Goal: Task Accomplishment & Management: Manage account settings

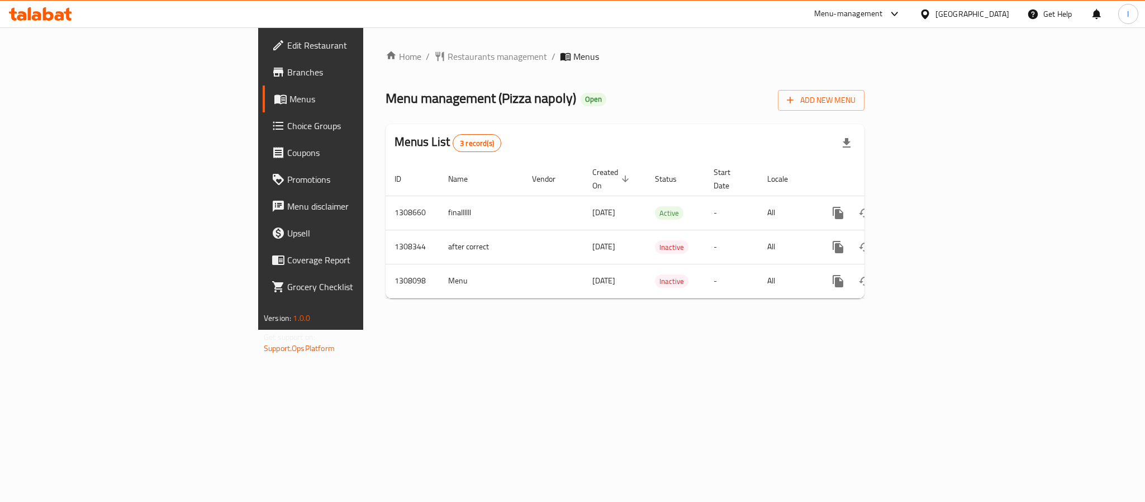
click at [386, 99] on span "Menu management ( Pizza napoly )" at bounding box center [481, 98] width 191 height 25
drag, startPoint x: 359, startPoint y: 99, endPoint x: 446, endPoint y: 110, distance: 87.8
click at [386, 99] on span "Menu management ( Pizza napoly )" at bounding box center [481, 98] width 191 height 25
copy span "napoly"
click at [386, 99] on span "Menu management ( Pizza napoly )" at bounding box center [481, 98] width 191 height 25
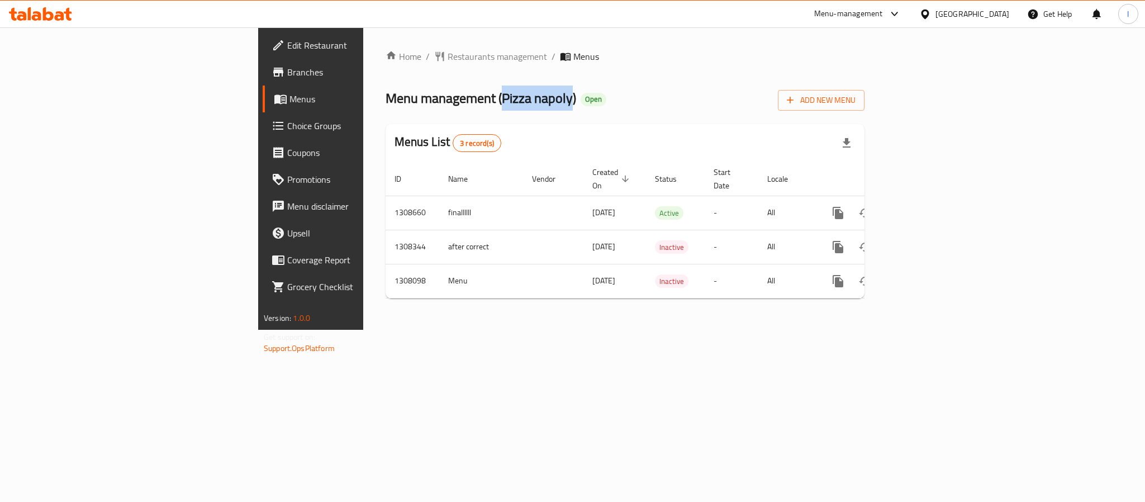
drag, startPoint x: 340, startPoint y: 99, endPoint x: 386, endPoint y: 99, distance: 45.3
click at [386, 99] on span "Menu management ( Pizza napoly )" at bounding box center [481, 98] width 191 height 25
copy span "Pizza napoly"
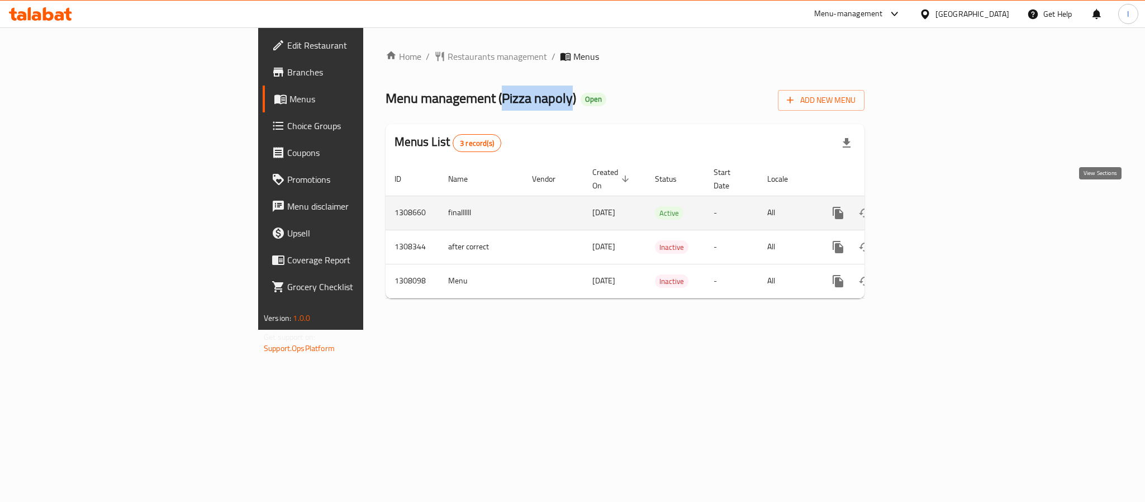
click at [925, 206] on icon "enhanced table" at bounding box center [918, 212] width 13 height 13
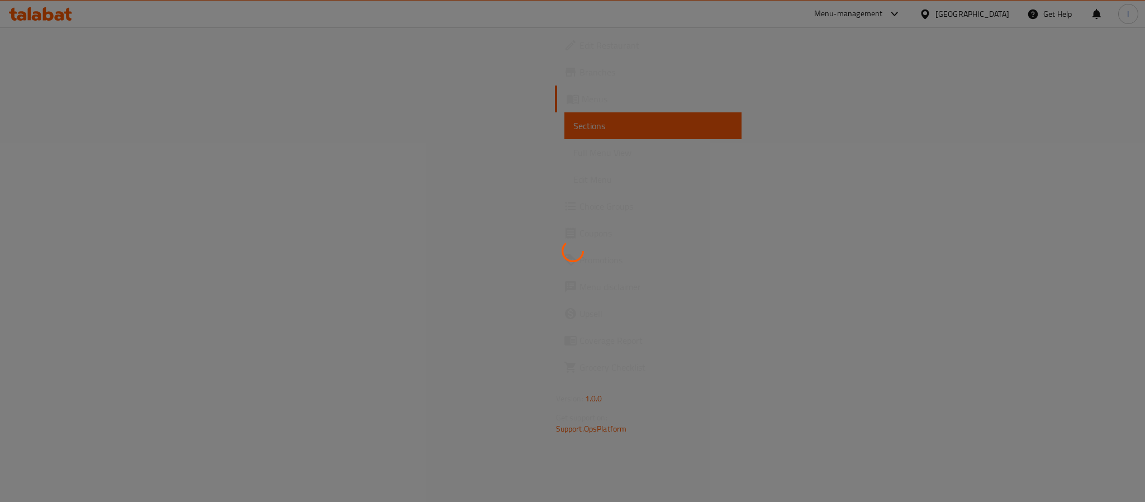
click at [738, 77] on div at bounding box center [572, 251] width 1145 height 502
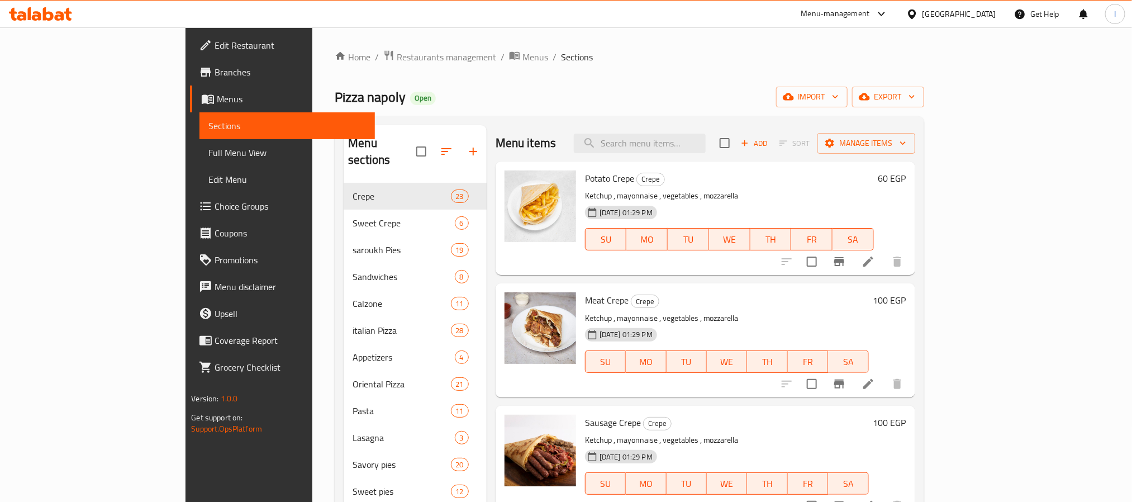
click at [559, 114] on div "Home / Restaurants management / Menus / Sections Pizza napoly Open import expor…" at bounding box center [629, 343] width 589 height 586
click at [570, 86] on div "Home / Restaurants management / Menus / Sections Pizza napoly Open import expor…" at bounding box center [629, 343] width 589 height 586
click at [335, 98] on span "Pizza napoly" at bounding box center [370, 96] width 71 height 25
drag, startPoint x: 225, startPoint y: 98, endPoint x: 249, endPoint y: 98, distance: 24.0
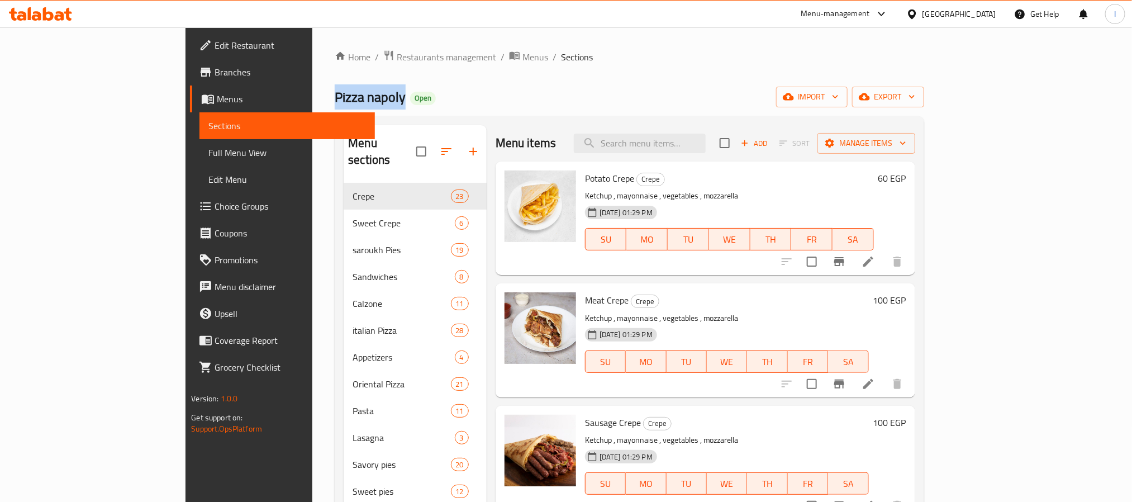
click at [335, 98] on span "Pizza napoly" at bounding box center [370, 96] width 71 height 25
copy span "Pizza napoly"
click at [706, 141] on input "search" at bounding box center [640, 144] width 132 height 20
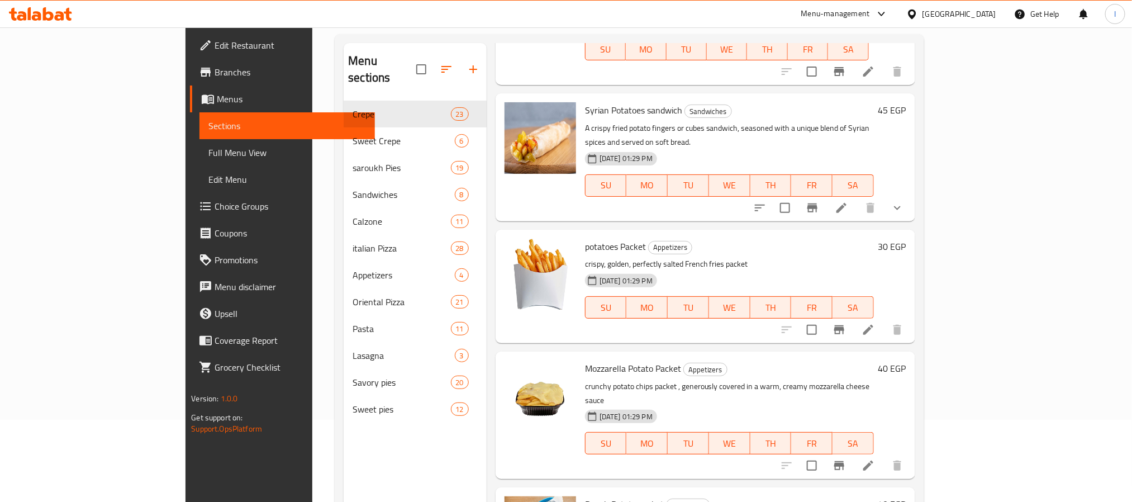
scroll to position [156, 0]
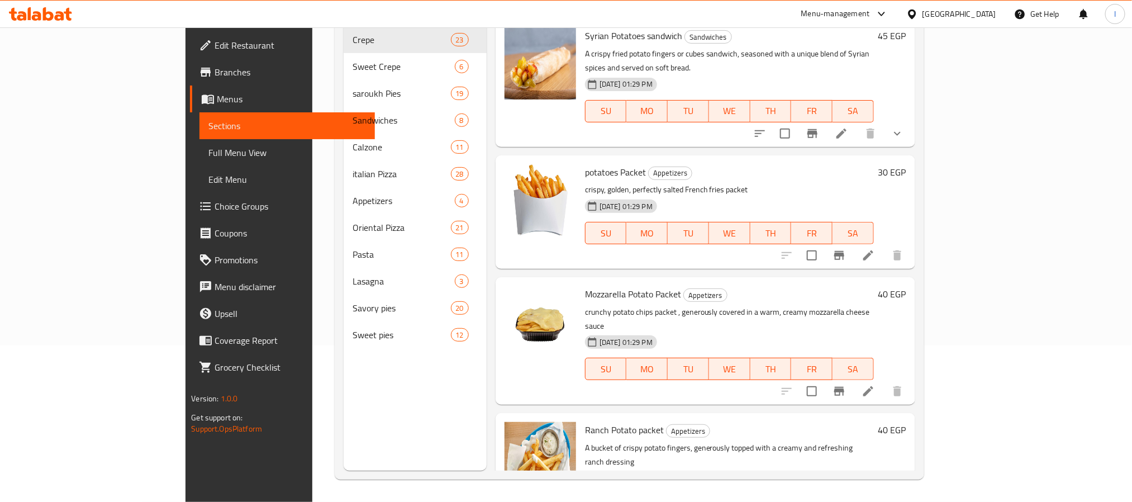
type input "potato"
click at [649, 167] on span "Appetizers" at bounding box center [670, 173] width 43 height 13
copy span "Appetizers"
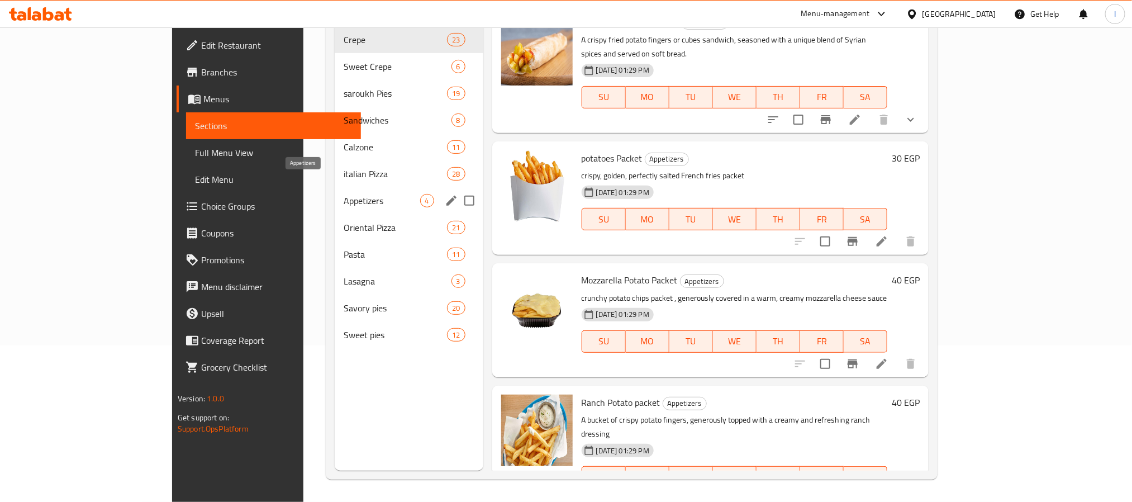
click at [352, 194] on span "Appetizers" at bounding box center [382, 200] width 77 height 13
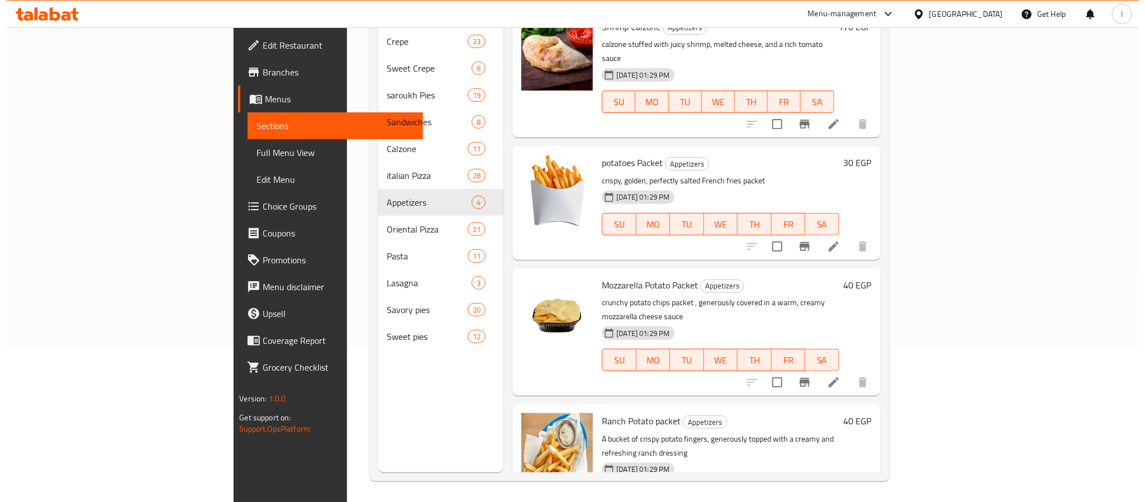
scroll to position [156, 0]
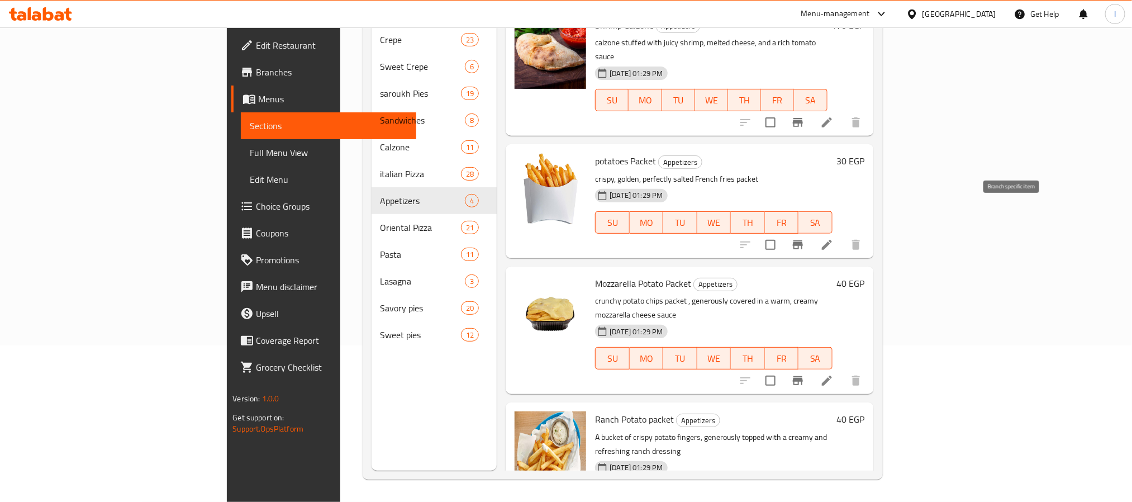
click at [811, 231] on button "Branch-specific-item" at bounding box center [798, 244] width 27 height 27
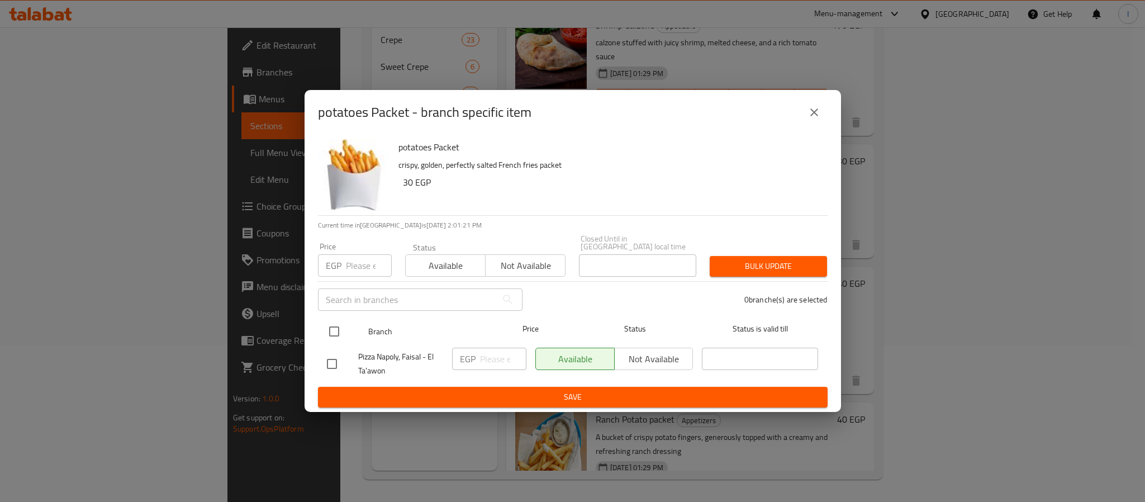
click at [334, 329] on input "checkbox" at bounding box center [333, 331] width 23 height 23
checkbox input "true"
click at [490, 350] on input "number" at bounding box center [503, 359] width 46 height 22
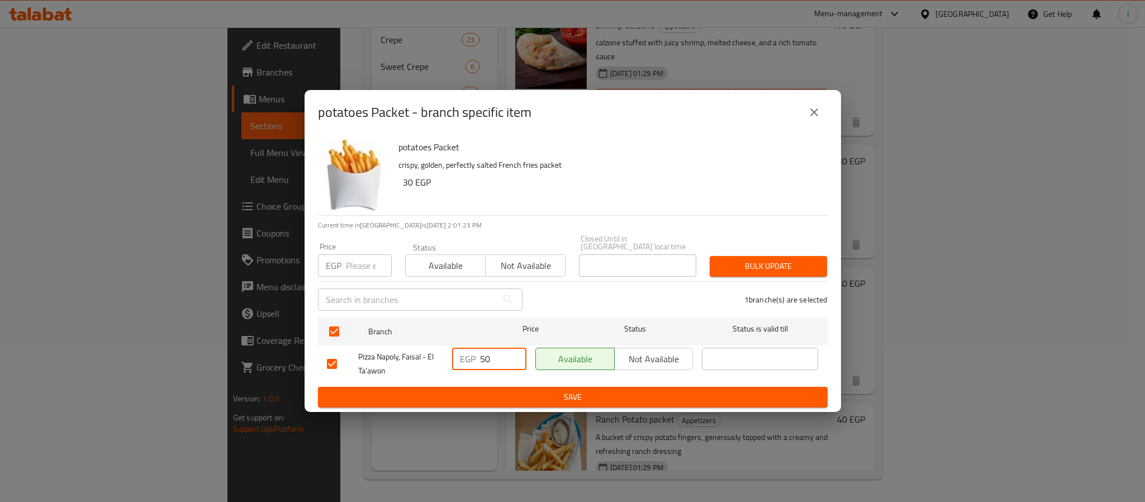
type input "50"
click at [564, 399] on span "Save" at bounding box center [573, 397] width 492 height 14
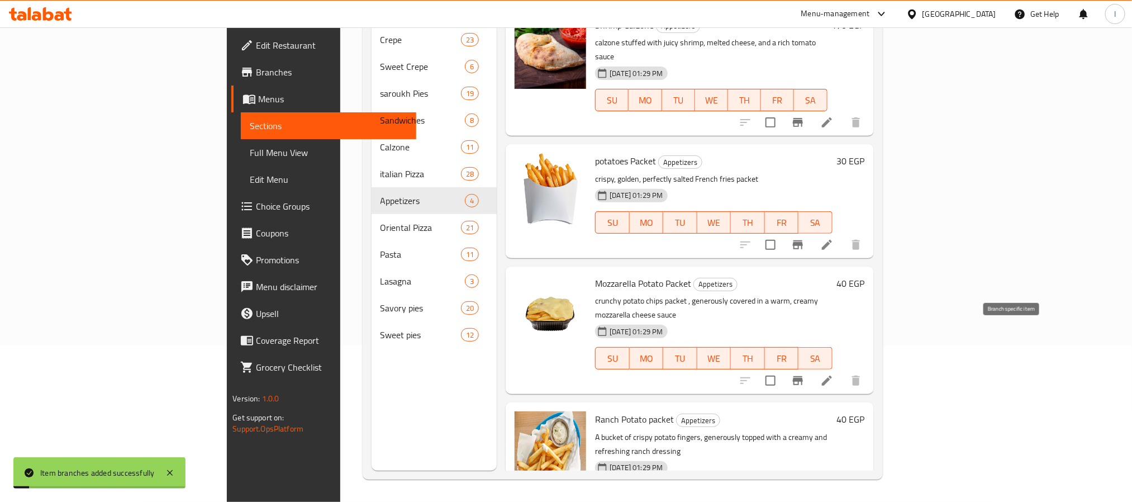
click at [803, 376] on icon "Branch-specific-item" at bounding box center [798, 380] width 10 height 9
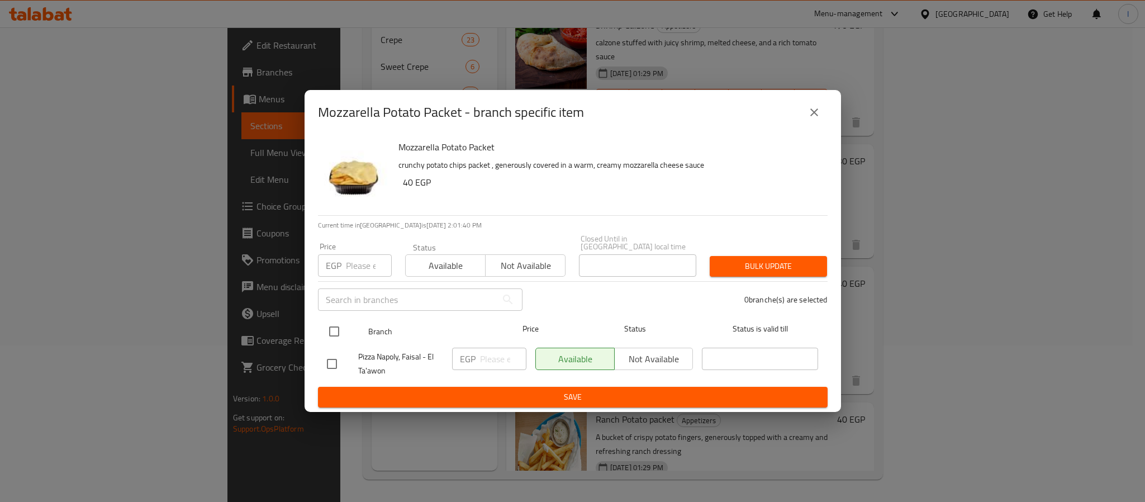
click at [319, 326] on div "Branch Price Status Status is valid till" at bounding box center [573, 331] width 510 height 28
click at [336, 322] on input "checkbox" at bounding box center [333, 331] width 23 height 23
checkbox input "true"
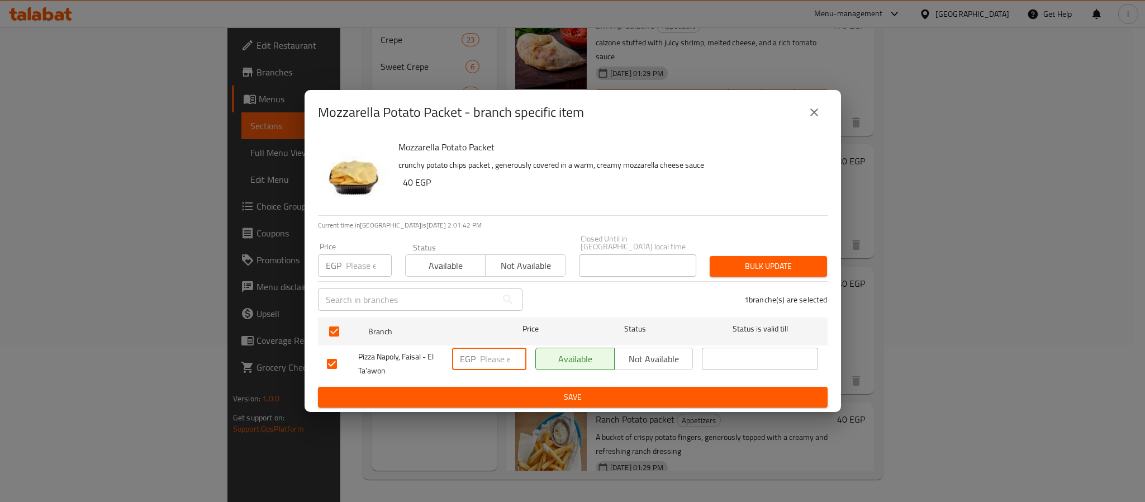
click at [480, 357] on input "number" at bounding box center [503, 359] width 46 height 22
type input "06"
click at [524, 390] on span "Save" at bounding box center [573, 397] width 492 height 14
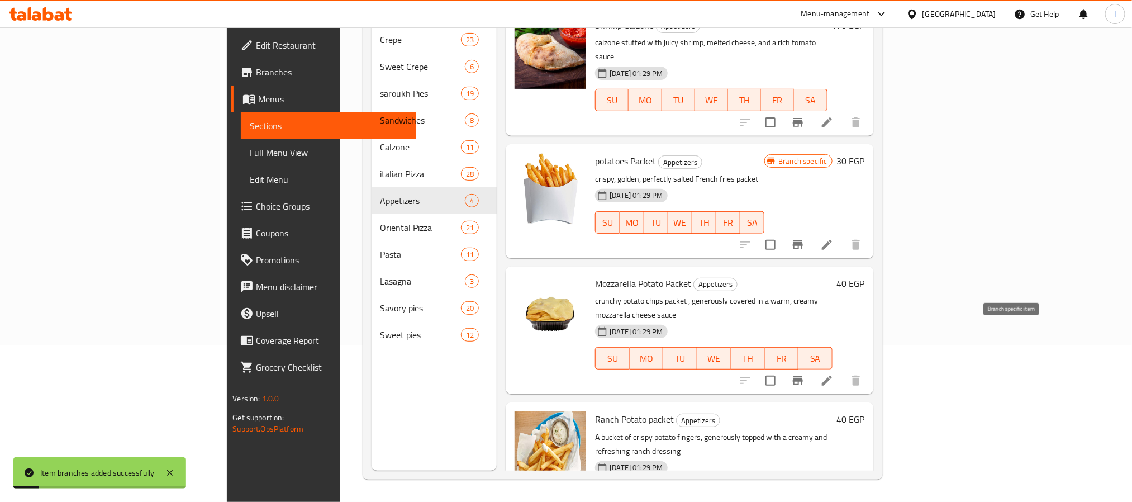
click at [803, 376] on icon "Branch-specific-item" at bounding box center [798, 380] width 10 height 9
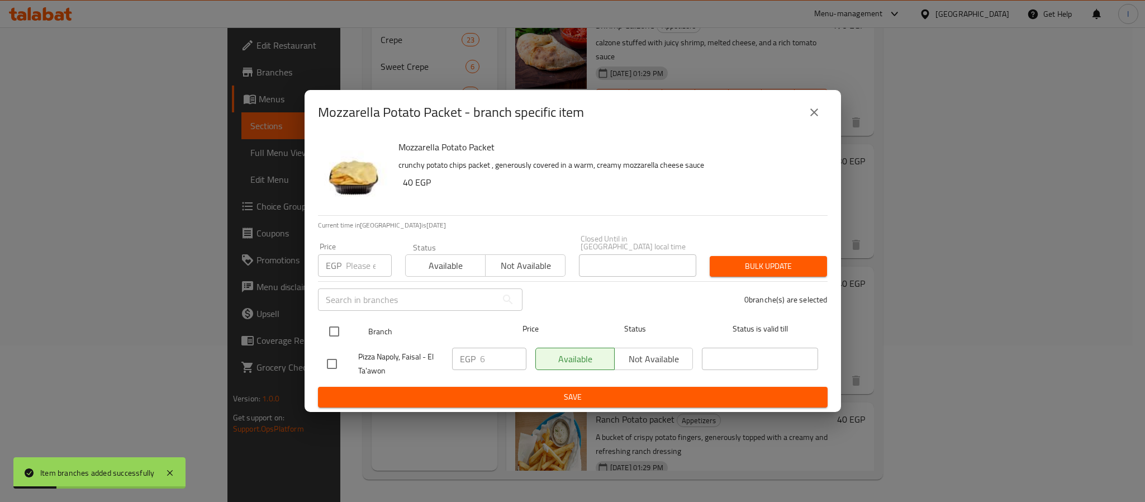
click at [329, 327] on input "checkbox" at bounding box center [333, 331] width 23 height 23
checkbox input "true"
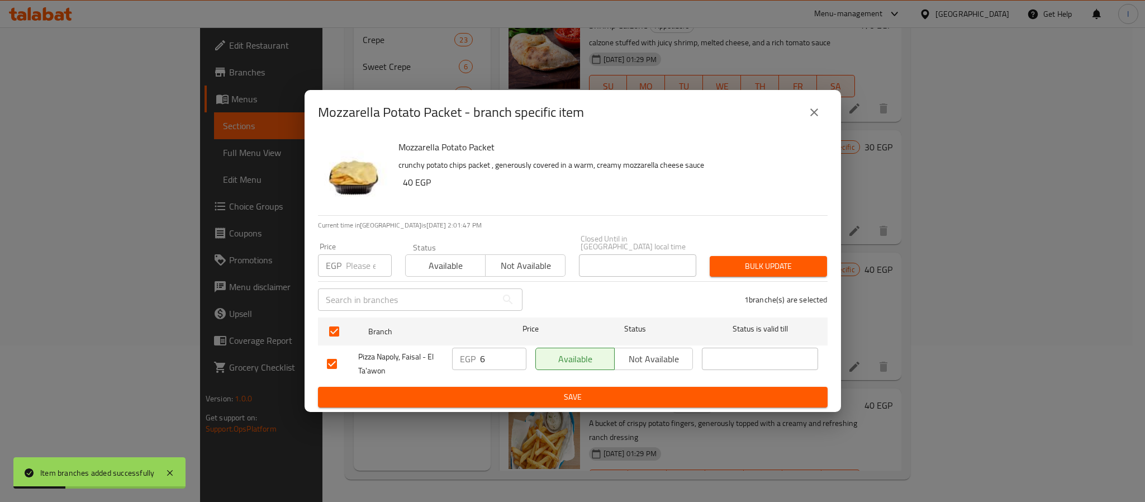
click at [488, 359] on input "6" at bounding box center [503, 359] width 46 height 22
click at [490, 357] on input "6" at bounding box center [503, 359] width 46 height 22
type input "60"
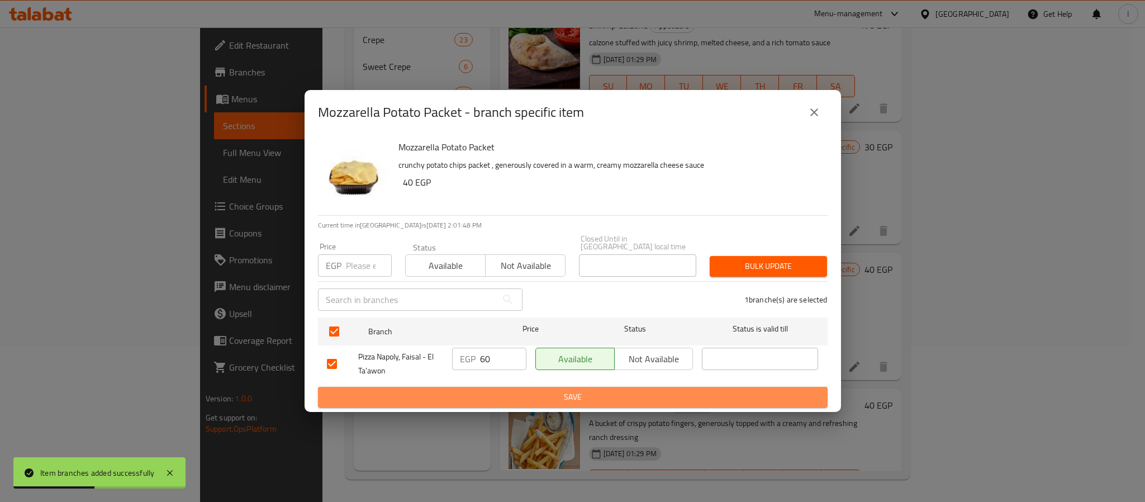
click at [501, 390] on span "Save" at bounding box center [573, 397] width 492 height 14
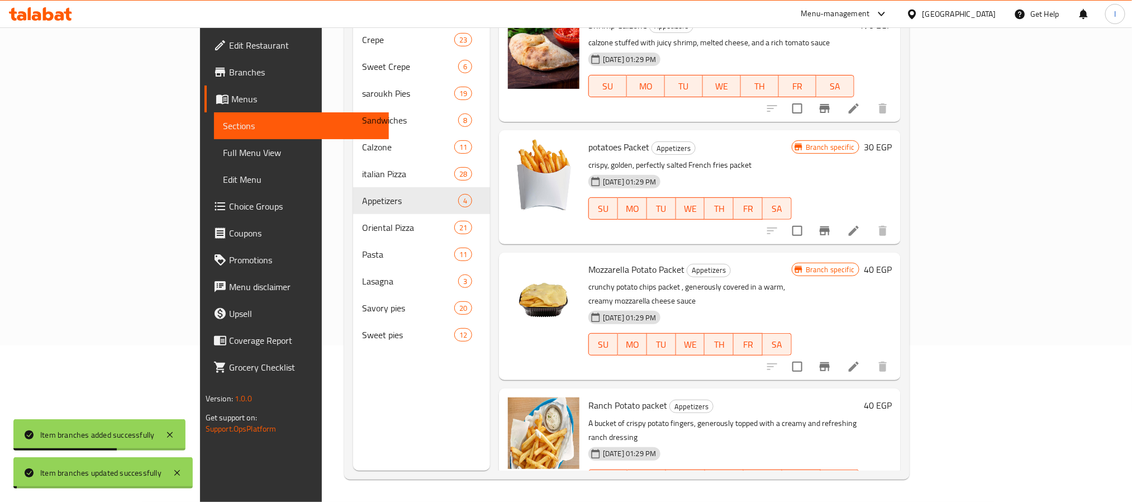
click at [832, 496] on icon "Branch-specific-item" at bounding box center [824, 502] width 13 height 13
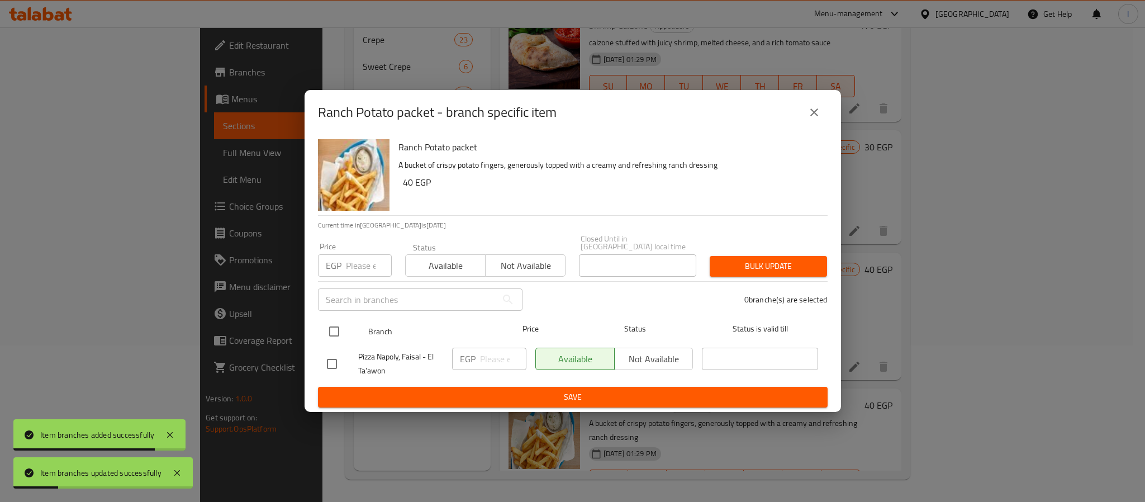
click at [332, 329] on input "checkbox" at bounding box center [333, 331] width 23 height 23
checkbox input "true"
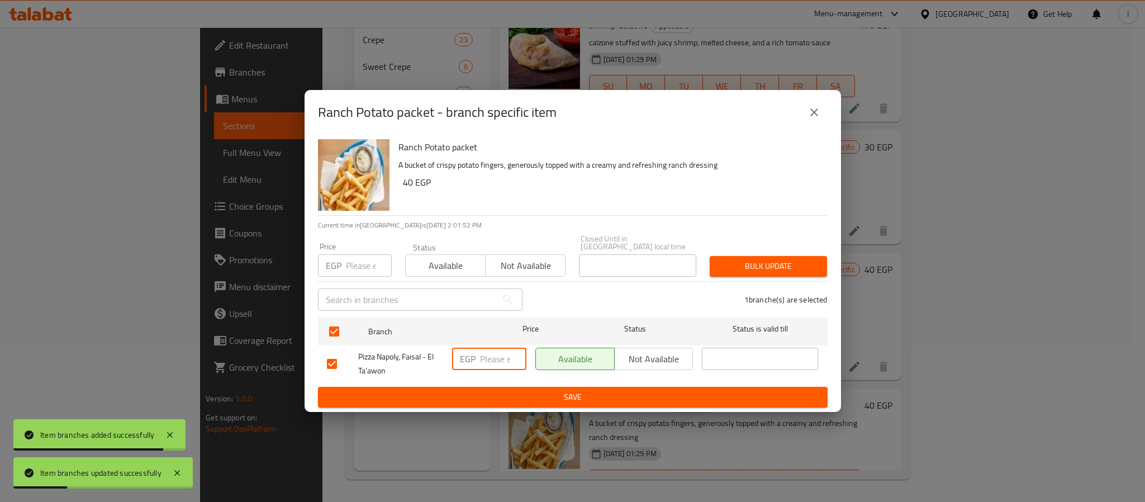
click at [486, 348] on input "number" at bounding box center [503, 359] width 46 height 22
type input "60"
click at [567, 391] on span "Save" at bounding box center [573, 397] width 492 height 14
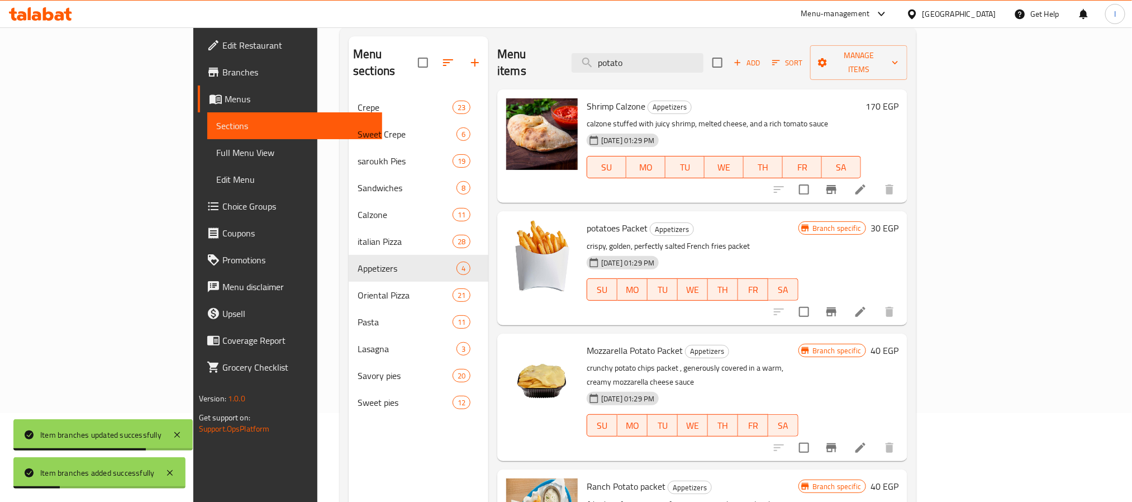
scroll to position [0, 0]
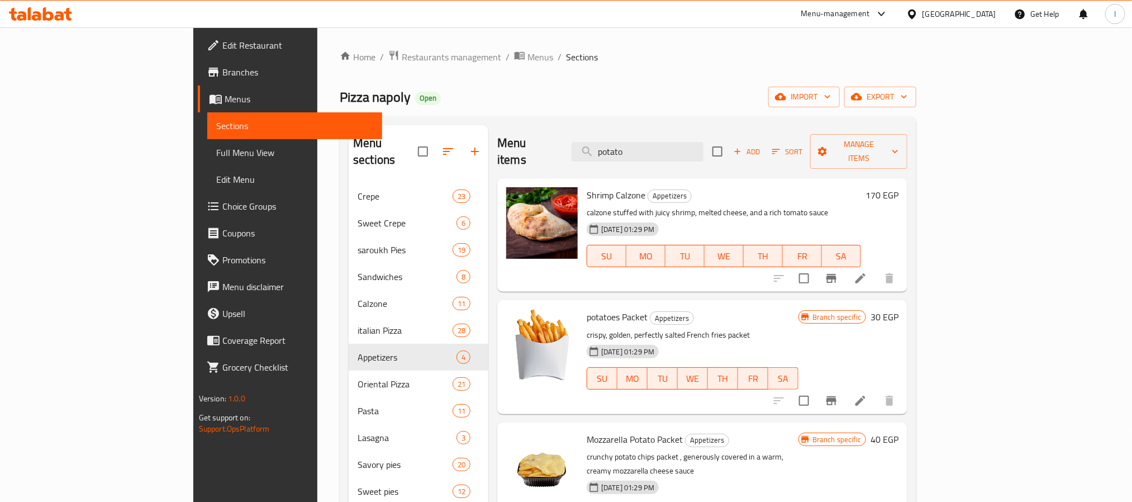
click at [515, 89] on div "Pizza napoly Open import export" at bounding box center [628, 97] width 577 height 21
click at [701, 45] on div "Home / Restaurants management / Menus / Sections Pizza napoly Open import expor…" at bounding box center [627, 342] width 621 height 631
click at [544, 131] on div "Menu items potato Add Sort Manage items" at bounding box center [702, 151] width 410 height 53
click at [620, 102] on div "Pizza napoly Open import export" at bounding box center [628, 97] width 577 height 21
click at [510, 61] on ol "Home / Restaurants management / Menus / Sections" at bounding box center [628, 57] width 577 height 15
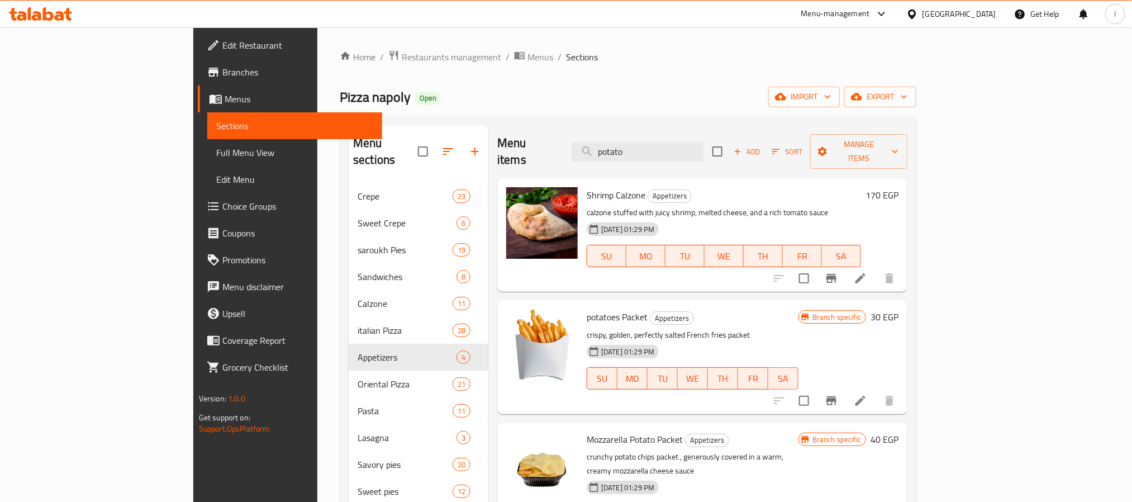
click at [533, 89] on div "Pizza napoly Open import export" at bounding box center [628, 97] width 577 height 21
click at [684, 146] on input "potato" at bounding box center [638, 152] width 132 height 20
click at [574, 121] on div "Menu sections Crepe 23 Sweet Crepe 6 saroukh Pies 19 Sandwiches 8 Calzone 11 it…" at bounding box center [628, 376] width 577 height 520
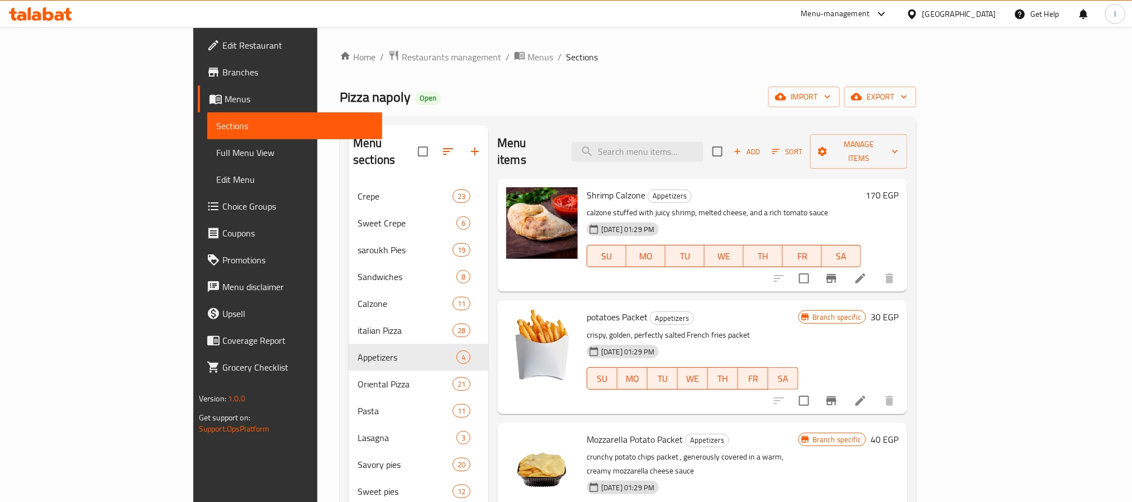
click at [570, 122] on div "Menu sections Crepe 23 Sweet Crepe 6 saroukh Pies 19 Sandwiches 8 Calzone 11 it…" at bounding box center [628, 376] width 577 height 520
drag, startPoint x: 537, startPoint y: 96, endPoint x: 530, endPoint y: 99, distance: 7.5
click at [537, 96] on div "Pizza napoly Open import export" at bounding box center [628, 97] width 577 height 21
click at [468, 146] on icon "button" at bounding box center [474, 151] width 13 height 13
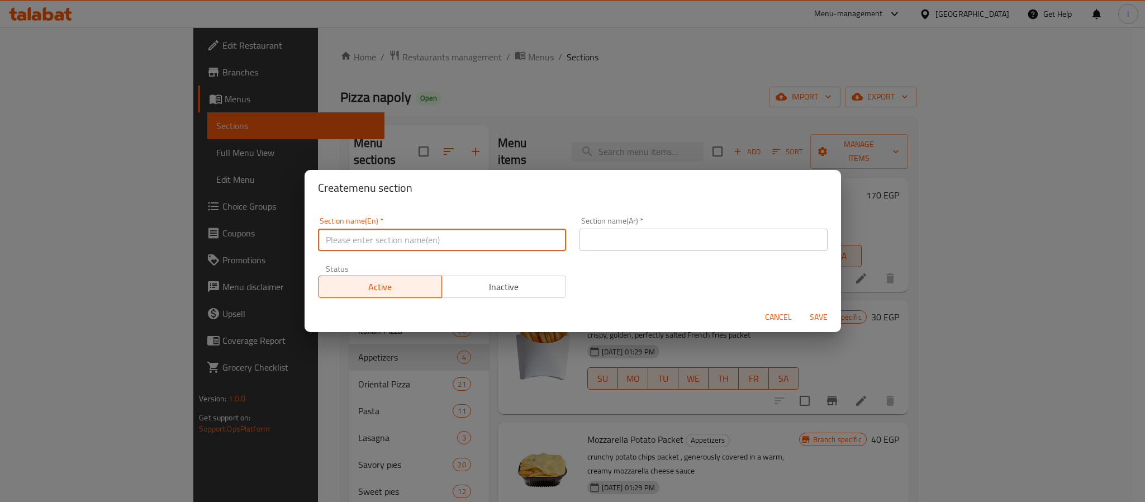
click at [453, 250] on input "text" at bounding box center [442, 240] width 248 height 22
paste input "Syrian Sandwiches"
type input "Syrian Sandwiches"
click at [602, 247] on input "text" at bounding box center [704, 240] width 248 height 22
paste input "ساندوتشات سوري"
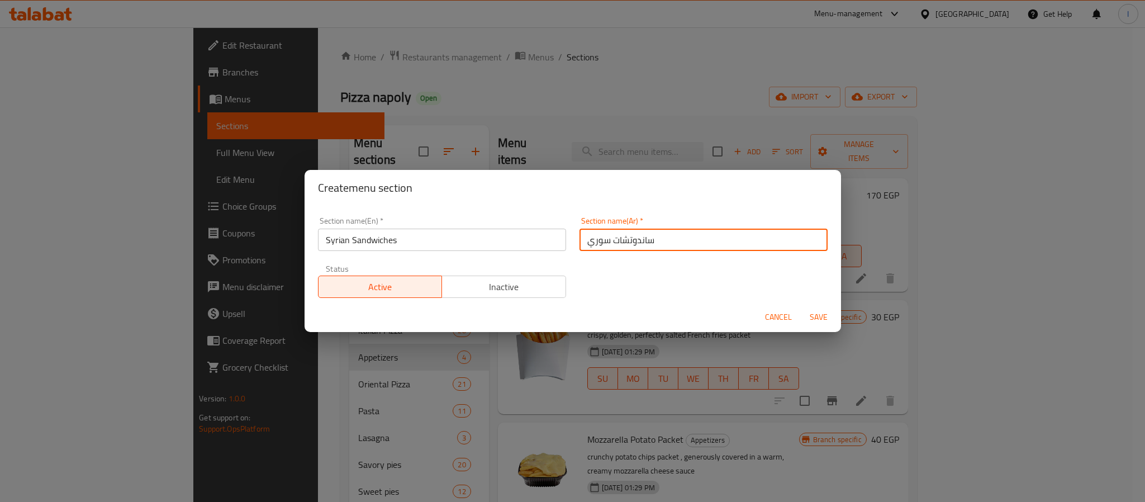
type input "ساندوتشات سوري"
click at [814, 312] on span "Save" at bounding box center [818, 317] width 27 height 14
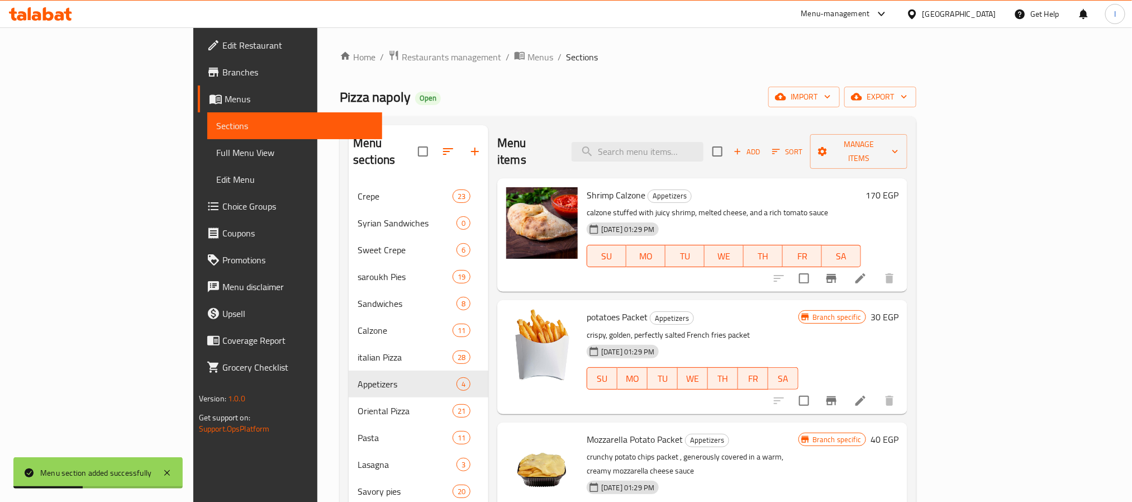
drag, startPoint x: 595, startPoint y: 76, endPoint x: 595, endPoint y: 84, distance: 8.4
click at [595, 76] on div "Home / Restaurants management / Menus / Sections Pizza napoly Open import expor…" at bounding box center [628, 343] width 577 height 586
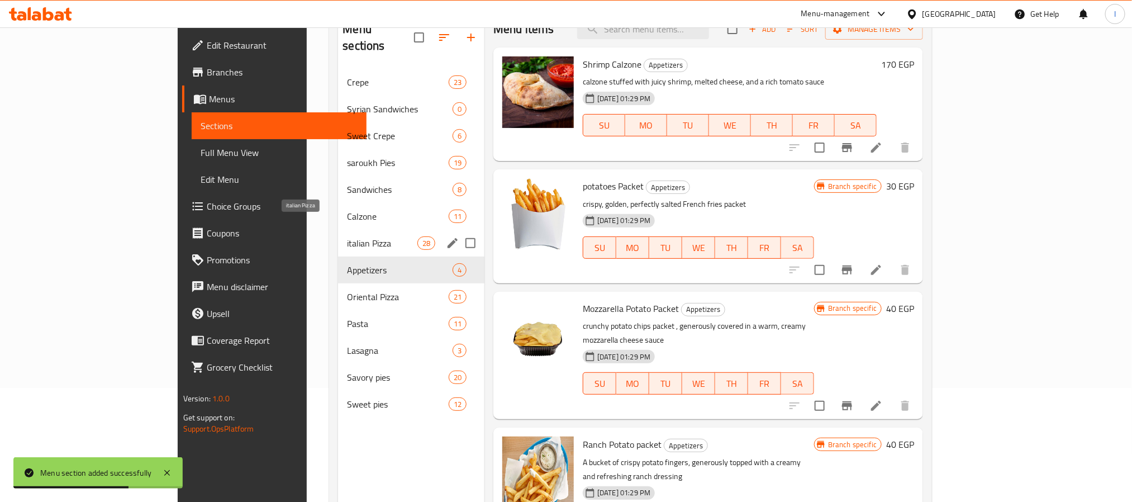
scroll to position [73, 0]
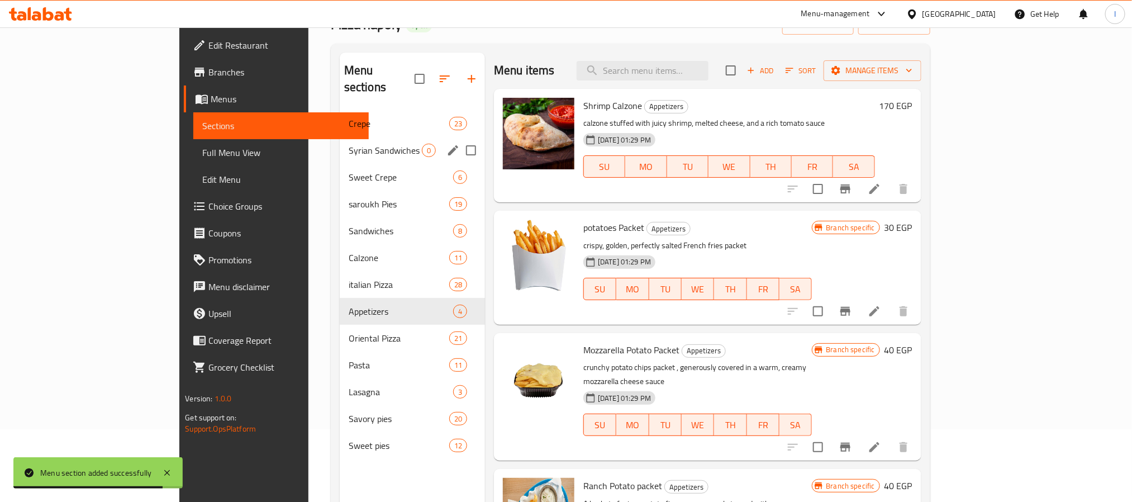
click at [340, 141] on div "Syrian Sandwiches 0" at bounding box center [412, 150] width 145 height 27
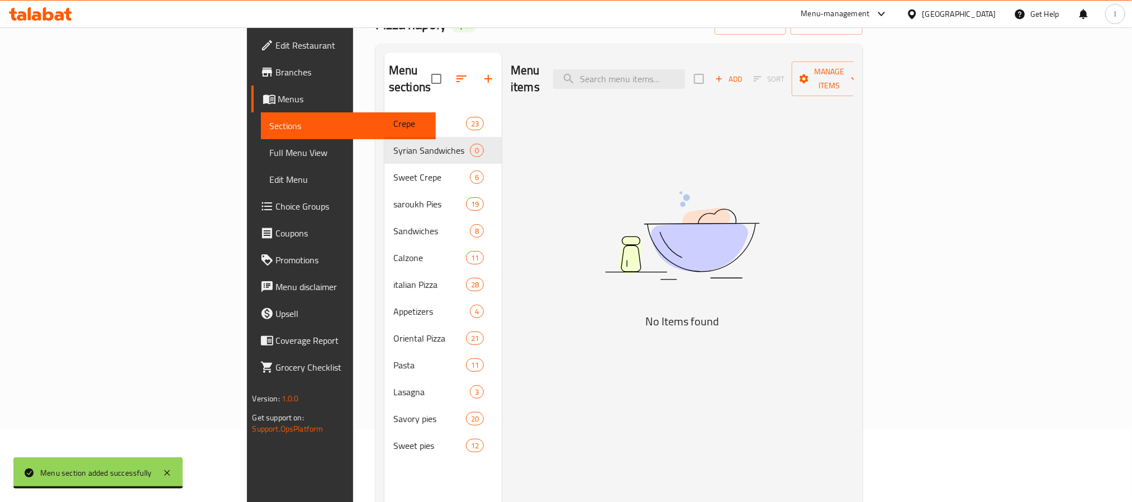
click at [744, 73] on span "Add" at bounding box center [729, 79] width 30 height 13
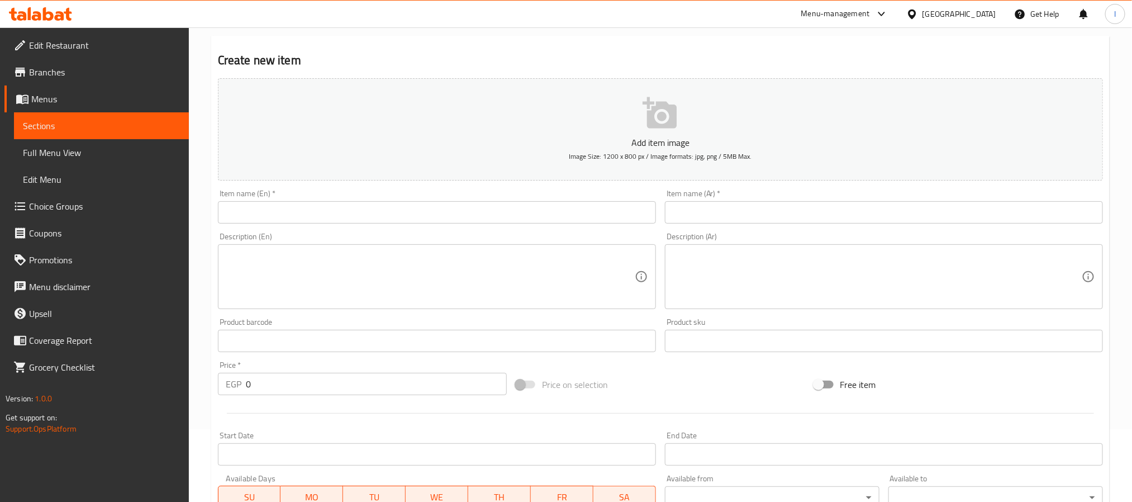
click at [409, 203] on div "Home / Restaurants management / Menus / Sections / item / create Syrian Sandwic…" at bounding box center [660, 336] width 899 height 718
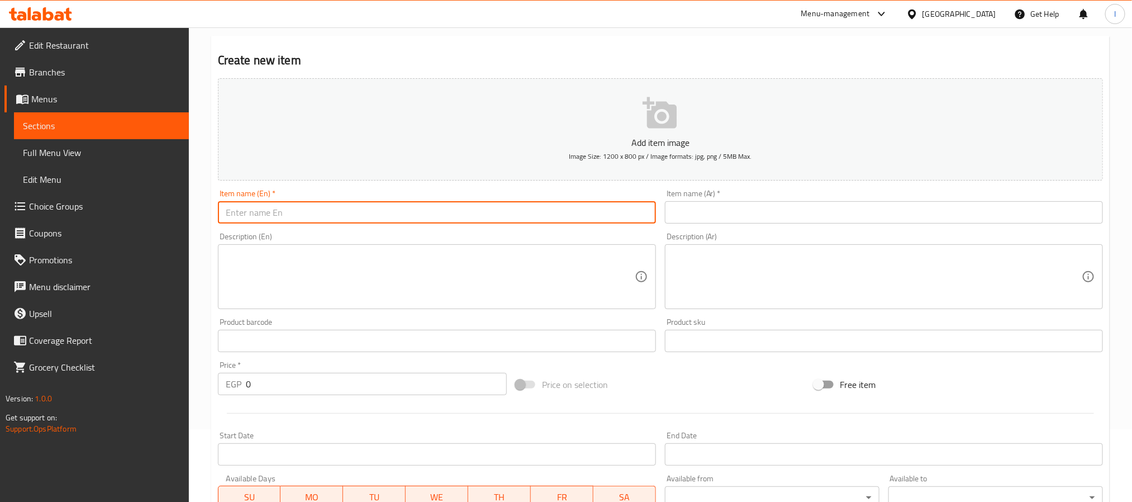
click at [406, 208] on input "text" at bounding box center [437, 212] width 438 height 22
paste input "Mozzarella Fries Sandwich"
type input "Mozzarella Fries Sandwich"
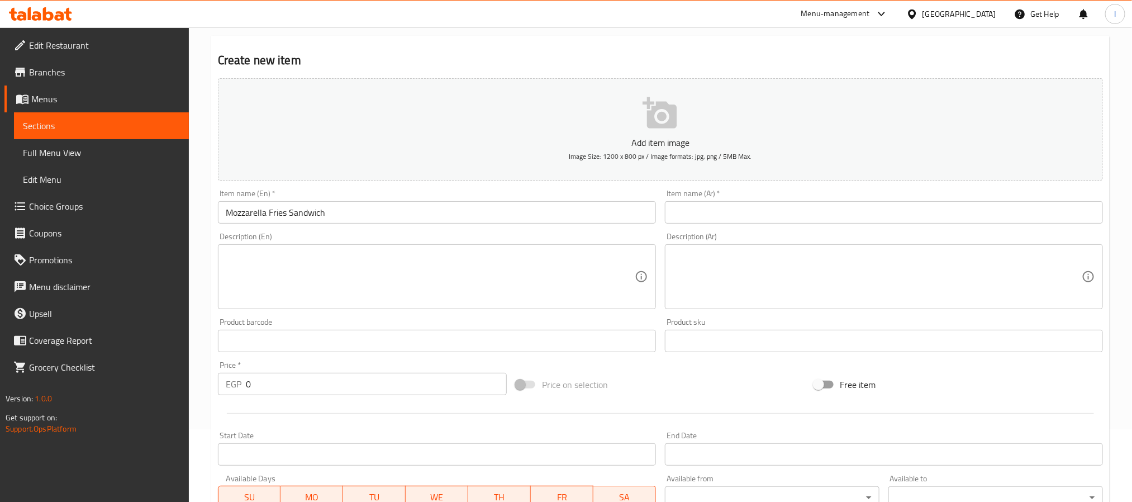
click at [669, 213] on input "text" at bounding box center [884, 212] width 438 height 22
paste input "سندوتش بطاطس موزاريلا"
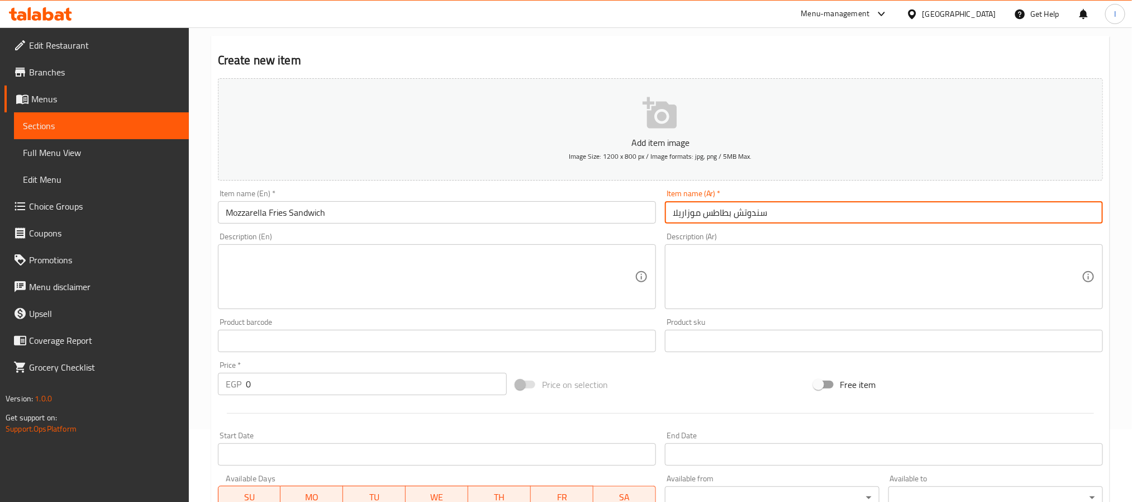
type input "سندوتش بطاطس موزاريلا"
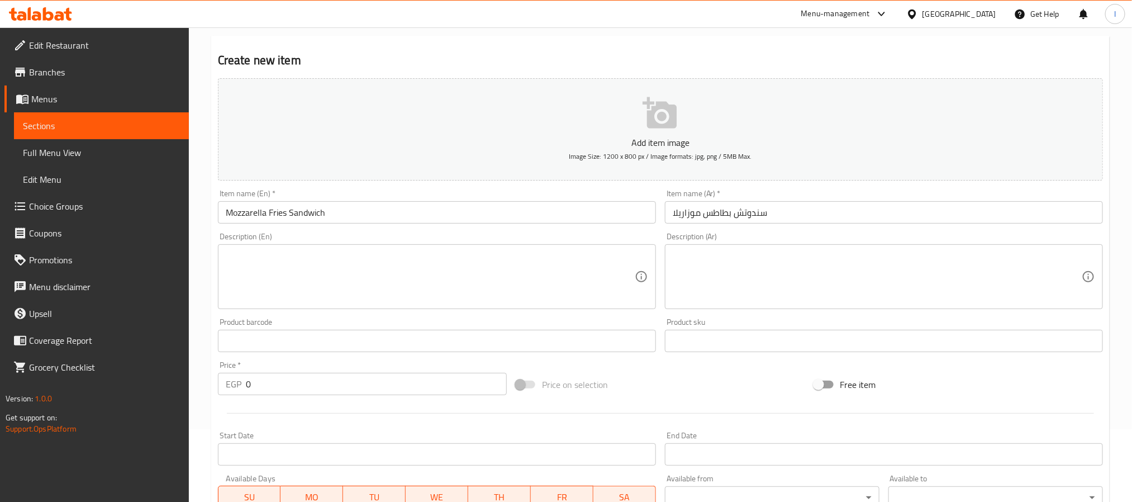
drag, startPoint x: 681, startPoint y: 283, endPoint x: 714, endPoint y: 298, distance: 36.8
click at [681, 283] on textarea at bounding box center [877, 276] width 409 height 53
paste textarea "ساندوتش [DEMOGRAPHIC_DATA] محشو ببطاطس مقلية وجبنة موزاريلا لذيذة."
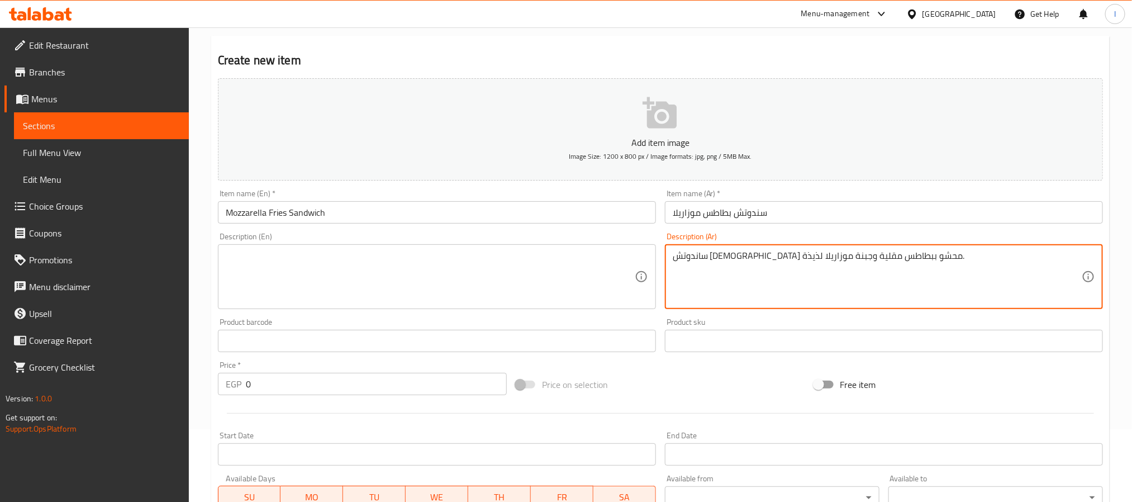
type textarea "ساندوتش [DEMOGRAPHIC_DATA] محشو ببطاطس مقلية وجبنة موزاريلا لذيذة."
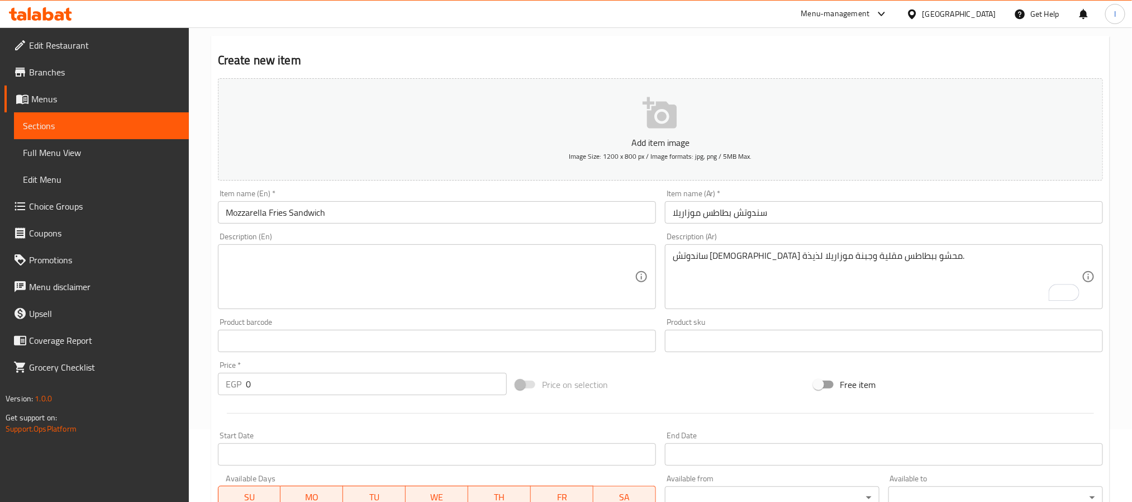
click at [483, 283] on textarea at bounding box center [430, 276] width 409 height 53
paste textarea "Syrian-style sandwich filled with crispy fries and melted mozzarella cheese."
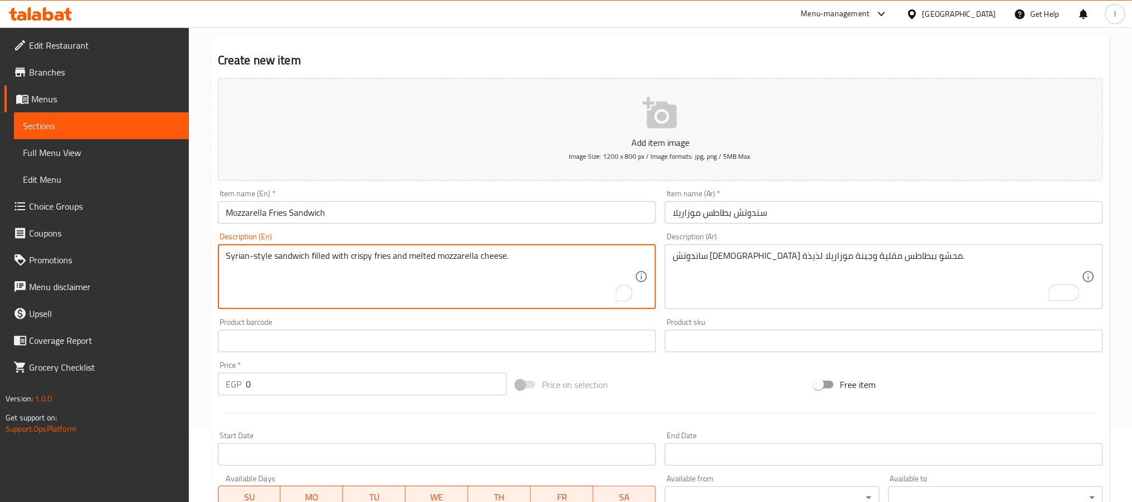
type textarea "Syrian-style sandwich filled with crispy fries and melted mozzarella cheese."
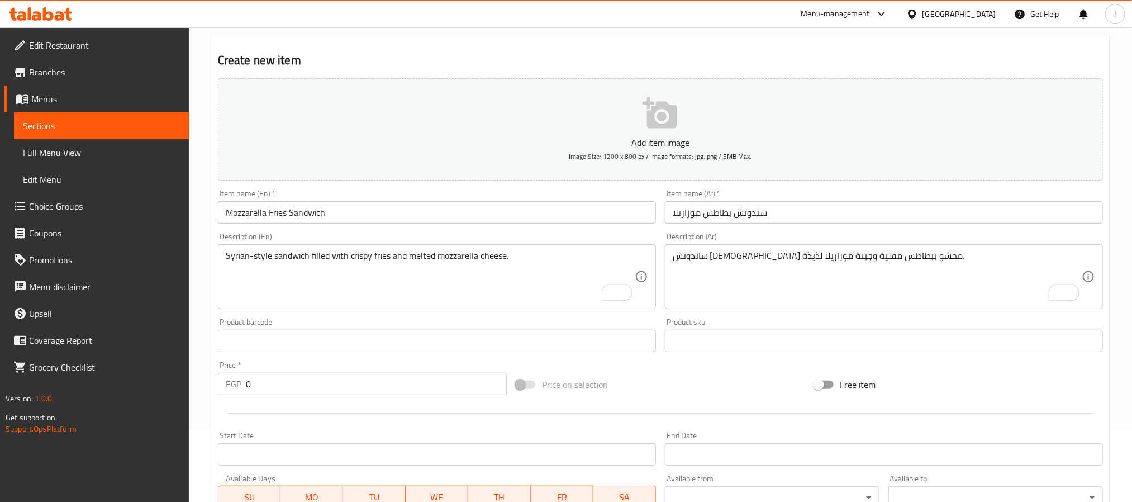
click at [468, 379] on input "0" at bounding box center [376, 384] width 261 height 22
type input "80"
click at [711, 403] on div at bounding box center [660, 413] width 894 height 27
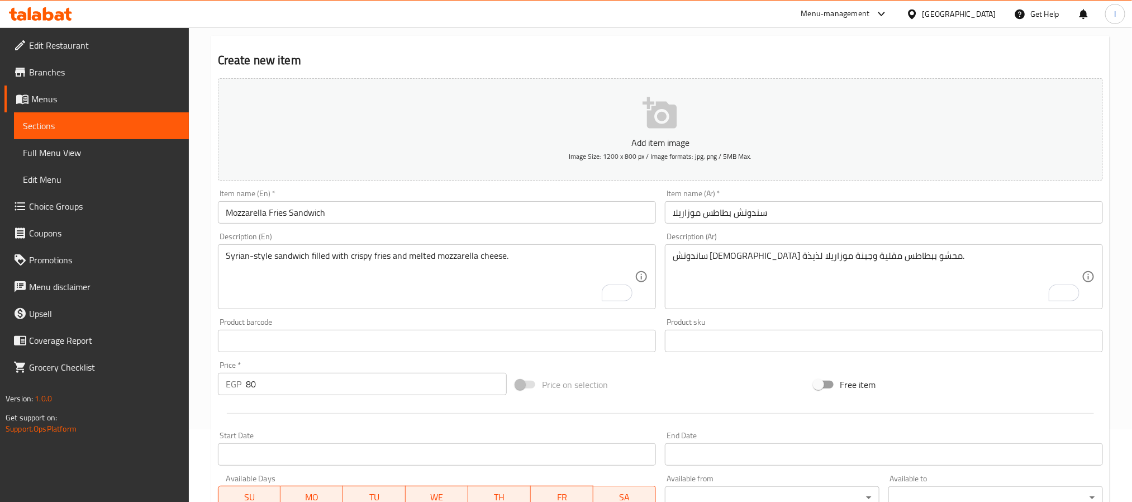
click at [539, 47] on div "Create new item Add item image Image Size: 1200 x 800 px / Image formats: jpg, …" at bounding box center [660, 361] width 899 height 650
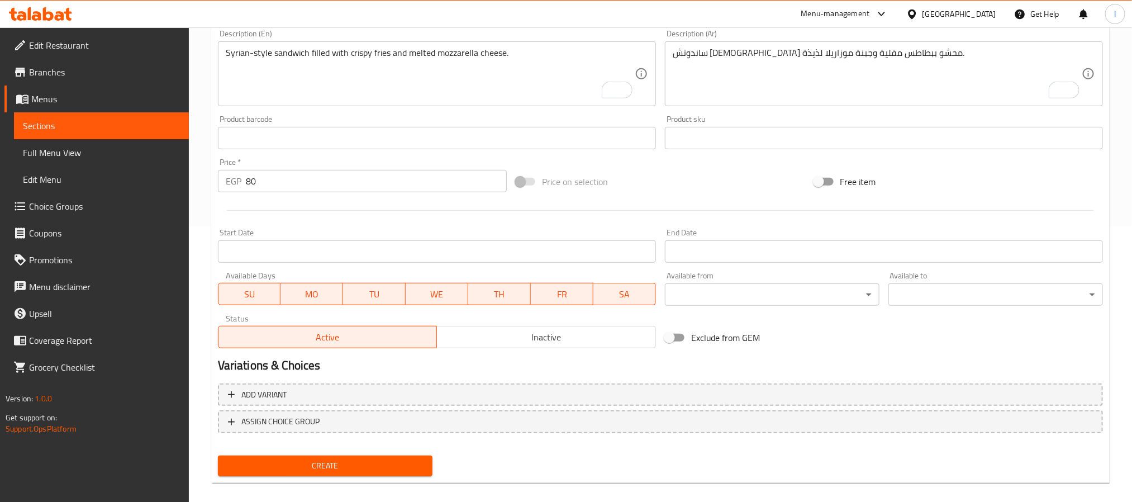
scroll to position [287, 0]
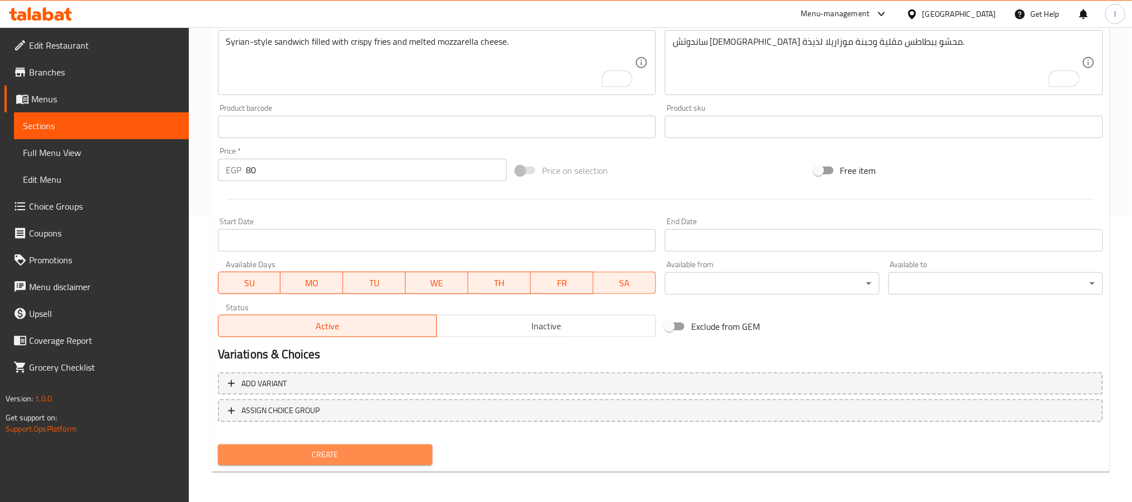
click at [402, 458] on span "Create" at bounding box center [325, 455] width 197 height 14
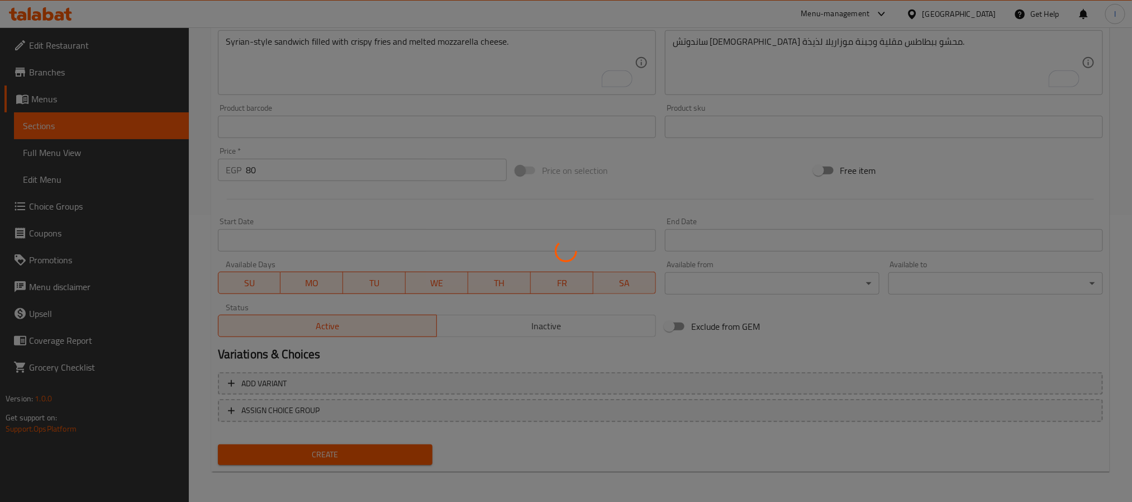
type input "0"
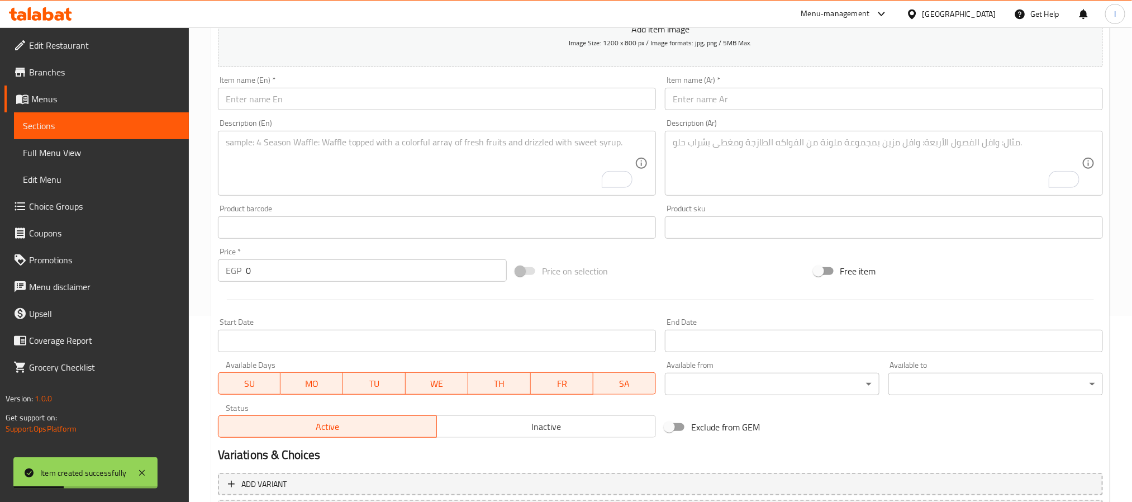
scroll to position [35, 0]
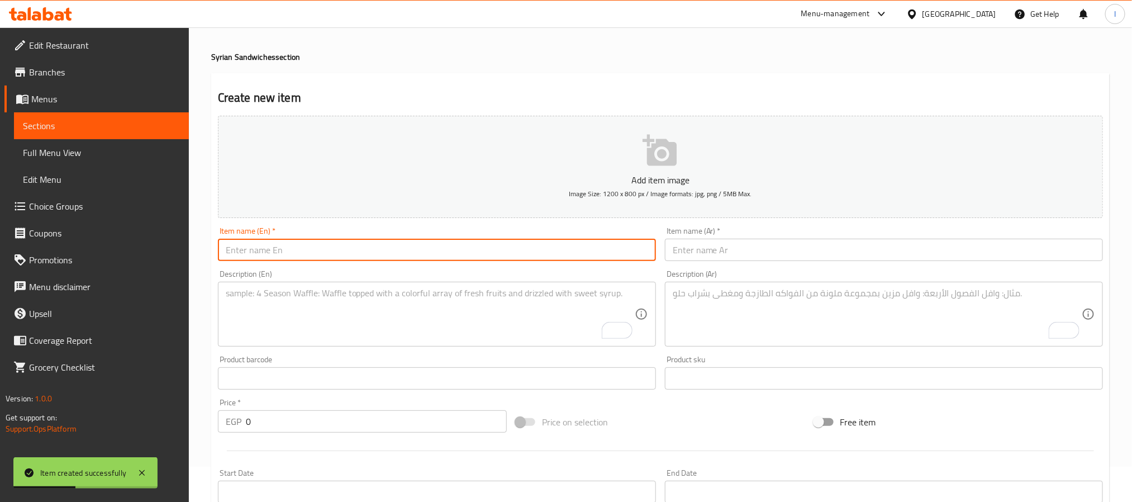
click at [310, 245] on input "text" at bounding box center [437, 250] width 438 height 22
paste input "Cheddar Fries Sandwich"
type input "Cheddar Fries Sandwich"
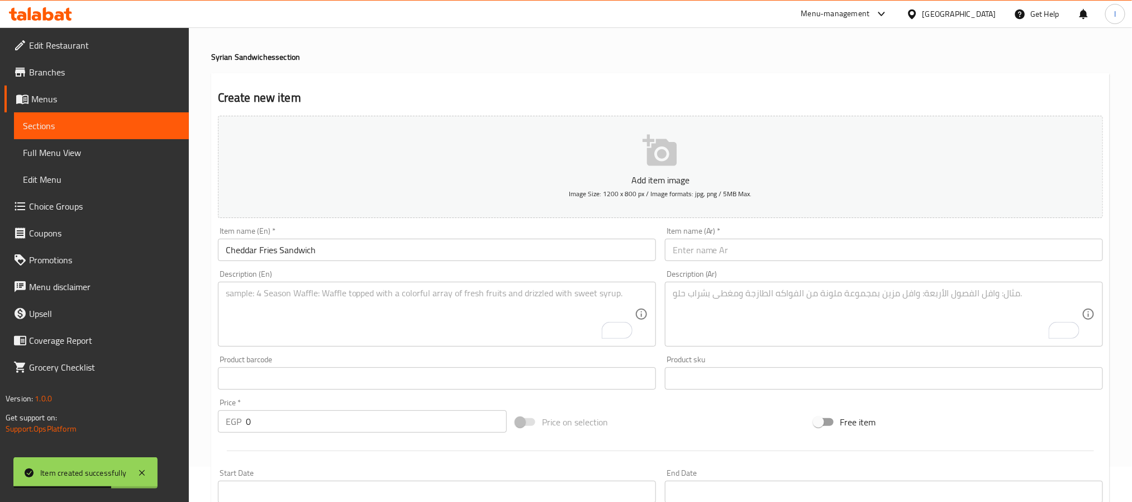
click at [676, 255] on input "text" at bounding box center [884, 250] width 438 height 22
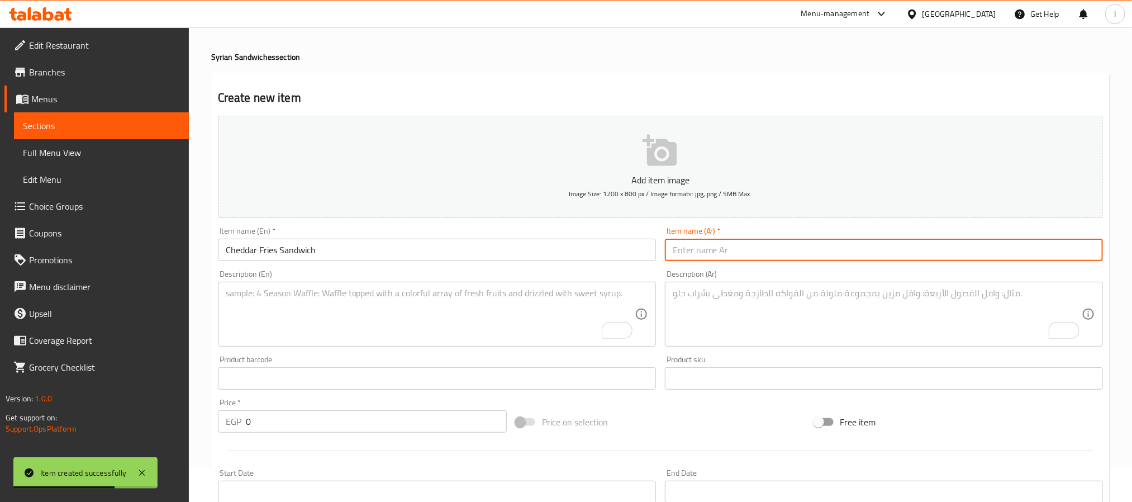
paste input "سندوتش بطاطس شيدر"
type input "سندوتش بطاطس شيدر"
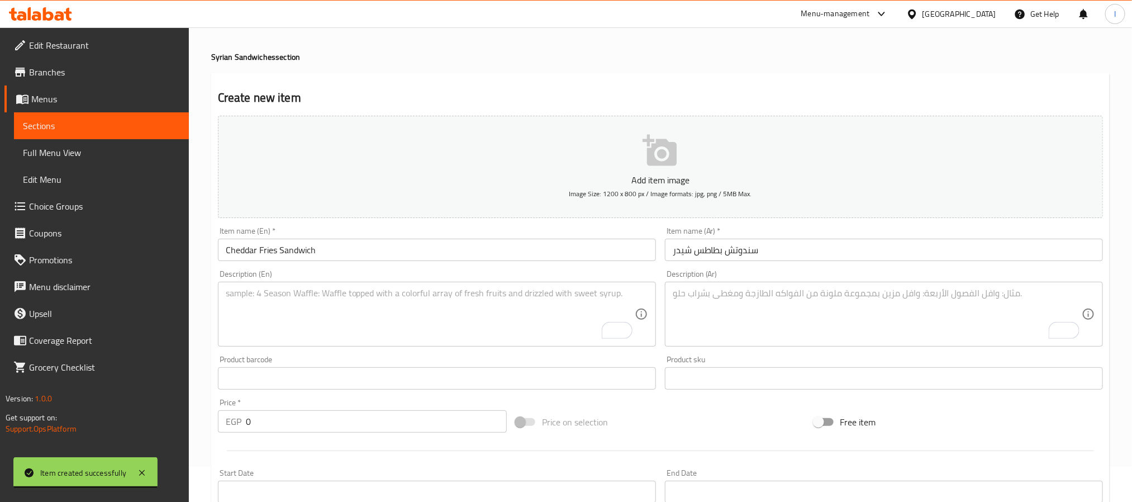
drag, startPoint x: 678, startPoint y: 324, endPoint x: 718, endPoint y: 344, distance: 44.7
click at [678, 324] on textarea "To enrich screen reader interactions, please activate Accessibility in Grammarl…" at bounding box center [877, 314] width 409 height 53
paste textarea "ساندوتش بطاطس مغطى بصوص جبنة شيدر لذيذ"
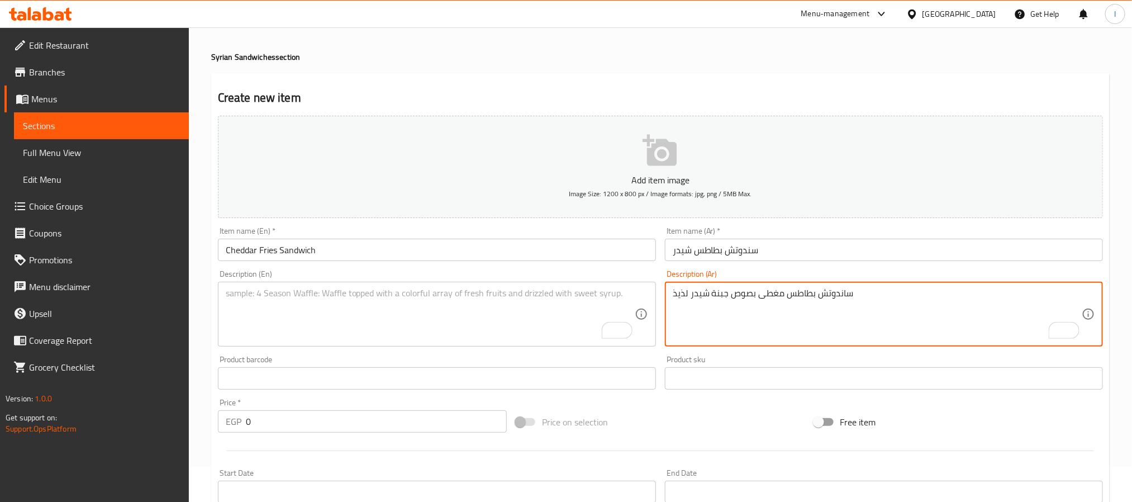
type textarea "ساندوتش بطاطس مغطى بصوص جبنة شيدر لذيذ"
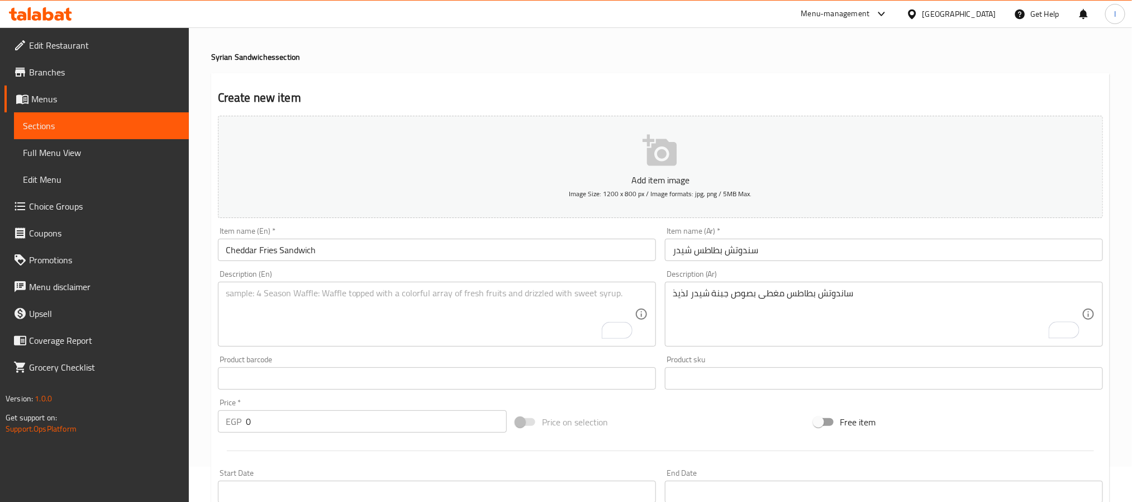
click at [530, 319] on textarea "To enrich screen reader interactions, please activate Accessibility in Grammarl…" at bounding box center [430, 314] width 409 height 53
paste textarea "Fries sandwich topped with creamy cheddar cheese sauce"
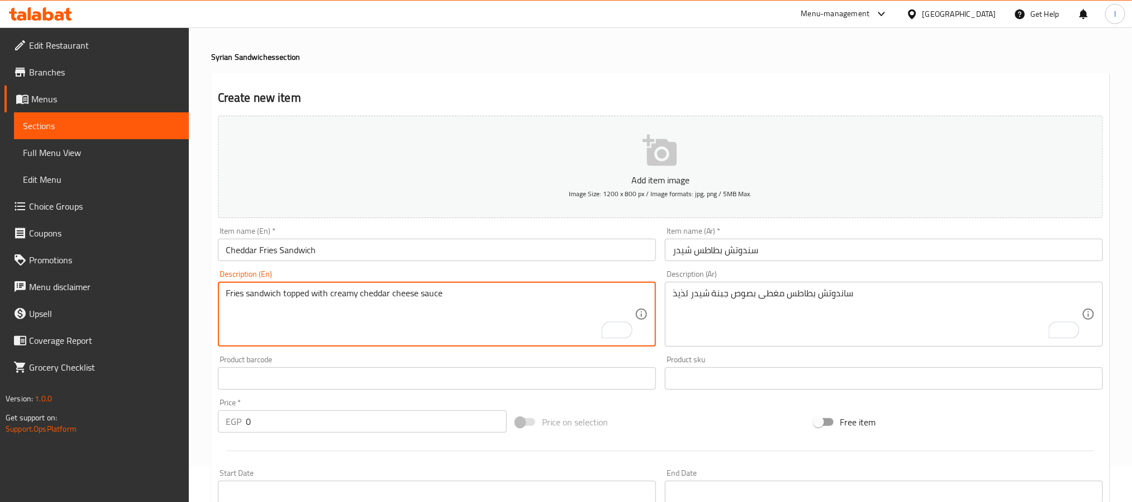
type textarea "Fries sandwich topped with creamy cheddar cheese sauce"
click at [372, 413] on input "0" at bounding box center [376, 421] width 261 height 22
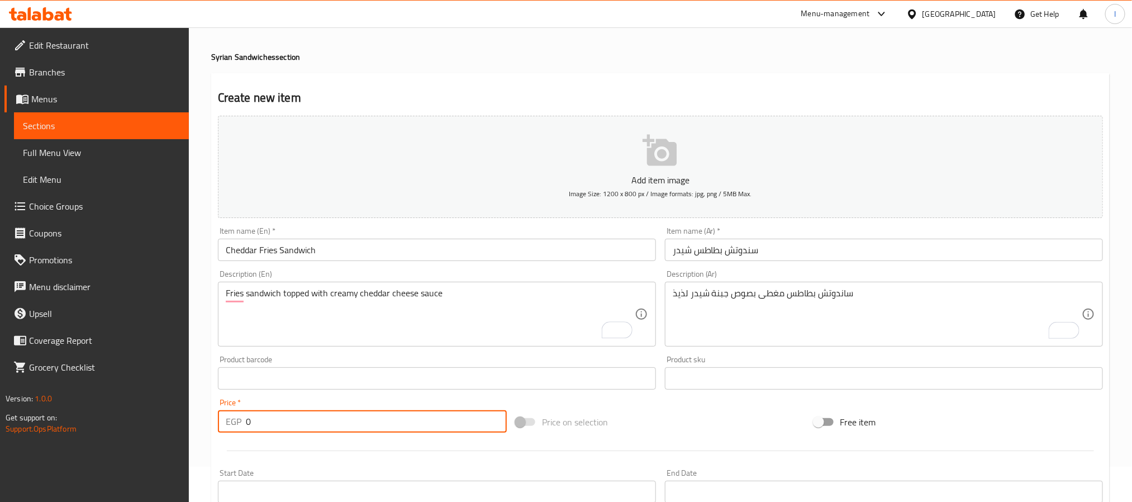
click at [372, 413] on input "0" at bounding box center [376, 421] width 261 height 22
type input "90"
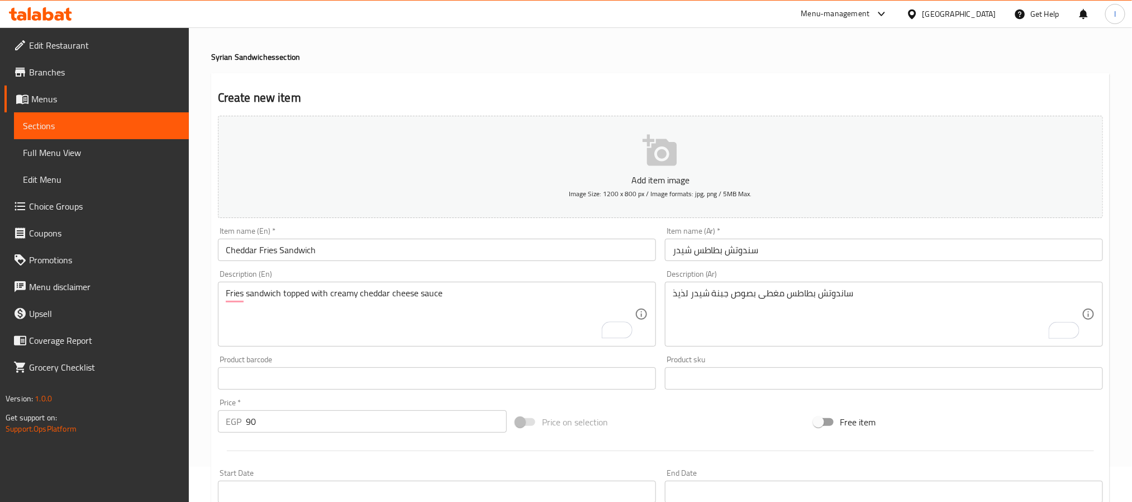
click at [680, 425] on div "Price on selection" at bounding box center [660, 422] width 298 height 30
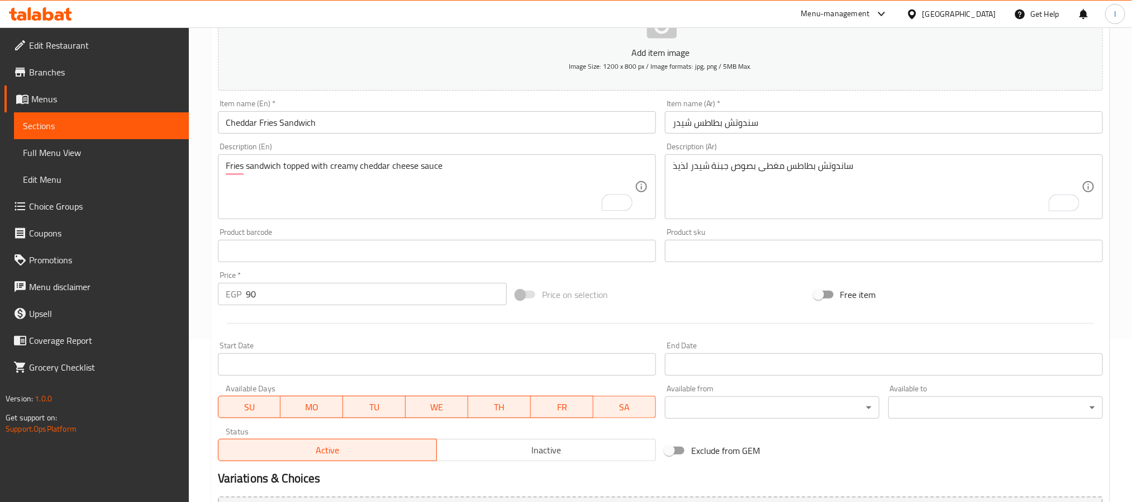
scroll to position [287, 0]
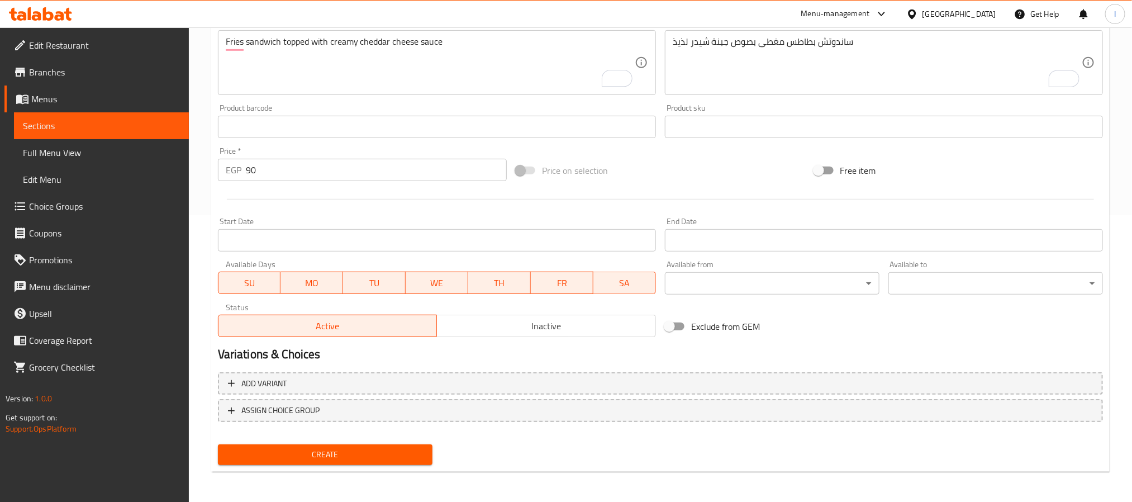
click at [322, 456] on span "Create" at bounding box center [325, 455] width 197 height 14
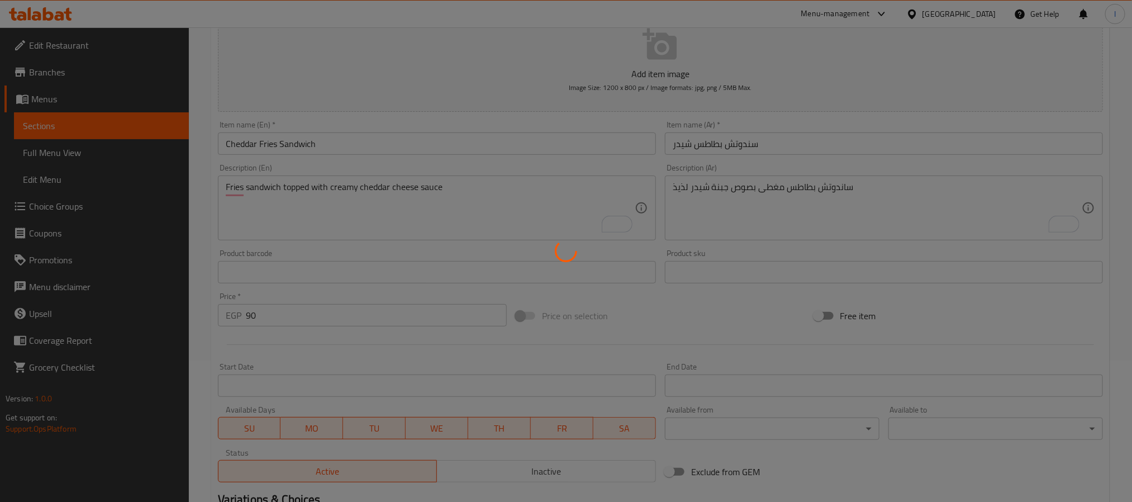
scroll to position [35, 0]
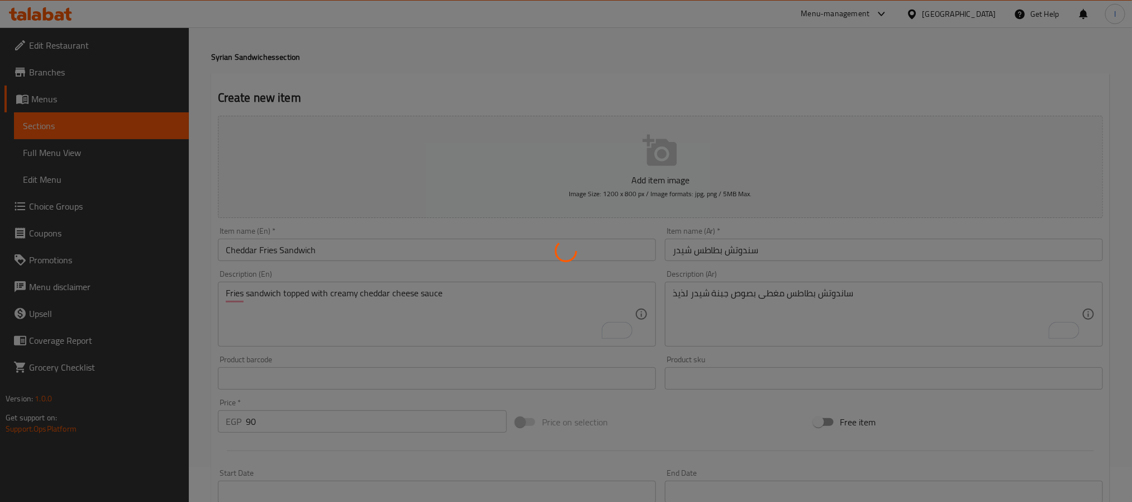
type input "0"
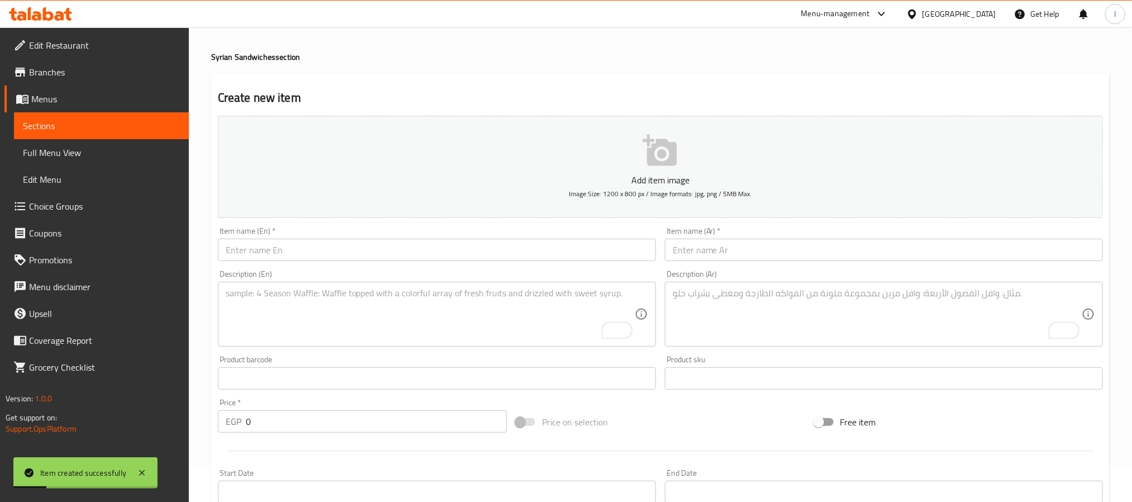
click at [706, 254] on input "text" at bounding box center [884, 250] width 438 height 22
paste input "سندوتش تركي كرنشي"
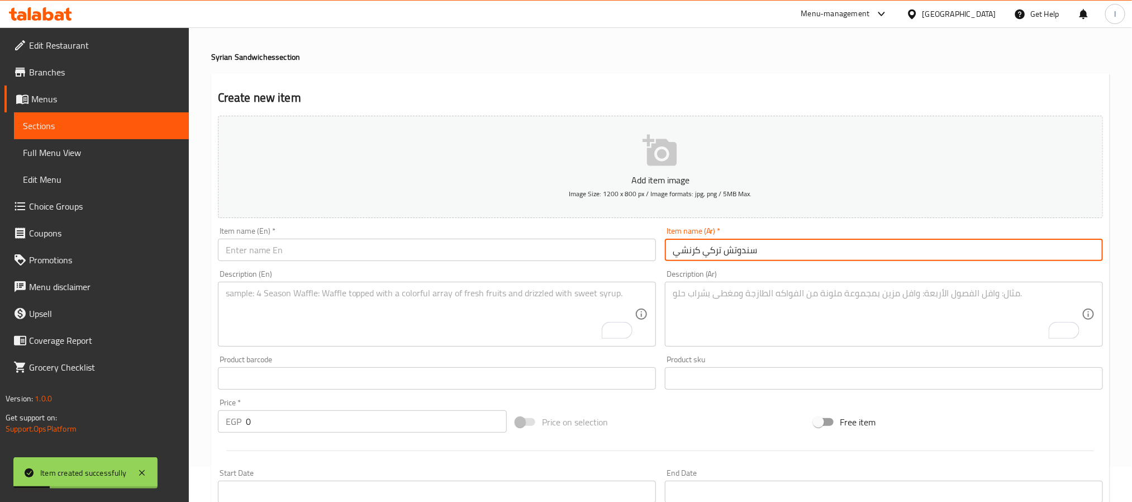
type input "سندوتش تركي كرنشي"
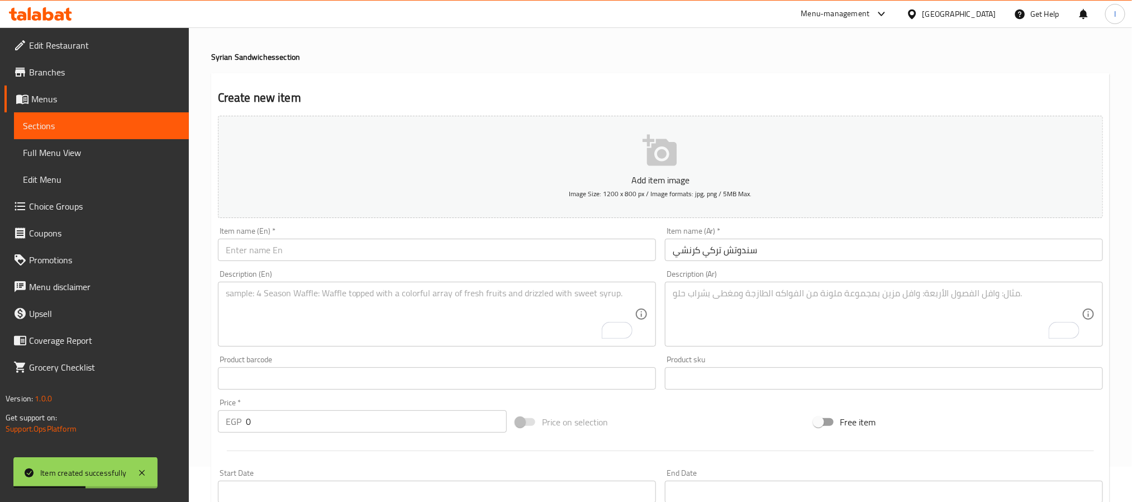
click at [443, 250] on input "text" at bounding box center [437, 250] width 438 height 22
paste input "Crunchy Turkey Sandwich"
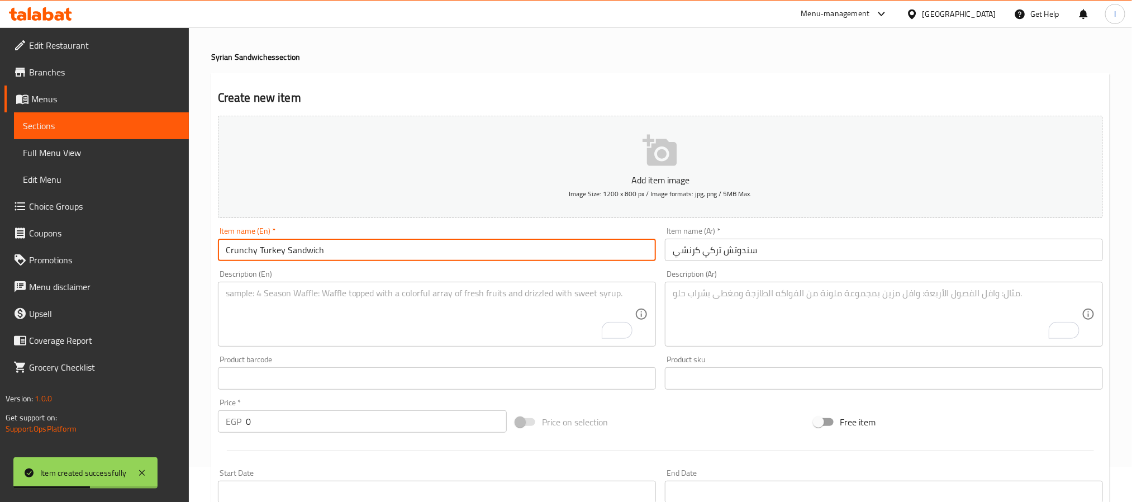
type input "Crunchy Turkey Sandwich"
click at [714, 307] on textarea "To enrich screen reader interactions, please activate Accessibility in Grammarl…" at bounding box center [877, 314] width 409 height 53
paste textarea "ساندوتش تركي مقرمش بحشوة شهية من الدجاج والصلصات الخاصة"
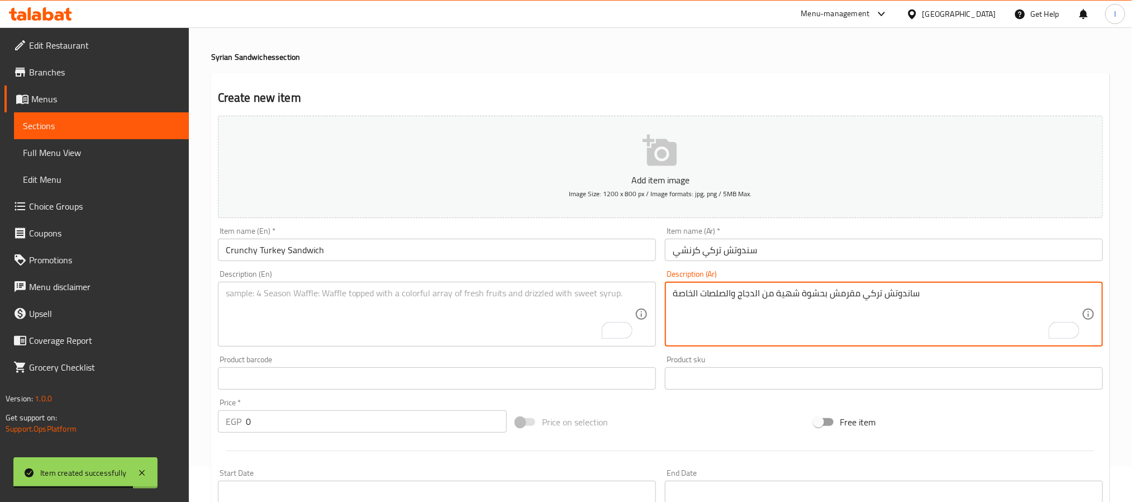
type textarea "ساندوتش تركي مقرمش بحشوة شهية من الدجاج والصلصات الخاصة"
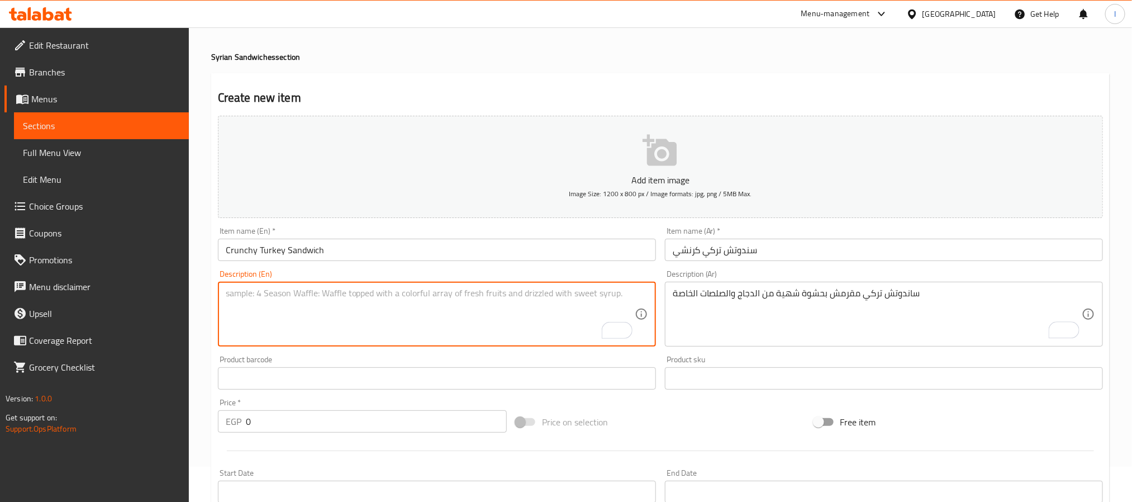
click at [410, 315] on textarea "To enrich screen reader interactions, please activate Accessibility in Grammarl…" at bounding box center [430, 314] width 409 height 53
paste textarea "Crispy Syrian sandwich stuffed with flavorful turkey and special sauces"
type textarea "Crispy Syrian sandwich stuffed with flavorful turkey and special sauces"
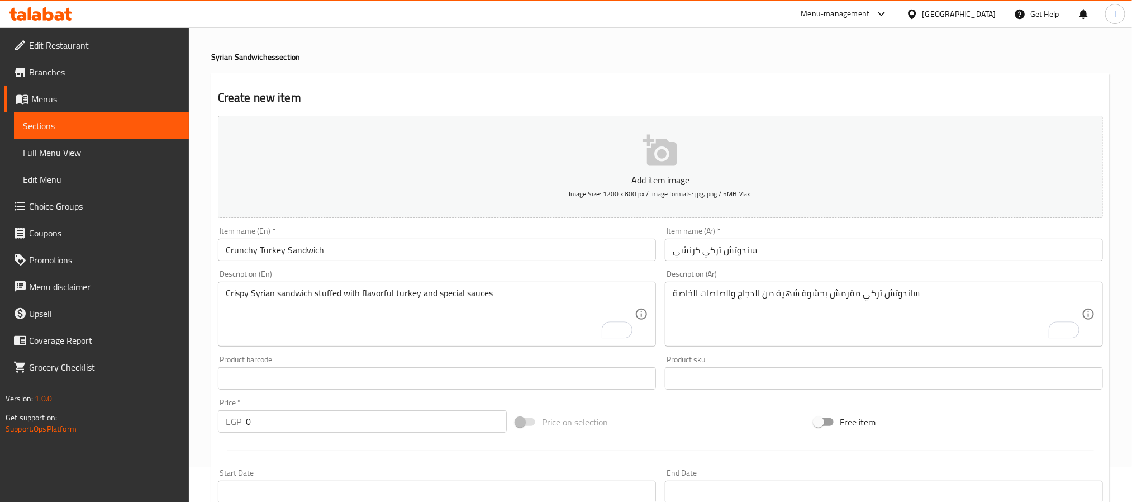
click at [353, 431] on input "0" at bounding box center [376, 421] width 261 height 22
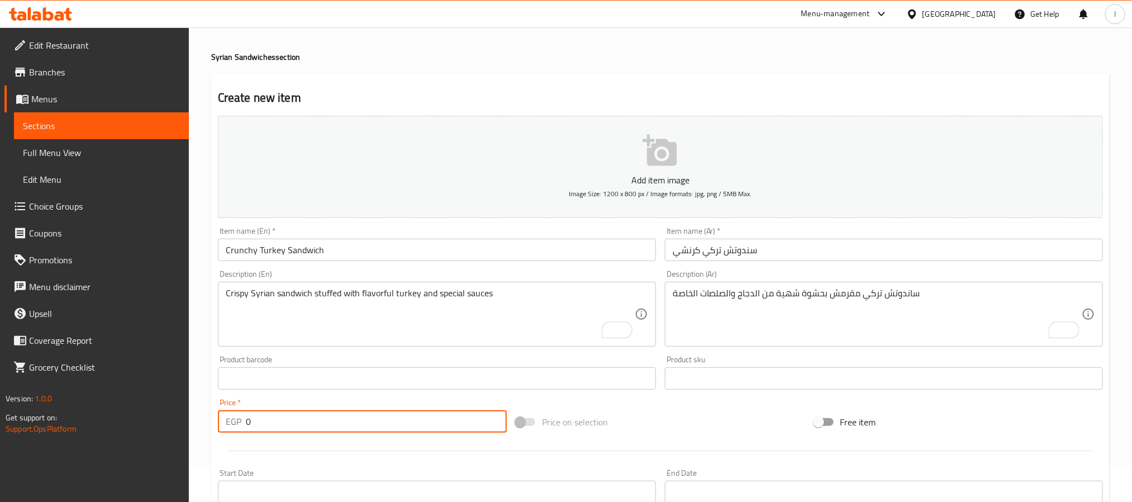
click at [353, 431] on input "0" at bounding box center [376, 421] width 261 height 22
type input "90"
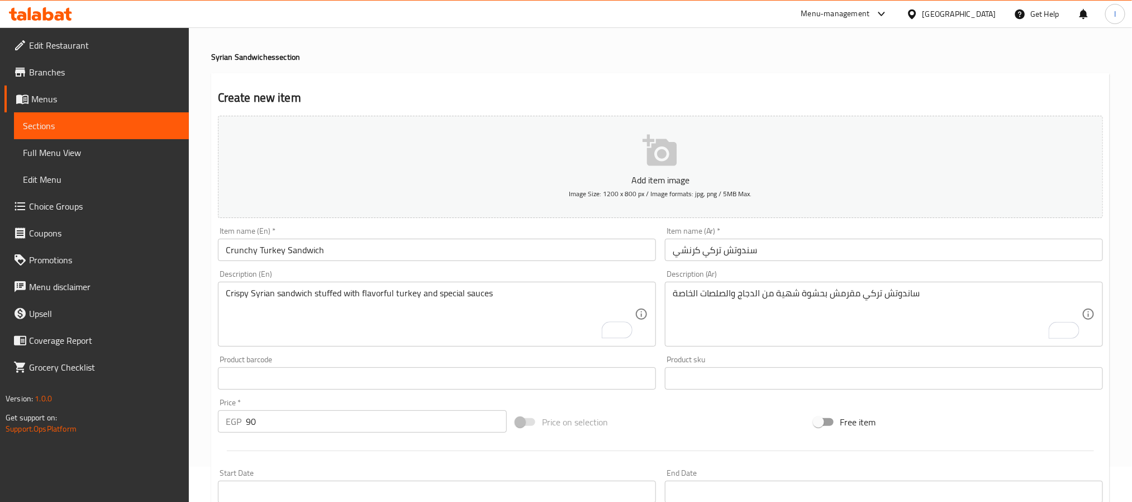
click at [678, 426] on div "Price on selection" at bounding box center [660, 422] width 298 height 30
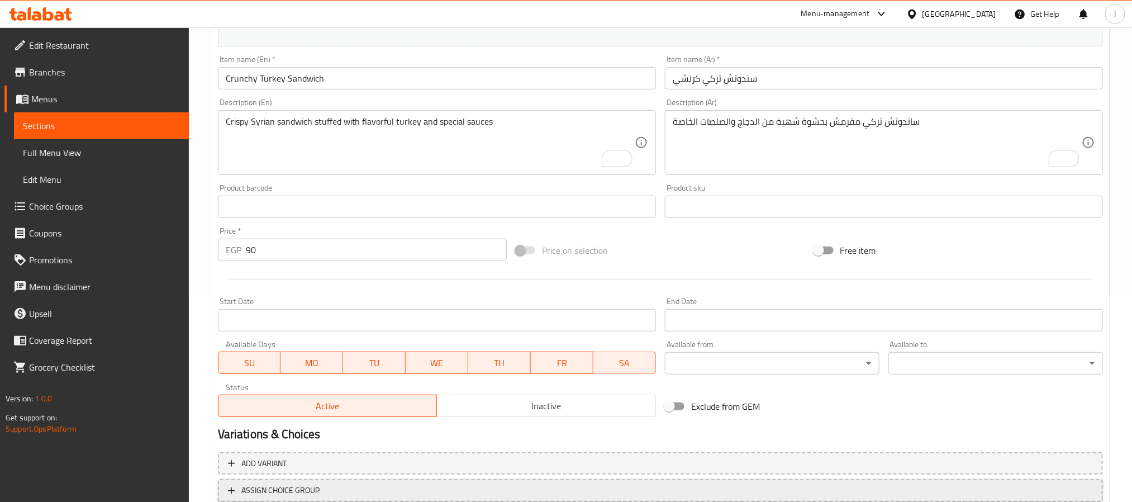
scroll to position [287, 0]
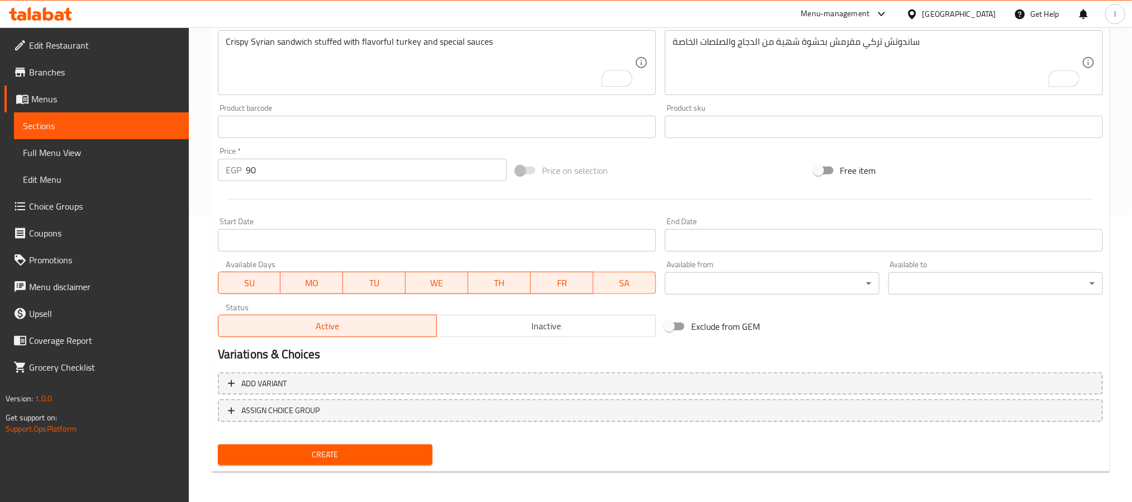
click at [386, 458] on span "Create" at bounding box center [325, 455] width 197 height 14
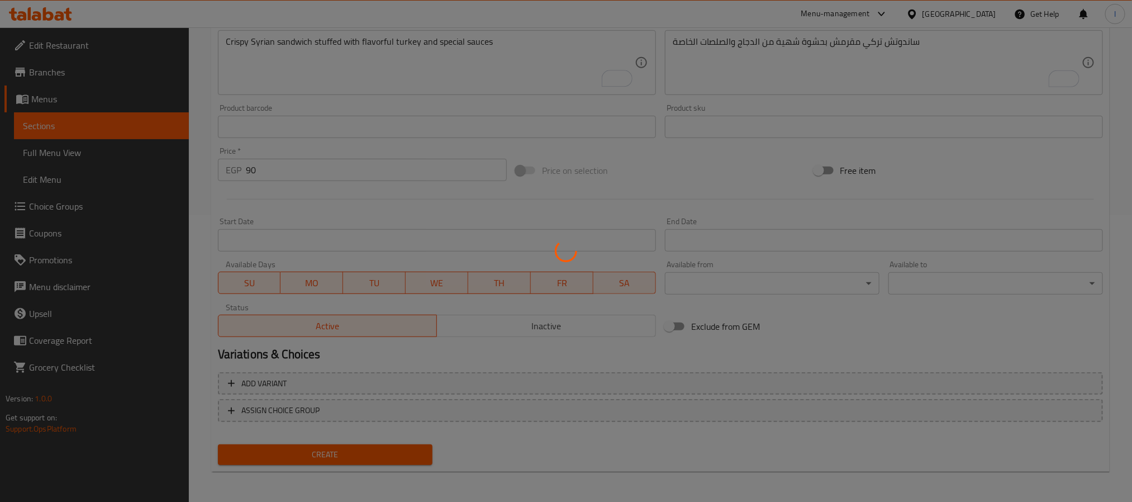
scroll to position [128, 0]
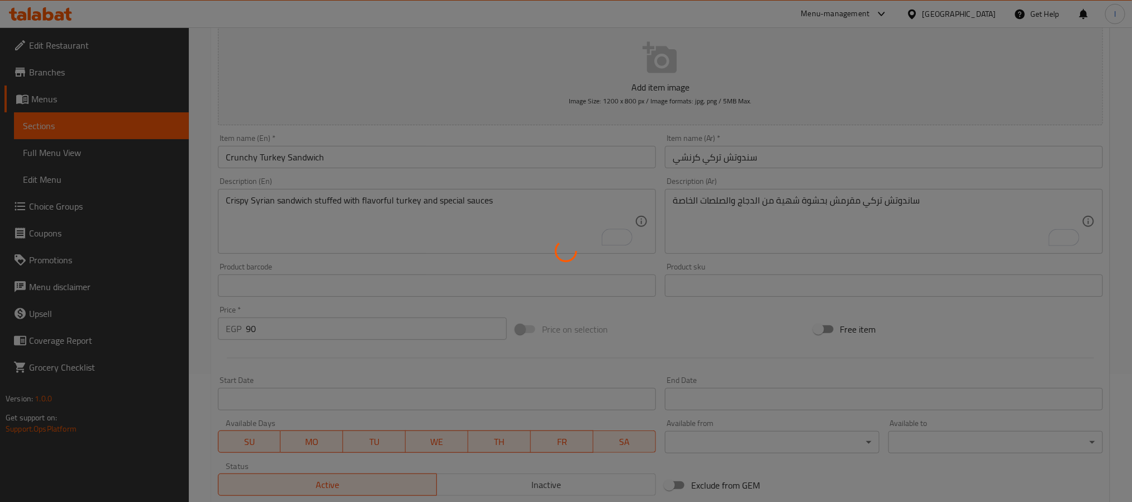
type input "0"
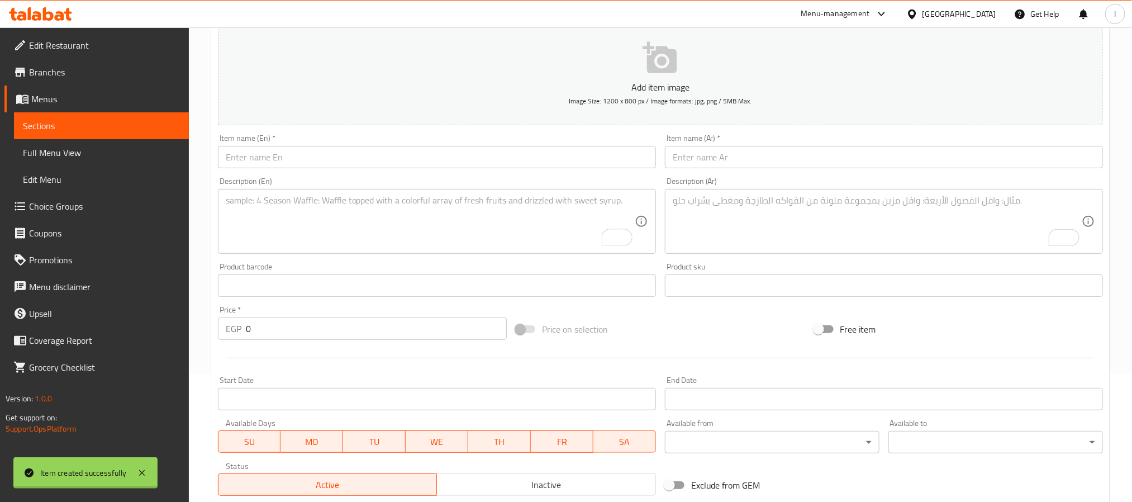
scroll to position [0, 0]
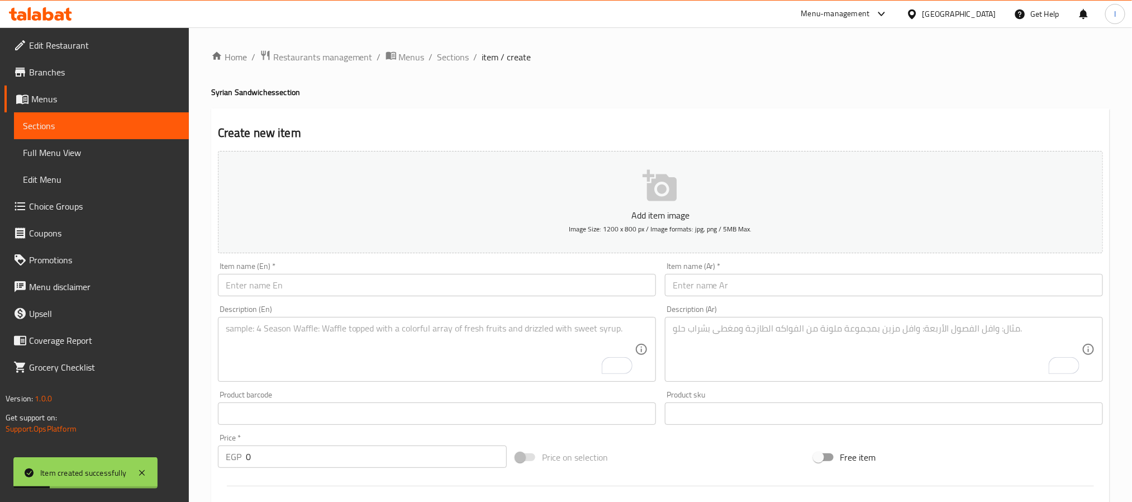
click at [438, 282] on input "text" at bounding box center [437, 285] width 438 height 22
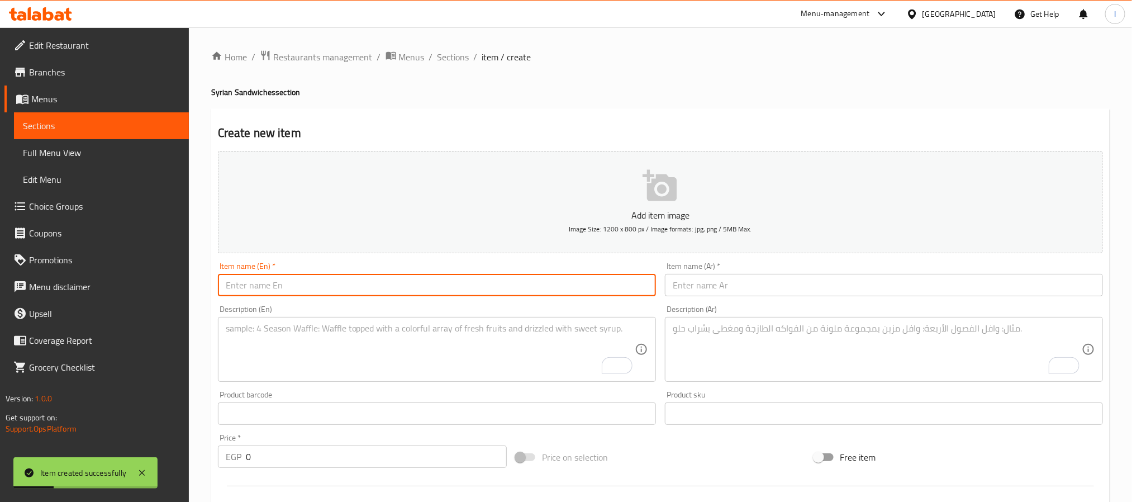
paste input "Ranch Fries Sandwich"
type input "Ranch Fries Sandwich"
click at [707, 282] on input "text" at bounding box center [884, 285] width 438 height 22
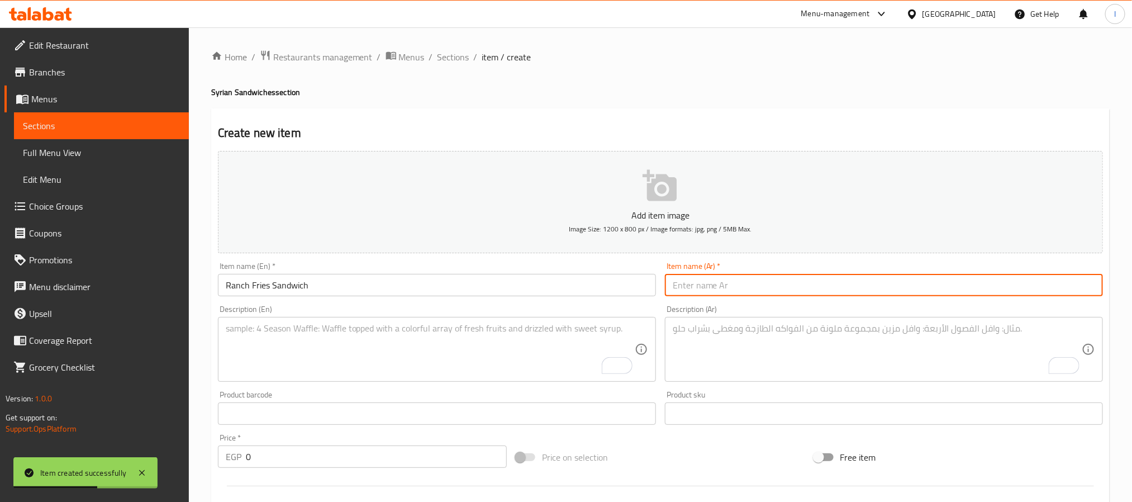
paste input "سندوتش بطاطس رانش"
type input "سندوتش بطاطس رانش"
click at [701, 363] on textarea "To enrich screen reader interactions, please activate Accessibility in Grammarl…" at bounding box center [877, 349] width 409 height 53
paste textarea "ساندوتش بطاطس بصوص الرانش المميز على الطريقة السورية"
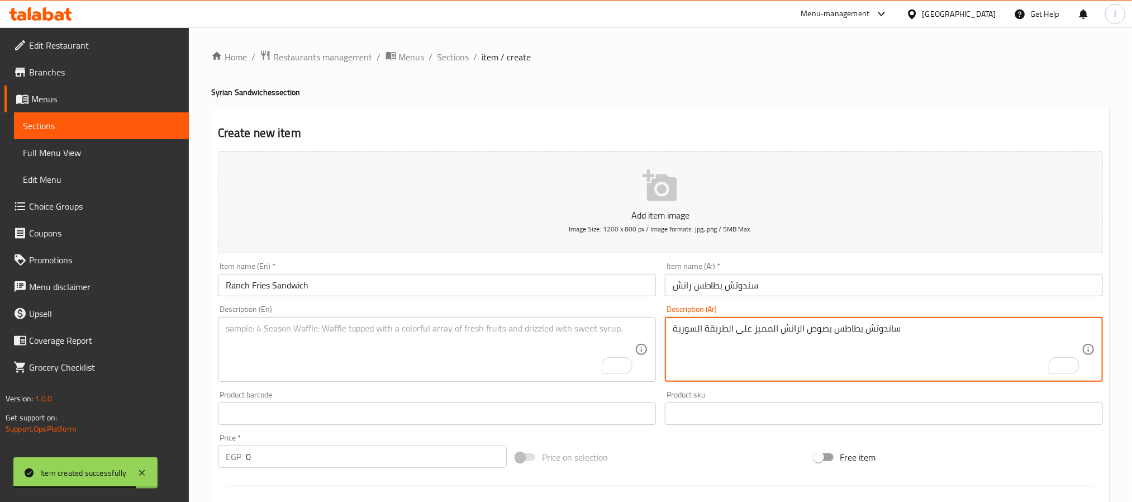
type textarea "ساندوتش بطاطس بصوص الرانش المميز على الطريقة السورية"
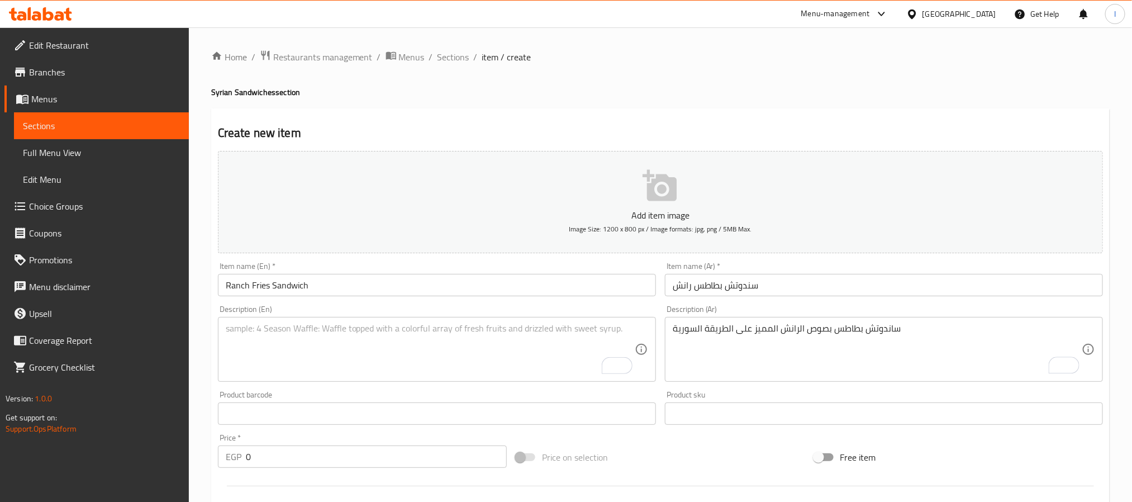
click at [498, 337] on textarea "To enrich screen reader interactions, please activate Accessibility in Grammarl…" at bounding box center [430, 349] width 409 height 53
paste textarea "Syrian-style fries sandwich with signature ranch sauce"
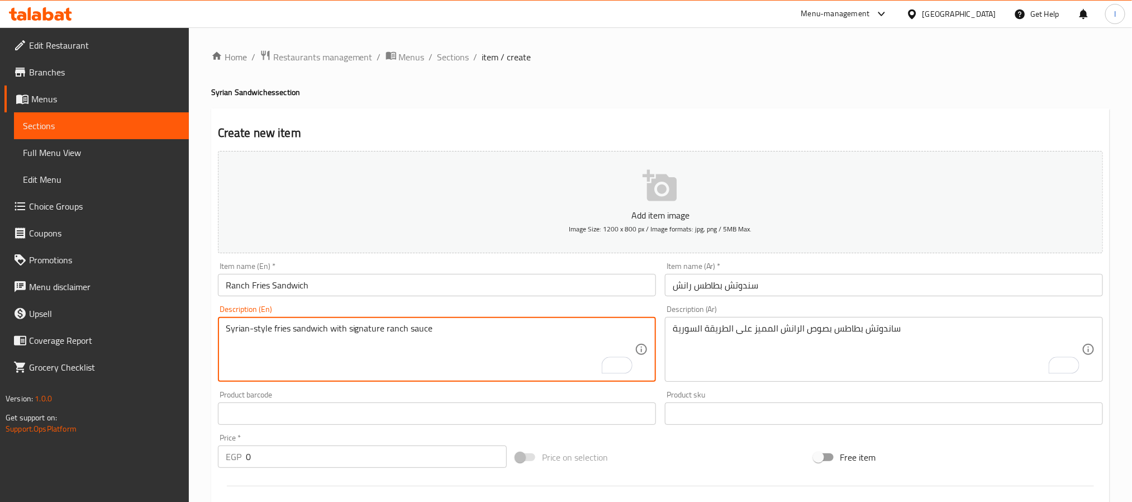
type textarea "Syrian-style fries sandwich with signature ranch sauce"
click at [295, 458] on input "0" at bounding box center [376, 456] width 261 height 22
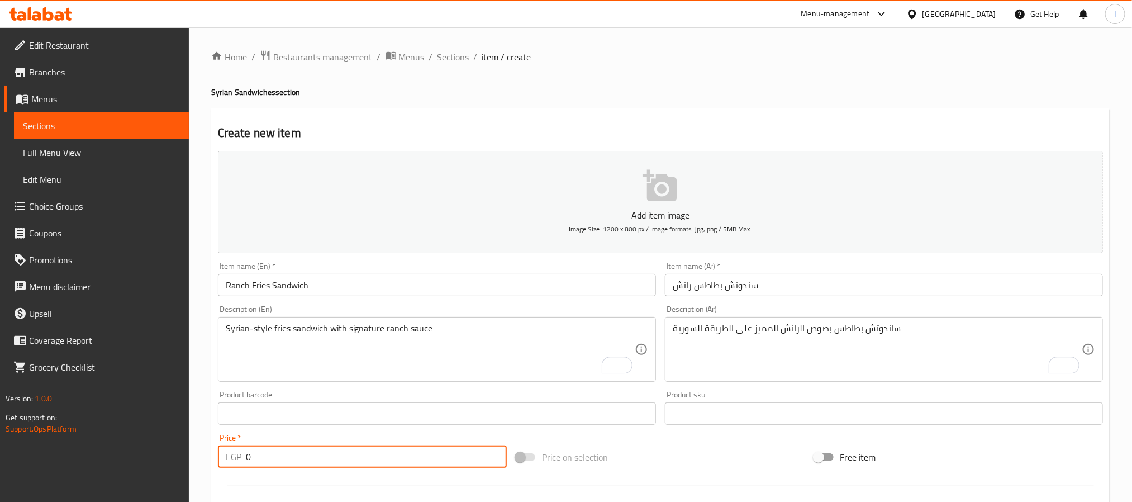
click at [295, 458] on input "0" at bounding box center [376, 456] width 261 height 22
type input "90"
click at [696, 459] on div "Price on selection" at bounding box center [660, 457] width 298 height 30
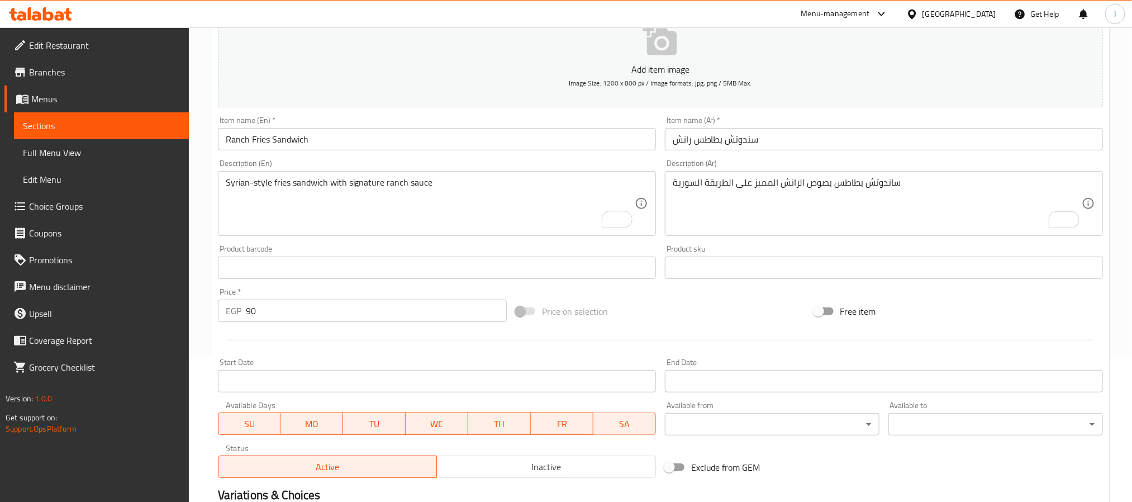
scroll to position [287, 0]
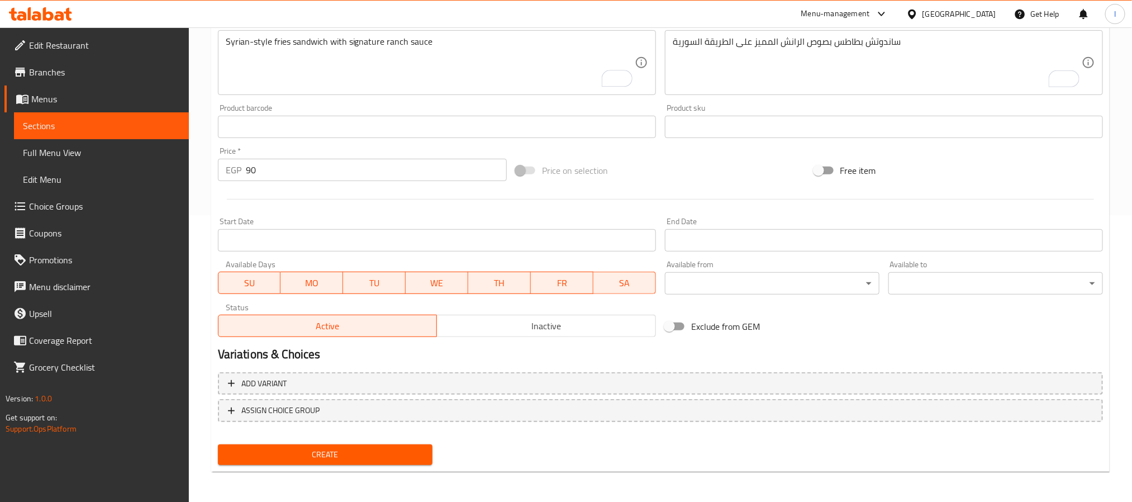
click at [389, 461] on button "Create" at bounding box center [325, 454] width 215 height 21
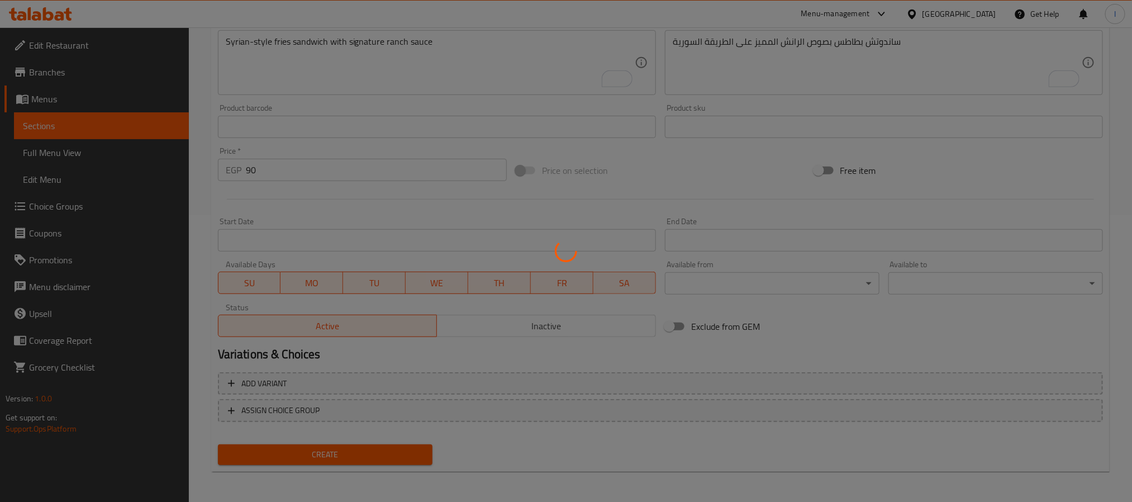
click at [634, 181] on div at bounding box center [566, 251] width 1132 height 502
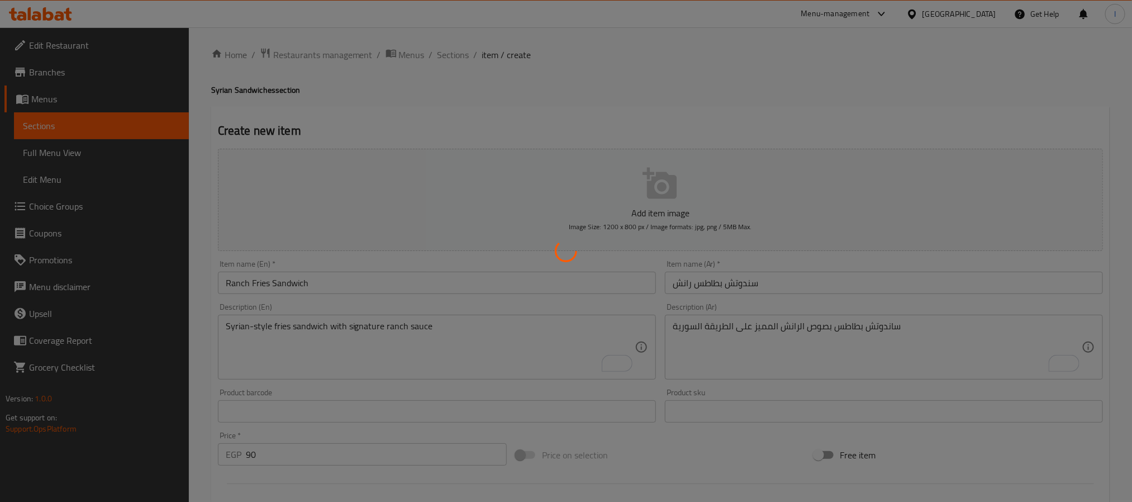
scroll to position [0, 0]
type input "0"
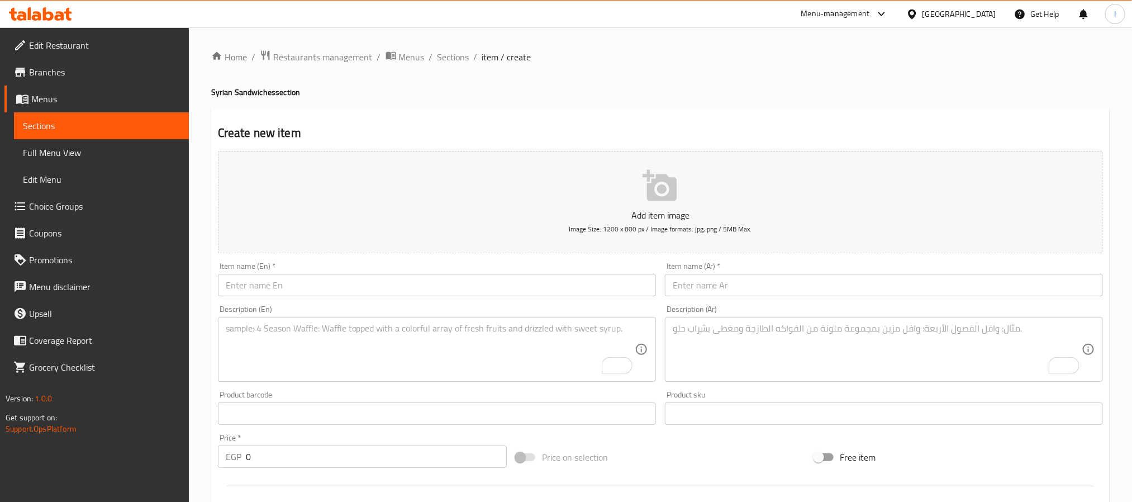
click at [762, 61] on ol "Home / Restaurants management / Menus / Sections / item / create" at bounding box center [660, 57] width 899 height 15
click at [612, 112] on div "Create new item Add item image Image Size: 1200 x 800 px / Image formats: jpg, …" at bounding box center [660, 433] width 899 height 650
click at [461, 63] on span "Sections" at bounding box center [454, 56] width 32 height 13
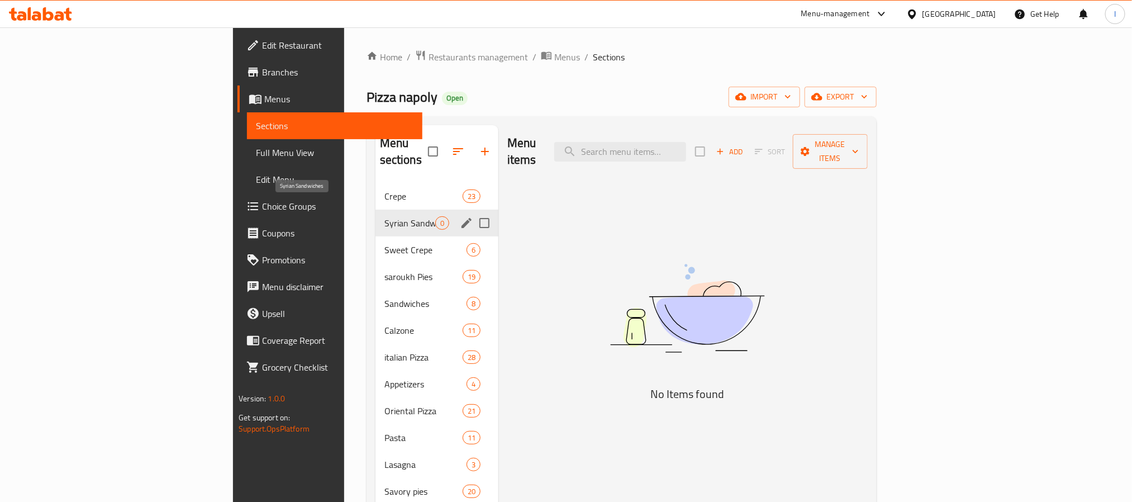
click at [384, 216] on span "Syrian Sandwiches" at bounding box center [409, 222] width 51 height 13
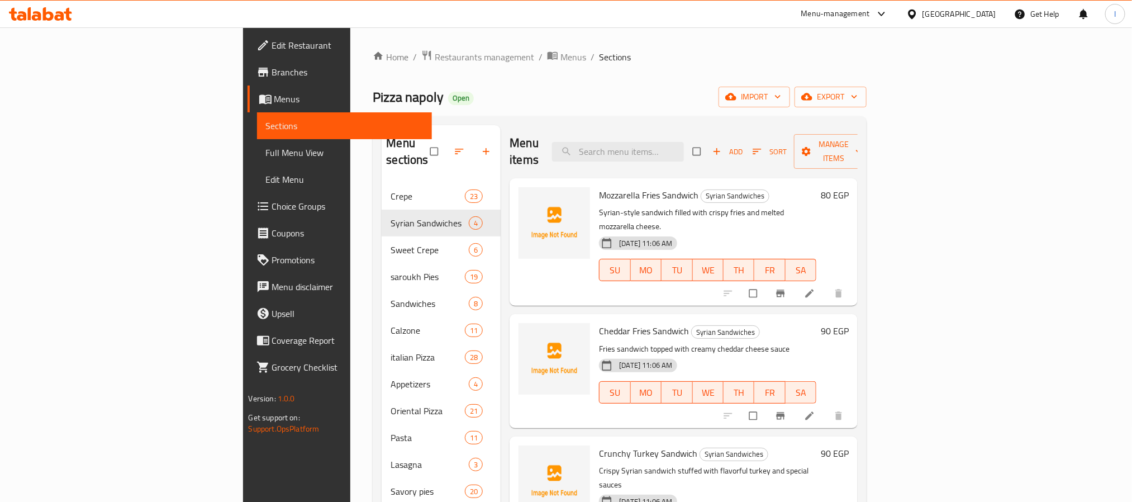
click at [569, 79] on div "Home / Restaurants management / Menus / Sections Pizza napoly Open import expor…" at bounding box center [620, 343] width 494 height 586
click at [528, 197] on icon "upload picture" at bounding box center [533, 202] width 11 height 11
click at [523, 327] on button "upload picture" at bounding box center [534, 338] width 22 height 22
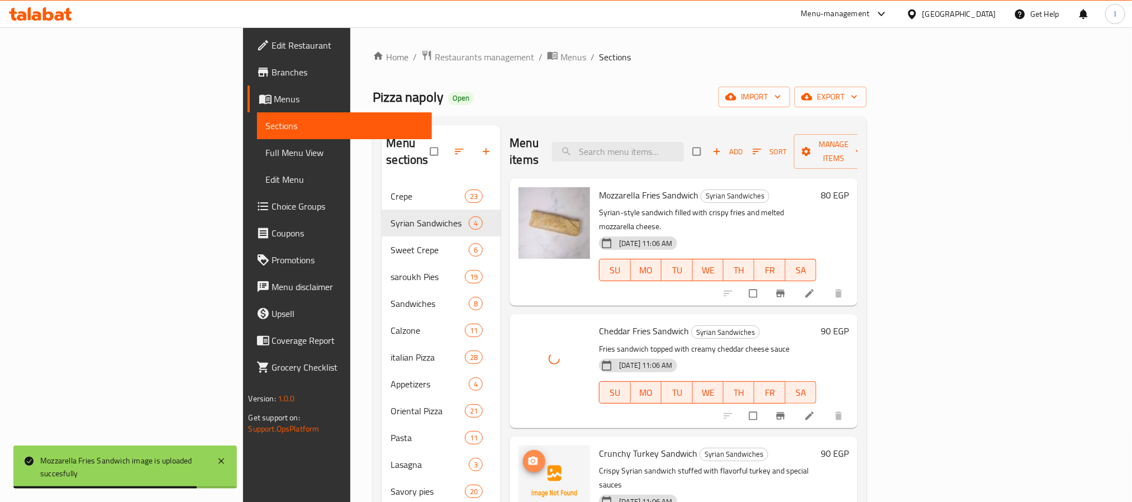
click at [523, 450] on button "upload picture" at bounding box center [534, 461] width 22 height 22
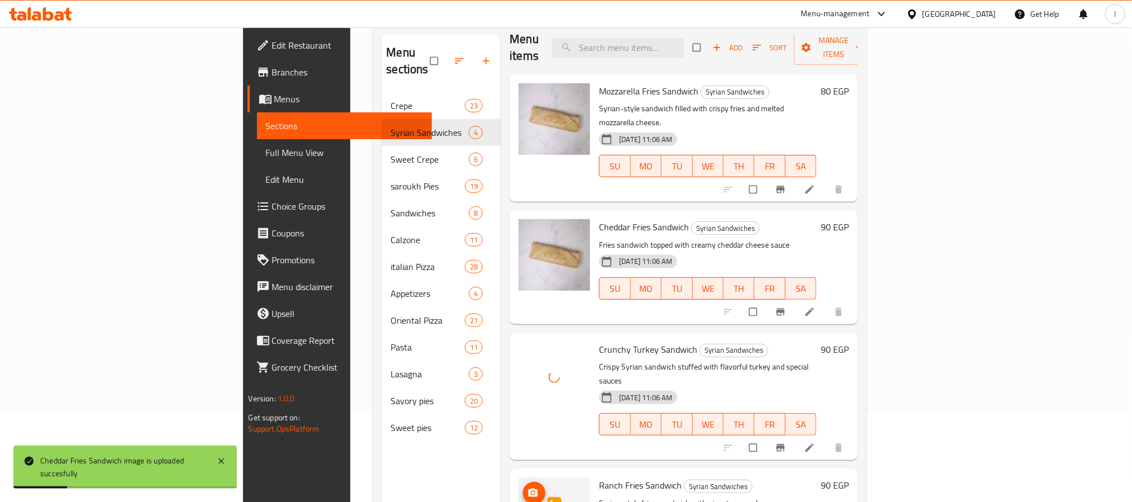
scroll to position [156, 0]
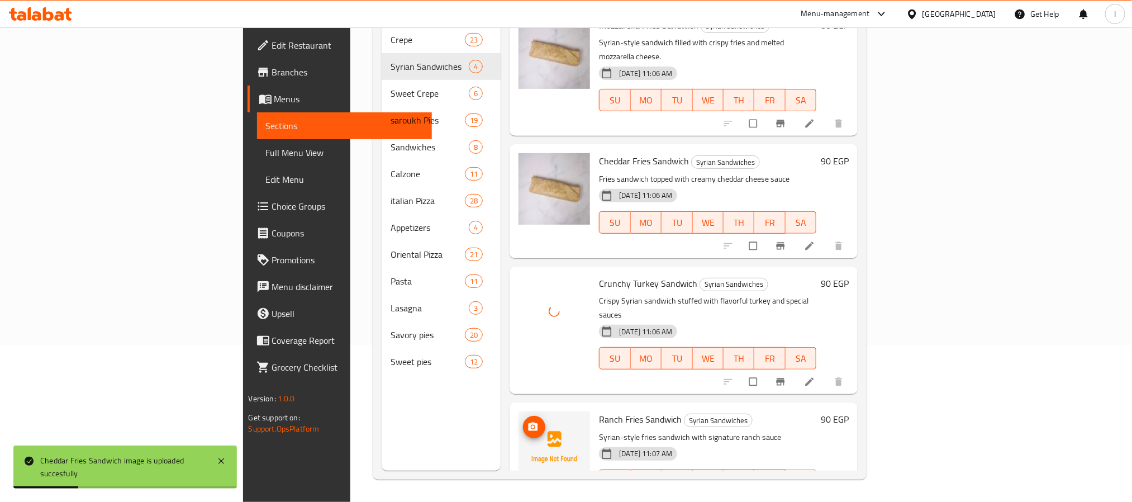
click at [523, 421] on span "upload picture" at bounding box center [534, 426] width 22 height 11
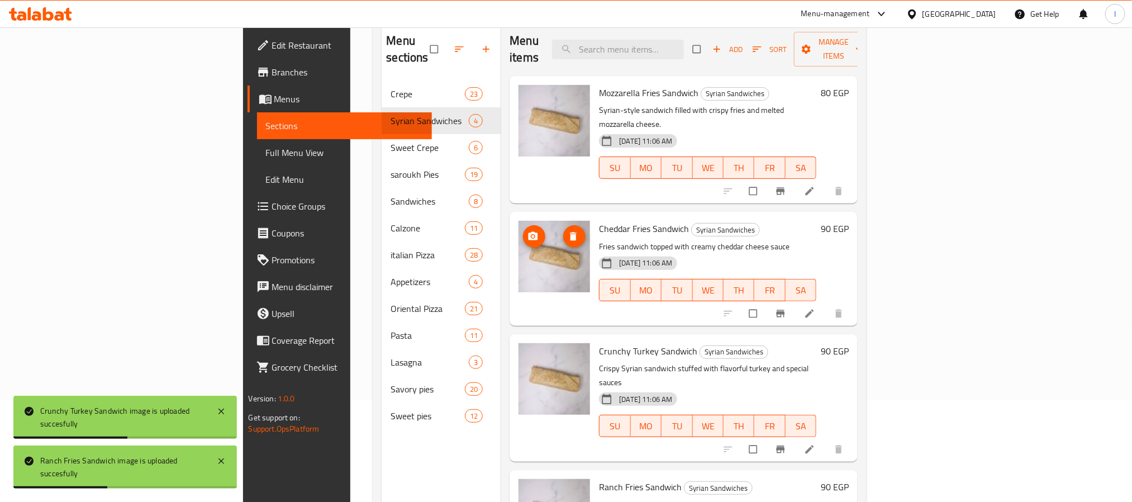
scroll to position [73, 0]
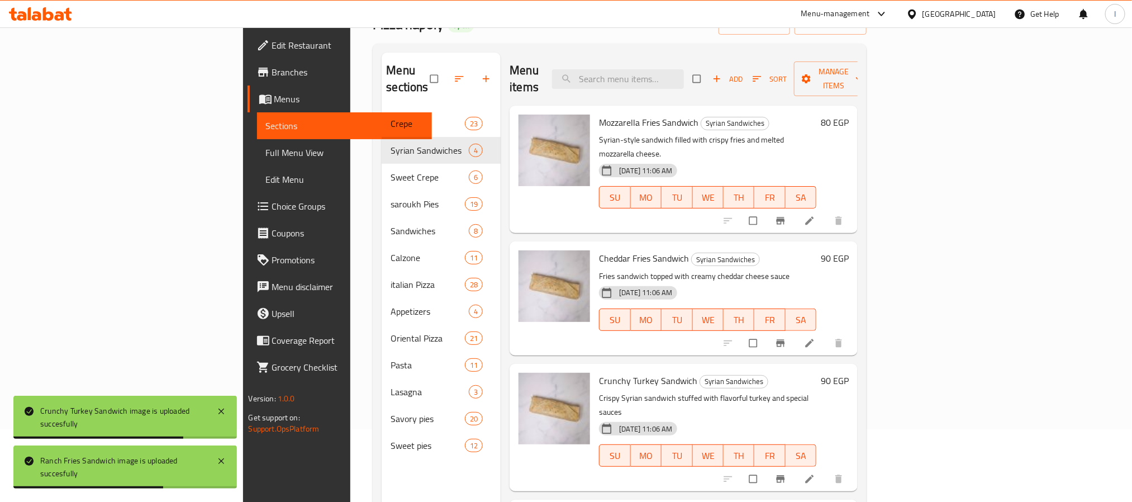
click at [542, 58] on div "Menu items Add Sort Manage items" at bounding box center [684, 79] width 348 height 53
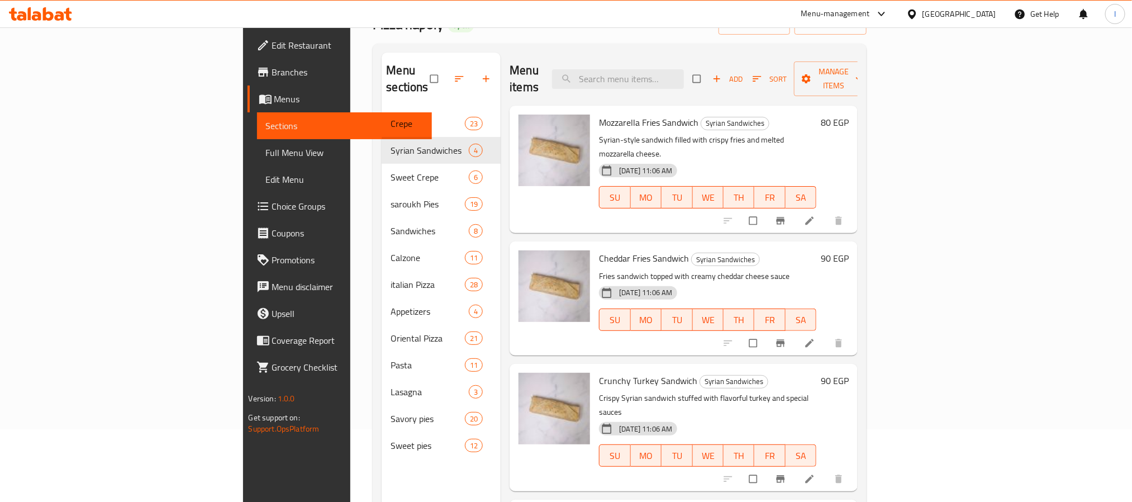
click at [612, 59] on div "Menu items Add Sort Manage items" at bounding box center [684, 79] width 348 height 53
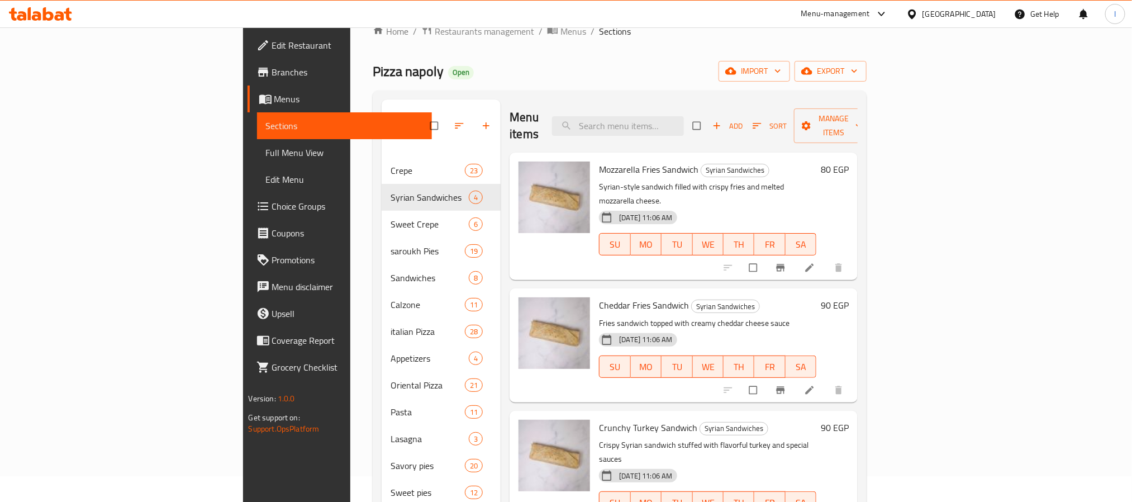
scroll to position [0, 0]
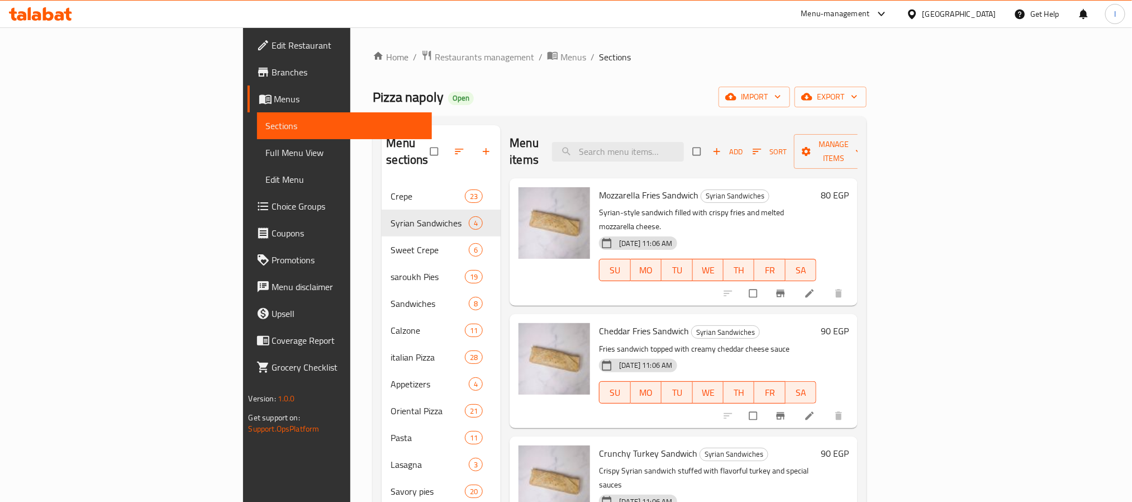
click at [566, 116] on div "Home / Restaurants management / Menus / Sections Pizza napoly Open import expor…" at bounding box center [620, 343] width 494 height 586
click at [505, 64] on div "Home / Restaurants management / Menus / Sections Pizza napoly Open import expor…" at bounding box center [620, 343] width 494 height 586
drag, startPoint x: 632, startPoint y: 89, endPoint x: 537, endPoint y: 32, distance: 111.1
click at [632, 89] on div "Pizza napoly Open import export" at bounding box center [620, 97] width 494 height 21
click at [554, 81] on div "Home / Restaurants management / Menus / Sections Pizza napoly Open import expor…" at bounding box center [620, 343] width 494 height 586
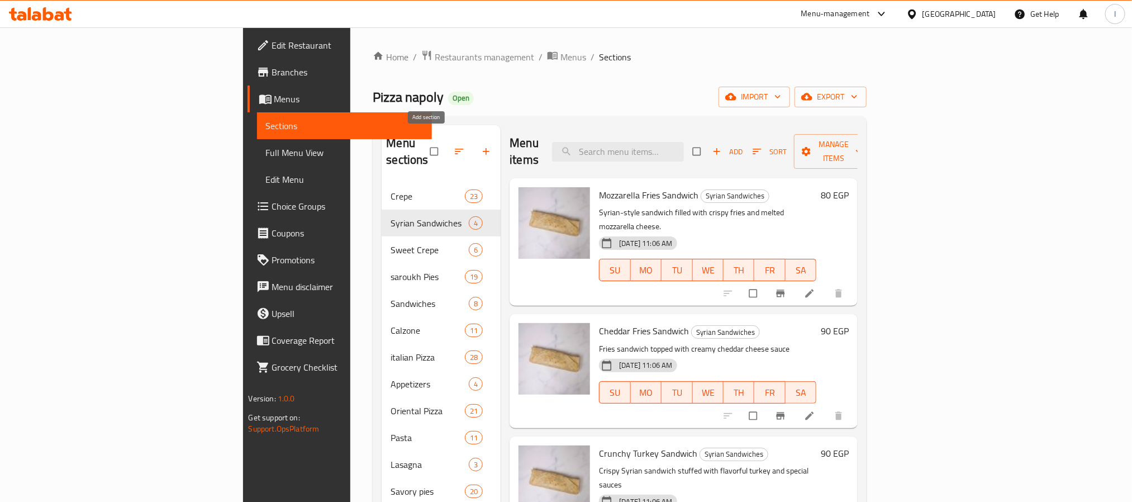
click at [481, 148] on icon "button" at bounding box center [486, 151] width 11 height 11
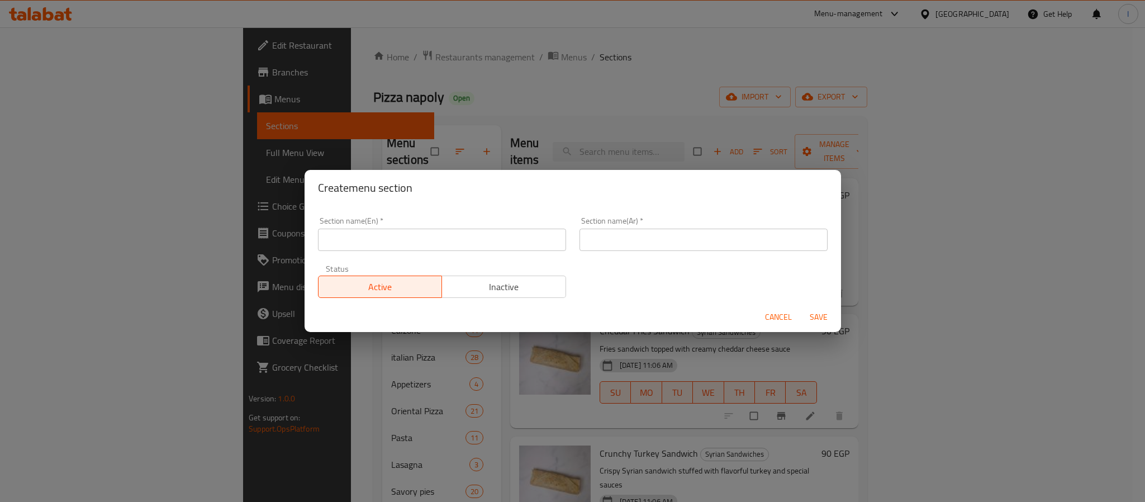
click at [508, 236] on input "text" at bounding box center [442, 240] width 248 height 22
paste input "Oriental Desserts"
type input "Oriental Desserts"
drag, startPoint x: 656, startPoint y: 248, endPoint x: 635, endPoint y: 220, distance: 34.4
click at [656, 248] on input "text" at bounding box center [704, 240] width 248 height 22
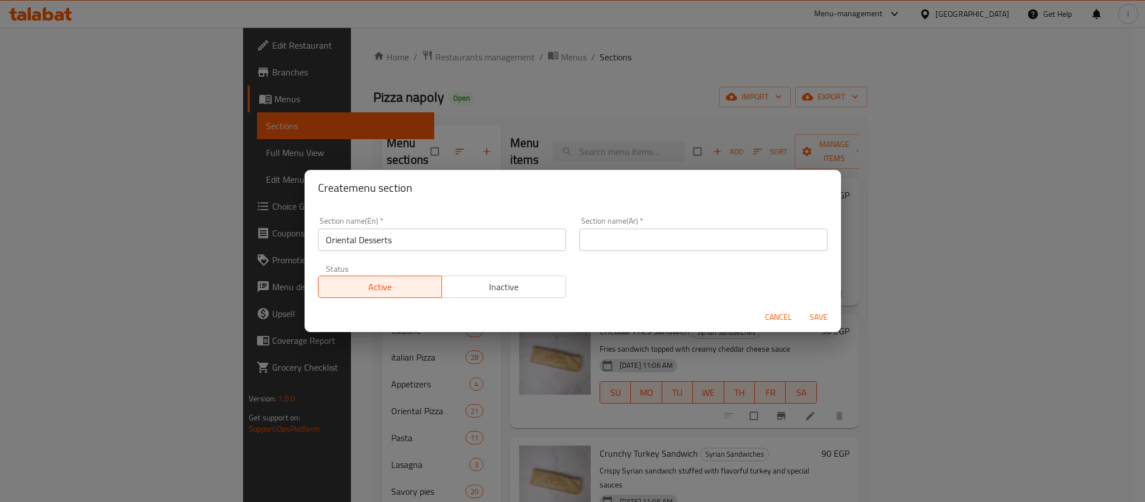
paste input "الحلويات الشرقية"
type input "الحلويات الشرقية"
drag, startPoint x: 629, startPoint y: 196, endPoint x: 577, endPoint y: 240, distance: 67.8
click at [629, 196] on h2 "Create menu section" at bounding box center [573, 188] width 510 height 18
click at [817, 316] on span "Save" at bounding box center [818, 317] width 27 height 14
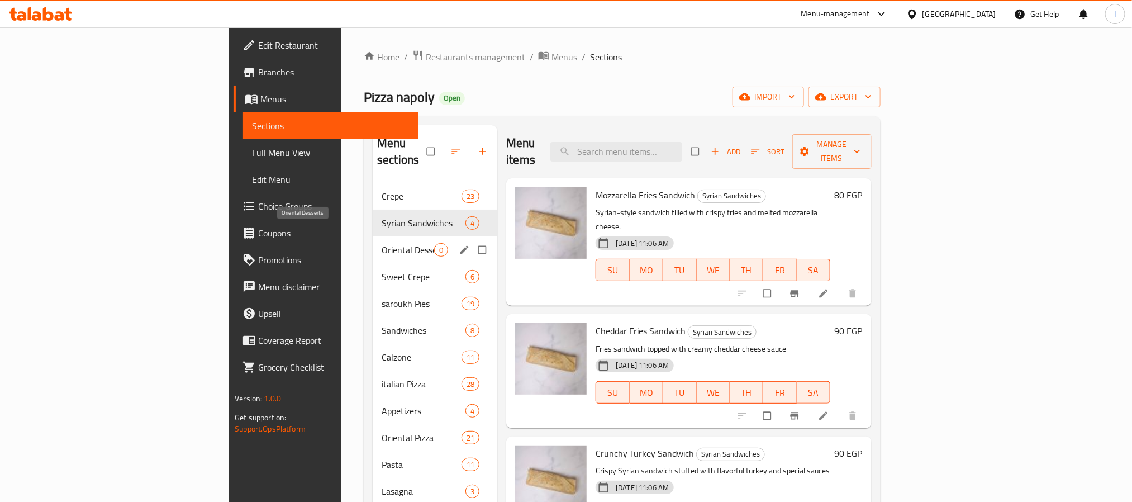
click at [382, 243] on span "Oriental Desserts" at bounding box center [408, 249] width 53 height 13
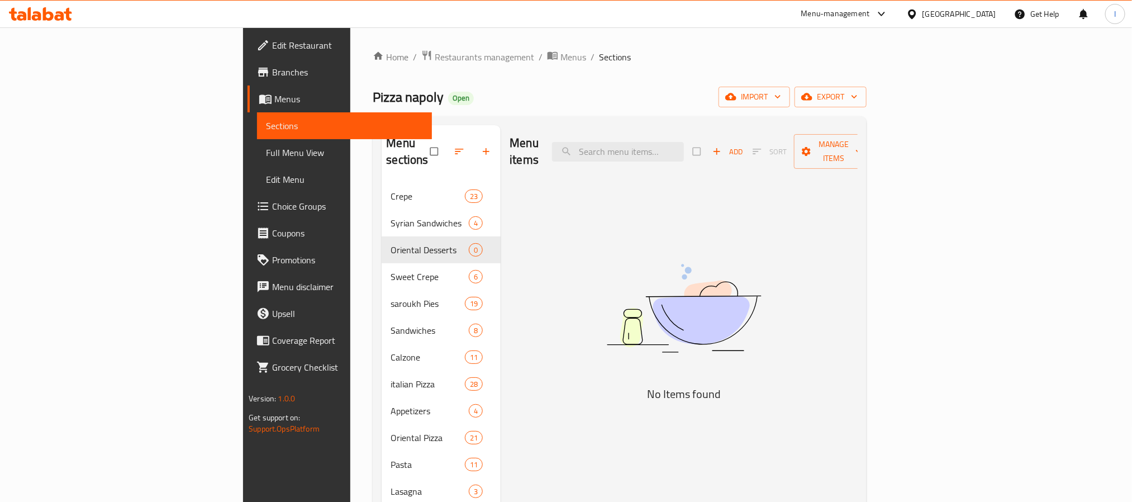
drag, startPoint x: 517, startPoint y: 121, endPoint x: 923, endPoint y: 159, distance: 407.5
click at [519, 121] on div "Menu sections Crepe 23 Syrian Sandwiches 4 Oriental Desserts 0 Sweet Crepe 6 sa…" at bounding box center [620, 376] width 494 height 520
click at [723, 148] on icon "button" at bounding box center [716, 151] width 11 height 11
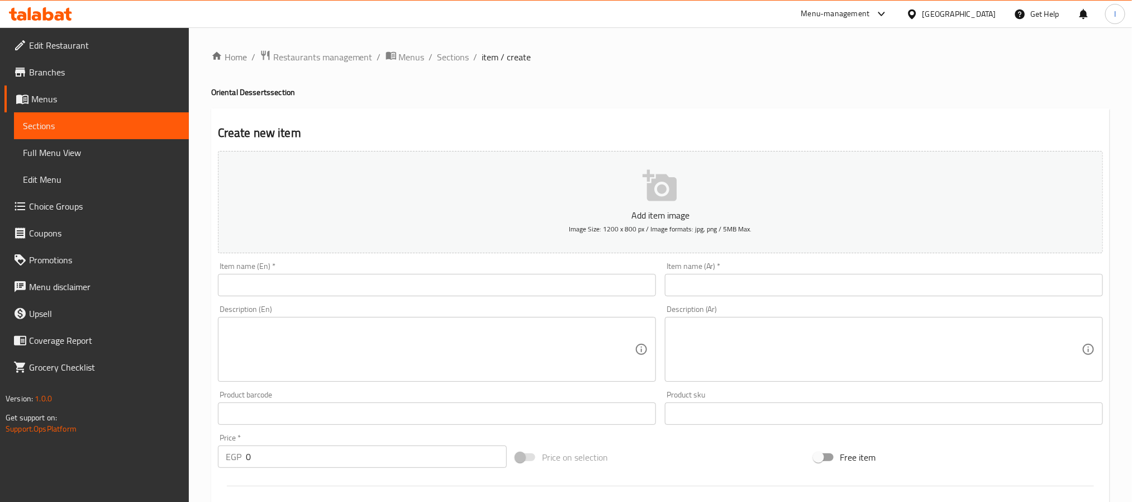
click at [534, 277] on input "text" at bounding box center [437, 285] width 438 height 22
paste input "Basbousa"
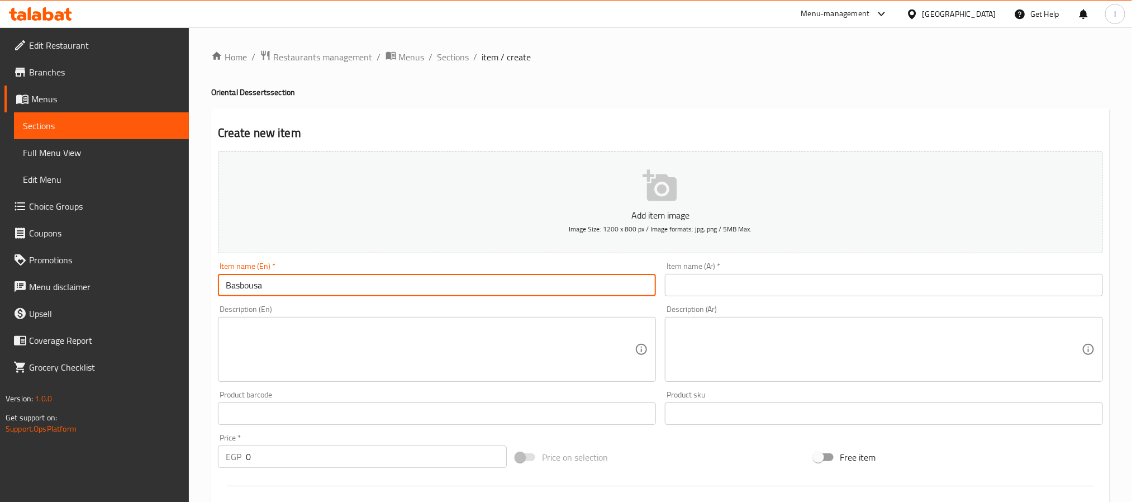
type input "Basbousa"
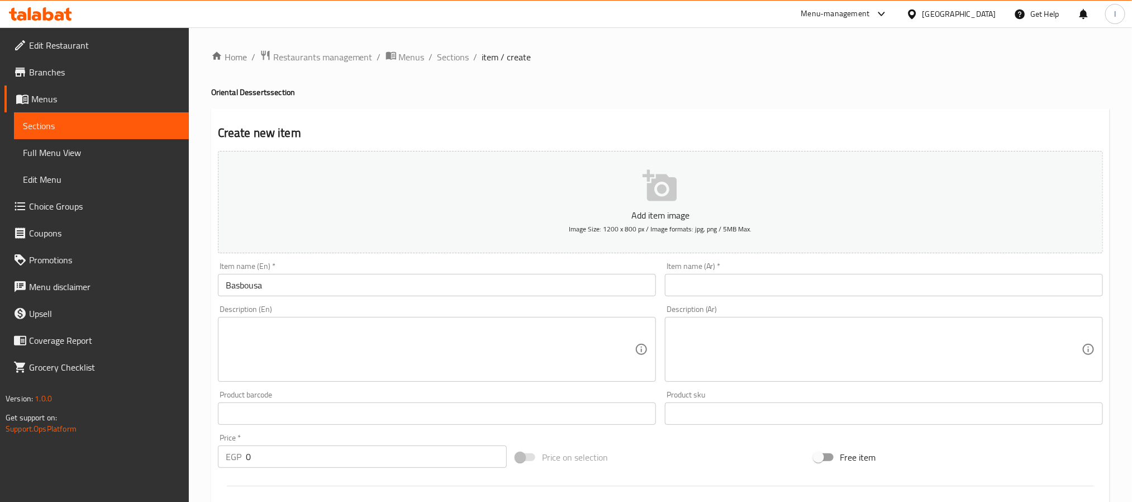
click at [674, 287] on input "text" at bounding box center [884, 285] width 438 height 22
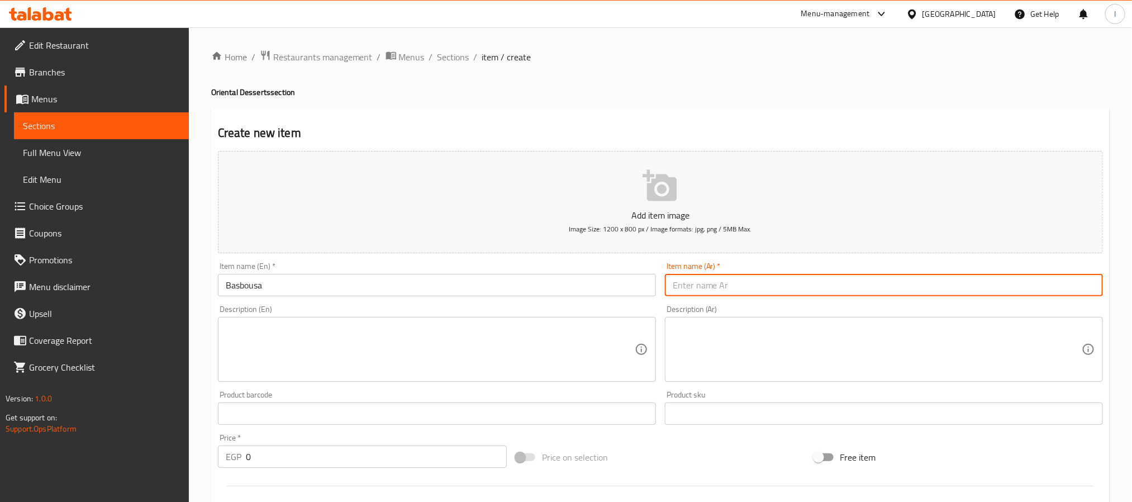
paste input "بسبوسة"
type input "بسبوسة"
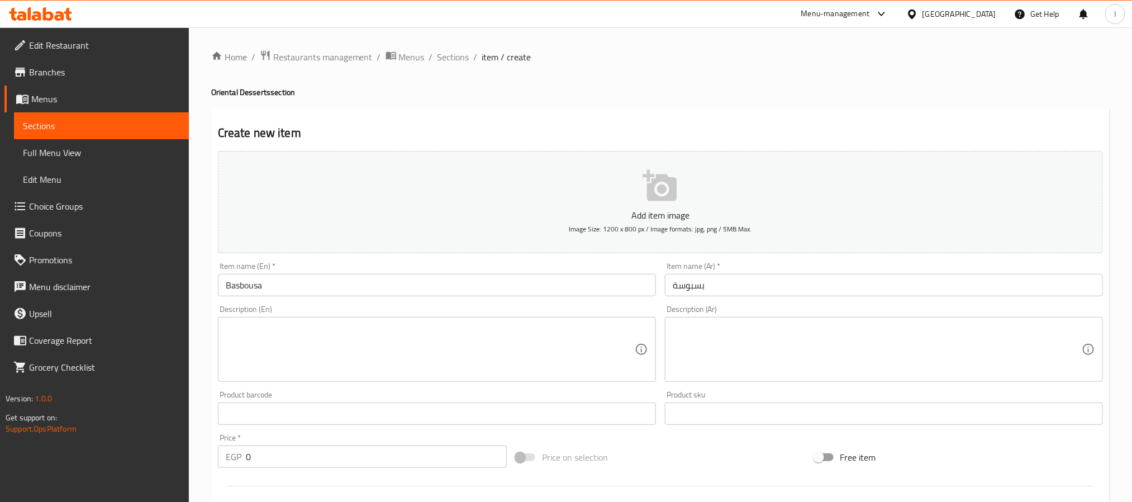
click at [669, 334] on div "Description (Ar)" at bounding box center [884, 349] width 438 height 65
paste textarea "بسبوسة طرية لذيذة مصنوعة من السميد ومحلاة بالشربات"
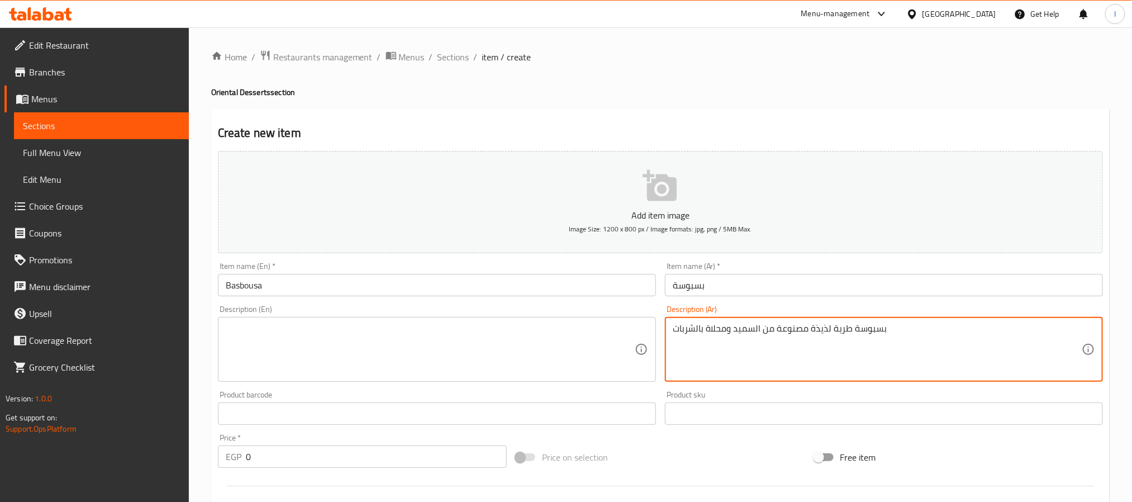
type textarea "بسبوسة طرية لذيذة مصنوعة من السميد ومحلاة بالشربات"
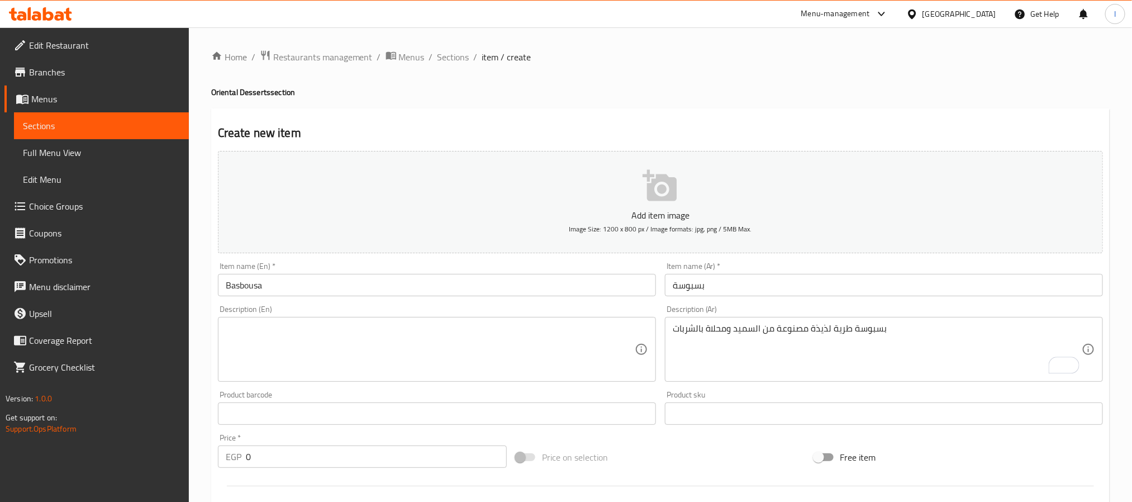
click at [448, 359] on textarea at bounding box center [430, 349] width 409 height 53
paste textarea "Soft semolina dessert soaked in sweet syrup"
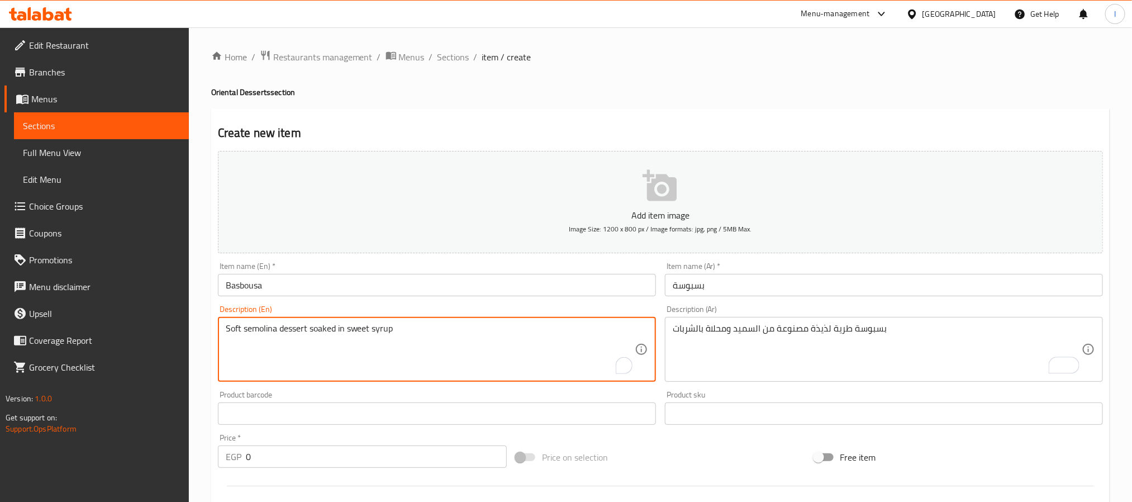
type textarea "Soft semolina dessert soaked in sweet syrup"
click at [542, 133] on h2 "Create new item" at bounding box center [660, 133] width 885 height 17
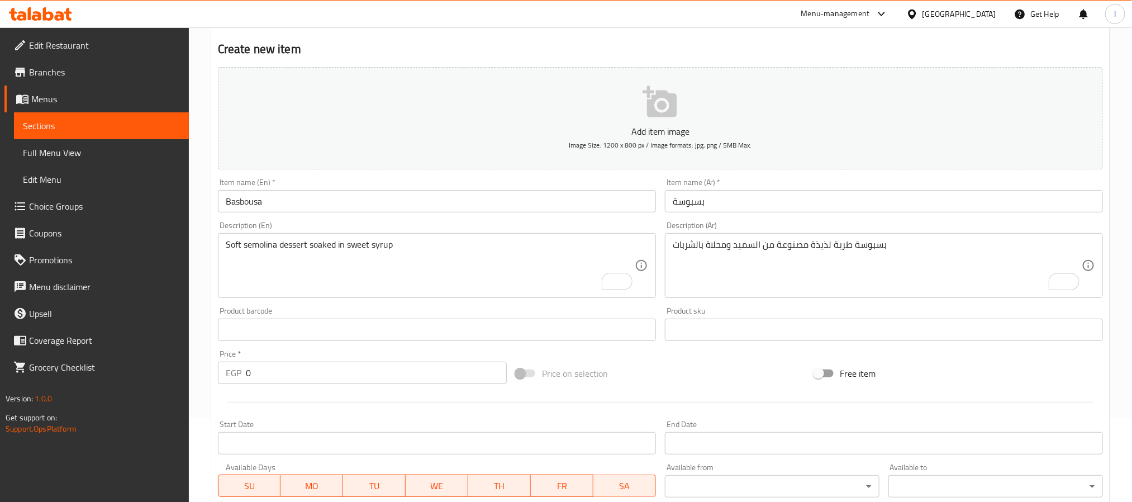
scroll to position [287, 0]
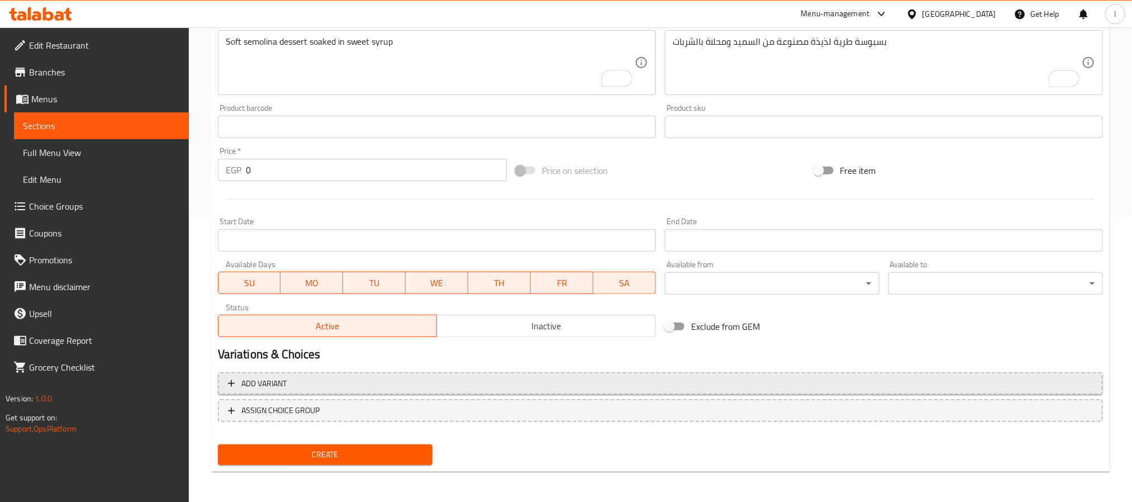
click at [504, 386] on span "Add variant" at bounding box center [660, 384] width 865 height 14
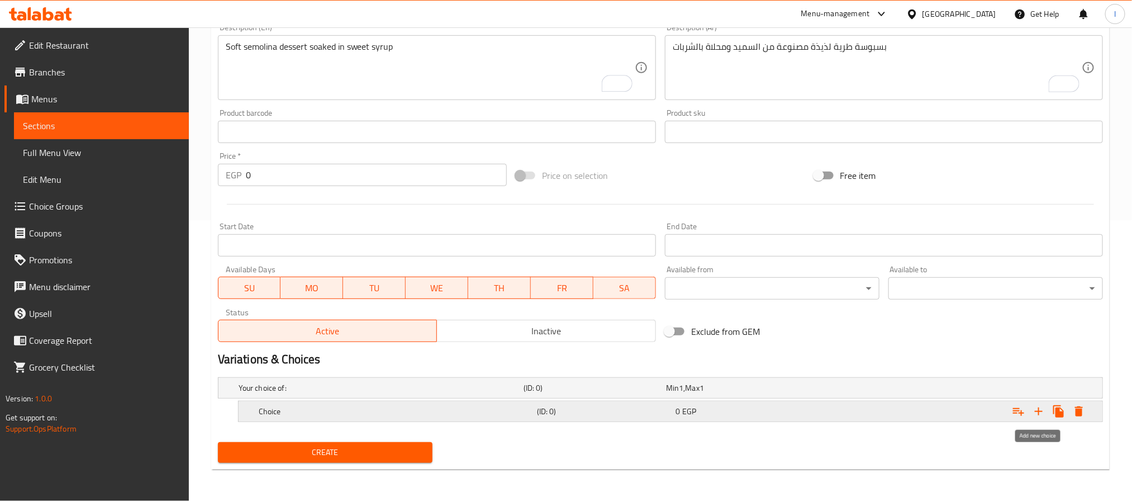
click at [1040, 414] on icon "Expand" at bounding box center [1038, 411] width 13 height 13
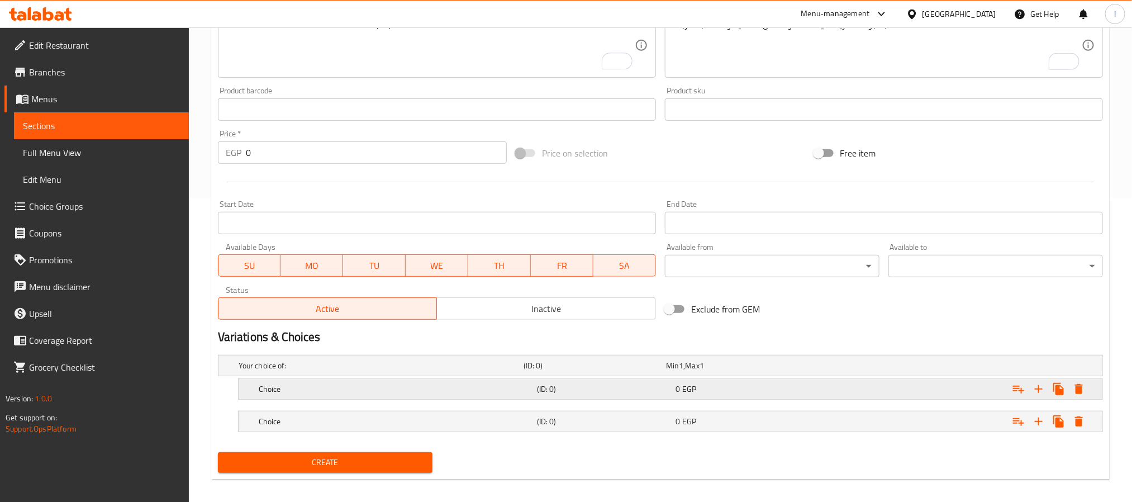
scroll to position [314, 0]
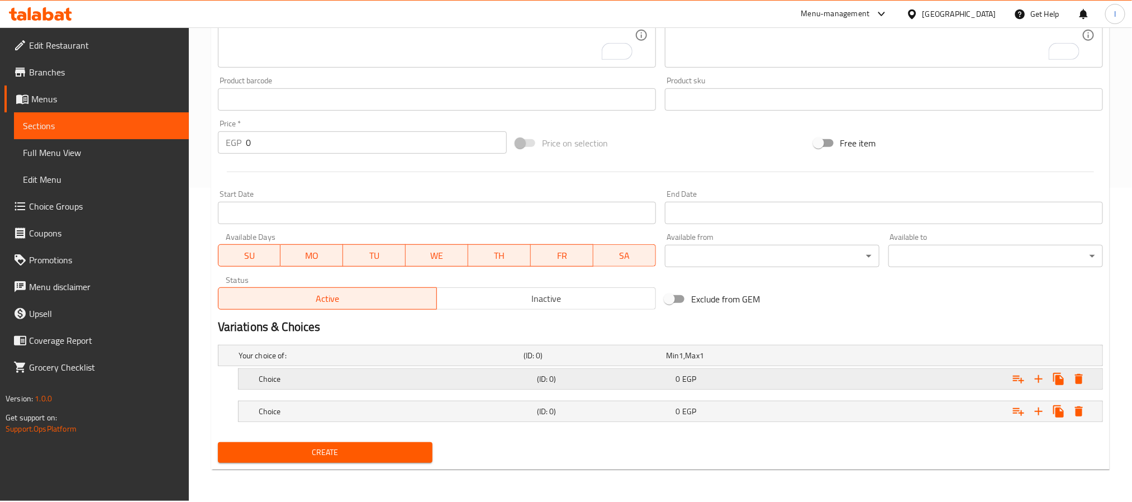
click at [553, 381] on h5 "(ID: 0)" at bounding box center [604, 378] width 135 height 11
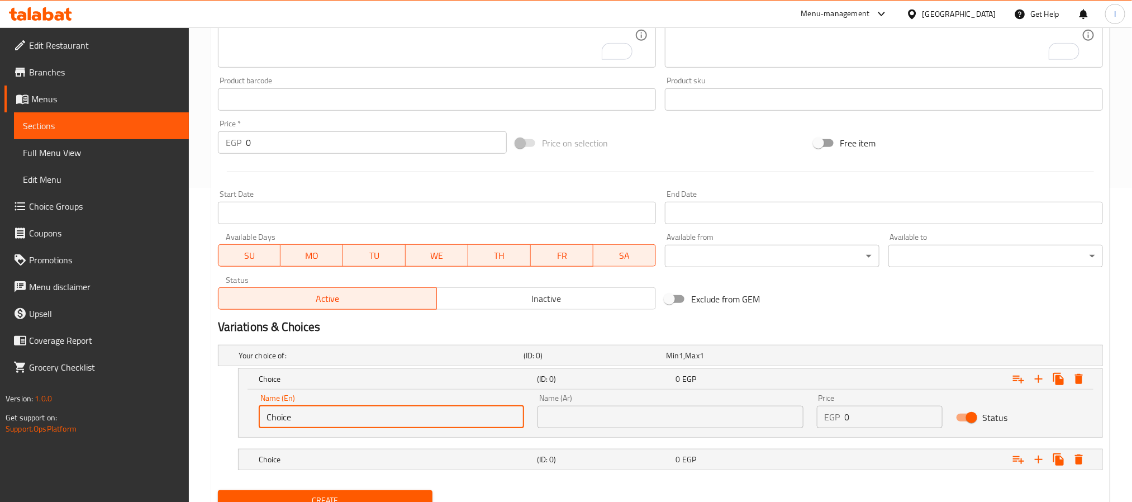
click at [339, 411] on input "Choice" at bounding box center [391, 417] width 265 height 22
type input "Kilo"
click at [630, 416] on input "text" at bounding box center [670, 417] width 265 height 22
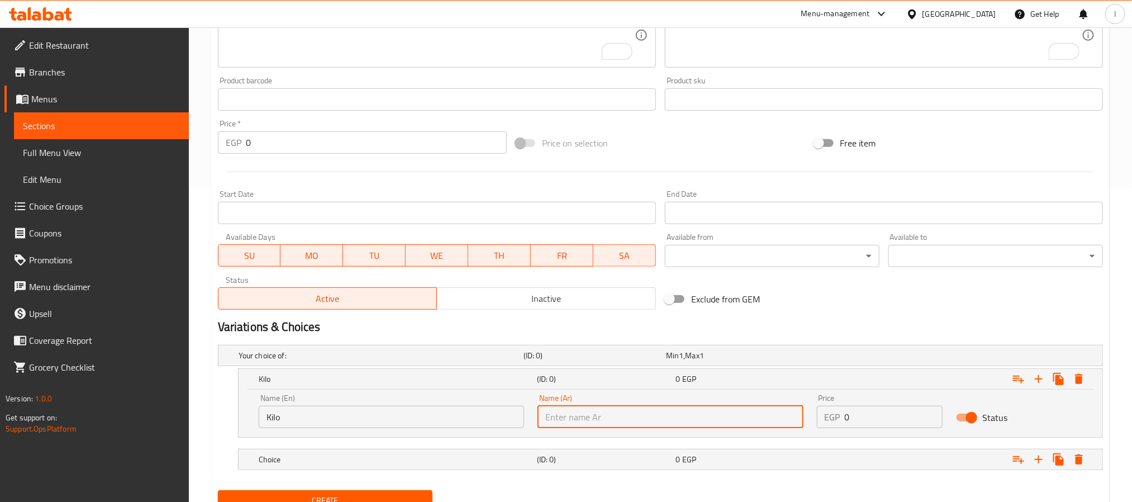
type input "كيلو"
click at [428, 456] on h5 "Choice" at bounding box center [396, 459] width 274 height 11
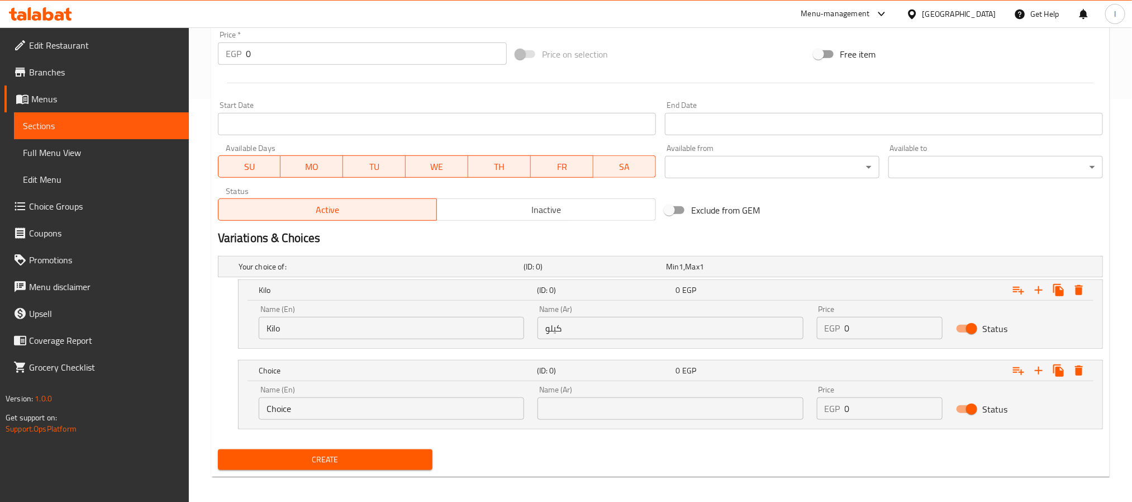
scroll to position [409, 0]
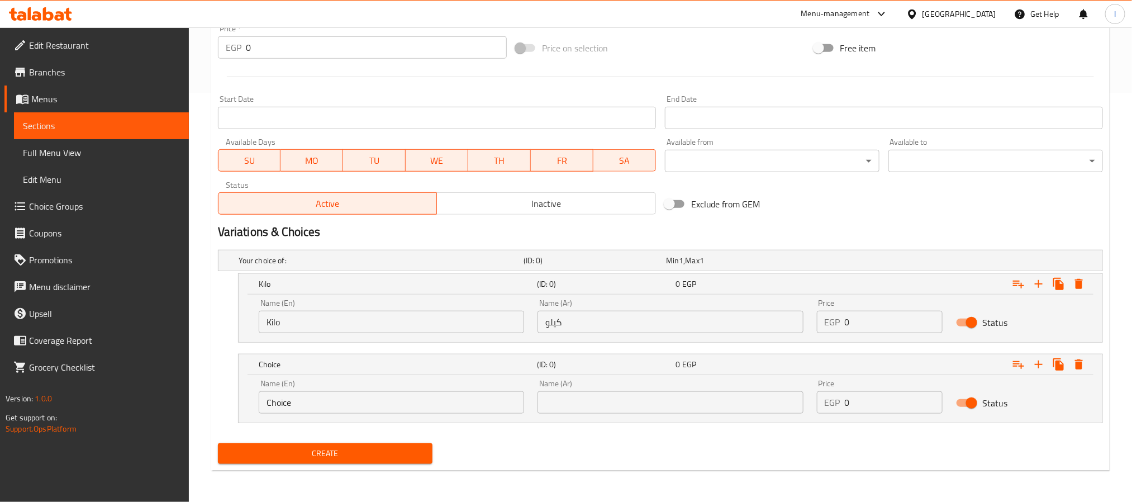
click at [374, 401] on input "Choice" at bounding box center [391, 402] width 265 height 22
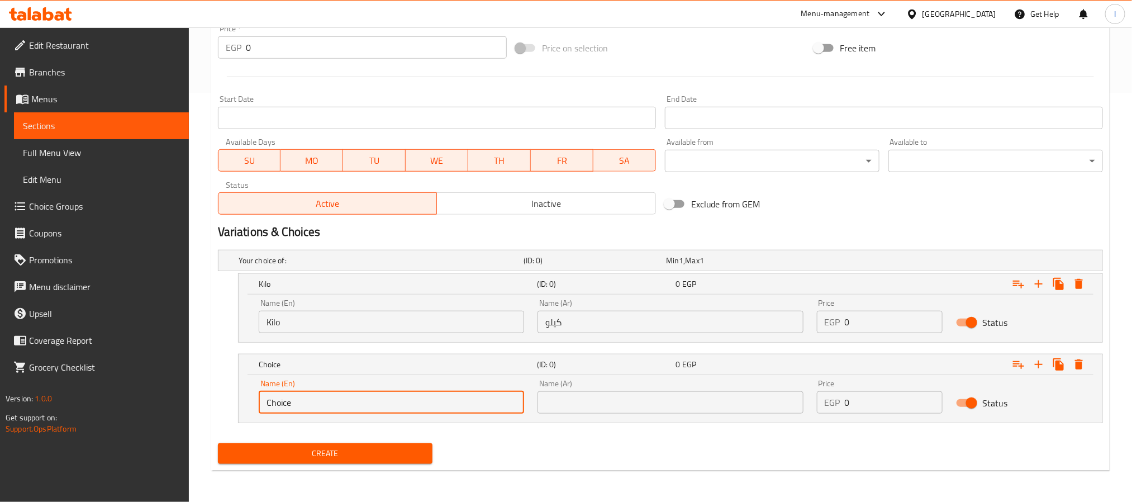
click at [374, 401] on input "Choice" at bounding box center [391, 402] width 265 height 22
type input "Half Kilo"
click at [577, 401] on input "text" at bounding box center [670, 402] width 265 height 22
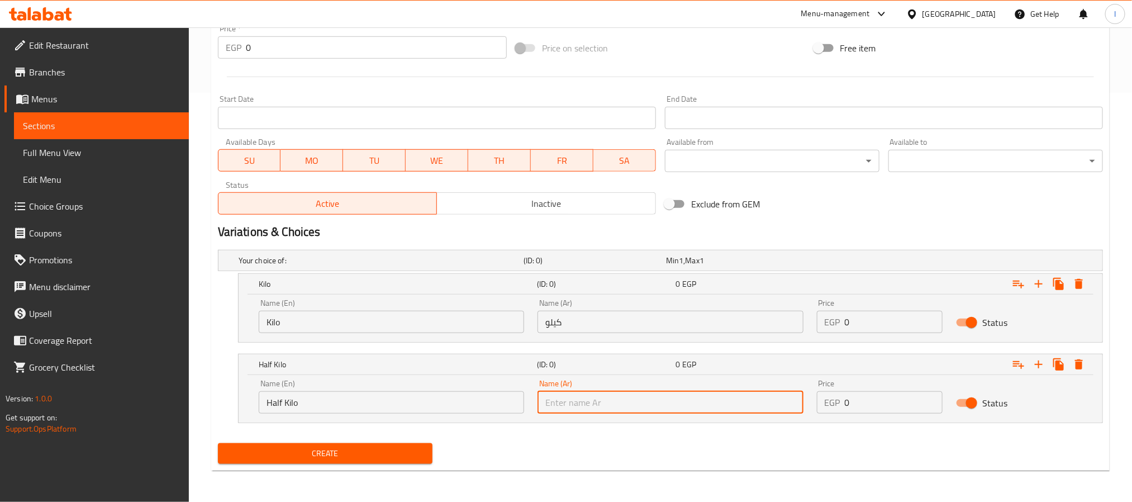
type input "نص كيلو"
click at [872, 324] on input "0" at bounding box center [894, 322] width 98 height 22
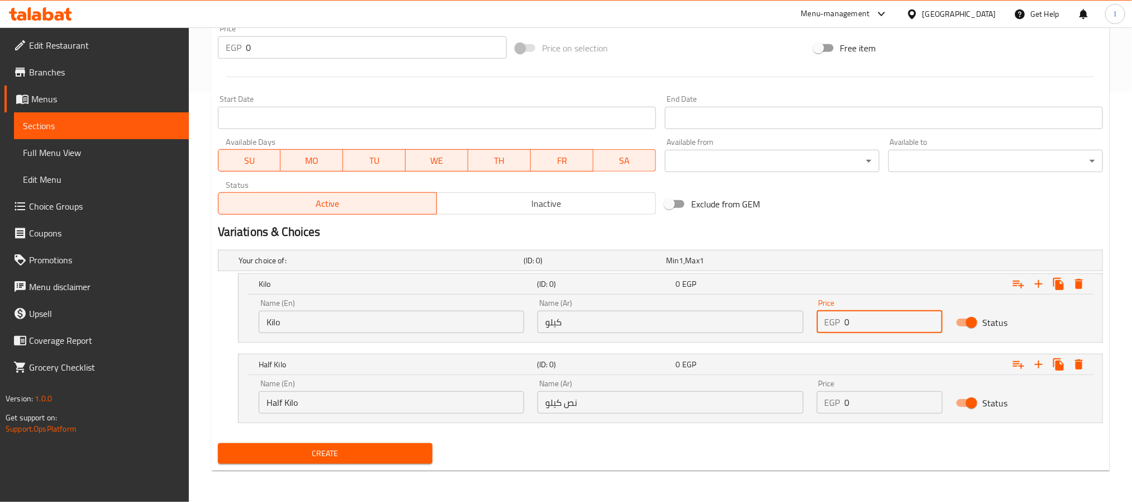
click at [872, 324] on input "0" at bounding box center [894, 322] width 98 height 22
type input "150"
click at [869, 400] on input "0" at bounding box center [894, 402] width 98 height 22
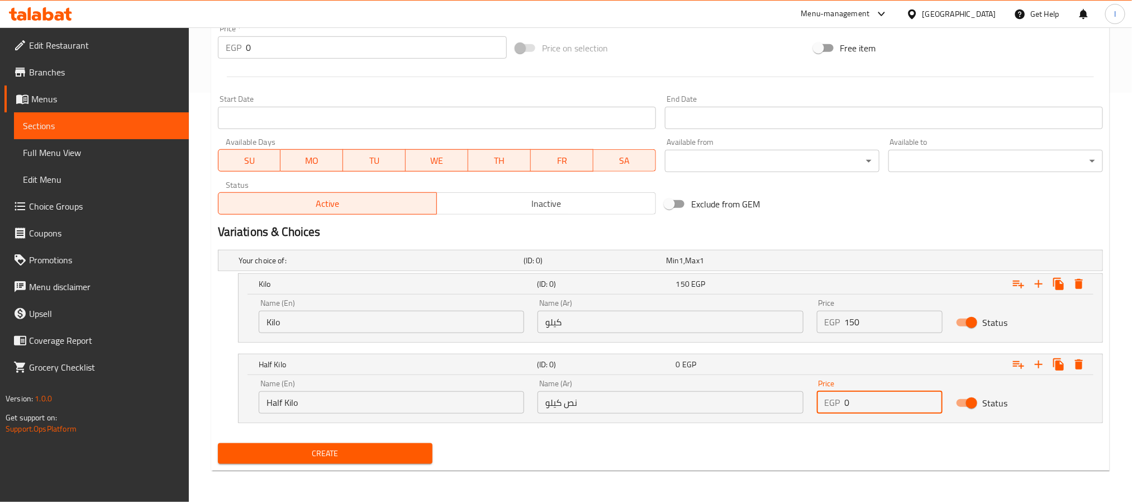
click at [869, 400] on input "0" at bounding box center [894, 402] width 98 height 22
type input "75"
click at [848, 470] on div "Create new item Add item image Image Size: 1200 x 800 px / Image formats: jpg, …" at bounding box center [660, 84] width 899 height 771
click at [378, 453] on span "Create" at bounding box center [325, 454] width 197 height 14
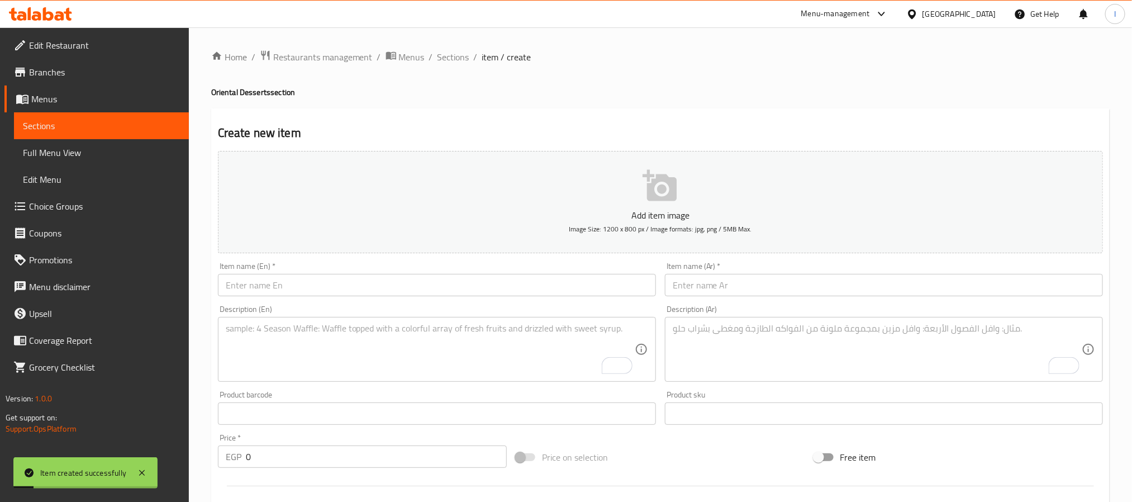
scroll to position [84, 0]
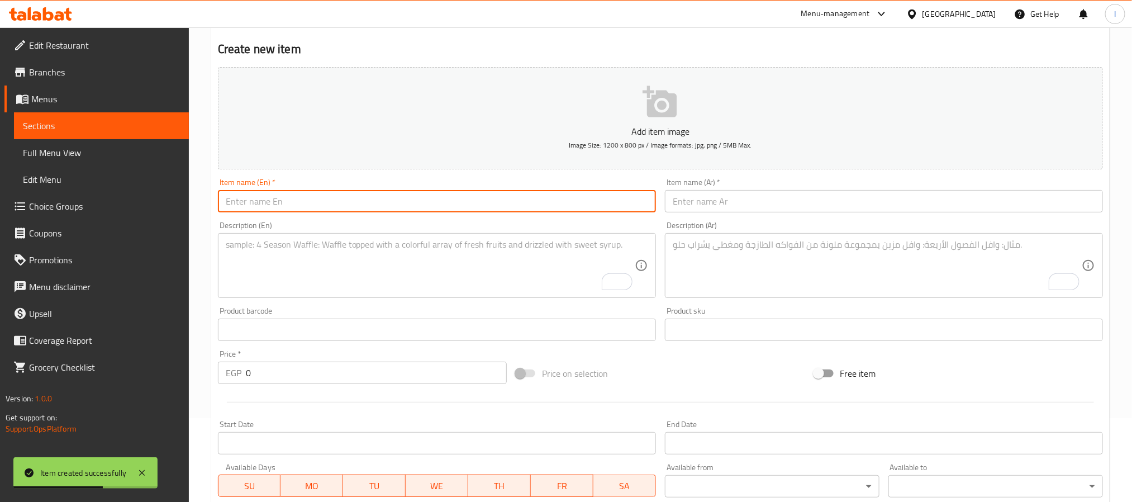
click at [378, 203] on input "text" at bounding box center [437, 201] width 438 height 22
paste input "Kunafa"
type input "Kunafa"
drag, startPoint x: 681, startPoint y: 207, endPoint x: 684, endPoint y: 213, distance: 6.8
click at [681, 207] on input "text" at bounding box center [884, 201] width 438 height 22
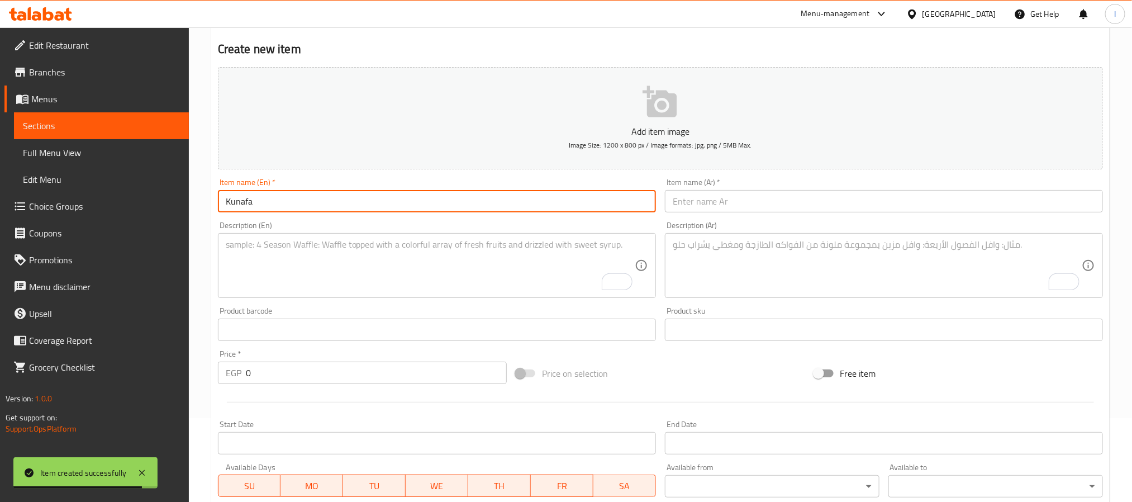
paste input "كنافة"
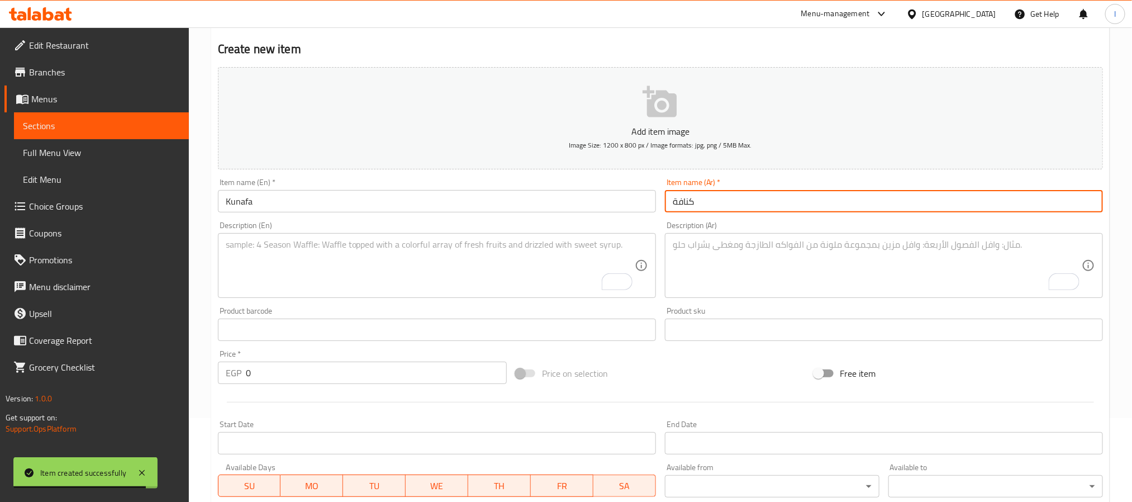
type input "كنافة"
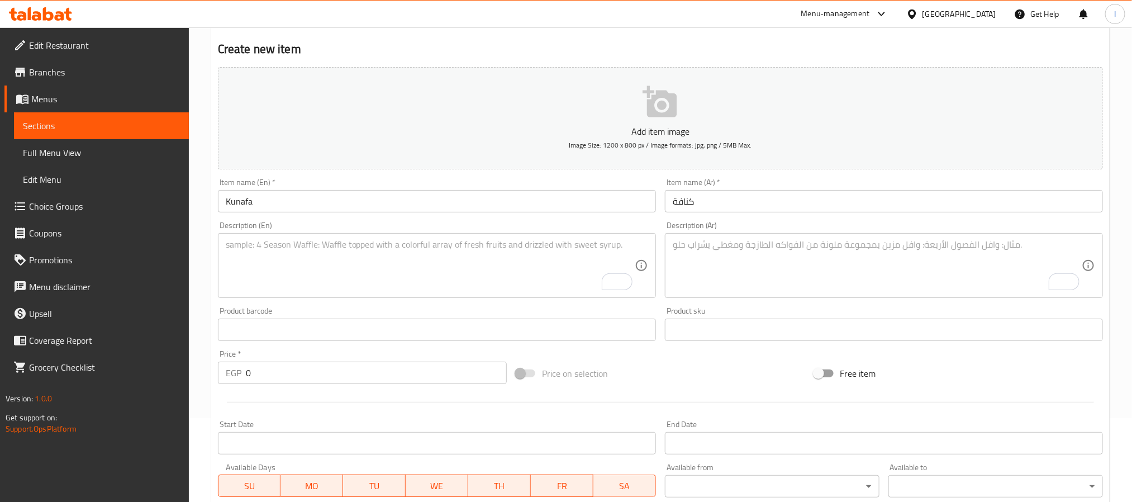
click at [676, 262] on textarea "To enrich screen reader interactions, please activate Accessibility in Grammarl…" at bounding box center [877, 265] width 409 height 53
paste textarea "كنافة طازجة محشوة بالقشطة أو الجبن، ومغطاة بالشربات"
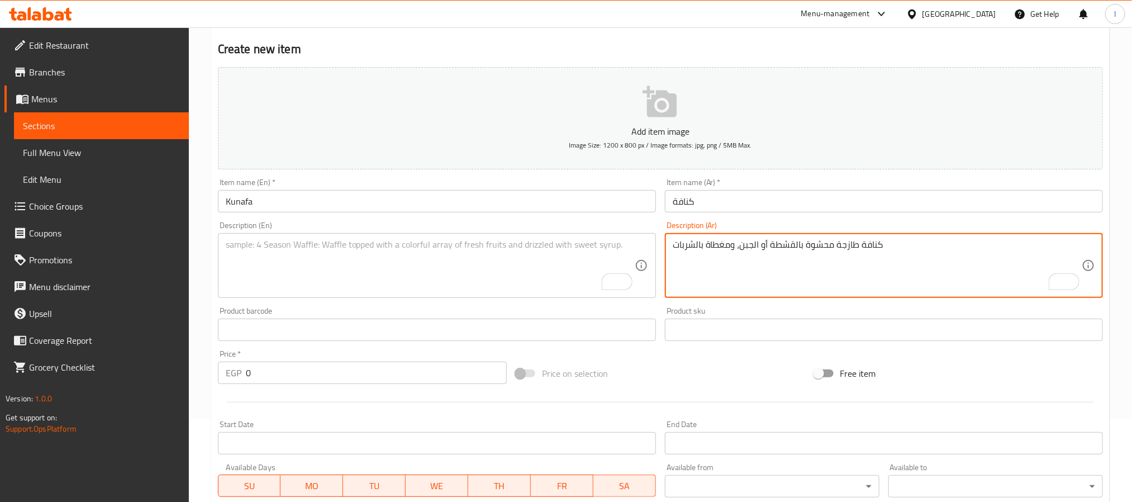
type textarea "كنافة طازجة محشوة بالقشطة أو الجبن، ومغطاة بالشربات"
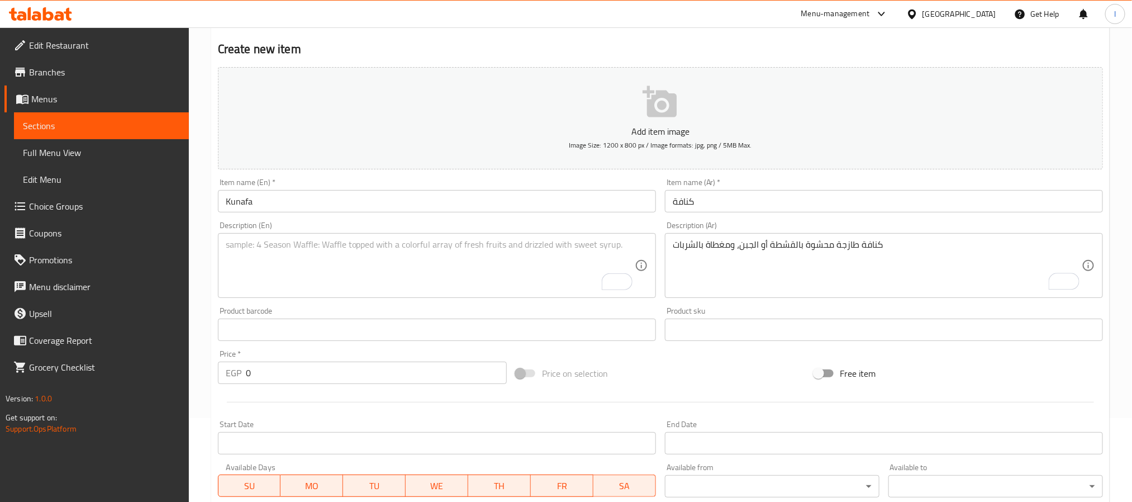
click at [482, 276] on textarea "To enrich screen reader interactions, please activate Accessibility in Grammarl…" at bounding box center [430, 265] width 409 height 53
paste textarea "Fresh kunafa filled with cream or cheese and topped with sweet syrup"
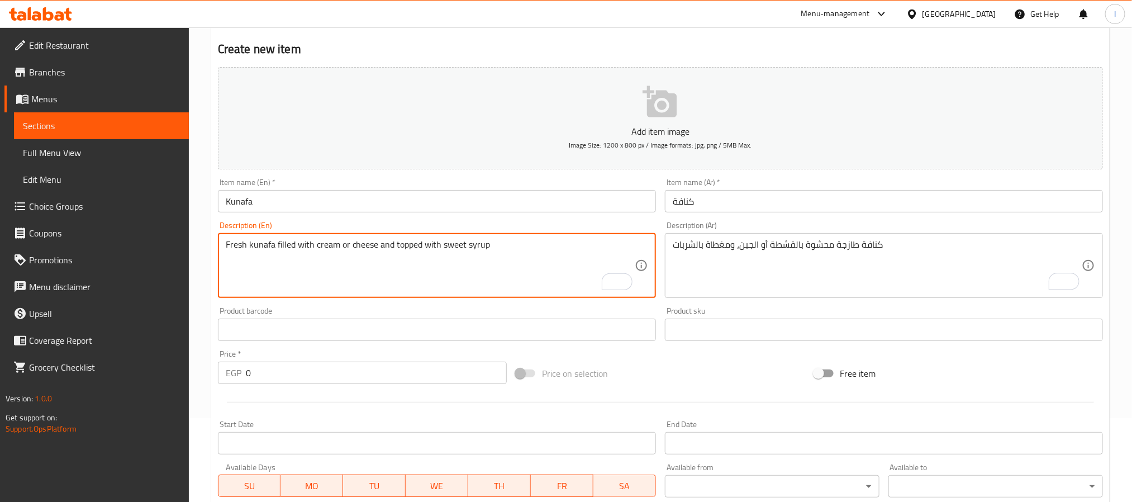
type textarea "Fresh kunafa filled with cream or cheese and topped with sweet syrup"
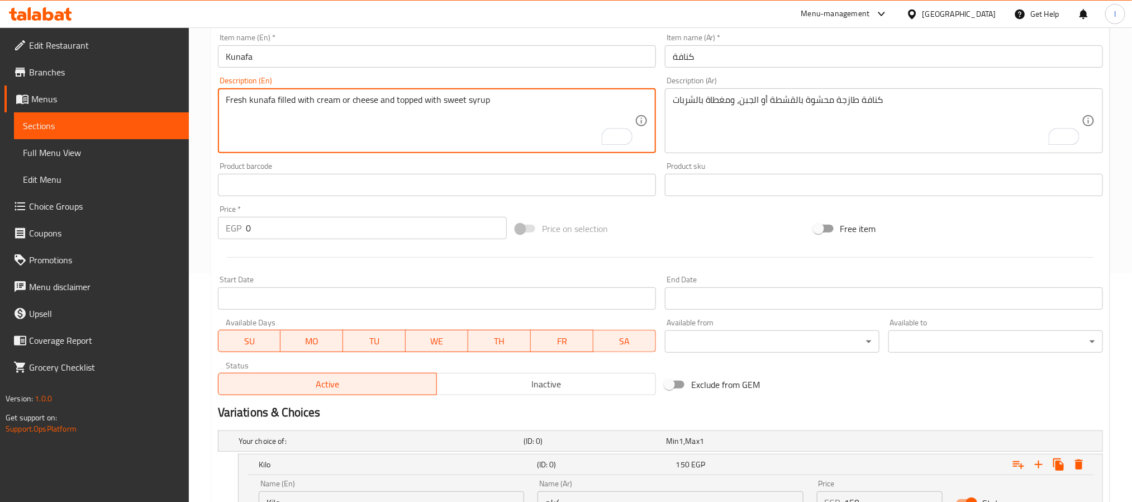
scroll to position [410, 0]
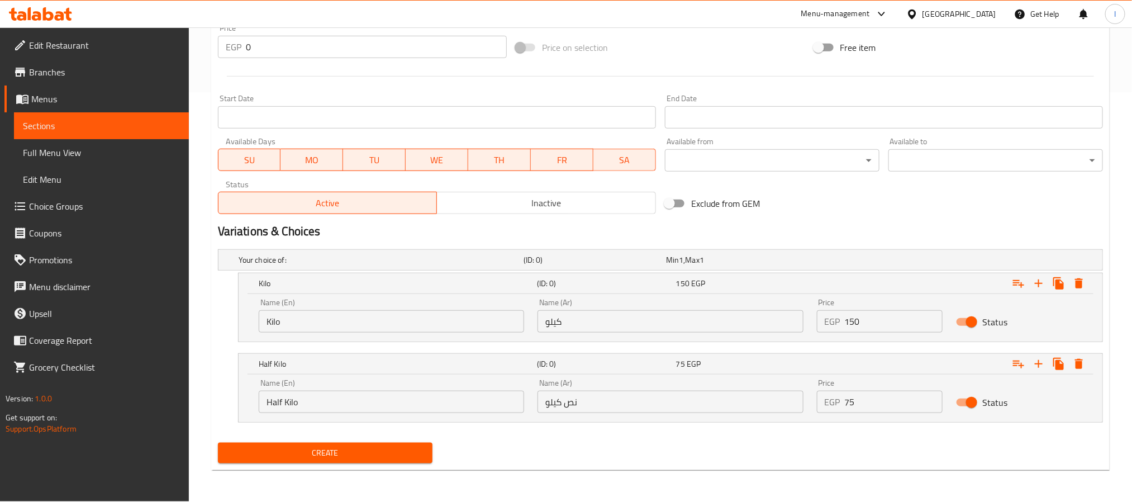
click at [334, 327] on input "Kilo" at bounding box center [391, 321] width 265 height 22
type input "Kilo"
click at [333, 397] on input "Half Kilo" at bounding box center [391, 402] width 265 height 22
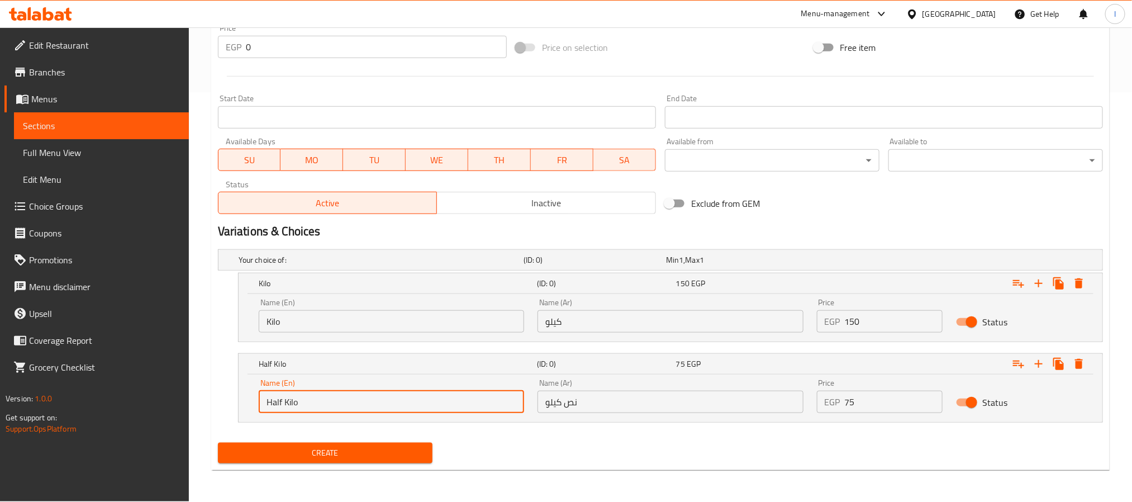
click at [333, 397] on input "Half Kilo" at bounding box center [391, 402] width 265 height 22
type input "Half Kilo"
click at [623, 324] on input "كيلو" at bounding box center [670, 321] width 265 height 22
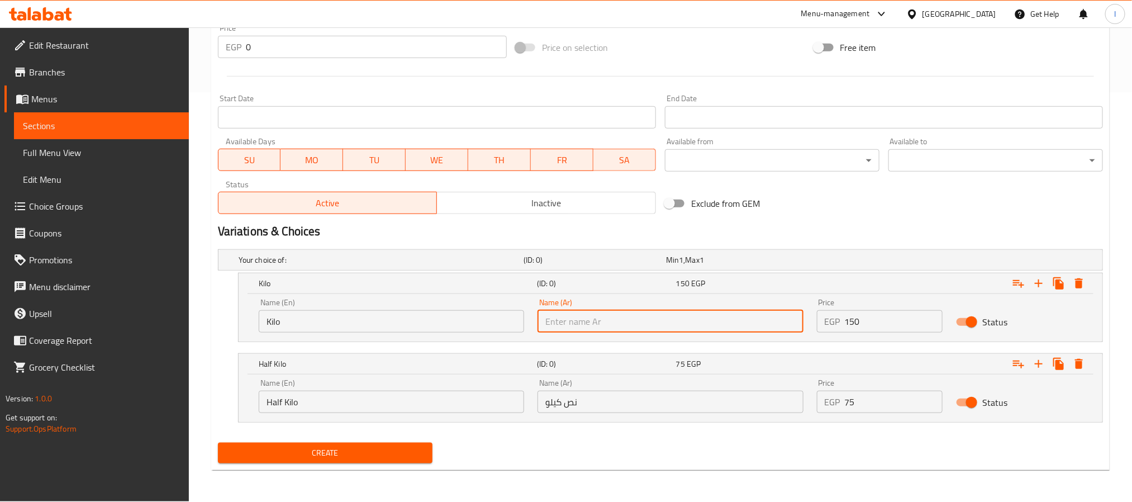
type input "كيلو"
drag, startPoint x: 649, startPoint y: 407, endPoint x: 649, endPoint y: 392, distance: 15.1
click at [649, 407] on input "نص كيلو" at bounding box center [670, 402] width 265 height 22
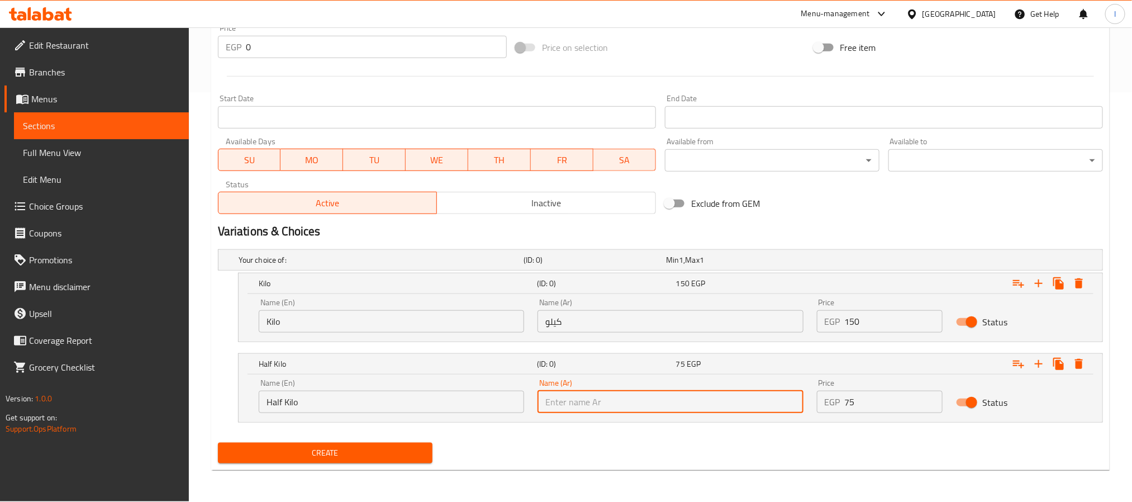
type input "نص كيلو"
click at [860, 322] on input "150" at bounding box center [894, 321] width 98 height 22
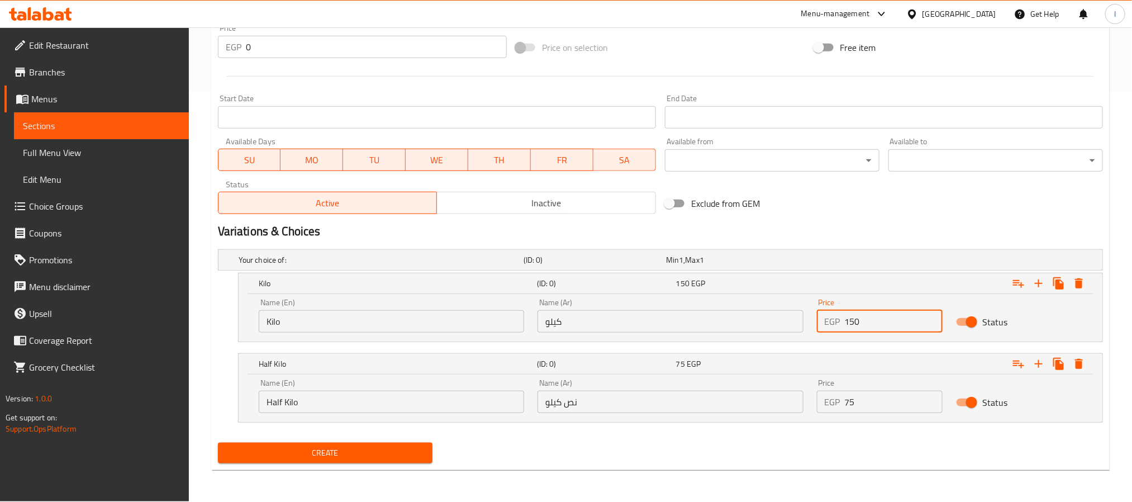
click at [860, 322] on input "150" at bounding box center [894, 321] width 98 height 22
type input "140"
click at [870, 402] on input "75" at bounding box center [894, 402] width 98 height 22
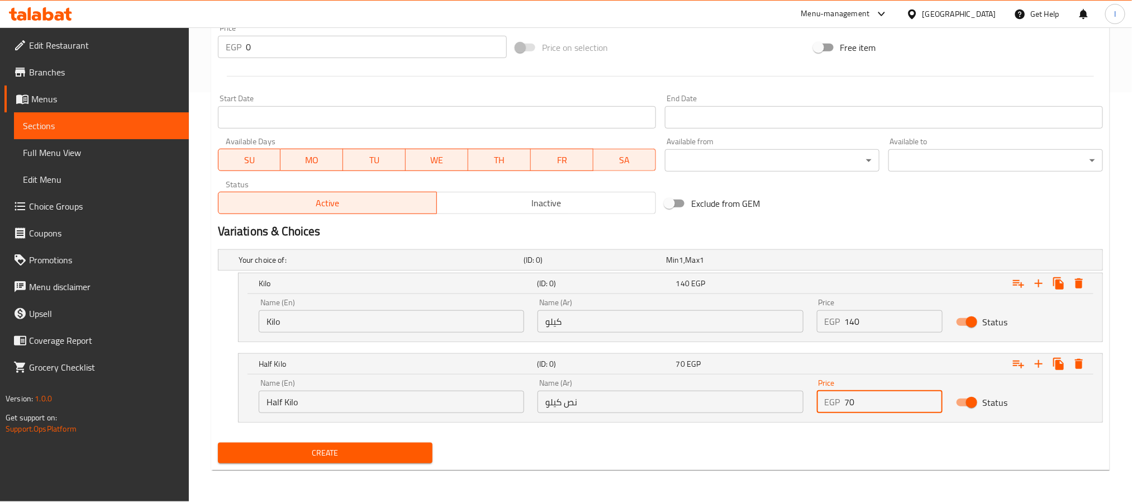
type input "70"
click at [877, 200] on div "Exclude from GEM" at bounding box center [810, 203] width 298 height 30
click at [399, 443] on div "Create" at bounding box center [325, 453] width 224 height 30
click at [344, 459] on span "Create" at bounding box center [325, 453] width 197 height 14
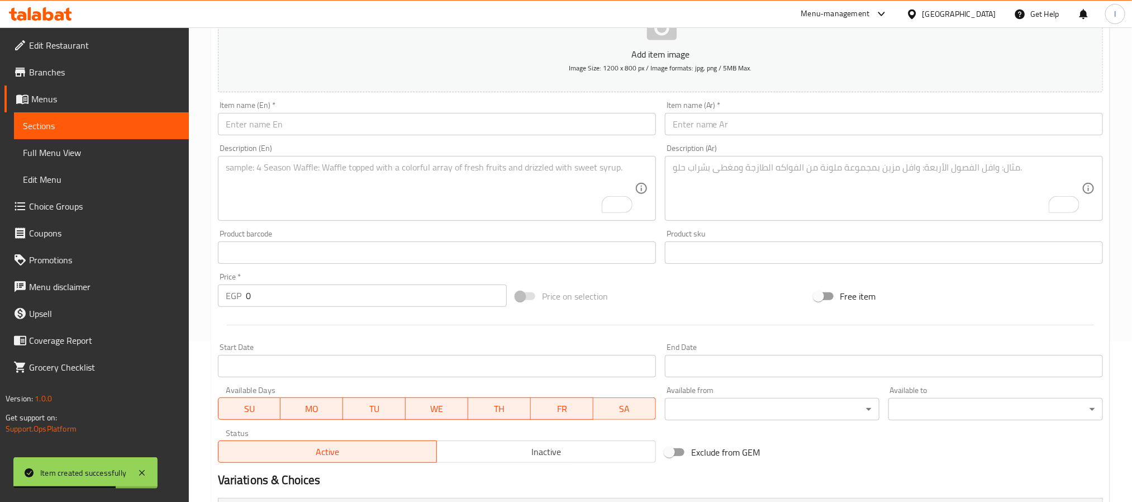
scroll to position [158, 0]
click at [287, 133] on input "text" at bounding box center [437, 127] width 438 height 22
paste input "Mixed Oriental Sweets"
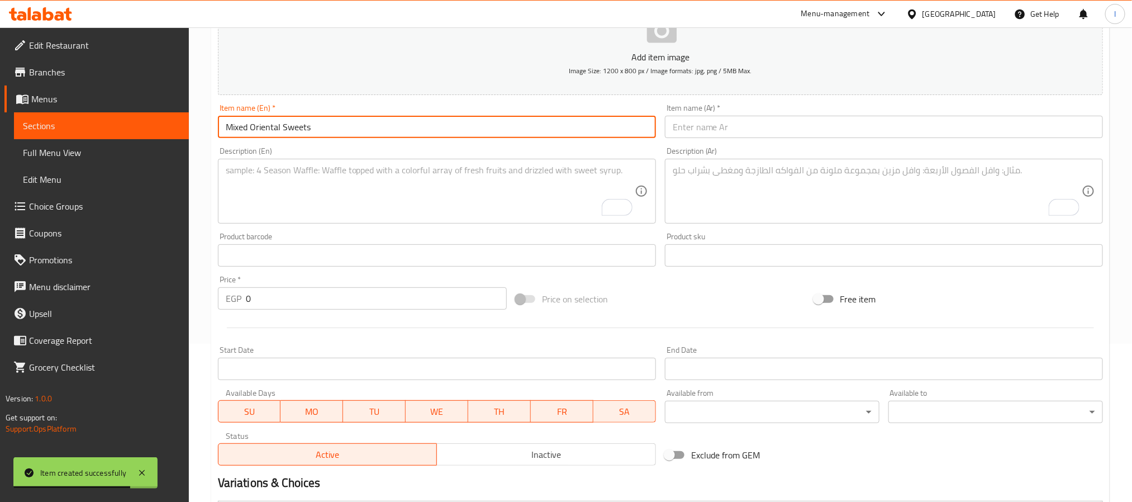
type input "Mixed Oriental Sweets"
click at [732, 130] on input "text" at bounding box center [884, 127] width 438 height 22
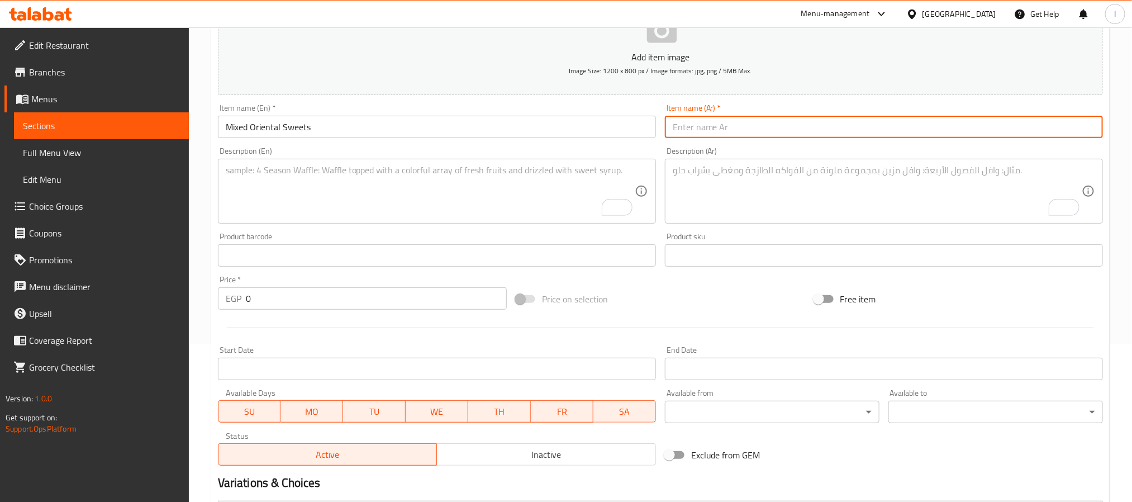
paste input "كيلو مشكل"
click at [697, 126] on input "كيلو مشكل" at bounding box center [884, 127] width 438 height 22
click at [708, 128] on input "كيلو مشكل" at bounding box center [884, 127] width 438 height 22
type input "مشكل"
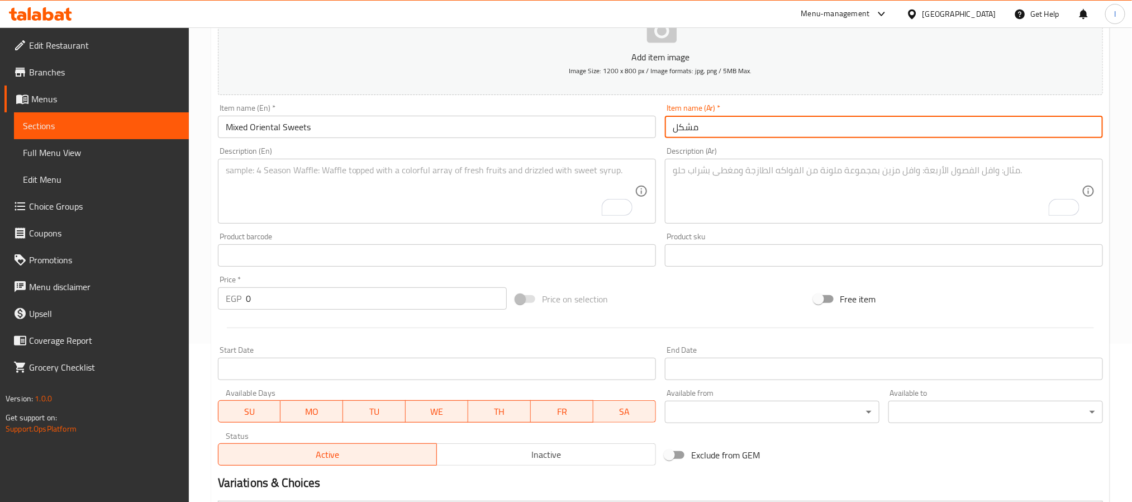
click at [787, 198] on textarea "To enrich screen reader interactions, please activate Accessibility in Grammarl…" at bounding box center [877, 191] width 409 height 53
paste textarea "تشكيلة متنوعة من الحلويات الشرقية الطازجة"
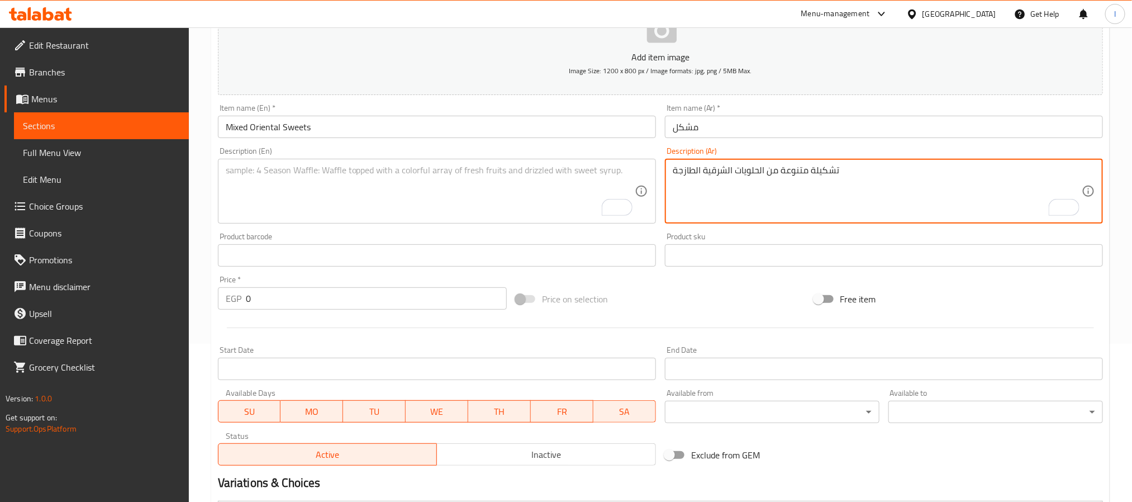
type textarea "تشكيلة متنوعة من الحلويات الشرقية الطازجة"
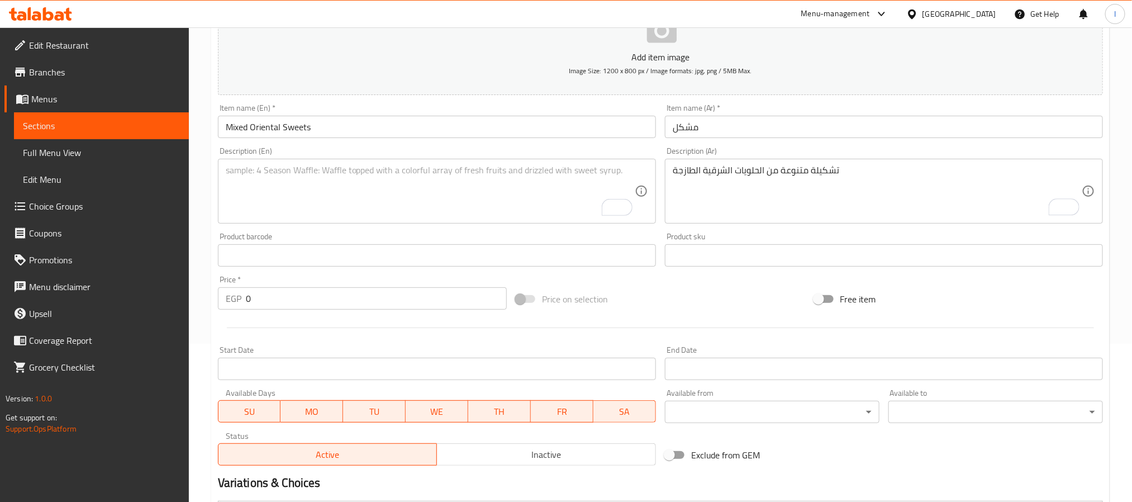
click at [487, 196] on textarea "To enrich screen reader interactions, please activate Accessibility in Grammarl…" at bounding box center [430, 191] width 409 height 53
paste textarea "Assorted selection of fresh oriental sweets"
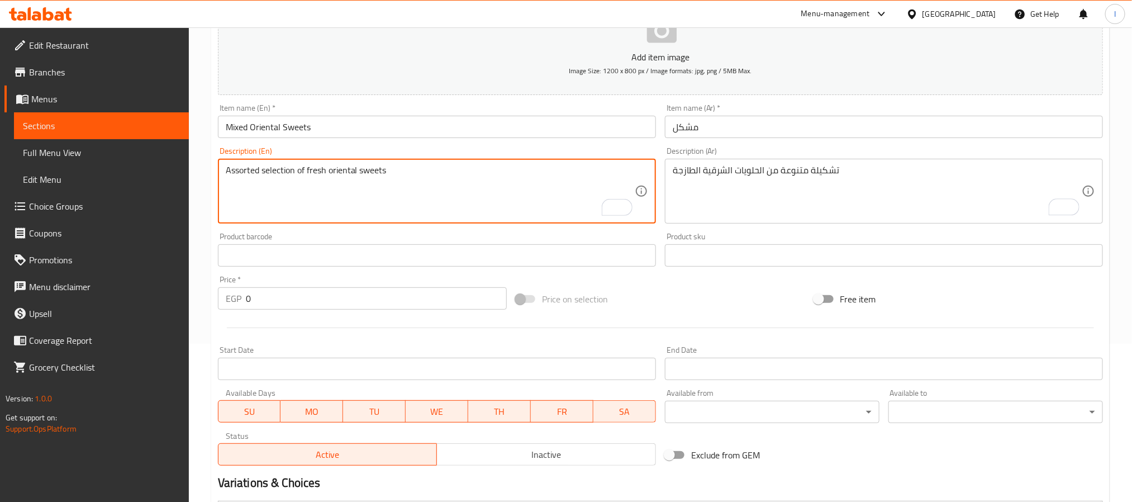
type textarea "Assorted selection of fresh oriental sweets"
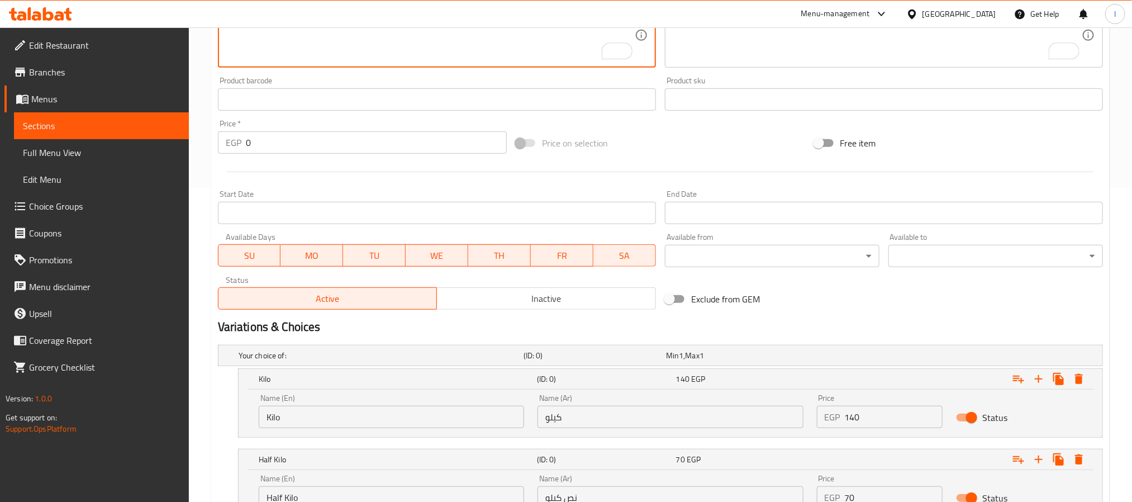
scroll to position [410, 0]
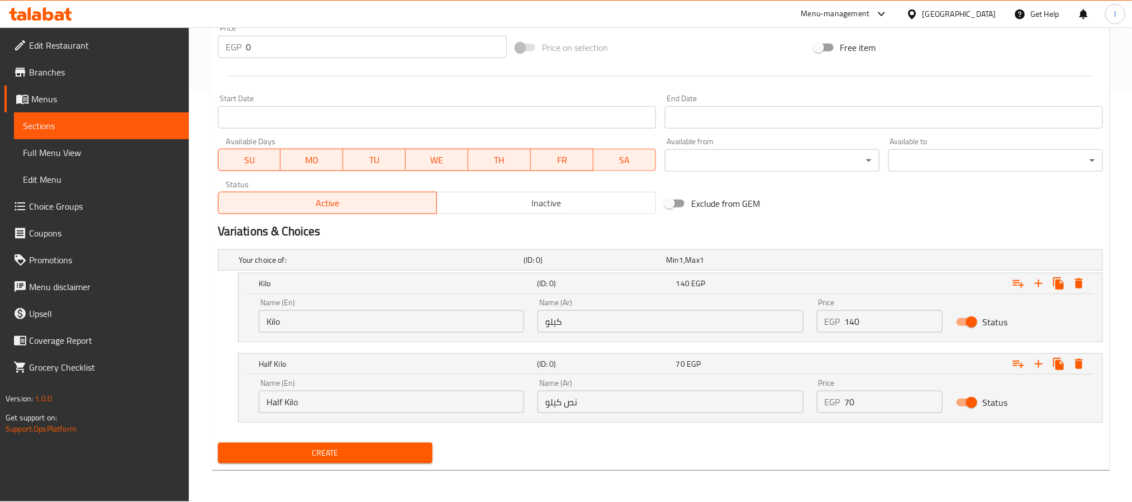
click at [369, 322] on input "Kilo" at bounding box center [391, 321] width 265 height 22
type input "Kilo"
click at [321, 409] on input "Half Kilo" at bounding box center [391, 402] width 265 height 22
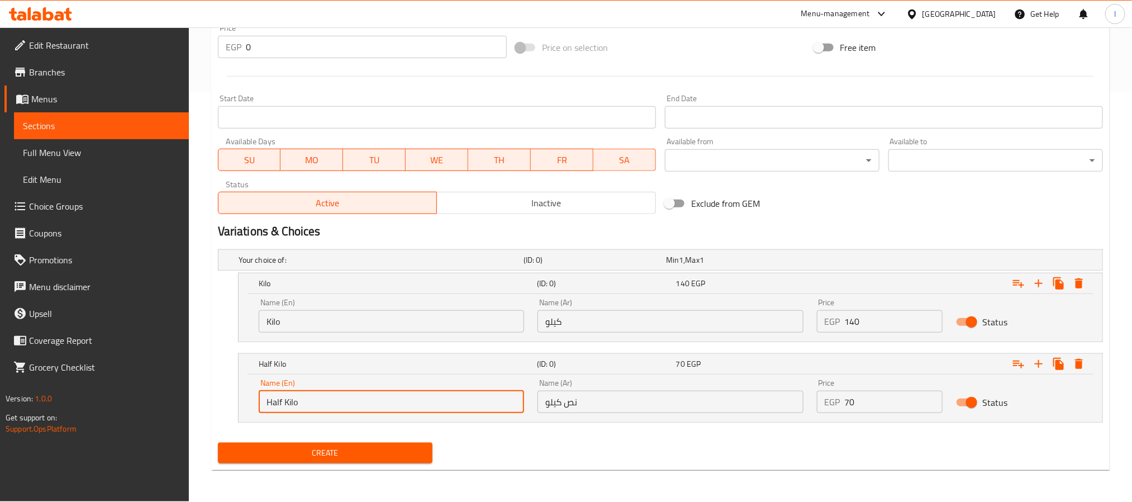
click at [321, 409] on input "Half Kilo" at bounding box center [391, 402] width 265 height 22
type input "Half Kilo"
click at [619, 317] on input "كيلو" at bounding box center [670, 321] width 265 height 22
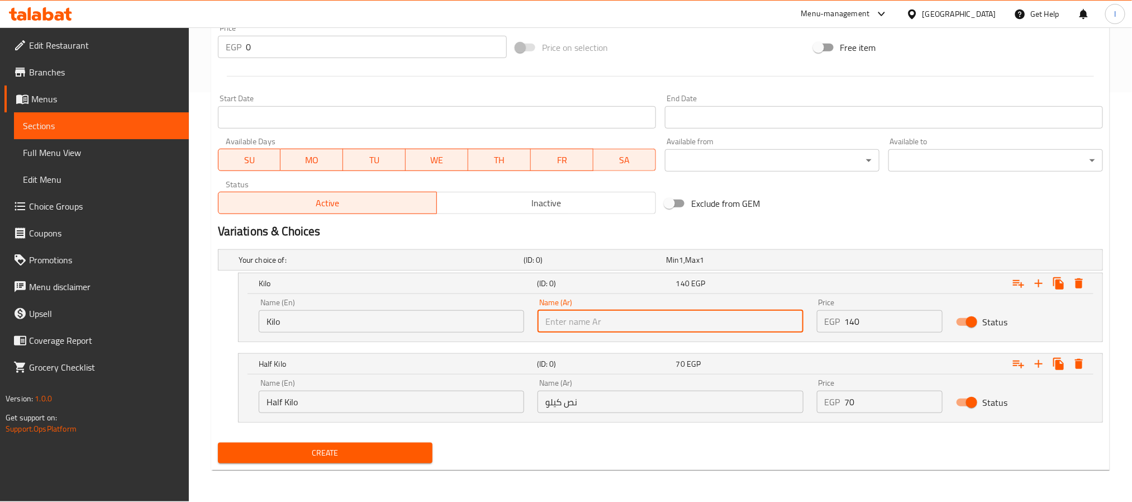
type input "كيلو"
click at [643, 401] on input "نص كيلو" at bounding box center [670, 402] width 265 height 22
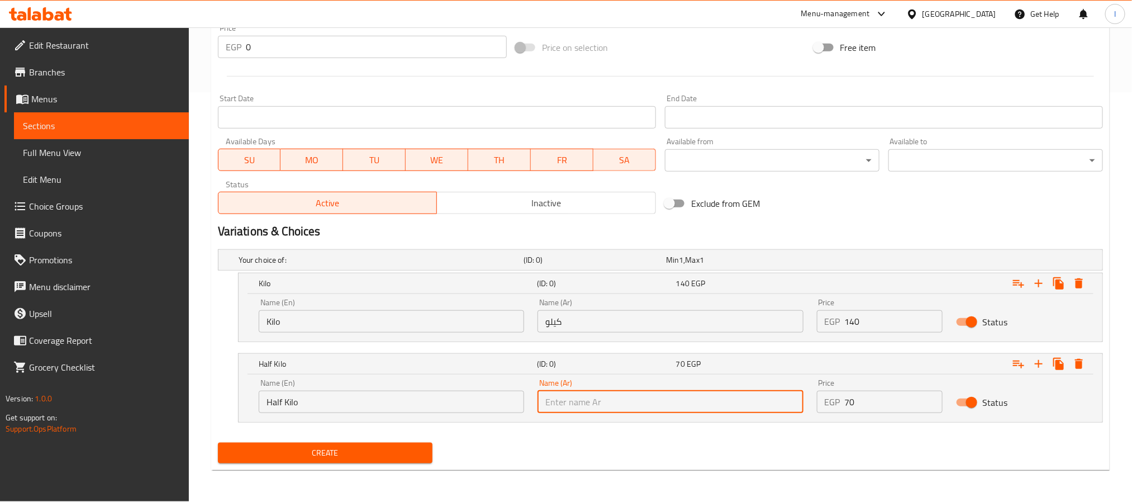
type input "نص كيلو"
click at [887, 322] on input "140" at bounding box center [894, 321] width 98 height 22
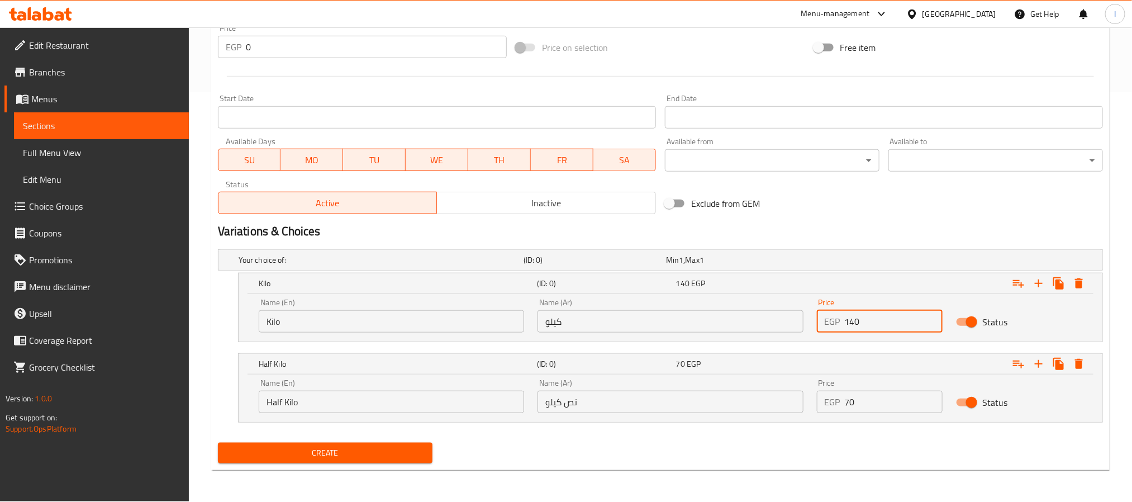
click at [887, 322] on input "140" at bounding box center [894, 321] width 98 height 22
type input "150"
click at [884, 401] on input "70" at bounding box center [894, 402] width 98 height 22
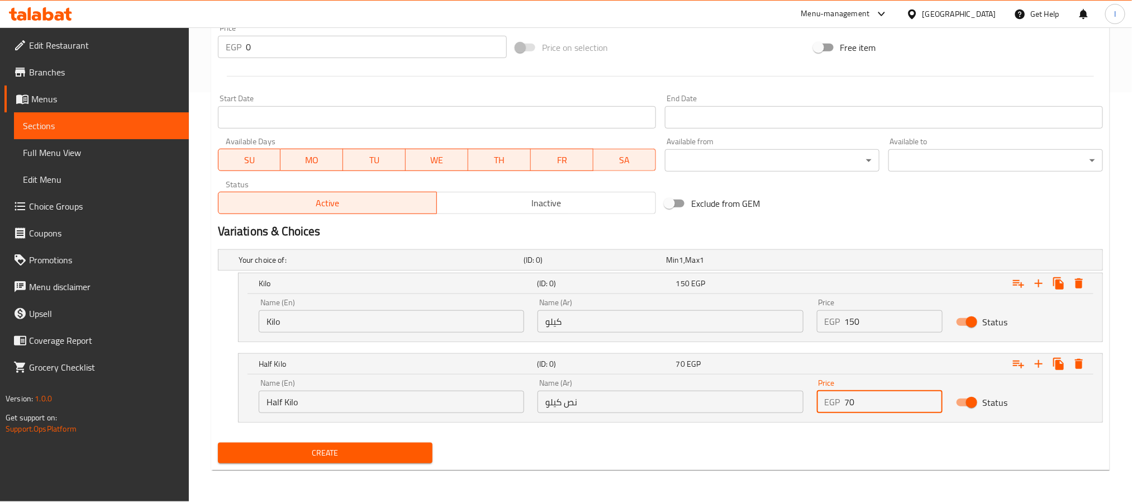
click at [884, 401] on input "70" at bounding box center [894, 402] width 98 height 22
type input "75"
click at [842, 472] on div "Home / Restaurants management / Menus / Sections / item / create Oriental Desse…" at bounding box center [660, 59] width 899 height 839
click at [344, 453] on span "Create" at bounding box center [325, 453] width 197 height 14
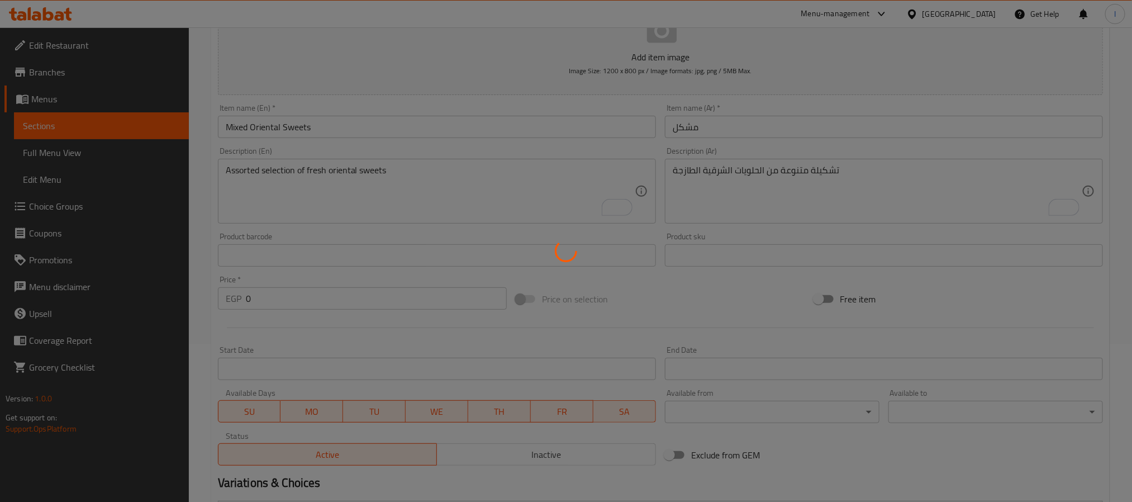
scroll to position [0, 0]
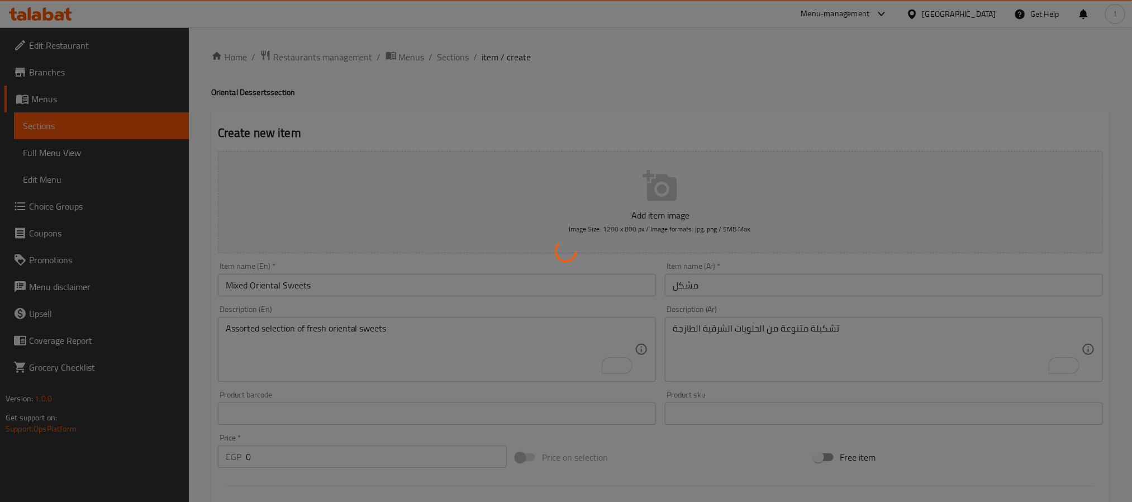
click at [412, 115] on div at bounding box center [566, 251] width 1132 height 502
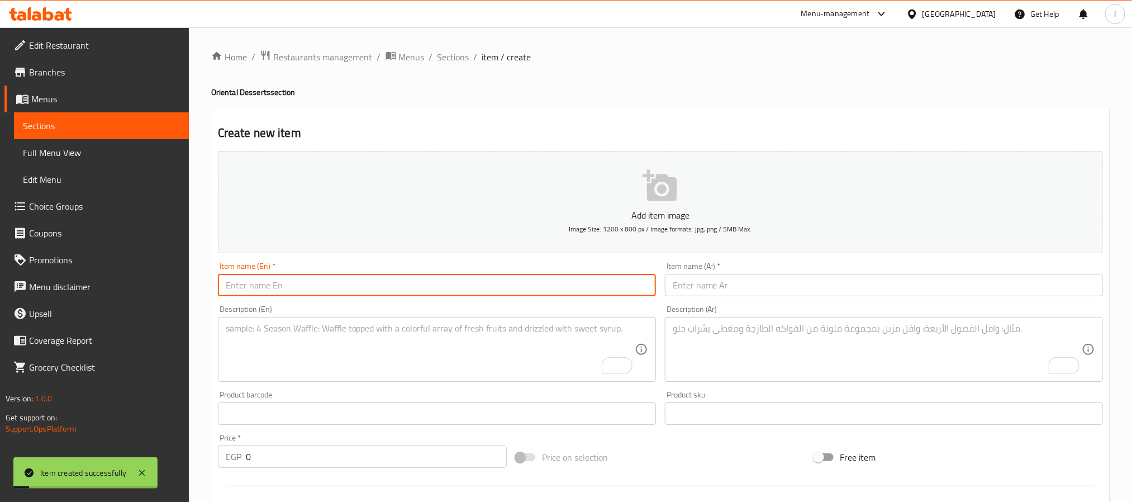
click at [412, 279] on input "text" at bounding box center [437, 285] width 438 height 22
paste input "Goulash"
type input "Goulash"
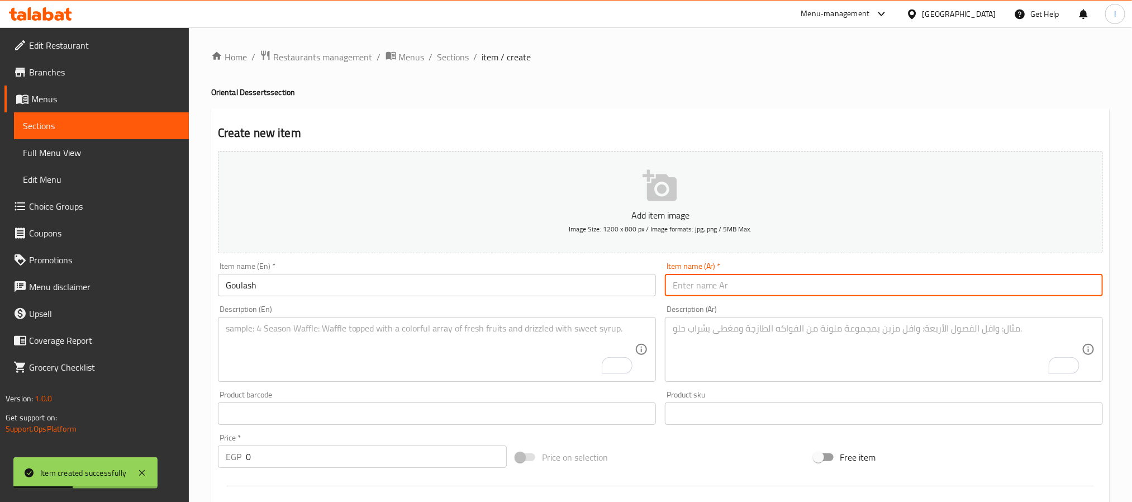
click at [710, 289] on input "text" at bounding box center [884, 285] width 438 height 22
paste input "جلاش"
type input "جلاش"
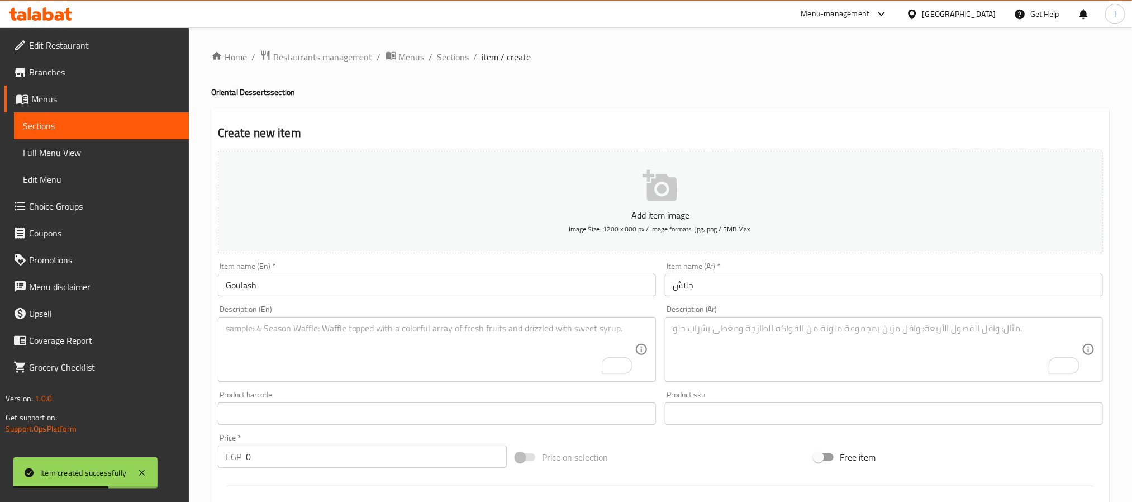
click at [674, 342] on textarea "To enrich screen reader interactions, please activate Accessibility in Grammarl…" at bounding box center [877, 349] width 409 height 53
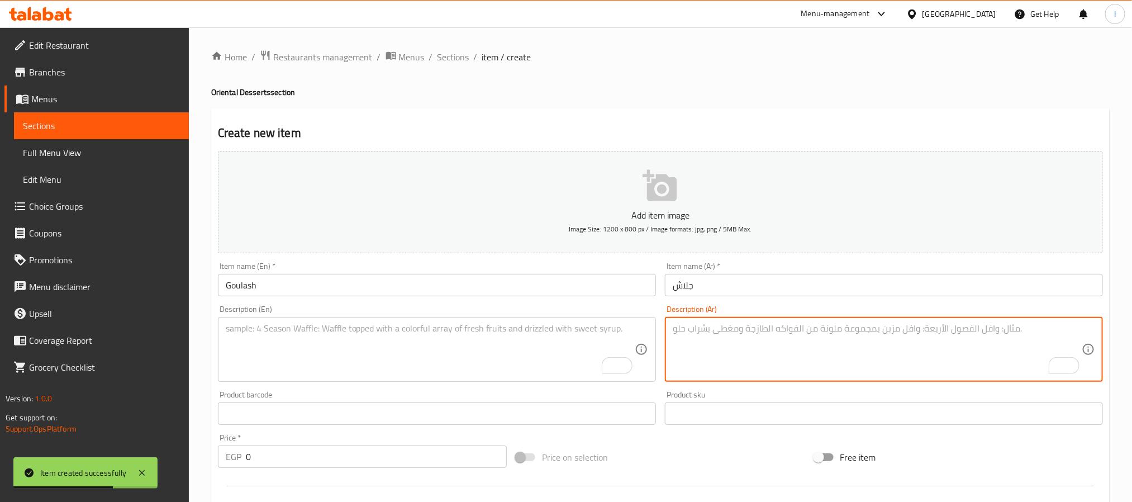
paste textarea "جلاش محشي بالمكسرات ومحلى بالشربات العربي"
type textarea "جلاش محشي بالمكسرات ومحلى بالشربات العربي"
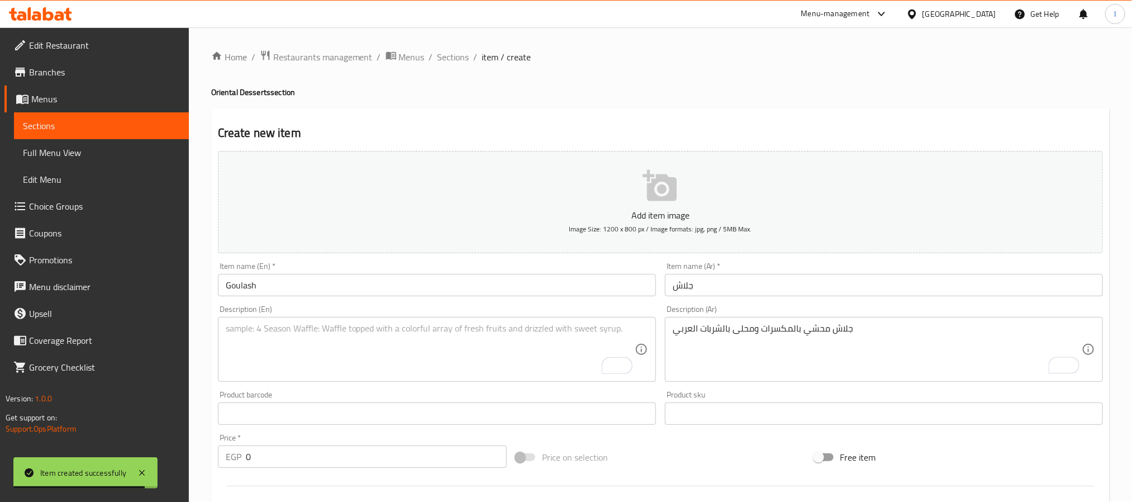
click at [503, 352] on textarea "To enrich screen reader interactions, please activate Accessibility in Grammarl…" at bounding box center [430, 349] width 409 height 53
paste textarea "Flaky pastry stuffed with nuts and drizzled with syrup"
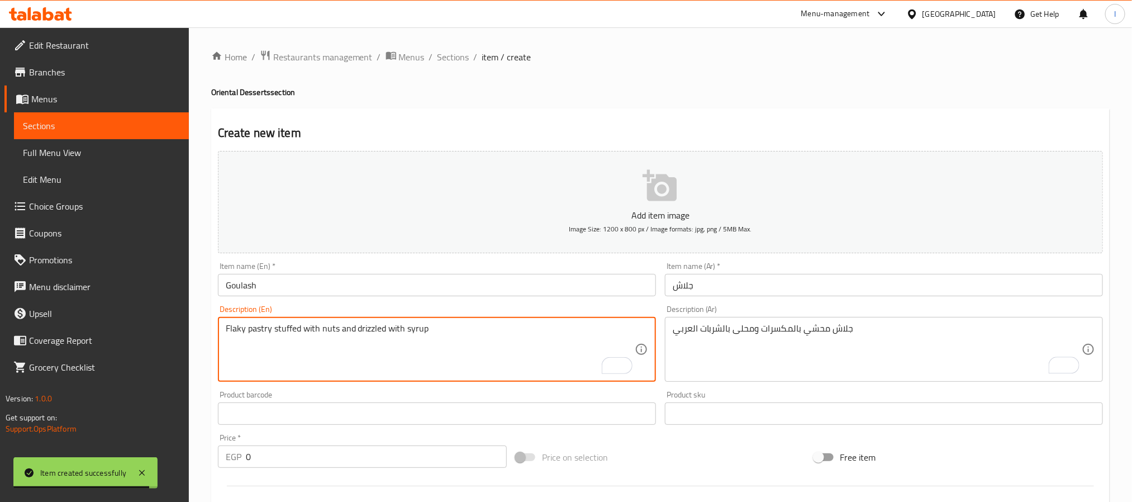
type textarea "Flaky pastry stuffed with nuts and drizzled with syrup"
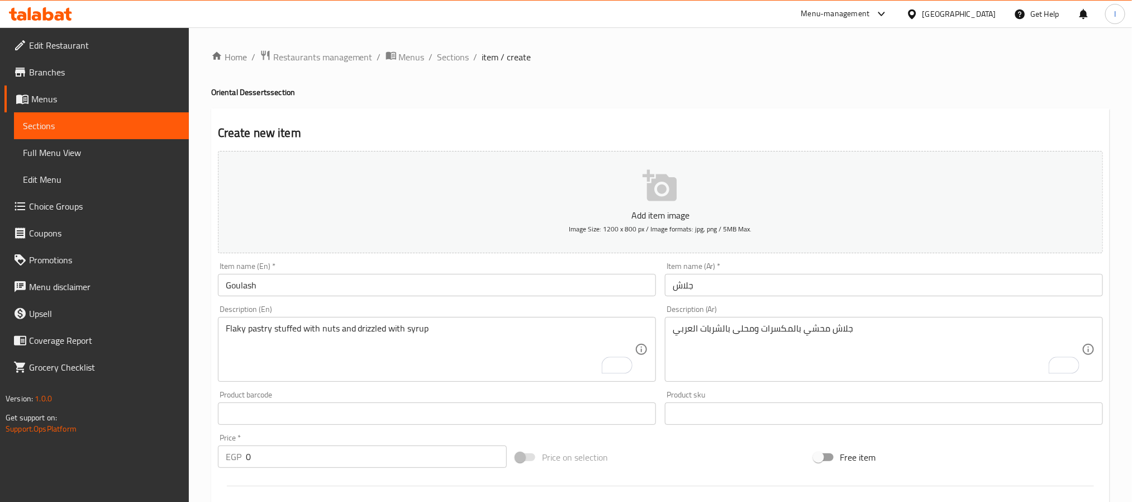
scroll to position [410, 0]
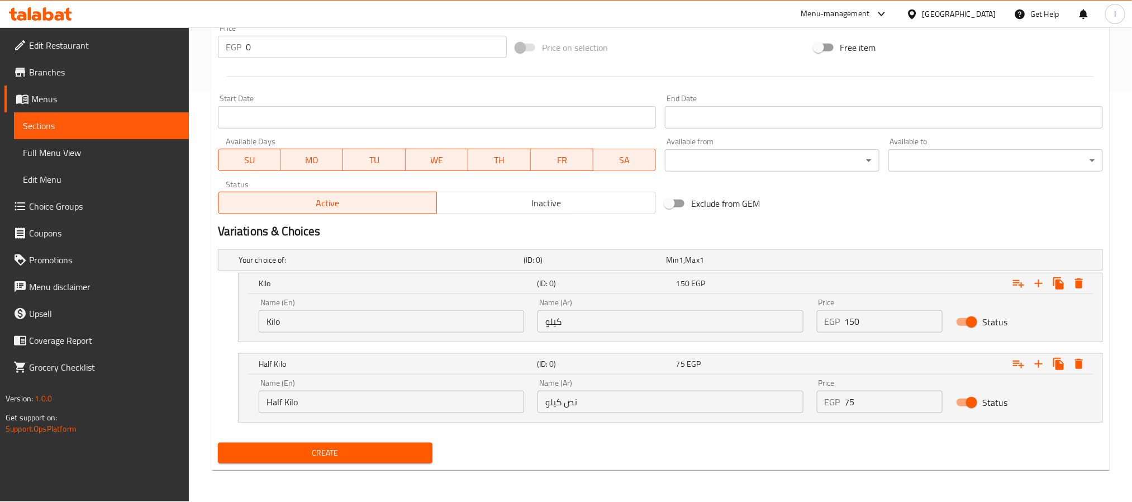
click at [450, 326] on input "Kilo" at bounding box center [391, 321] width 265 height 22
type input "Kilo"
click at [360, 401] on input "Half Kilo" at bounding box center [391, 402] width 265 height 22
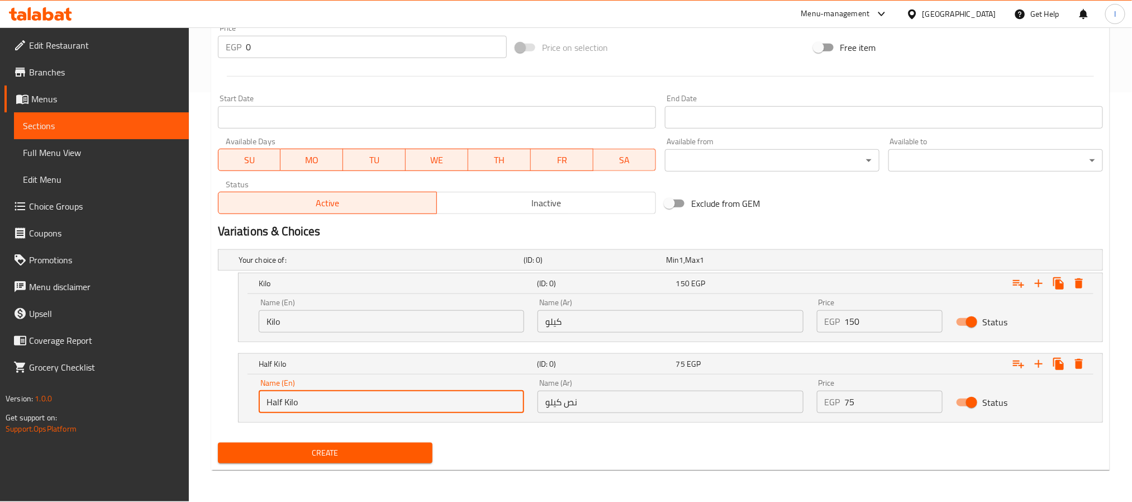
click at [360, 401] on input "Half Kilo" at bounding box center [391, 402] width 265 height 22
type input "Half Kilo"
click at [597, 330] on input "كيلو" at bounding box center [670, 321] width 265 height 22
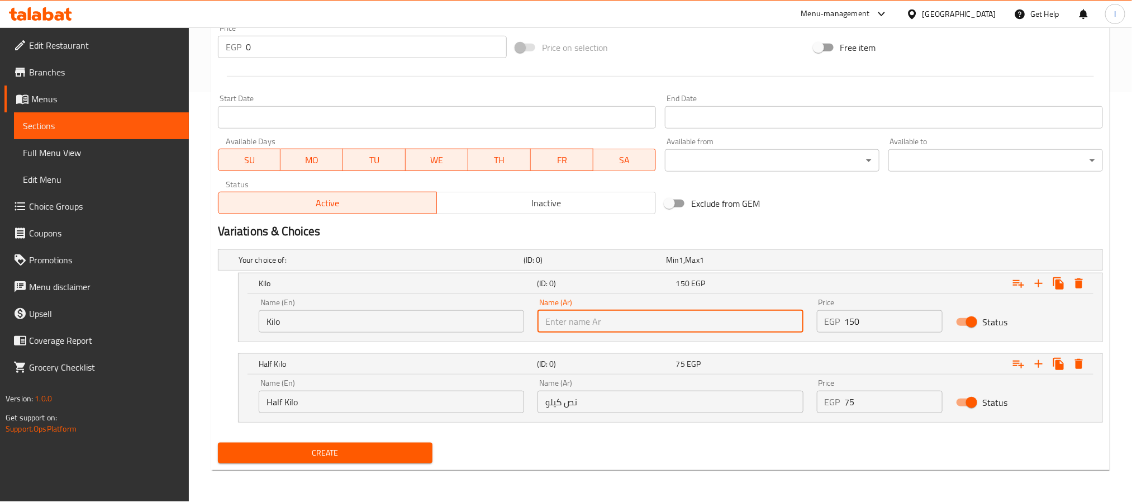
type input "كيلو"
click at [596, 411] on input "نص كيلو" at bounding box center [670, 402] width 265 height 22
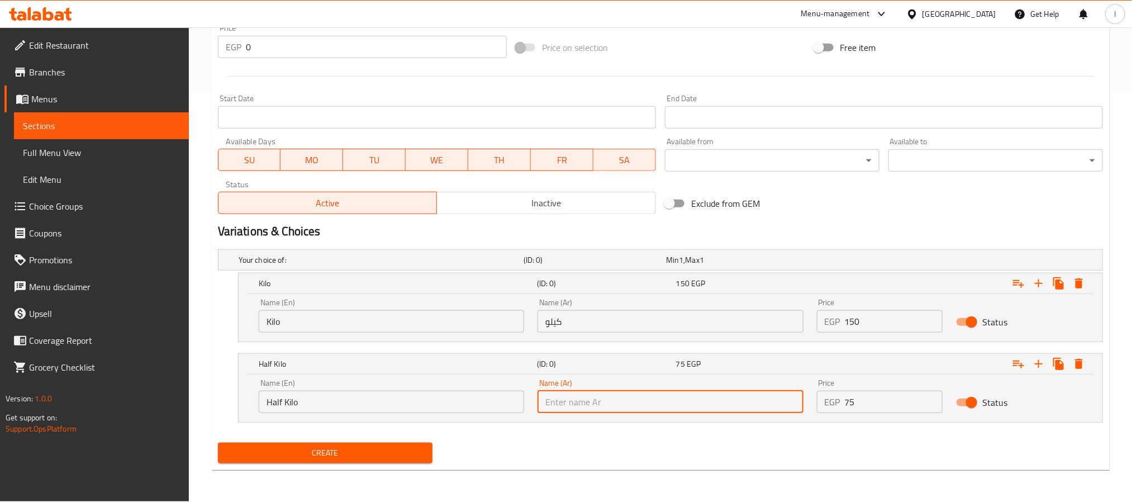
type input "نص كيلو"
click at [861, 320] on input "150" at bounding box center [894, 321] width 98 height 22
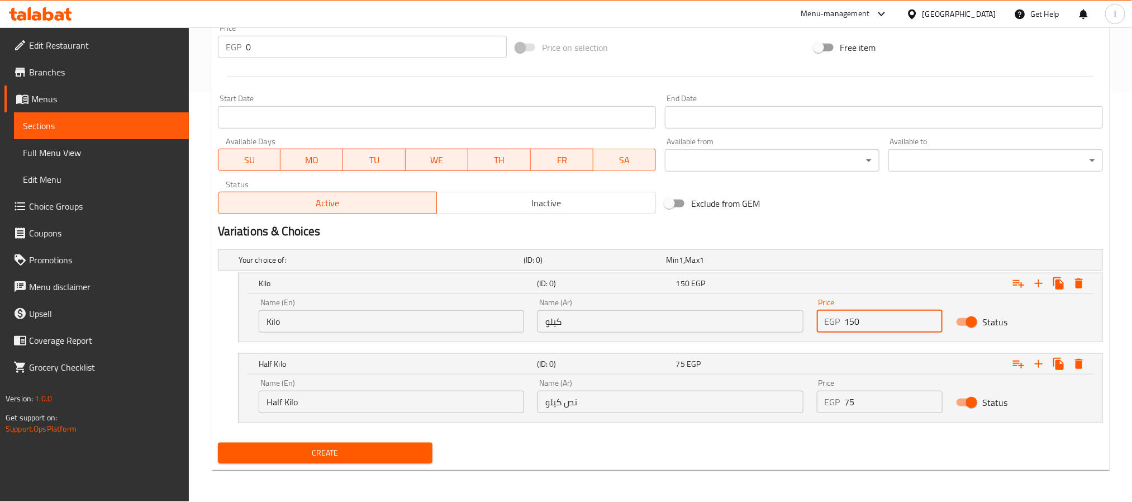
click at [861, 320] on input "150" at bounding box center [894, 321] width 98 height 22
type input "140"
click at [864, 414] on div "Price EGP 75 Price" at bounding box center [880, 396] width 140 height 48
click at [866, 406] on input "75" at bounding box center [894, 402] width 98 height 22
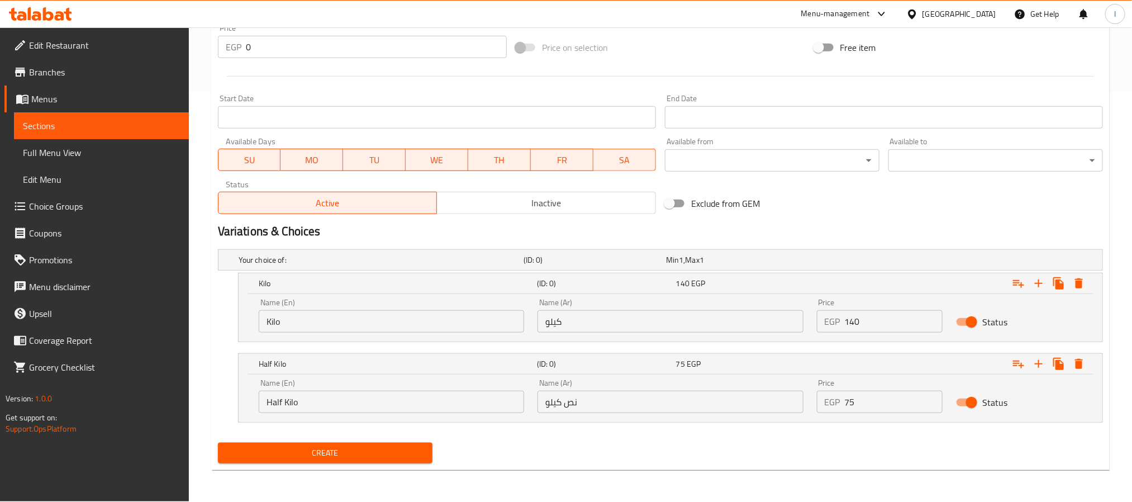
click at [866, 406] on input "75" at bounding box center [894, 402] width 98 height 22
type input "70"
click at [871, 215] on div "Exclude from GEM" at bounding box center [810, 203] width 298 height 30
click at [354, 448] on span "Create" at bounding box center [325, 453] width 197 height 14
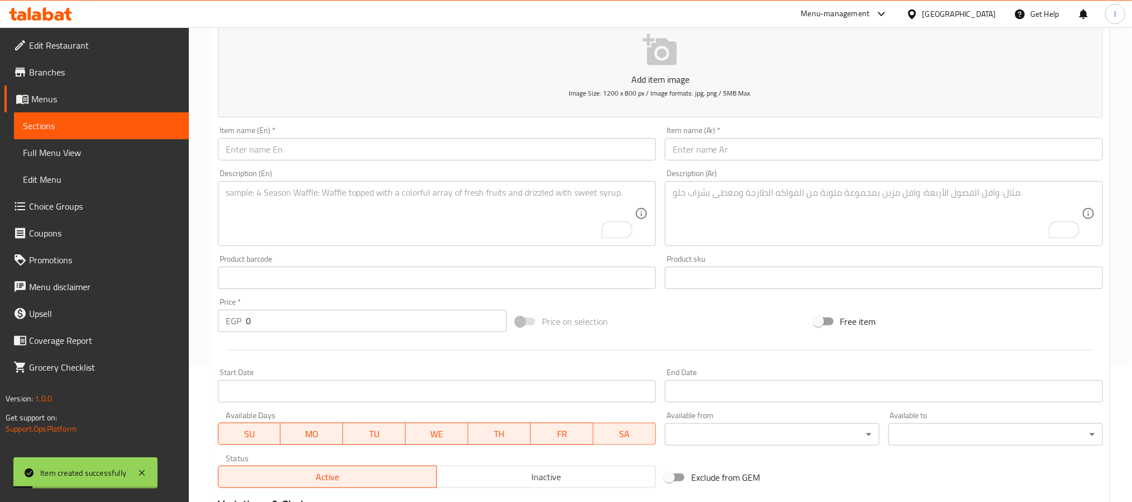
scroll to position [0, 0]
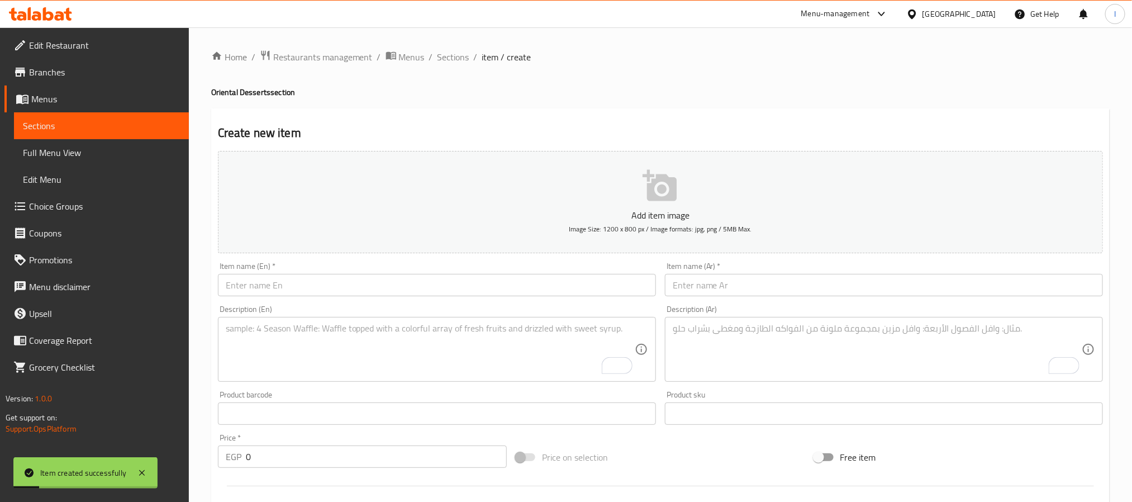
click at [513, 126] on h2 "Create new item" at bounding box center [660, 133] width 885 height 17
click at [454, 51] on span "Sections" at bounding box center [454, 56] width 32 height 13
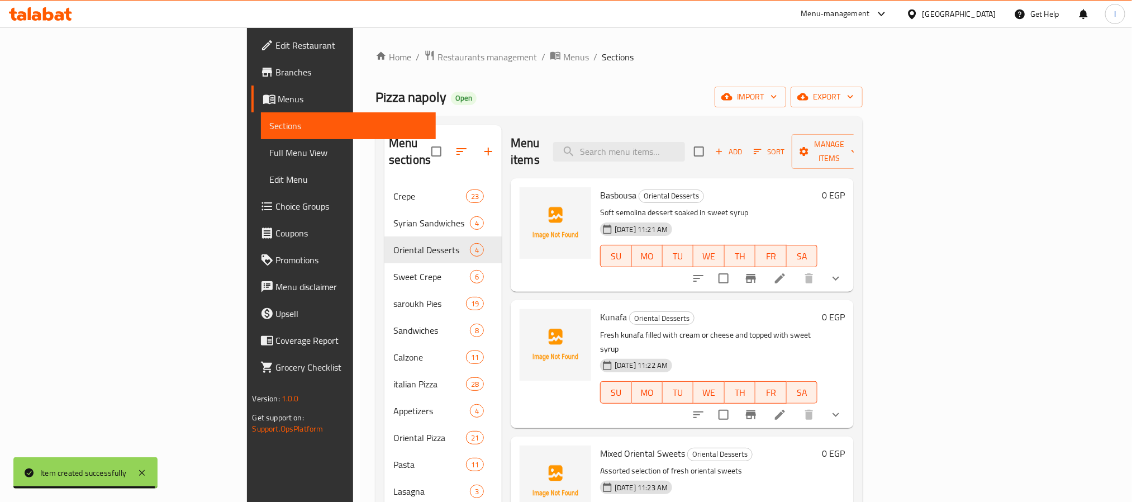
click at [557, 145] on div "Menu items Add Sort Manage items" at bounding box center [682, 151] width 343 height 53
click at [600, 187] on span "Basbousa" at bounding box center [618, 195] width 36 height 17
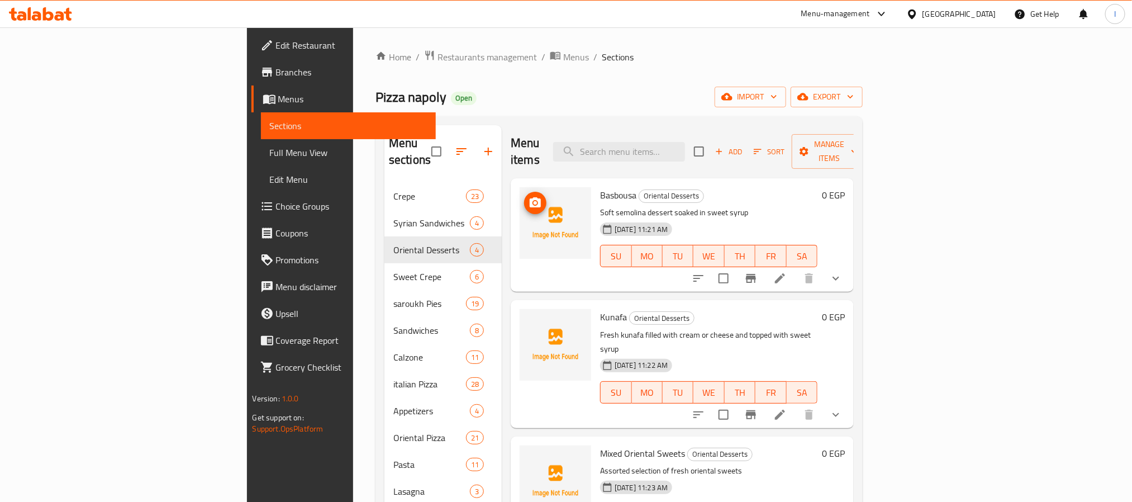
copy span "Basbousa"
click at [530, 197] on icon "upload picture" at bounding box center [535, 202] width 11 height 10
click at [600, 308] on span "Kunafa" at bounding box center [613, 316] width 27 height 17
click at [524, 318] on span "upload picture" at bounding box center [535, 324] width 22 height 13
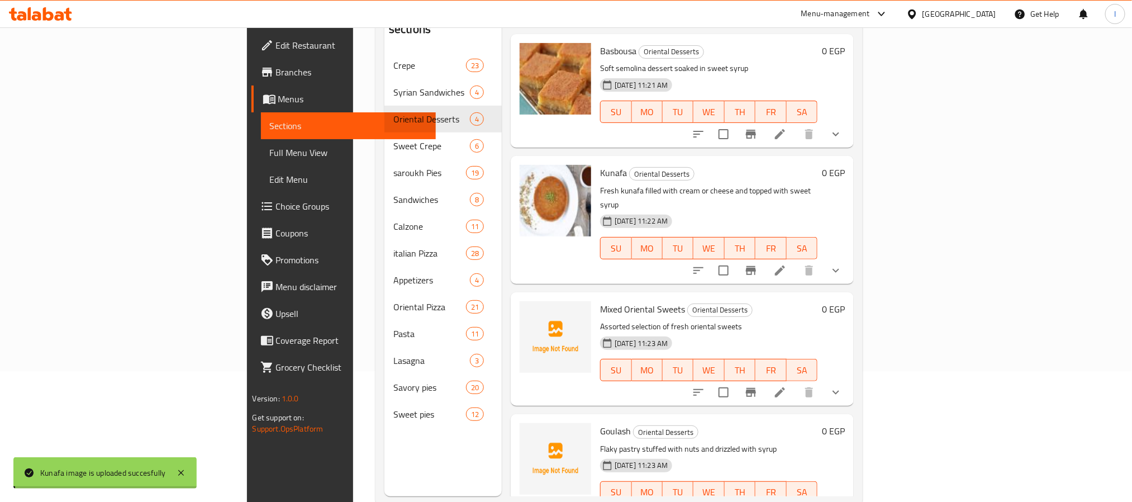
scroll to position [156, 0]
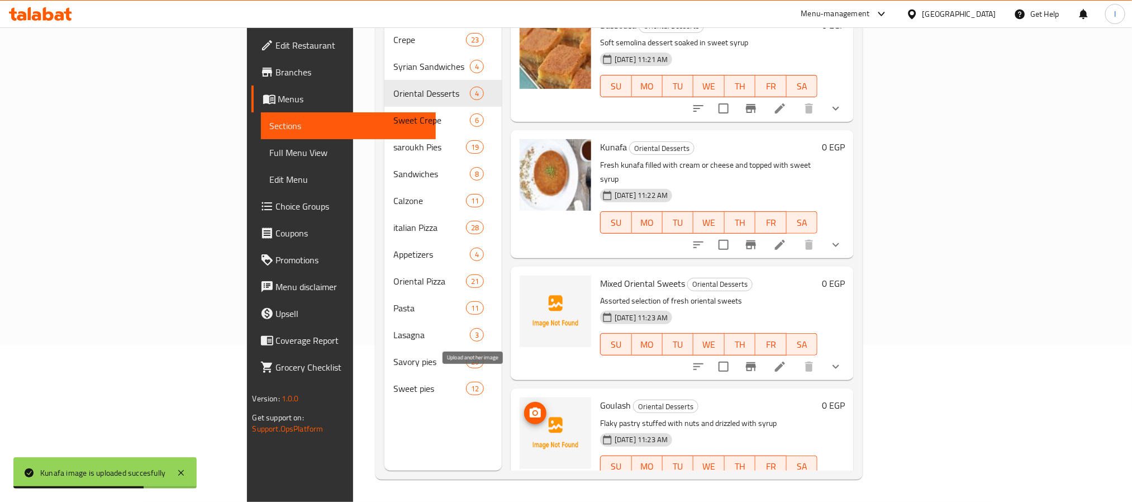
click at [530, 407] on icon "upload picture" at bounding box center [535, 412] width 11 height 10
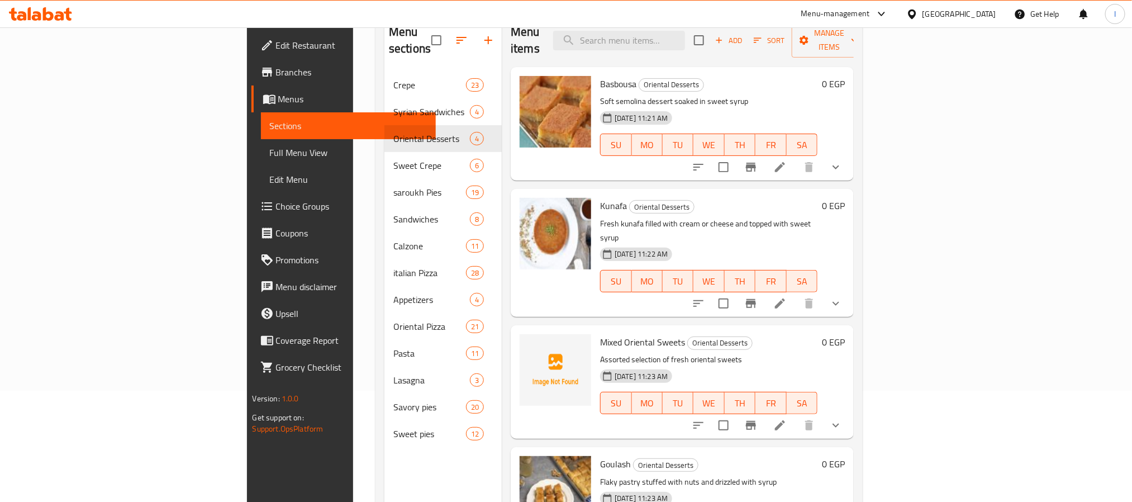
scroll to position [73, 0]
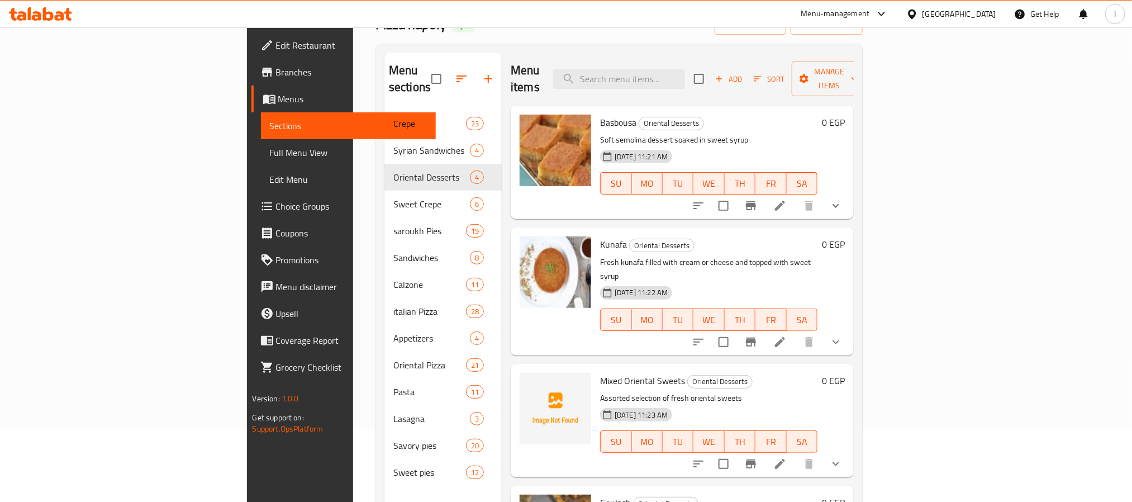
click at [510, 42] on div "Home / Restaurants management / Menus / Sections Pizza napoly Open import expor…" at bounding box center [619, 270] width 487 height 586
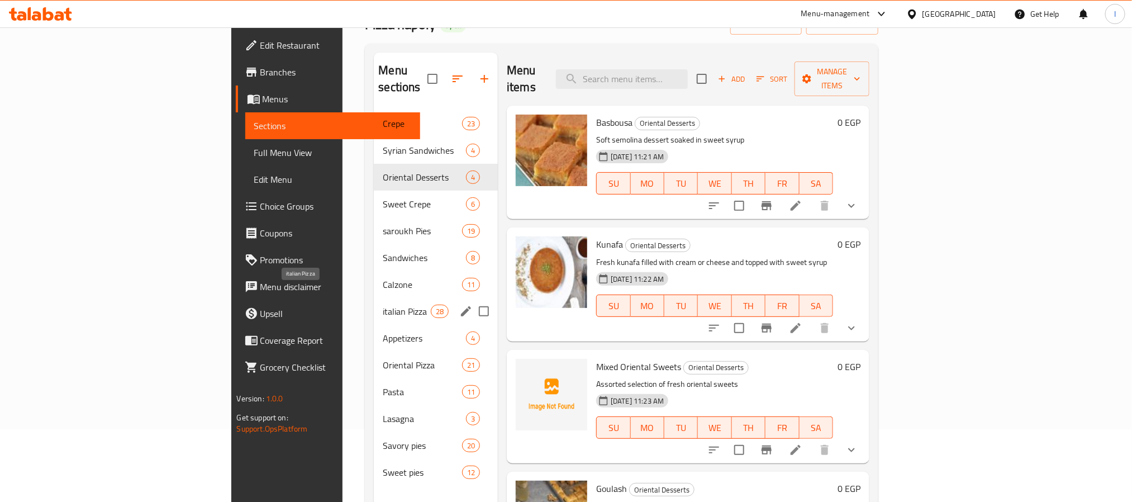
click at [383, 305] on span "italian Pizza" at bounding box center [407, 311] width 48 height 13
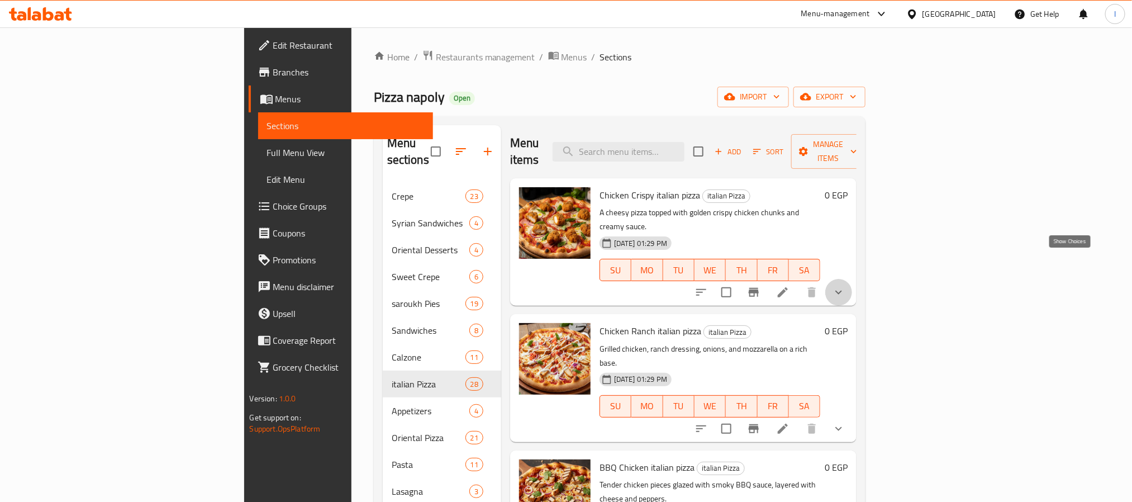
click at [846, 286] on icon "show more" at bounding box center [838, 292] width 13 height 13
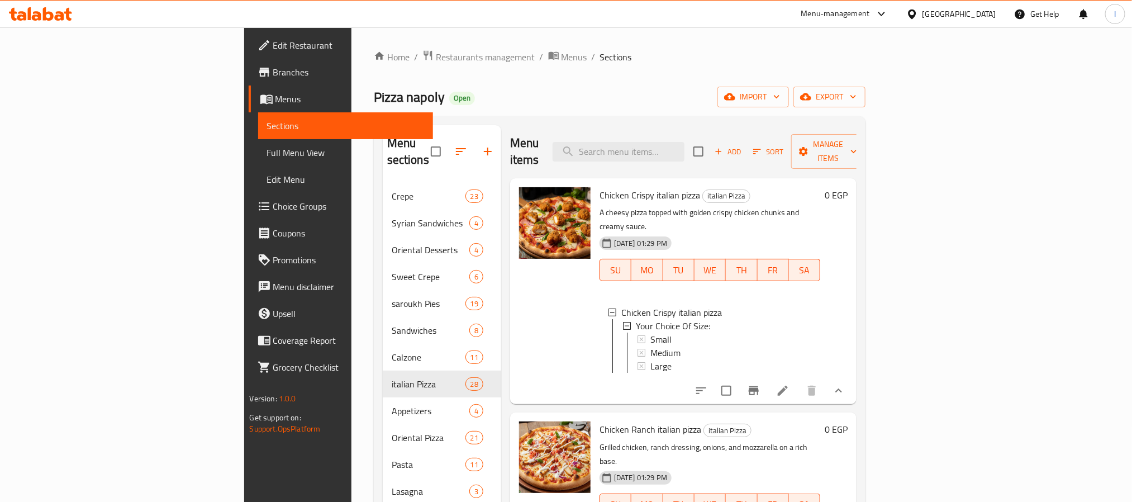
scroll to position [2, 0]
click at [662, 331] on div "Small" at bounding box center [731, 337] width 162 height 13
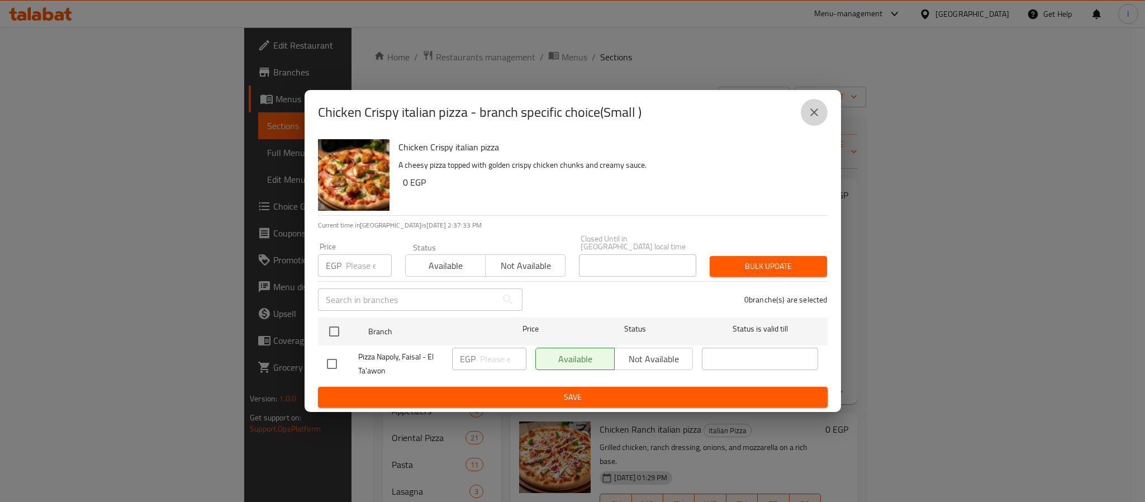
click at [810, 110] on icon "close" at bounding box center [814, 112] width 13 height 13
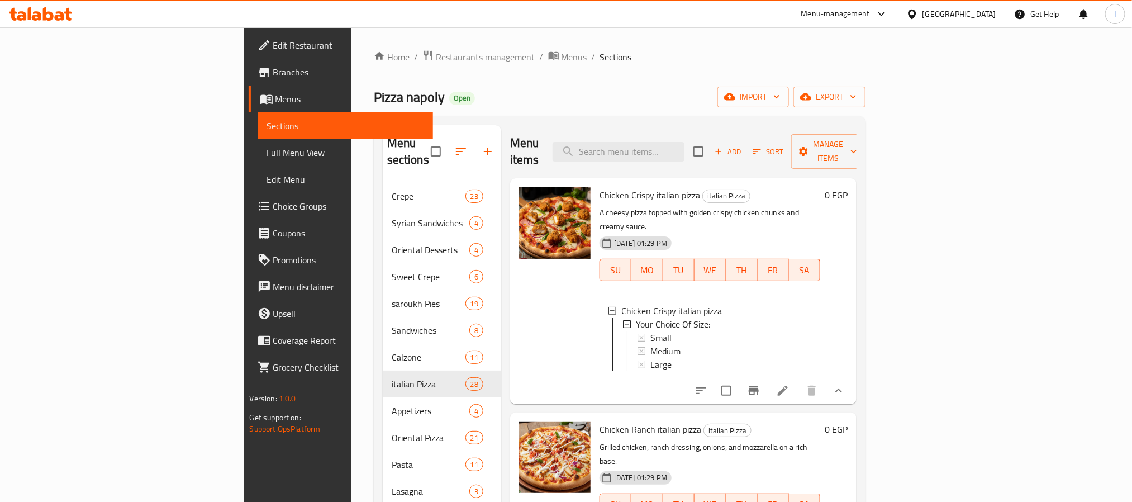
click at [690, 331] on div "Small" at bounding box center [731, 337] width 162 height 13
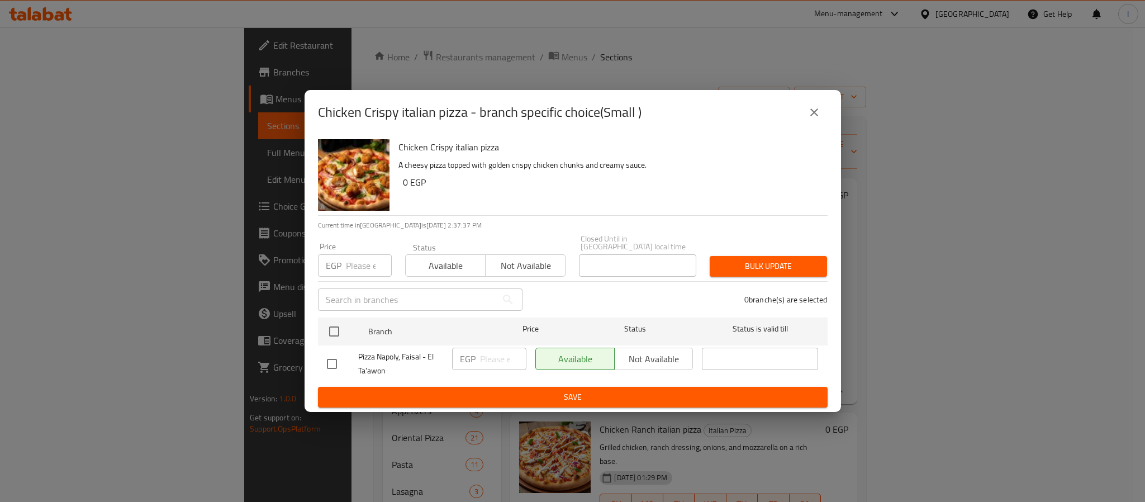
click at [808, 111] on icon "close" at bounding box center [814, 112] width 13 height 13
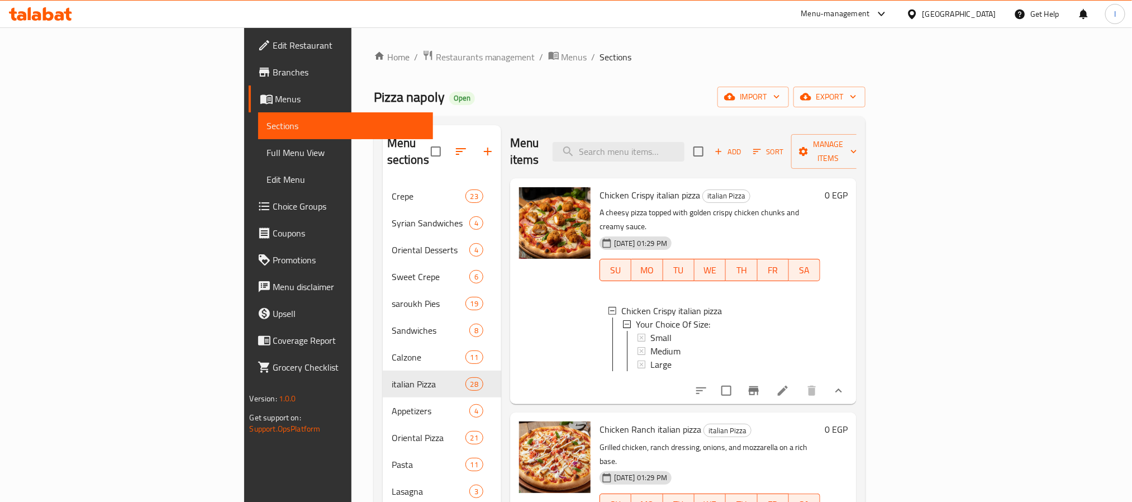
click at [801, 111] on div "Home / Restaurants management / Menus / Sections Pizza napoly Open import expor…" at bounding box center [620, 343] width 492 height 586
click at [695, 344] on div "Medium" at bounding box center [731, 350] width 162 height 13
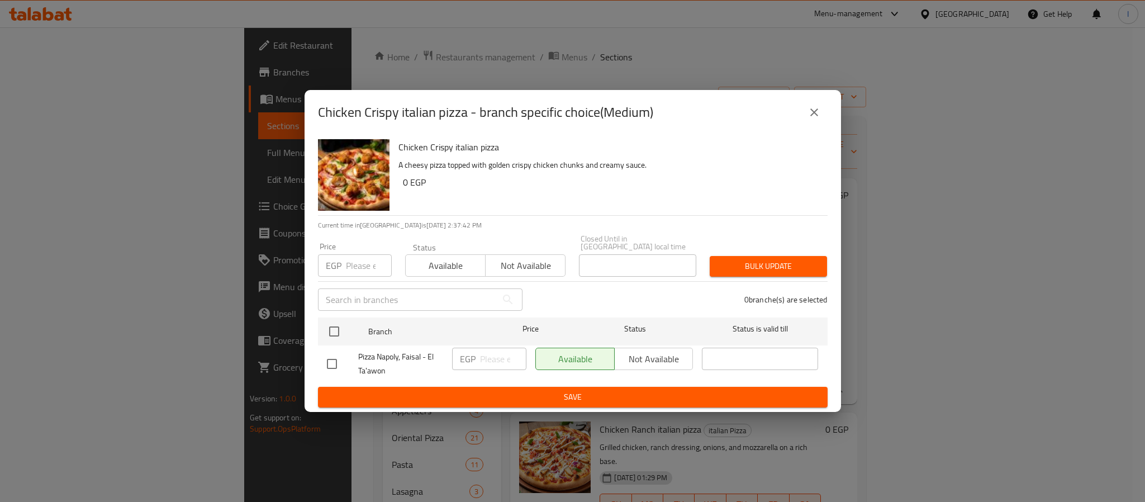
click at [806, 114] on button "close" at bounding box center [814, 112] width 27 height 27
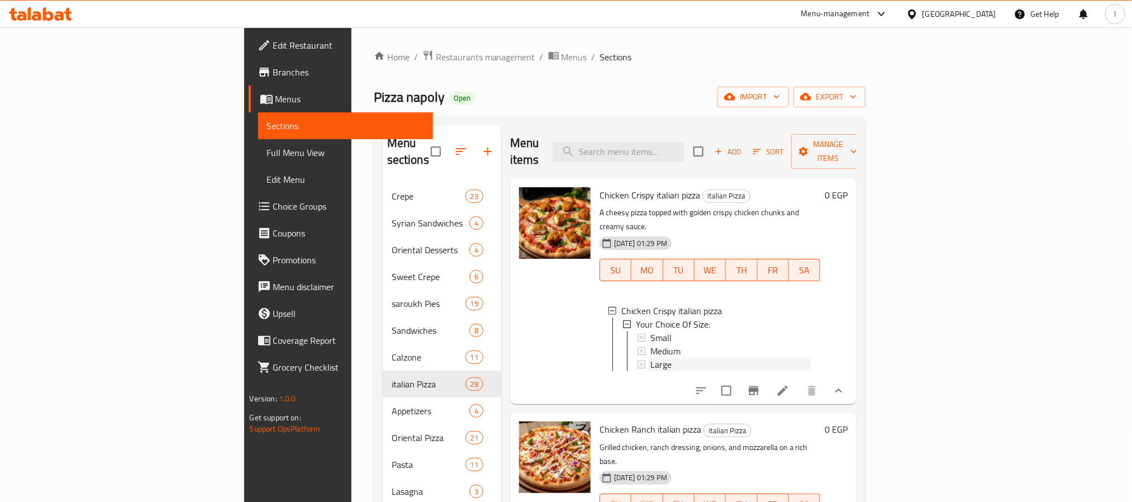
click at [650, 358] on div "Large" at bounding box center [731, 364] width 162 height 13
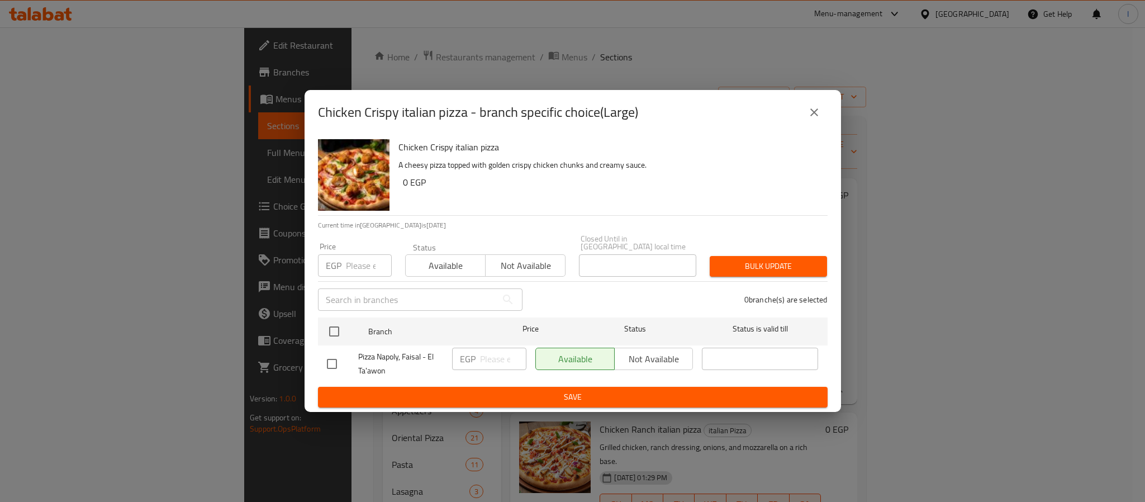
click at [818, 118] on icon "close" at bounding box center [814, 112] width 13 height 13
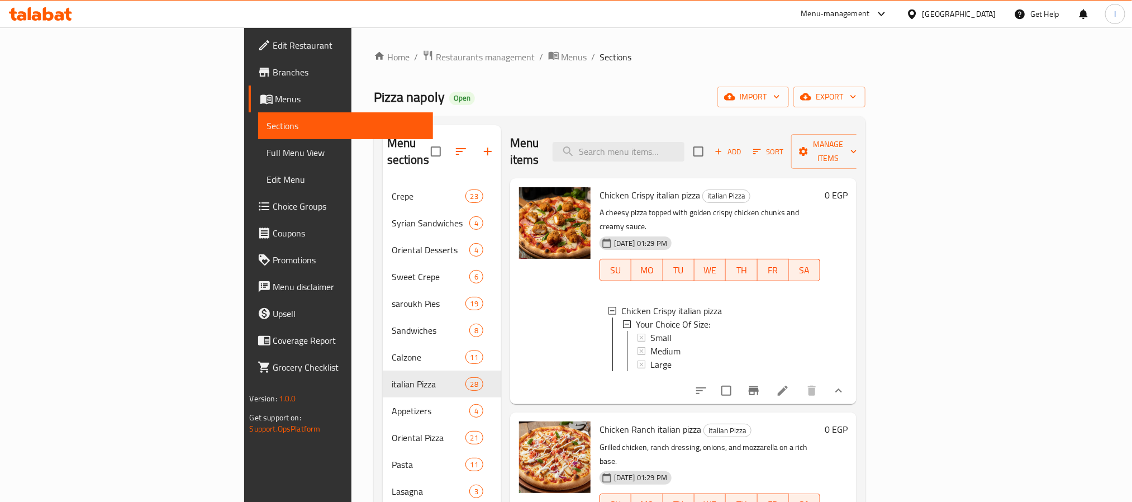
click at [820, 87] on div "Pizza napoly Open import export" at bounding box center [620, 97] width 492 height 21
click at [821, 107] on div "Pizza napoly Open import export" at bounding box center [620, 97] width 492 height 21
click at [374, 101] on span "Pizza napoly" at bounding box center [409, 96] width 71 height 25
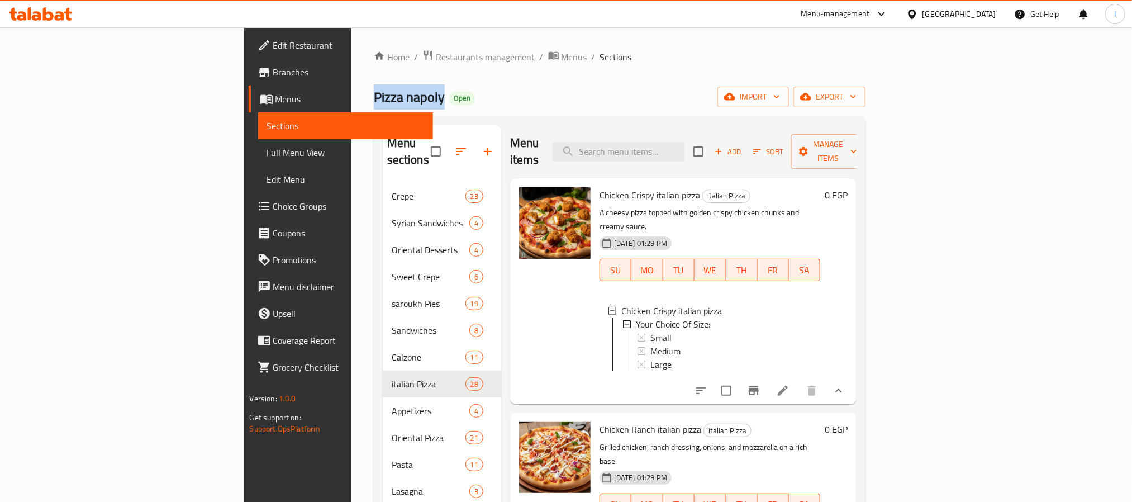
copy span "Pizza napoly"
click at [650, 331] on div "Small" at bounding box center [731, 337] width 162 height 13
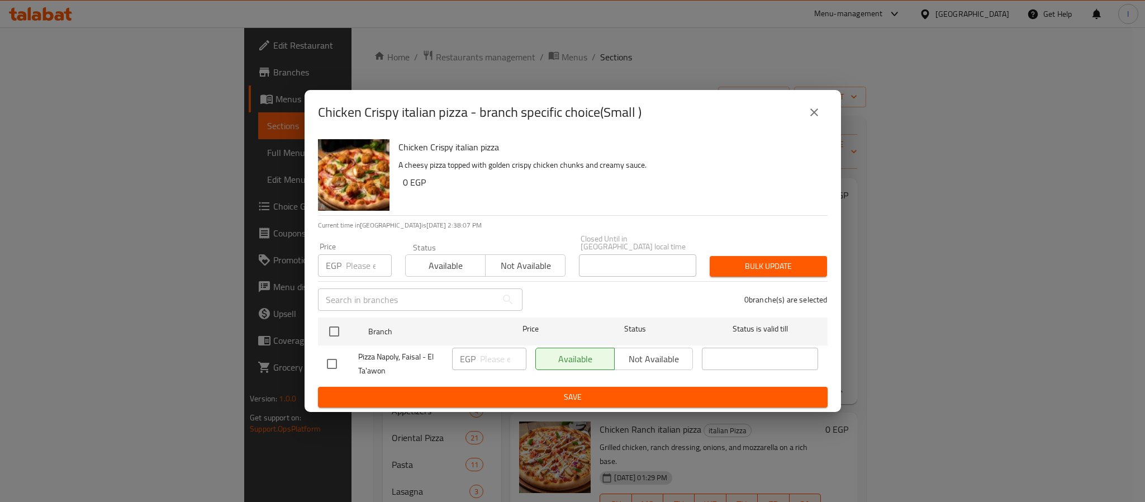
click at [820, 111] on button "close" at bounding box center [814, 112] width 27 height 27
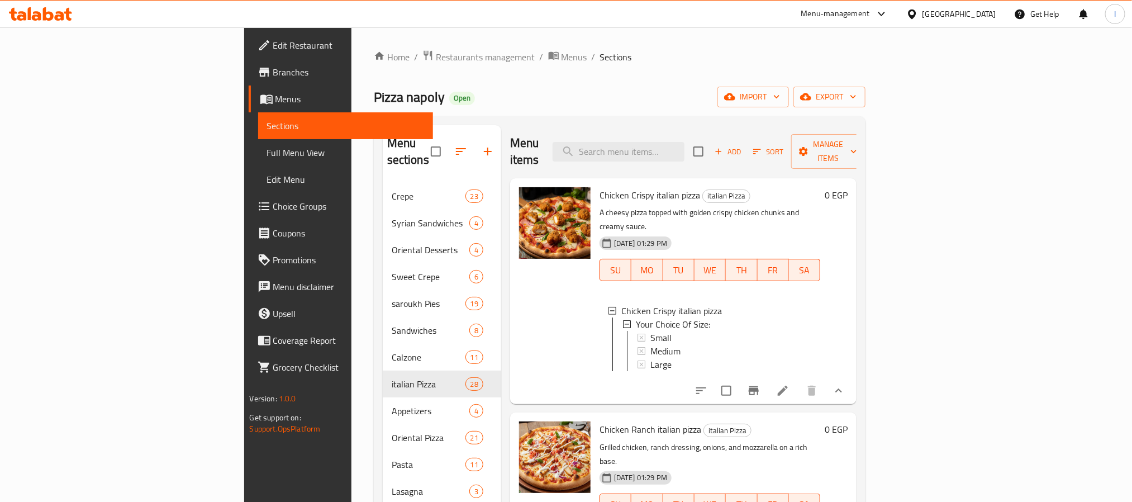
click at [790, 384] on icon at bounding box center [782, 390] width 13 height 13
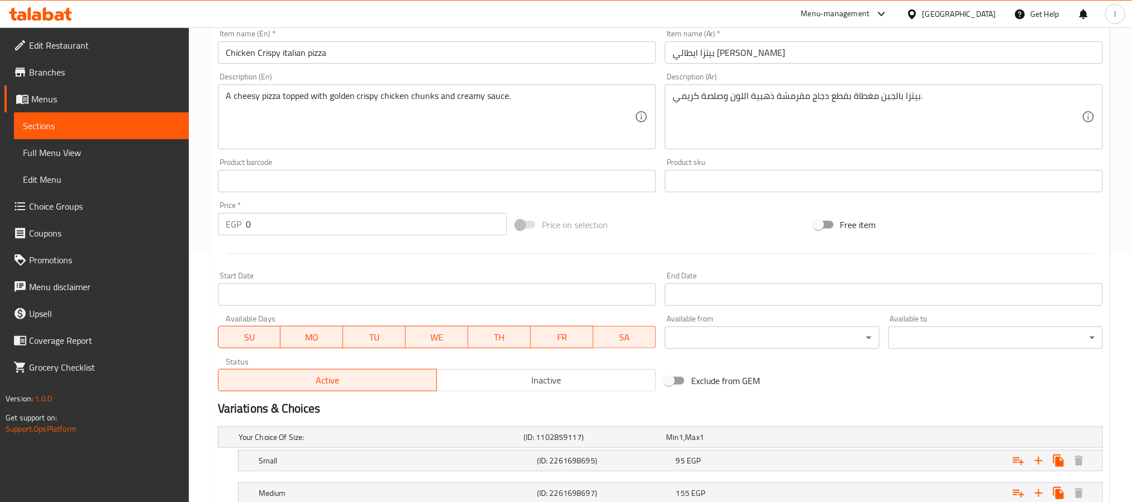
scroll to position [363, 0]
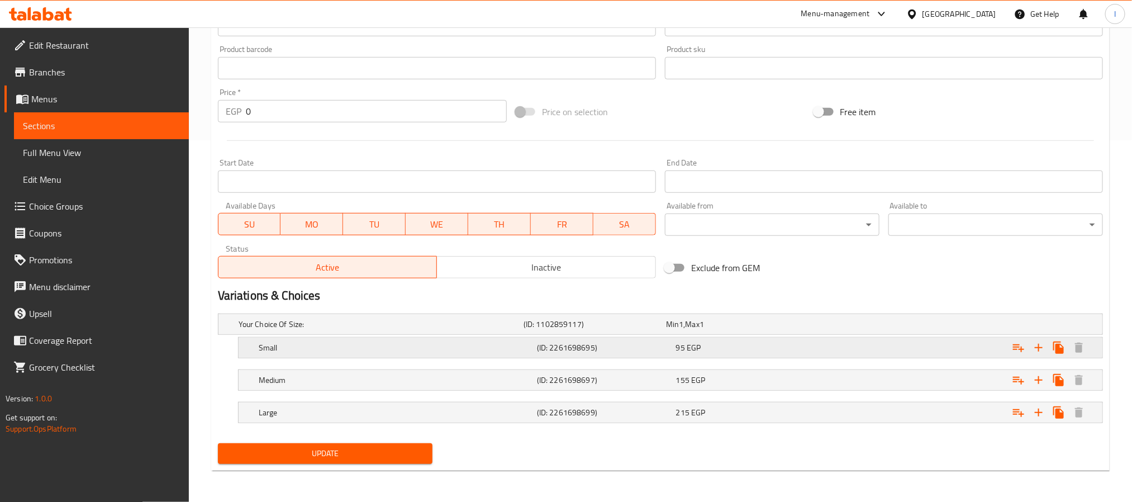
click at [663, 346] on h5 "(ID: 2261698695)" at bounding box center [604, 347] width 135 height 11
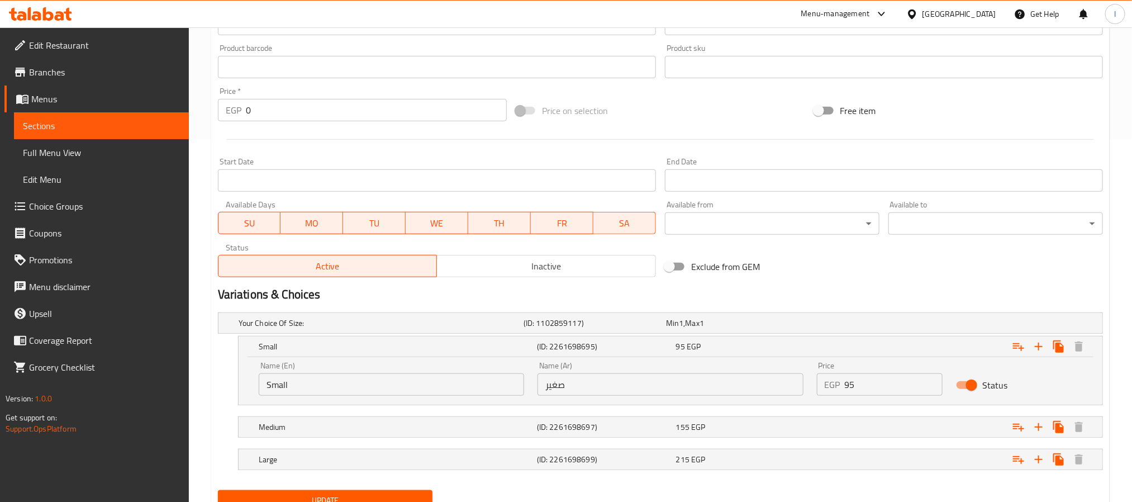
click at [857, 390] on input "95" at bounding box center [894, 384] width 98 height 22
click at [885, 272] on div "Exclude from GEM" at bounding box center [810, 266] width 298 height 30
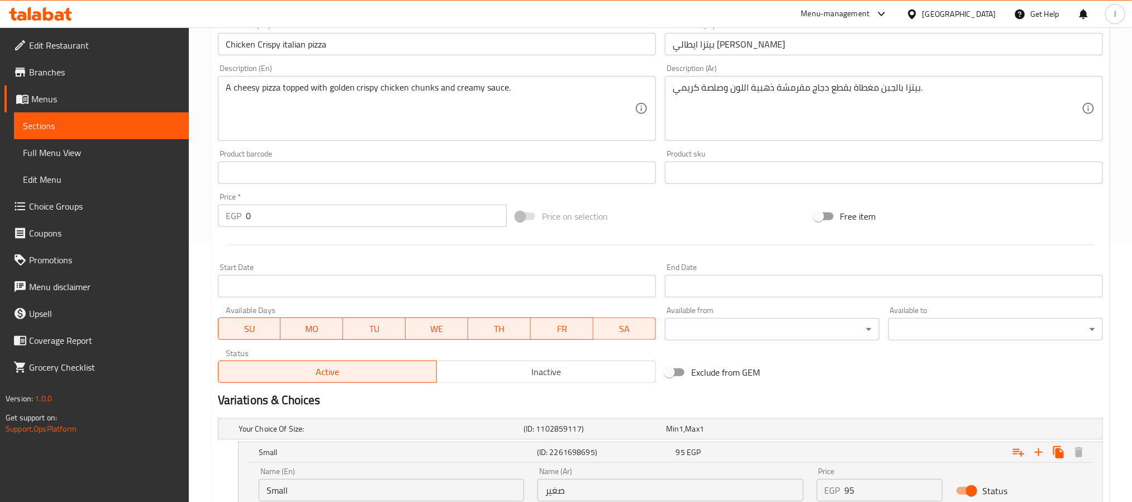
scroll to position [411, 0]
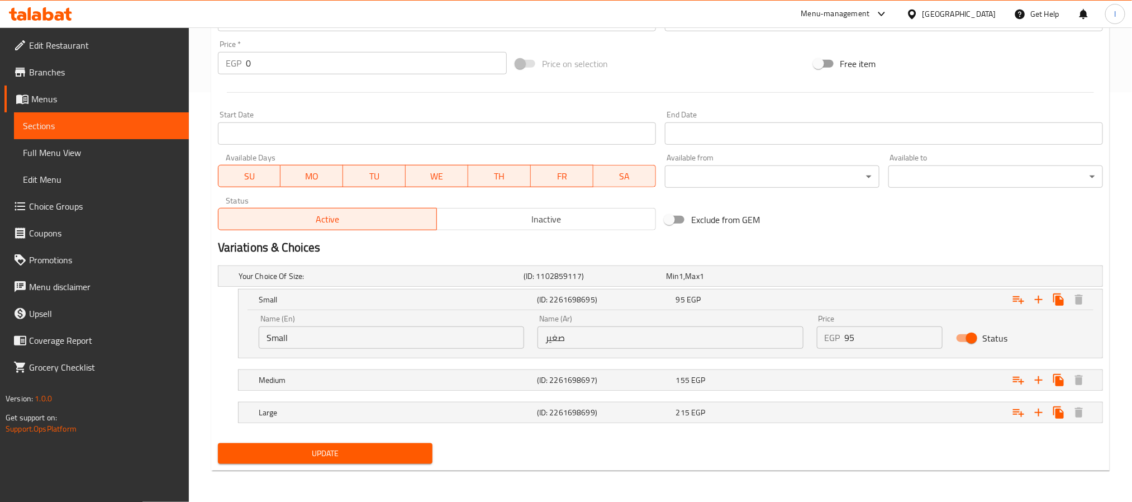
click at [870, 340] on input "95" at bounding box center [894, 337] width 98 height 22
type input "105"
click at [850, 374] on div "Expand" at bounding box center [952, 380] width 278 height 25
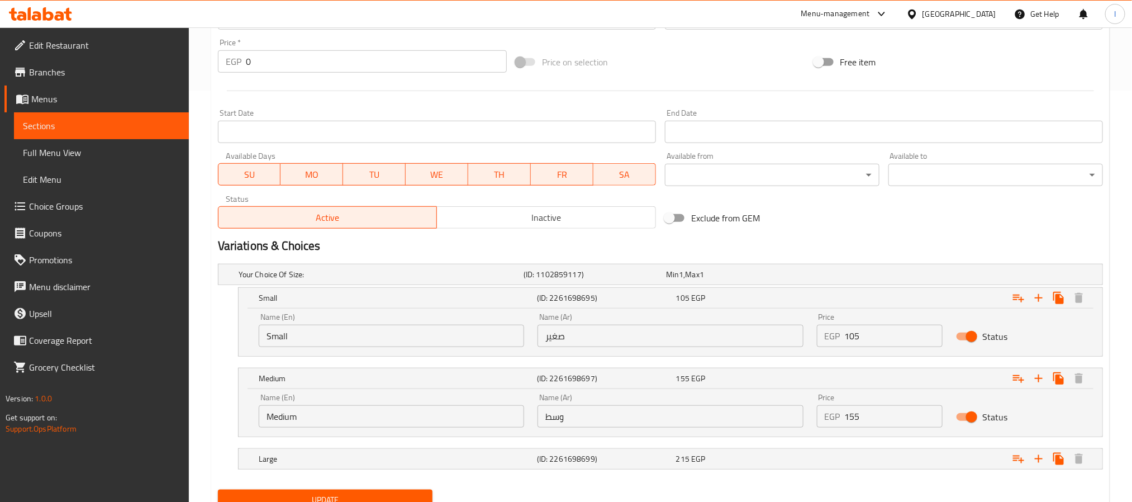
click at [880, 414] on input "155" at bounding box center [894, 416] width 98 height 22
click at [917, 421] on input "155" at bounding box center [894, 416] width 98 height 22
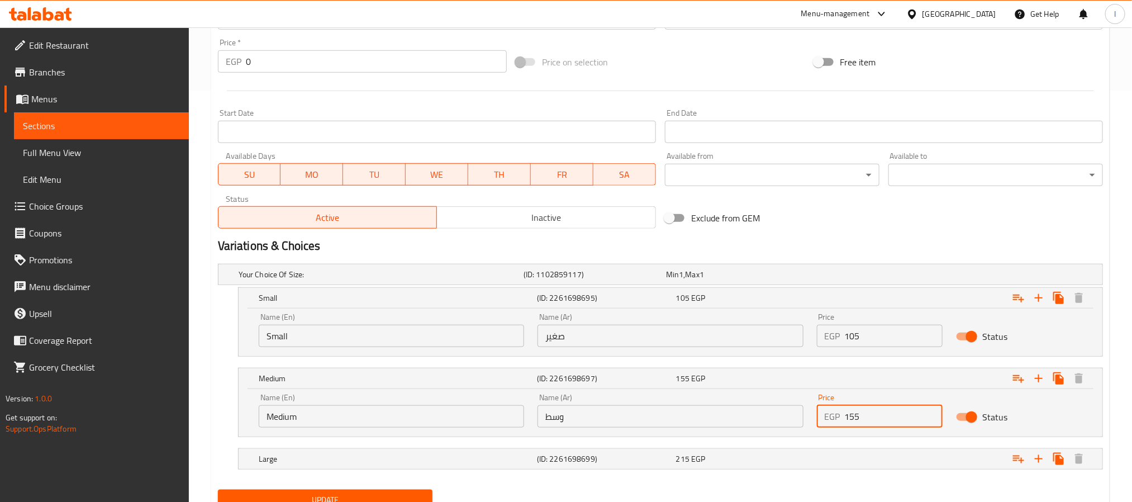
click at [917, 421] on input "155" at bounding box center [894, 416] width 98 height 22
type input "165"
click at [912, 234] on div "Variations & Choices" at bounding box center [660, 246] width 894 height 26
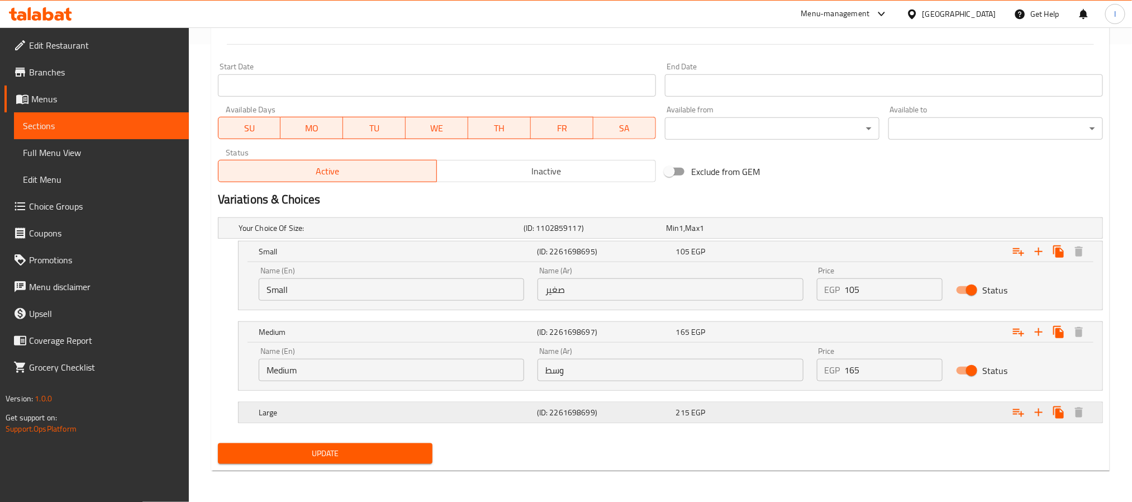
click at [742, 421] on div "Large (ID: 2261698699) 215 EGP" at bounding box center [674, 412] width 835 height 25
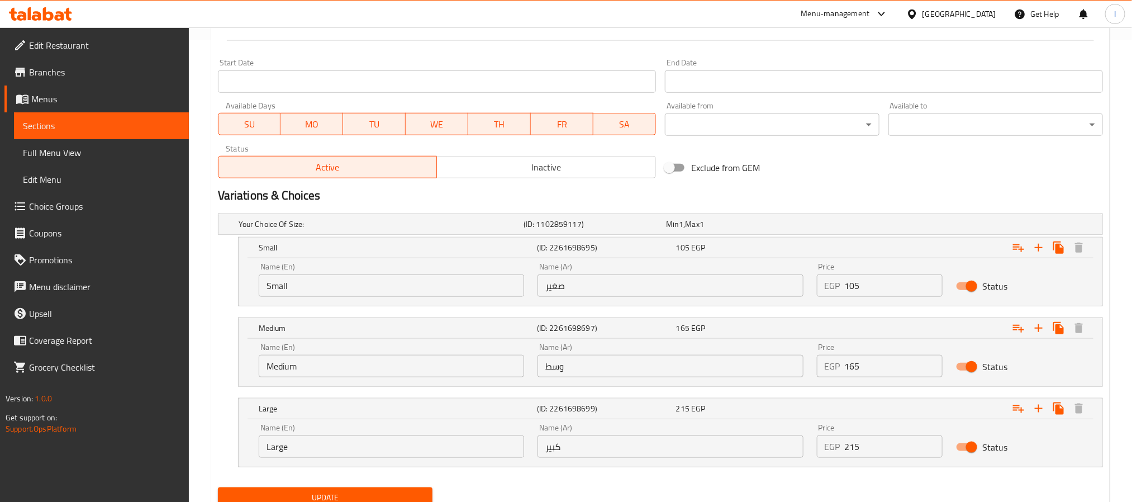
scroll to position [507, 0]
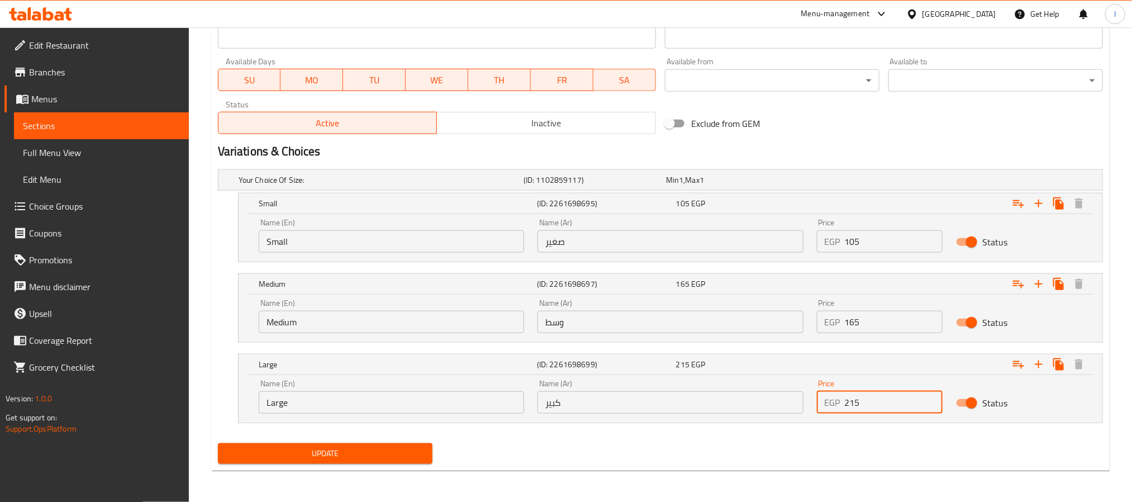
click at [890, 399] on input "215" at bounding box center [894, 402] width 98 height 22
type input "225"
click at [398, 449] on span "Update" at bounding box center [325, 454] width 197 height 14
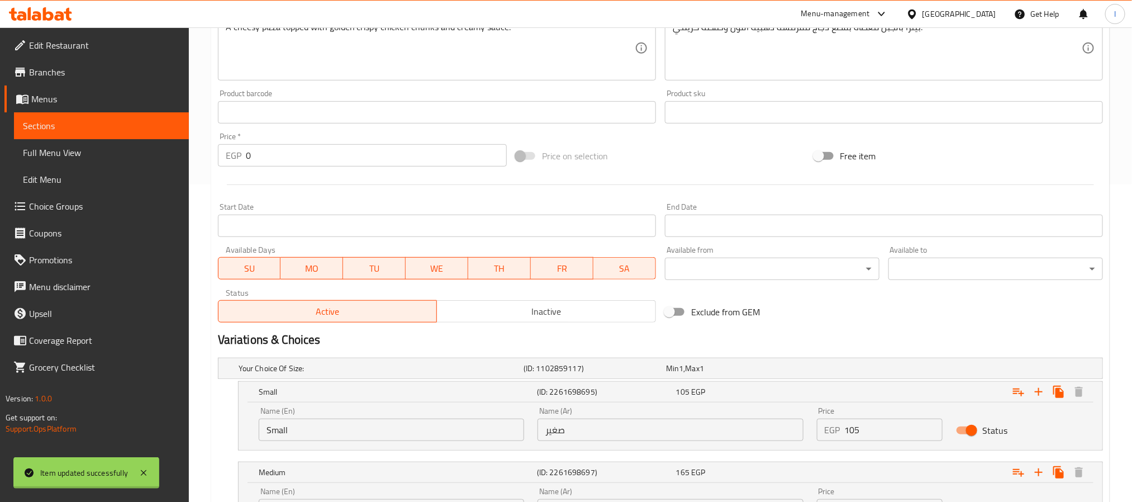
scroll to position [0, 0]
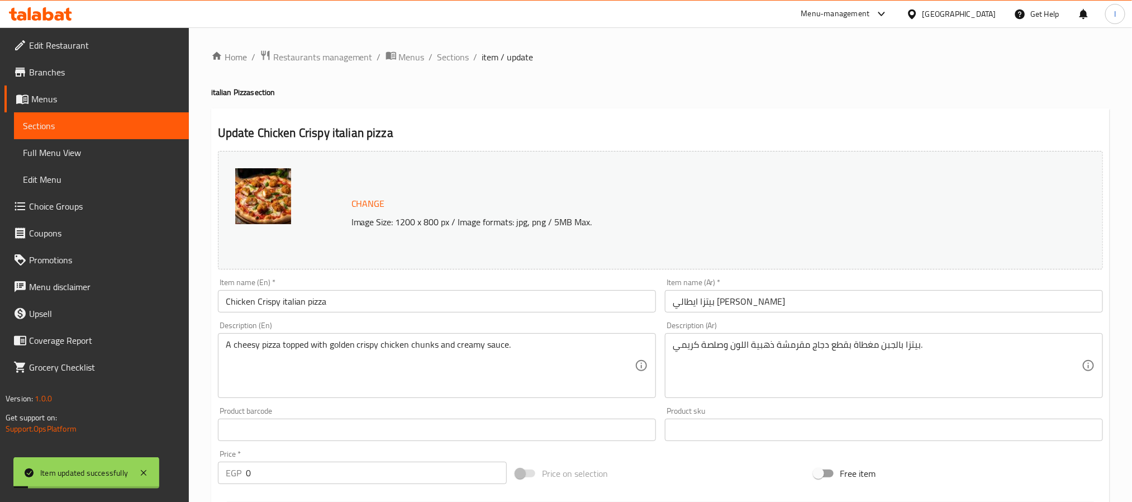
drag, startPoint x: 443, startPoint y: 63, endPoint x: 871, endPoint y: 29, distance: 428.8
click at [443, 63] on span "Sections" at bounding box center [454, 56] width 32 height 13
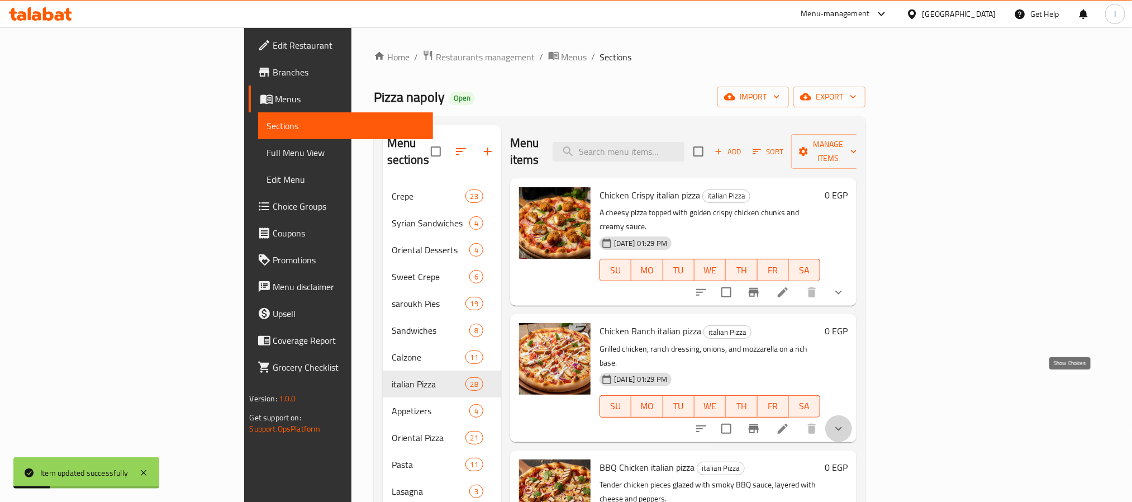
click at [846, 422] on icon "show more" at bounding box center [838, 428] width 13 height 13
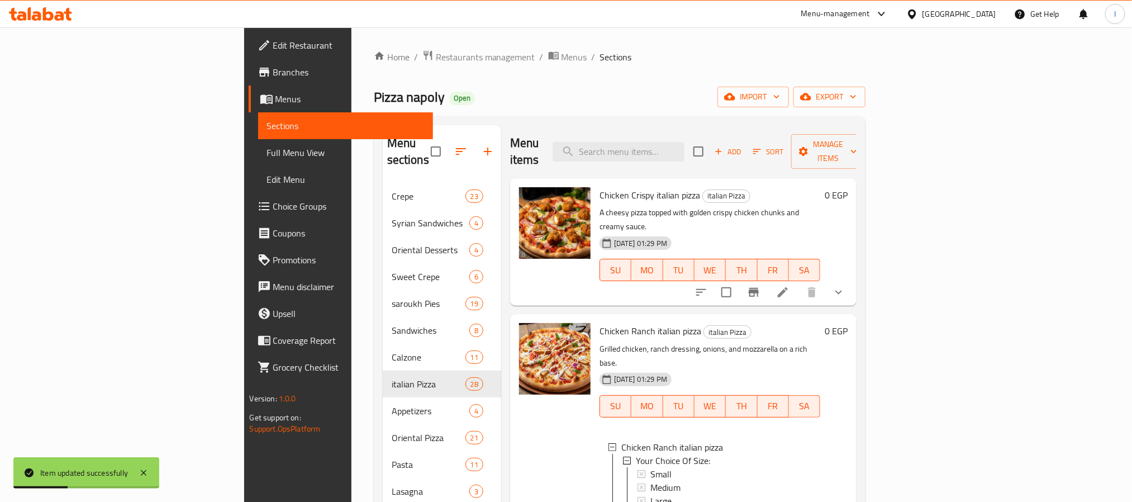
scroll to position [84, 0]
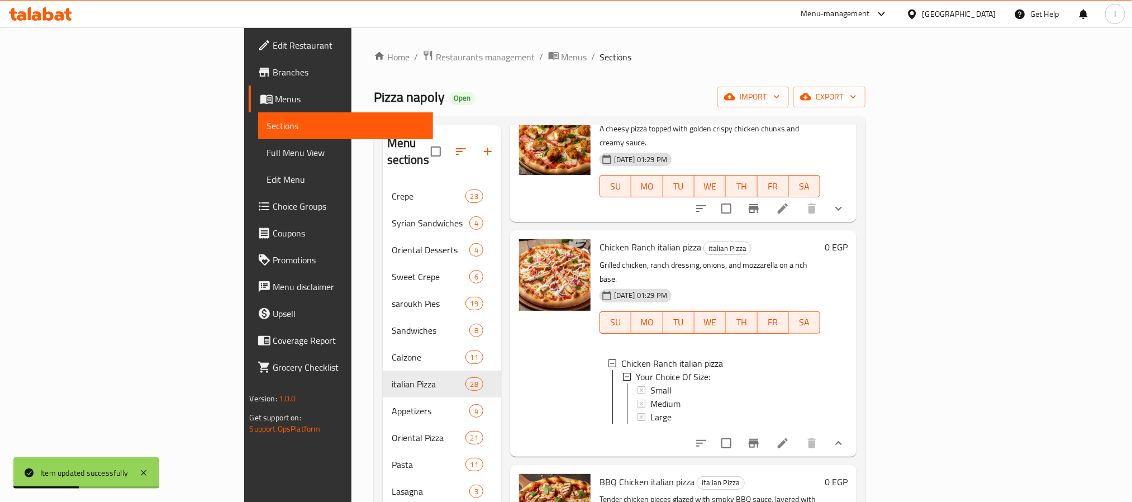
click at [852, 430] on div at bounding box center [770, 443] width 164 height 27
click at [788, 438] on icon at bounding box center [783, 443] width 10 height 10
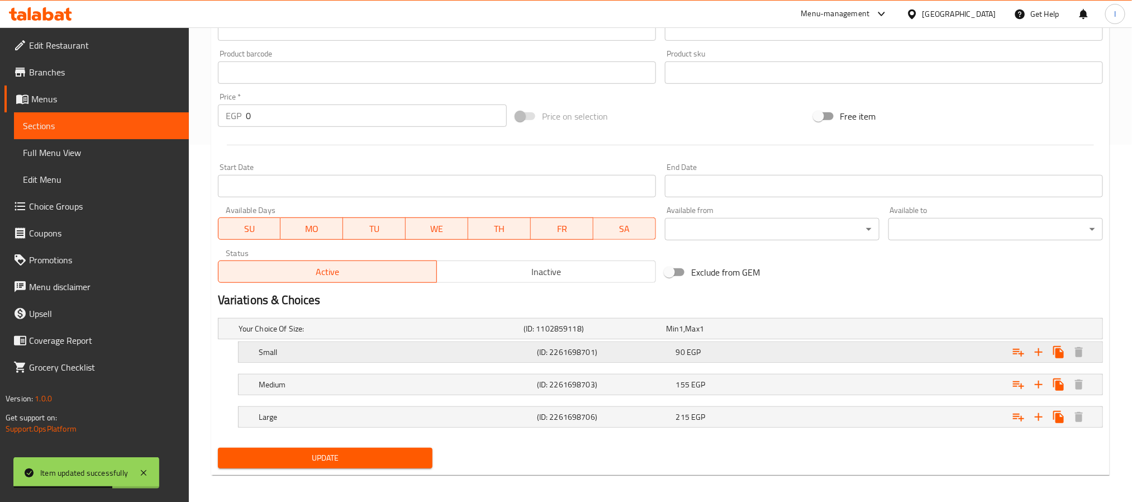
scroll to position [363, 0]
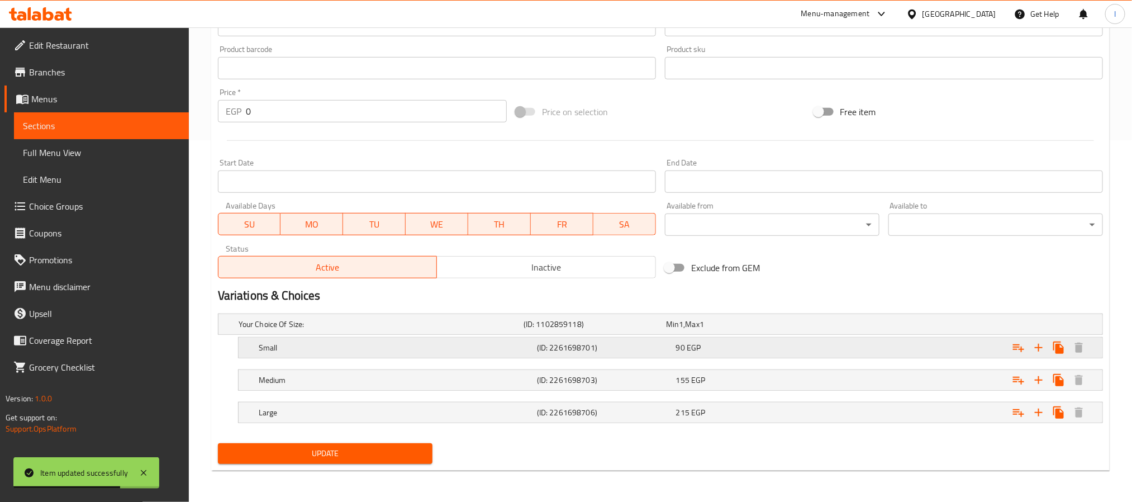
click at [737, 350] on div "90 EGP" at bounding box center [743, 347] width 135 height 11
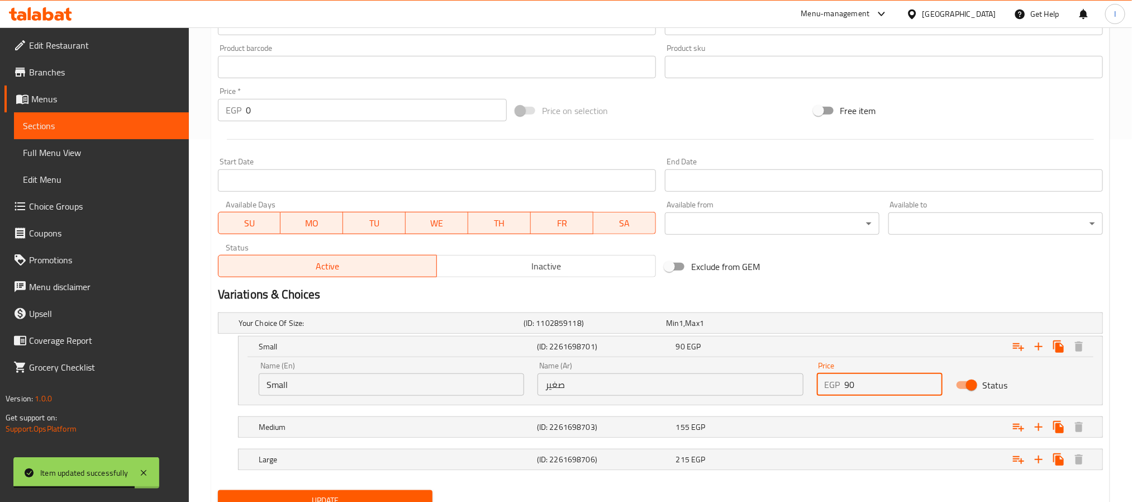
click at [870, 383] on input "90" at bounding box center [894, 384] width 98 height 22
type input "100"
click at [892, 282] on div "Variations & Choices" at bounding box center [660, 295] width 894 height 26
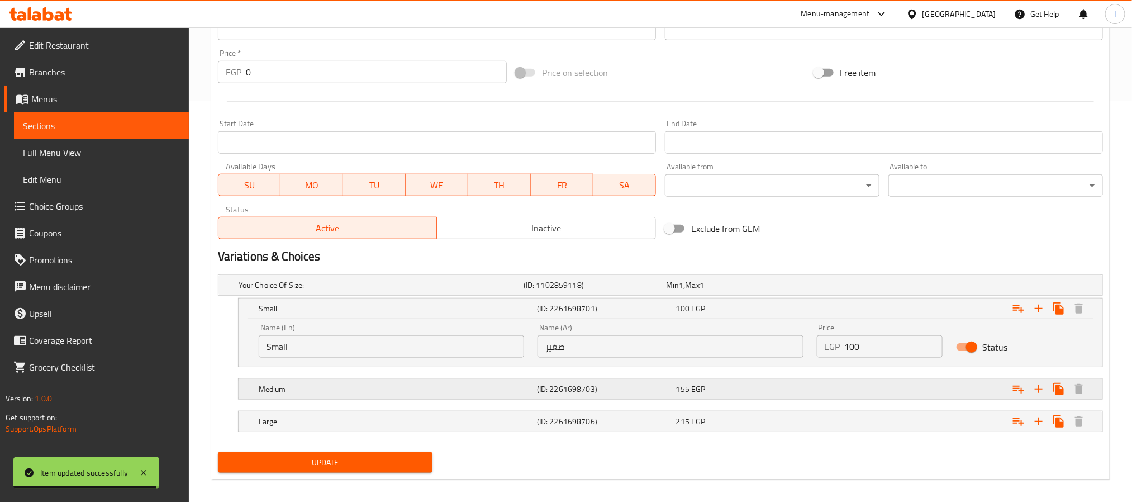
scroll to position [411, 0]
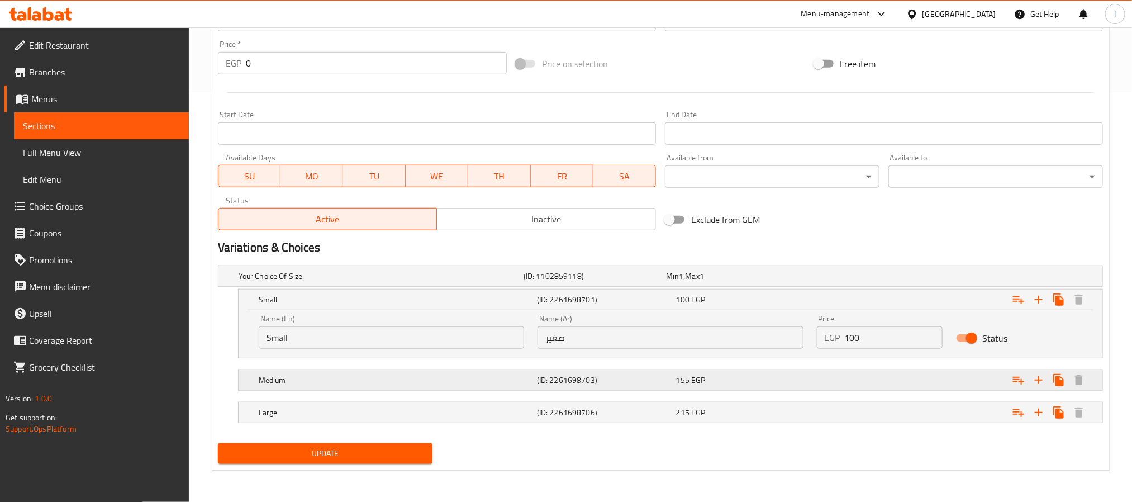
click at [852, 378] on div "Expand" at bounding box center [952, 380] width 278 height 25
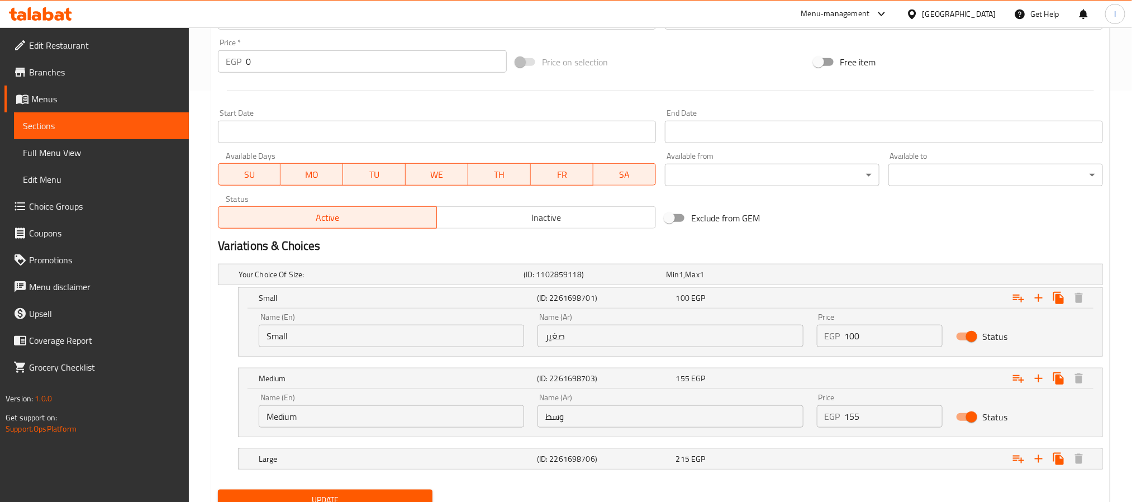
click at [876, 415] on input "155" at bounding box center [894, 416] width 98 height 22
type input "165"
click at [889, 227] on div "Exclude from GEM" at bounding box center [810, 218] width 298 height 30
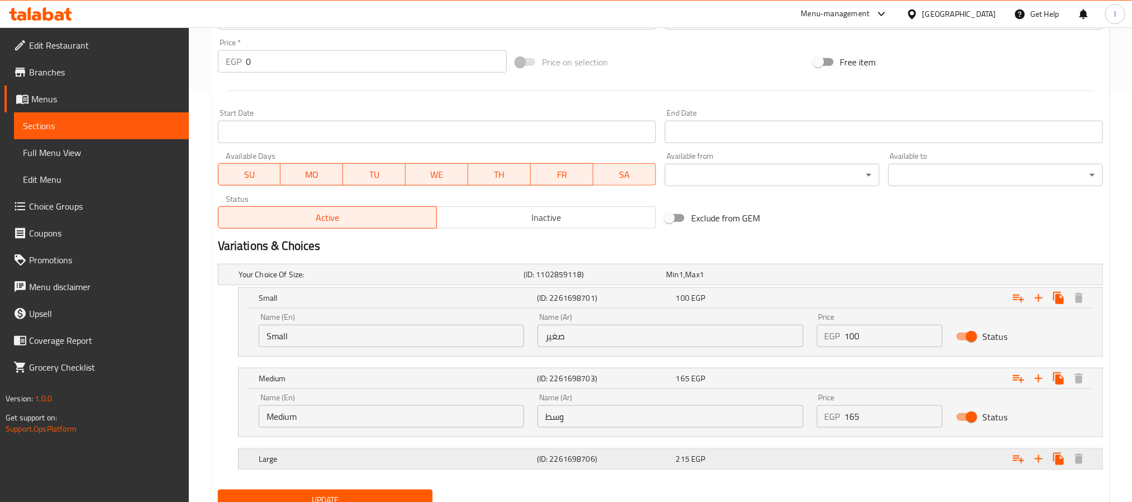
click at [833, 456] on div "Expand" at bounding box center [952, 459] width 278 height 25
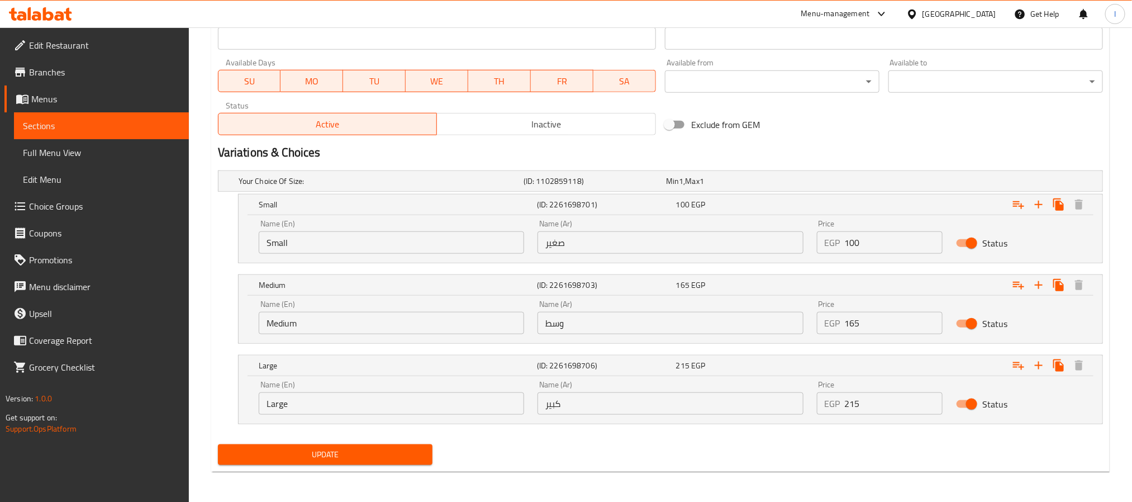
scroll to position [506, 0]
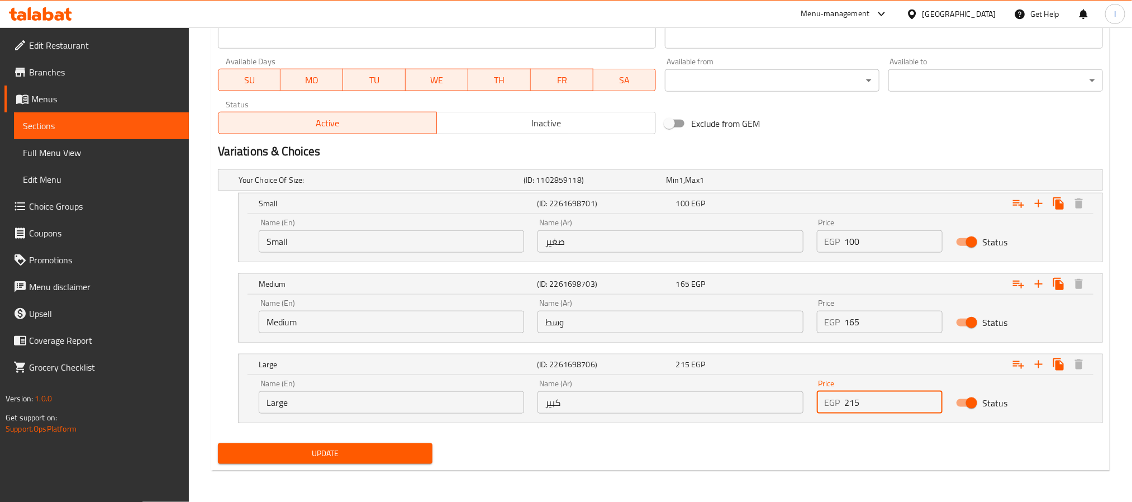
click at [896, 405] on input "215" at bounding box center [894, 402] width 98 height 22
type input "225"
click at [800, 460] on div "Update" at bounding box center [660, 454] width 894 height 30
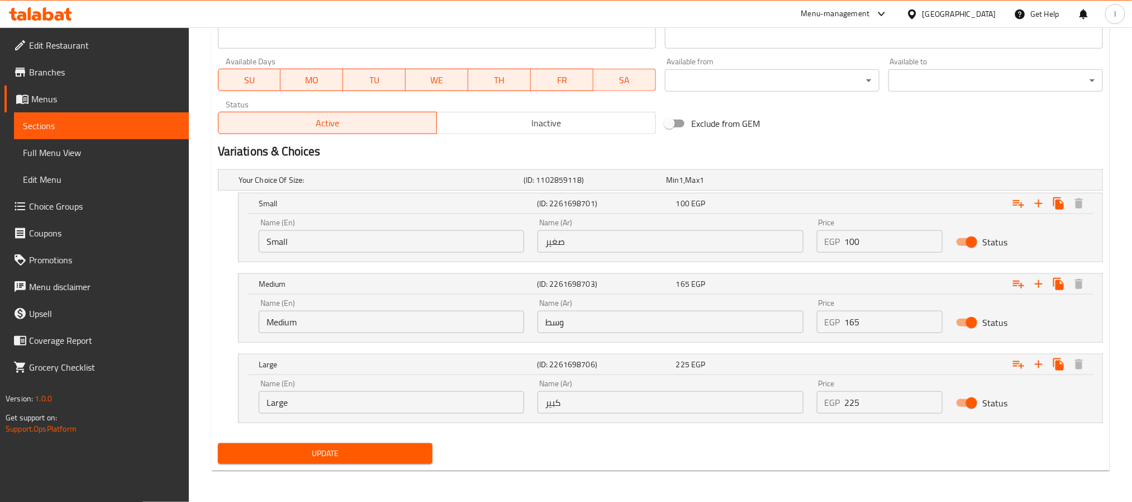
click at [402, 458] on span "Update" at bounding box center [325, 454] width 197 height 14
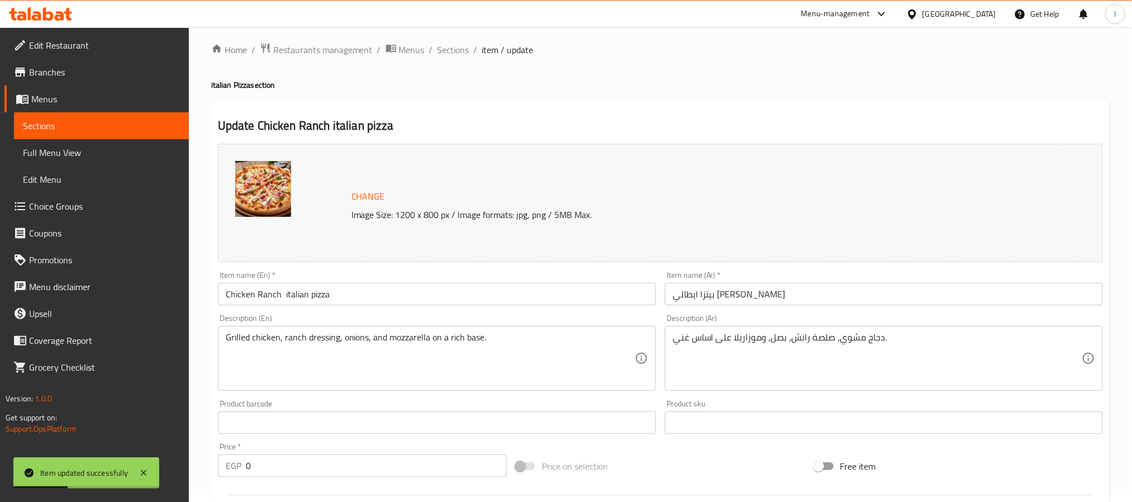
scroll to position [0, 0]
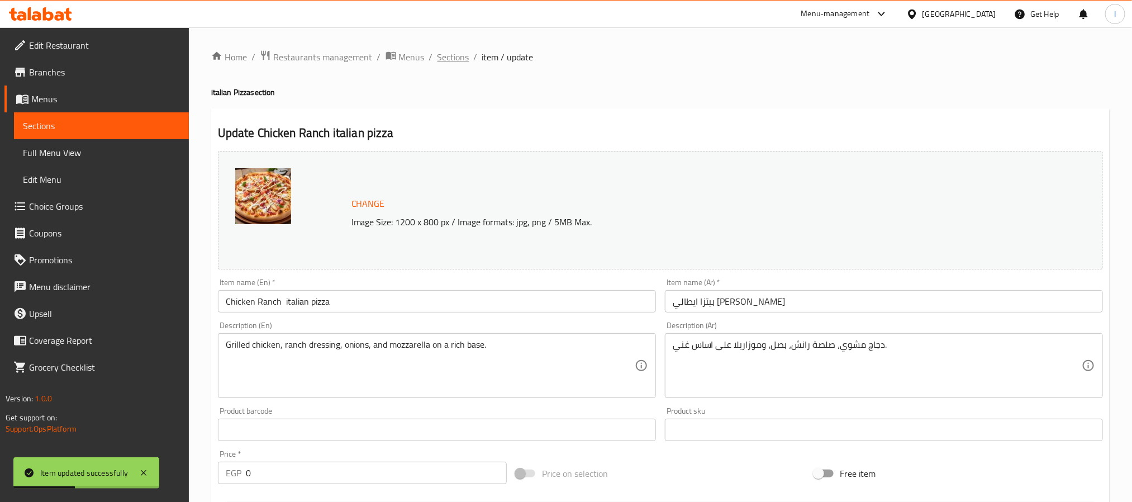
click at [453, 60] on span "Sections" at bounding box center [454, 56] width 32 height 13
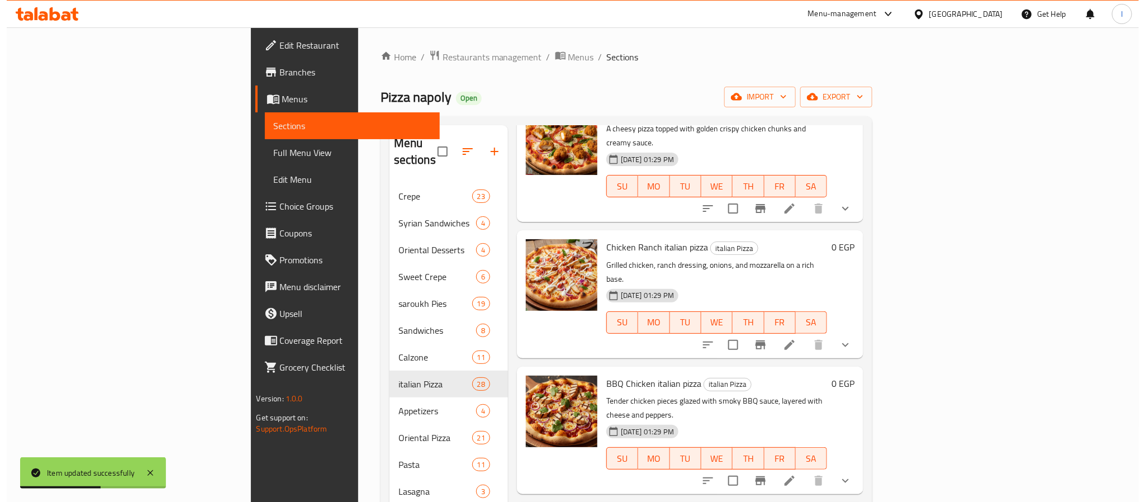
scroll to position [168, 0]
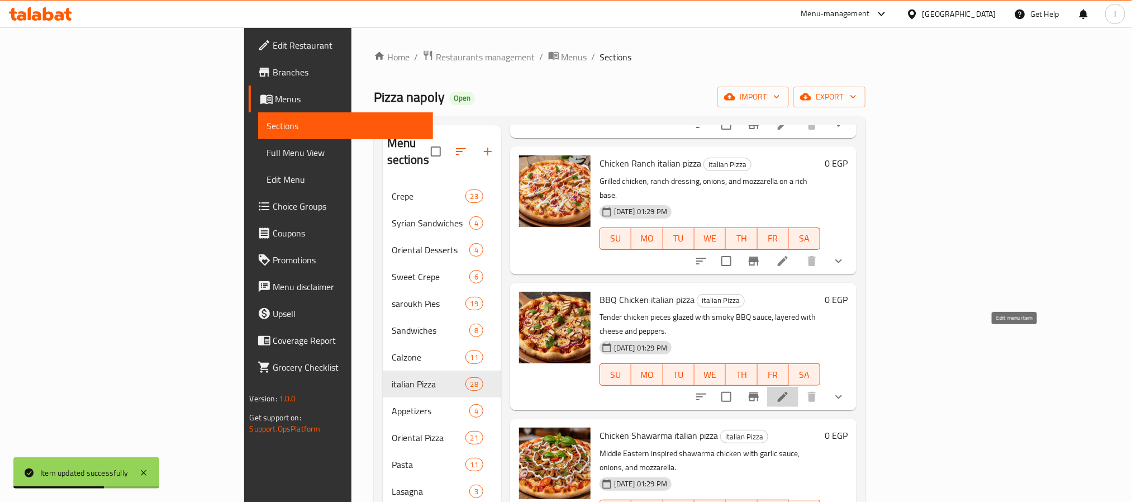
click at [790, 390] on icon at bounding box center [782, 396] width 13 height 13
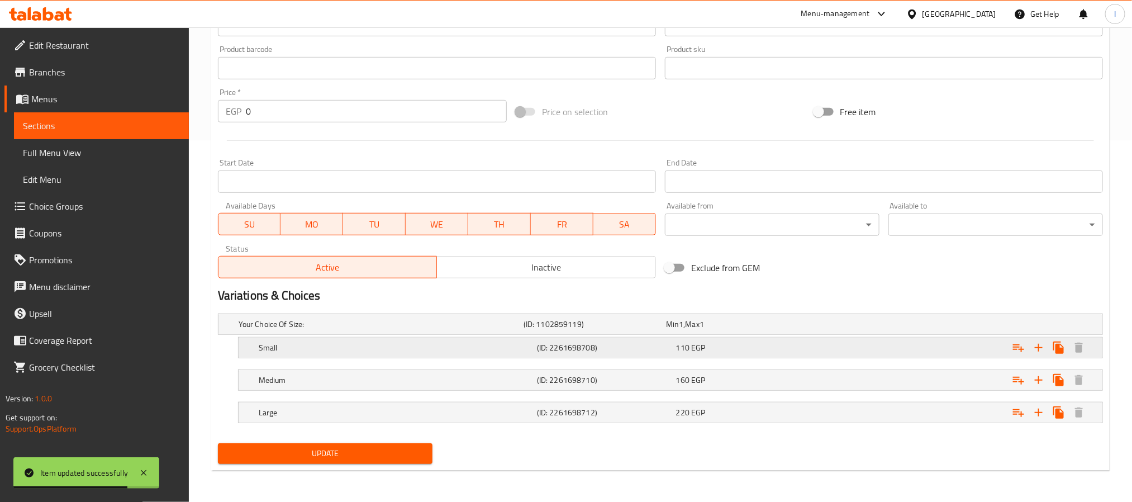
click at [808, 348] on div "110 EGP" at bounding box center [743, 347] width 135 height 11
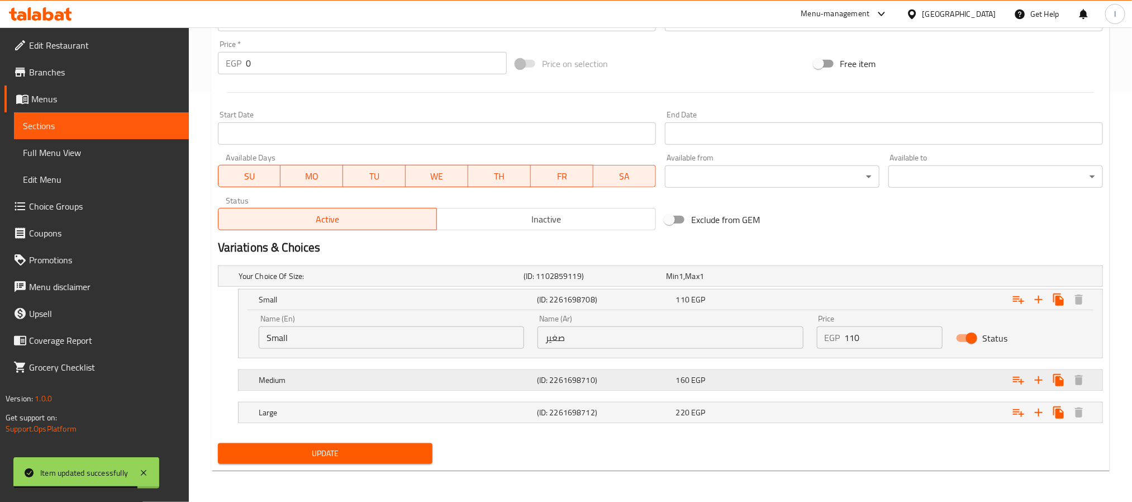
click at [827, 374] on div "Expand" at bounding box center [952, 380] width 278 height 25
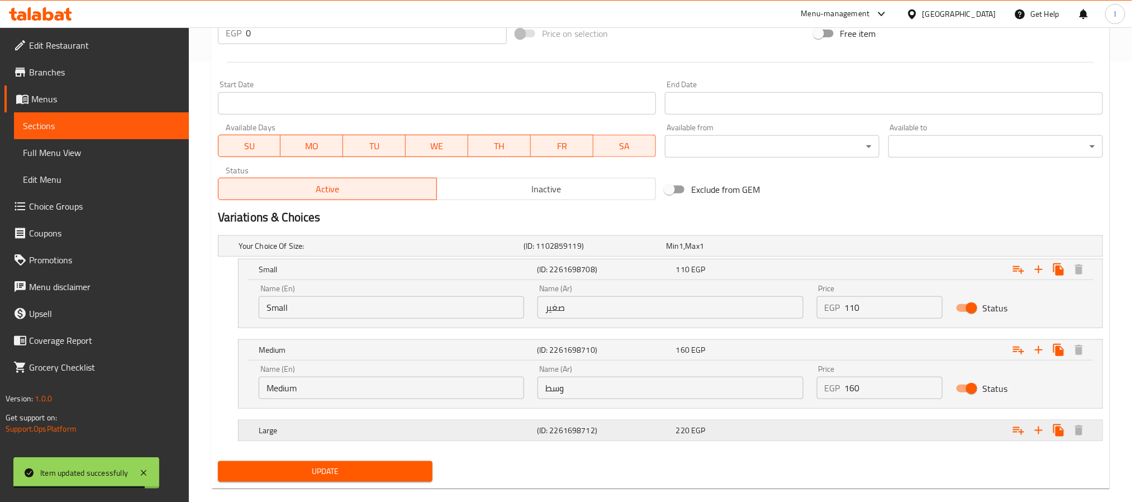
scroll to position [457, 0]
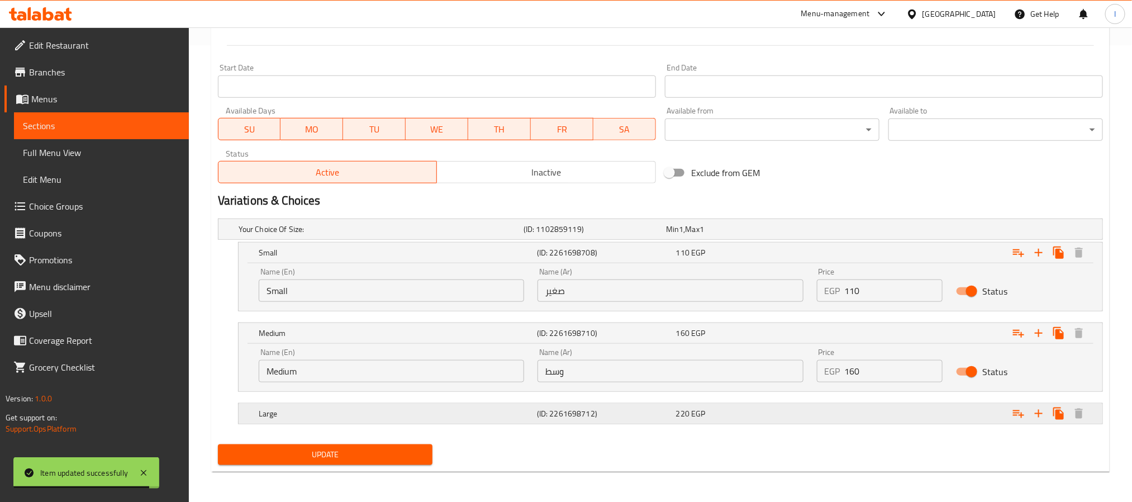
click at [839, 413] on div "Expand" at bounding box center [952, 413] width 278 height 25
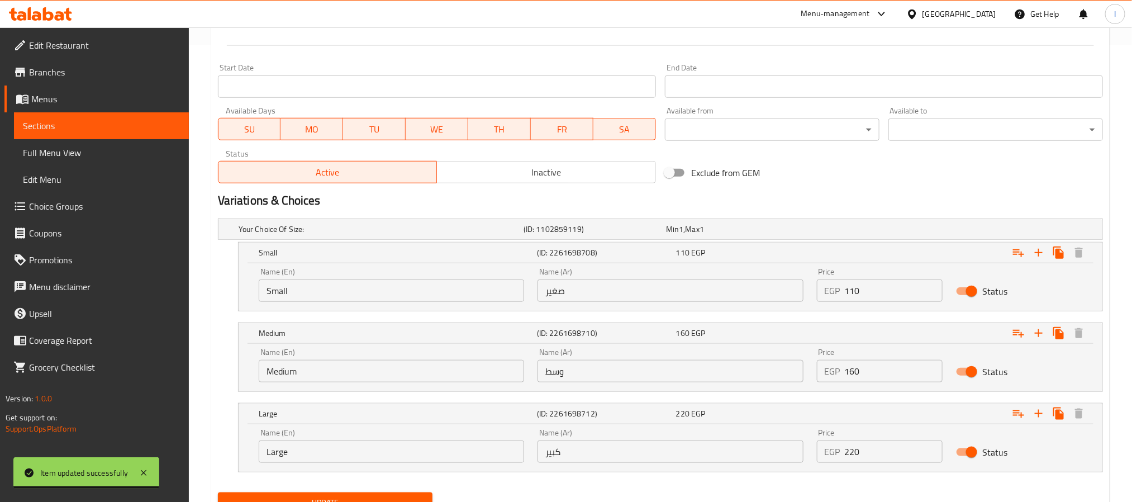
click at [870, 298] on input "110" at bounding box center [894, 290] width 98 height 22
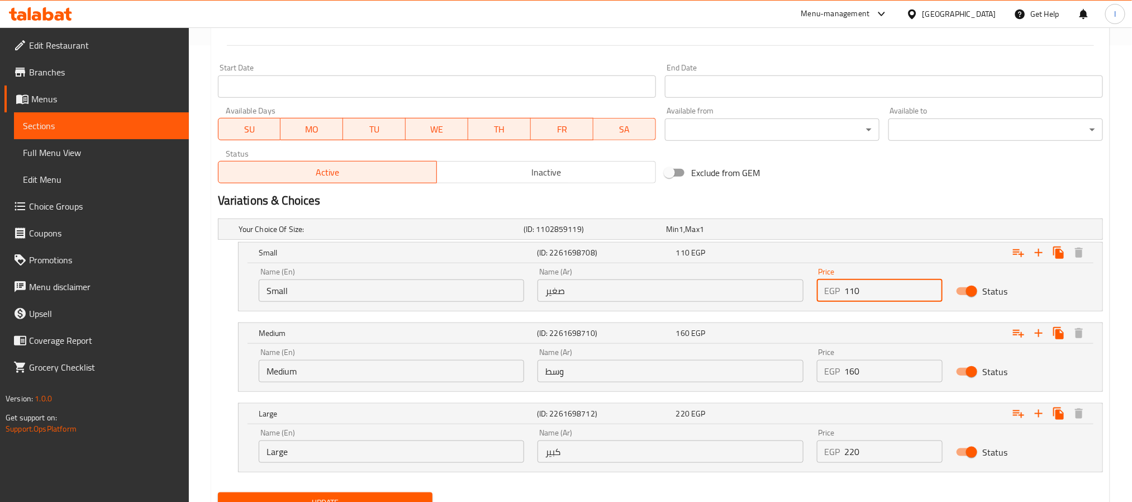
click at [870, 298] on input "110" at bounding box center [894, 290] width 98 height 22
type input "1"
type input "120"
click at [879, 378] on input "160" at bounding box center [894, 371] width 98 height 22
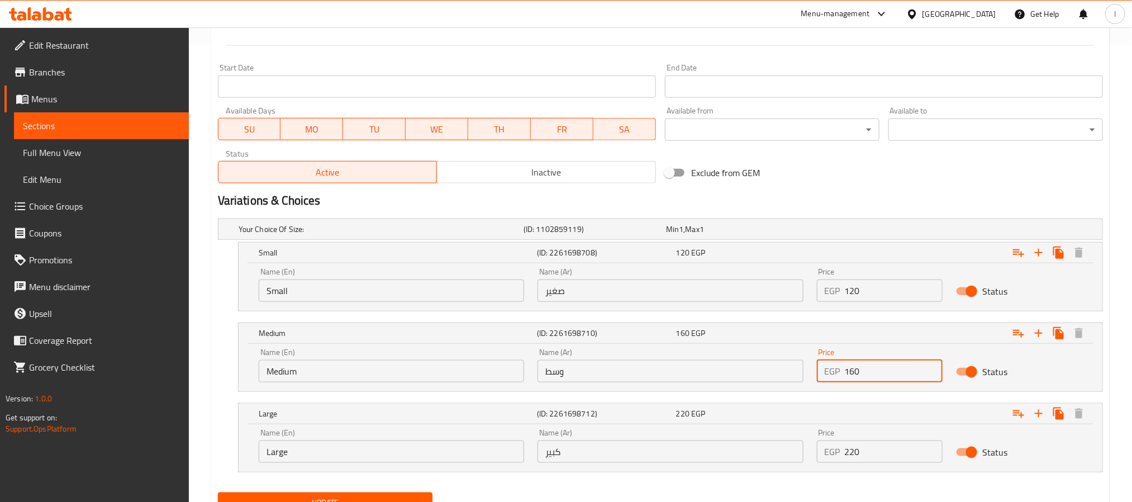
click at [879, 378] on input "160" at bounding box center [894, 371] width 98 height 22
type input "170"
click at [870, 448] on input "220" at bounding box center [894, 451] width 98 height 22
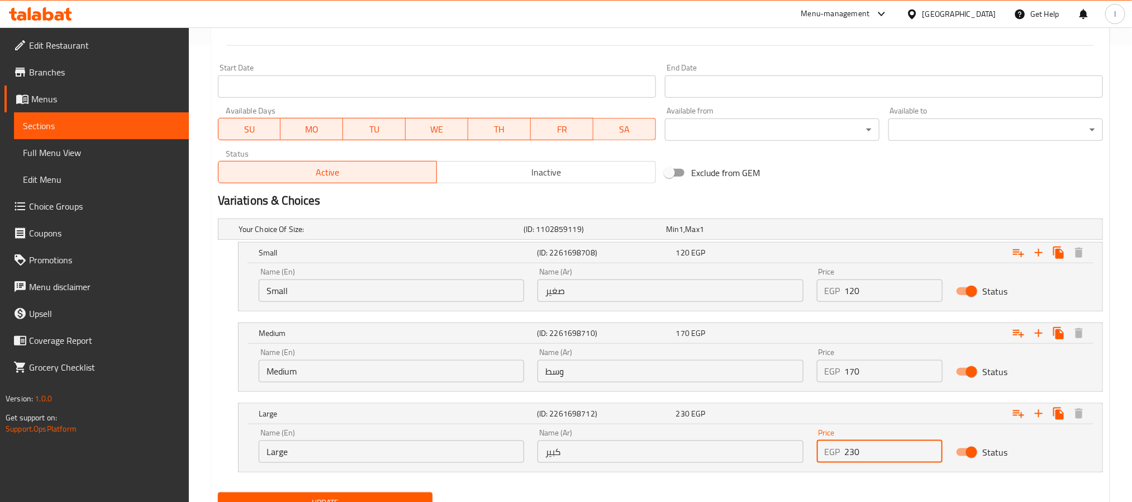
type input "230"
click at [855, 488] on div "Your Choice Of Size: (ID: 1102859119) Min 1 , Max 1 Name (En) Your Choice Of Si…" at bounding box center [660, 351] width 894 height 274
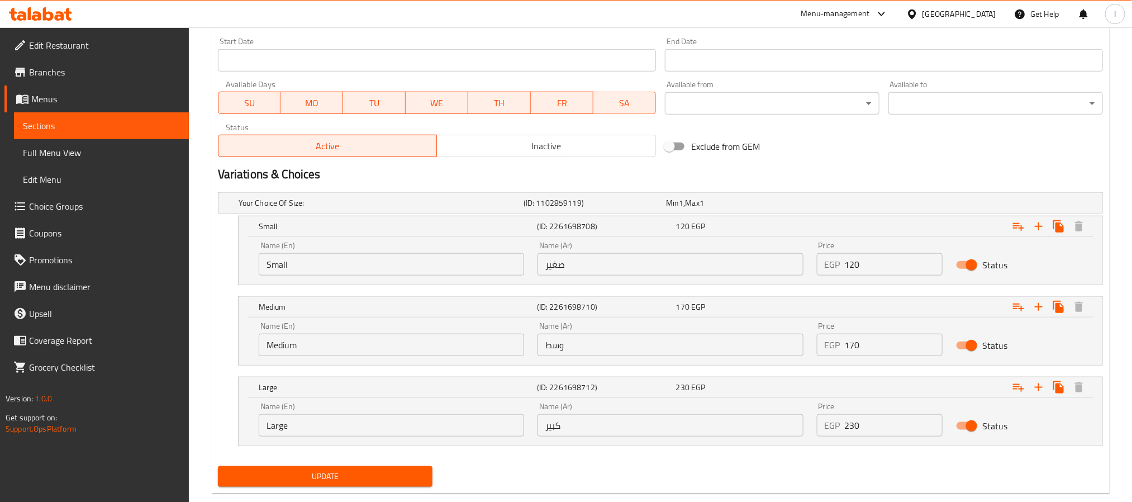
scroll to position [507, 0]
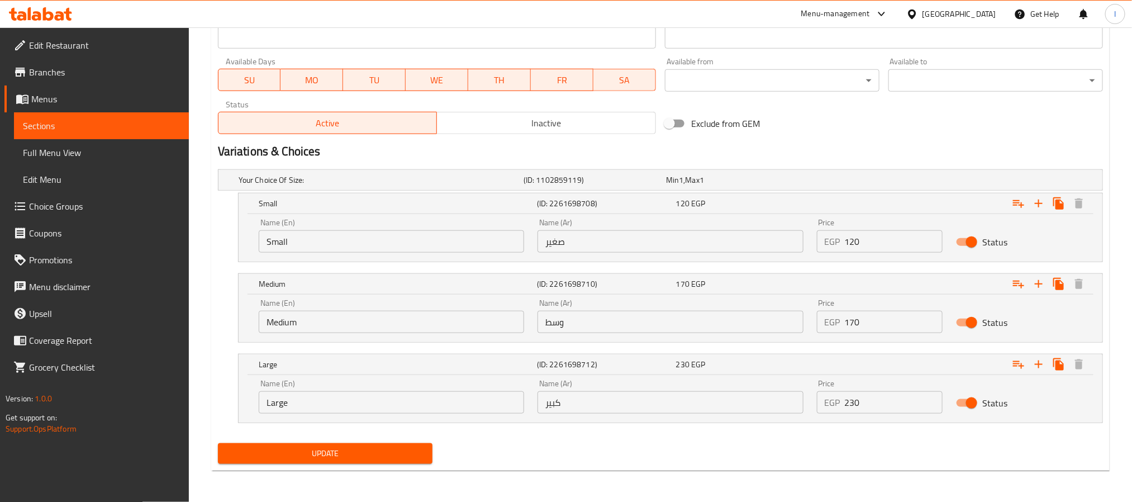
click at [379, 453] on span "Update" at bounding box center [325, 454] width 197 height 14
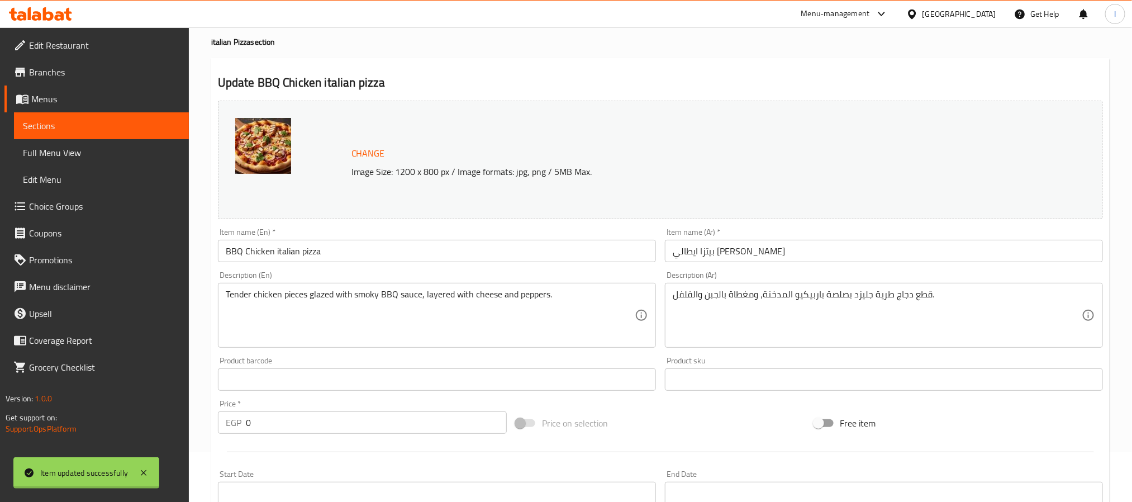
scroll to position [0, 0]
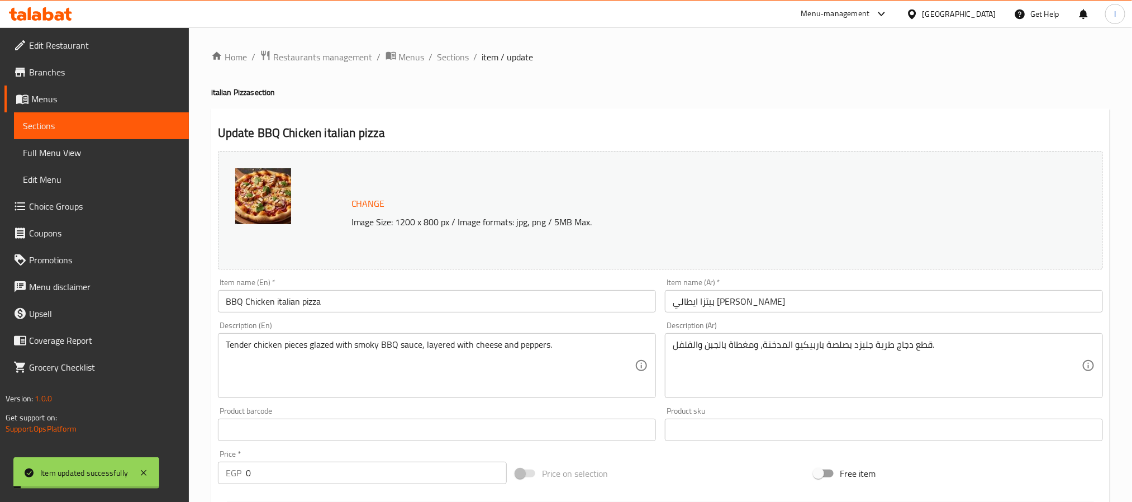
click at [463, 60] on span "Sections" at bounding box center [454, 56] width 32 height 13
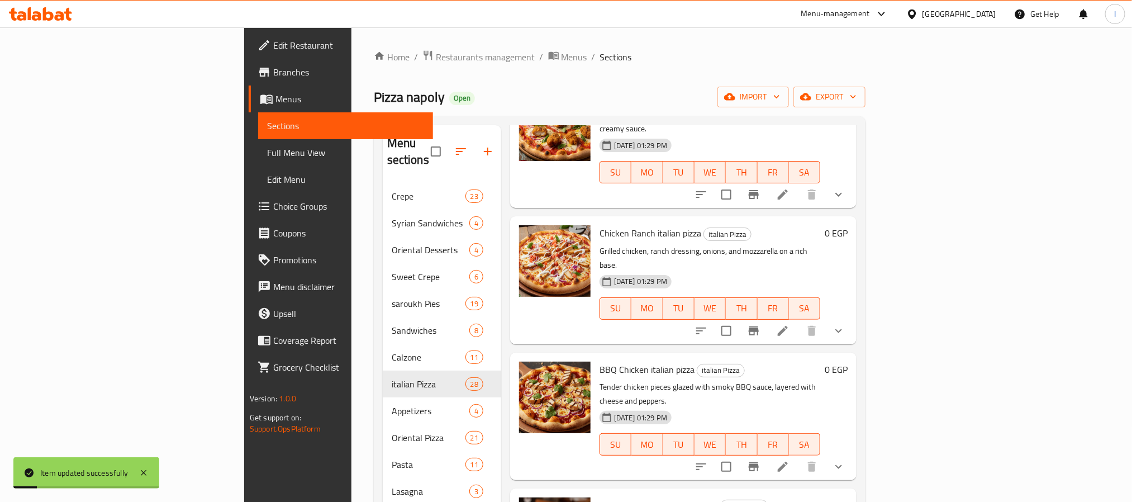
scroll to position [251, 0]
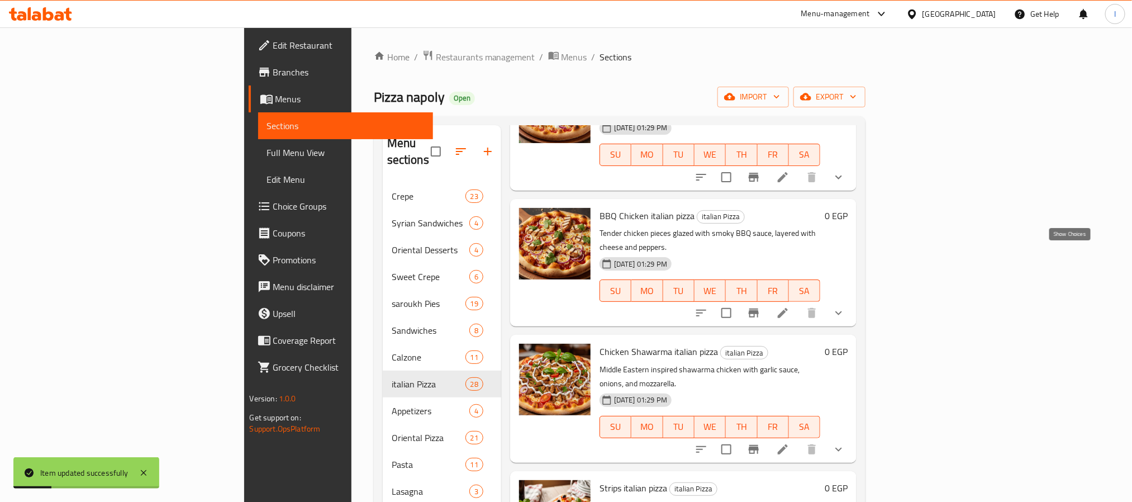
click at [846, 306] on icon "show more" at bounding box center [838, 312] width 13 height 13
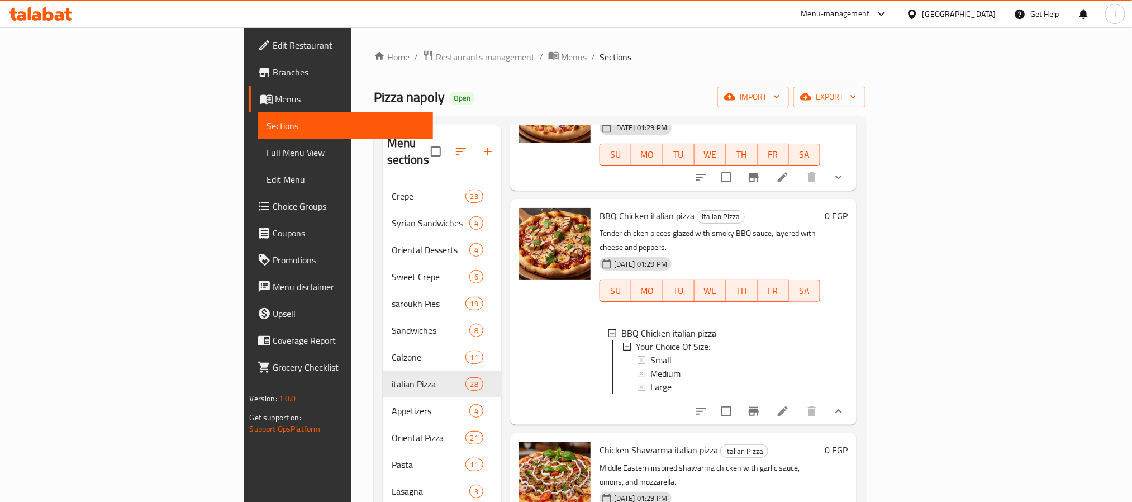
click at [591, 58] on ol "Home / Restaurants management / Menus / Sections" at bounding box center [620, 57] width 492 height 15
click at [664, 64] on div "Home / Restaurants management / Menus / Sections Pizza napoly Open import expor…" at bounding box center [620, 343] width 492 height 586
click at [790, 405] on icon at bounding box center [782, 411] width 13 height 13
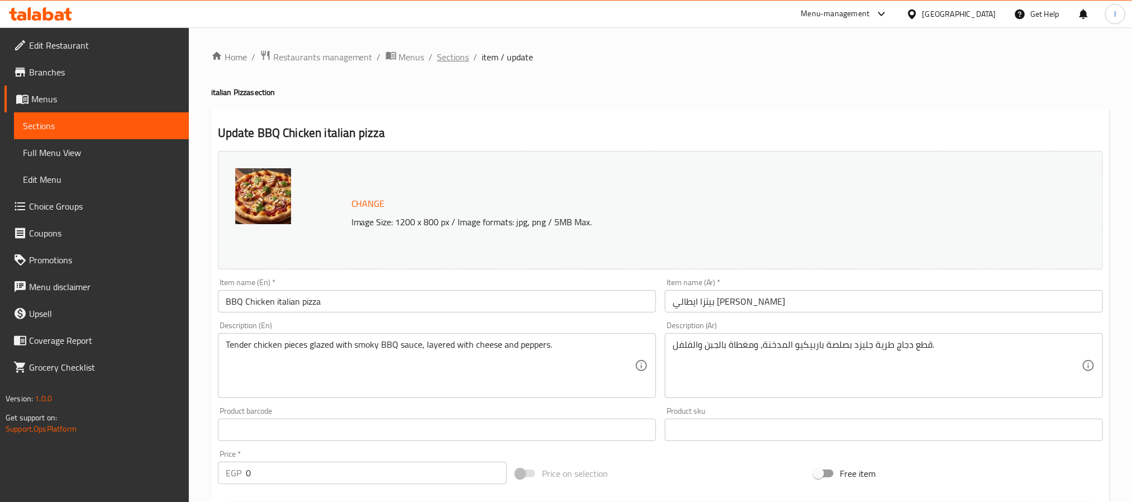
click at [452, 50] on span "Sections" at bounding box center [454, 56] width 32 height 13
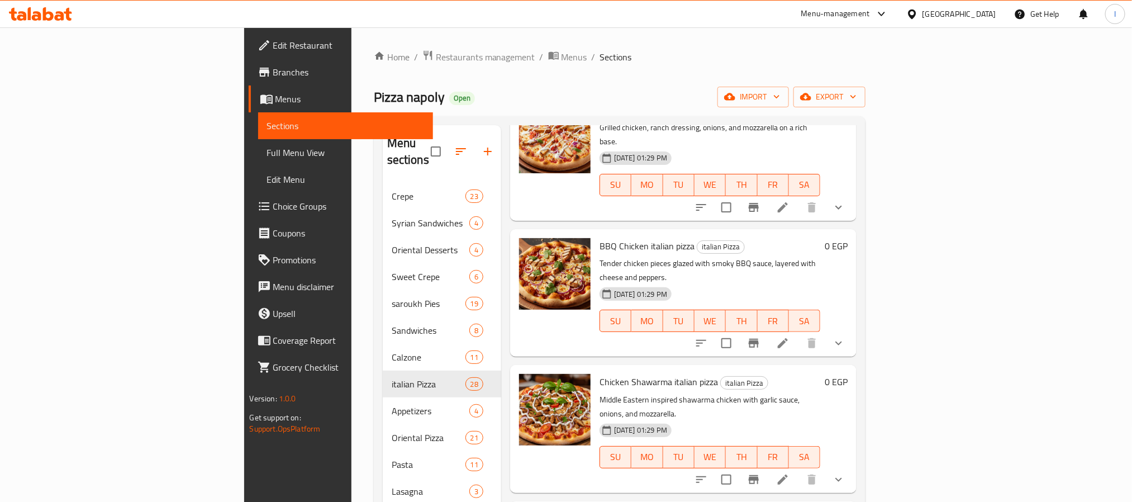
scroll to position [251, 0]
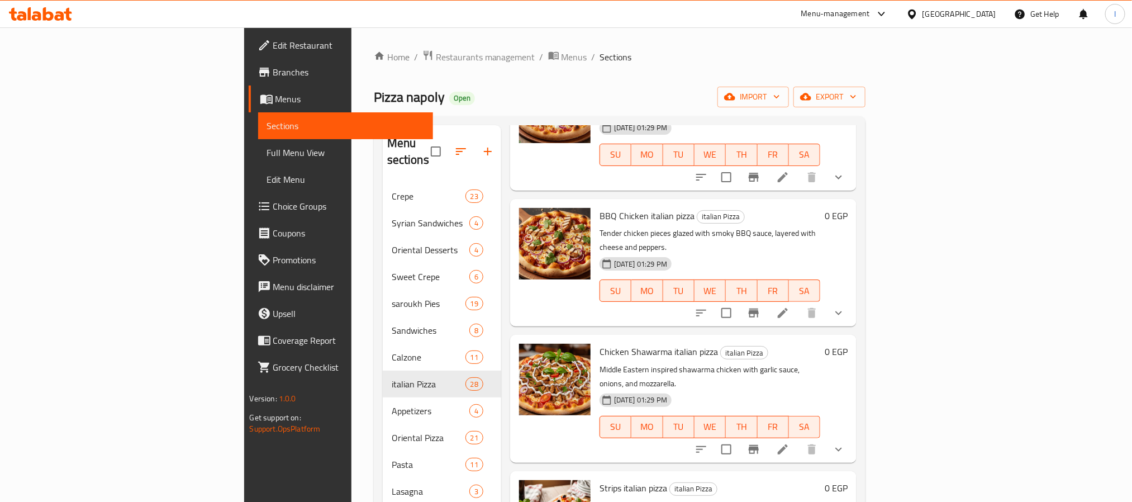
click at [626, 343] on span "Chicken Shawarma italian pizza" at bounding box center [659, 351] width 118 height 17
copy h6 "Chicken Shawarma italian pizza"
click at [799, 439] on li at bounding box center [782, 449] width 31 height 20
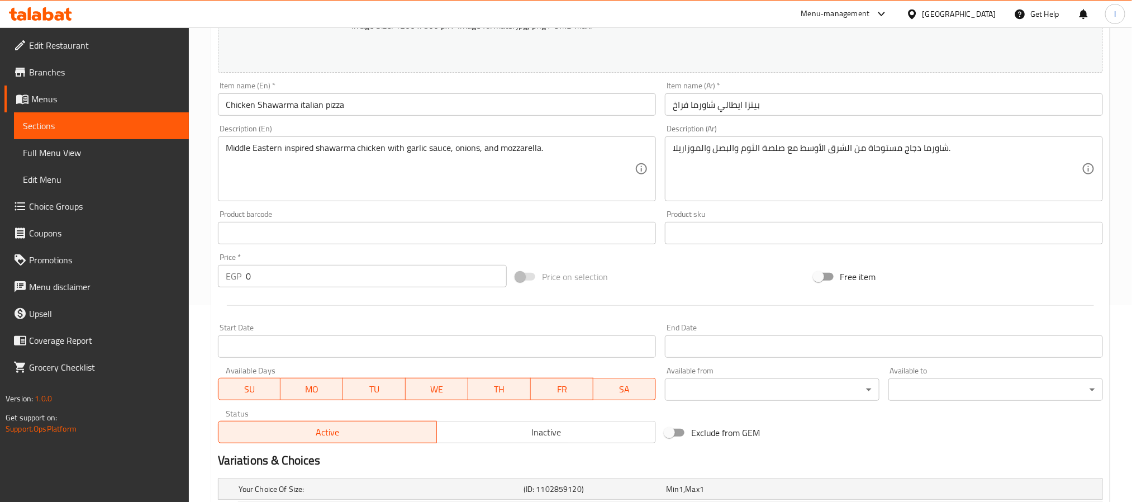
scroll to position [363, 0]
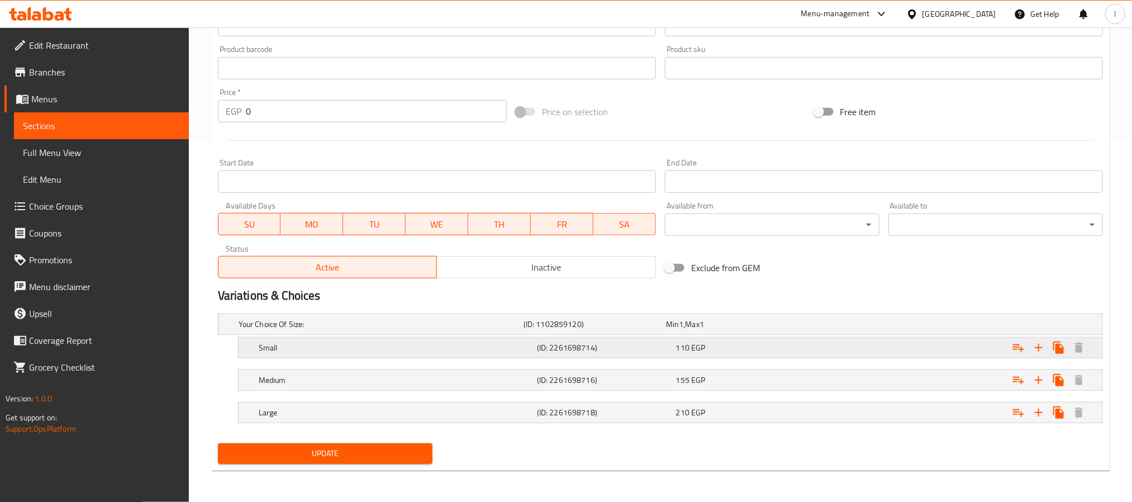
click at [721, 346] on div "110 EGP" at bounding box center [743, 347] width 135 height 11
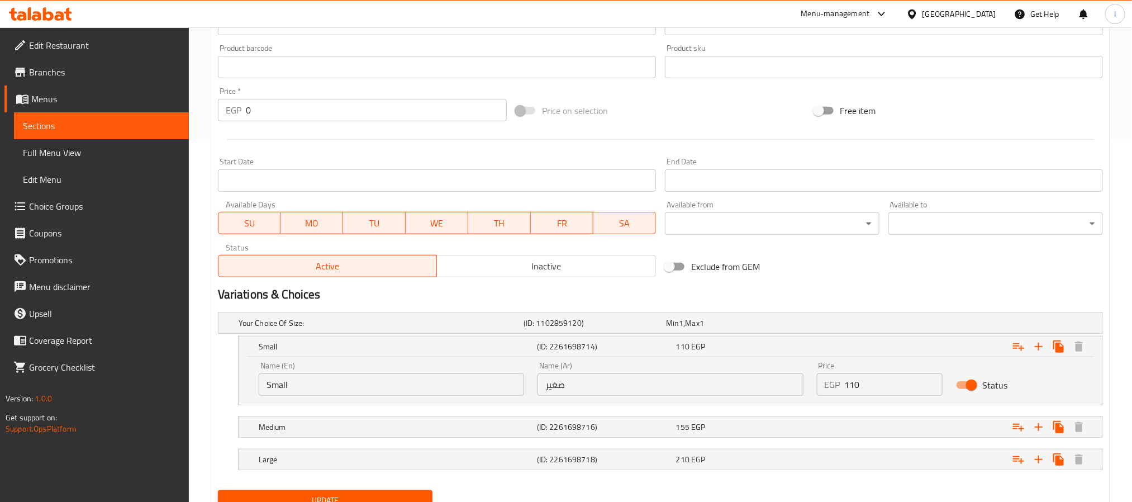
click at [894, 384] on input "110" at bounding box center [894, 384] width 98 height 22
type input "120"
click at [871, 426] on div "Expand" at bounding box center [952, 427] width 278 height 25
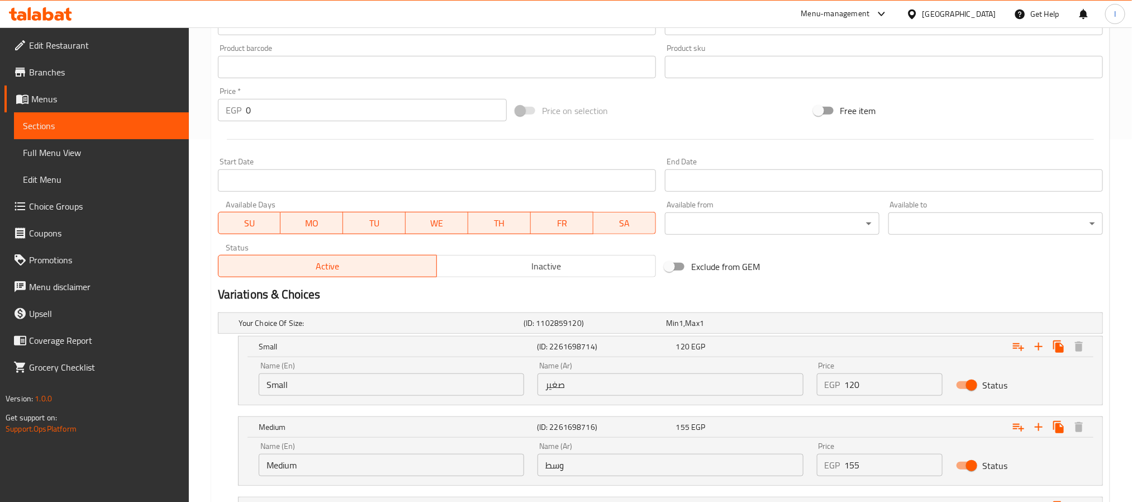
click at [884, 457] on input "155" at bounding box center [894, 465] width 98 height 22
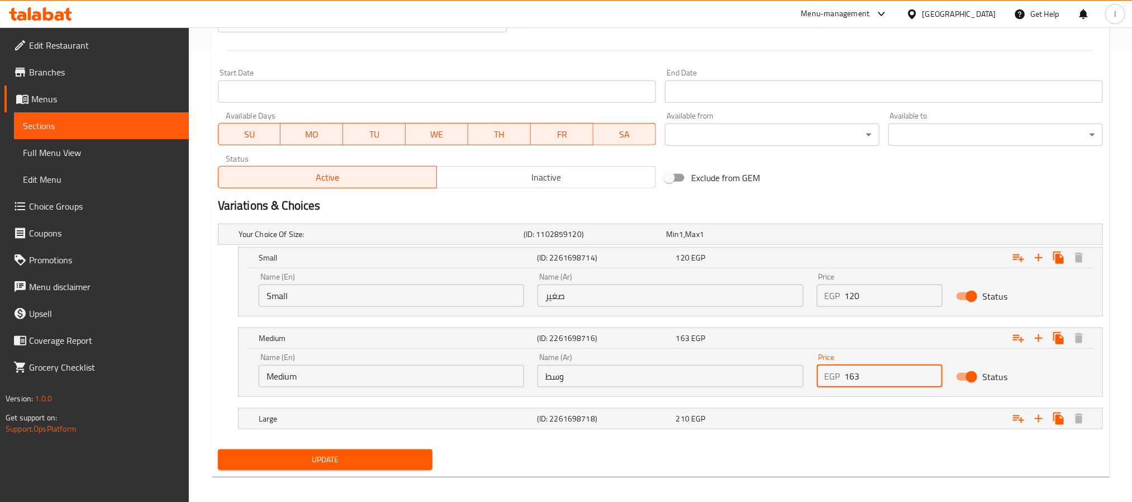
scroll to position [459, 0]
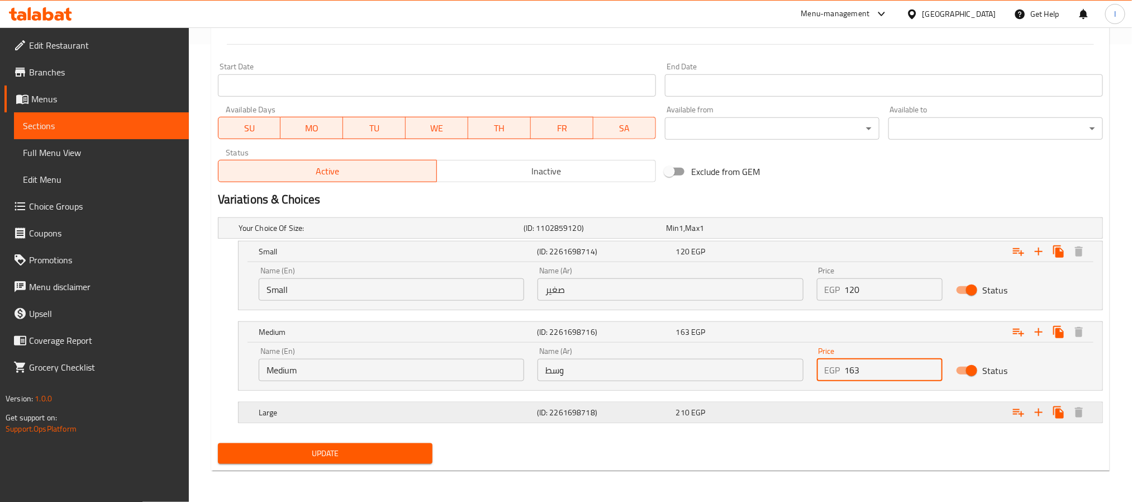
type input "163"
click at [877, 410] on div "Expand" at bounding box center [952, 412] width 278 height 25
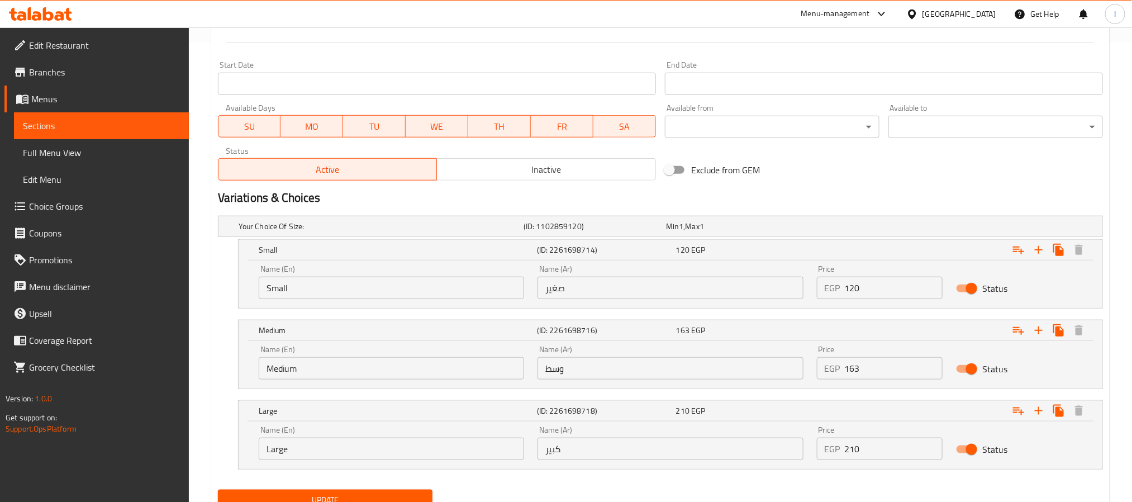
click at [904, 445] on input "210" at bounding box center [894, 449] width 98 height 22
click at [902, 447] on input "210" at bounding box center [894, 449] width 98 height 22
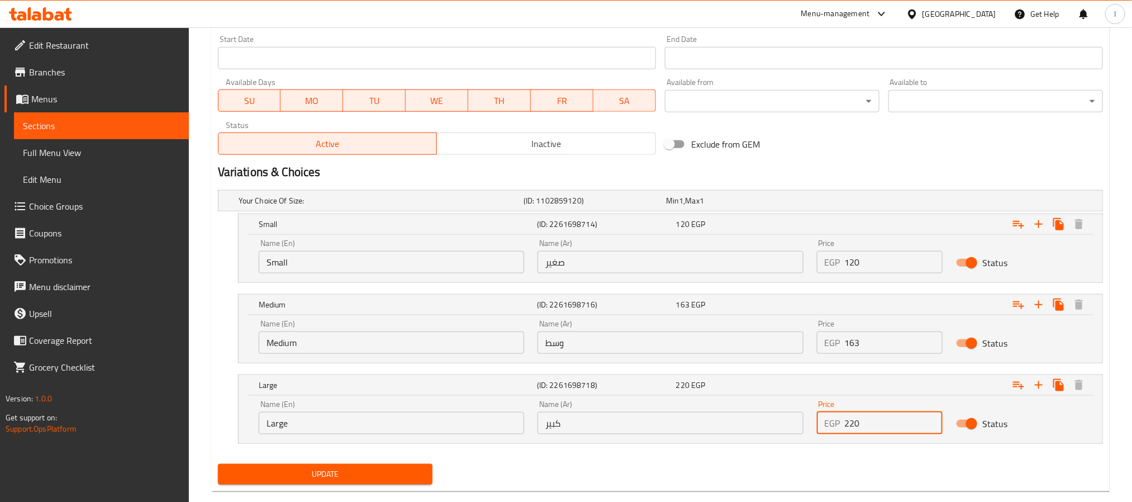
scroll to position [507, 0]
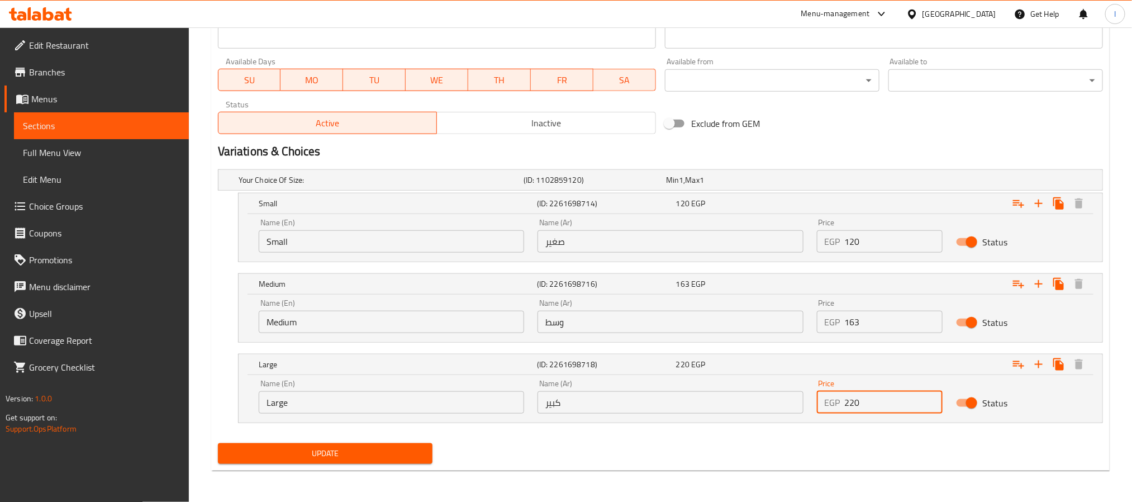
type input "220"
click at [407, 450] on span "Update" at bounding box center [325, 454] width 197 height 14
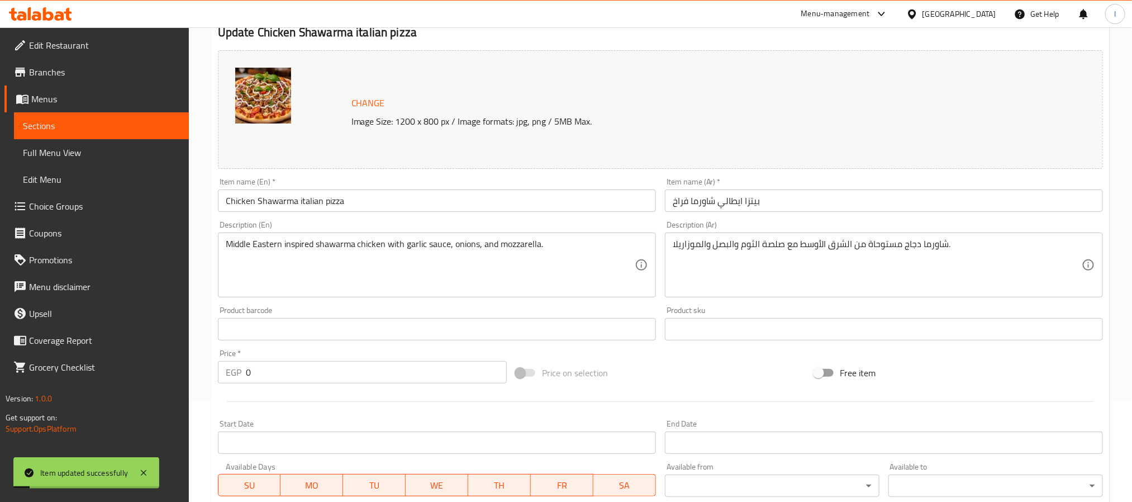
scroll to position [0, 0]
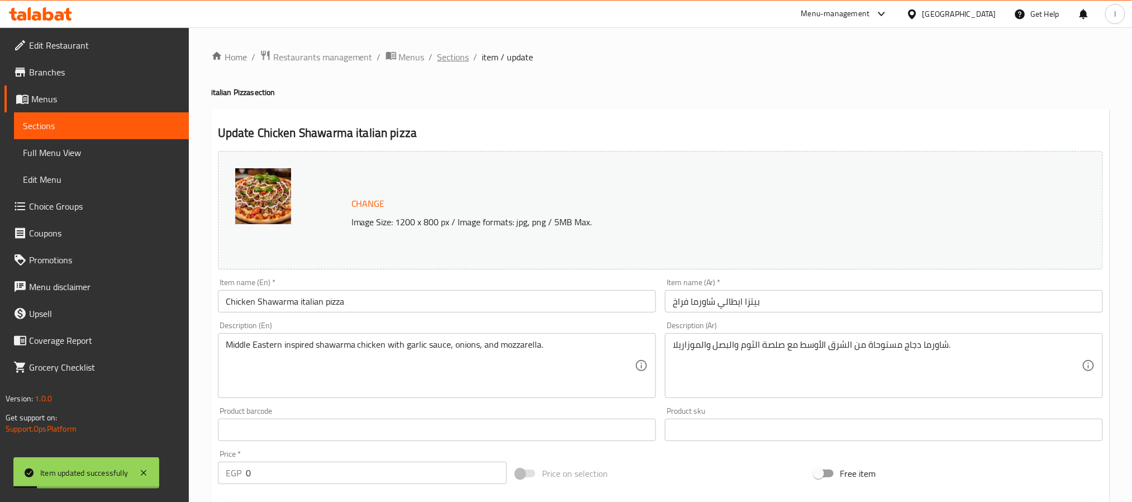
click at [451, 59] on span "Sections" at bounding box center [454, 56] width 32 height 13
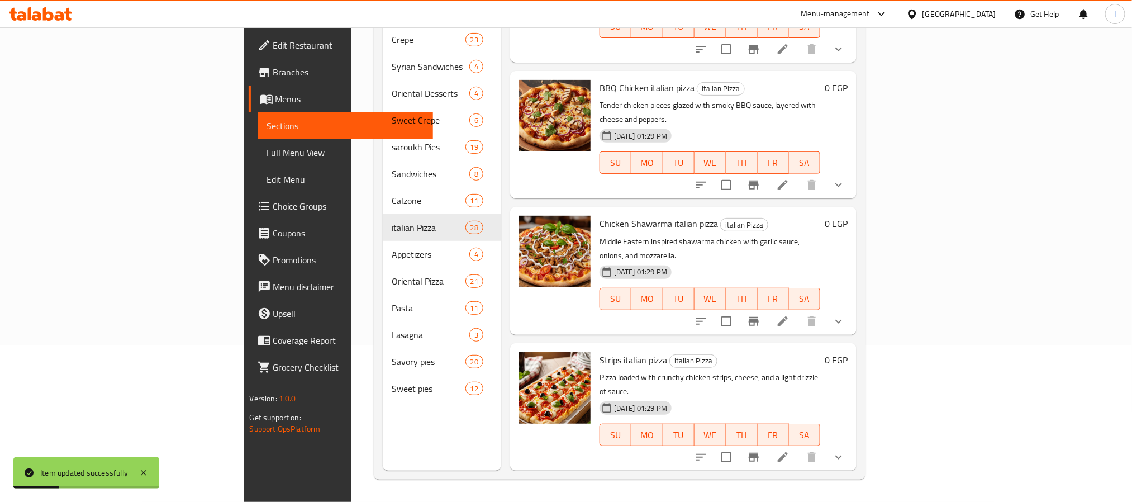
scroll to position [251, 0]
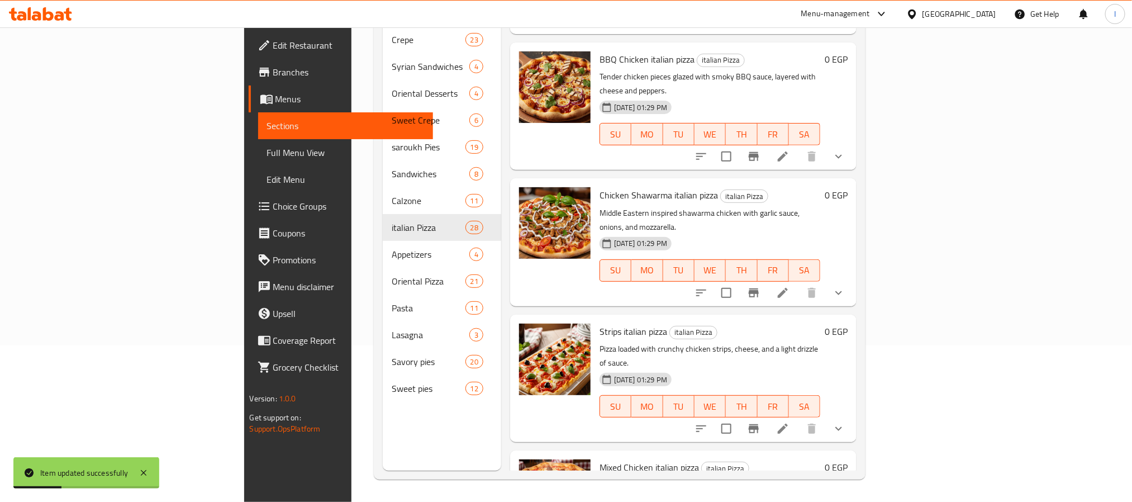
click at [600, 323] on span "Strips italian pizza" at bounding box center [634, 331] width 68 height 17
copy h6 "Strips italian pizza"
click at [846, 422] on icon "show more" at bounding box center [838, 428] width 13 height 13
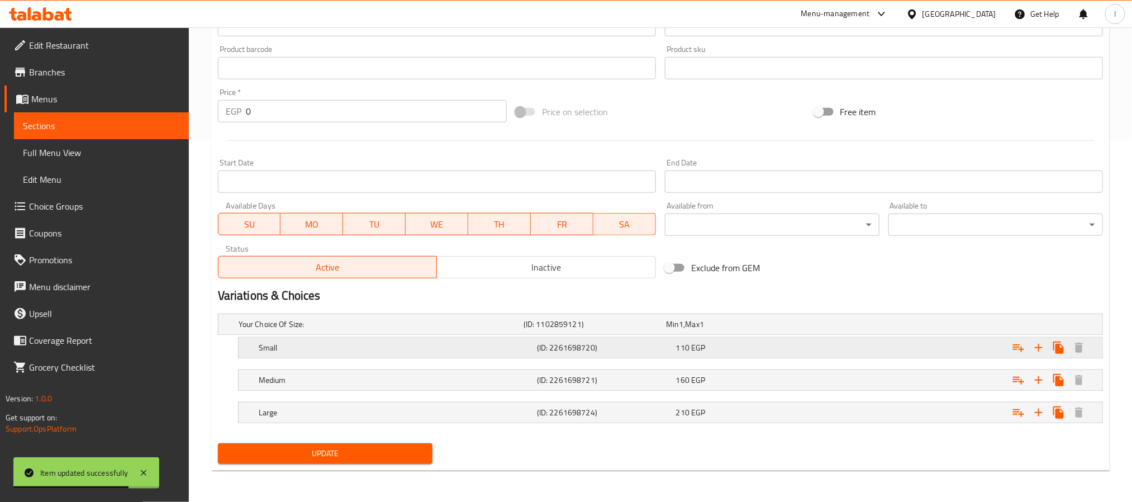
click at [795, 338] on div "Small (ID: 2261698720) 110 EGP" at bounding box center [674, 347] width 835 height 25
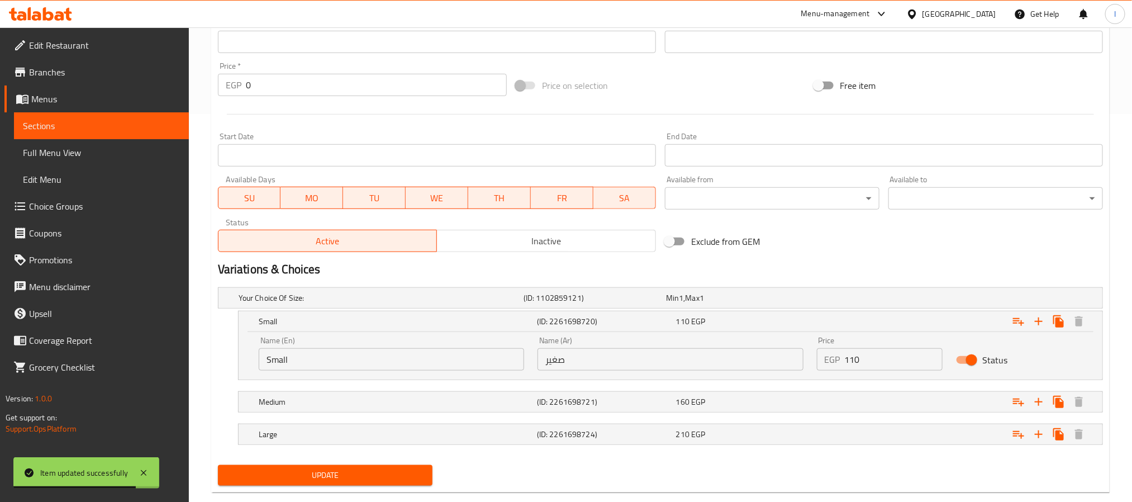
scroll to position [410, 0]
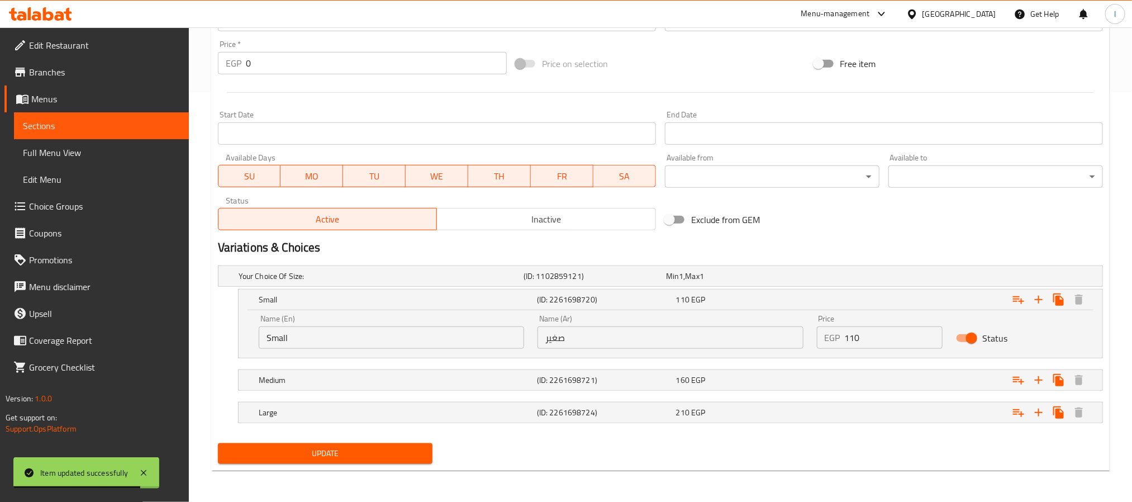
click at [878, 341] on input "110" at bounding box center [894, 337] width 98 height 22
type input "120"
click at [867, 378] on div "Expand" at bounding box center [952, 380] width 278 height 25
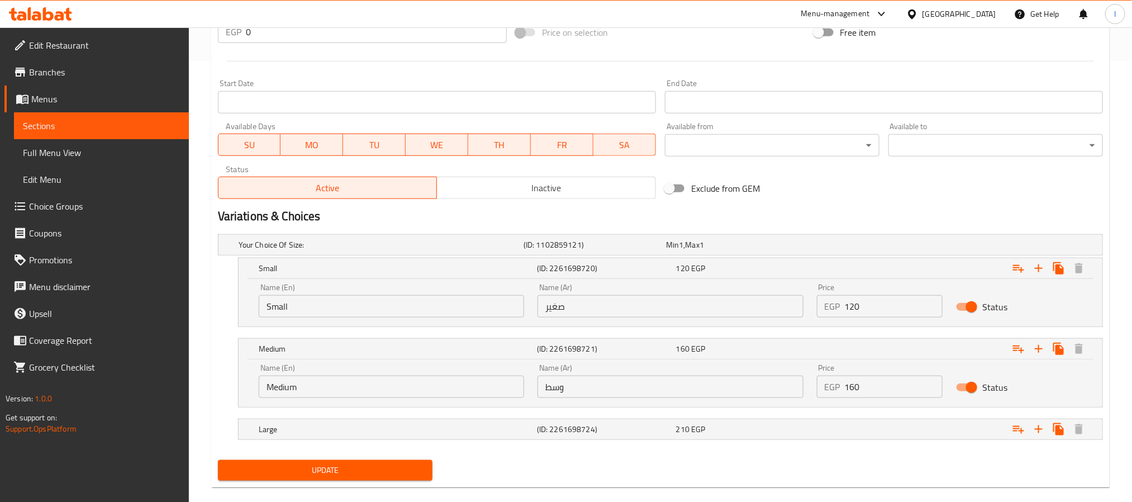
scroll to position [458, 0]
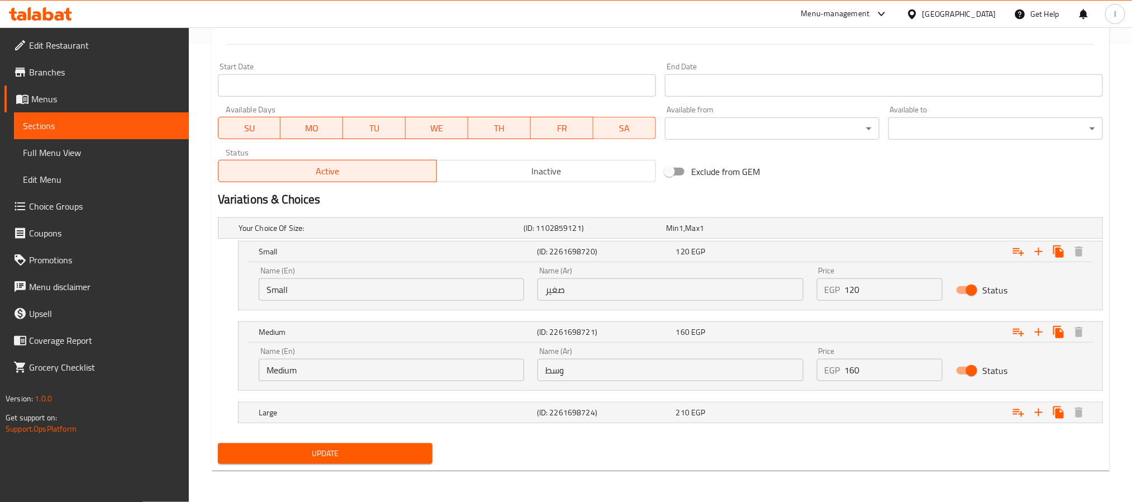
click at [896, 369] on input "160" at bounding box center [894, 370] width 98 height 22
type input "170"
click at [895, 406] on div "Expand" at bounding box center [952, 412] width 278 height 25
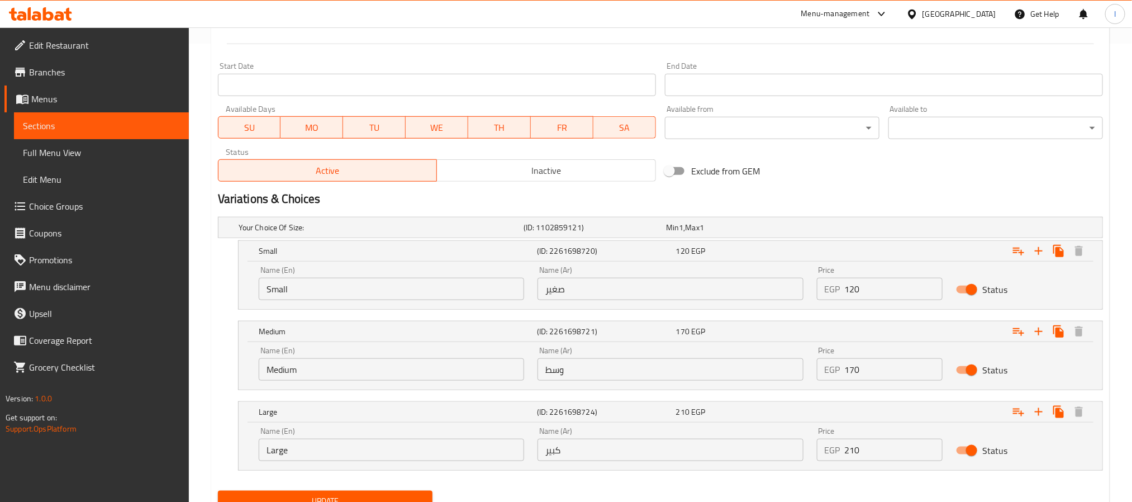
click at [884, 446] on input "210" at bounding box center [894, 450] width 98 height 22
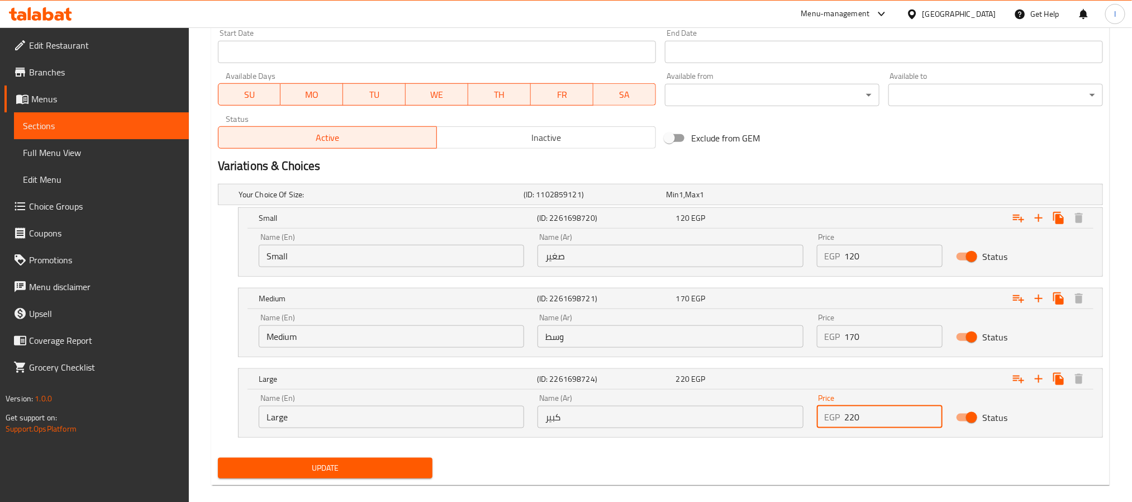
scroll to position [507, 0]
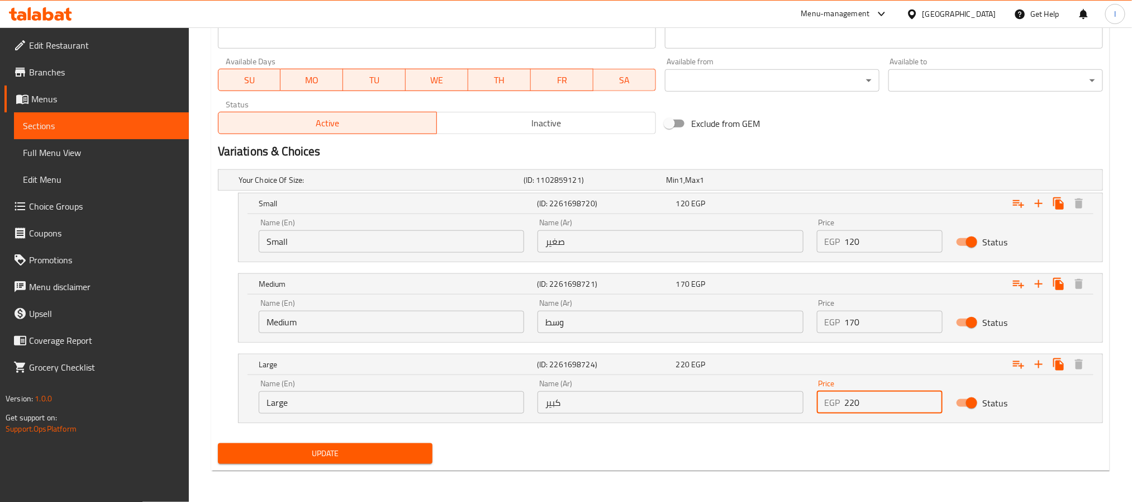
type input "220"
click at [410, 447] on span "Update" at bounding box center [325, 454] width 197 height 14
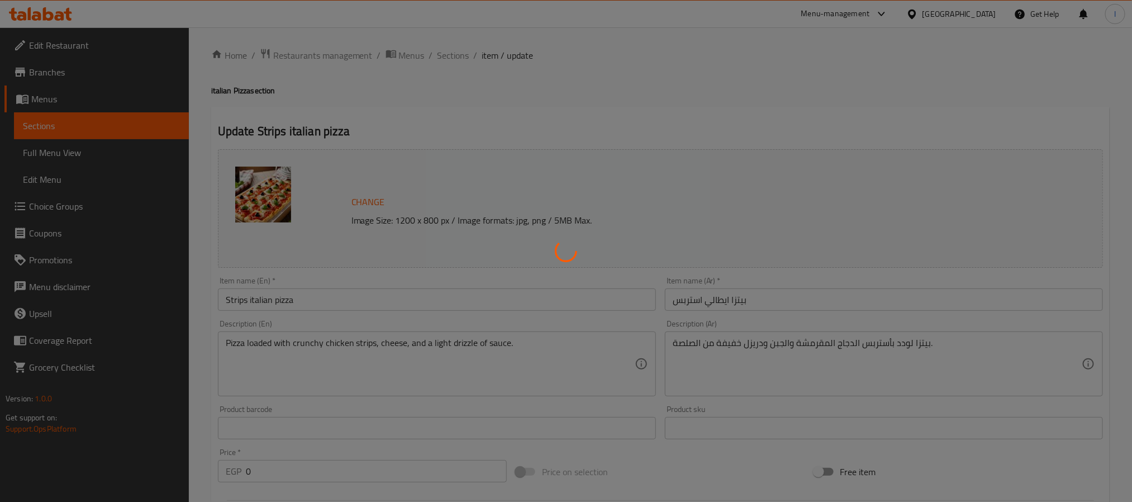
scroll to position [0, 0]
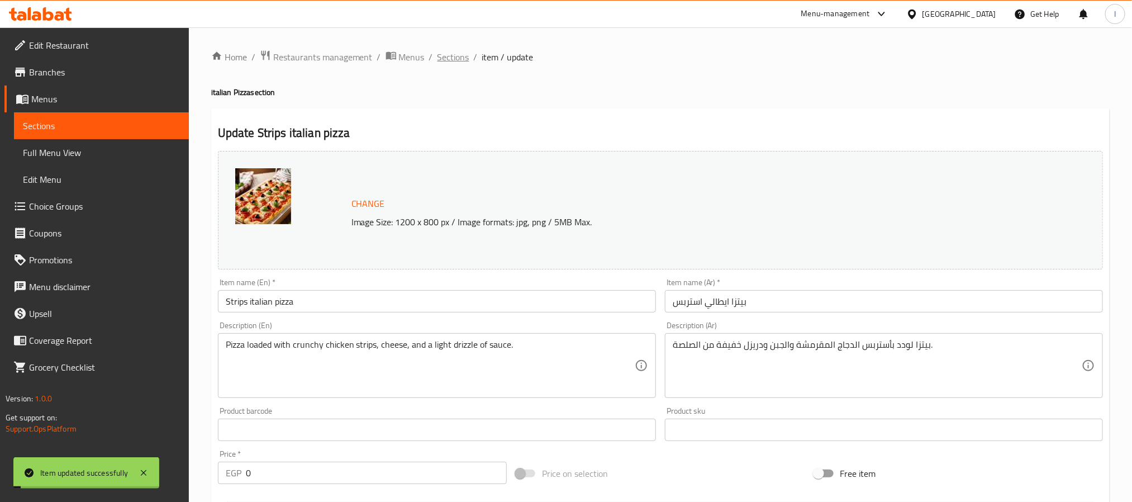
click at [449, 59] on span "Sections" at bounding box center [454, 56] width 32 height 13
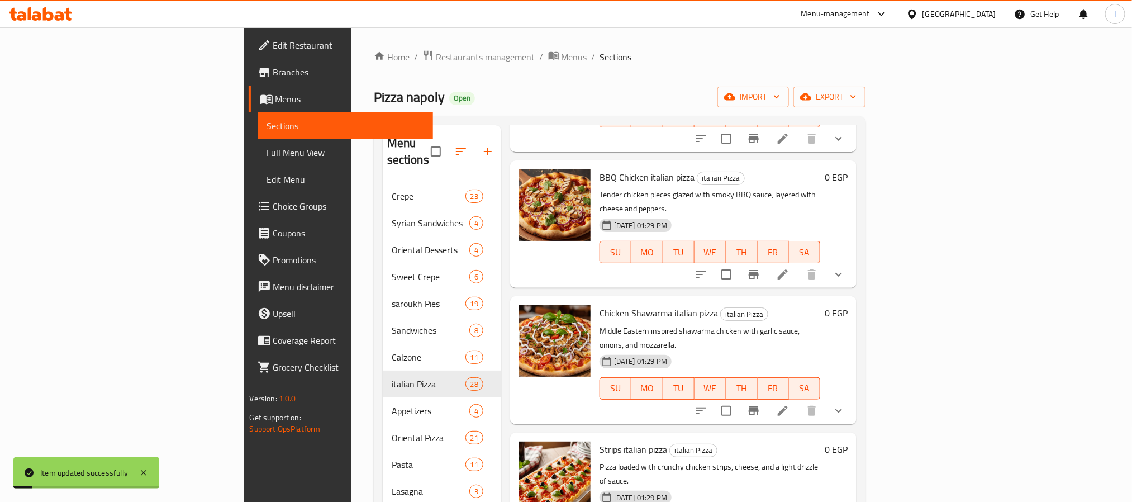
scroll to position [458, 0]
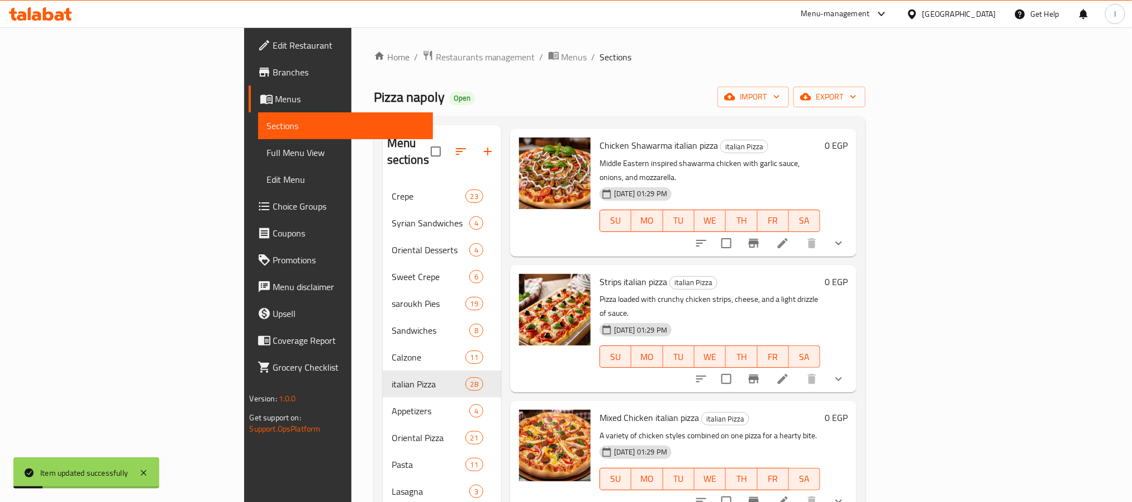
click at [627, 409] on span "Mixed Chicken italian pizza" at bounding box center [649, 417] width 99 height 17
copy h6 "Mixed Chicken italian pizza"
click at [790, 495] on icon at bounding box center [782, 501] width 13 height 13
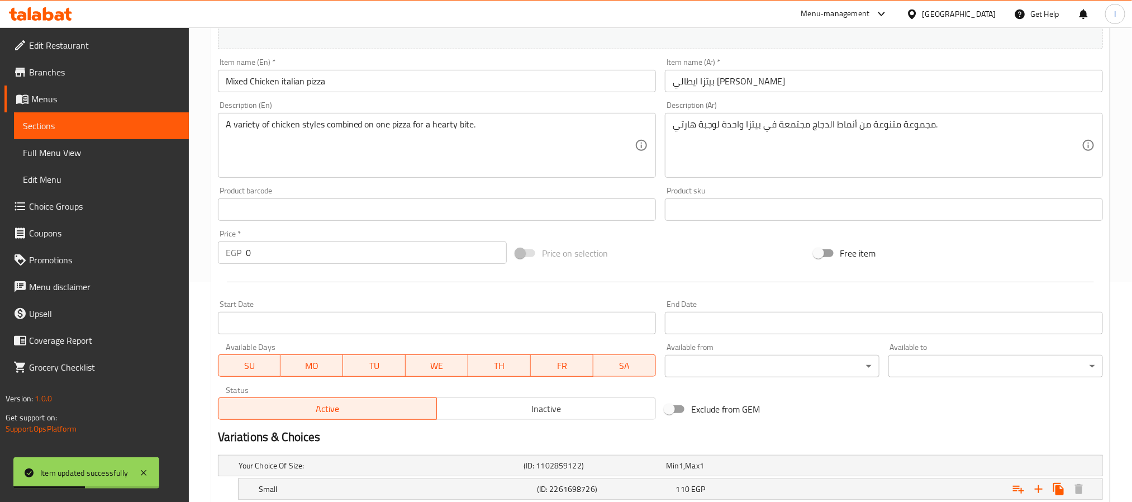
scroll to position [363, 0]
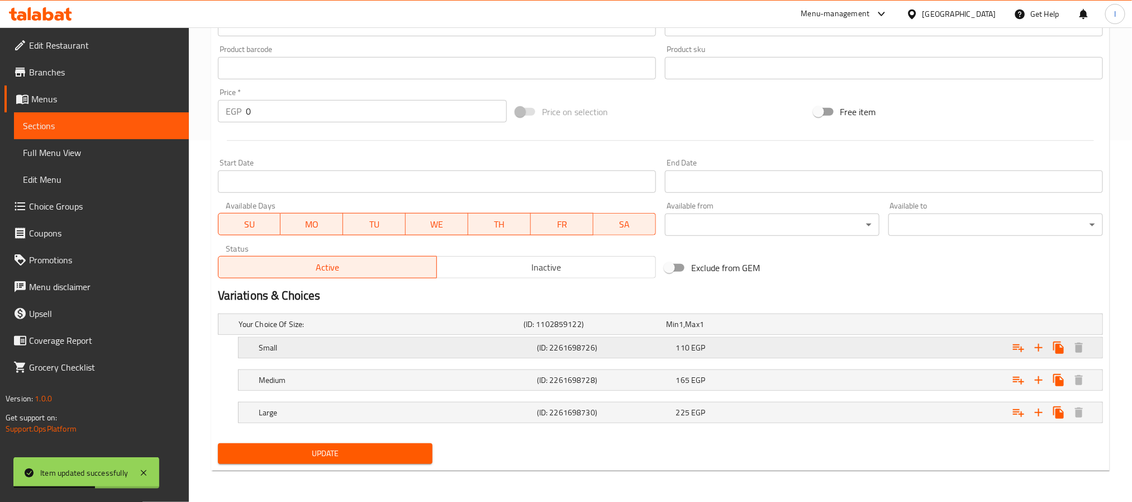
click at [862, 353] on div "Expand" at bounding box center [952, 347] width 278 height 25
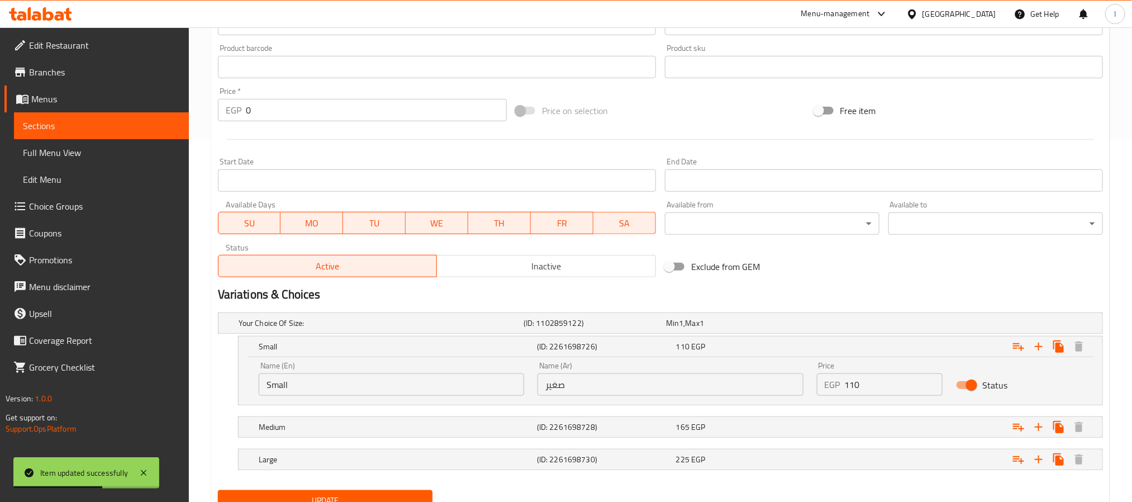
click at [862, 384] on input "110" at bounding box center [894, 384] width 98 height 22
type input "120"
click at [866, 428] on div "Expand" at bounding box center [952, 427] width 278 height 25
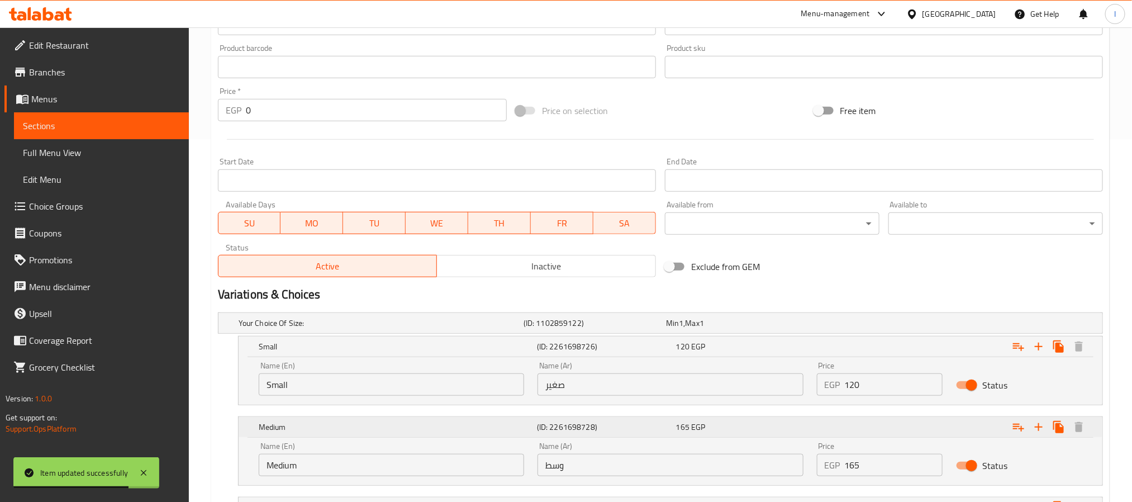
scroll to position [459, 0]
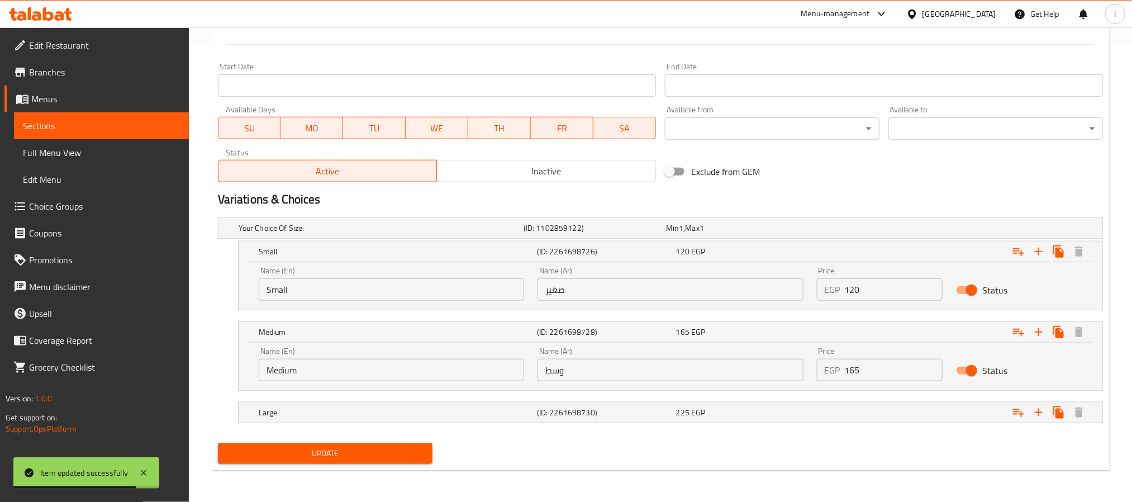
click at [887, 373] on input "165" at bounding box center [894, 370] width 98 height 22
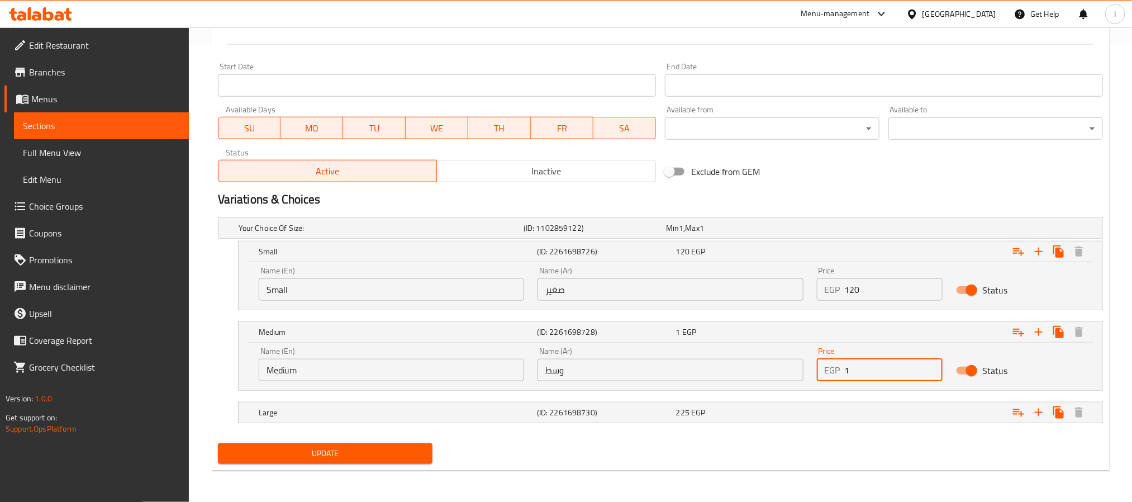
click at [887, 378] on input "1" at bounding box center [894, 370] width 98 height 22
click at [887, 378] on input "165" at bounding box center [894, 370] width 98 height 22
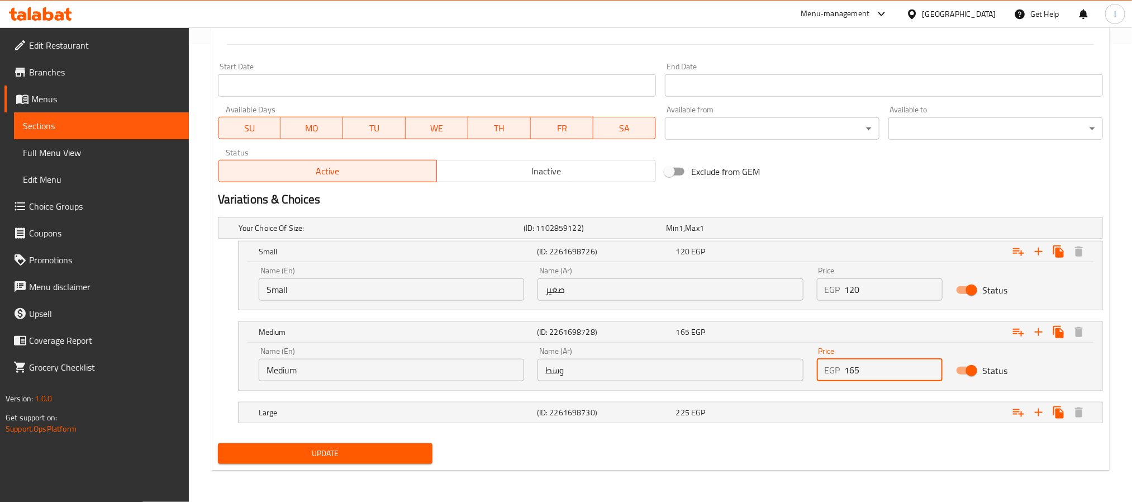
click at [887, 378] on input "165" at bounding box center [894, 370] width 98 height 22
type input "175"
click at [907, 421] on div "Expand" at bounding box center [952, 412] width 278 height 25
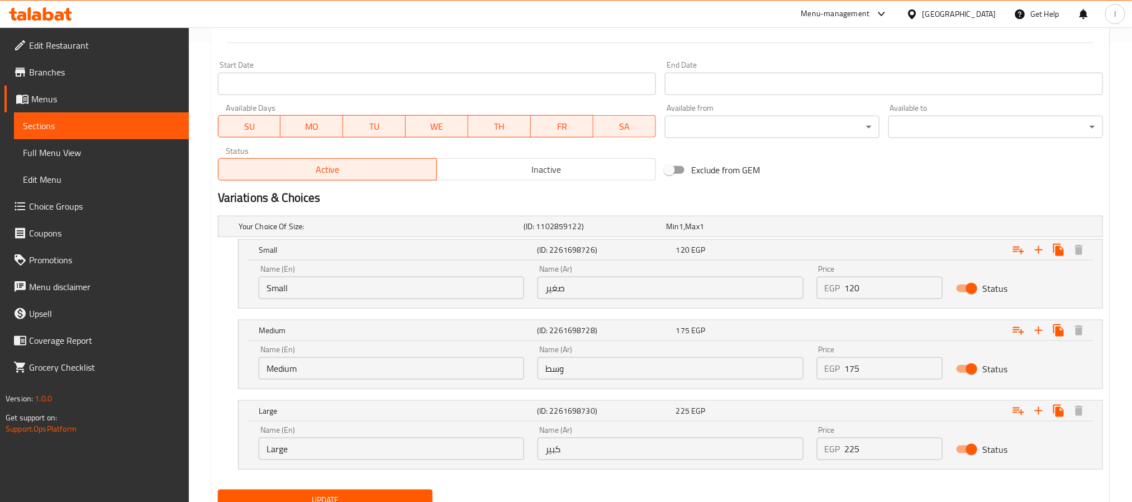
click at [894, 446] on input "225" at bounding box center [894, 449] width 98 height 22
type input "1"
type input "225"
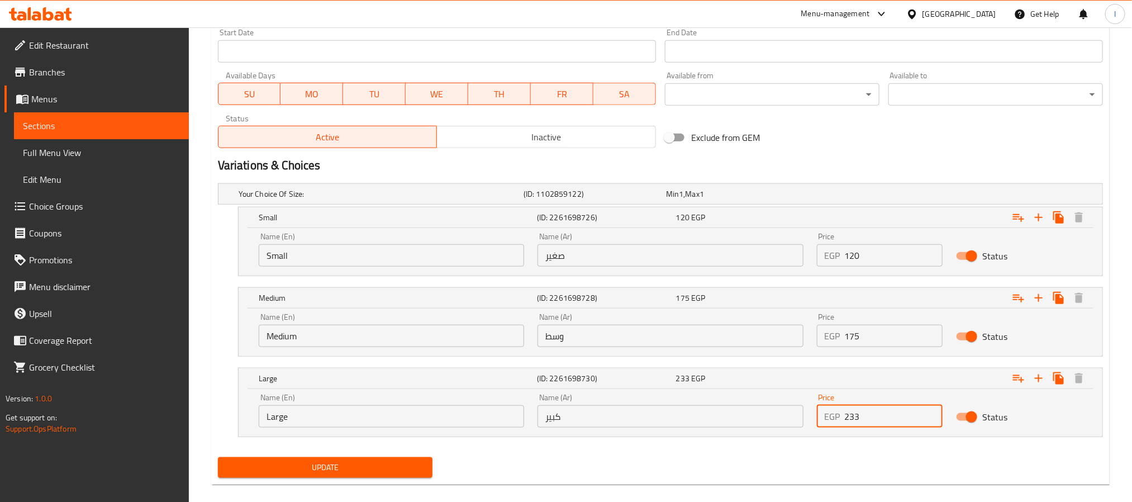
scroll to position [507, 0]
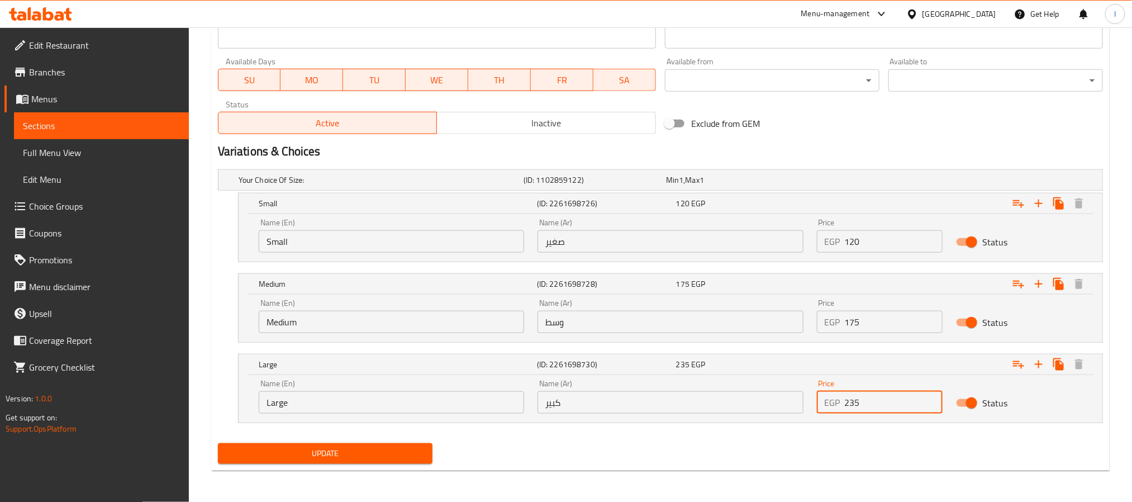
type input "235"
click at [415, 456] on span "Update" at bounding box center [325, 454] width 197 height 14
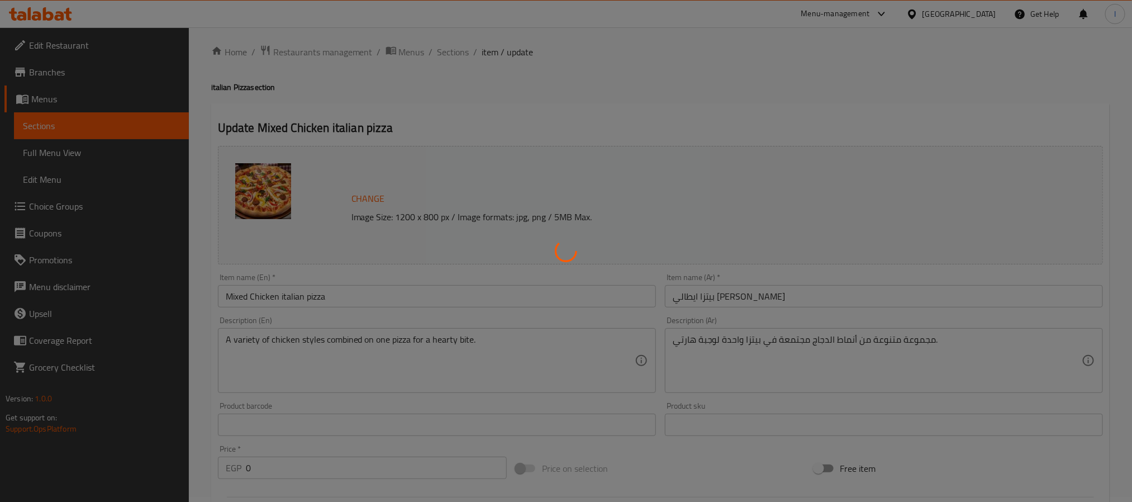
scroll to position [0, 0]
click at [732, 97] on div at bounding box center [566, 251] width 1132 height 502
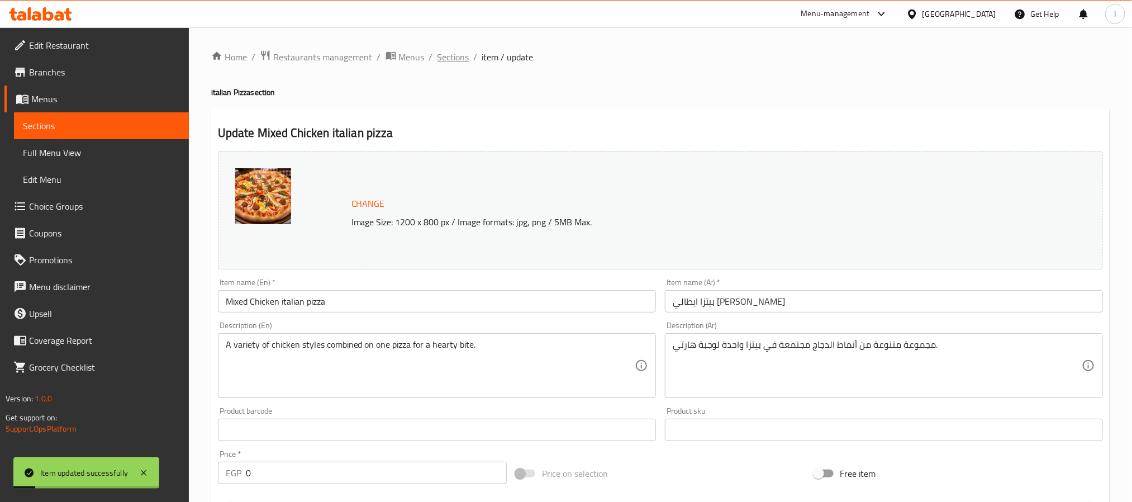
click at [449, 51] on span "Sections" at bounding box center [454, 56] width 32 height 13
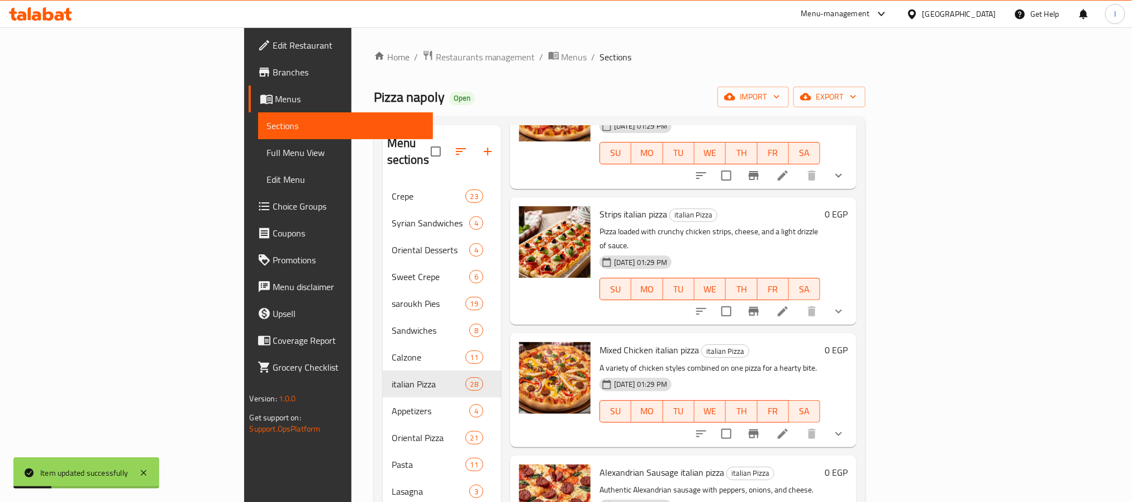
scroll to position [579, 0]
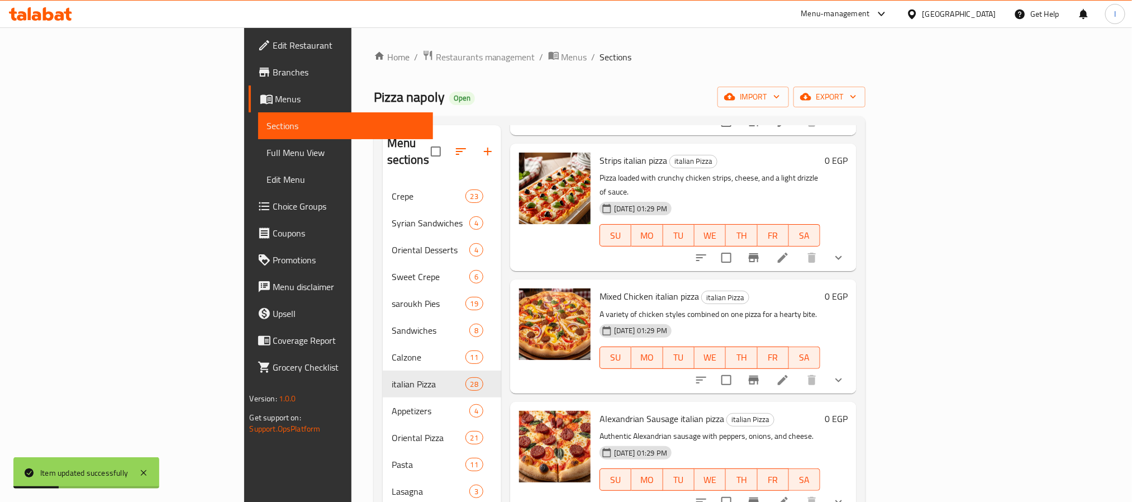
click at [611, 402] on div "Alexandrian Sausage italian pizza italian Pizza Authentic Alexandrian sausage w…" at bounding box center [683, 458] width 347 height 113
click at [612, 410] on span "Alexandrian Sausage italian pizza" at bounding box center [662, 418] width 125 height 17
copy h6 "Alexandrian Sausage italian pizza"
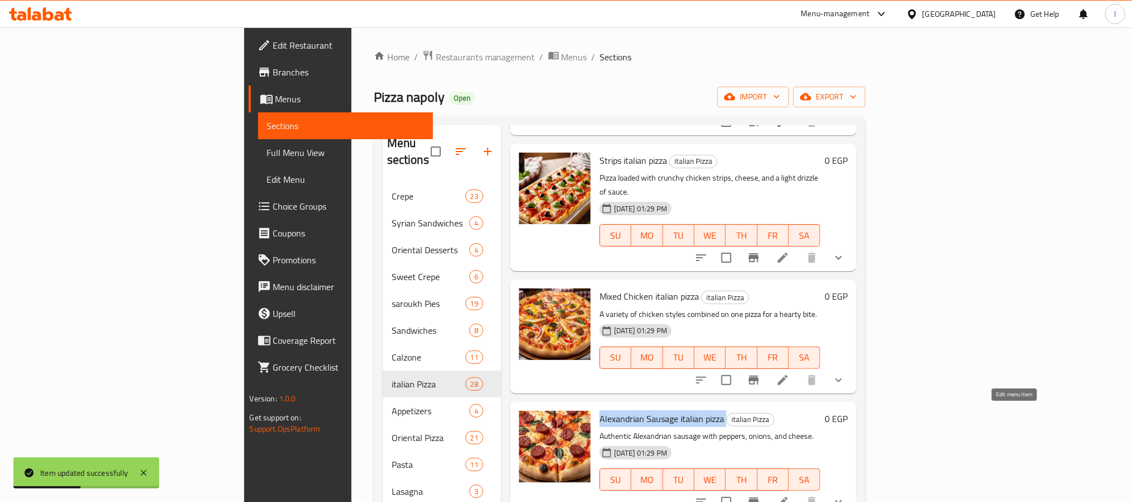
click at [790, 495] on icon at bounding box center [782, 501] width 13 height 13
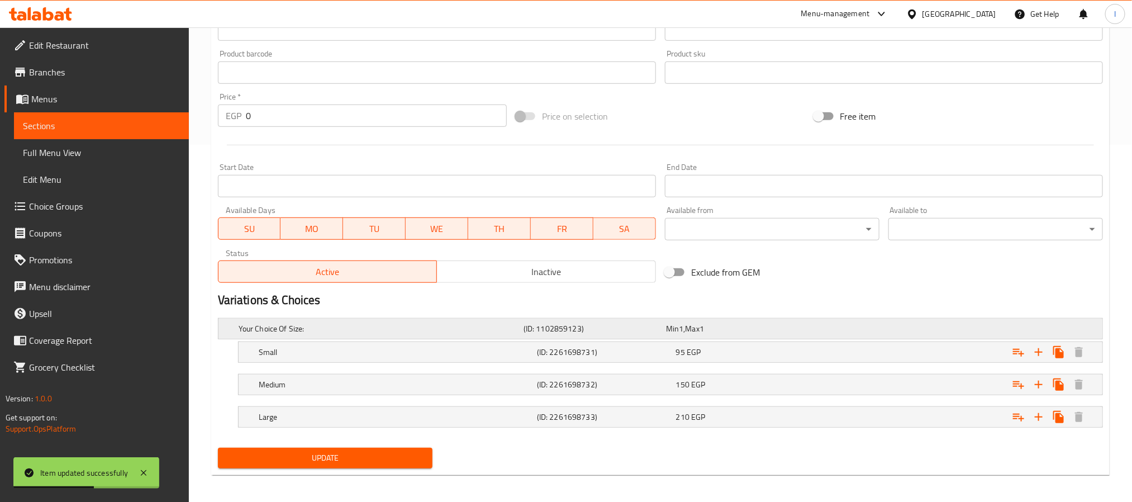
scroll to position [363, 0]
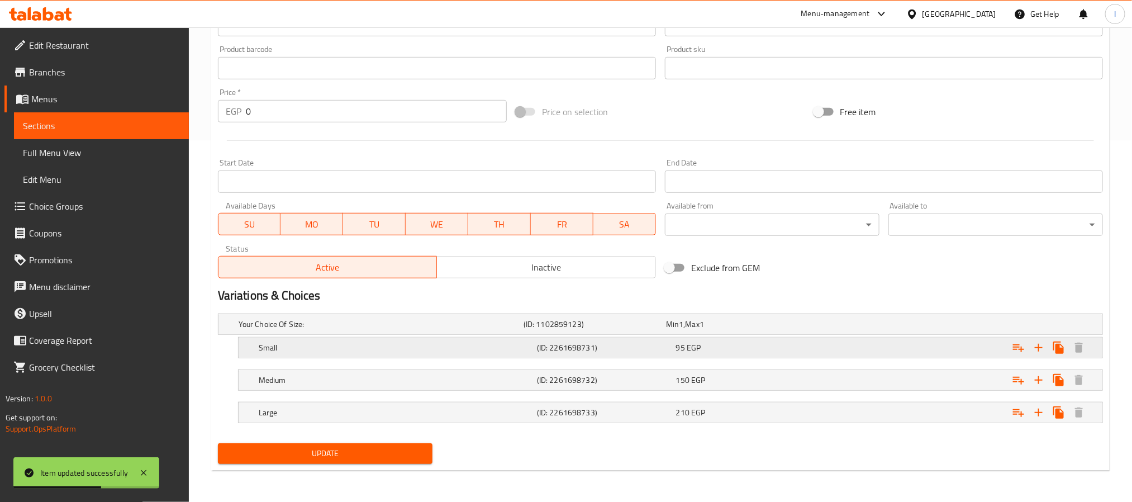
click at [743, 340] on div "95 EGP" at bounding box center [743, 348] width 139 height 16
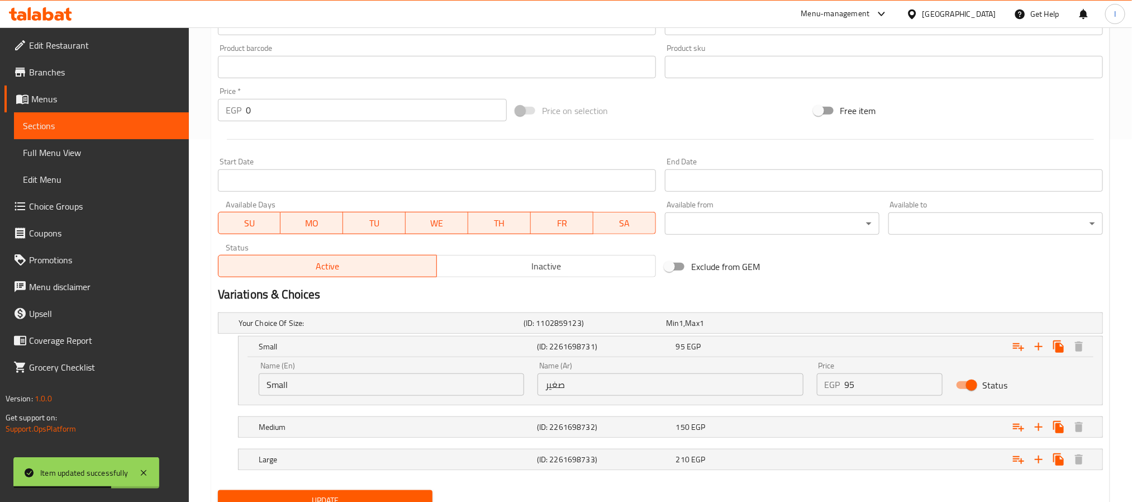
click at [887, 394] on input "95" at bounding box center [894, 384] width 98 height 22
type input "105"
click at [859, 436] on div "Expand" at bounding box center [952, 427] width 278 height 25
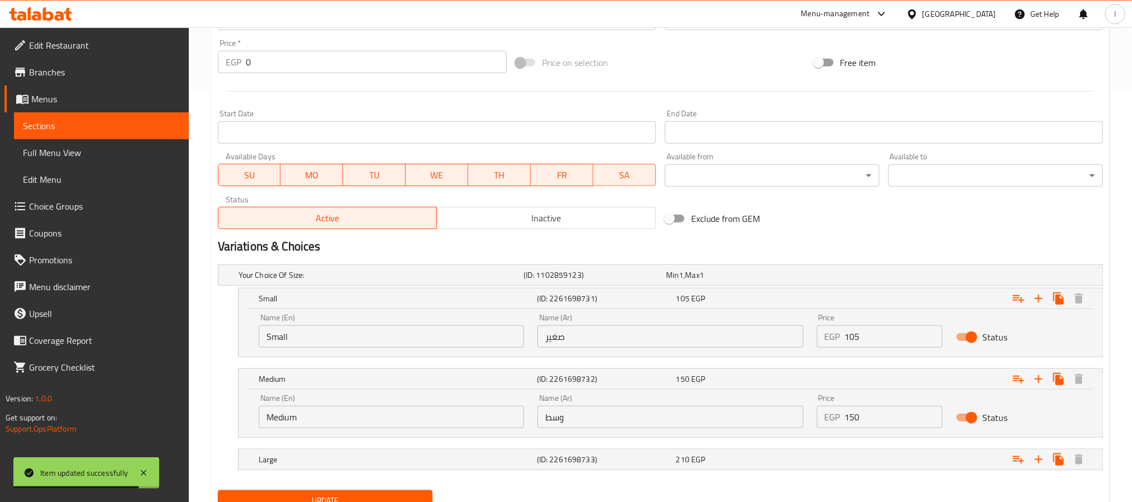
scroll to position [458, 0]
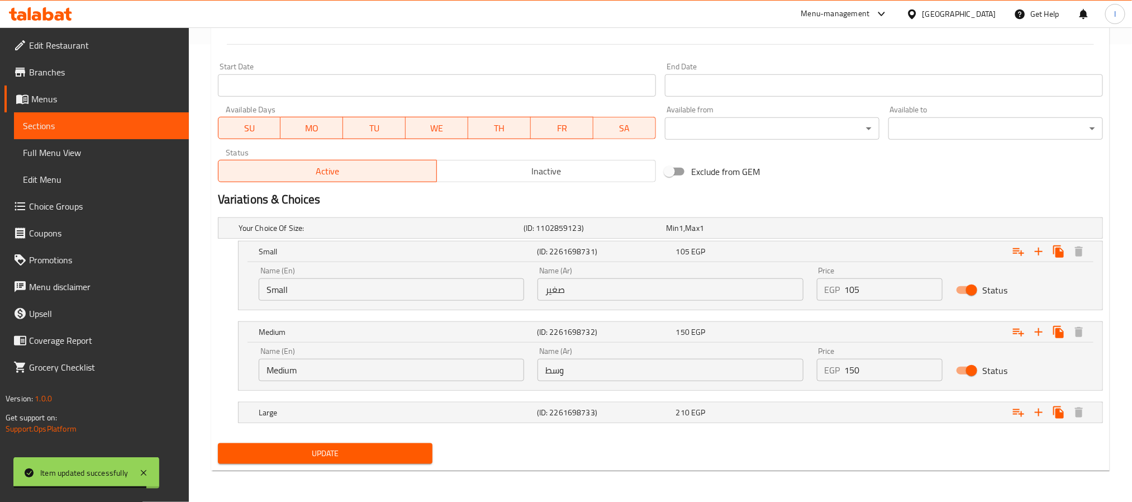
click at [884, 377] on input "150" at bounding box center [894, 370] width 98 height 22
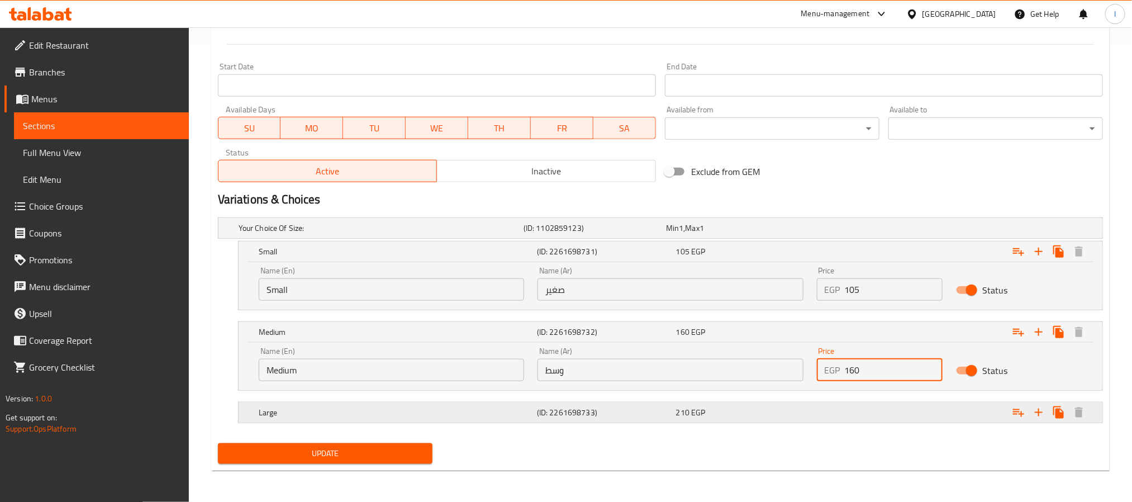
type input "160"
click at [891, 416] on div "Expand" at bounding box center [952, 412] width 278 height 25
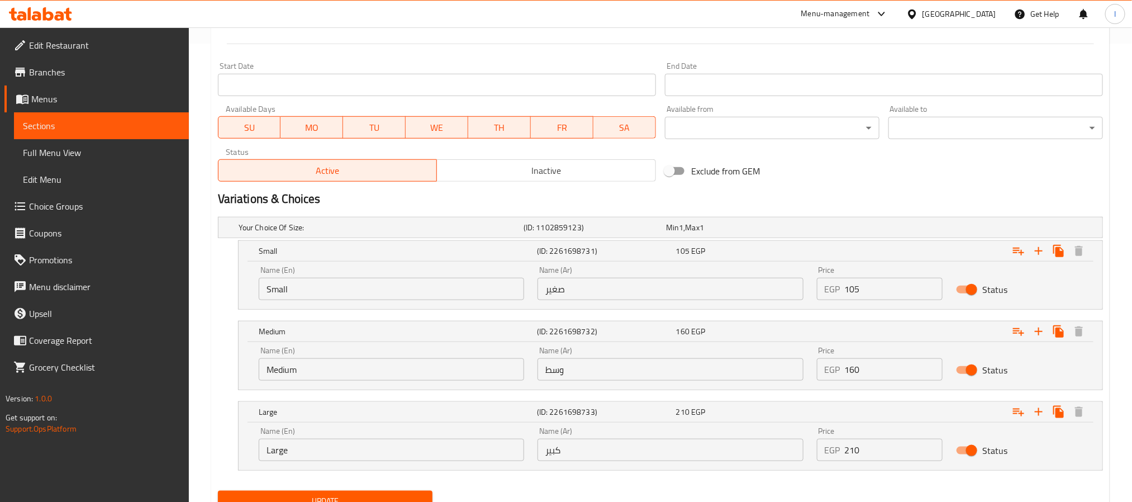
click at [882, 438] on div "Price EGP 210 Price" at bounding box center [880, 444] width 126 height 34
click at [885, 443] on input "210" at bounding box center [894, 450] width 98 height 22
type input "220"
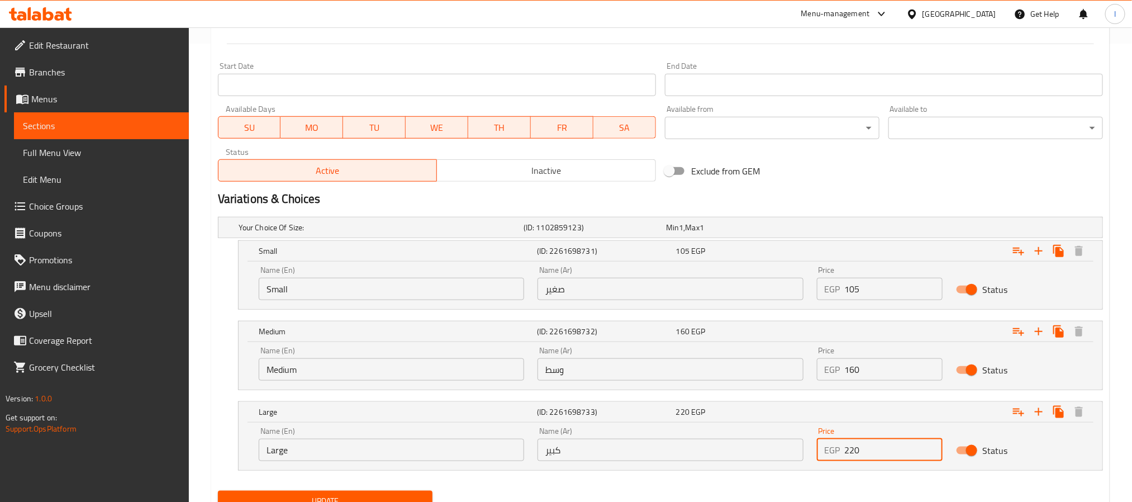
click at [778, 481] on nav at bounding box center [660, 477] width 885 height 9
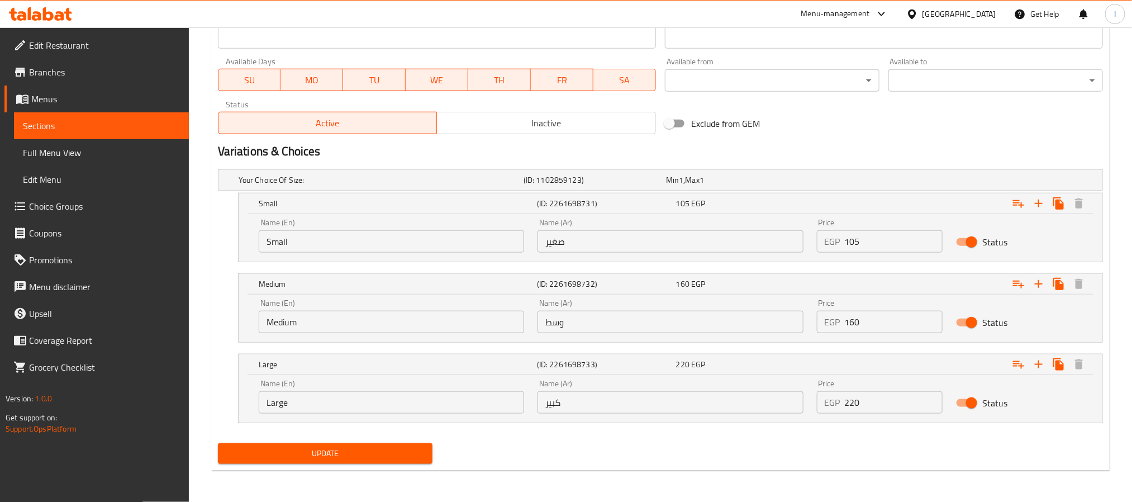
click at [392, 446] on button "Update" at bounding box center [325, 453] width 215 height 21
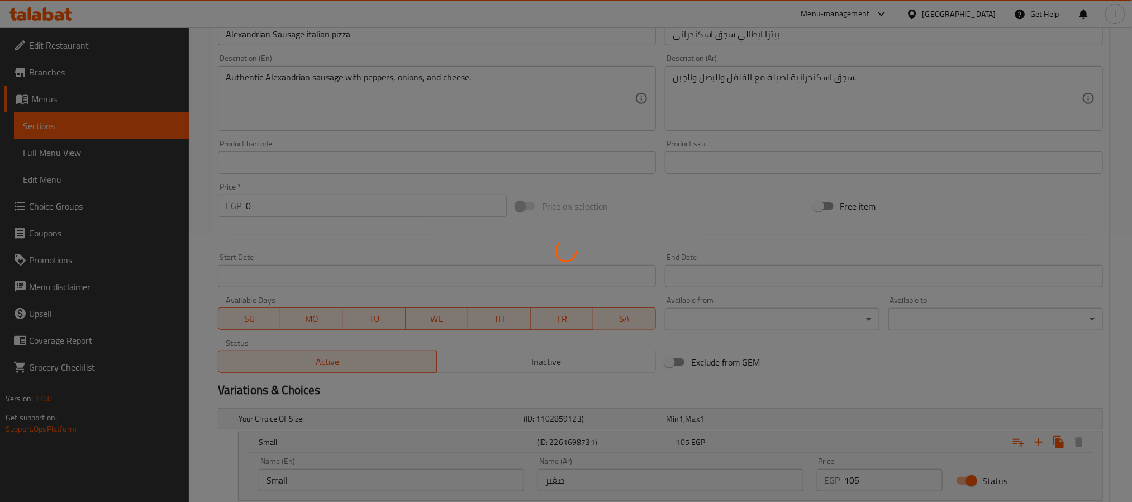
scroll to position [0, 0]
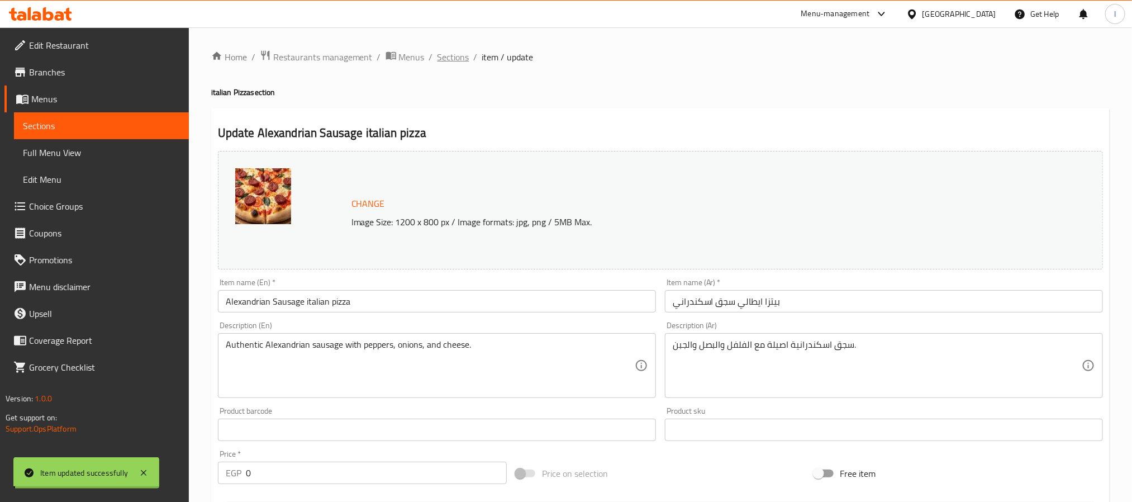
click at [454, 58] on span "Sections" at bounding box center [454, 56] width 32 height 13
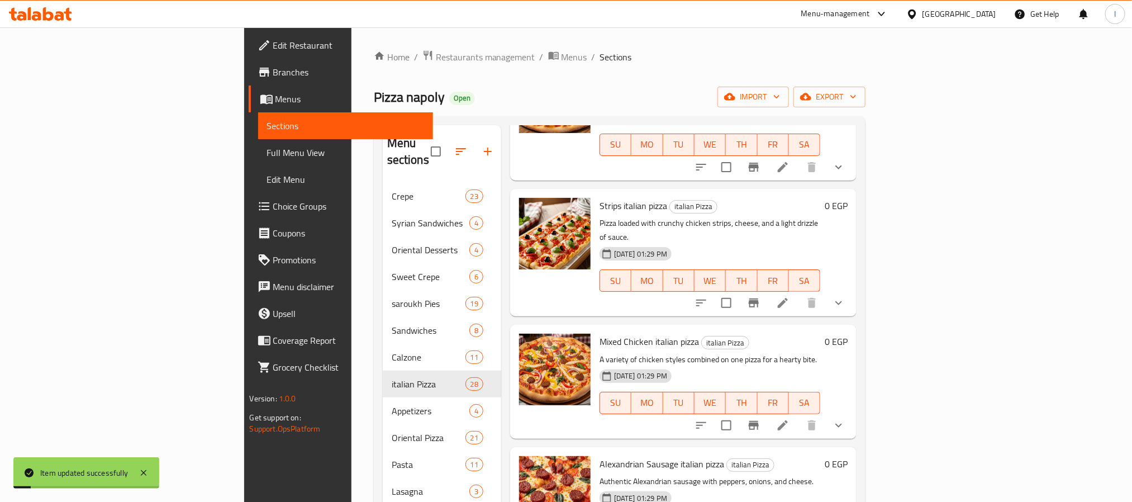
scroll to position [618, 0]
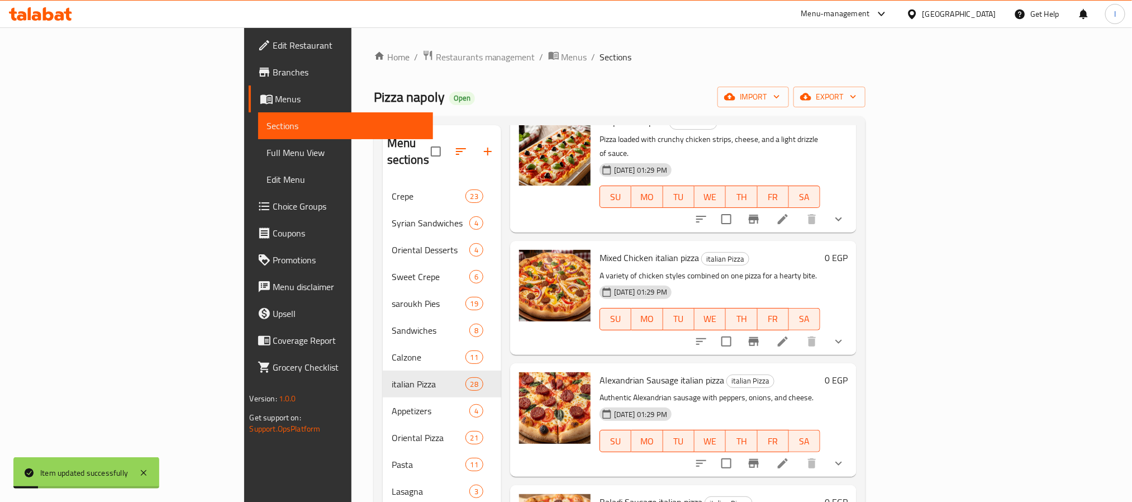
click at [606, 493] on span "Baladi Sausage italian pizza" at bounding box center [651, 501] width 103 height 17
copy h6 "Baladi Sausage italian pizza"
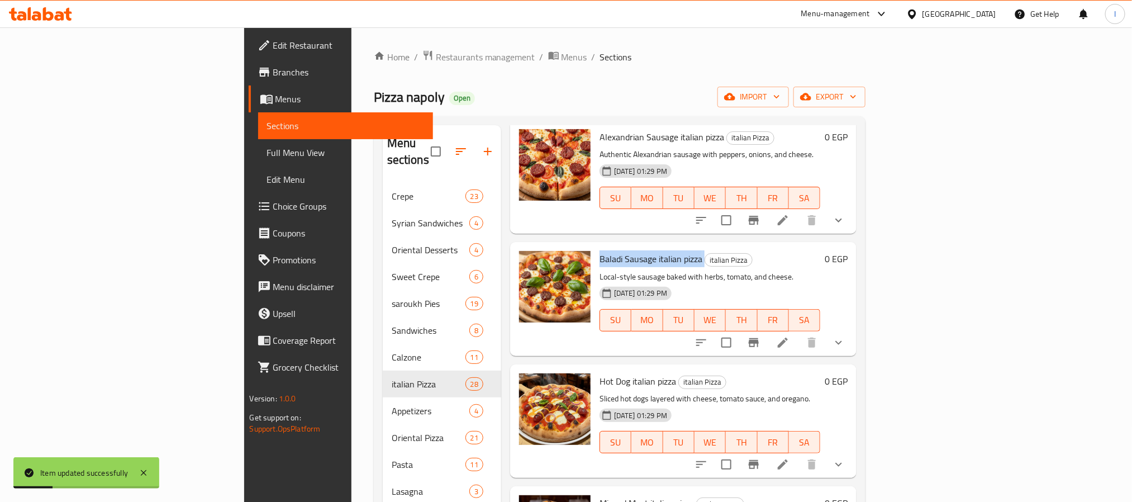
scroll to position [869, 0]
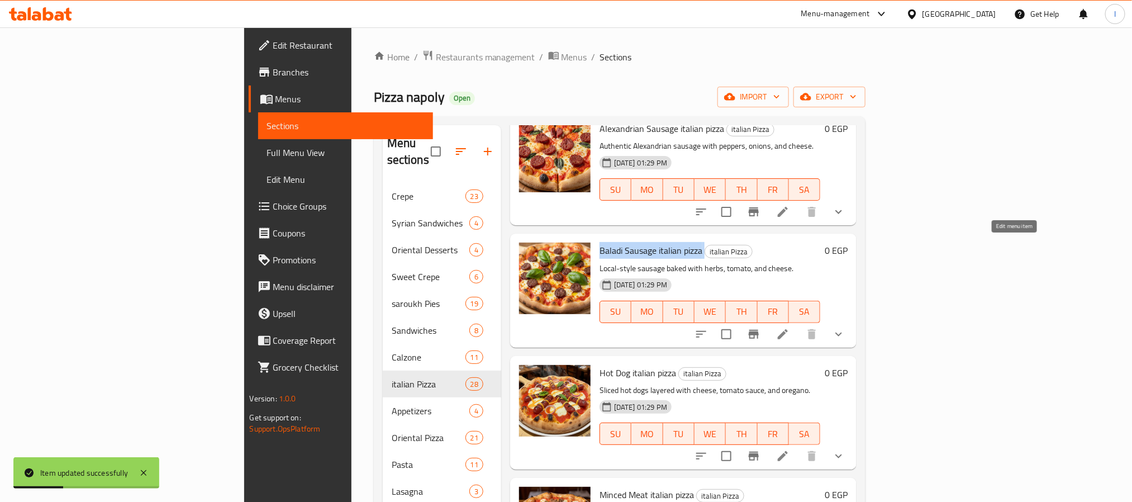
click at [788, 329] on icon at bounding box center [783, 334] width 10 height 10
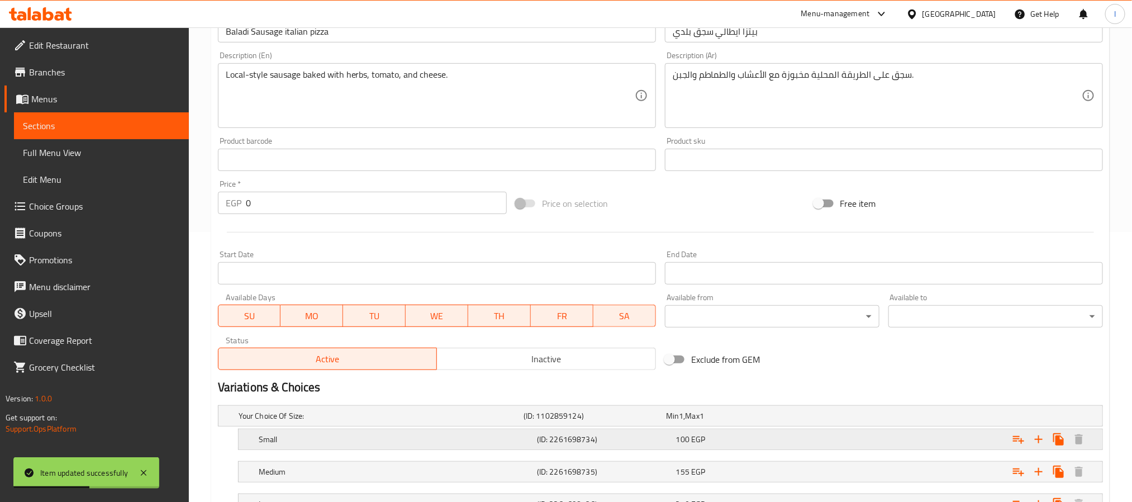
scroll to position [363, 0]
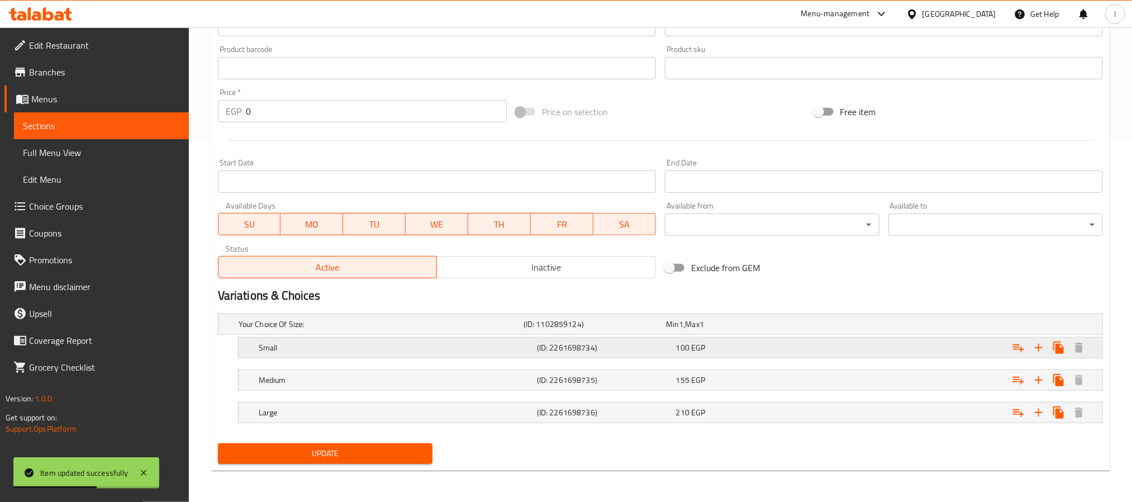
click at [770, 345] on div "100 EGP" at bounding box center [743, 347] width 135 height 11
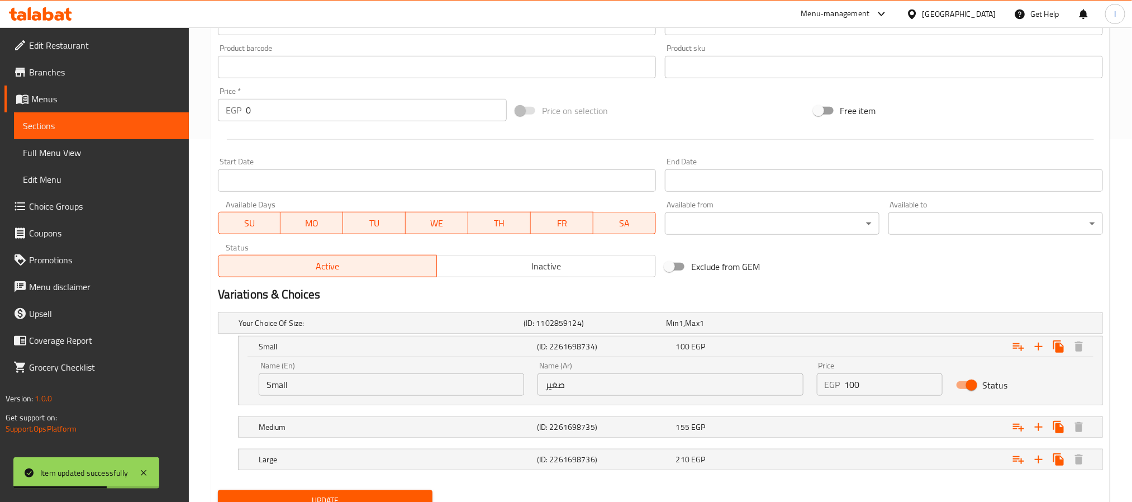
click at [878, 388] on input "100" at bounding box center [894, 384] width 98 height 22
type input "110"
click at [870, 424] on div "Expand" at bounding box center [952, 427] width 278 height 25
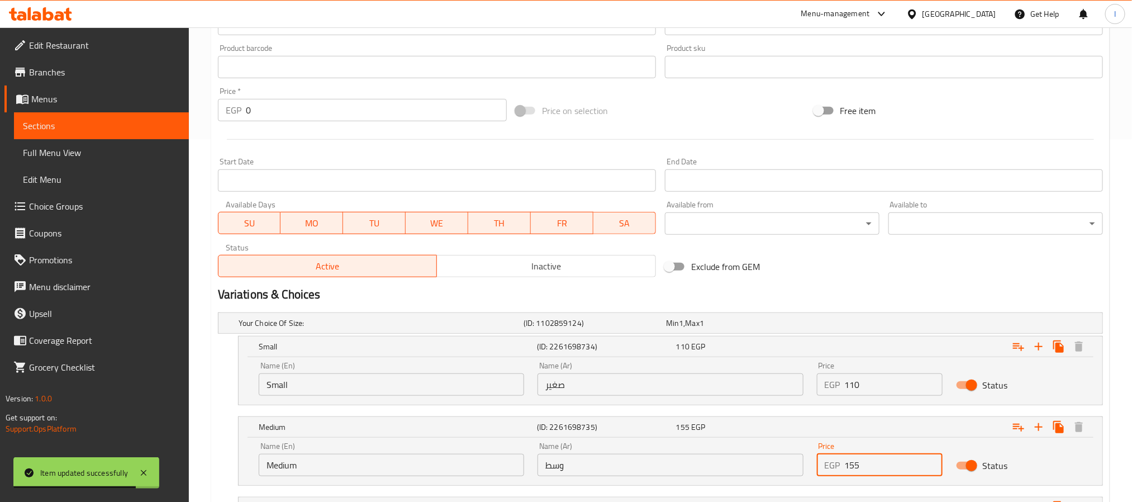
click at [882, 467] on input "155" at bounding box center [894, 465] width 98 height 22
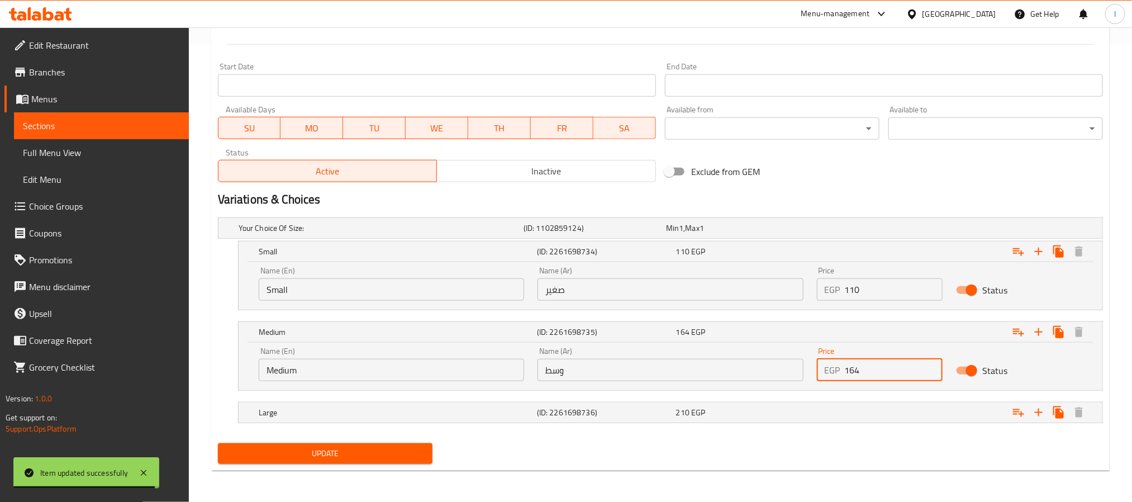
scroll to position [459, 0]
click at [879, 361] on input "164" at bounding box center [894, 370] width 98 height 22
click at [879, 374] on input "164" at bounding box center [894, 370] width 98 height 22
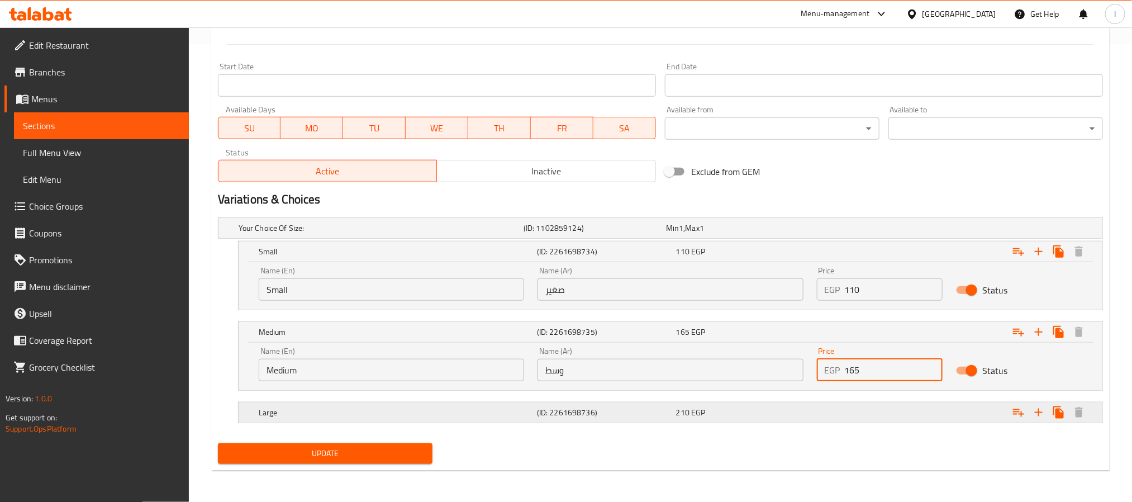
type input "165"
click at [885, 411] on div "Expand" at bounding box center [952, 412] width 278 height 25
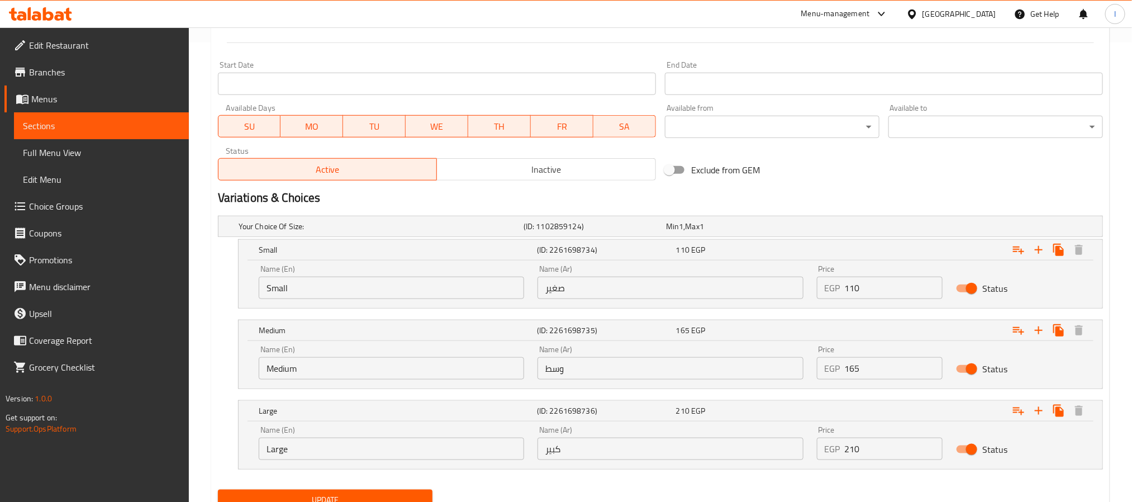
click at [886, 449] on input "210" at bounding box center [894, 449] width 98 height 22
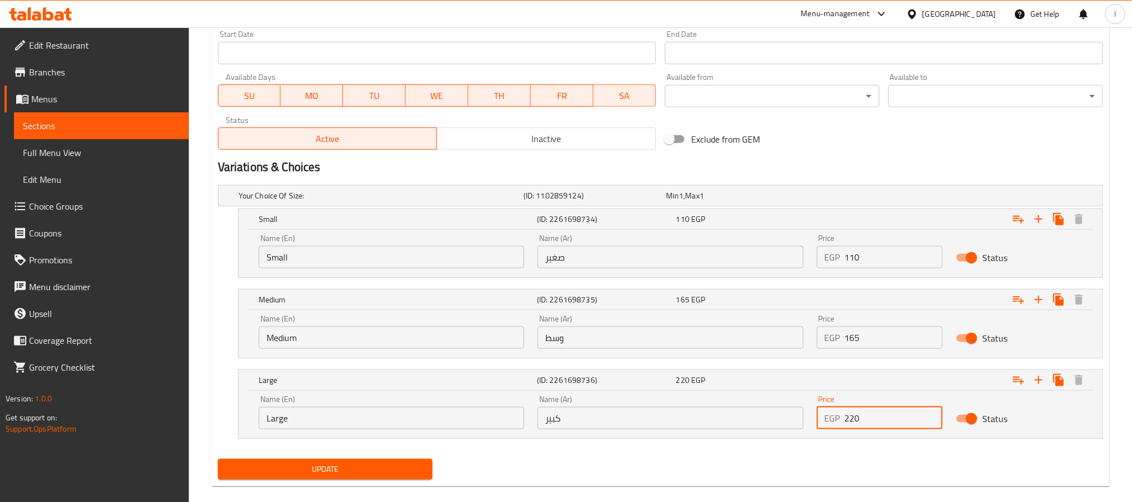
scroll to position [507, 0]
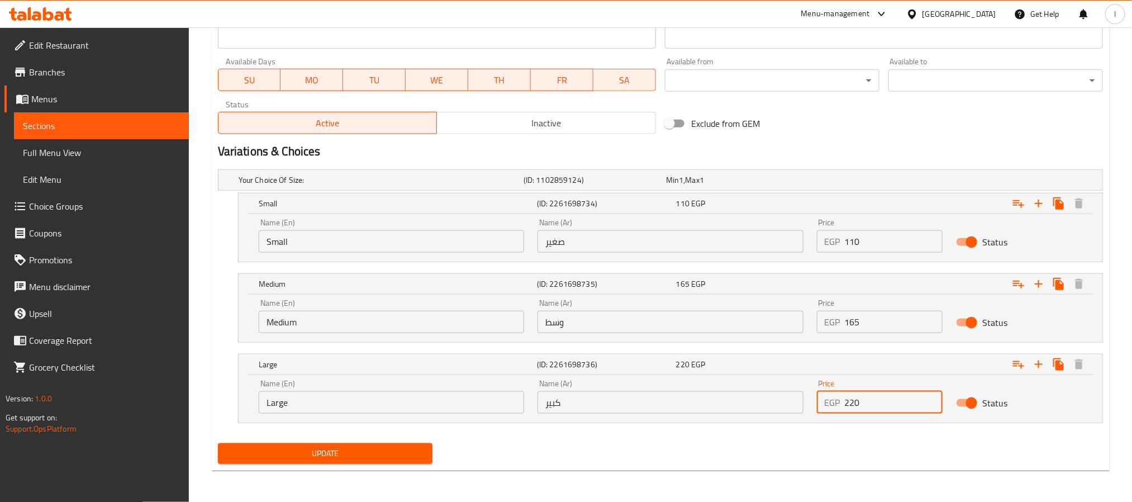
type input "220"
click at [639, 450] on div "Update" at bounding box center [660, 454] width 894 height 30
click at [408, 450] on span "Update" at bounding box center [325, 454] width 197 height 14
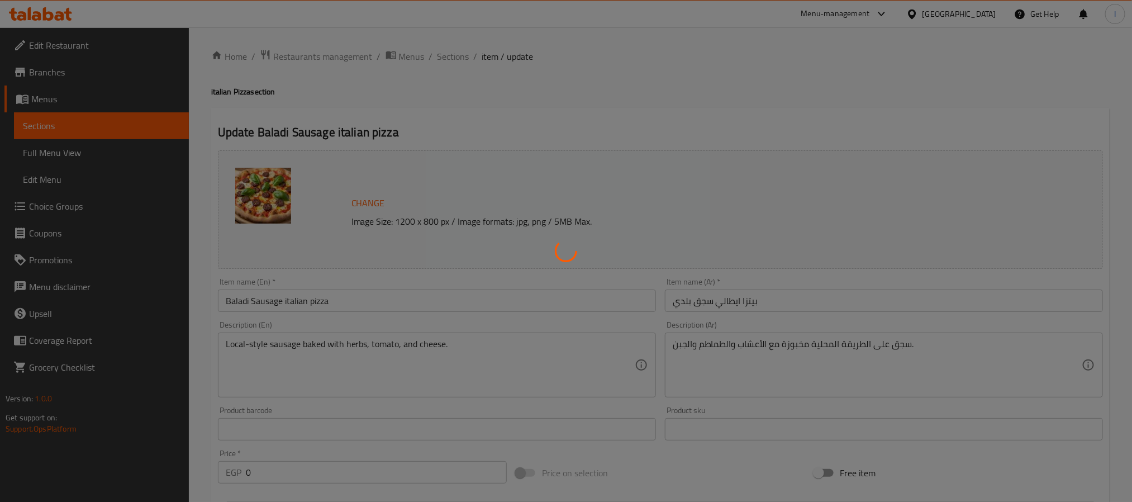
scroll to position [0, 0]
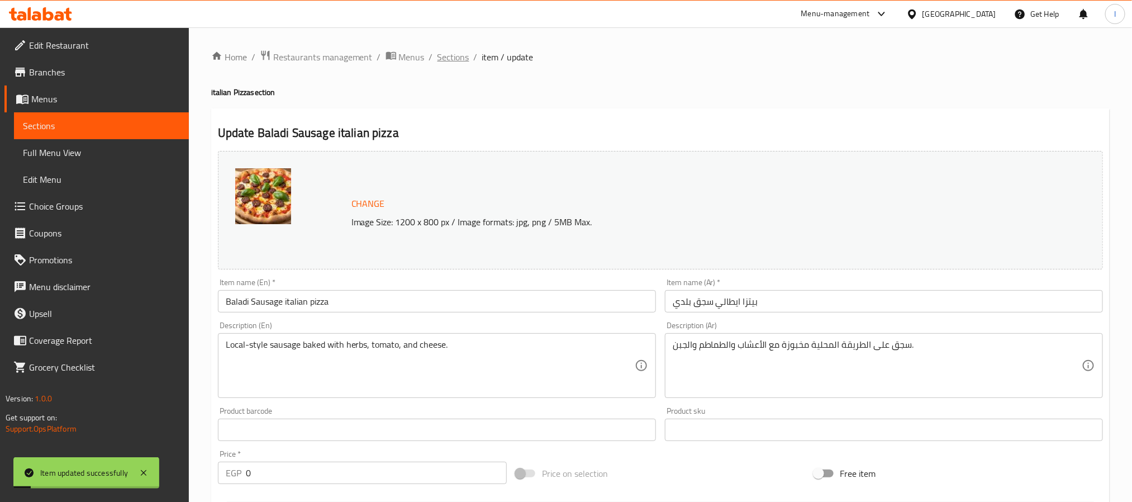
click at [455, 59] on span "Sections" at bounding box center [454, 56] width 32 height 13
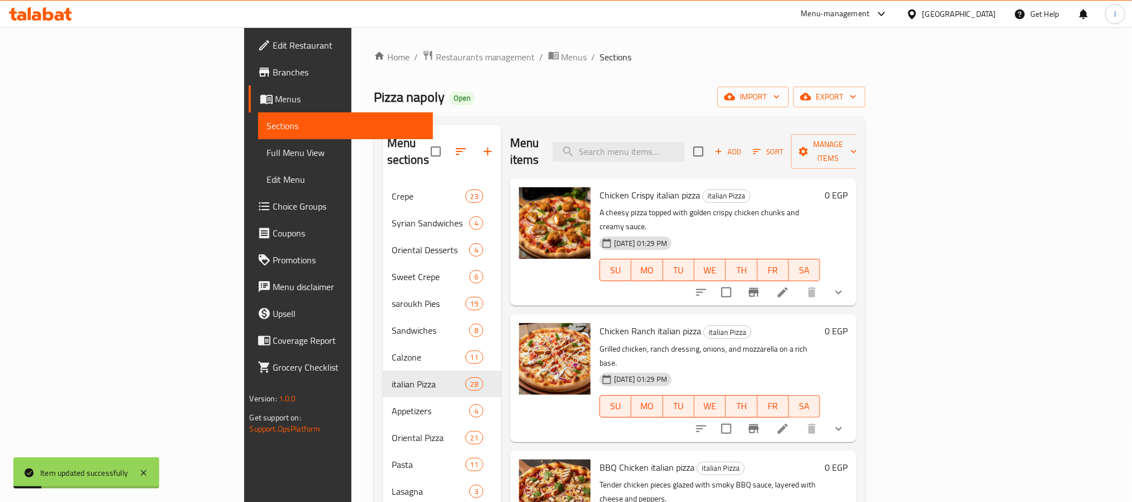
scroll to position [823, 0]
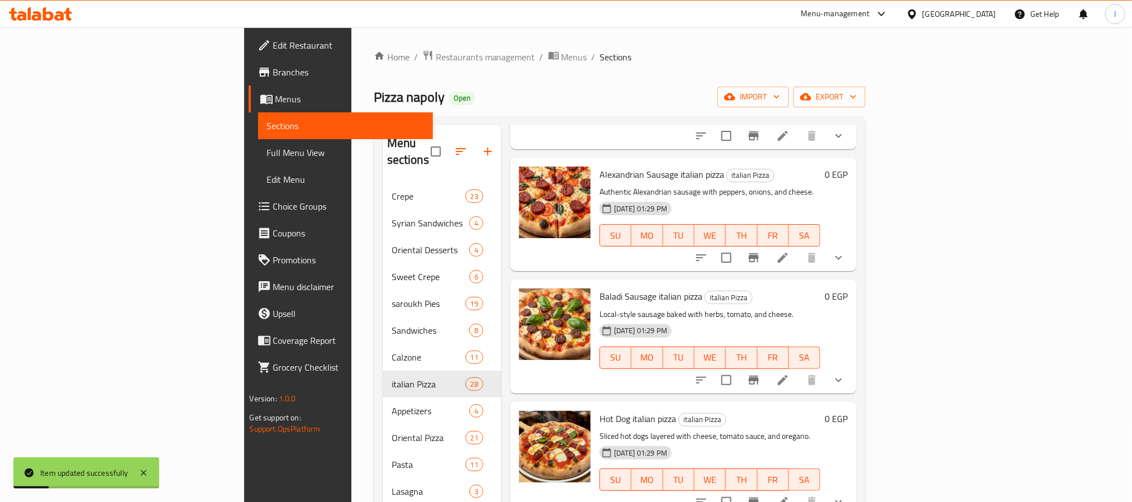
click at [595, 406] on div "Hot Dog italian pizza italian Pizza Sliced hot dogs layered with cheese, tomato…" at bounding box center [710, 458] width 230 height 105
copy h6 "Hot Dog italian pizza"
click at [790, 495] on icon at bounding box center [782, 501] width 13 height 13
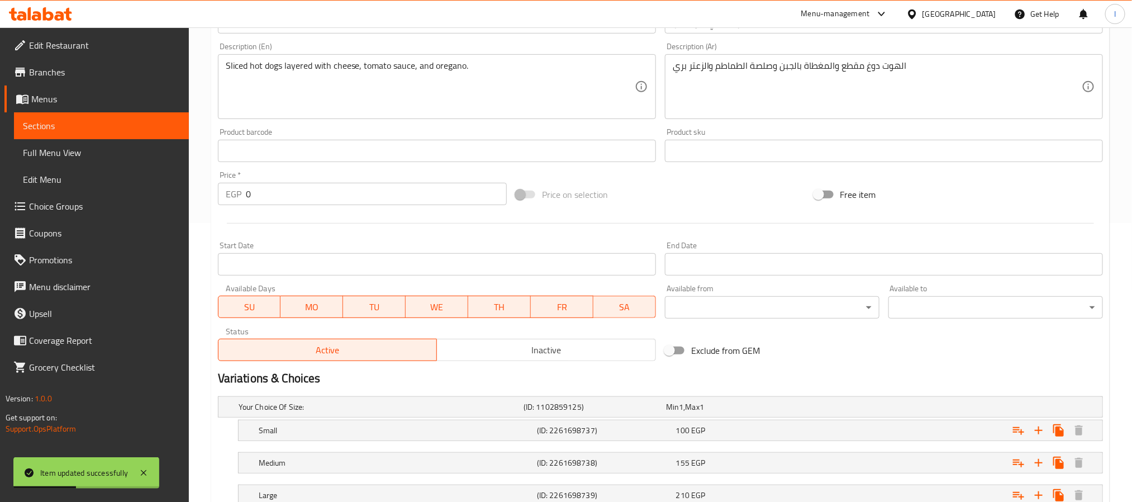
scroll to position [363, 0]
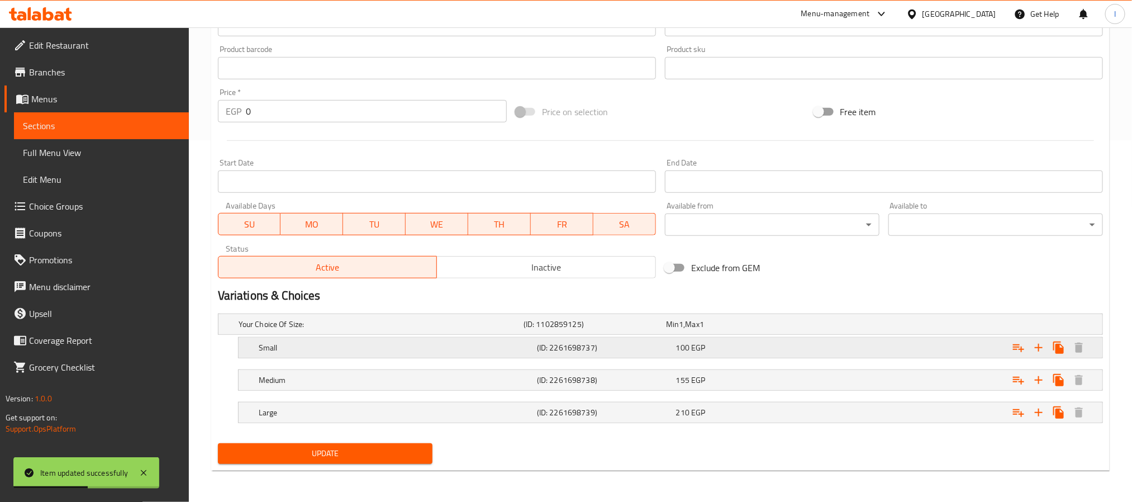
click at [796, 348] on div "100 EGP" at bounding box center [743, 347] width 135 height 11
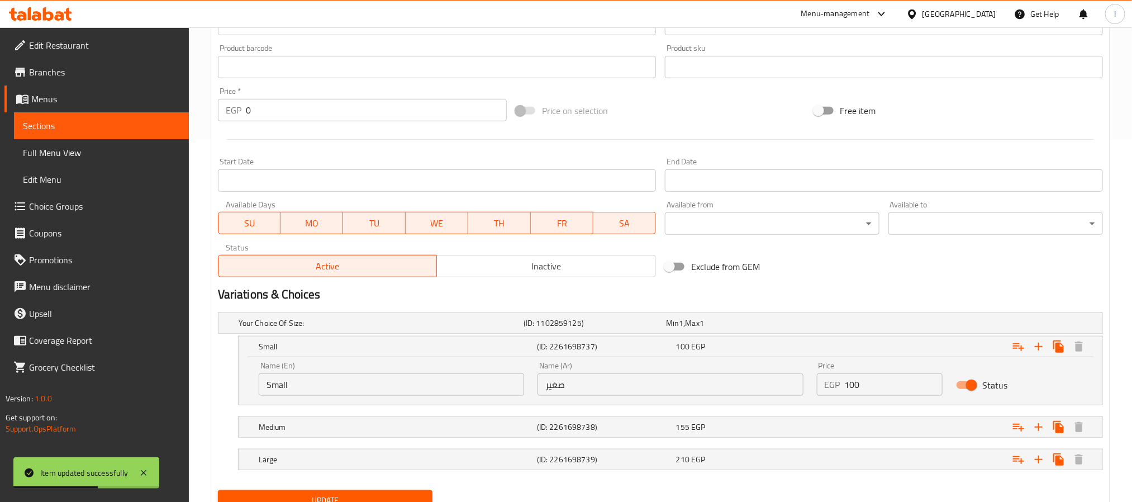
click at [862, 395] on input "100" at bounding box center [894, 384] width 98 height 22
click at [867, 390] on input "100" at bounding box center [894, 384] width 98 height 22
type input "110"
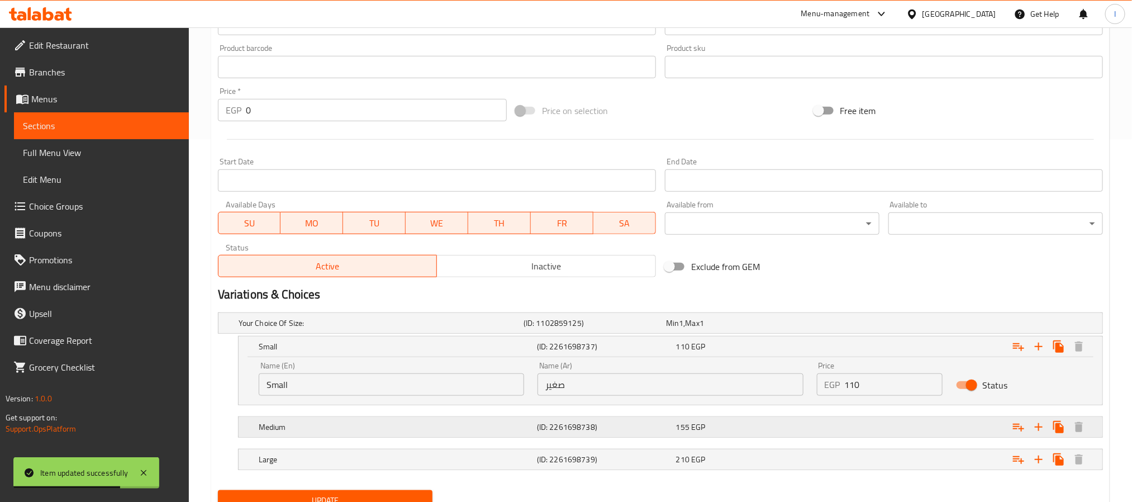
click at [864, 426] on div "Expand" at bounding box center [952, 427] width 278 height 25
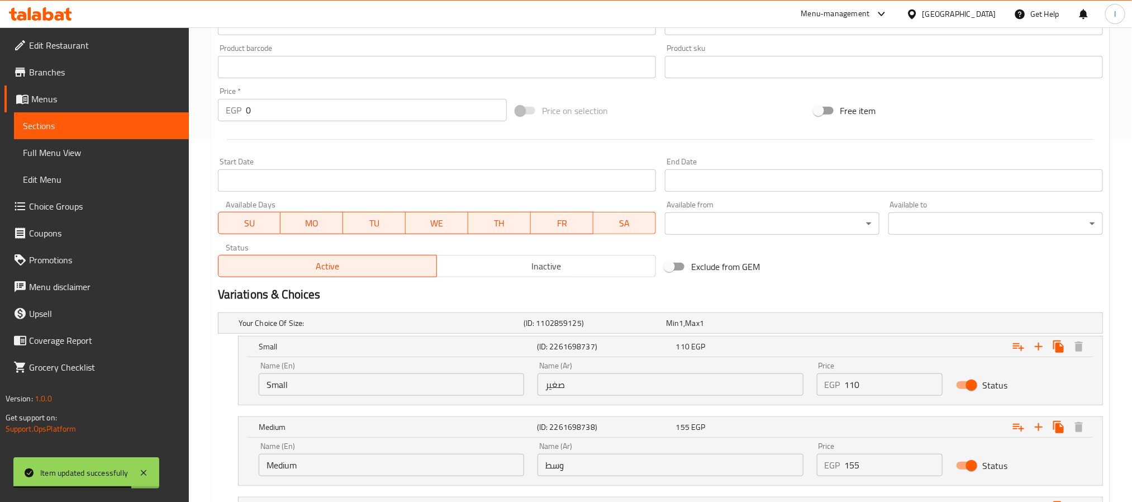
click at [882, 466] on input "155" at bounding box center [894, 465] width 98 height 22
type input "165"
click at [890, 267] on div "Exclude from GEM" at bounding box center [810, 266] width 298 height 30
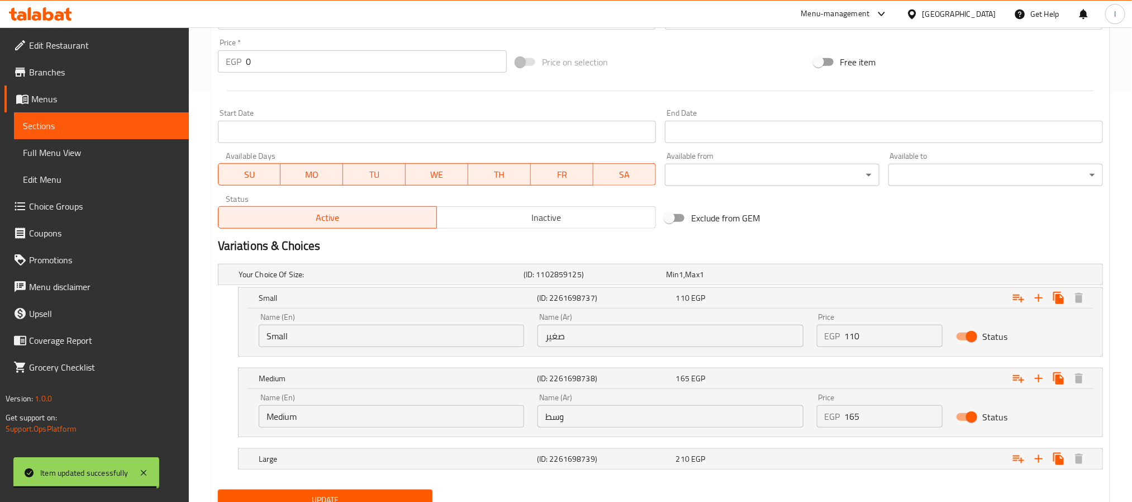
scroll to position [459, 0]
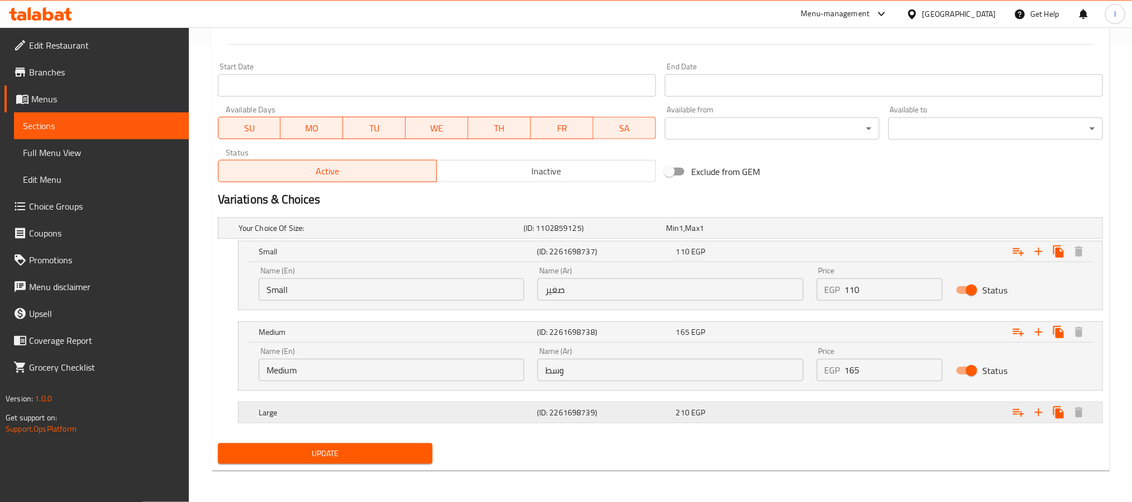
click at [865, 415] on div "Expand" at bounding box center [952, 412] width 278 height 25
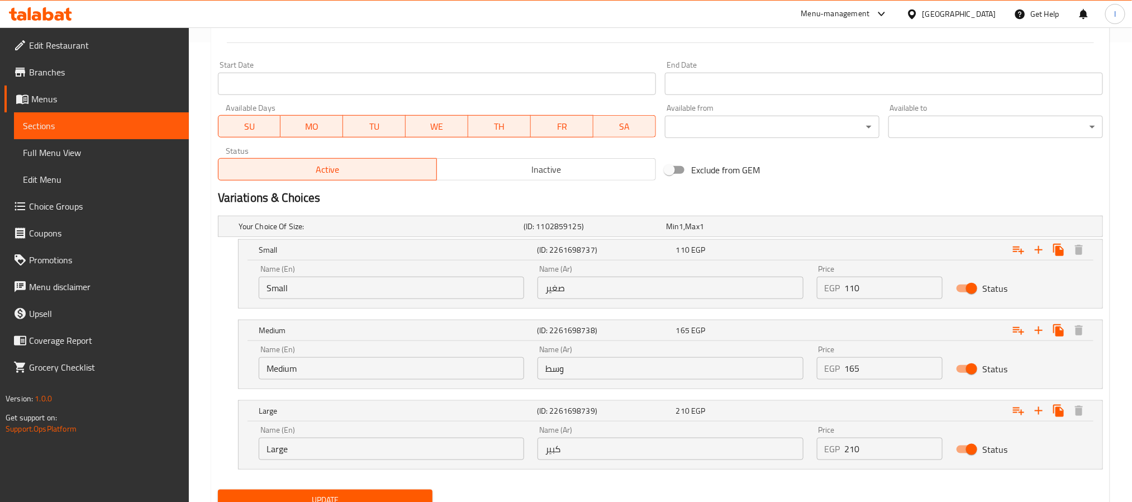
click at [891, 452] on input "210" at bounding box center [894, 449] width 98 height 22
type input "220"
click at [891, 475] on nav at bounding box center [660, 476] width 885 height 9
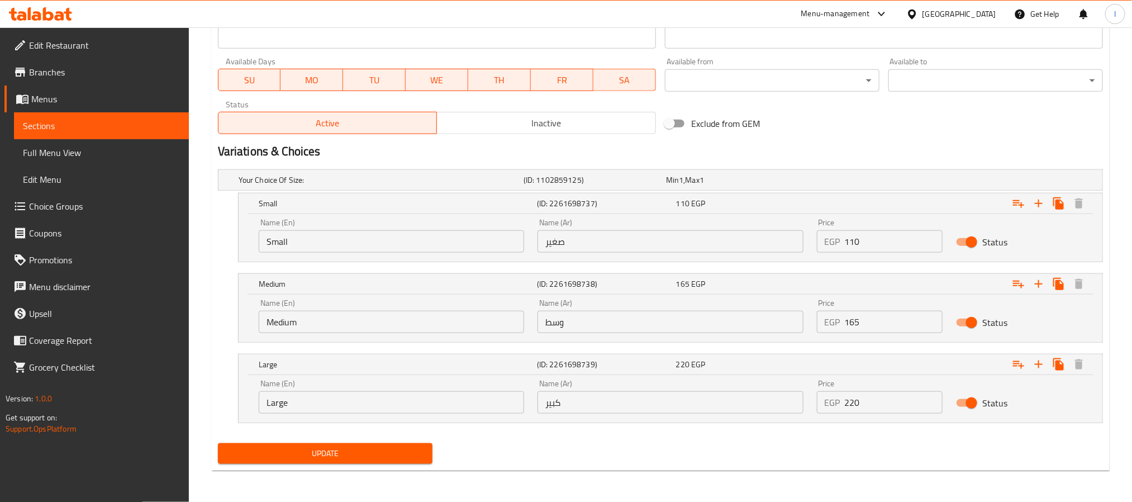
click at [346, 455] on span "Update" at bounding box center [325, 454] width 197 height 14
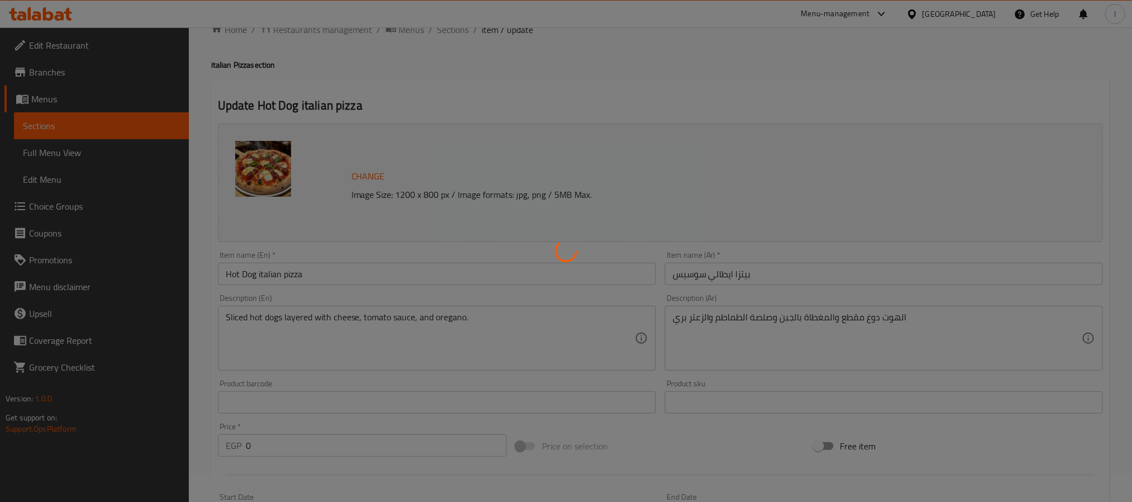
scroll to position [0, 0]
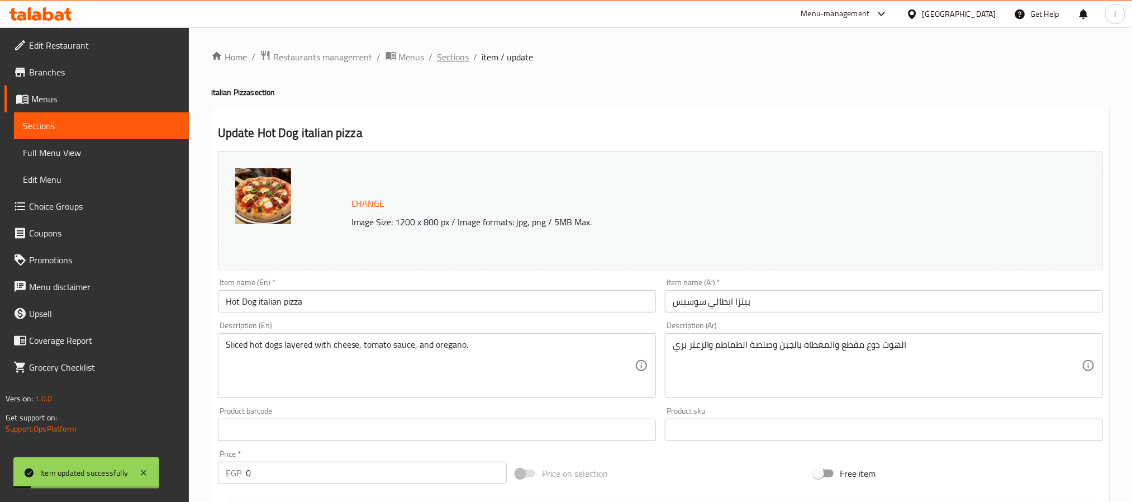
click at [454, 55] on span "Sections" at bounding box center [454, 56] width 32 height 13
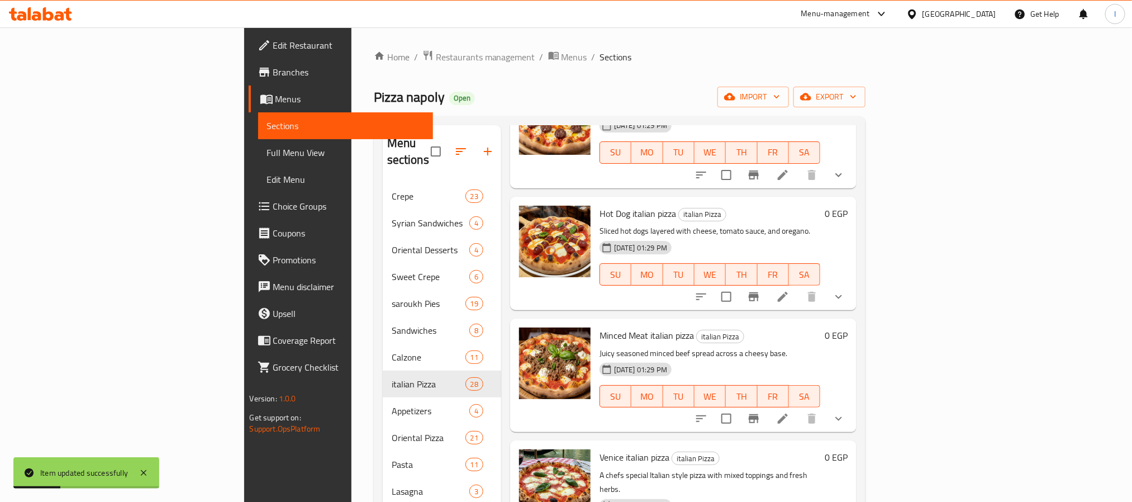
scroll to position [1029, 0]
click at [600, 326] on span "Minced Meat italian pizza" at bounding box center [647, 334] width 94 height 17
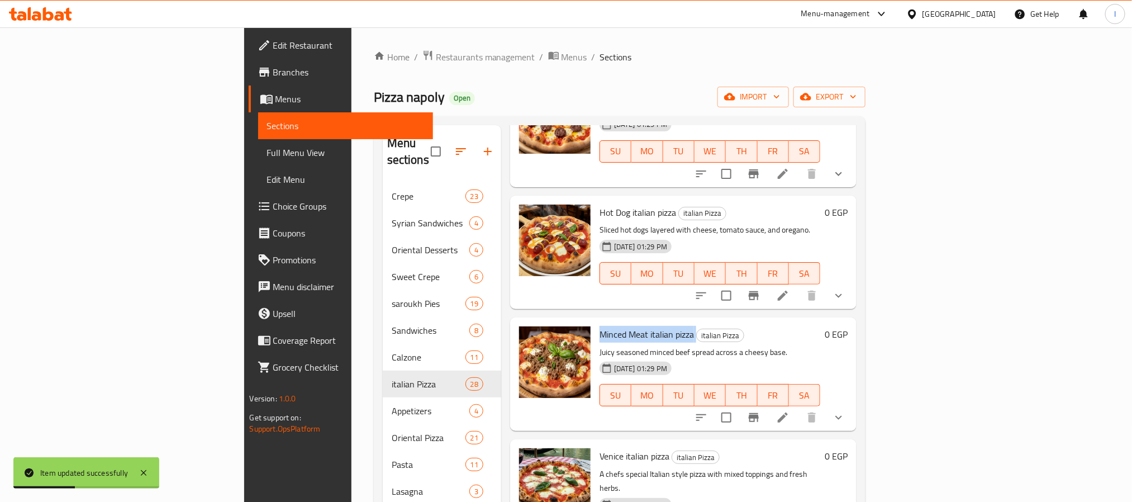
click at [600, 326] on span "Minced Meat italian pizza" at bounding box center [647, 334] width 94 height 17
copy h6 "Minced Meat italian pizza"
click at [790, 411] on icon at bounding box center [782, 417] width 13 height 13
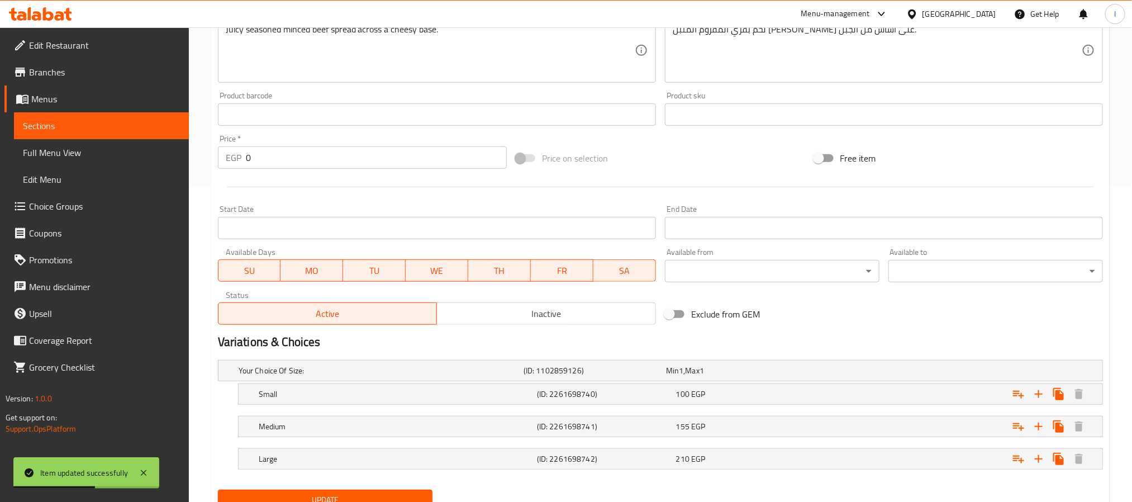
scroll to position [363, 0]
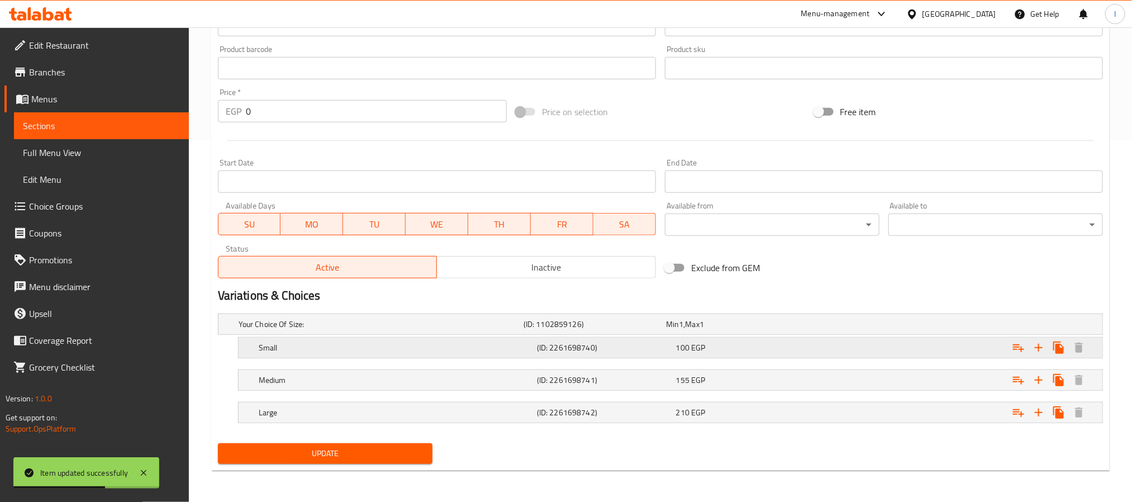
click at [778, 340] on div "100 EGP" at bounding box center [743, 348] width 139 height 16
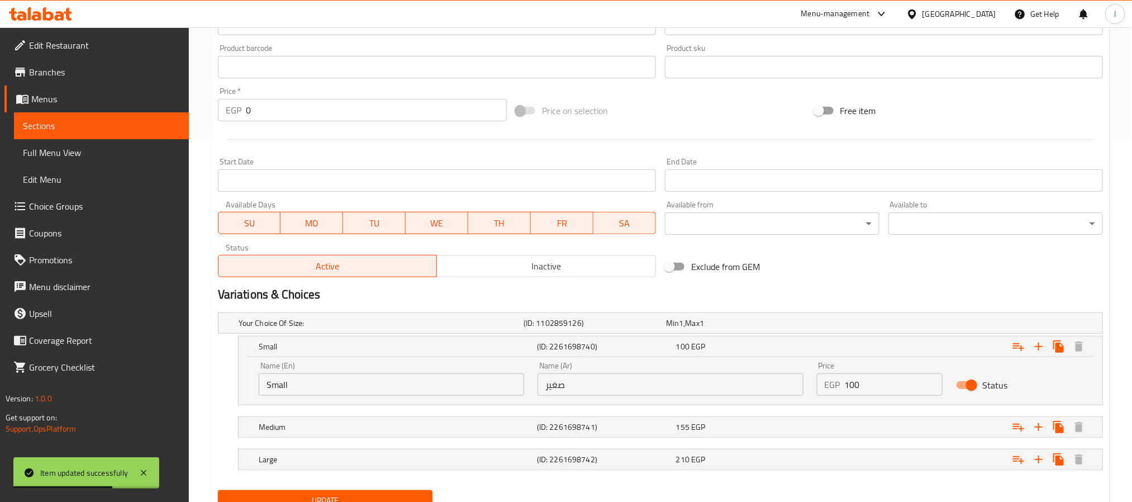
click at [891, 387] on input "100" at bounding box center [894, 384] width 98 height 22
type input "110"
click at [881, 421] on div "Expand" at bounding box center [952, 427] width 278 height 25
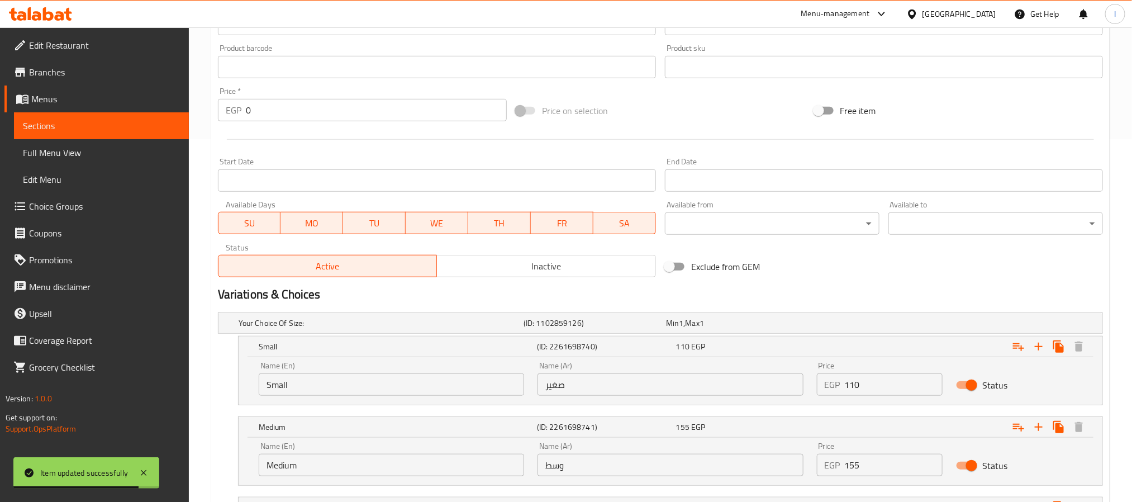
click at [867, 461] on input "155" at bounding box center [894, 465] width 98 height 22
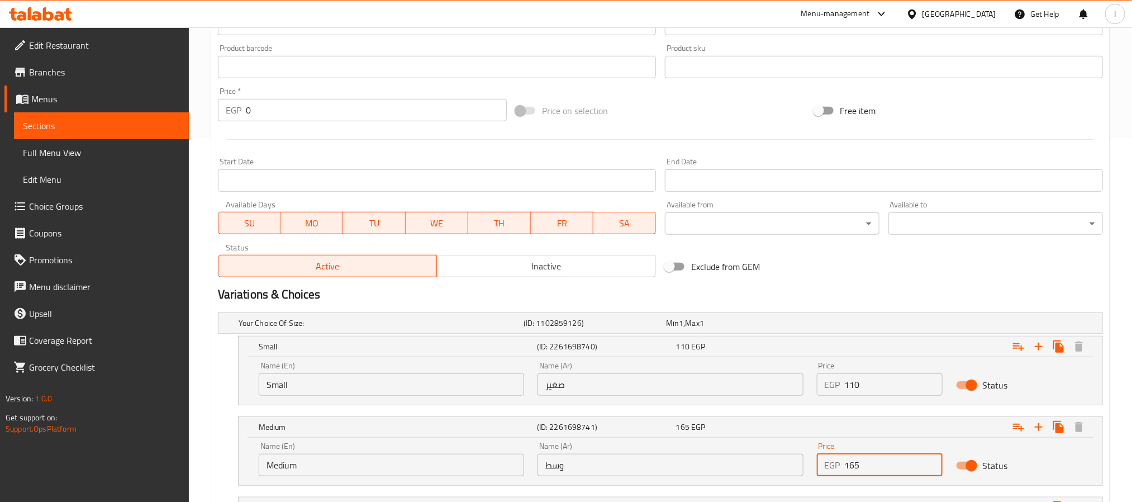
type input "165"
click at [879, 272] on div "Exclude from GEM" at bounding box center [810, 266] width 298 height 30
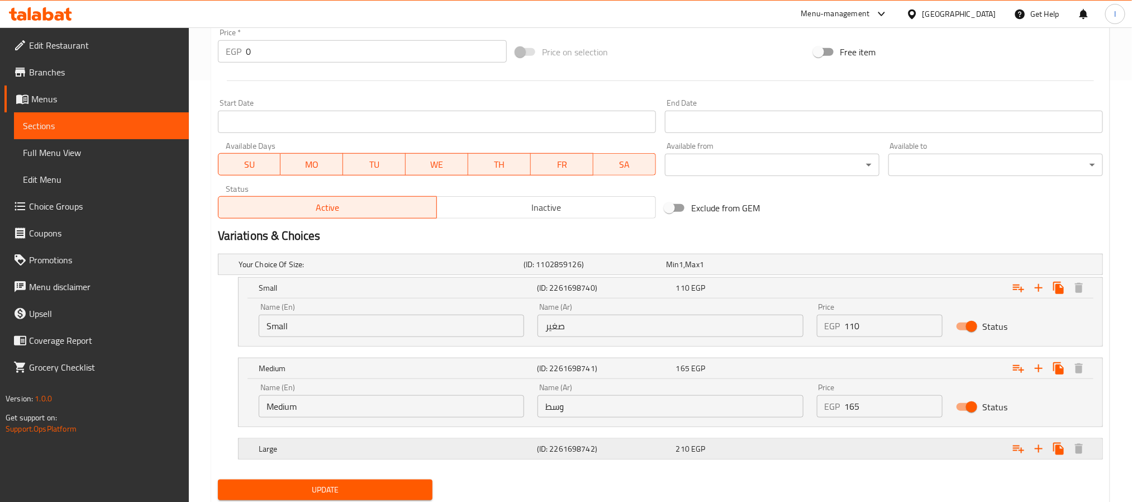
scroll to position [459, 0]
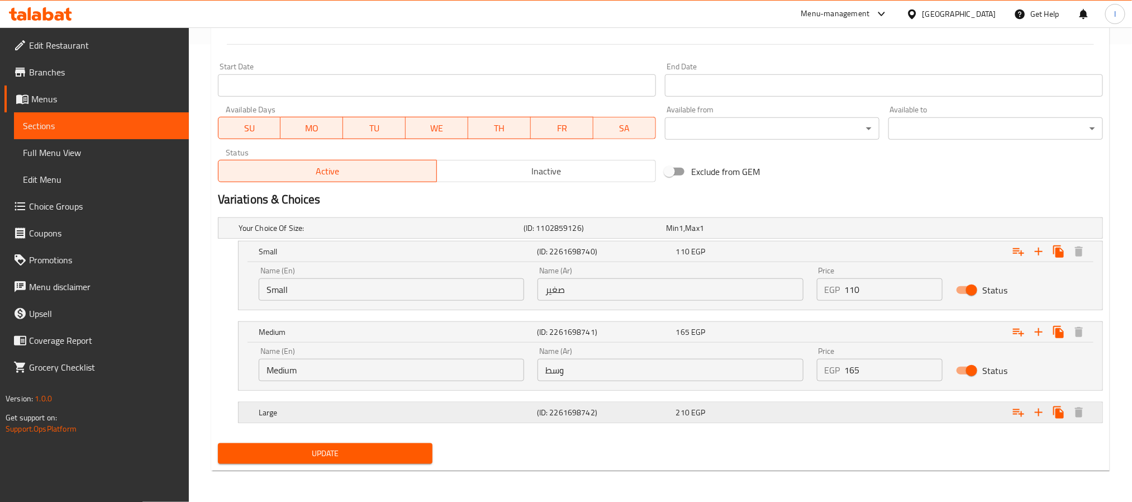
click at [864, 414] on div "Expand" at bounding box center [952, 412] width 278 height 25
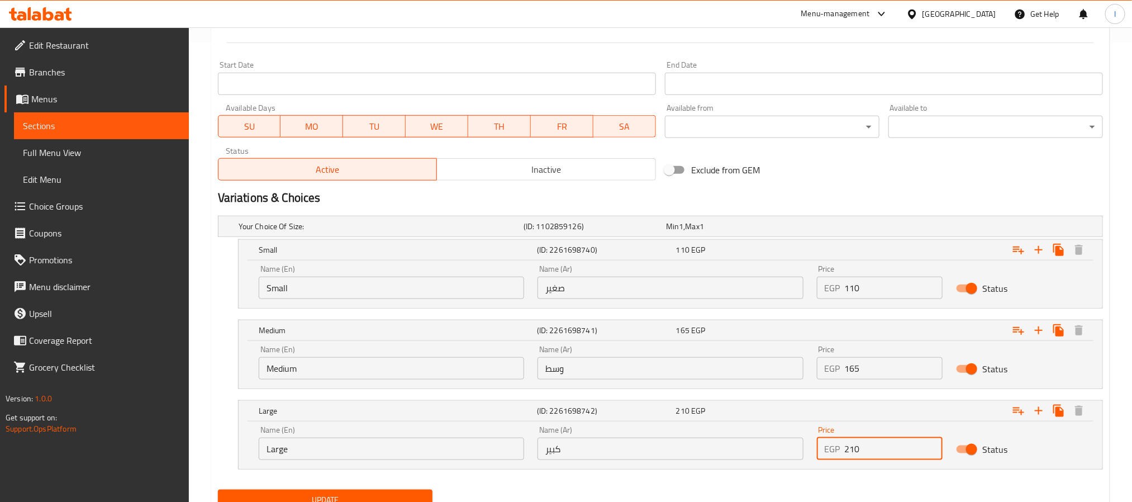
click at [877, 452] on input "210" at bounding box center [894, 449] width 98 height 22
type input "220"
click at [890, 175] on div "Exclude from GEM" at bounding box center [810, 170] width 298 height 30
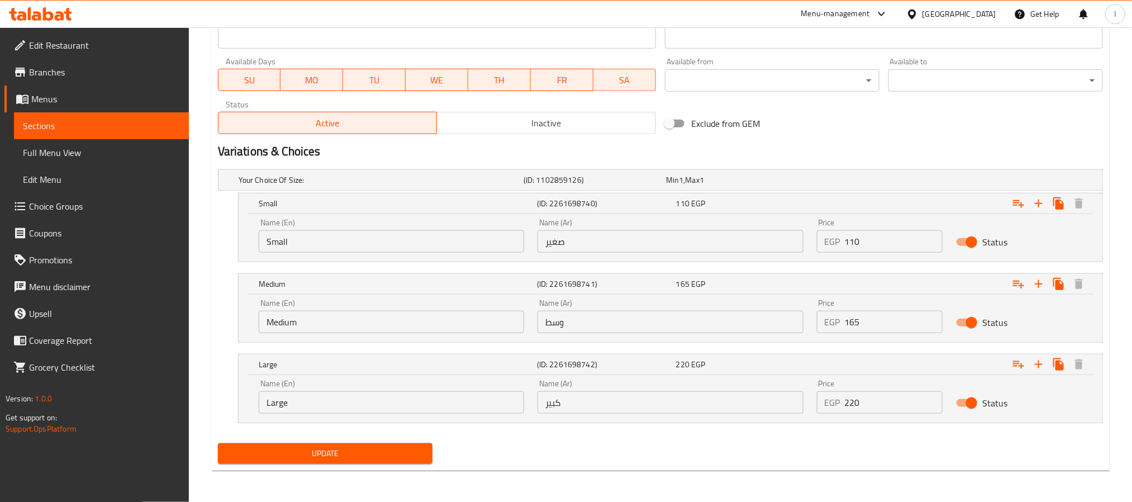
click at [402, 459] on span "Update" at bounding box center [325, 454] width 197 height 14
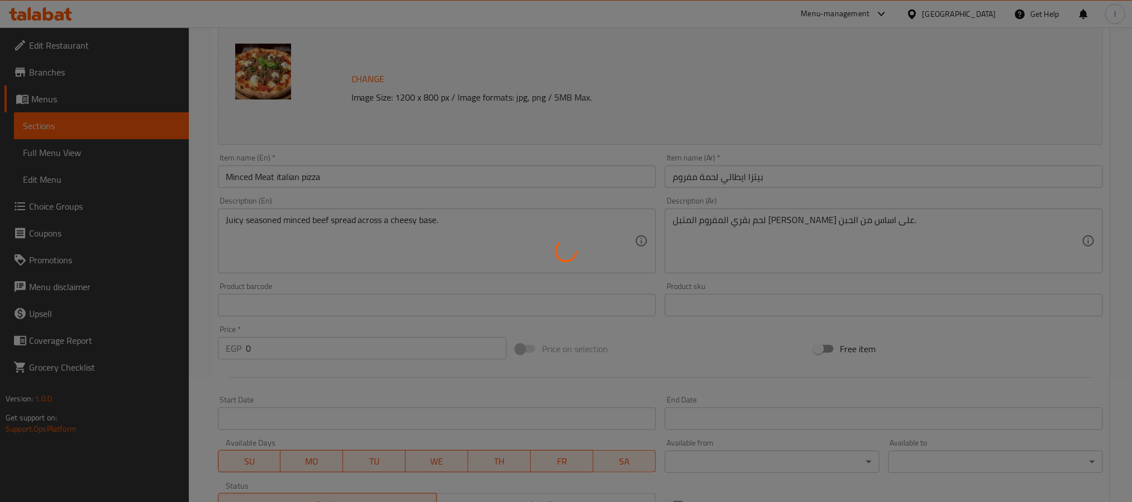
scroll to position [0, 0]
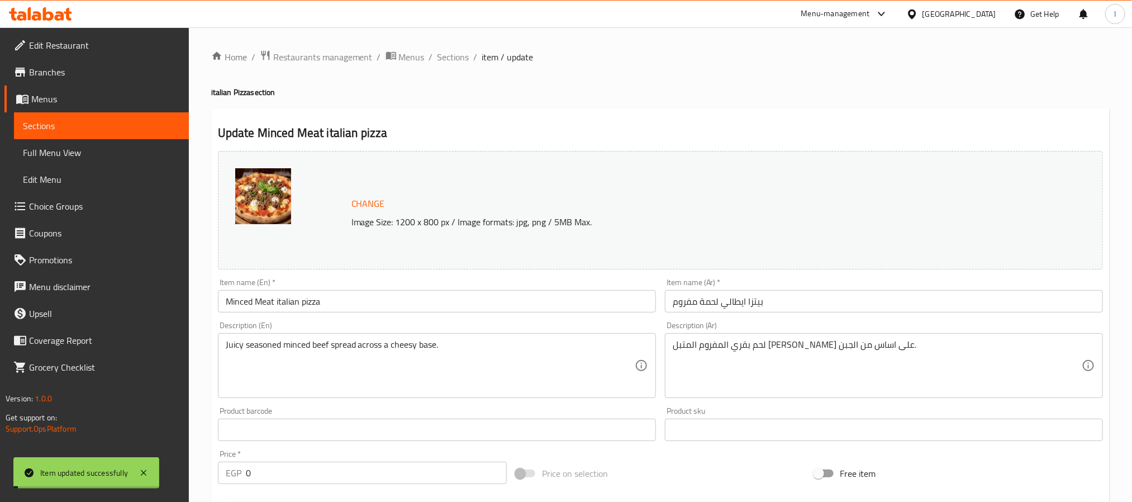
click at [438, 55] on span "Sections" at bounding box center [454, 56] width 32 height 13
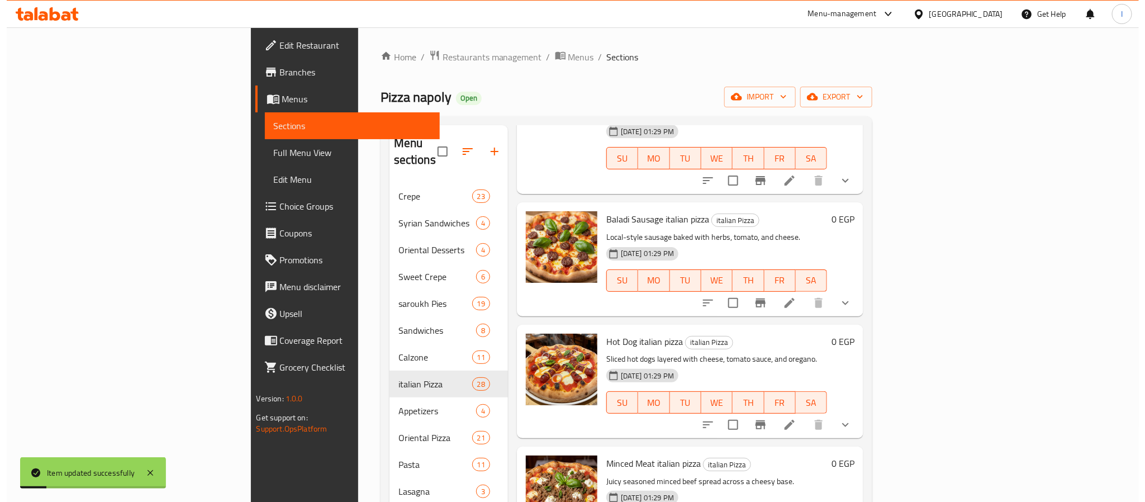
scroll to position [1068, 0]
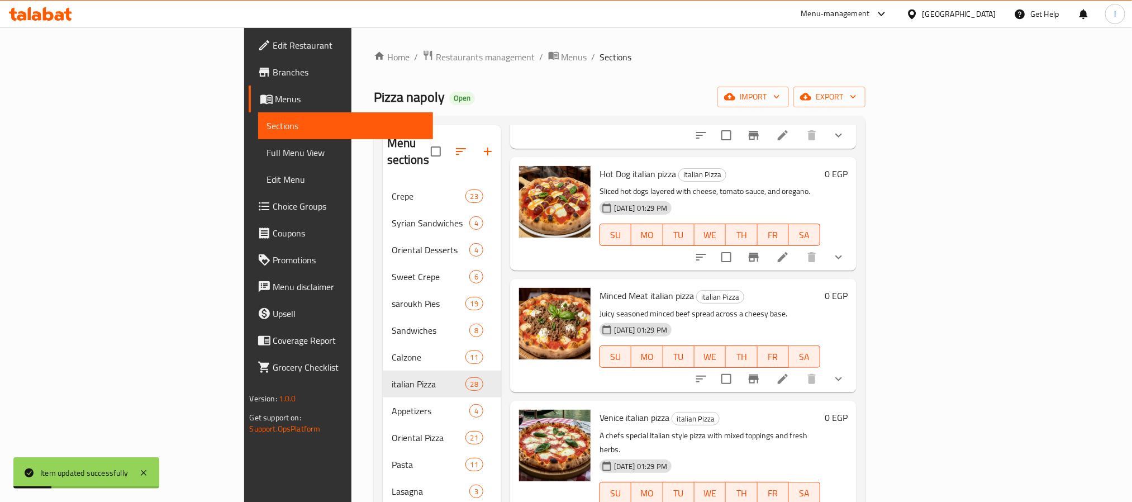
click at [600, 409] on span "Venice italian pizza" at bounding box center [635, 417] width 70 height 17
copy h6 "Venice italian pizza"
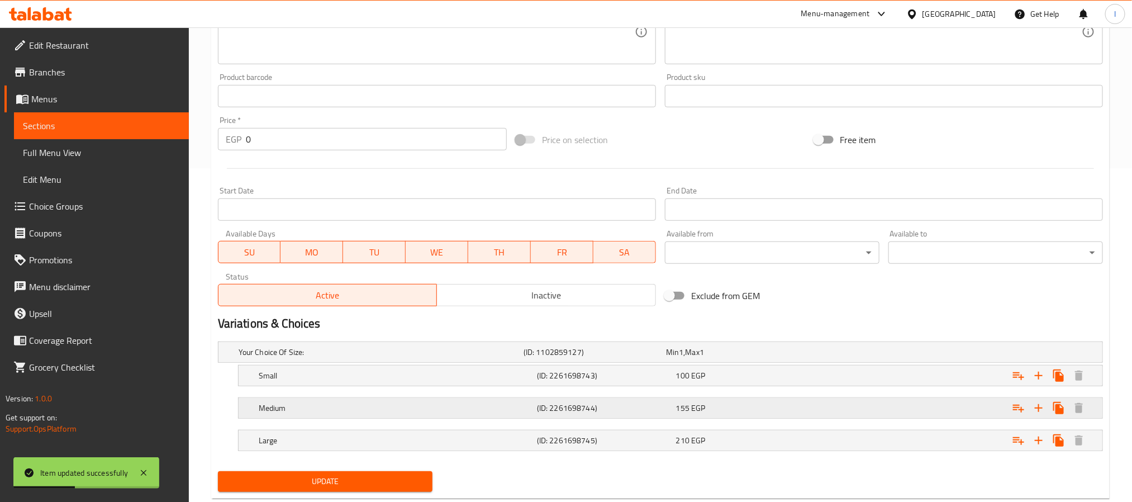
scroll to position [363, 0]
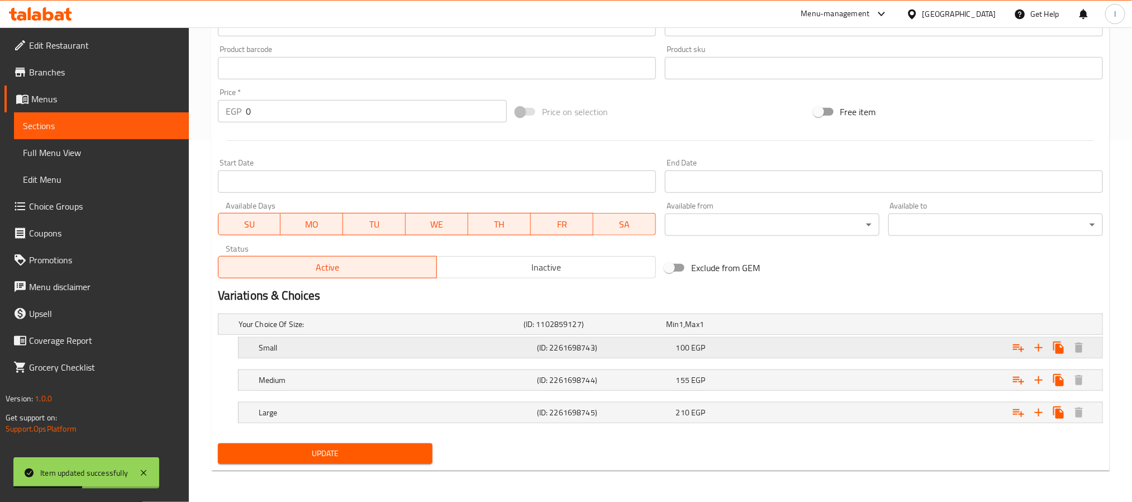
click at [822, 350] on div "Expand" at bounding box center [952, 347] width 278 height 25
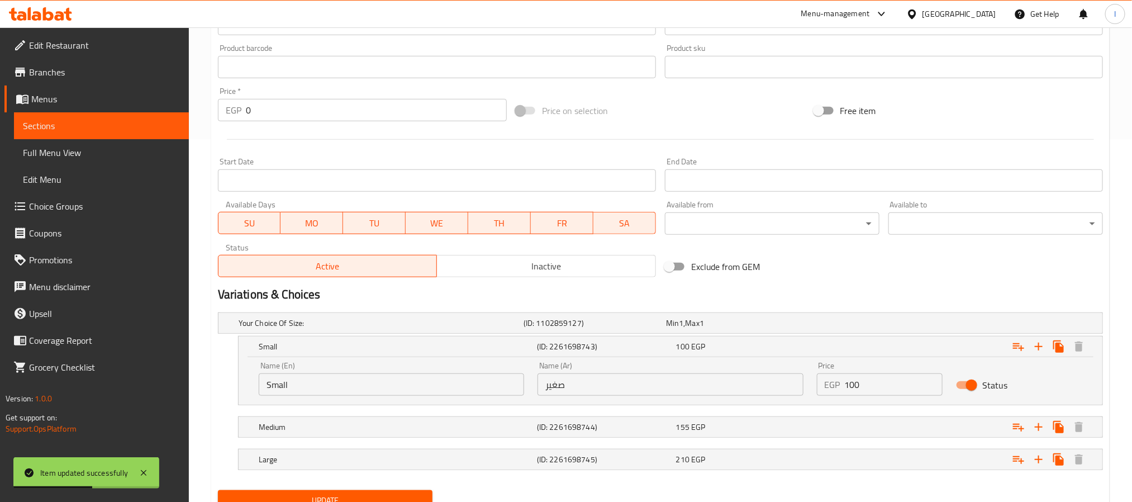
click at [875, 383] on input "100" at bounding box center [894, 384] width 98 height 22
type input "110"
click at [887, 284] on div "Variations & Choices" at bounding box center [660, 295] width 894 height 26
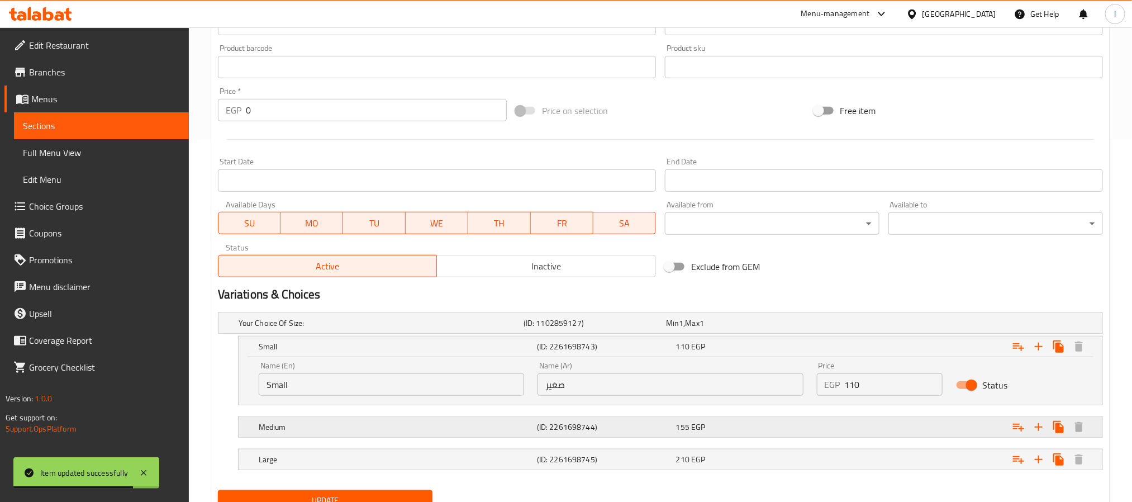
click at [847, 426] on div "Expand" at bounding box center [952, 427] width 278 height 25
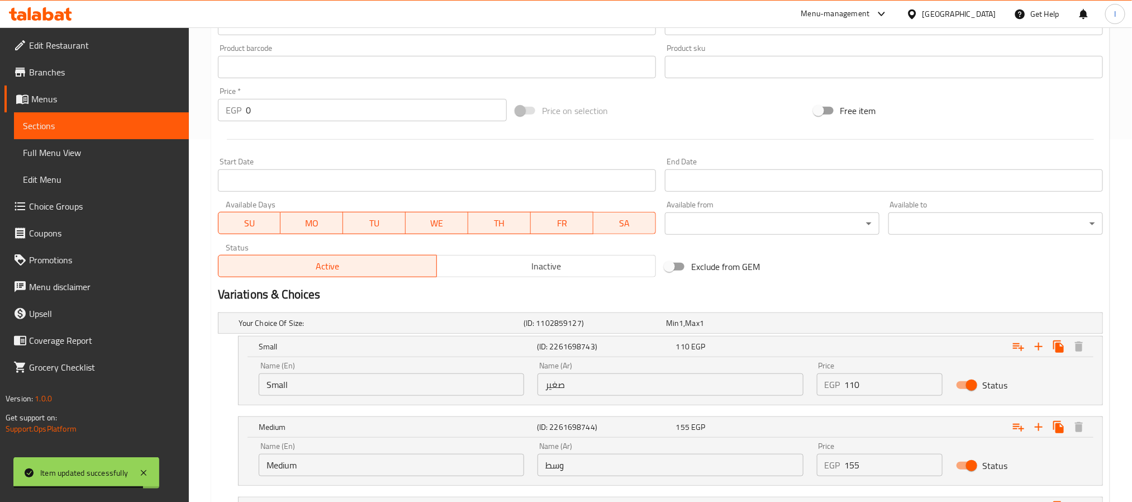
click at [889, 468] on input "155" at bounding box center [894, 465] width 98 height 22
type input "165"
click at [885, 255] on div "Exclude from GEM" at bounding box center [810, 266] width 298 height 30
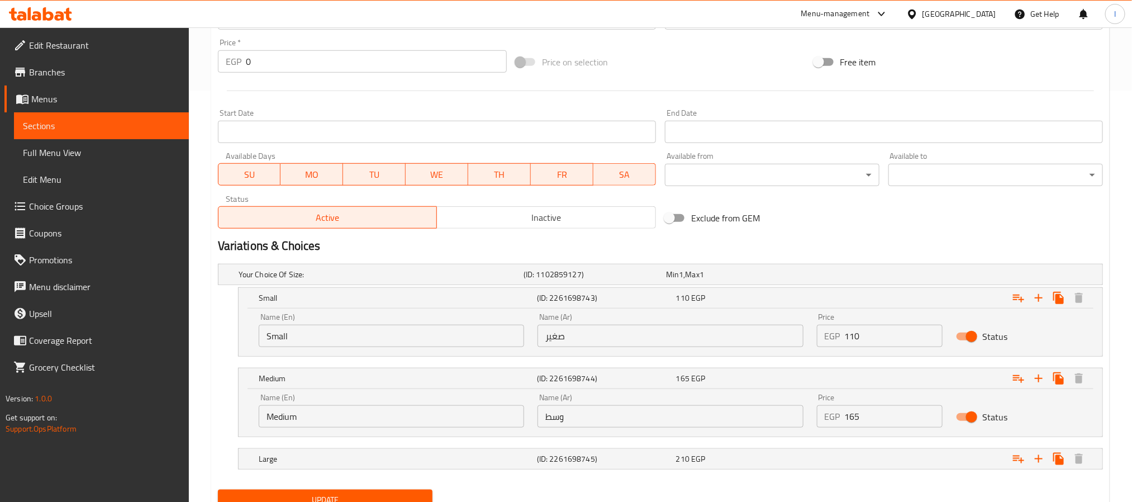
scroll to position [459, 0]
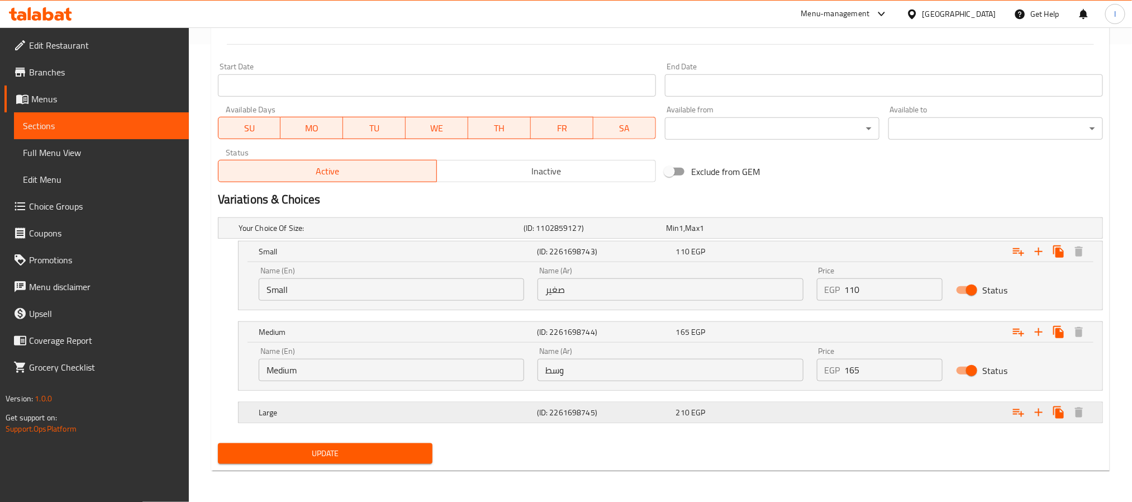
click at [848, 409] on div "Expand" at bounding box center [952, 412] width 278 height 25
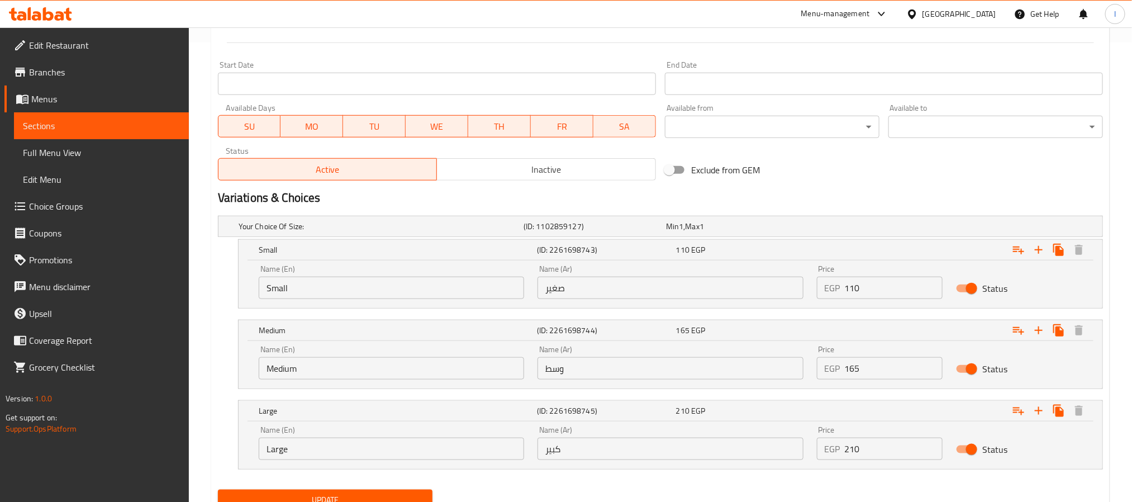
click at [874, 447] on input "210" at bounding box center [894, 449] width 98 height 22
type input "220"
click at [882, 193] on h2 "Variations & Choices" at bounding box center [660, 197] width 885 height 17
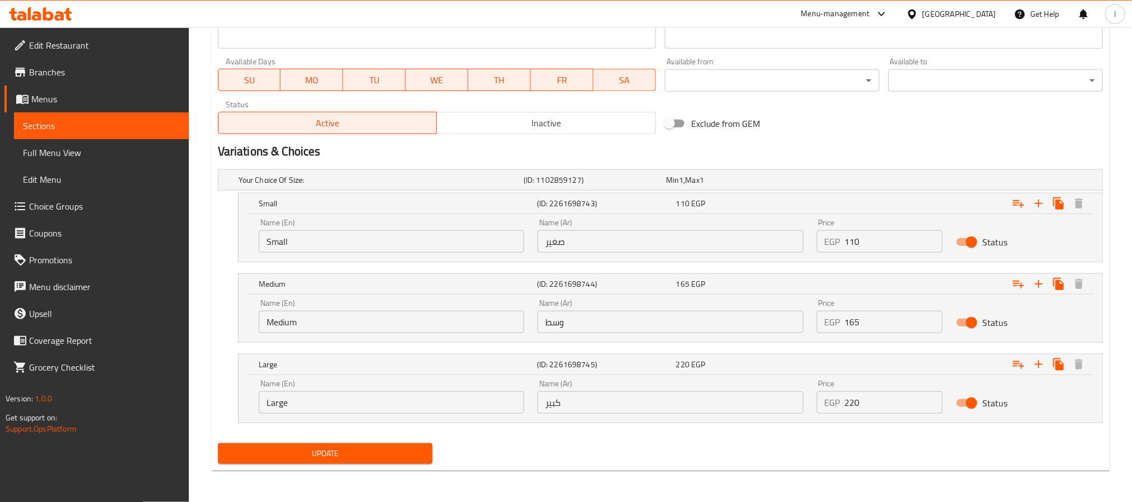
click at [401, 455] on span "Update" at bounding box center [325, 454] width 197 height 14
click at [374, 455] on span "Update" at bounding box center [325, 454] width 197 height 14
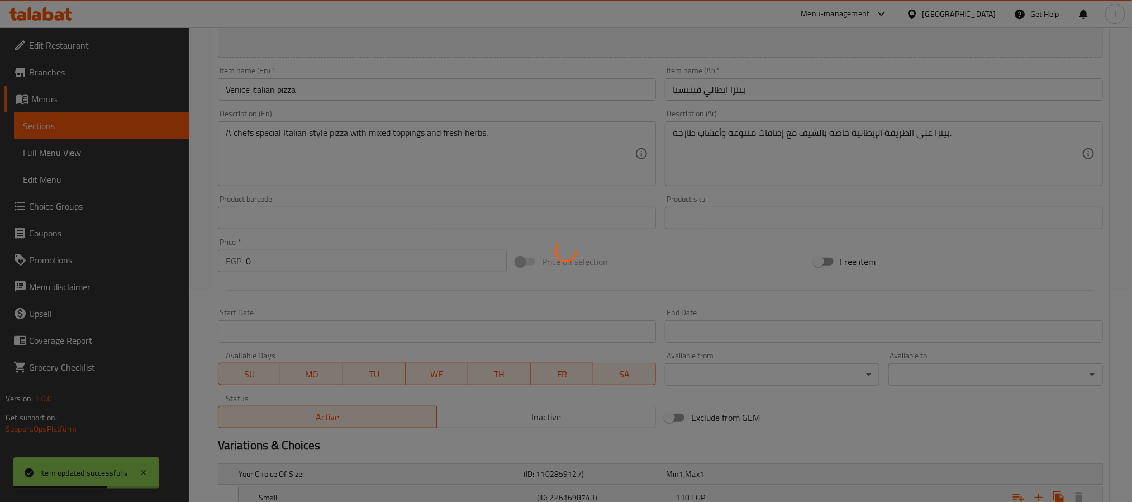
scroll to position [0, 0]
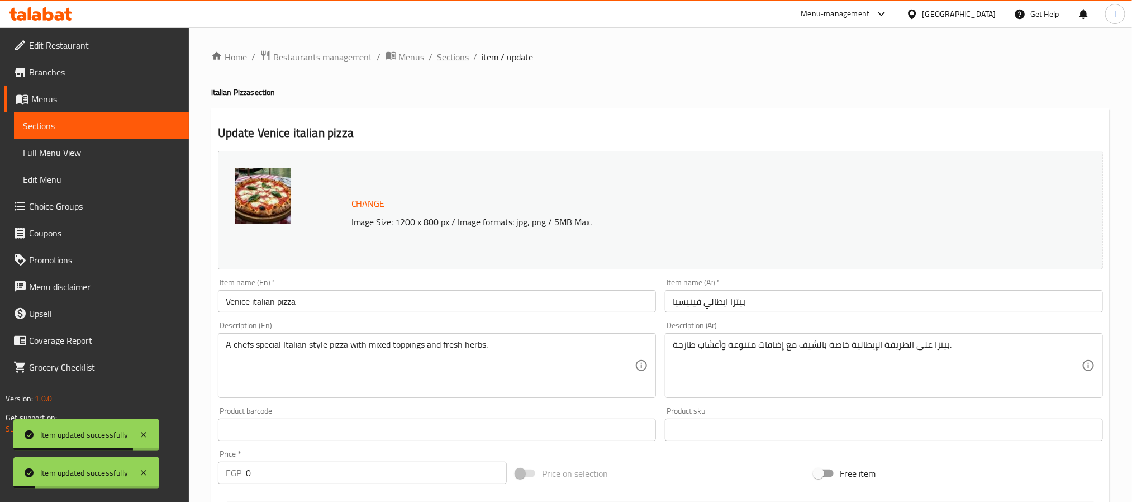
click at [467, 55] on span "Sections" at bounding box center [454, 56] width 32 height 13
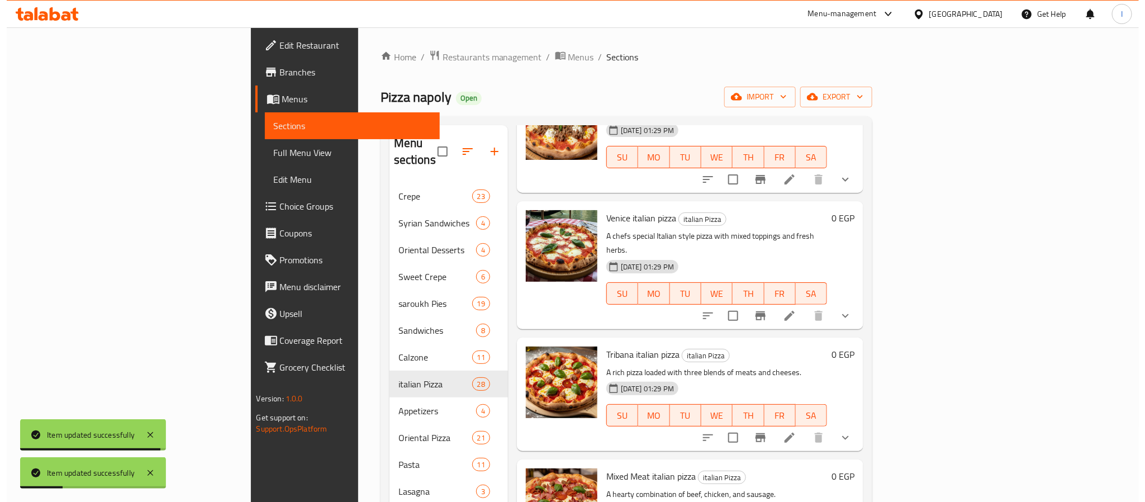
scroll to position [1273, 0]
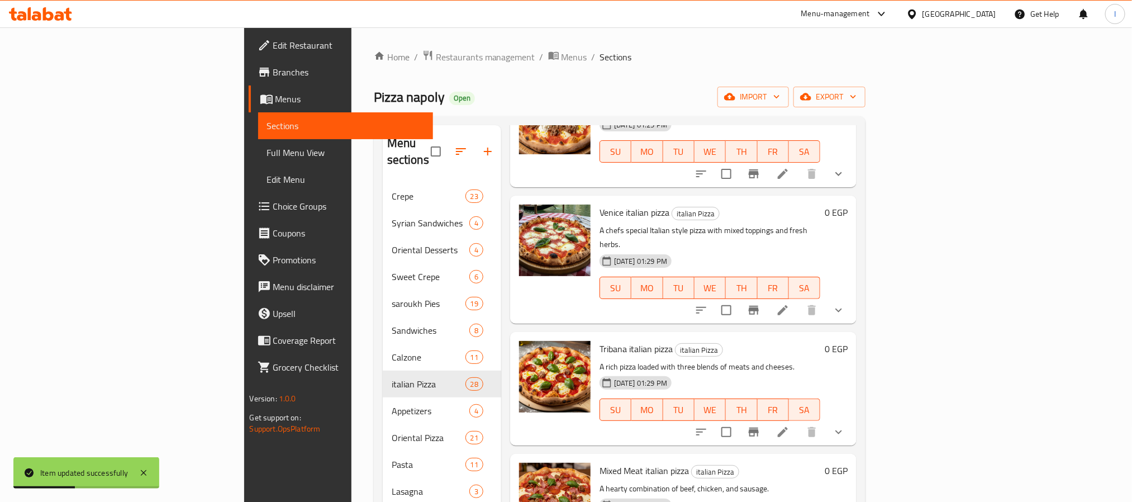
click at [600, 340] on span "Tribana italian pizza" at bounding box center [636, 348] width 73 height 17
click at [788, 427] on icon at bounding box center [783, 432] width 10 height 10
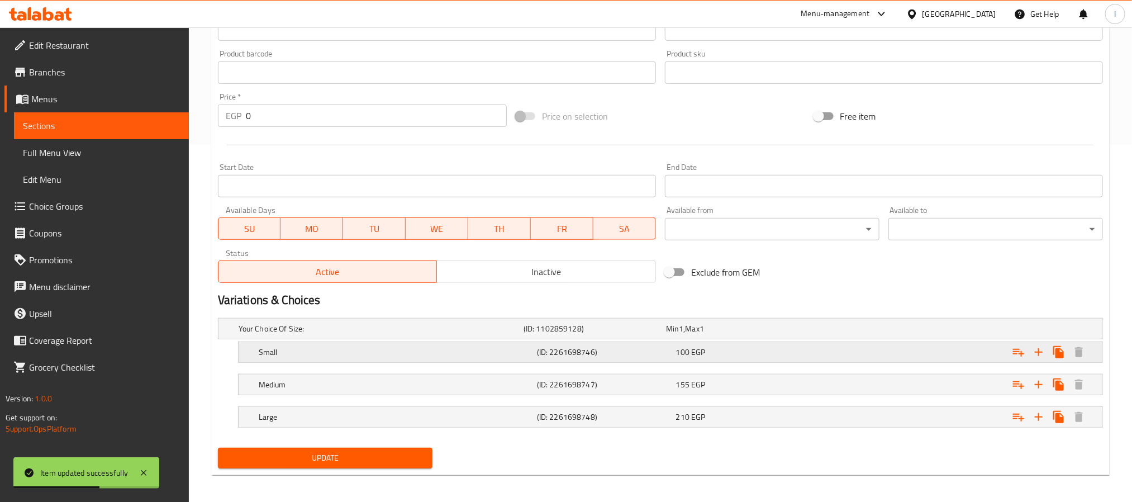
scroll to position [363, 0]
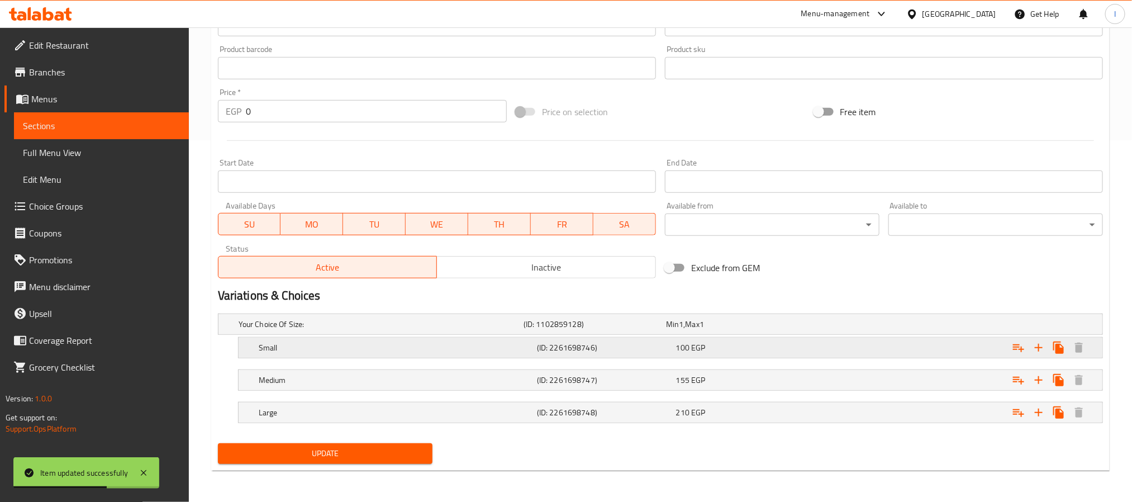
click at [752, 353] on div "100 EGP" at bounding box center [743, 348] width 139 height 16
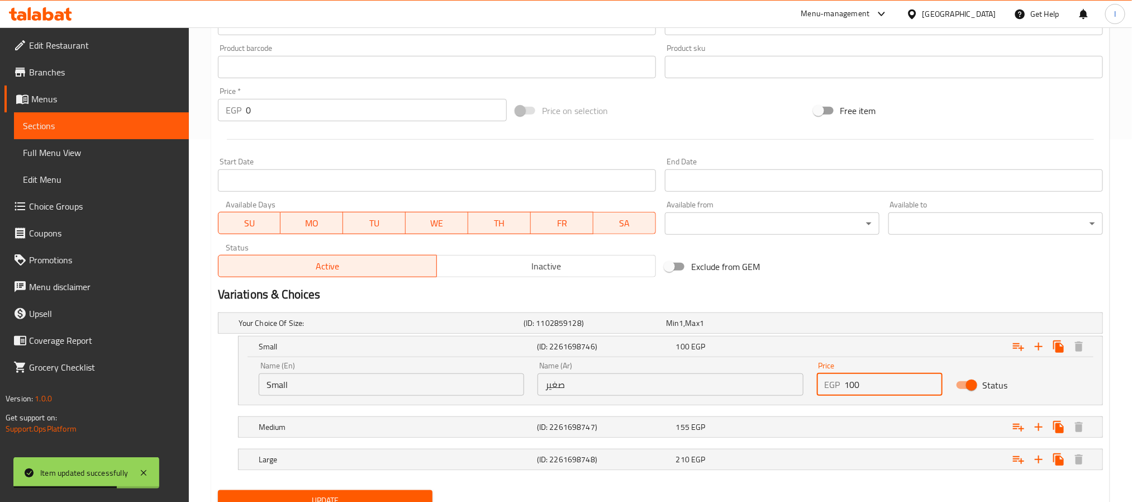
click at [879, 382] on input "100" at bounding box center [894, 384] width 98 height 22
type input "110"
click at [867, 428] on div "Expand" at bounding box center [952, 427] width 278 height 25
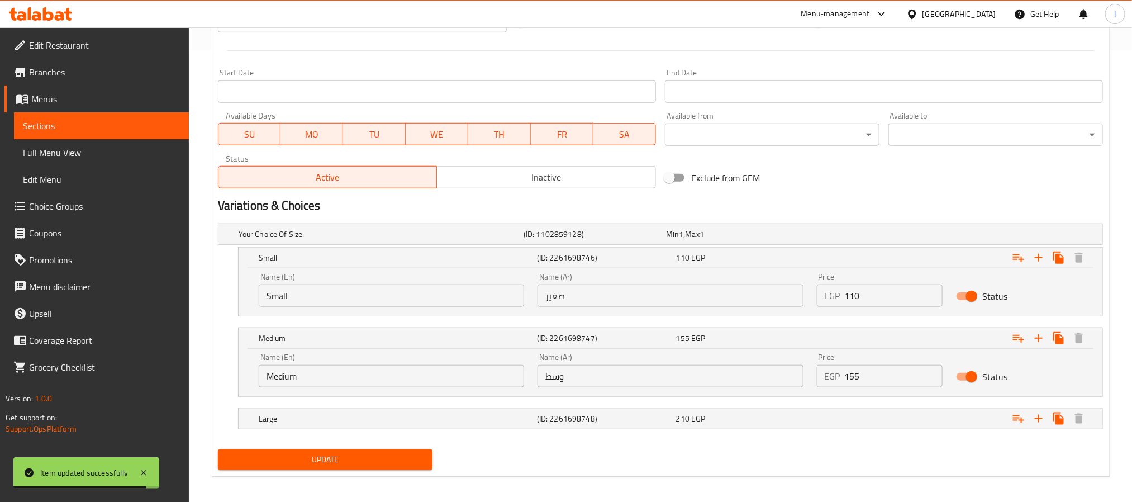
scroll to position [459, 0]
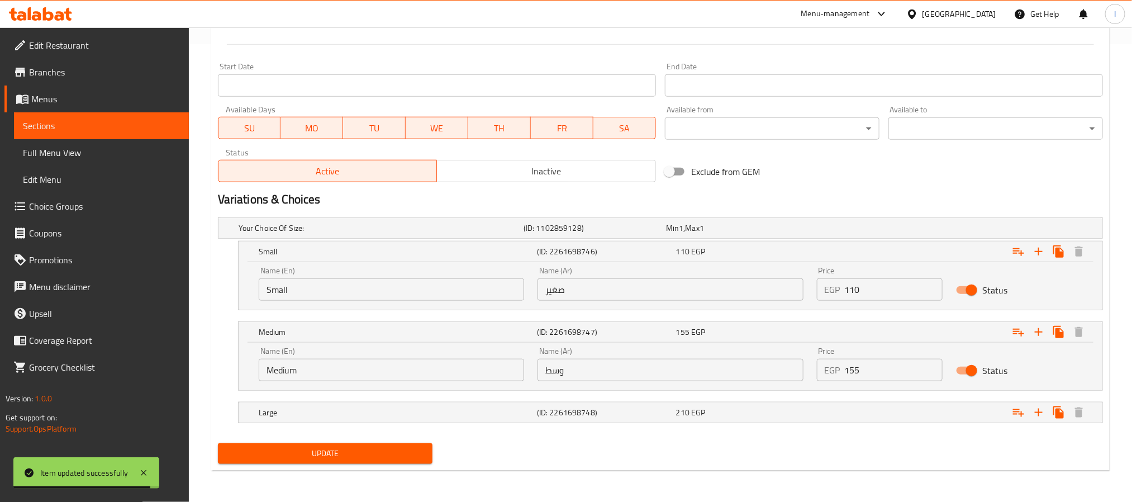
click at [882, 376] on input "155" at bounding box center [894, 370] width 98 height 22
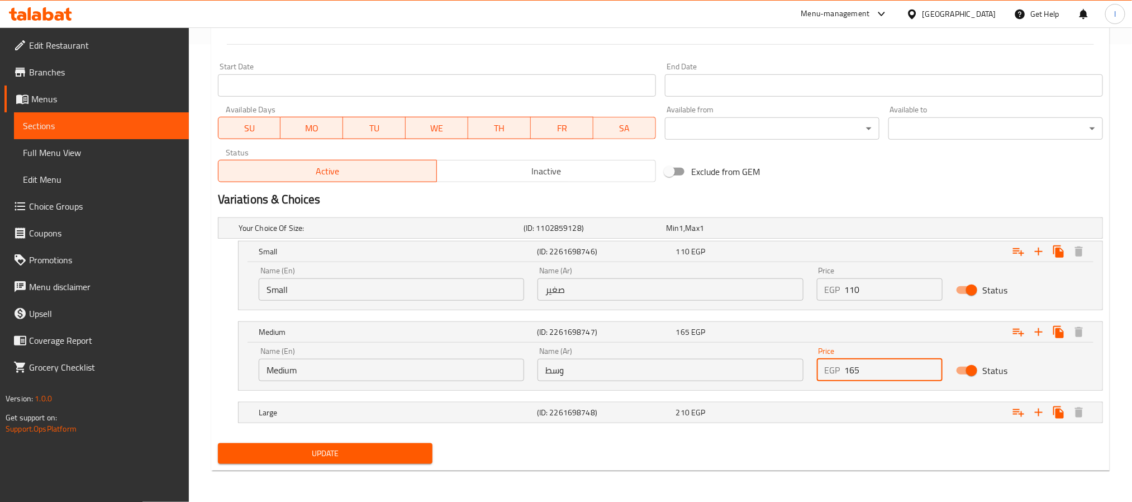
type input "165"
click at [882, 178] on div "Exclude from GEM" at bounding box center [810, 171] width 298 height 30
click at [864, 414] on div "Expand" at bounding box center [952, 412] width 278 height 25
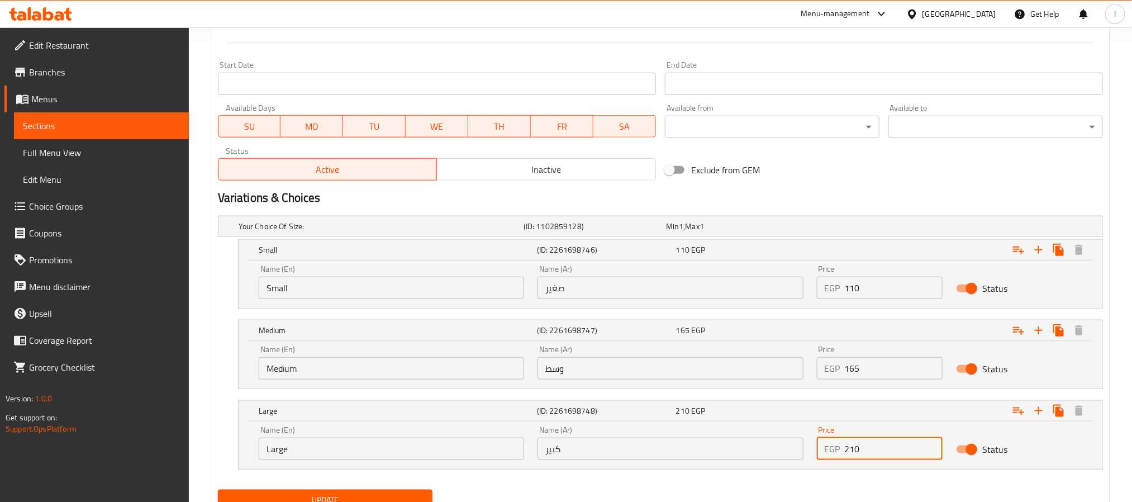
click at [880, 447] on input "210" at bounding box center [894, 449] width 98 height 22
type input "220"
drag, startPoint x: 863, startPoint y: 167, endPoint x: 860, endPoint y: 178, distance: 12.2
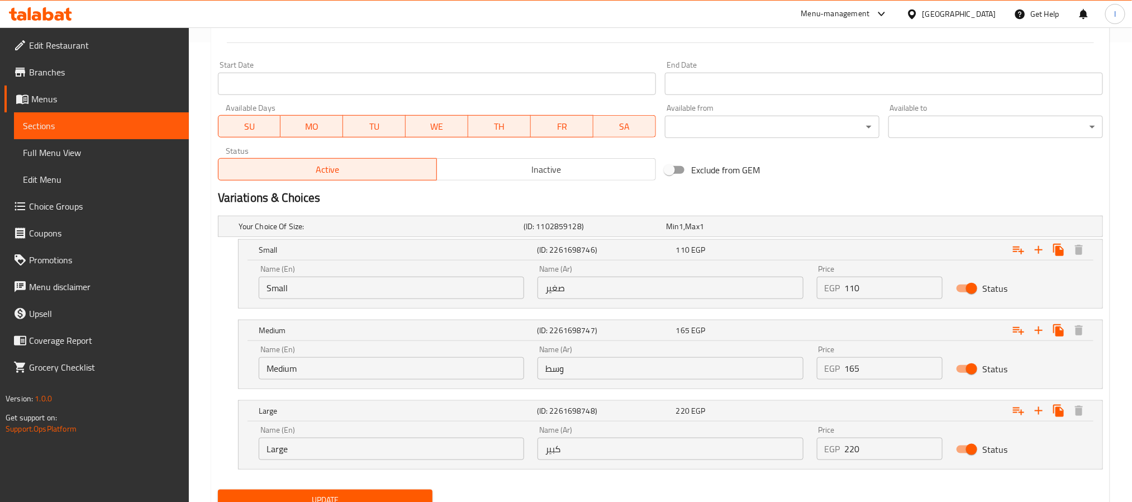
click at [862, 167] on div "Exclude from GEM" at bounding box center [810, 170] width 298 height 30
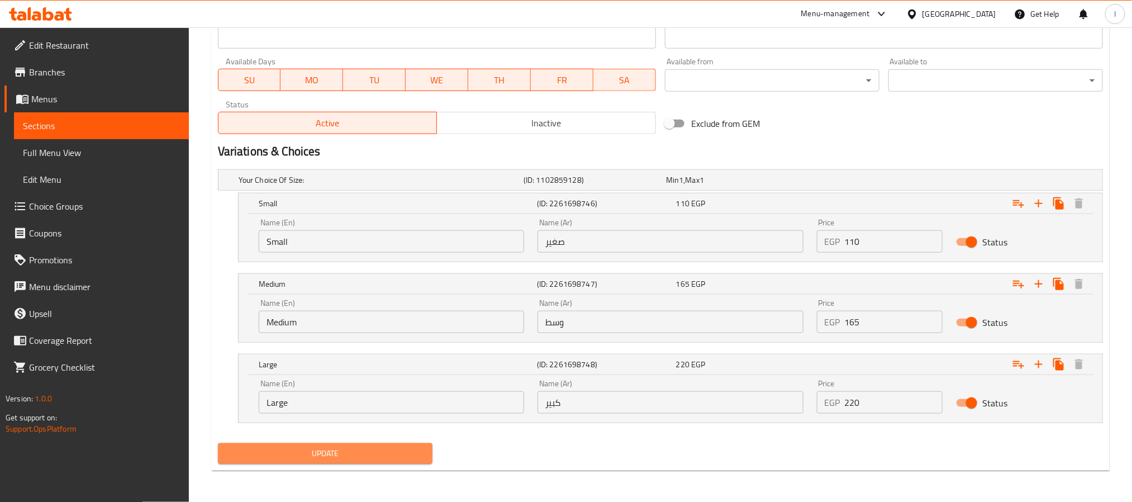
click at [391, 451] on span "Update" at bounding box center [325, 454] width 197 height 14
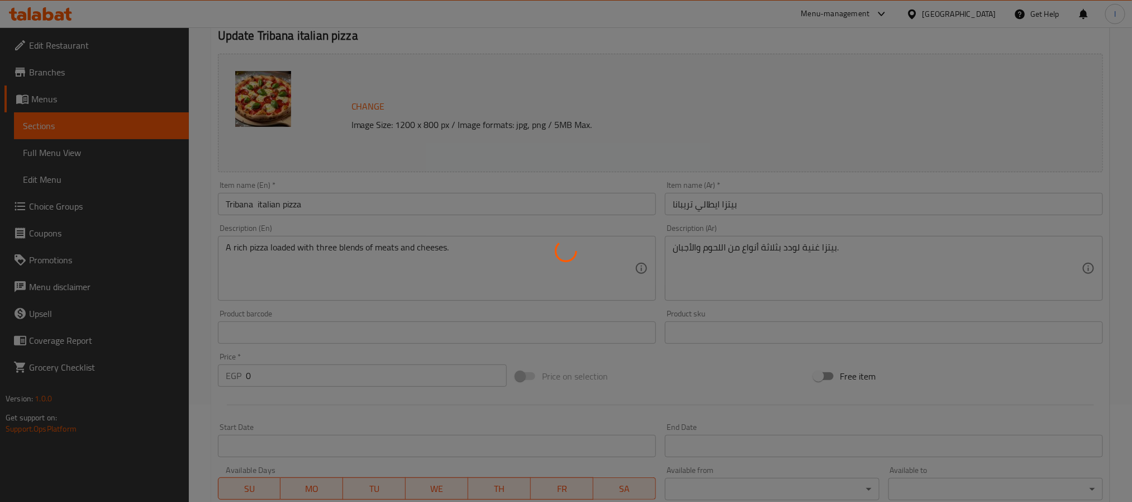
scroll to position [0, 0]
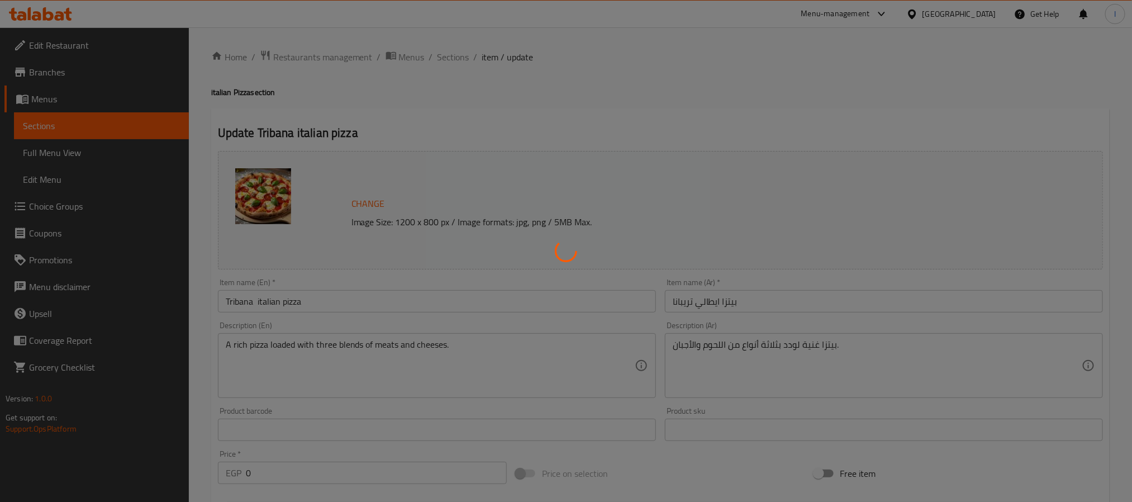
click at [615, 106] on div at bounding box center [566, 251] width 1132 height 502
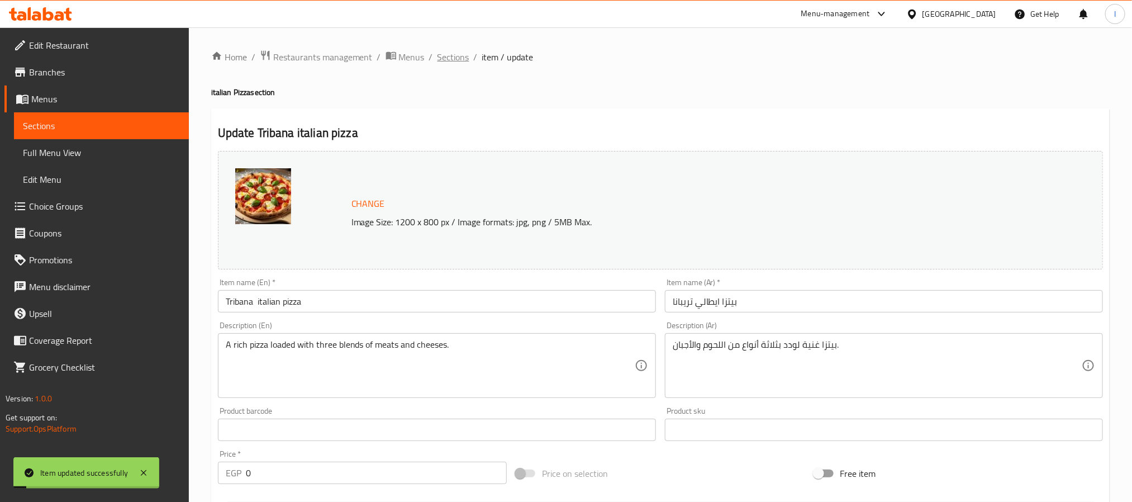
click at [449, 62] on span "Sections" at bounding box center [454, 56] width 32 height 13
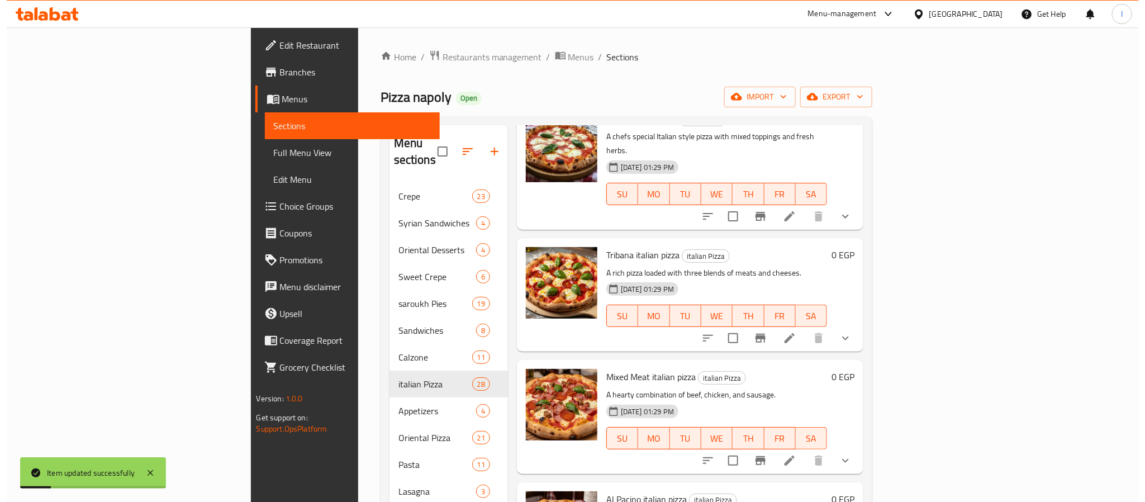
scroll to position [1395, 0]
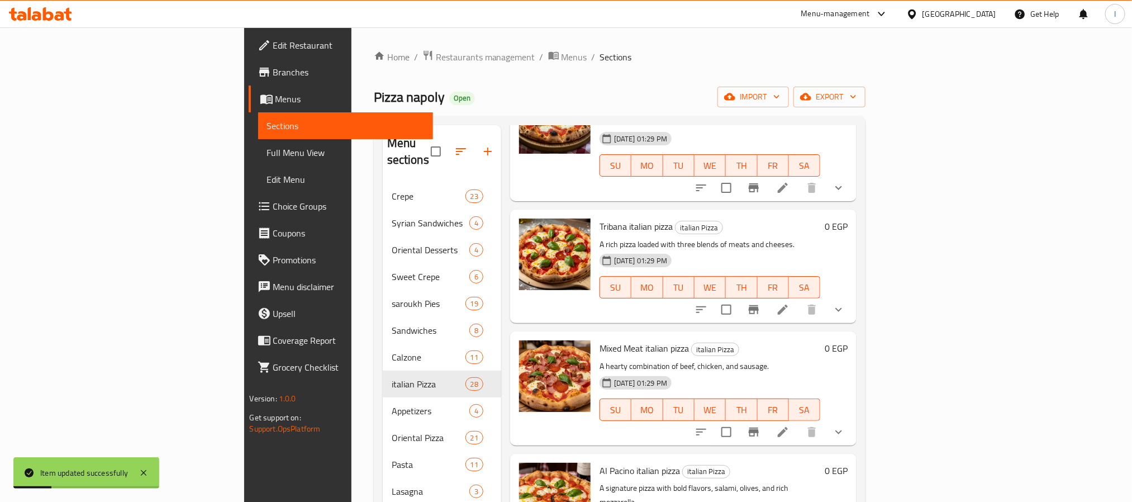
click at [600, 340] on span "Mixed Meat italian pizza" at bounding box center [644, 348] width 89 height 17
click at [790, 425] on icon at bounding box center [782, 431] width 13 height 13
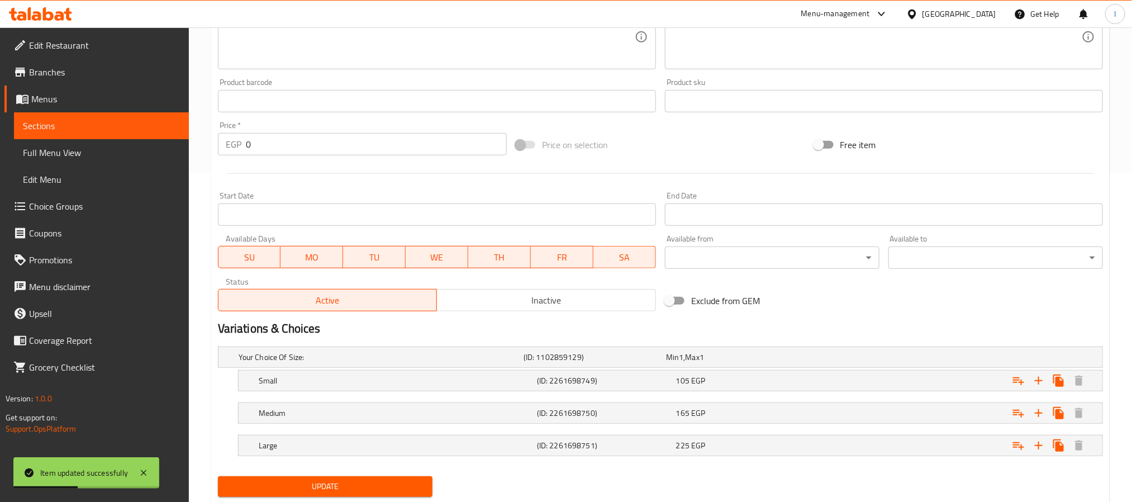
scroll to position [363, 0]
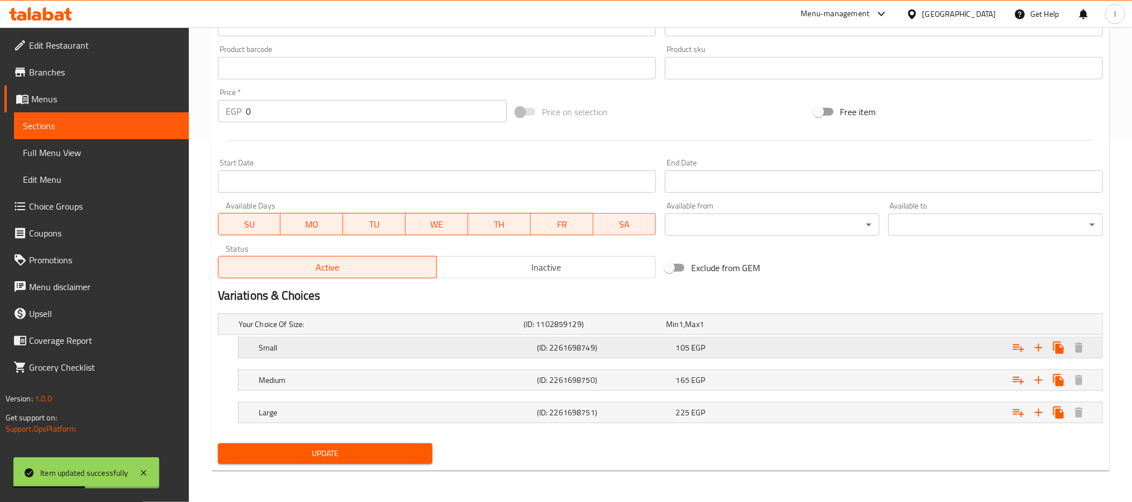
click at [743, 348] on div "105 EGP" at bounding box center [743, 347] width 135 height 11
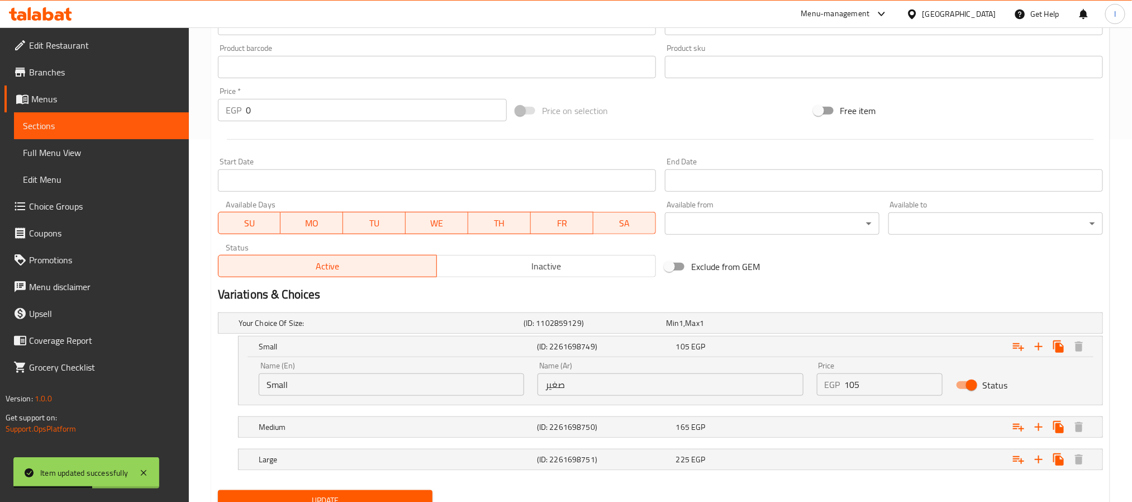
click at [877, 387] on input "105" at bounding box center [894, 384] width 98 height 22
type input "115"
click at [877, 282] on div "Variations & Choices" at bounding box center [660, 295] width 894 height 26
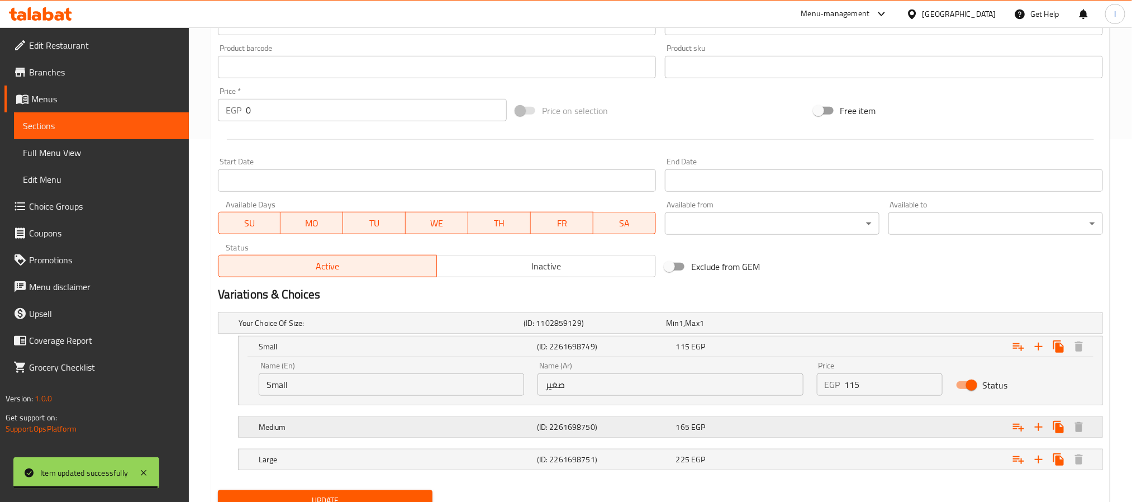
click at [864, 436] on div "Expand" at bounding box center [952, 427] width 278 height 25
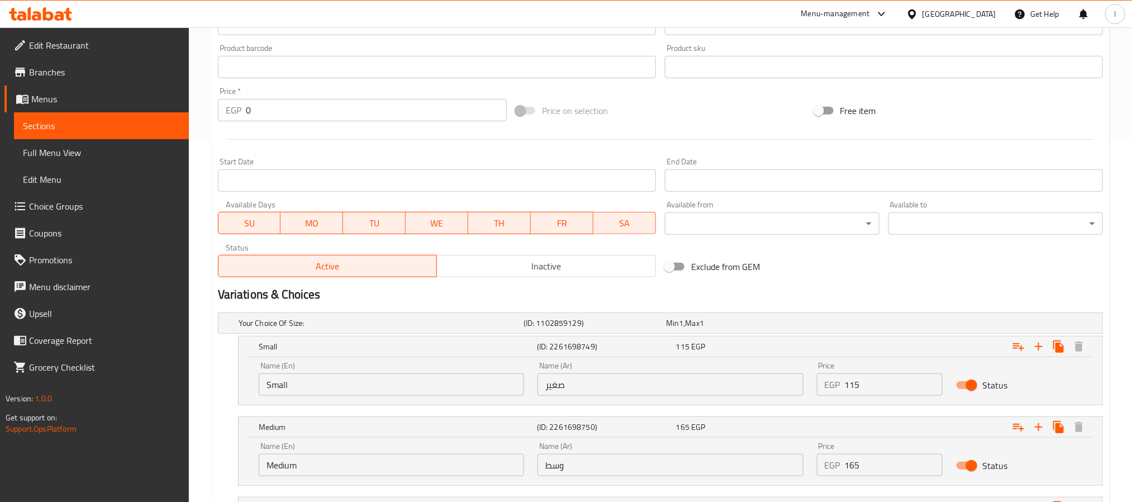
click at [879, 472] on input "165" at bounding box center [894, 465] width 98 height 22
type input "175"
drag, startPoint x: 899, startPoint y: 254, endPoint x: 882, endPoint y: 308, distance: 57.3
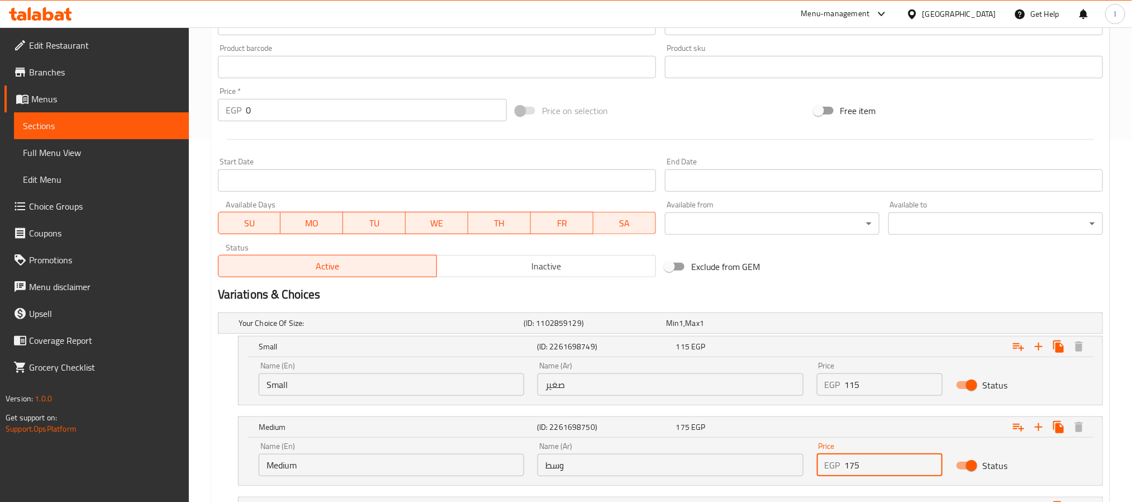
click at [899, 257] on div "Exclude from GEM" at bounding box center [810, 266] width 298 height 30
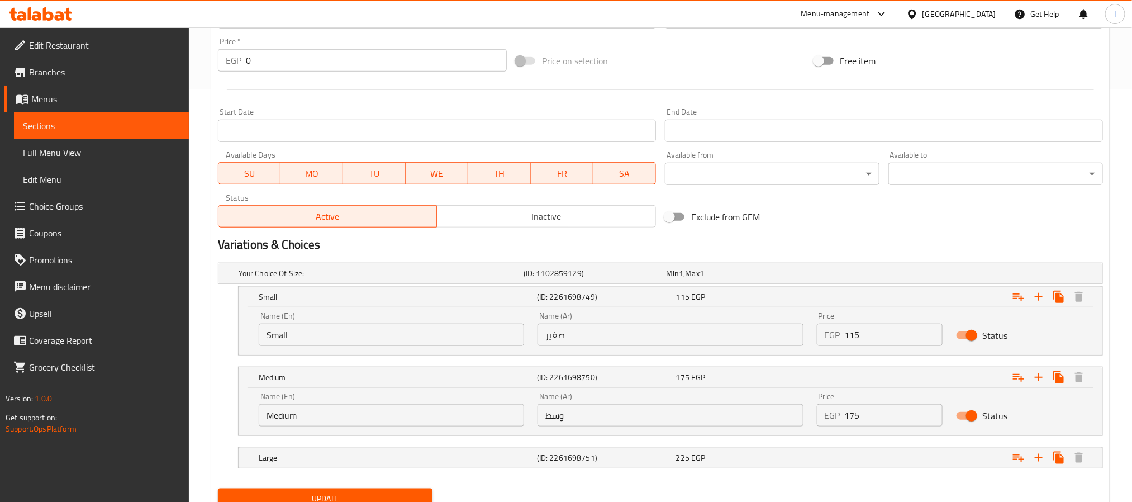
scroll to position [459, 0]
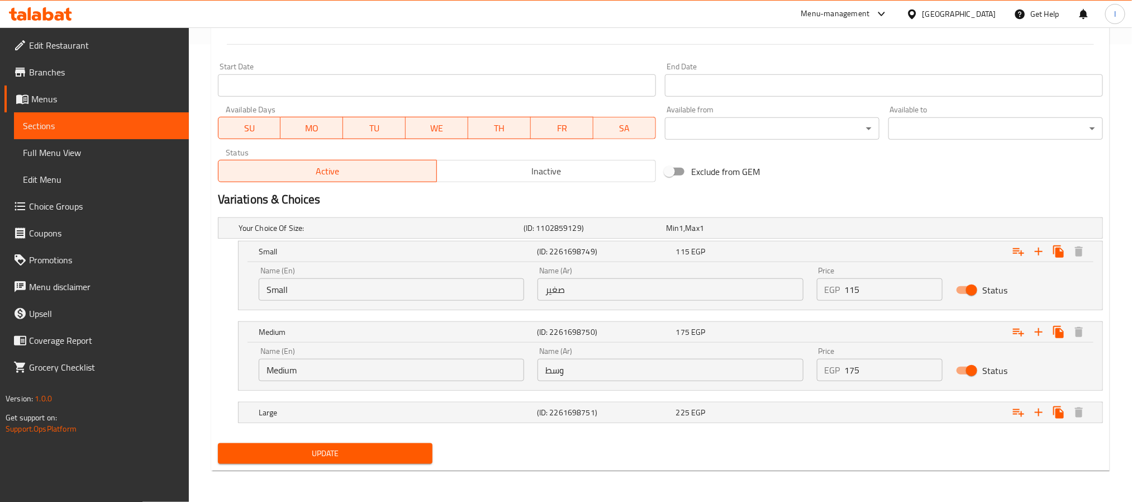
click at [848, 425] on nav at bounding box center [660, 429] width 885 height 9
click at [853, 418] on div "Expand" at bounding box center [952, 412] width 278 height 25
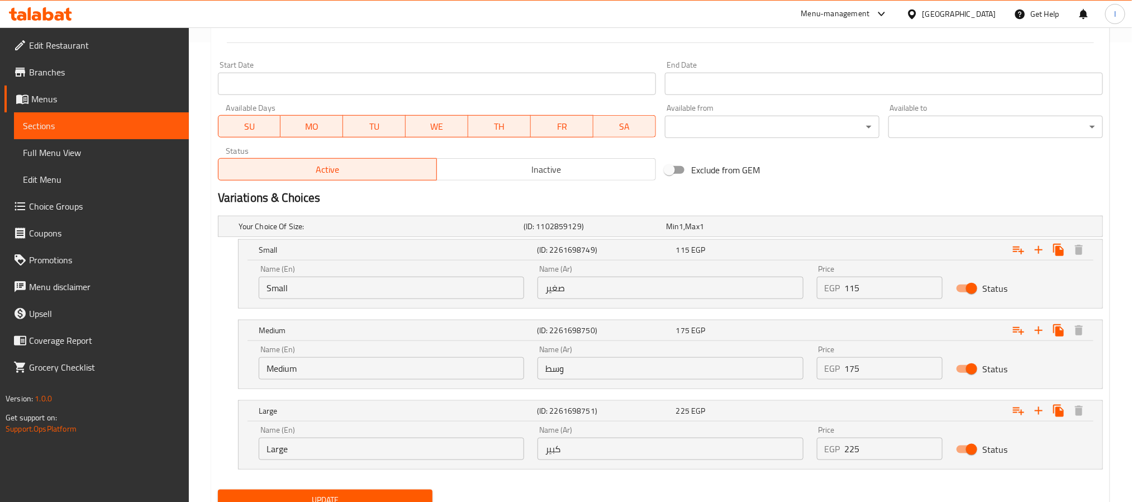
click at [882, 445] on input "225" at bounding box center [894, 449] width 98 height 22
type input "235"
click at [863, 173] on div "Exclude from GEM" at bounding box center [810, 170] width 298 height 30
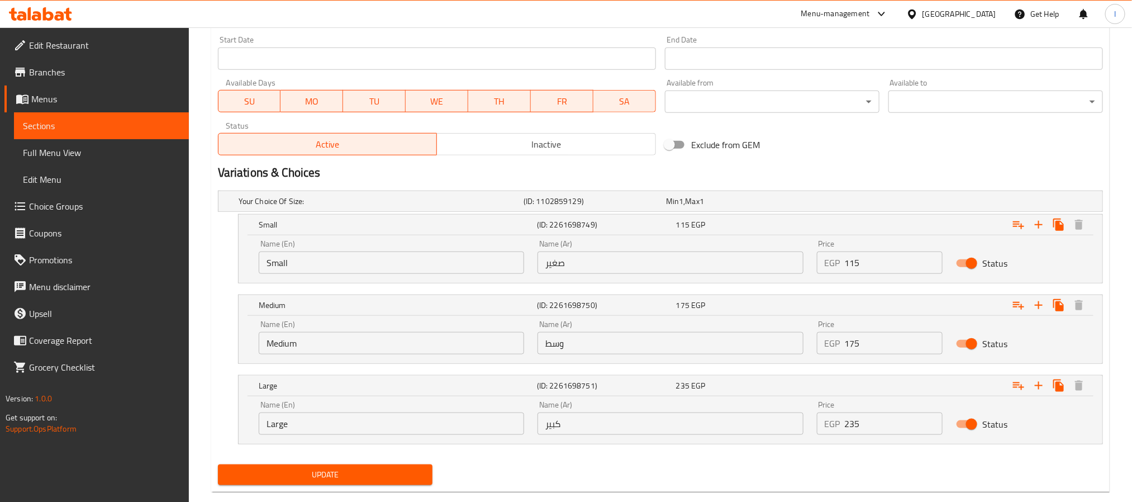
scroll to position [507, 0]
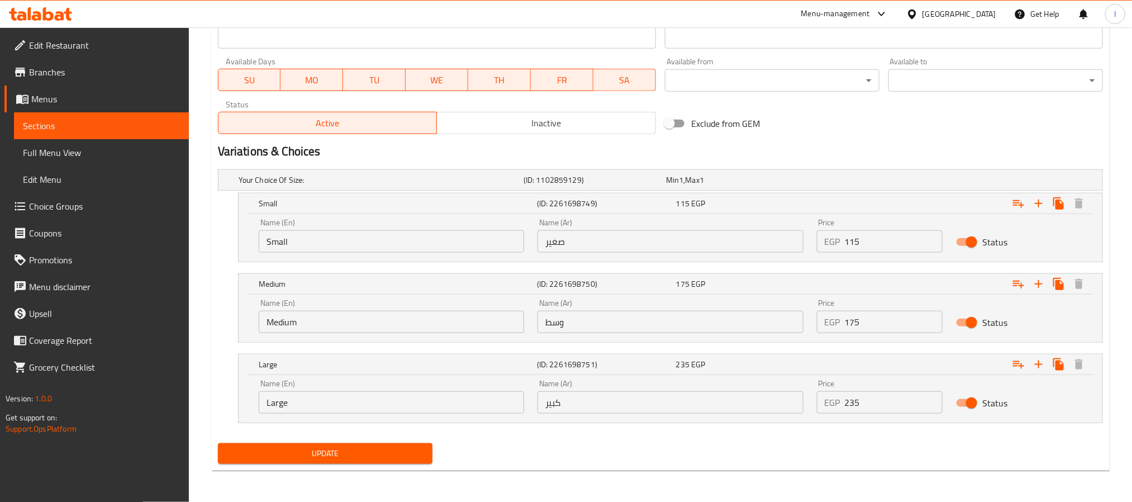
click at [391, 445] on button "Update" at bounding box center [325, 453] width 215 height 21
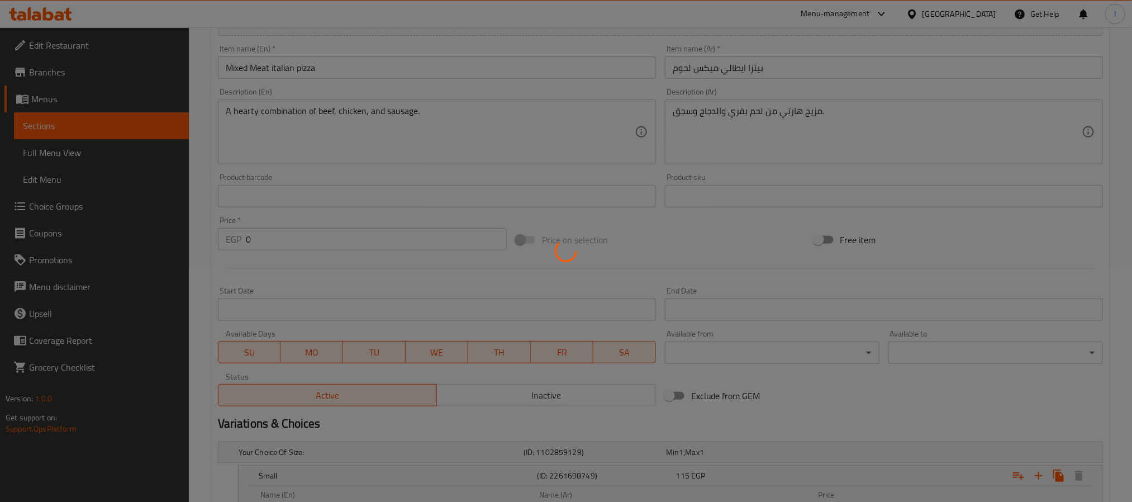
scroll to position [0, 0]
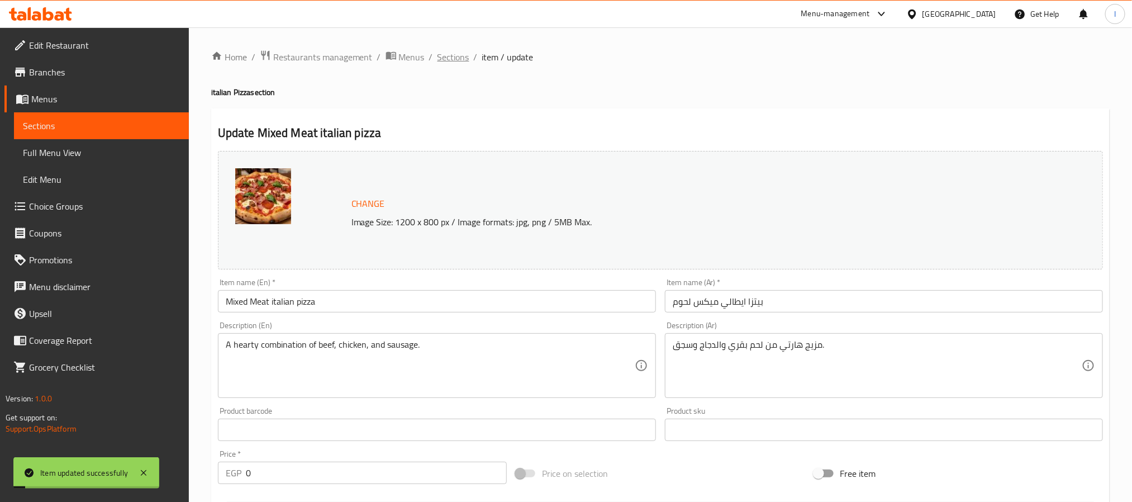
click at [455, 60] on span "Sections" at bounding box center [454, 56] width 32 height 13
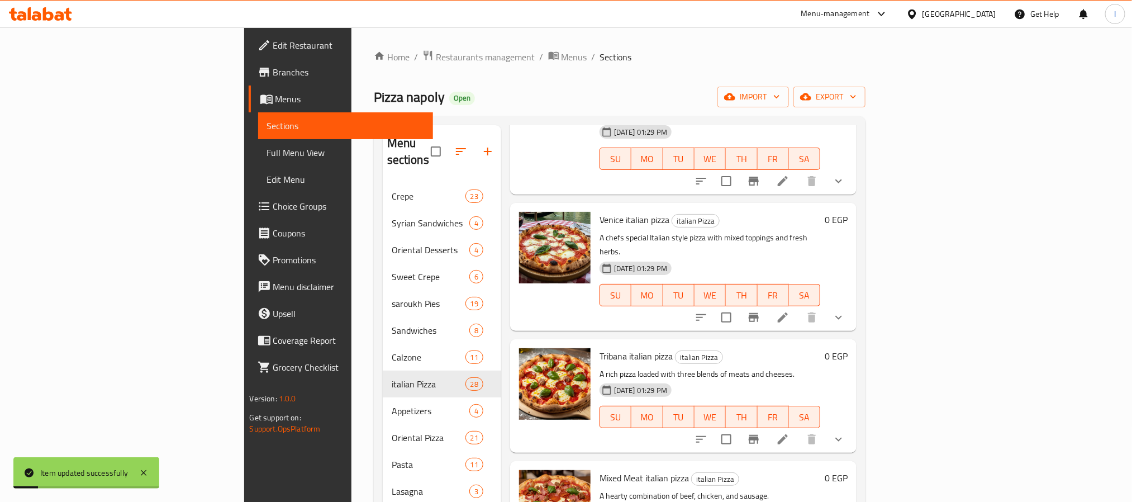
scroll to position [1433, 0]
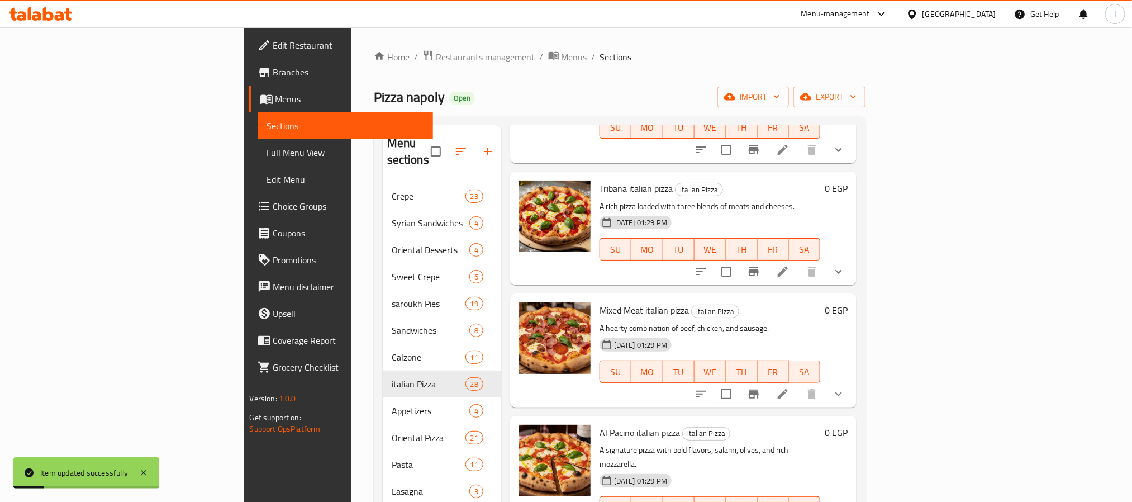
click at [600, 424] on span "Al Pacino italian pizza" at bounding box center [640, 432] width 80 height 17
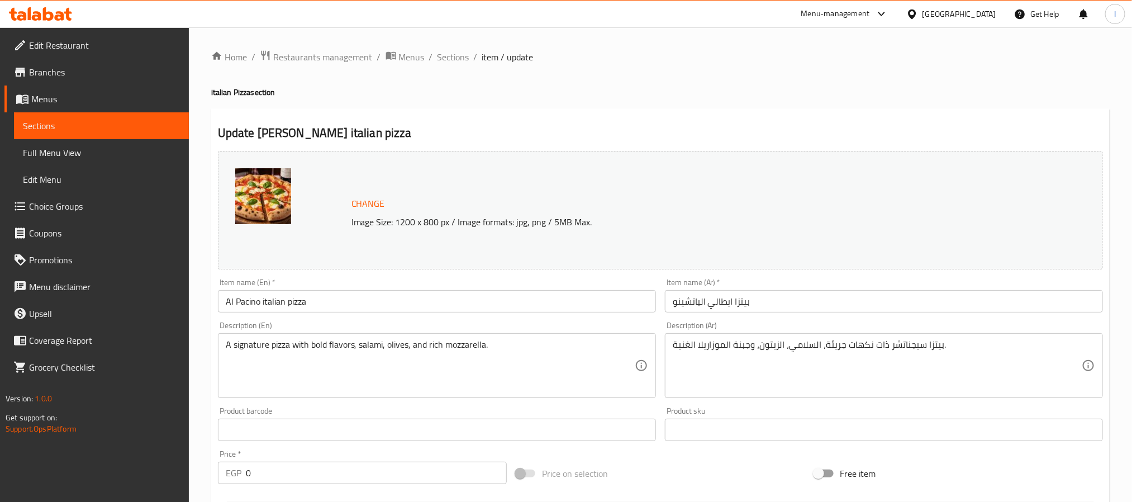
click at [599, 91] on h4 "italian Pizza section" at bounding box center [660, 92] width 899 height 11
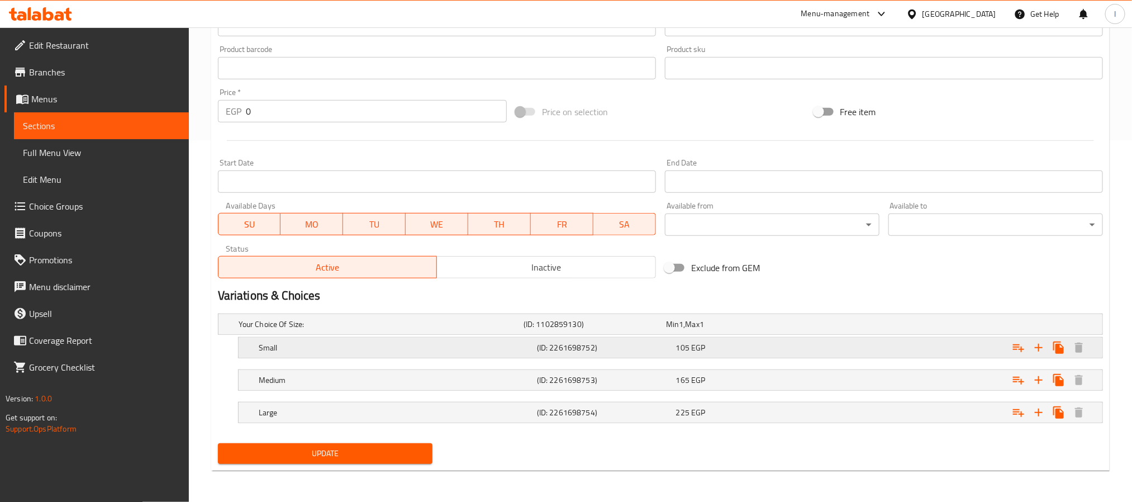
click at [820, 348] on div "Expand" at bounding box center [952, 347] width 278 height 25
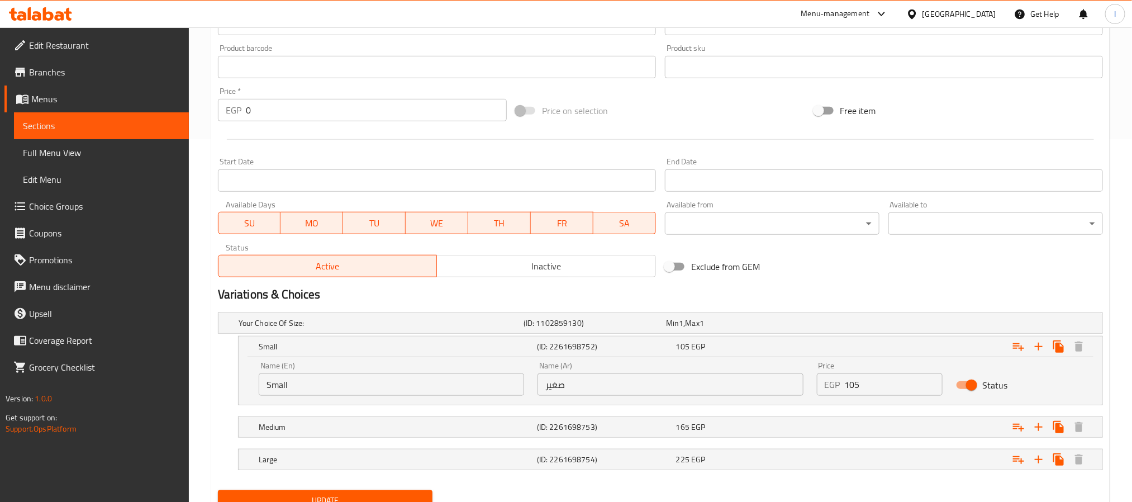
click at [868, 286] on h2 "Variations & Choices" at bounding box center [660, 294] width 885 height 17
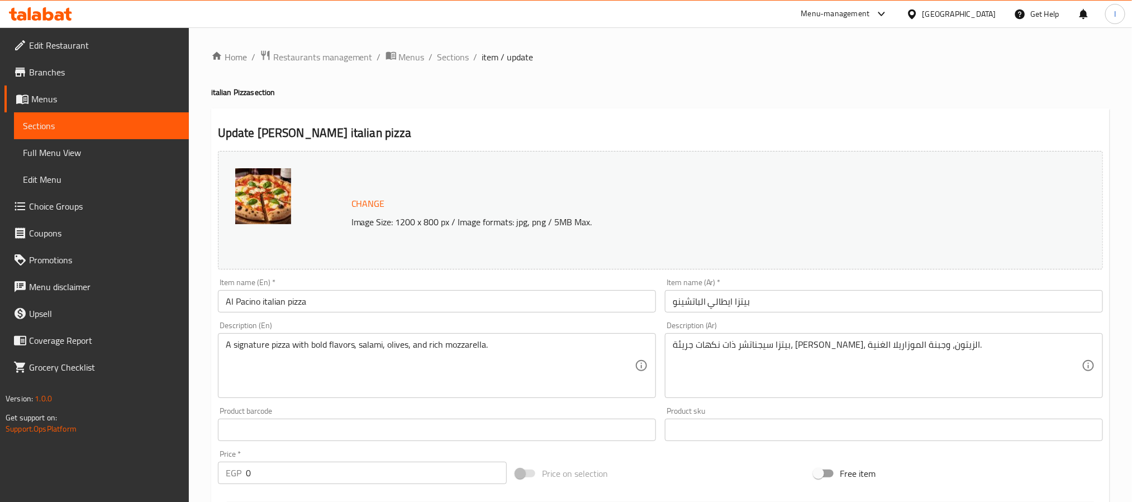
click at [635, 71] on div "Home / Restaurants management / Menus / Sections / item / update italian Pizza …" at bounding box center [660, 445] width 899 height 791
click at [458, 59] on span "Sections" at bounding box center [454, 56] width 32 height 13
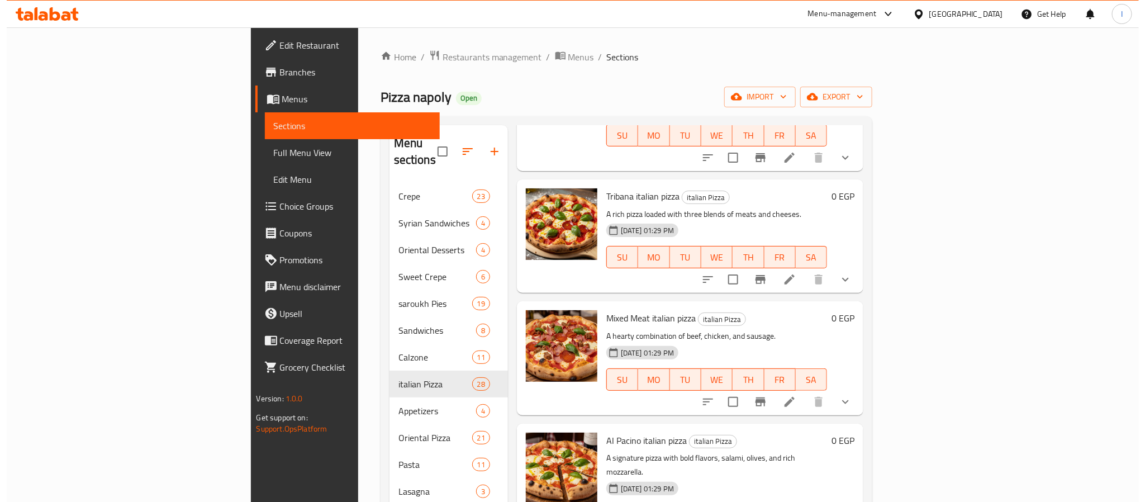
scroll to position [1433, 0]
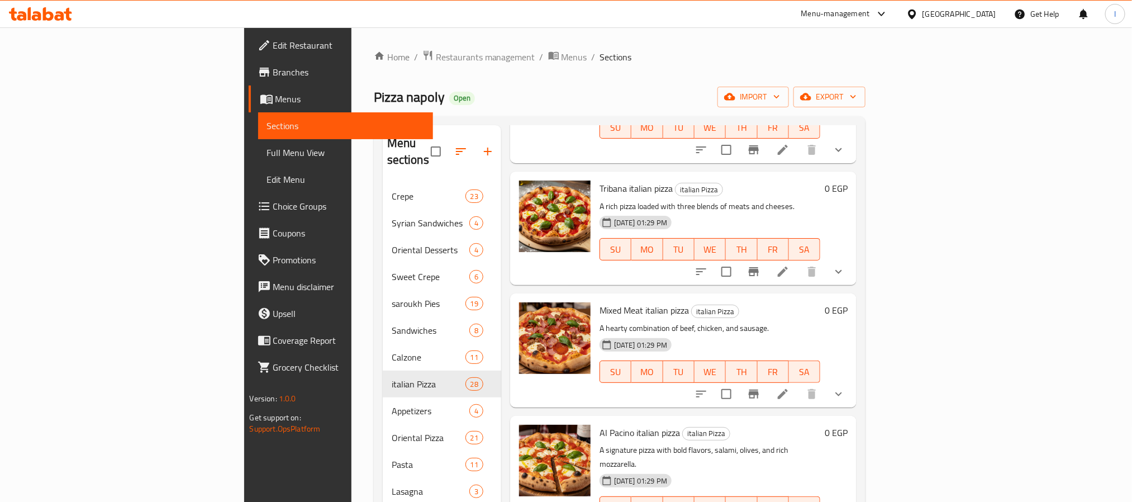
click at [600, 302] on span "Mixed Meat italian pizza" at bounding box center [644, 310] width 89 height 17
copy h6 "Mixed Meat italian pizza"
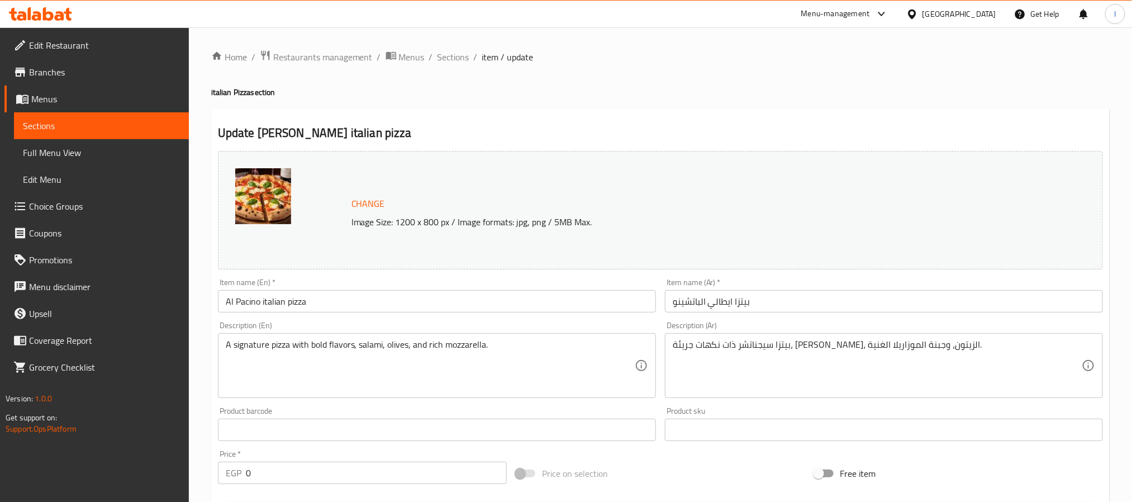
click at [381, 297] on input "Al Pacino italian pizza" at bounding box center [437, 301] width 438 height 22
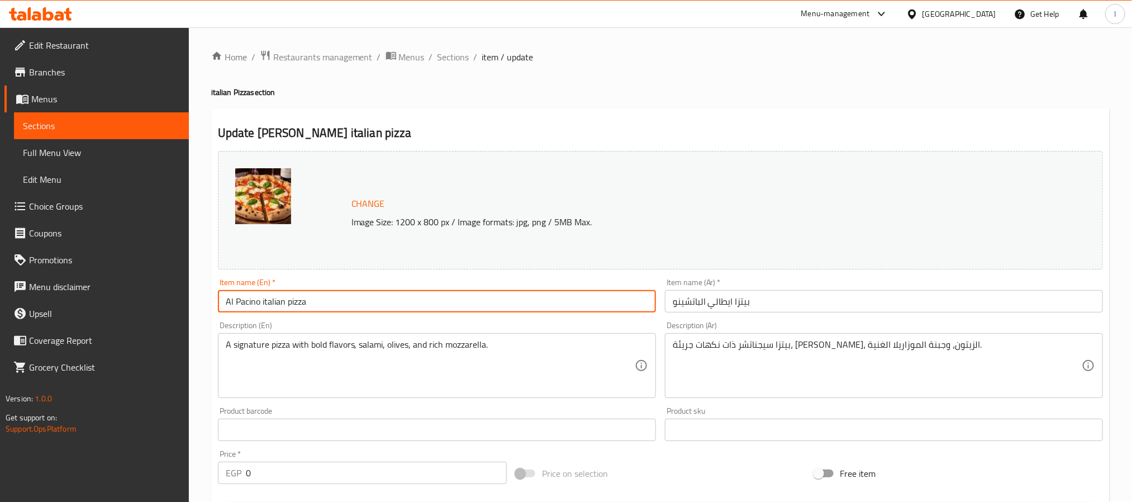
click at [381, 297] on input "Al Pacino italian pizza" at bounding box center [437, 301] width 438 height 22
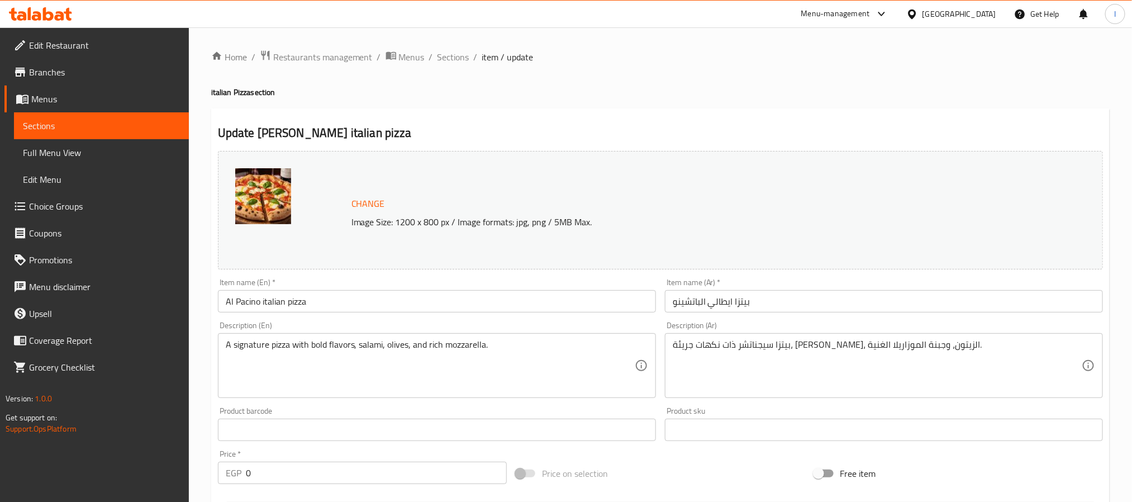
click at [452, 45] on div "Home / Restaurants management / Menus / Sections / item / update italian Pizza …" at bounding box center [660, 445] width 943 height 836
click at [453, 52] on span "Sections" at bounding box center [454, 56] width 32 height 13
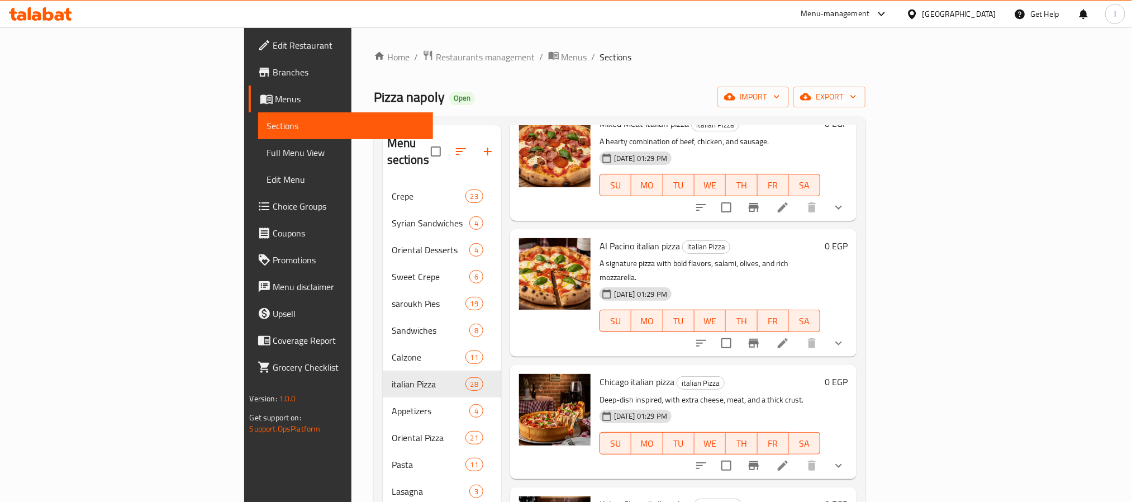
scroll to position [1640, 0]
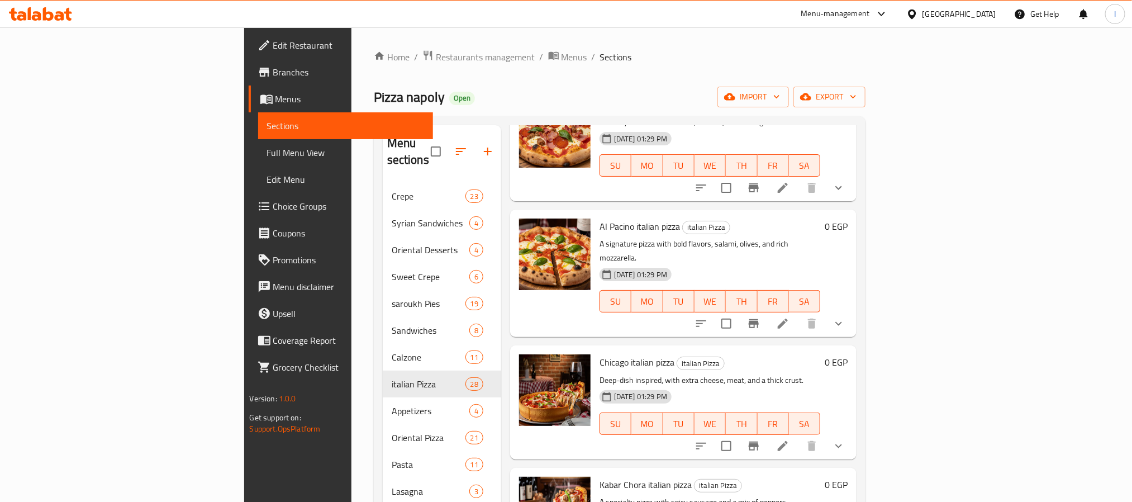
click at [600, 354] on span "Chicago italian pizza" at bounding box center [637, 362] width 75 height 17
copy h6 "Chicago italian pizza"
click at [790, 439] on icon at bounding box center [782, 445] width 13 height 13
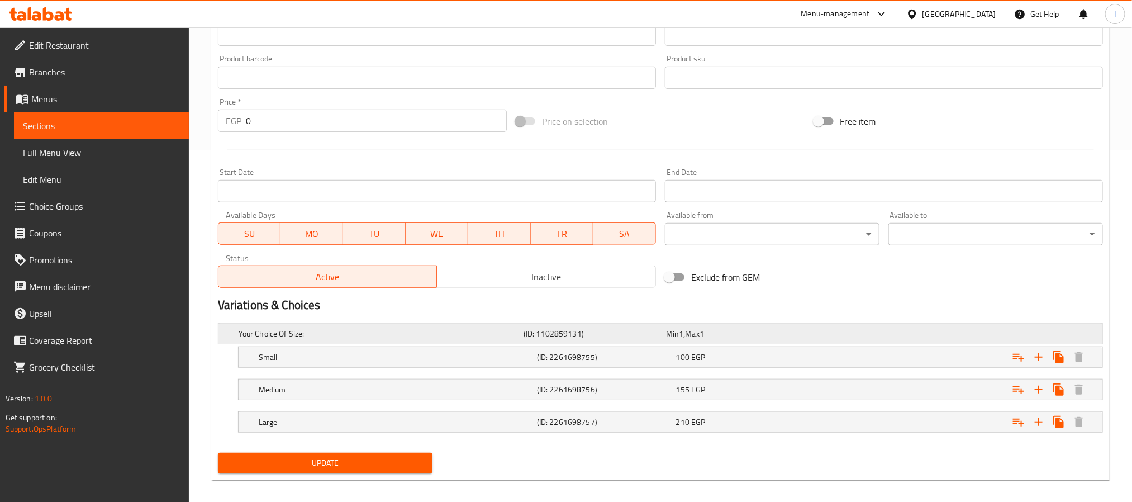
scroll to position [363, 0]
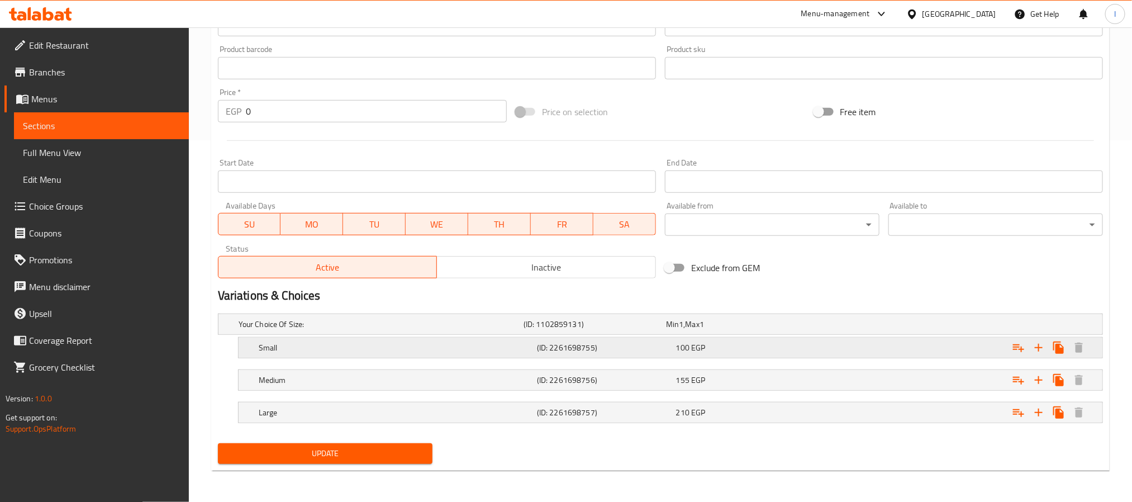
click at [785, 345] on div "100 EGP" at bounding box center [743, 347] width 135 height 11
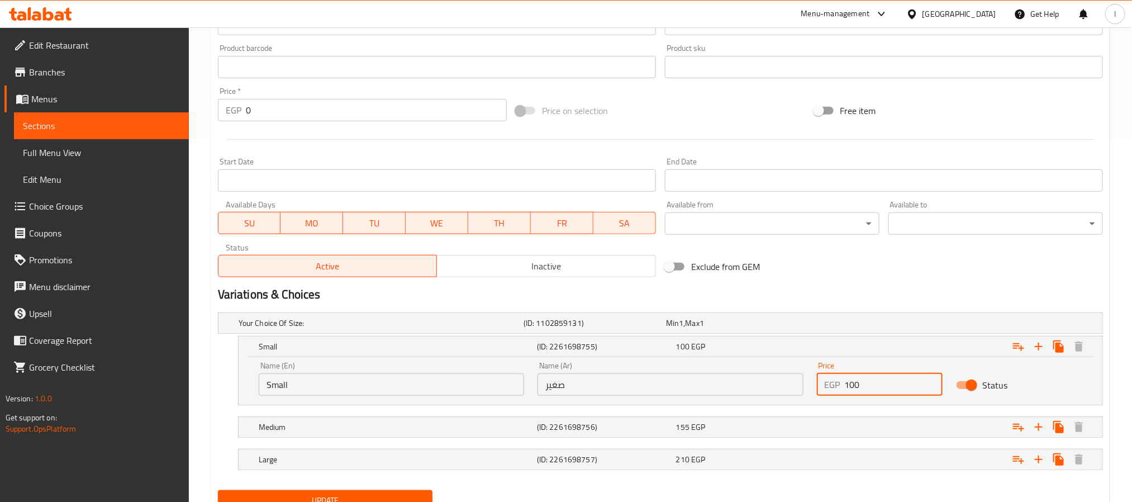
click at [867, 388] on input "100" at bounding box center [894, 384] width 98 height 22
type input "110"
click at [860, 421] on div "Expand" at bounding box center [952, 427] width 278 height 25
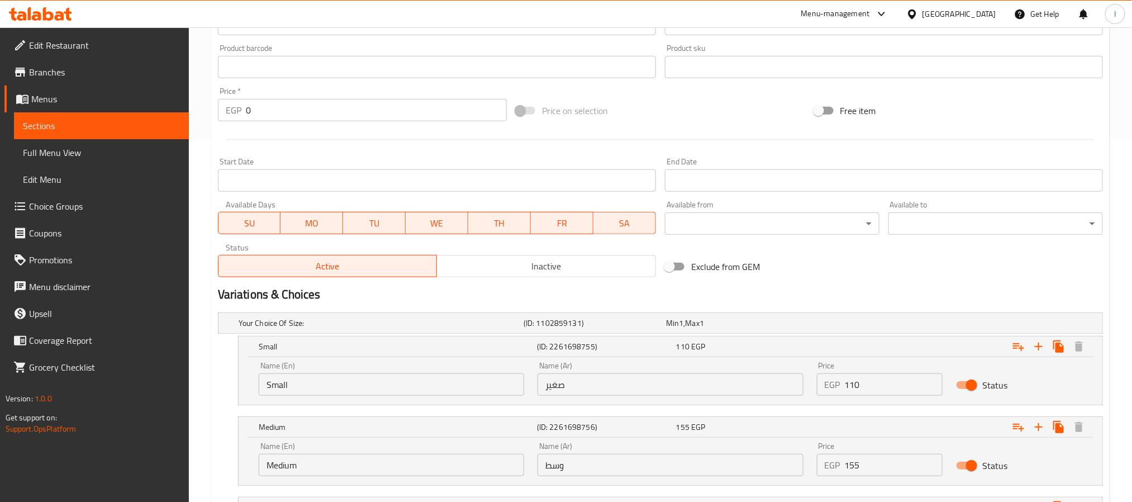
click at [878, 458] on input "155" at bounding box center [894, 465] width 98 height 22
type input "165"
click at [886, 283] on div "Variations & Choices" at bounding box center [660, 295] width 894 height 26
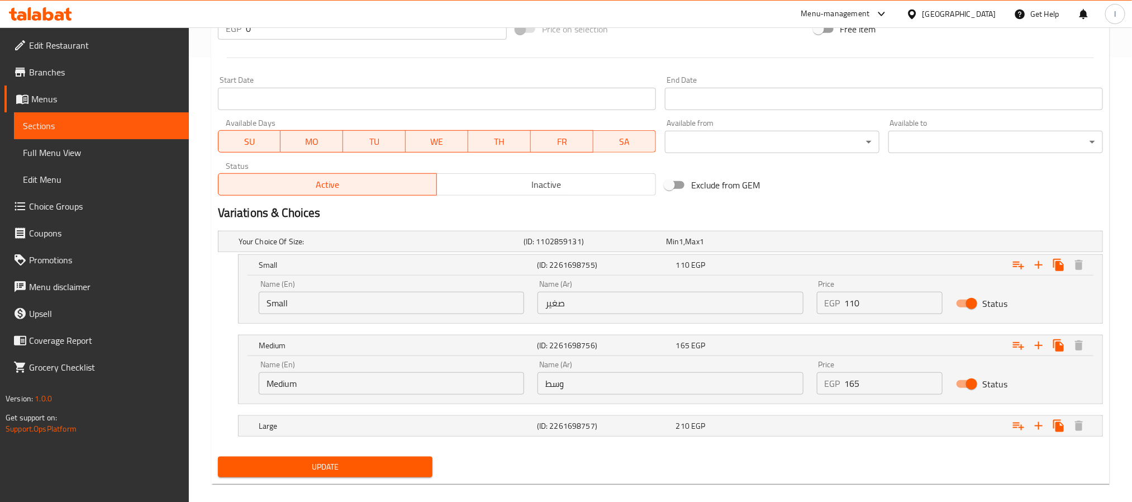
scroll to position [459, 0]
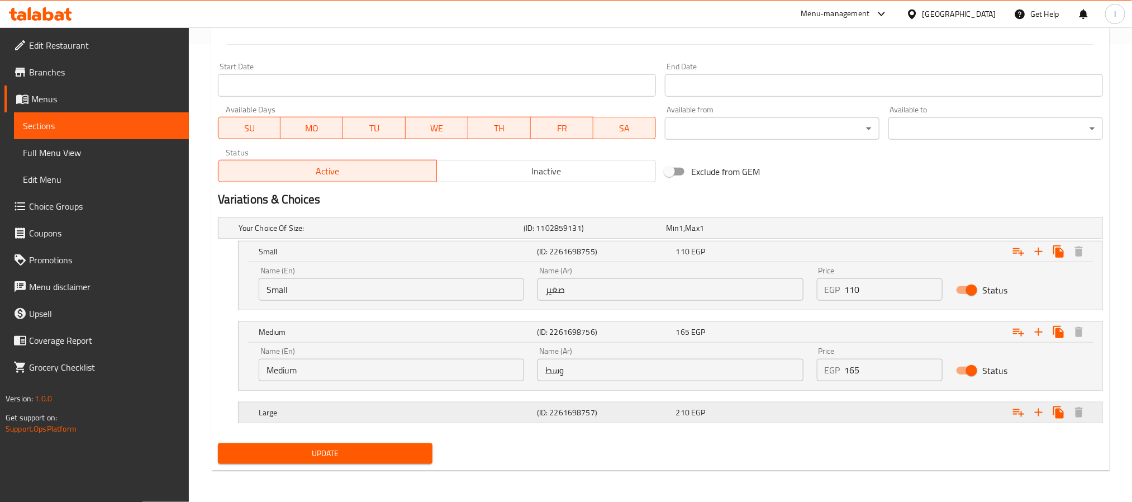
click at [847, 419] on div "Expand" at bounding box center [952, 412] width 278 height 25
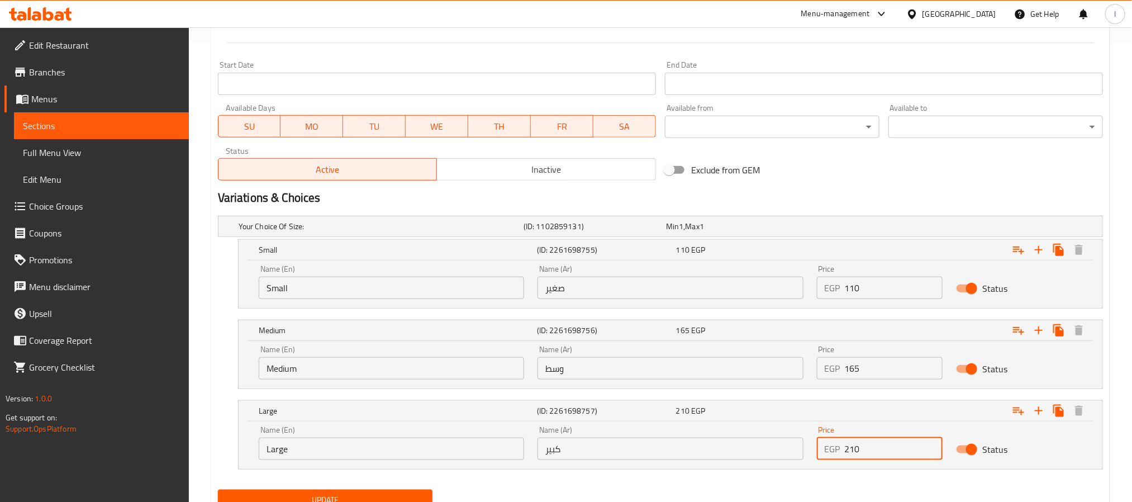
click at [900, 443] on input "210" at bounding box center [894, 449] width 98 height 22
type input "220"
drag, startPoint x: 900, startPoint y: 174, endPoint x: 882, endPoint y: 200, distance: 31.2
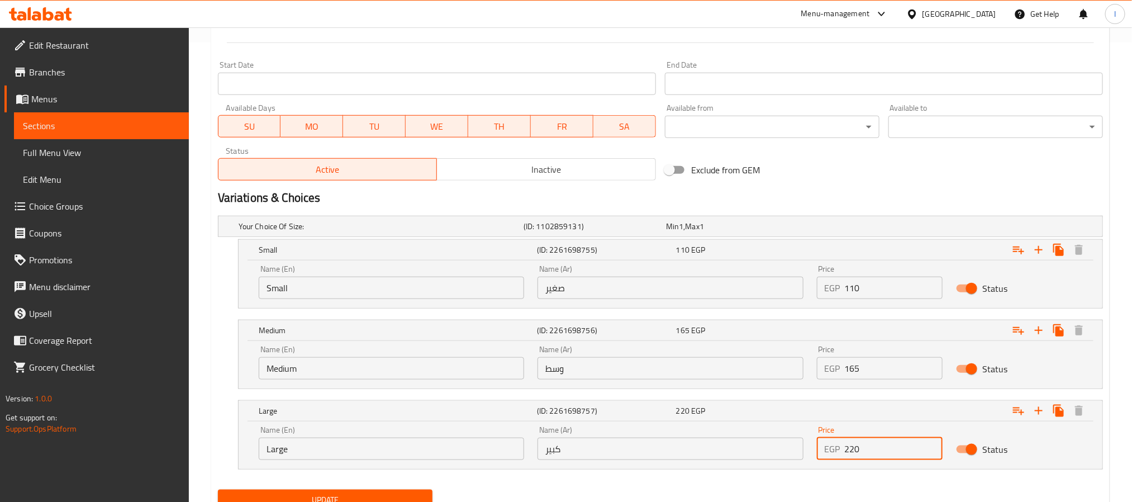
click at [899, 175] on div "Exclude from GEM" at bounding box center [810, 170] width 298 height 30
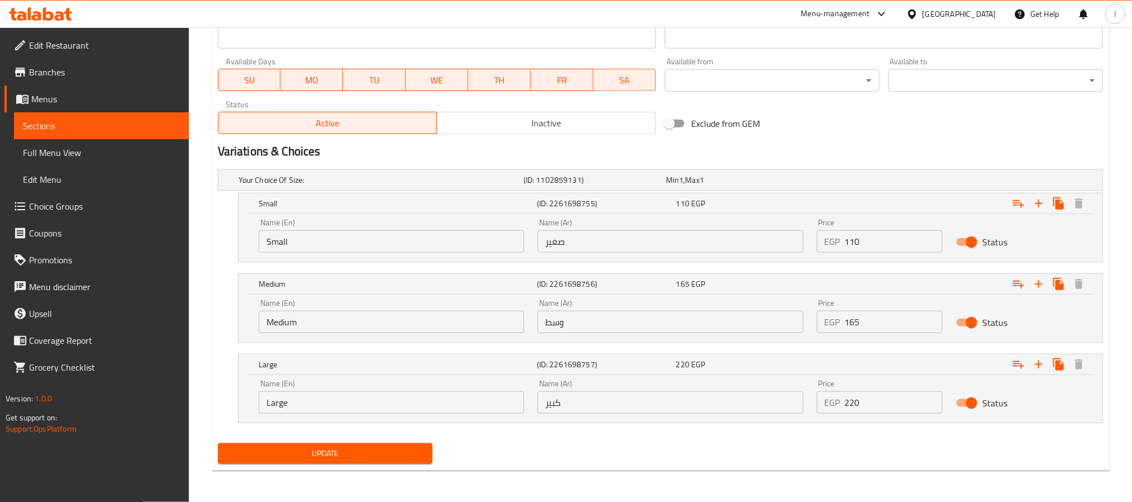
click at [408, 454] on span "Update" at bounding box center [325, 454] width 197 height 14
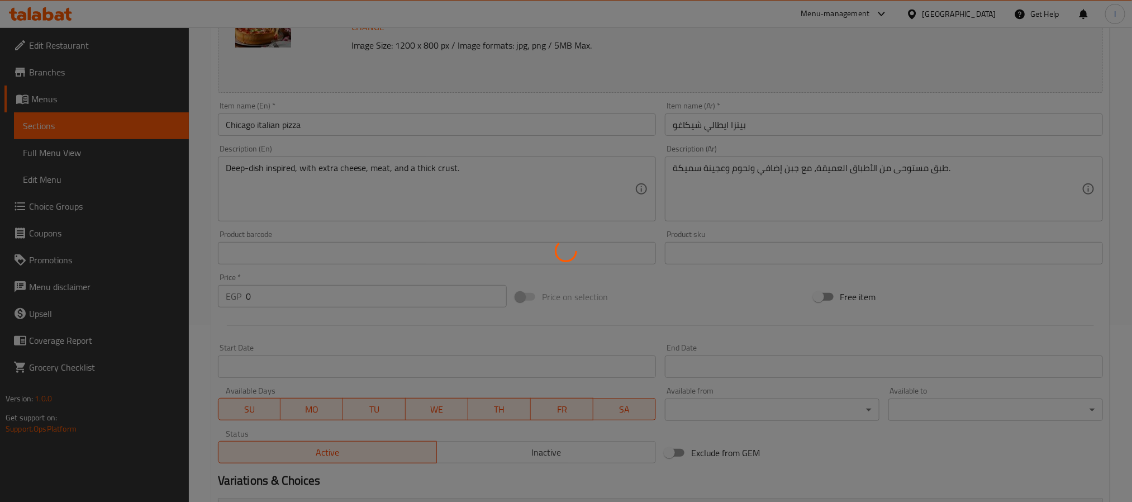
scroll to position [0, 0]
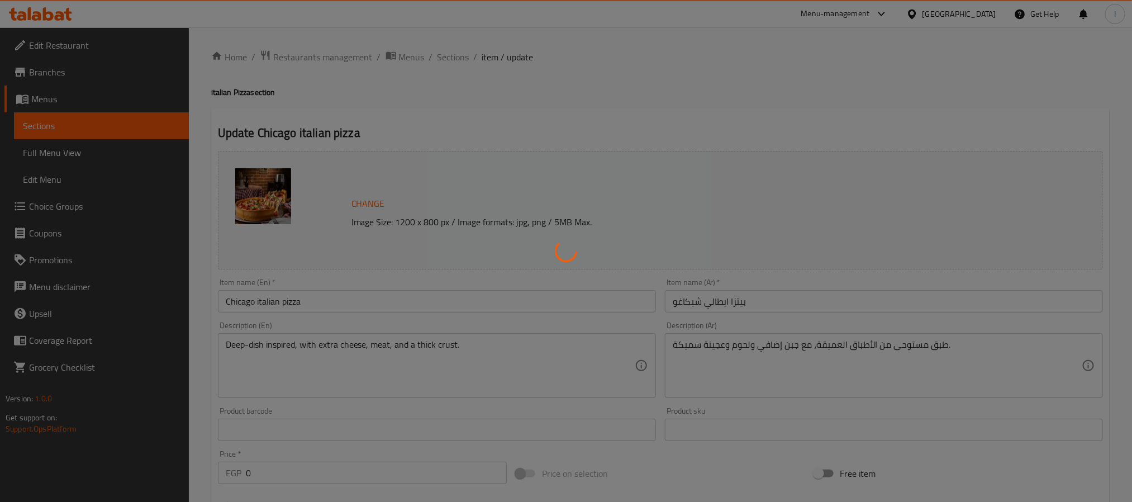
click at [735, 69] on div at bounding box center [566, 251] width 1132 height 502
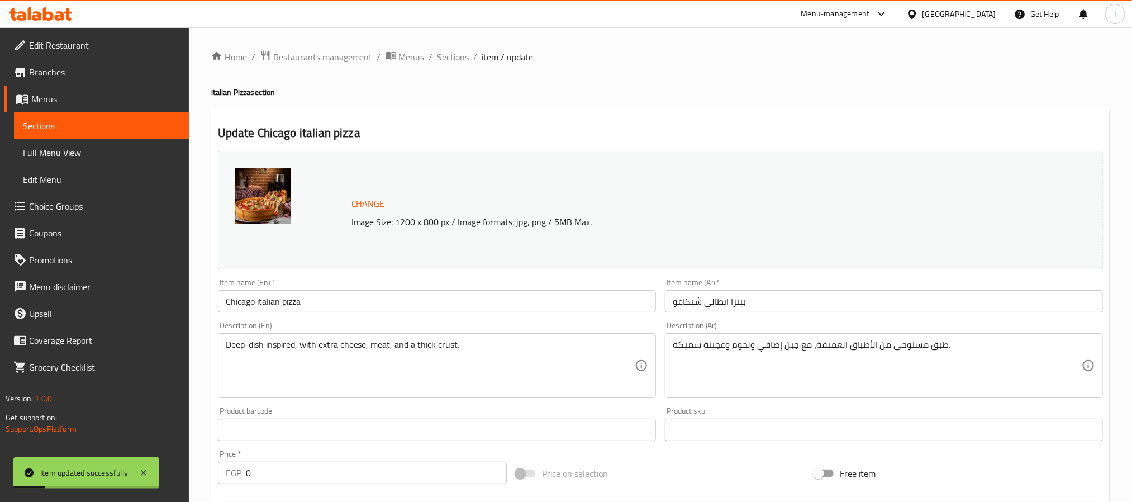
click at [592, 96] on h4 "italian Pizza section" at bounding box center [660, 92] width 899 height 11
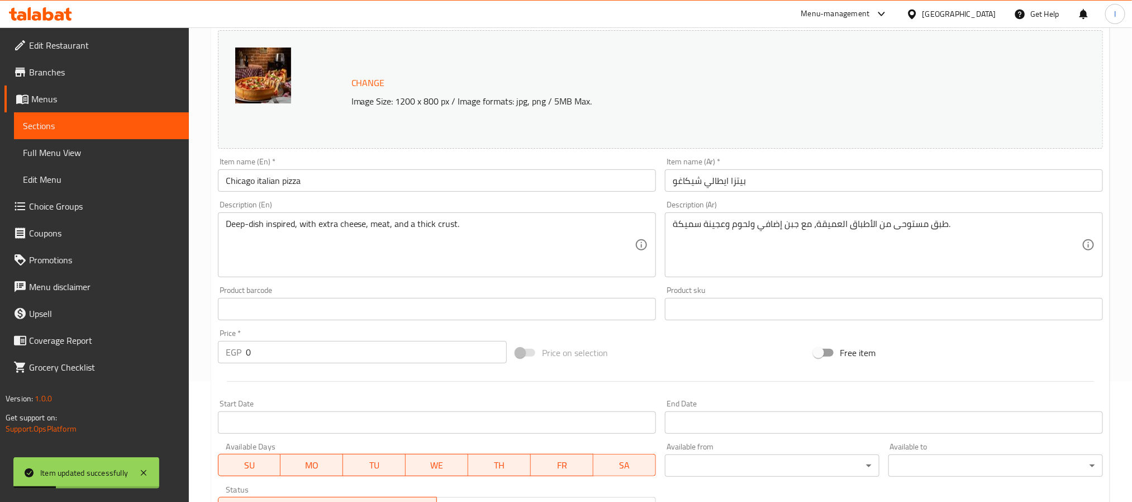
scroll to position [507, 0]
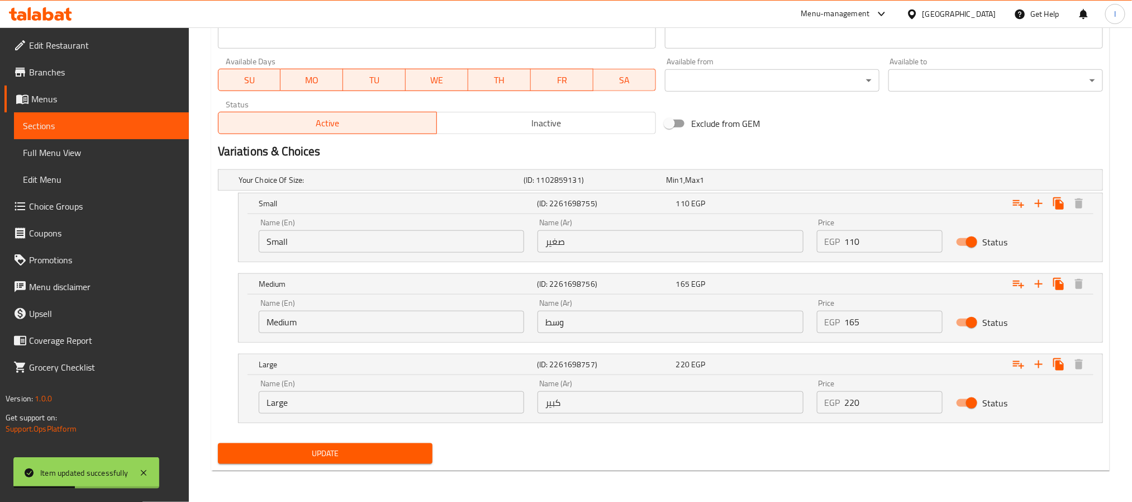
click at [397, 454] on span "Update" at bounding box center [325, 454] width 197 height 14
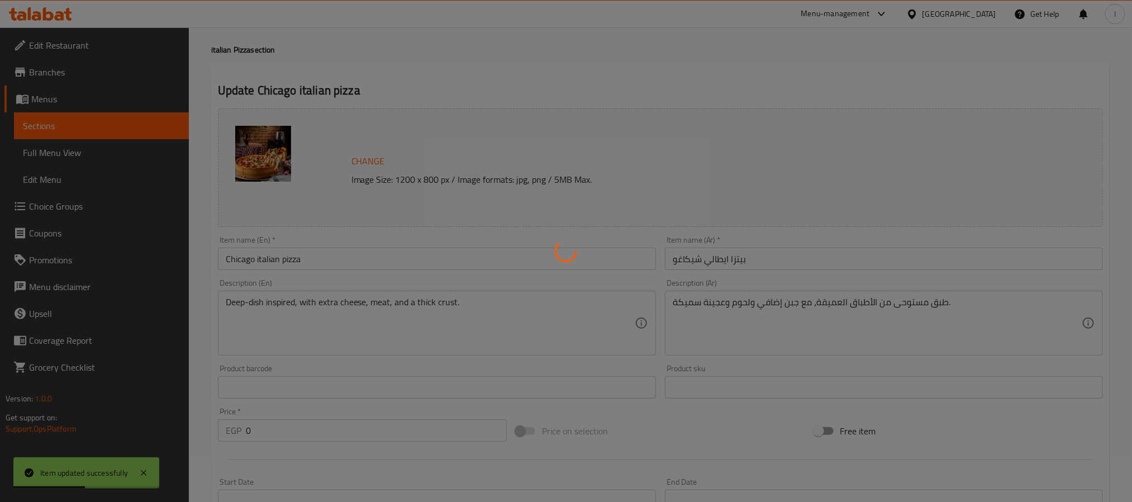
scroll to position [0, 0]
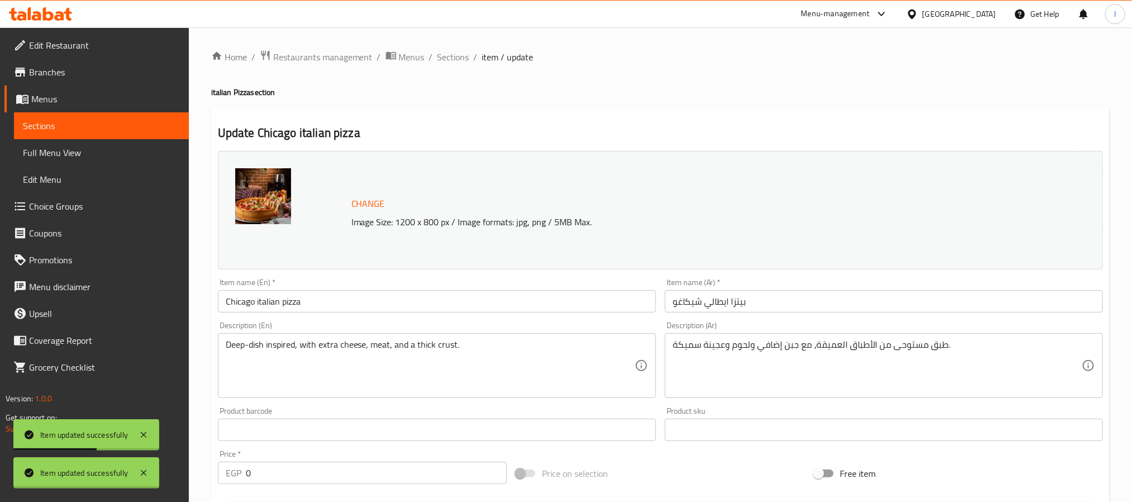
click at [451, 60] on span "Sections" at bounding box center [454, 56] width 32 height 13
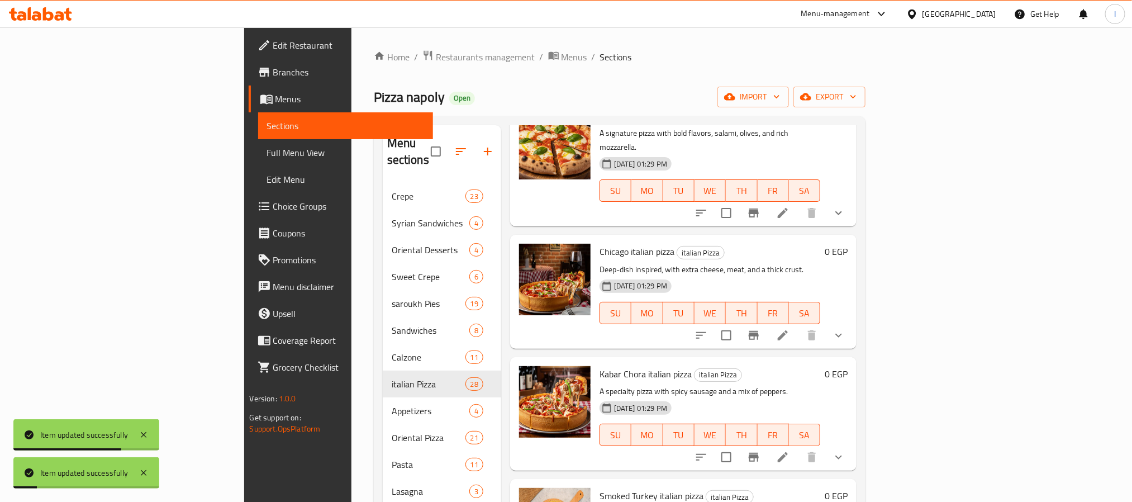
scroll to position [1761, 0]
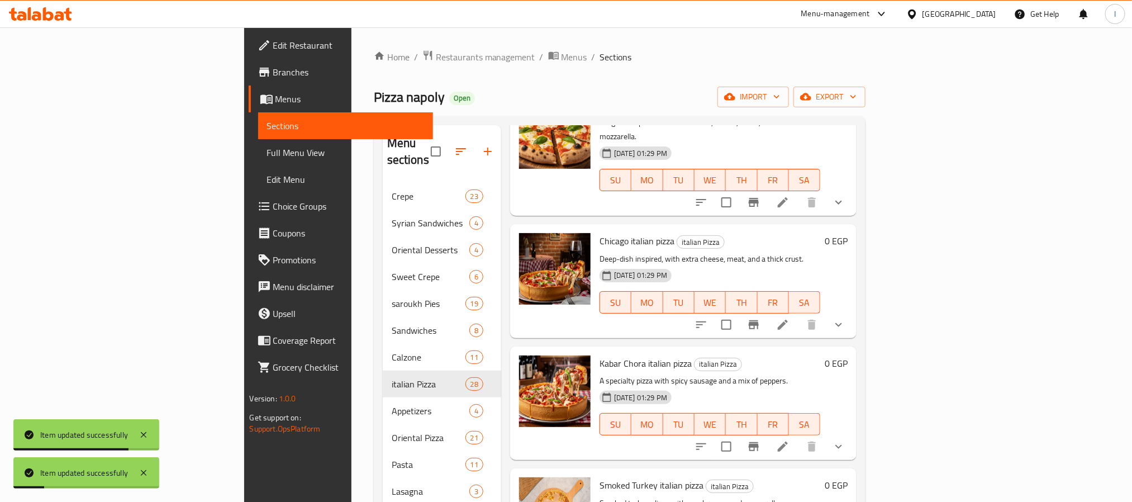
click at [600, 355] on span "Kabar Chora italian pizza" at bounding box center [646, 363] width 92 height 17
copy h6 "Kabar Chora italian pizza"
click at [788, 441] on icon at bounding box center [783, 446] width 10 height 10
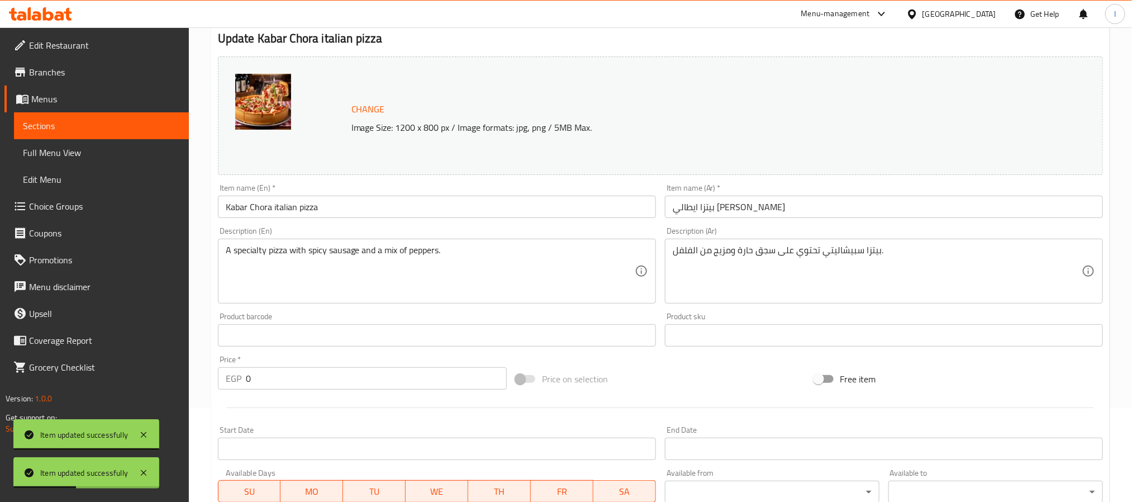
scroll to position [363, 0]
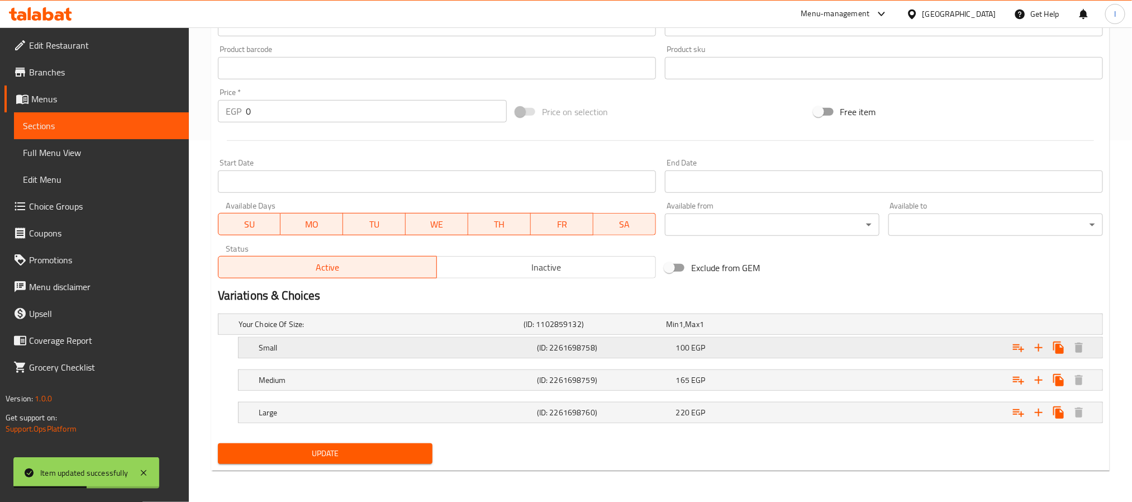
click at [732, 343] on div "100 EGP" at bounding box center [743, 347] width 135 height 11
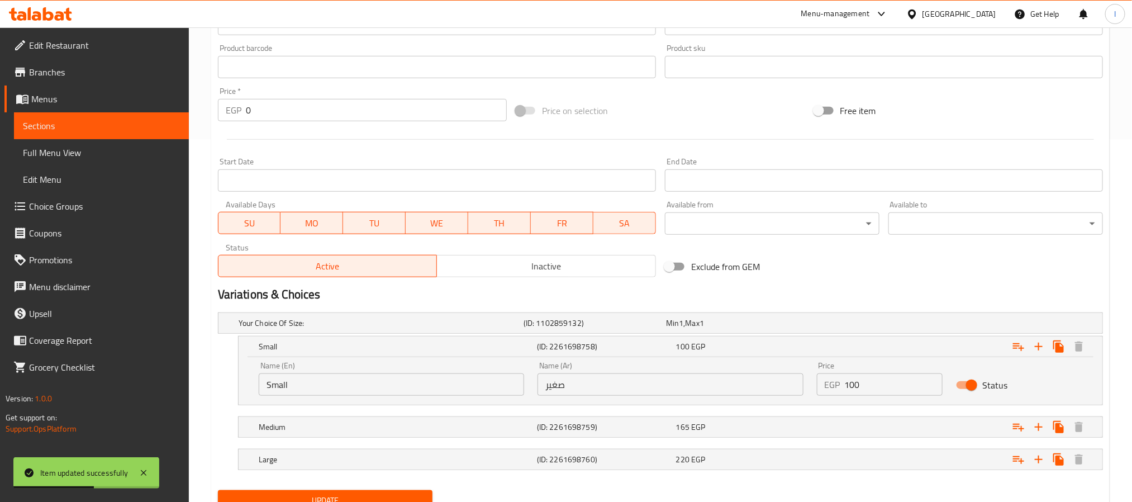
click at [876, 386] on input "100" at bounding box center [894, 384] width 98 height 22
type input "110"
drag, startPoint x: 884, startPoint y: 272, endPoint x: 879, endPoint y: 287, distance: 15.4
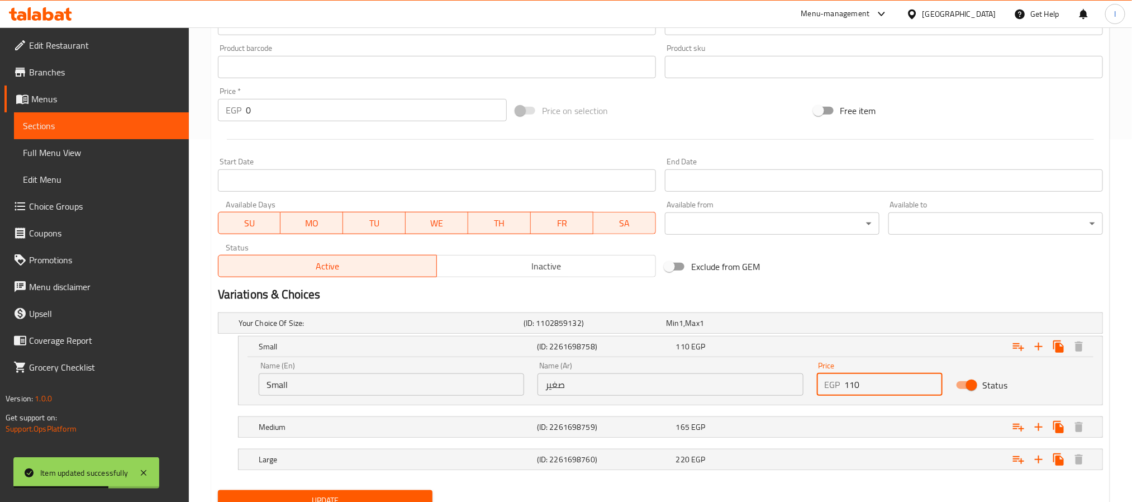
click at [884, 272] on div "Exclude from GEM" at bounding box center [810, 266] width 298 height 30
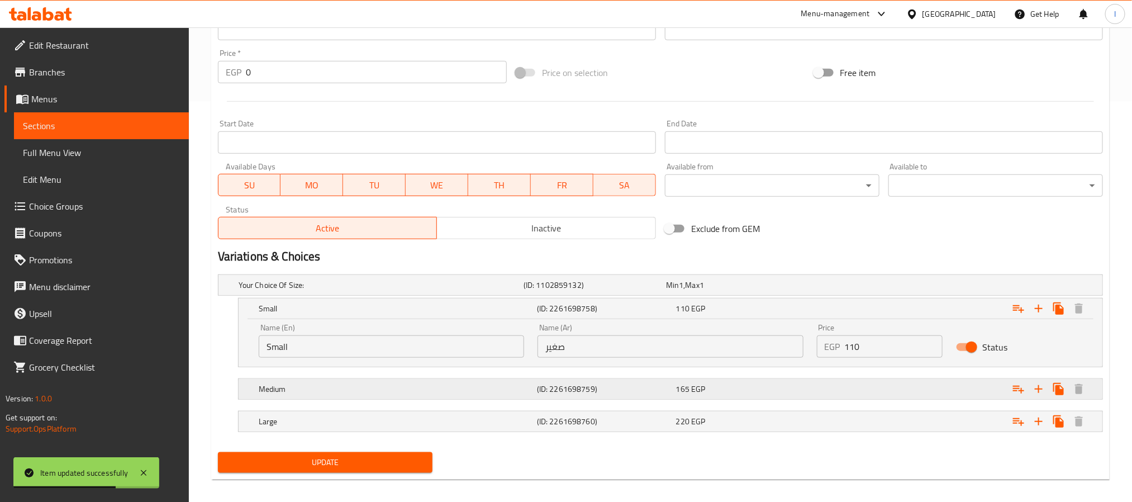
scroll to position [411, 0]
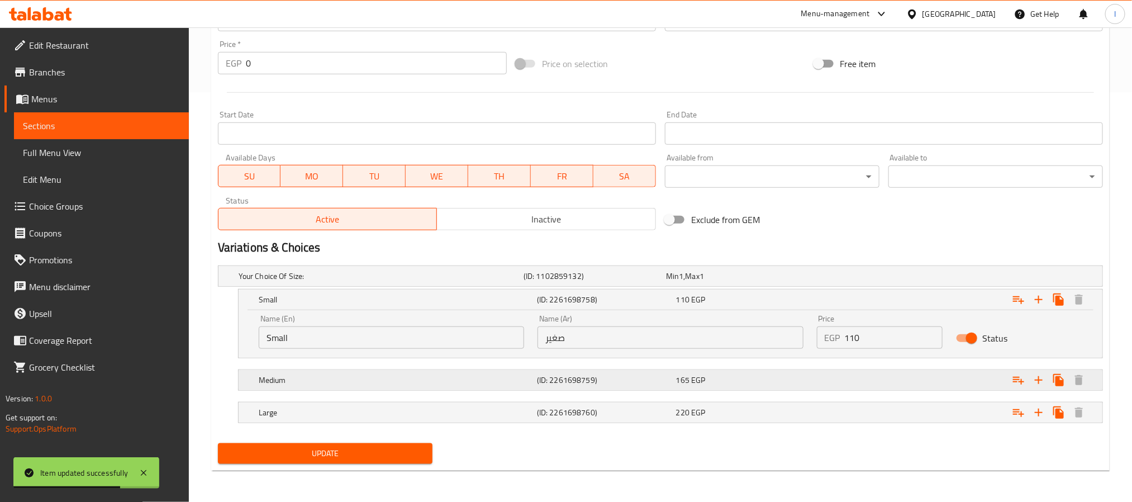
click at [862, 368] on div "Expand" at bounding box center [952, 380] width 278 height 25
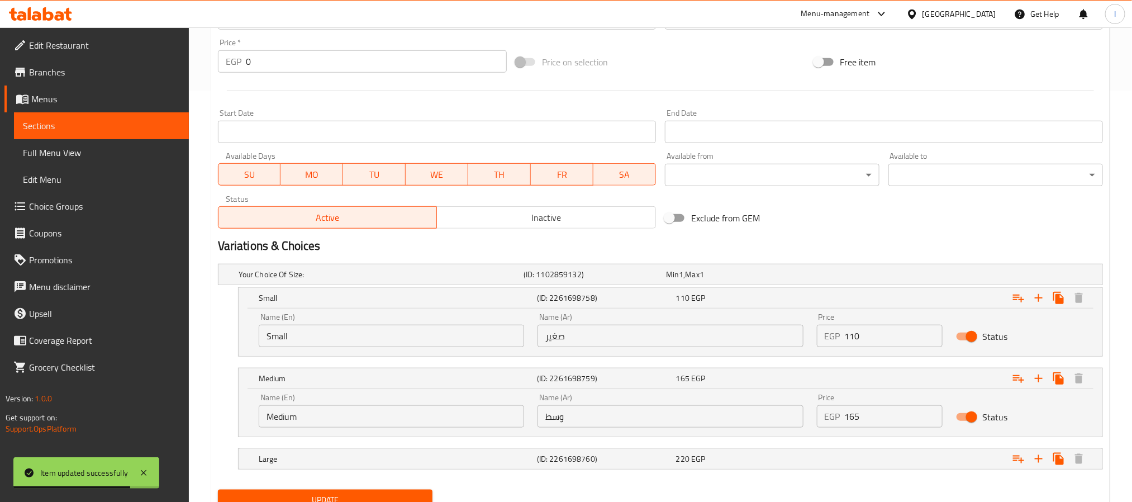
click at [875, 419] on input "165" at bounding box center [894, 416] width 98 height 22
type input "175"
click at [911, 243] on h2 "Variations & Choices" at bounding box center [660, 246] width 885 height 17
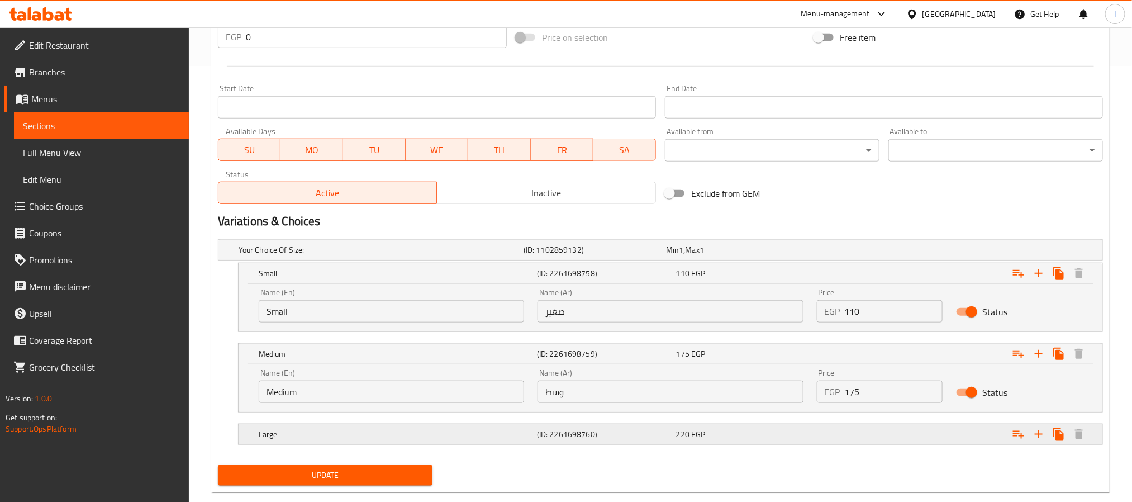
scroll to position [459, 0]
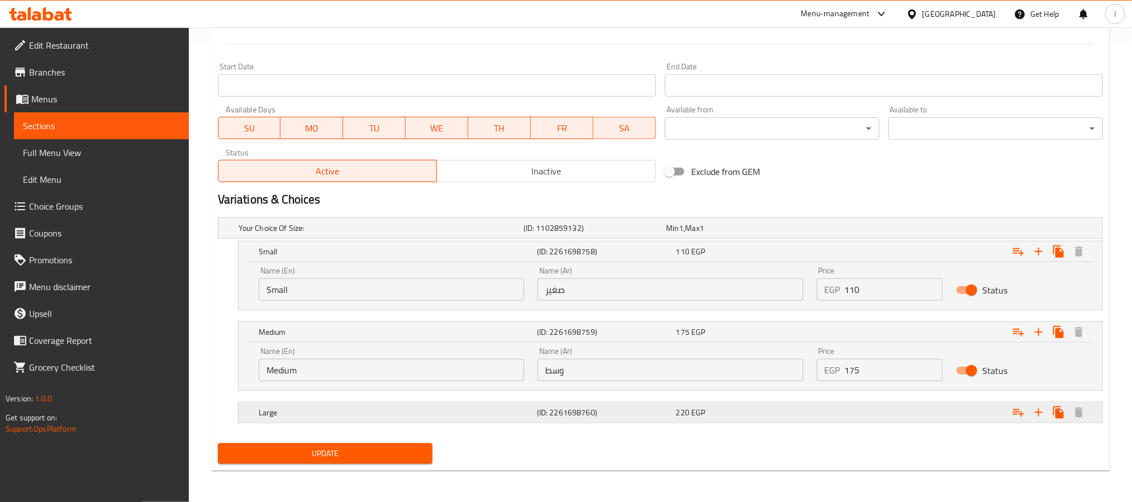
click at [878, 409] on div "Expand" at bounding box center [952, 412] width 278 height 25
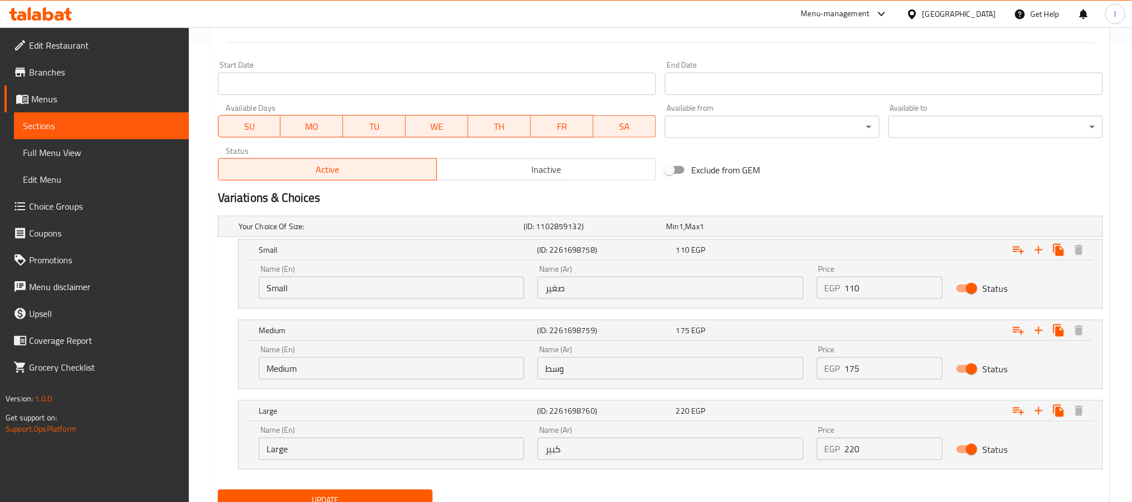
click at [880, 453] on input "220" at bounding box center [894, 449] width 98 height 22
type input "230"
click at [889, 187] on div "Variations & Choices" at bounding box center [660, 198] width 894 height 26
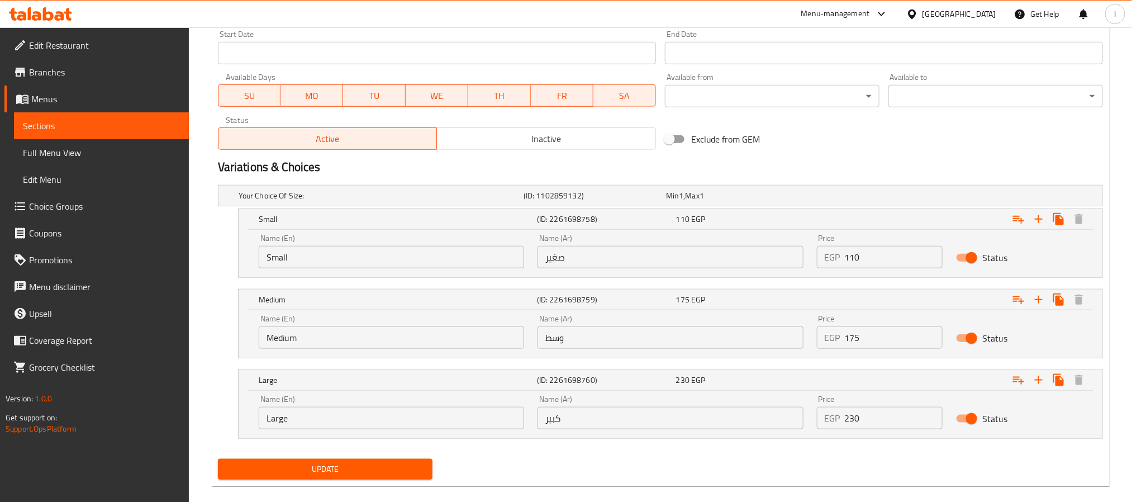
scroll to position [507, 0]
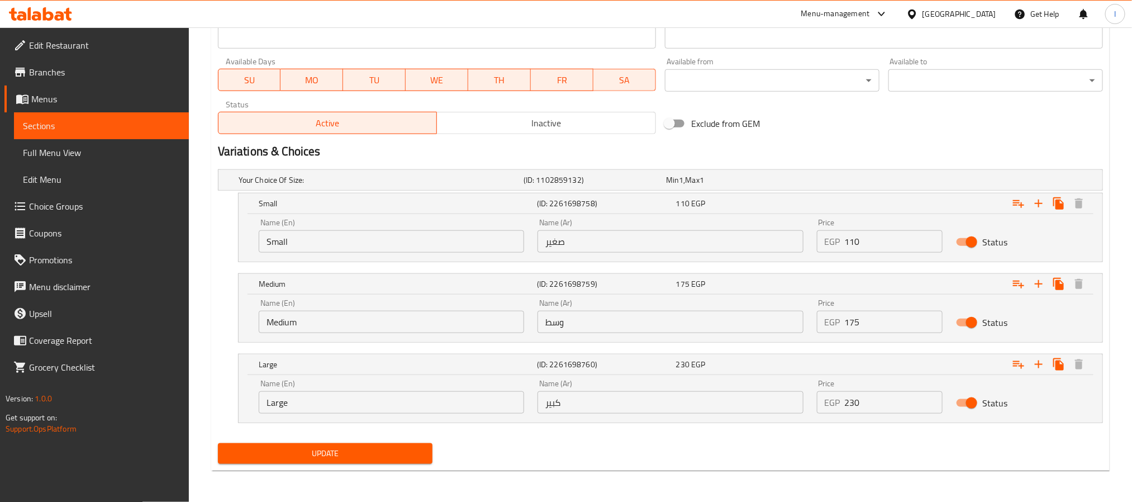
click at [390, 456] on span "Update" at bounding box center [325, 454] width 197 height 14
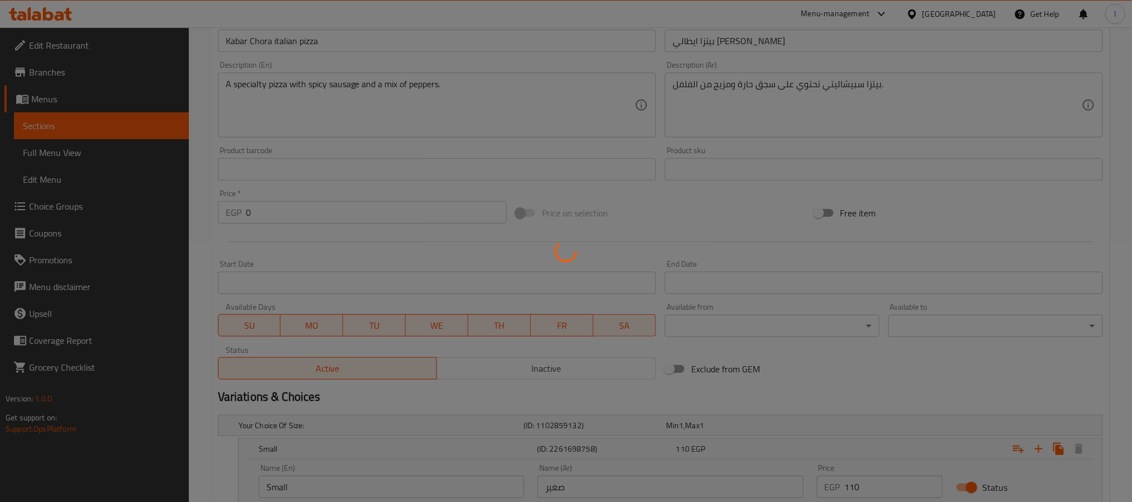
scroll to position [0, 0]
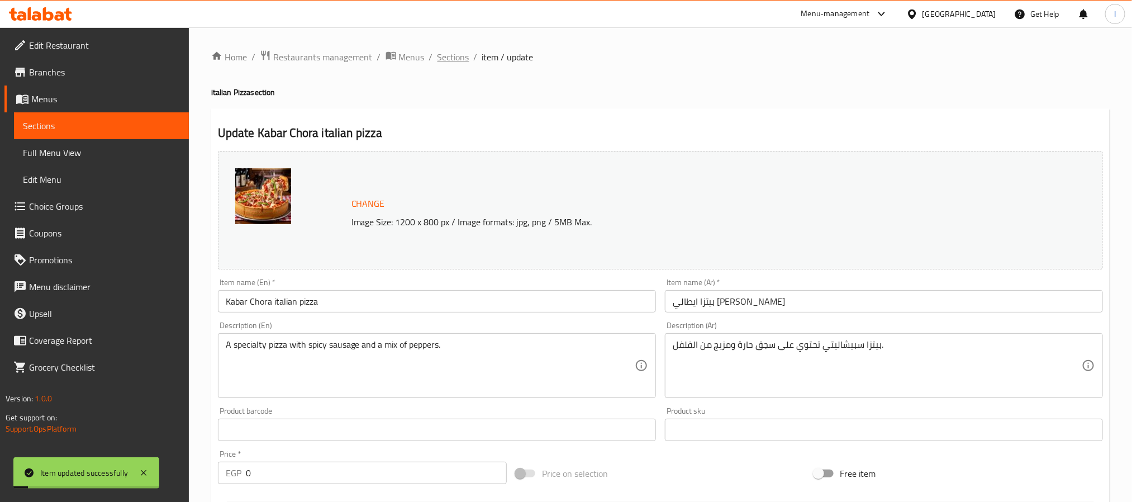
click at [452, 51] on span "Sections" at bounding box center [454, 56] width 32 height 13
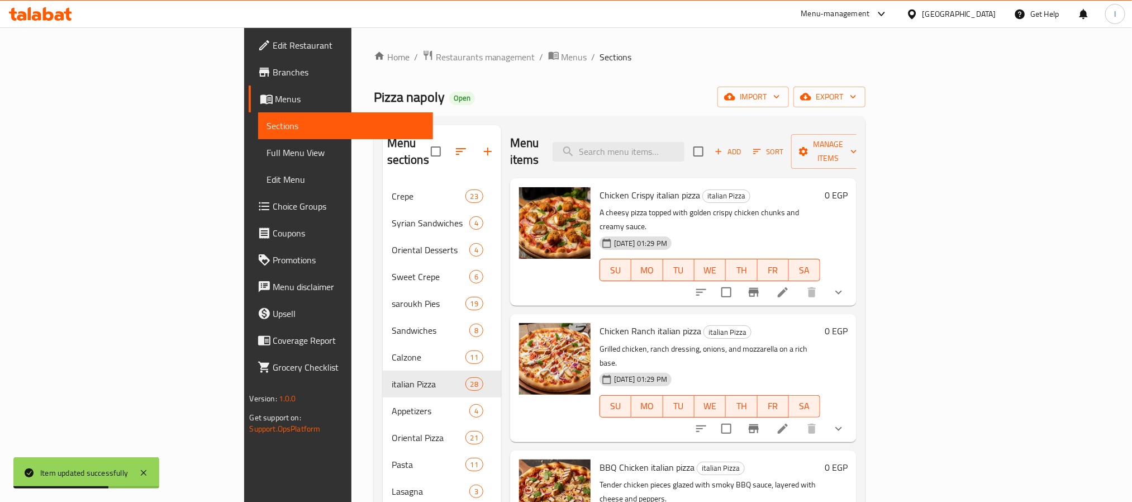
click at [537, 35] on div "Home / Restaurants management / Menus / Sections Pizza napoly Open import expor…" at bounding box center [620, 342] width 537 height 631
click at [545, 65] on div "Home / Restaurants management / Menus / Sections Pizza napoly Open import expor…" at bounding box center [620, 343] width 492 height 586
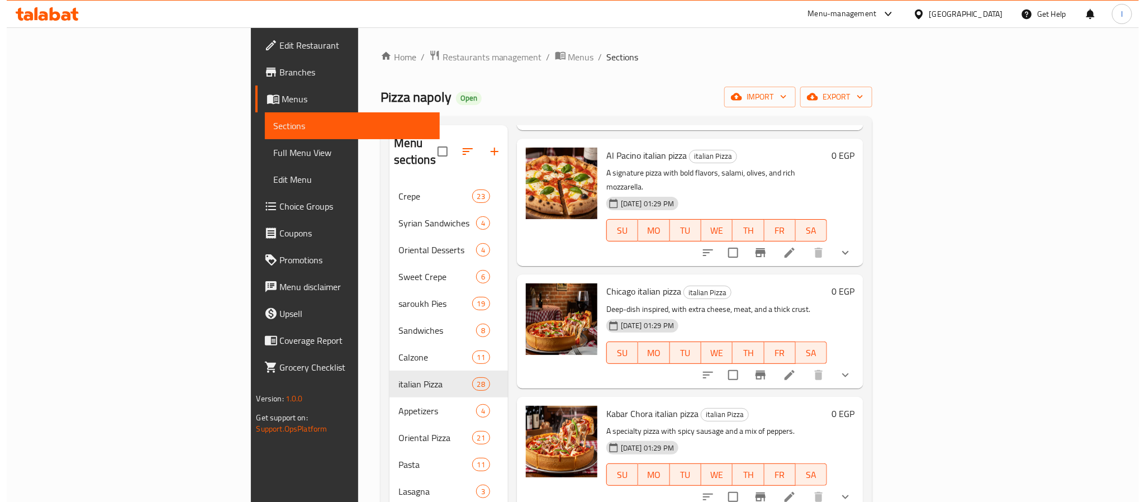
scroll to position [1799, 0]
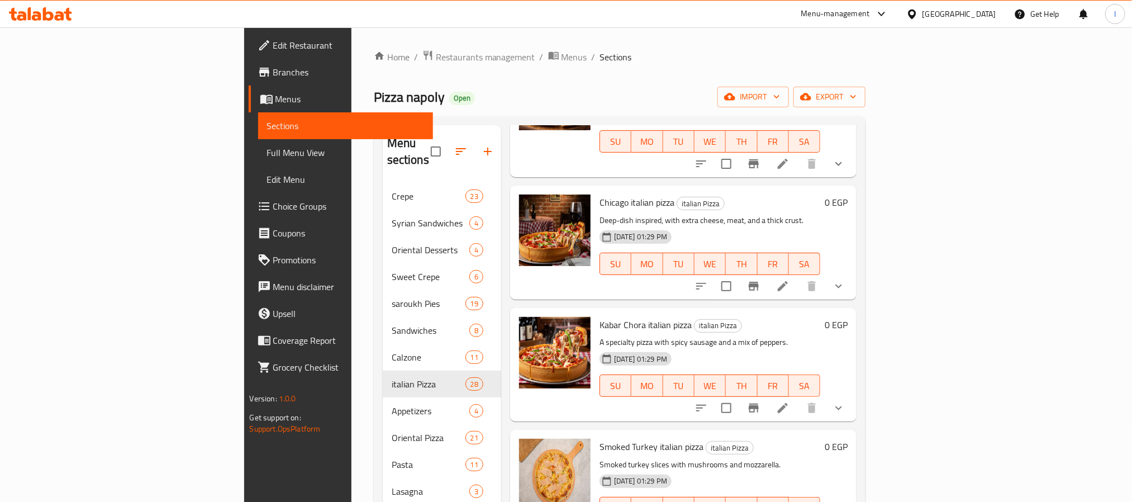
click at [606, 312] on div "Kabar Chora italian pizza italian Pizza A specialty pizza with spicy sausage an…" at bounding box center [710, 364] width 230 height 105
copy h6 "Kabar Chora italian pizza"
click at [799, 398] on li at bounding box center [782, 408] width 31 height 20
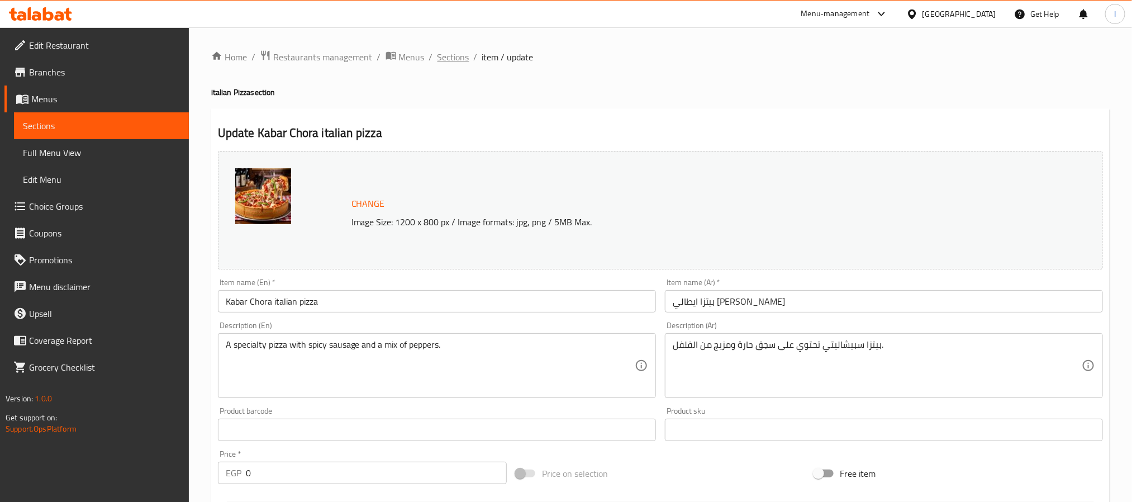
click at [448, 59] on span "Sections" at bounding box center [454, 56] width 32 height 13
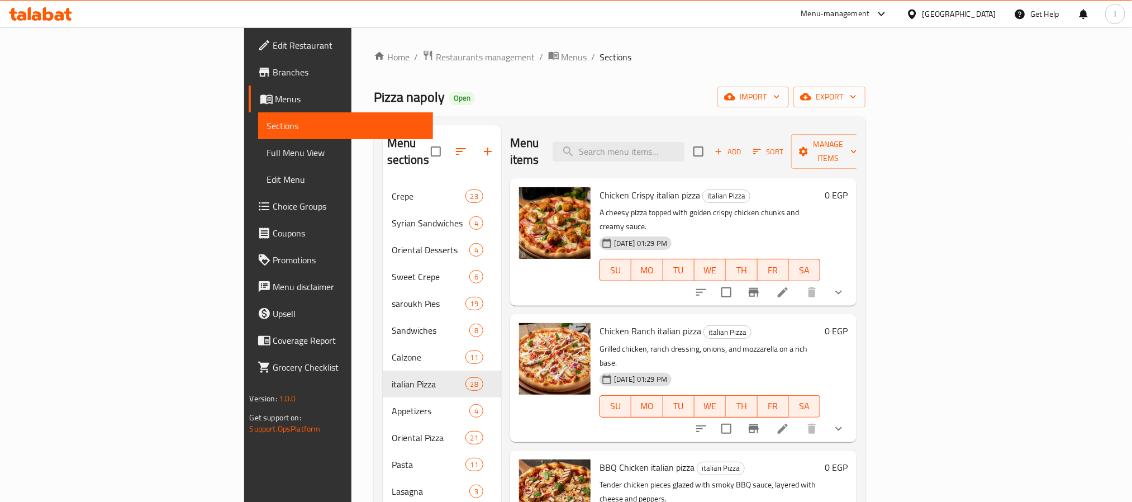
click at [743, 122] on div "Menu sections Crepe 23 Syrian Sandwiches 4 Oriental Desserts 4 Sweet Crepe 6 sa…" at bounding box center [620, 376] width 492 height 520
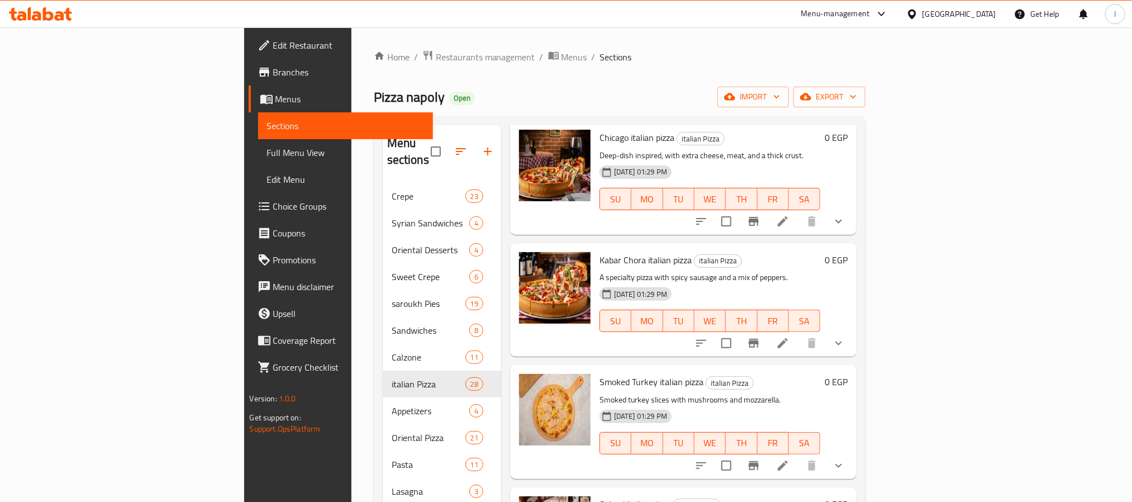
scroll to position [1883, 0]
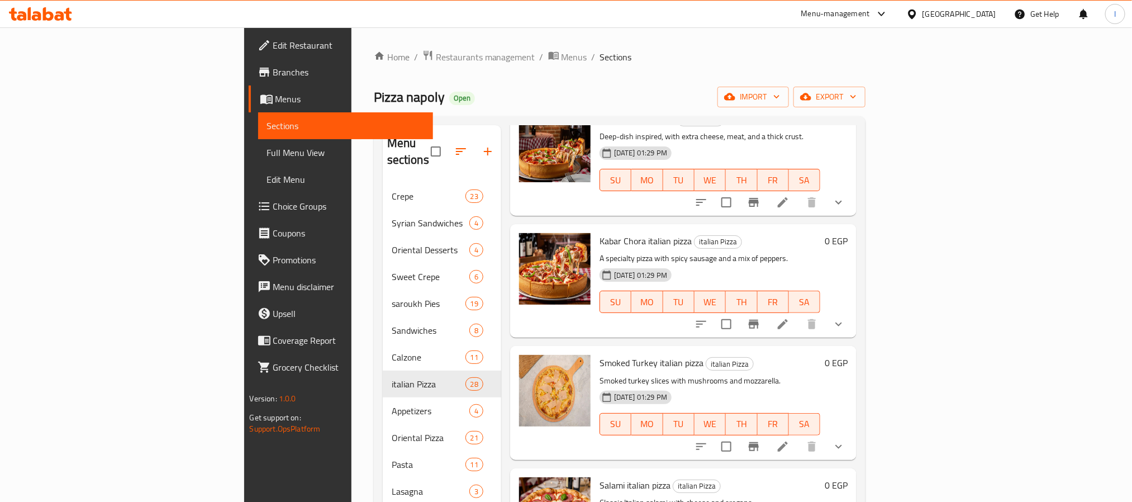
click at [607, 354] on span "Smoked Turkey italian pizza" at bounding box center [652, 362] width 104 height 17
copy h6 "Smoked Turkey italian pizza"
click at [790, 440] on icon at bounding box center [782, 446] width 13 height 13
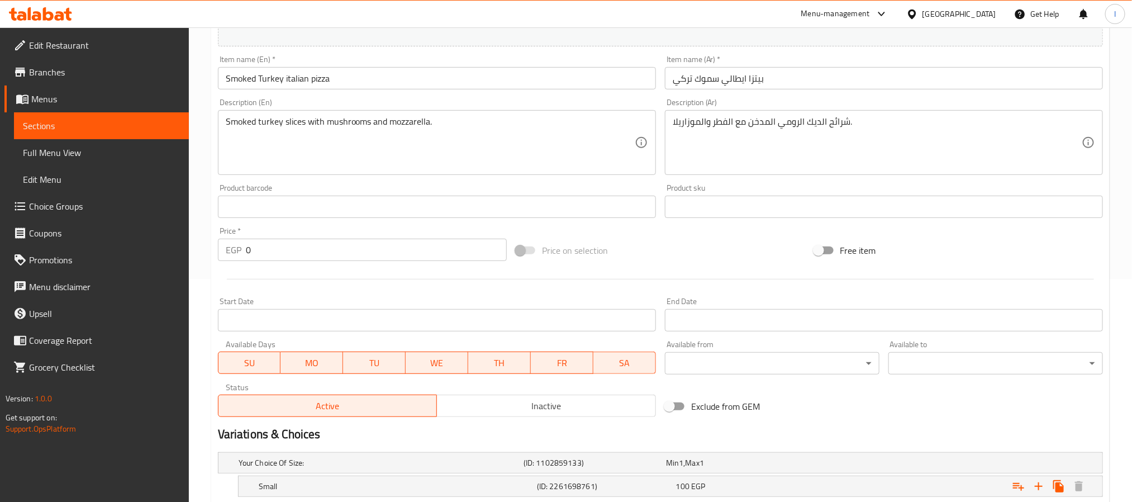
scroll to position [363, 0]
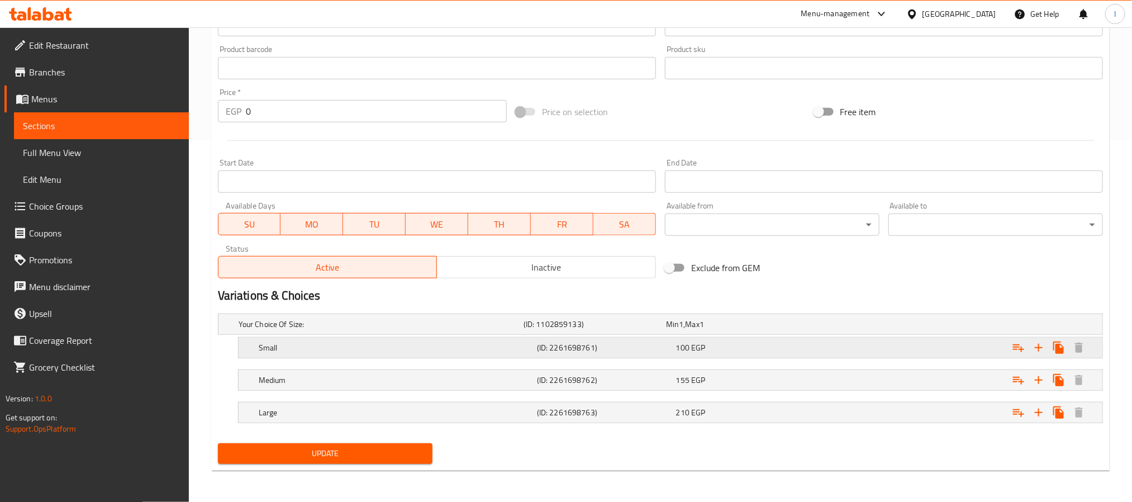
click at [781, 349] on div "100 EGP" at bounding box center [743, 347] width 135 height 11
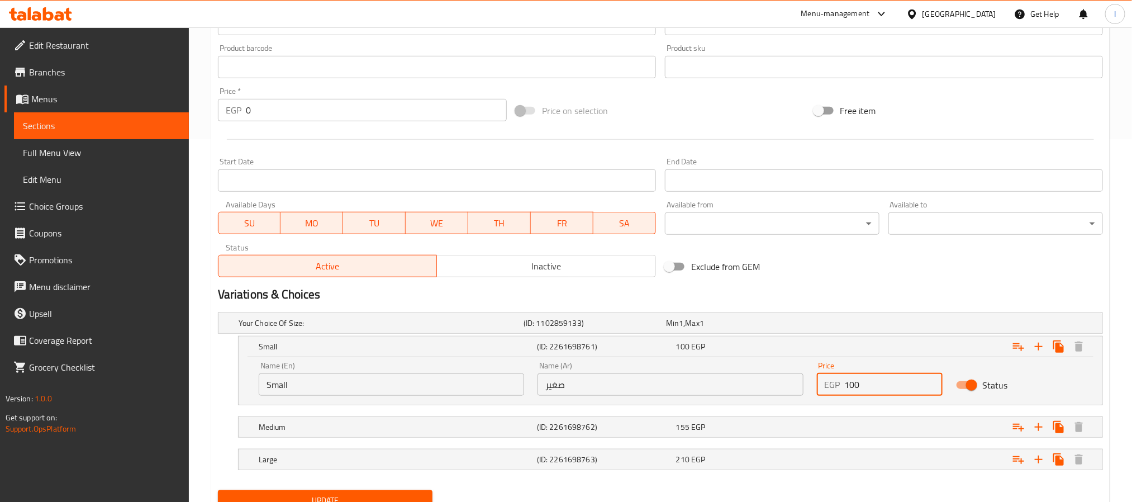
click at [884, 384] on input "100" at bounding box center [894, 384] width 98 height 22
click at [887, 384] on input "100" at bounding box center [894, 384] width 98 height 22
click at [884, 374] on input "100110" at bounding box center [894, 384] width 98 height 22
click at [889, 387] on input "100110" at bounding box center [894, 384] width 98 height 22
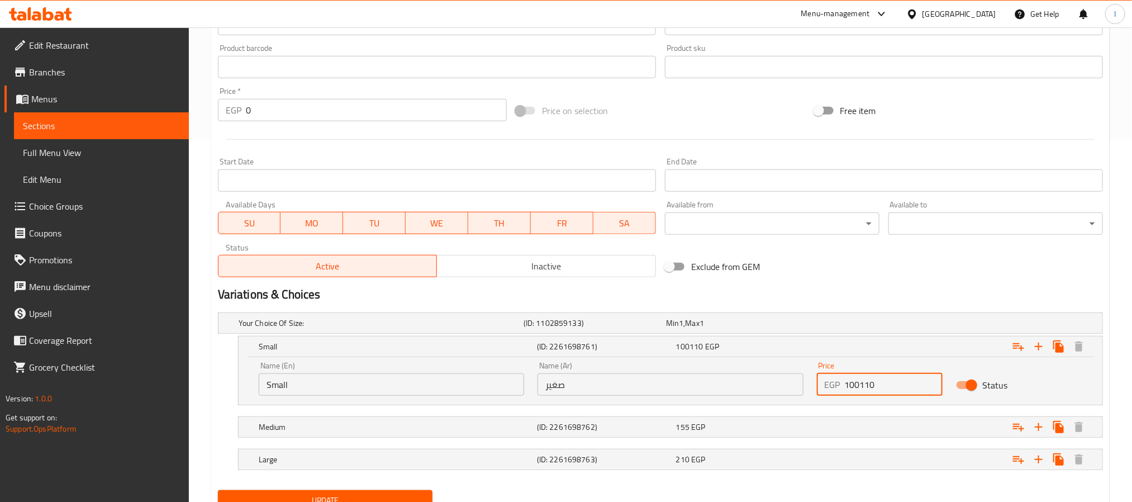
click at [889, 387] on input "100110" at bounding box center [894, 384] width 98 height 22
type input "110"
click at [870, 274] on div "Exclude from GEM" at bounding box center [810, 266] width 298 height 30
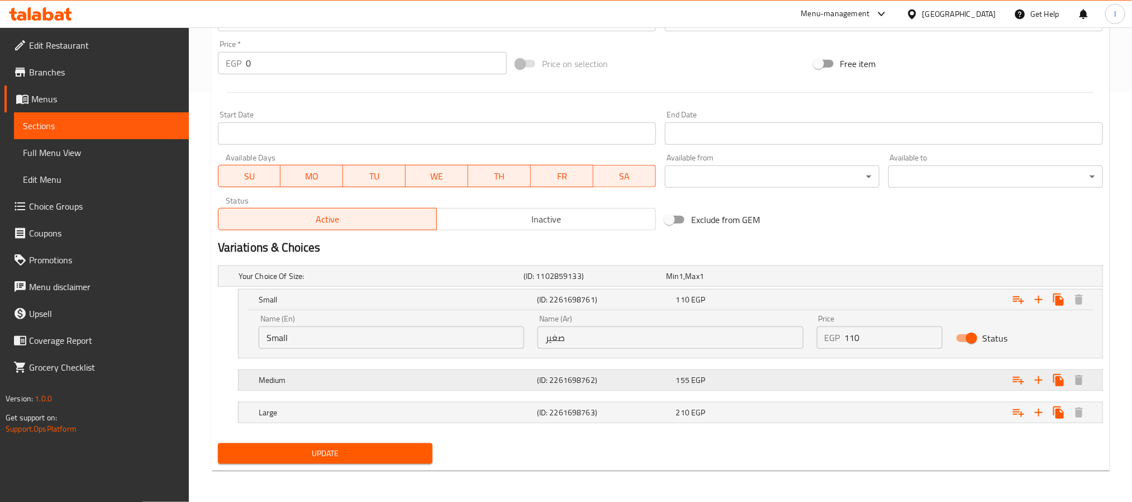
click at [837, 378] on div "Expand" at bounding box center [952, 380] width 278 height 25
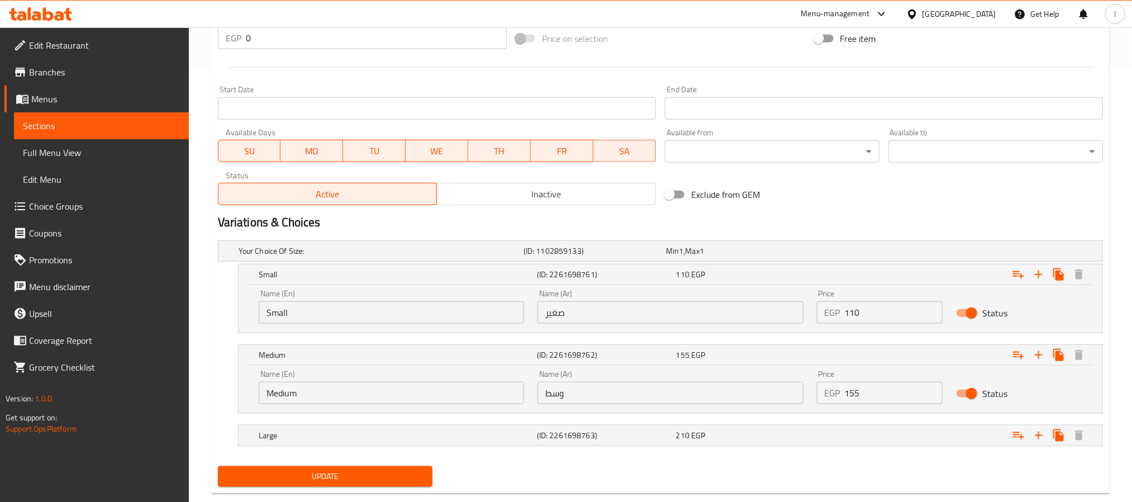
scroll to position [458, 0]
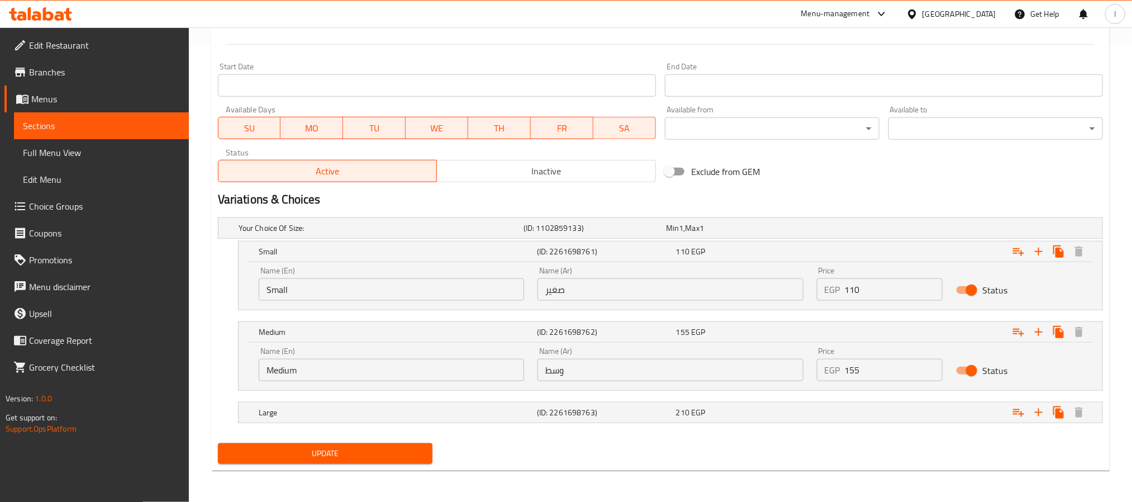
click at [878, 376] on input "155" at bounding box center [894, 370] width 98 height 22
type input "165"
click at [899, 168] on div "Exclude from GEM" at bounding box center [810, 171] width 298 height 30
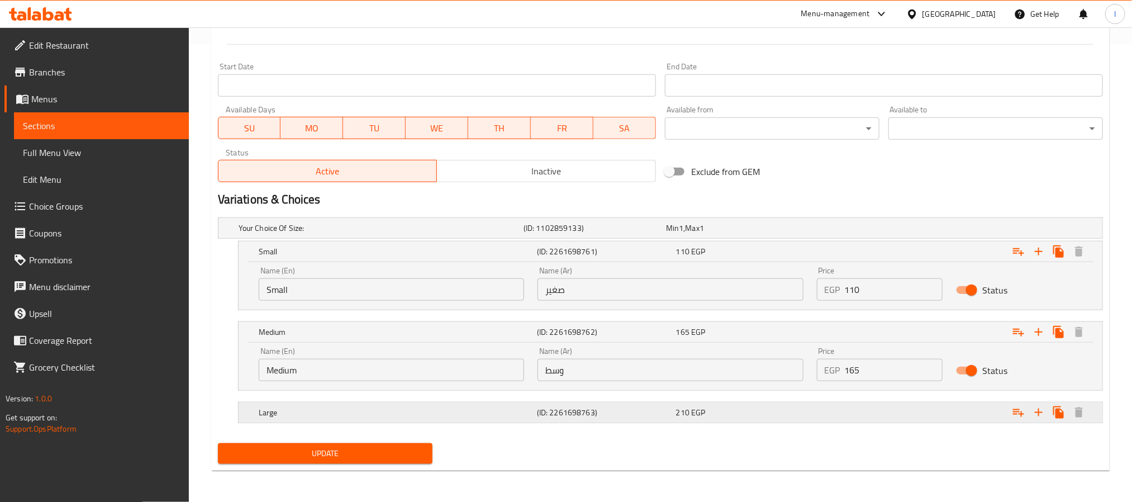
click at [860, 418] on div "Expand" at bounding box center [952, 412] width 278 height 25
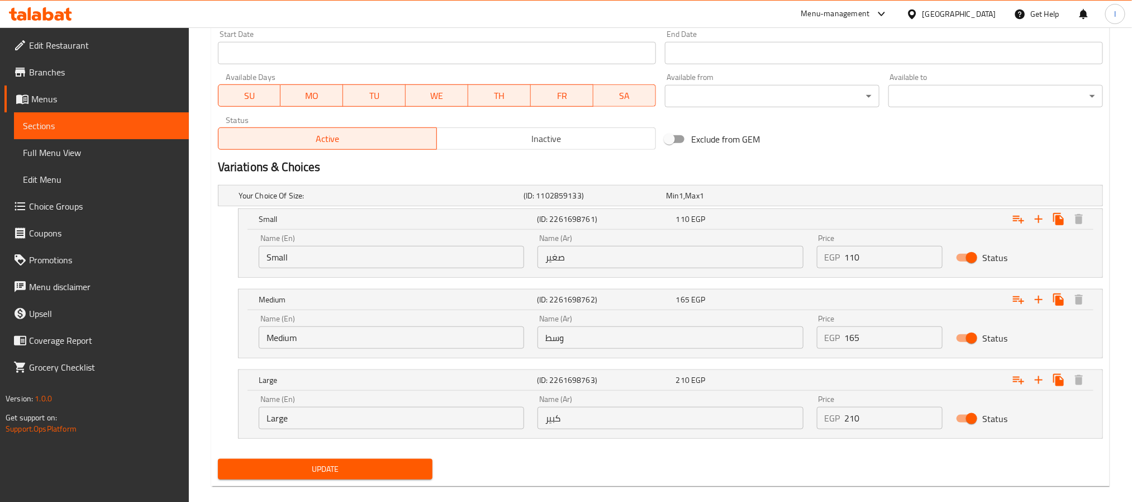
scroll to position [507, 0]
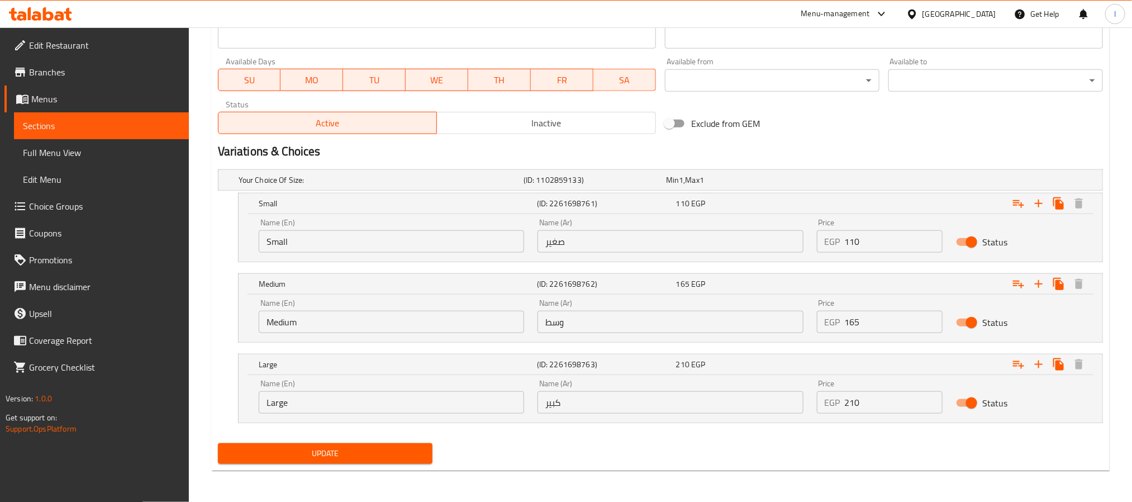
click at [872, 406] on input "210" at bounding box center [894, 402] width 98 height 22
type input "220"
click at [870, 139] on div "Variations & Choices" at bounding box center [660, 152] width 894 height 26
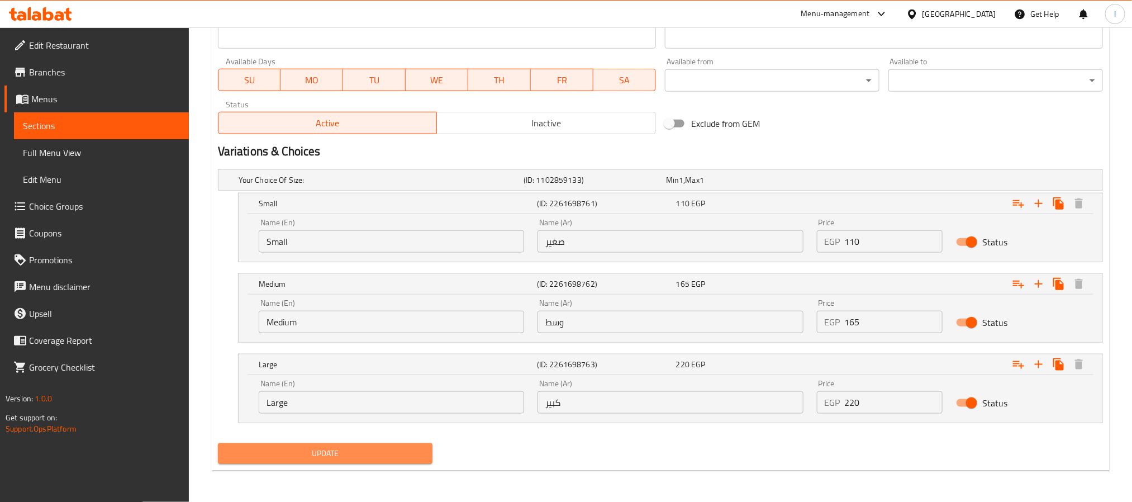
click at [411, 455] on span "Update" at bounding box center [325, 454] width 197 height 14
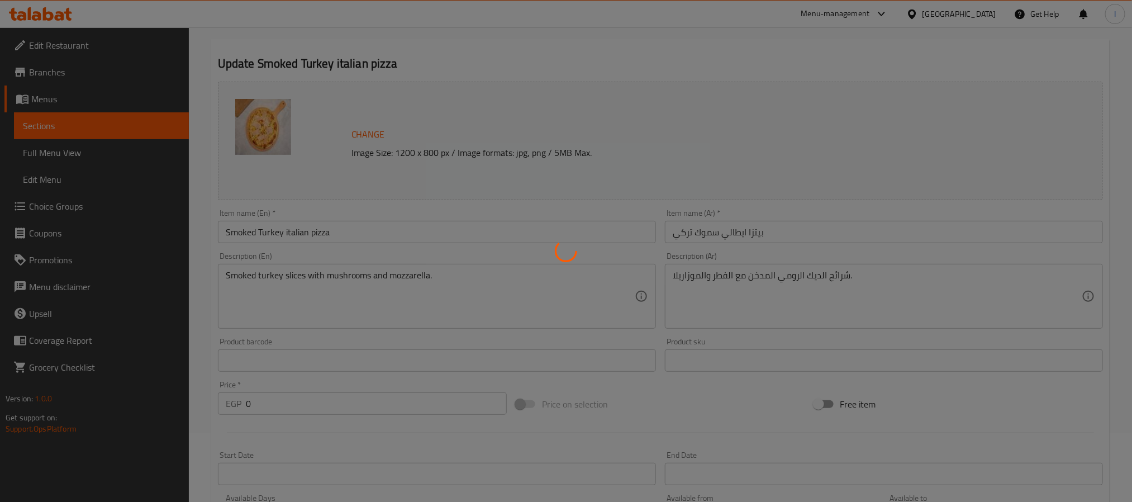
scroll to position [0, 0]
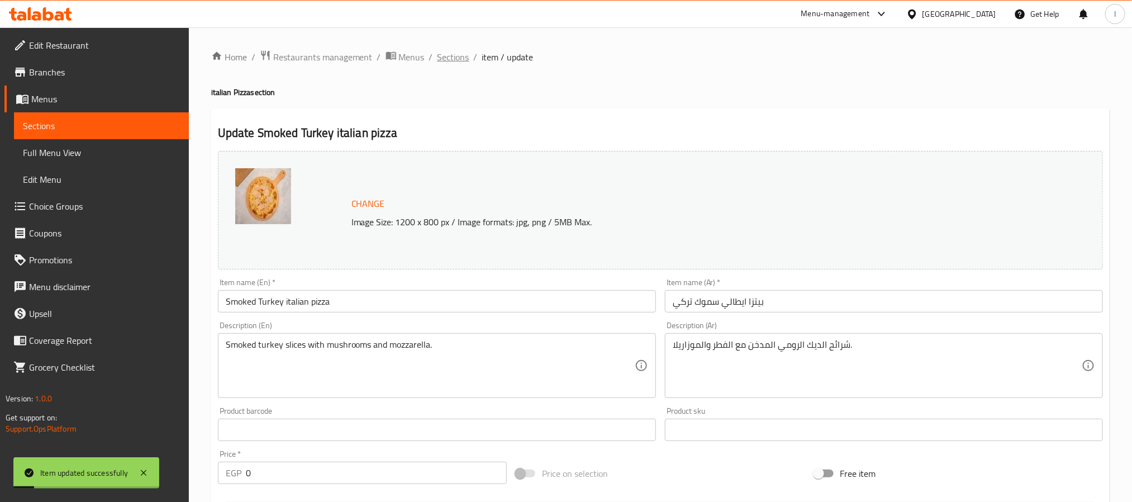
click at [448, 60] on span "Sections" at bounding box center [454, 56] width 32 height 13
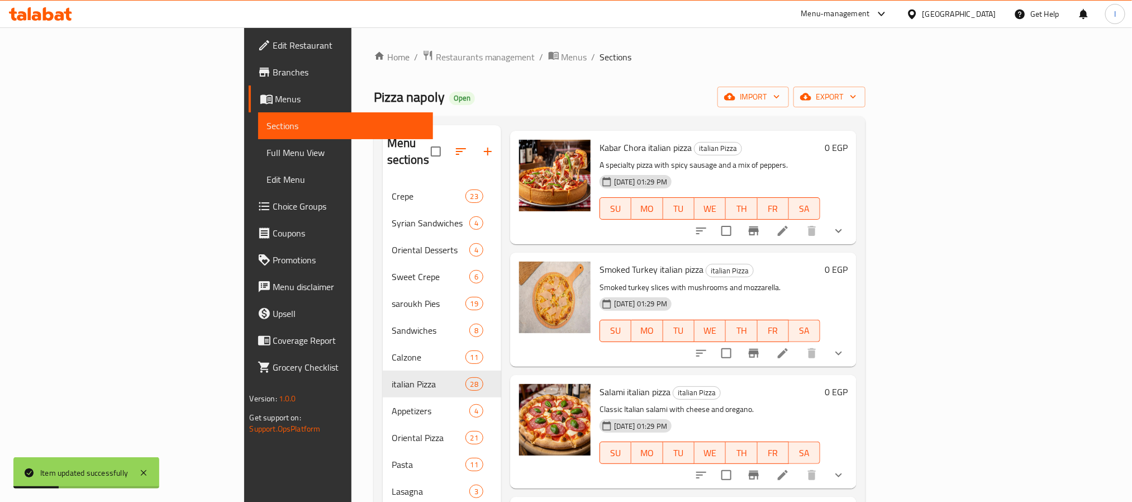
scroll to position [2006, 0]
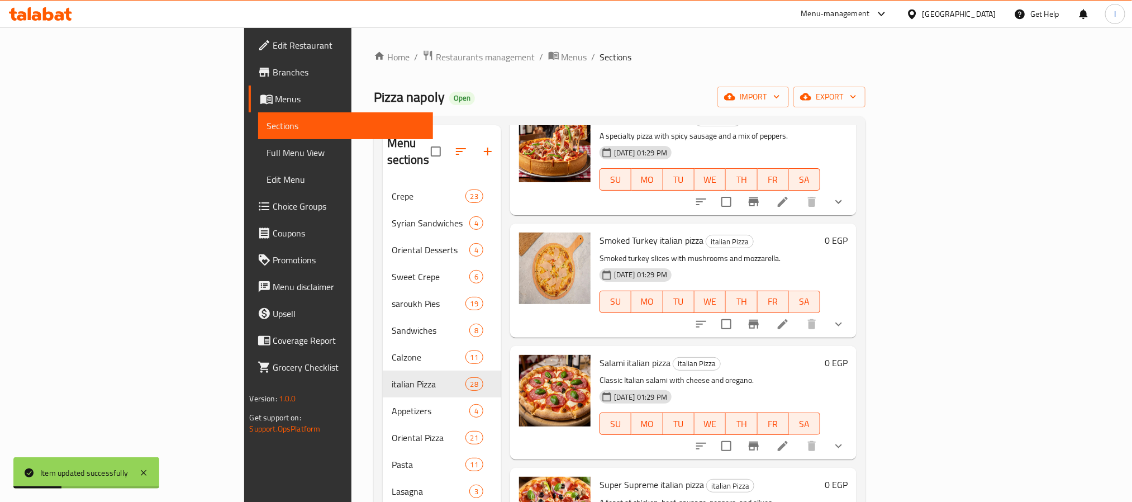
click at [600, 354] on span "Salami italian pizza" at bounding box center [635, 362] width 71 height 17
copy h6 "Salami italian pizza"
click at [788, 441] on icon at bounding box center [783, 446] width 10 height 10
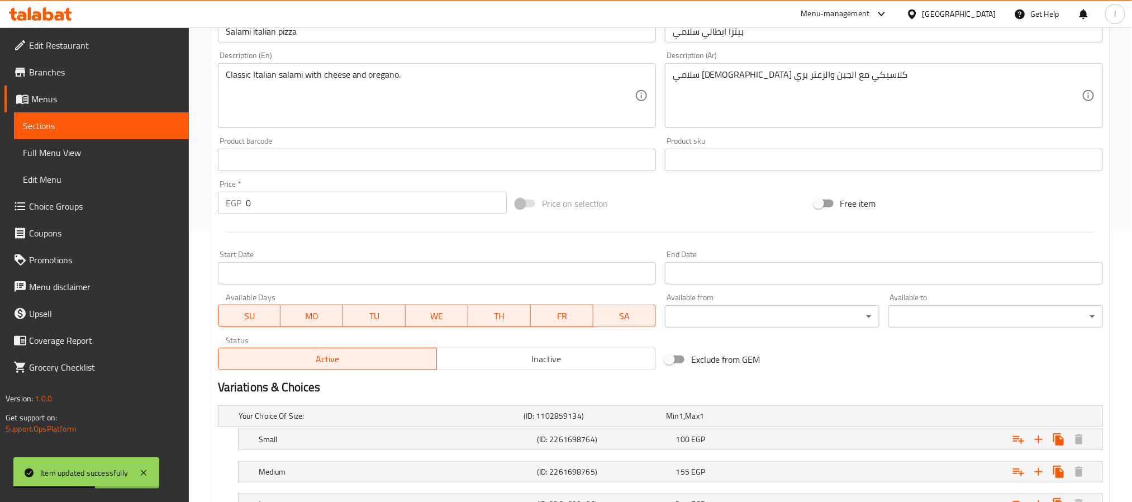
scroll to position [363, 0]
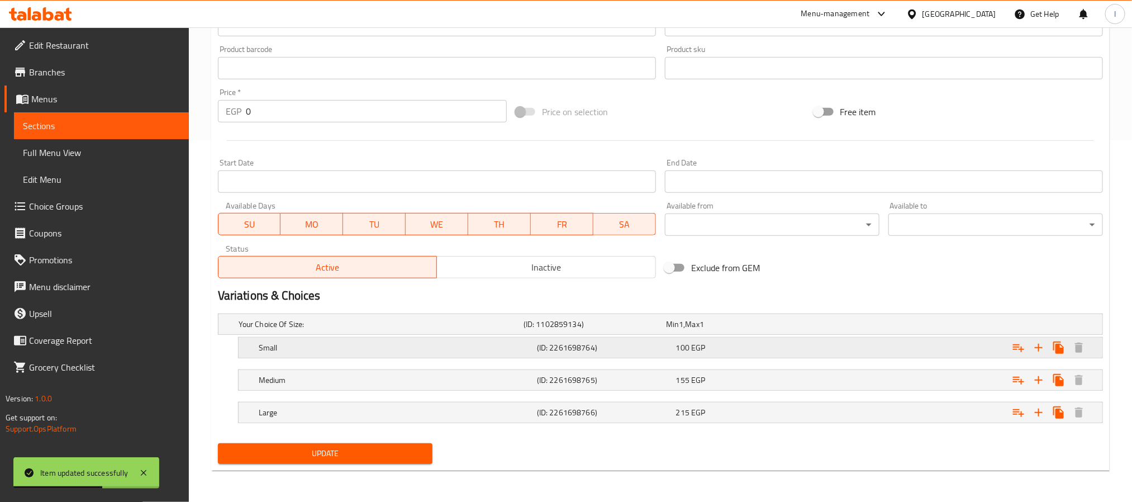
click at [805, 356] on div "Small (ID: 2261698764) 100 EGP" at bounding box center [674, 347] width 835 height 25
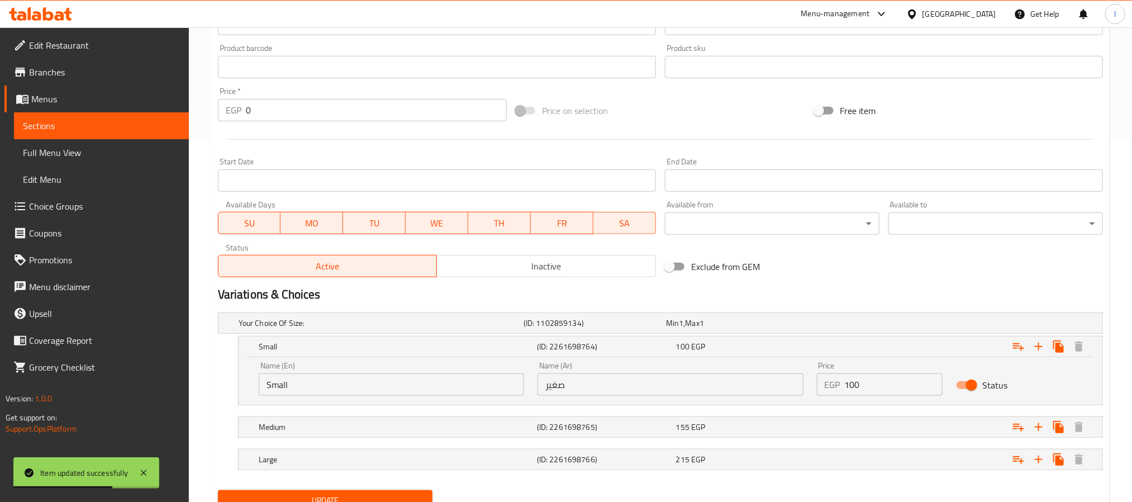
click at [872, 386] on input "100" at bounding box center [894, 384] width 98 height 22
type input "110"
click at [857, 429] on div "Expand" at bounding box center [952, 427] width 278 height 25
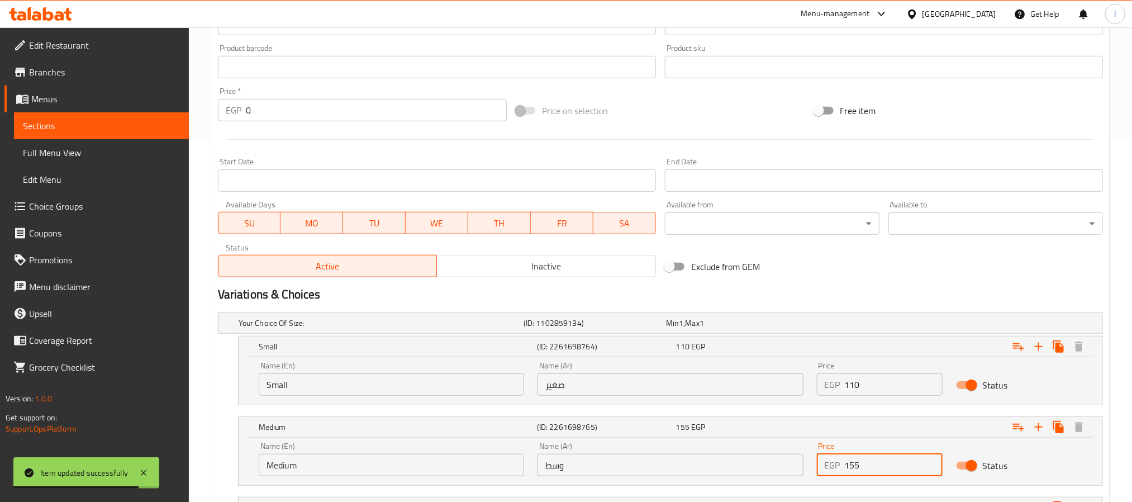
click at [884, 458] on input "155" at bounding box center [894, 465] width 98 height 22
type input "165"
click at [913, 264] on div "Exclude from GEM" at bounding box center [810, 266] width 298 height 30
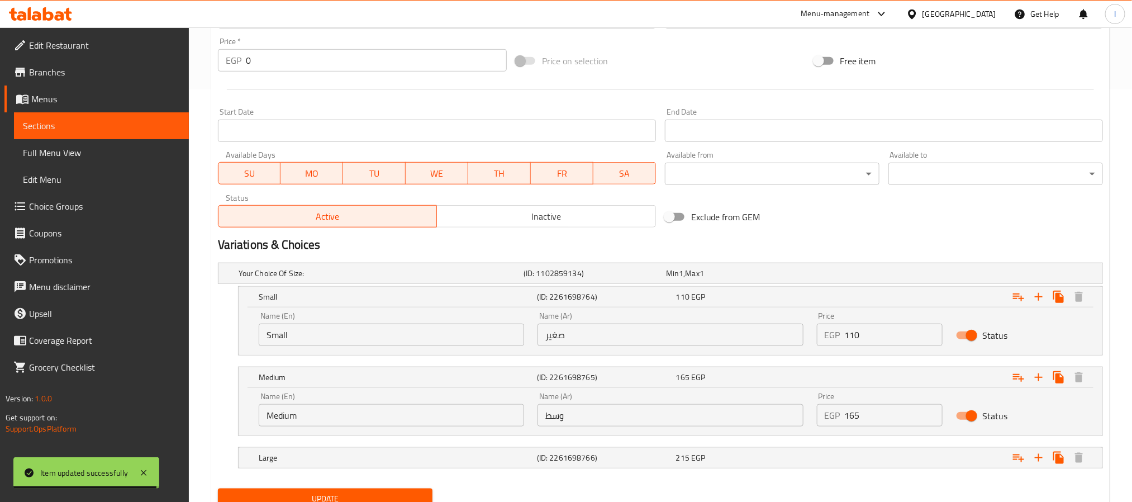
scroll to position [459, 0]
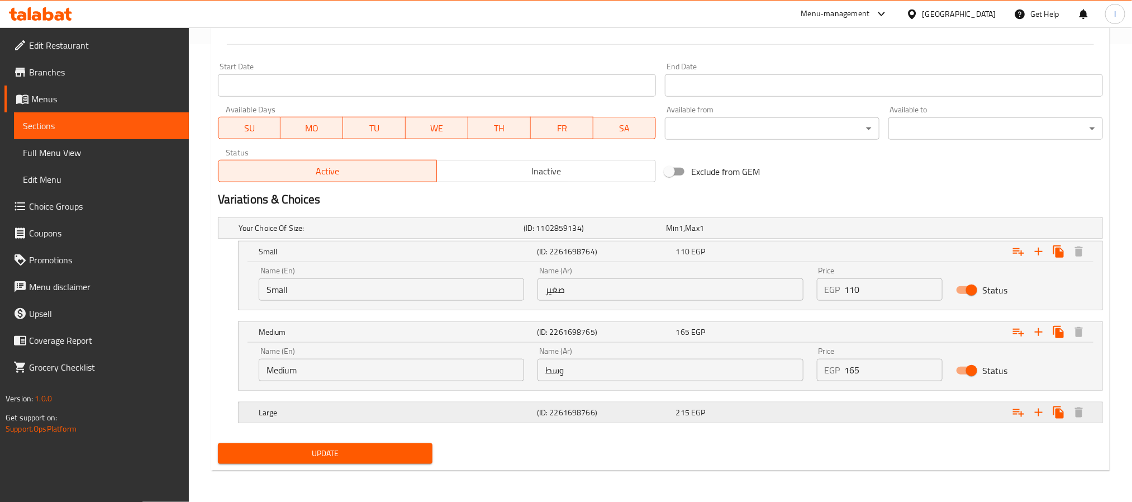
click at [894, 422] on div "Expand" at bounding box center [952, 412] width 278 height 25
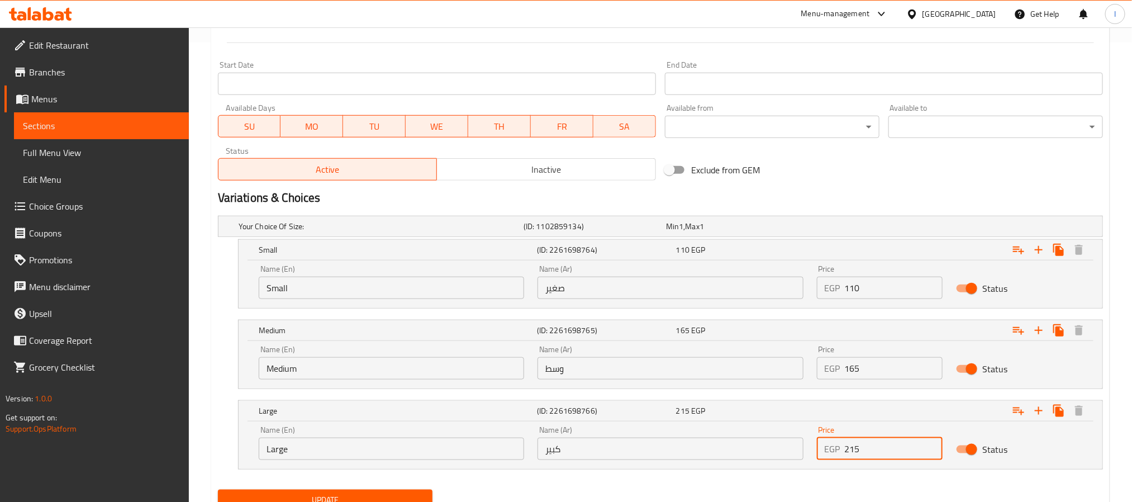
click at [892, 453] on input "215" at bounding box center [894, 449] width 98 height 22
type input "225"
click at [915, 182] on div "Exclude from GEM" at bounding box center [810, 170] width 298 height 30
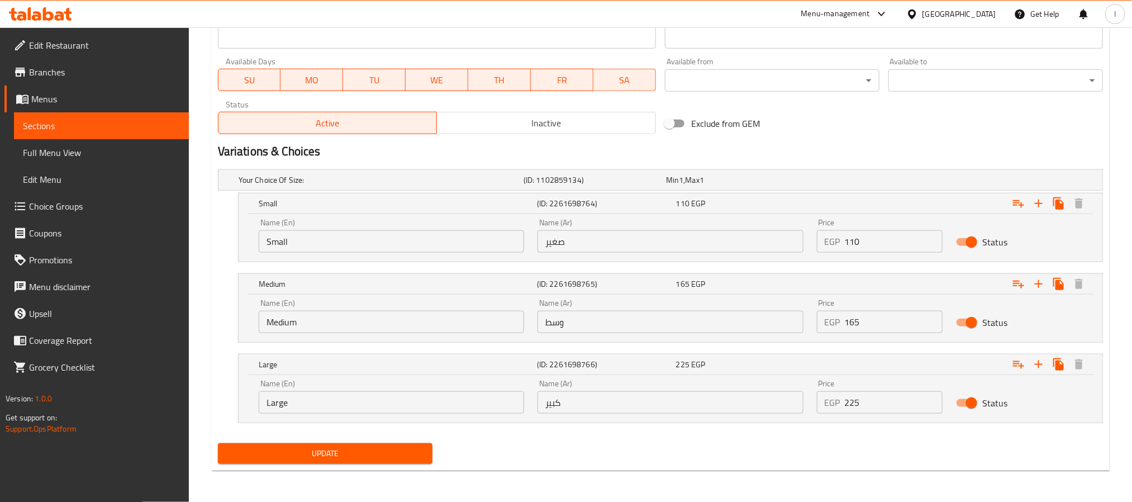
click at [369, 449] on span "Update" at bounding box center [325, 454] width 197 height 14
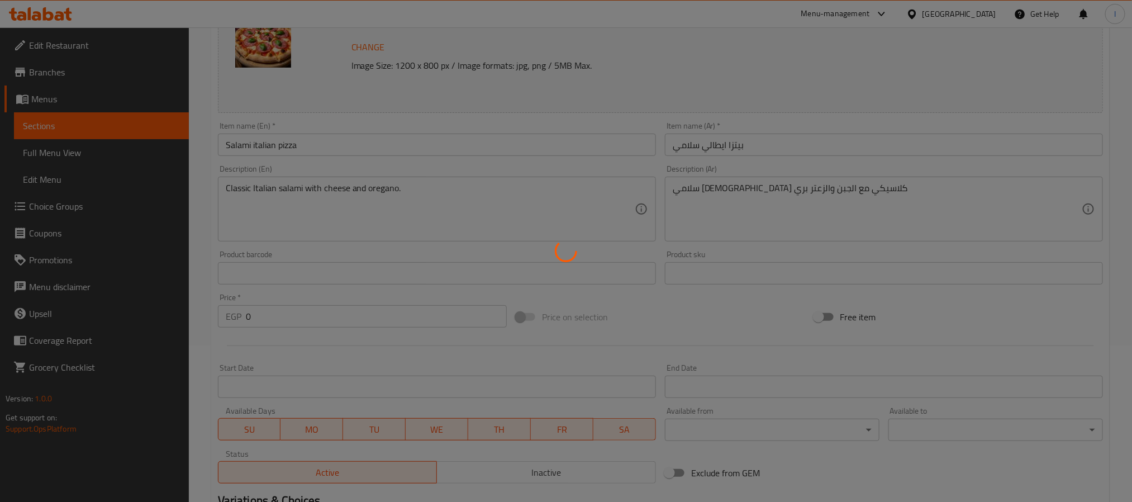
scroll to position [0, 0]
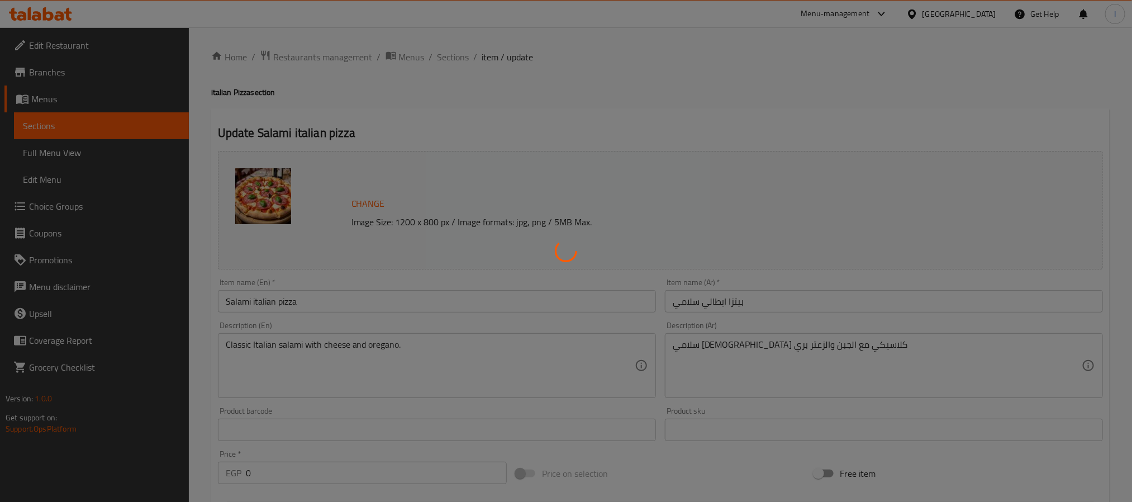
click at [636, 74] on div at bounding box center [566, 251] width 1132 height 502
click at [443, 54] on div at bounding box center [566, 251] width 1132 height 502
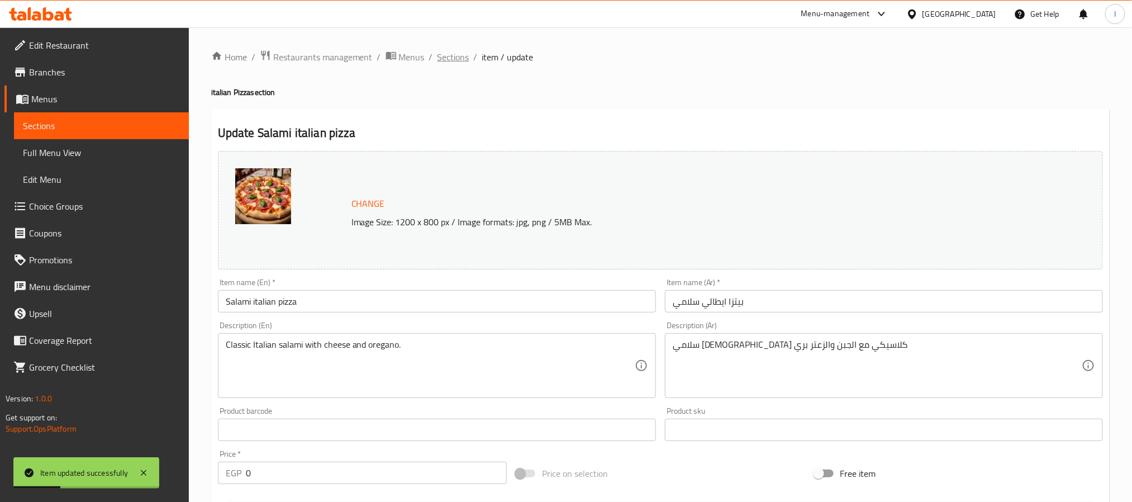
click at [441, 54] on span "Sections" at bounding box center [454, 56] width 32 height 13
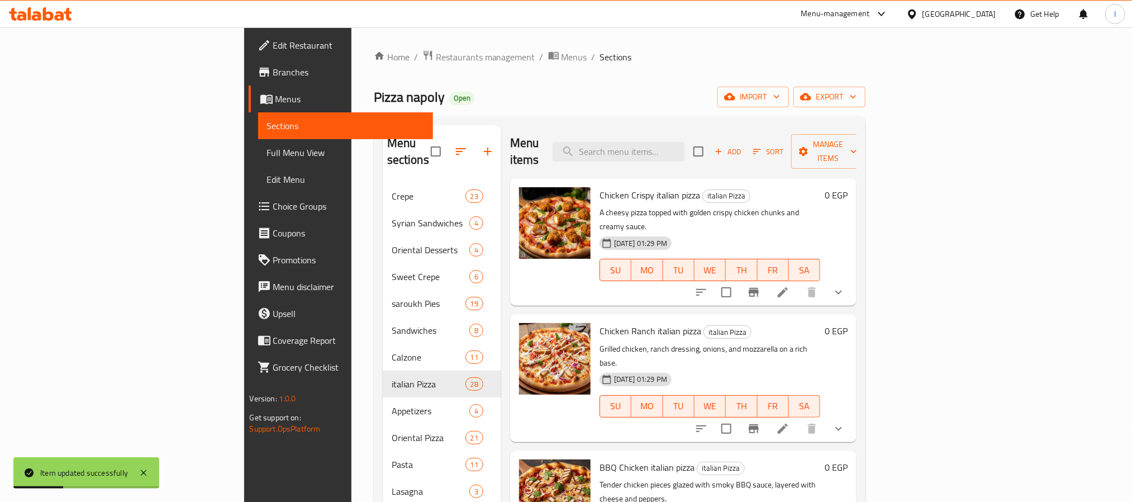
click at [661, 91] on div "Pizza napoly Open import export" at bounding box center [620, 97] width 492 height 21
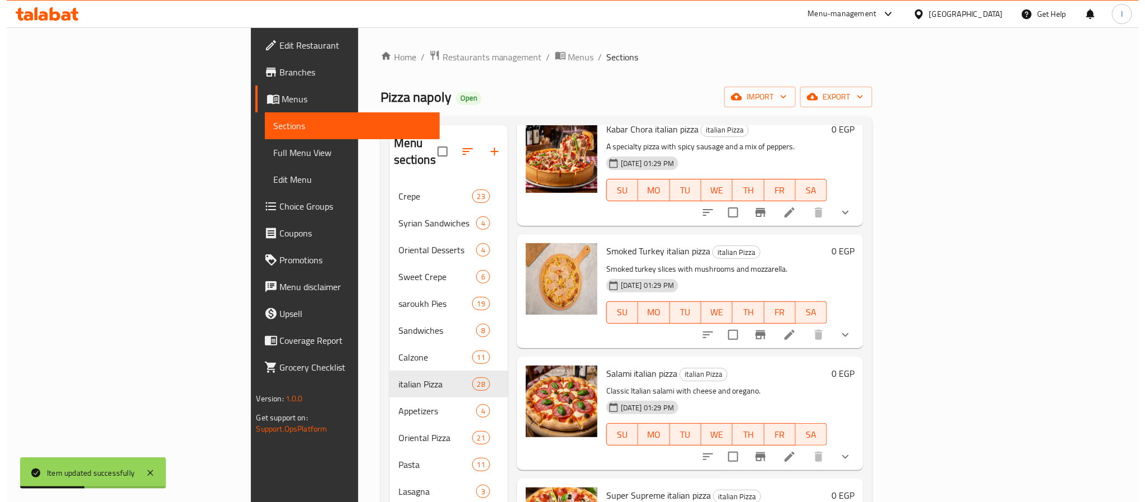
scroll to position [2044, 0]
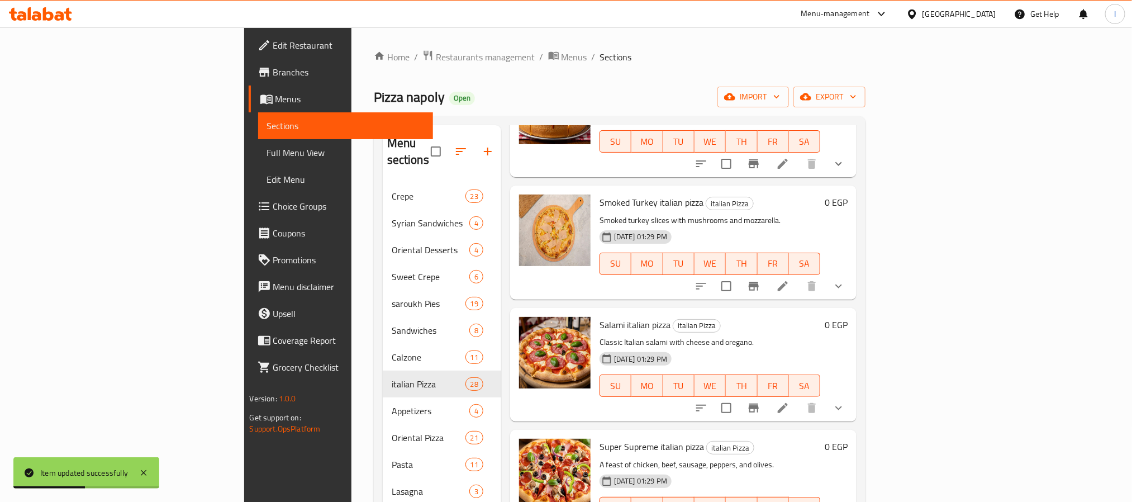
click at [600, 438] on span "Super Supreme italian pizza" at bounding box center [652, 446] width 105 height 17
copy h6 "Super Supreme italian pizza"
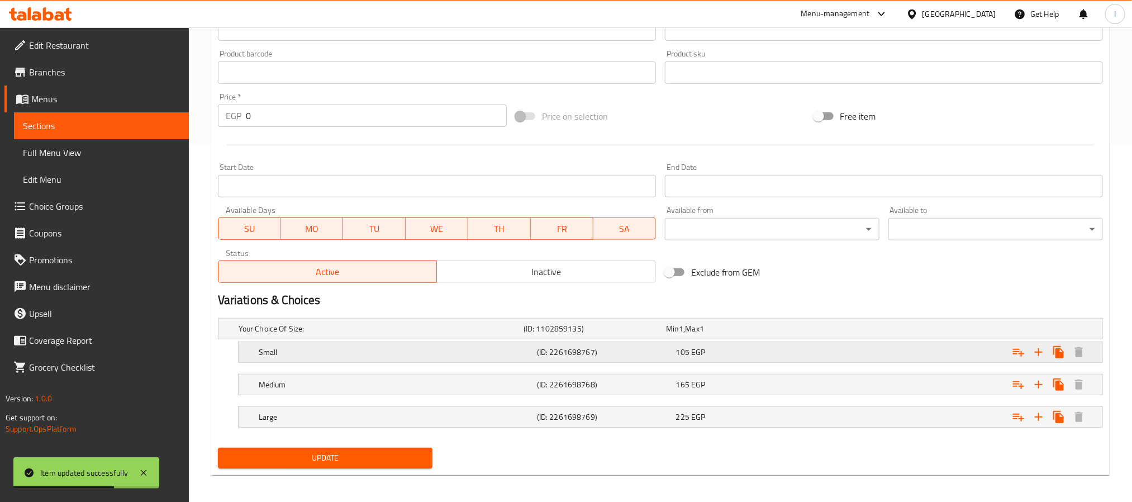
scroll to position [363, 0]
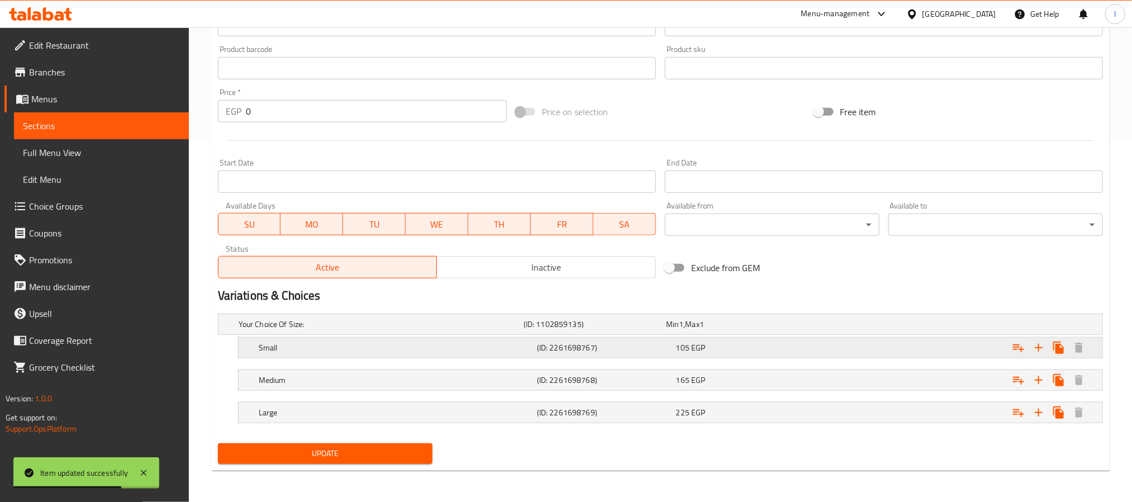
click at [743, 348] on div "105 EGP" at bounding box center [743, 347] width 135 height 11
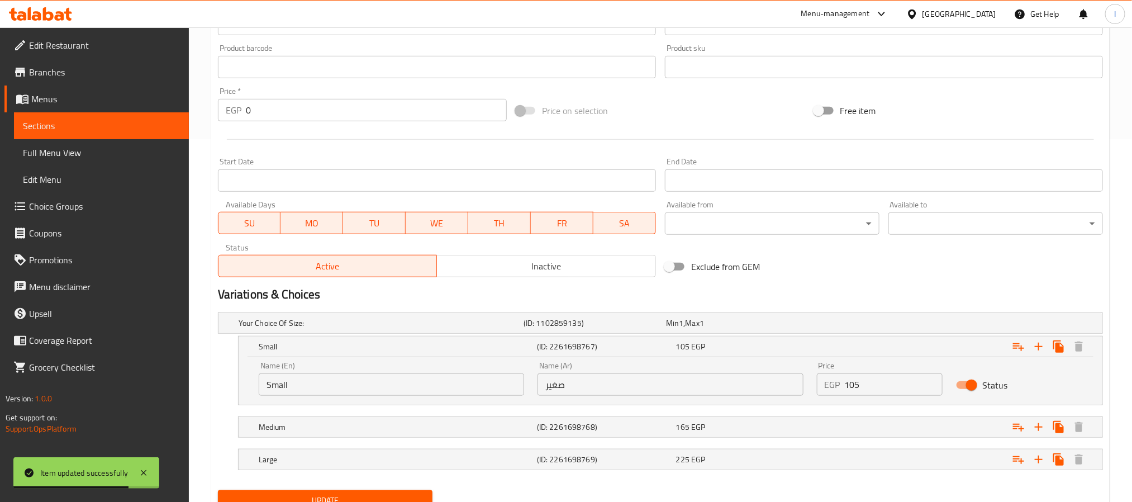
click at [892, 388] on input "105" at bounding box center [894, 384] width 98 height 22
type input "115"
click at [899, 295] on h2 "Variations & Choices" at bounding box center [660, 294] width 885 height 17
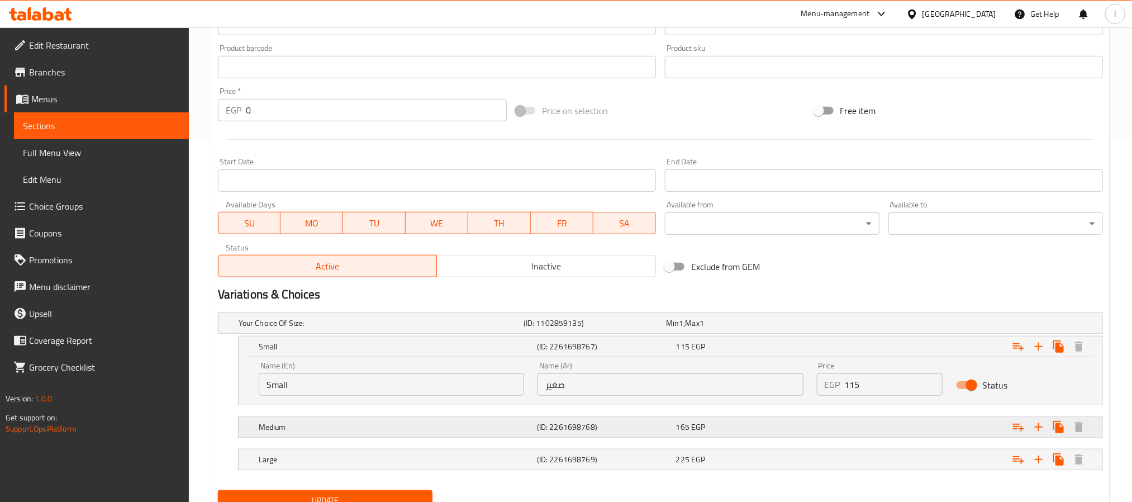
click at [878, 420] on div "Expand" at bounding box center [952, 427] width 278 height 25
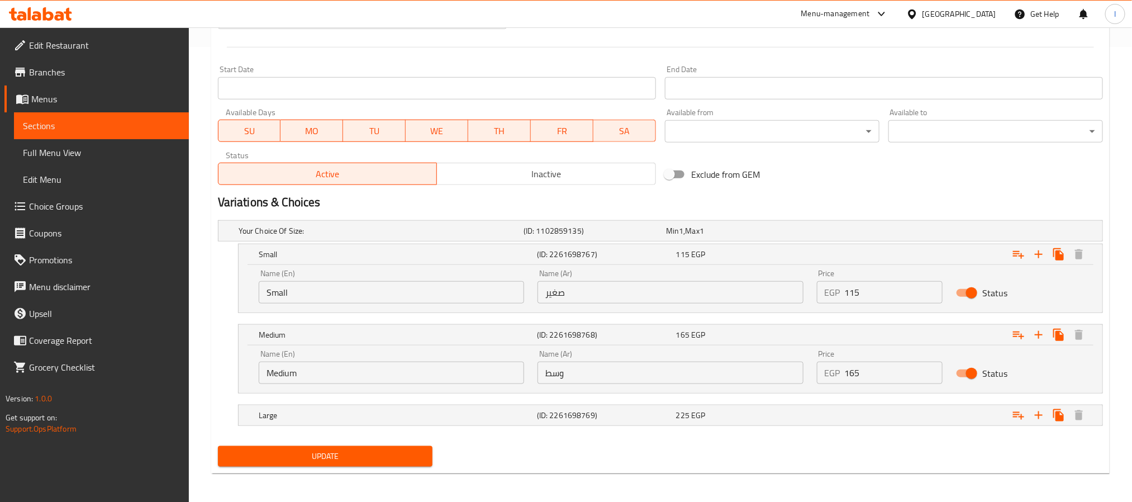
scroll to position [458, 0]
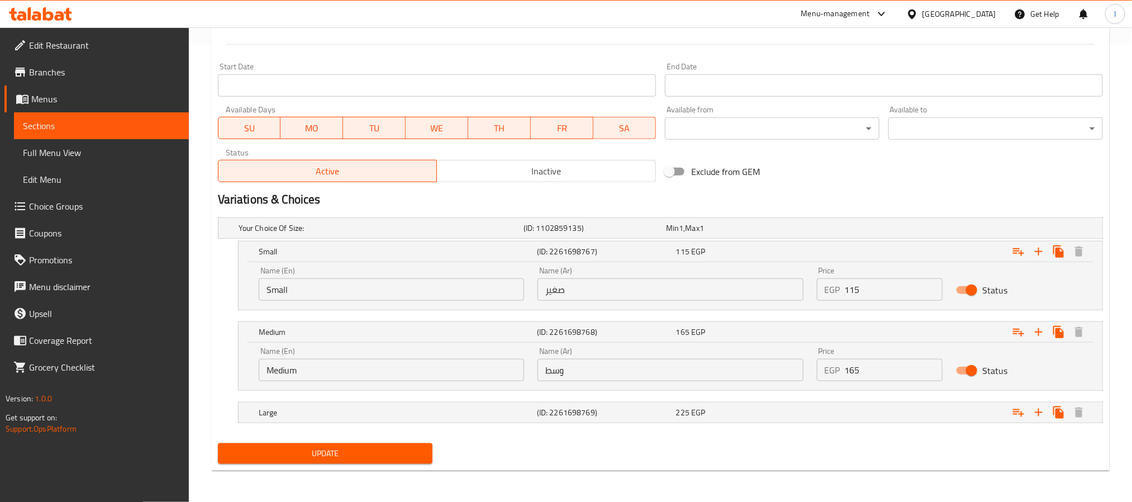
click at [885, 381] on input "165" at bounding box center [894, 370] width 98 height 22
type input "175"
click at [865, 168] on div "Exclude from GEM" at bounding box center [810, 171] width 298 height 30
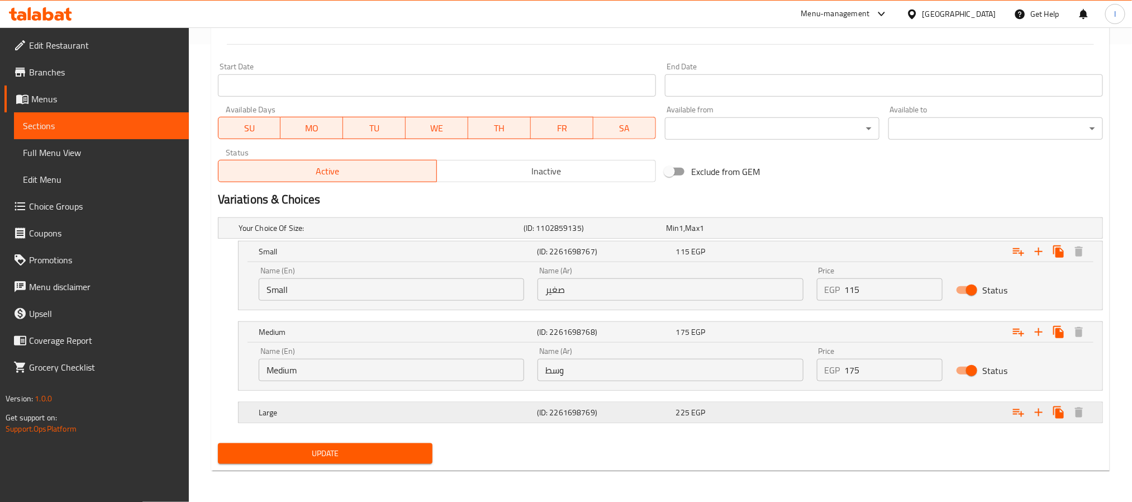
click at [887, 409] on div "Expand" at bounding box center [952, 412] width 278 height 25
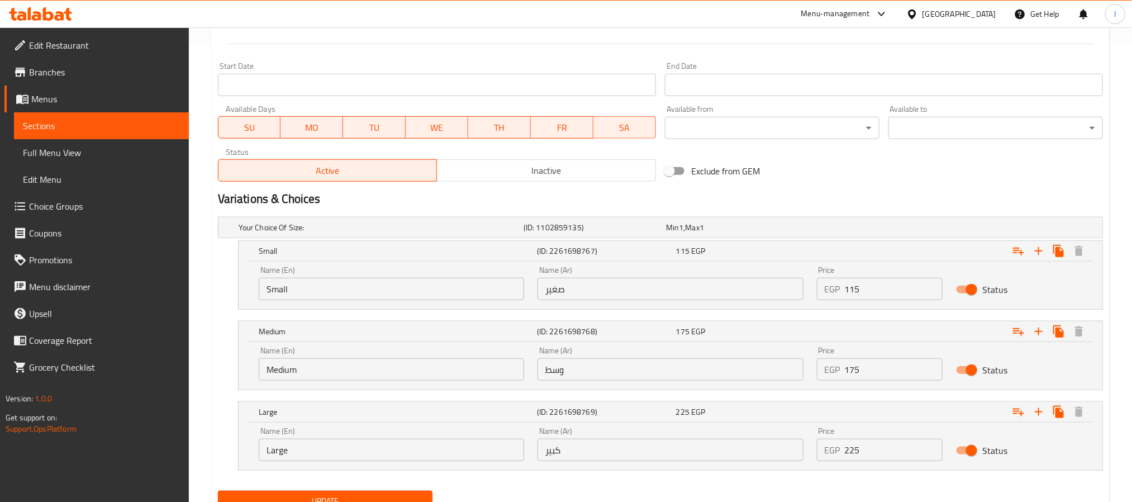
click at [889, 443] on input "225" at bounding box center [894, 450] width 98 height 22
type input "235"
click at [894, 191] on h2 "Variations & Choices" at bounding box center [660, 199] width 885 height 17
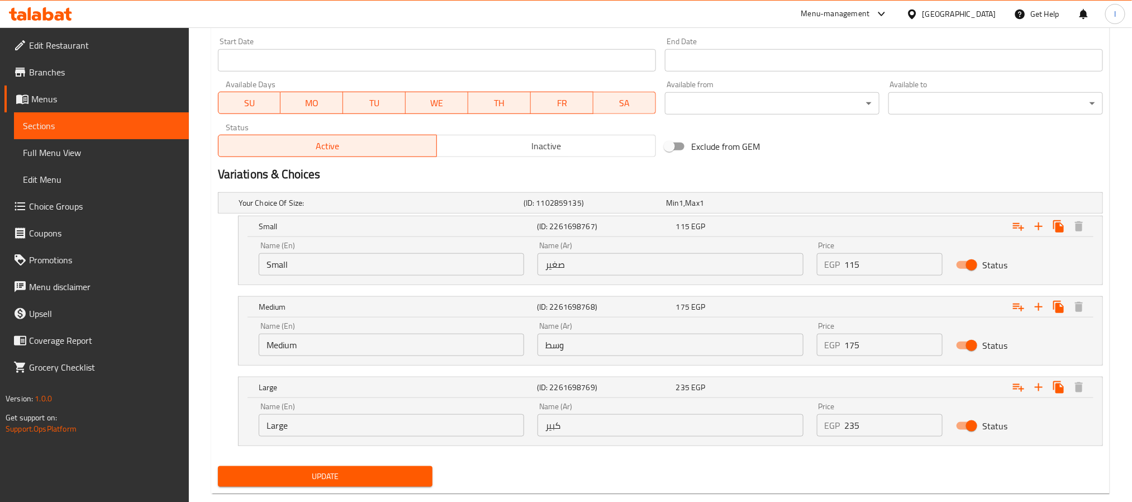
scroll to position [507, 0]
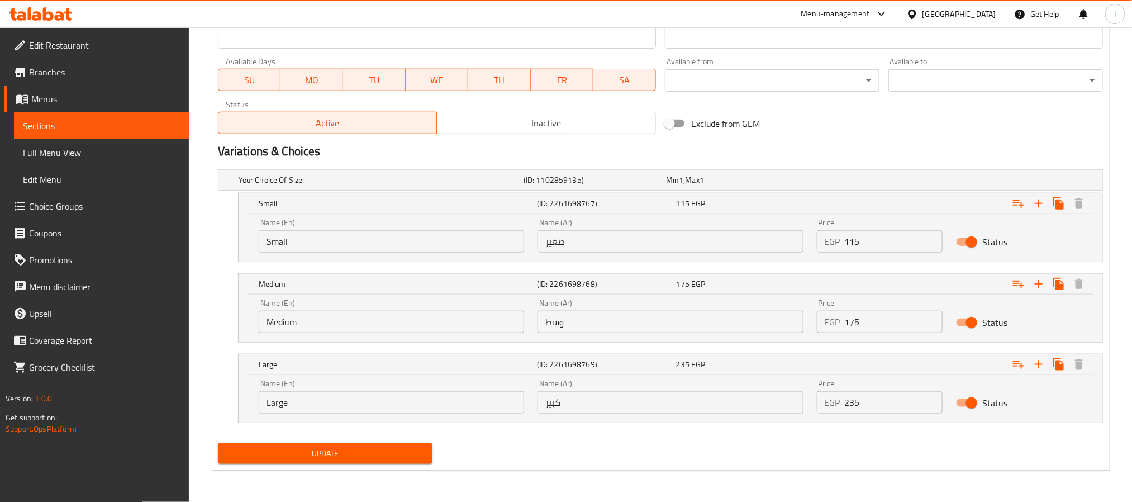
click at [383, 461] on button "Update" at bounding box center [325, 453] width 215 height 21
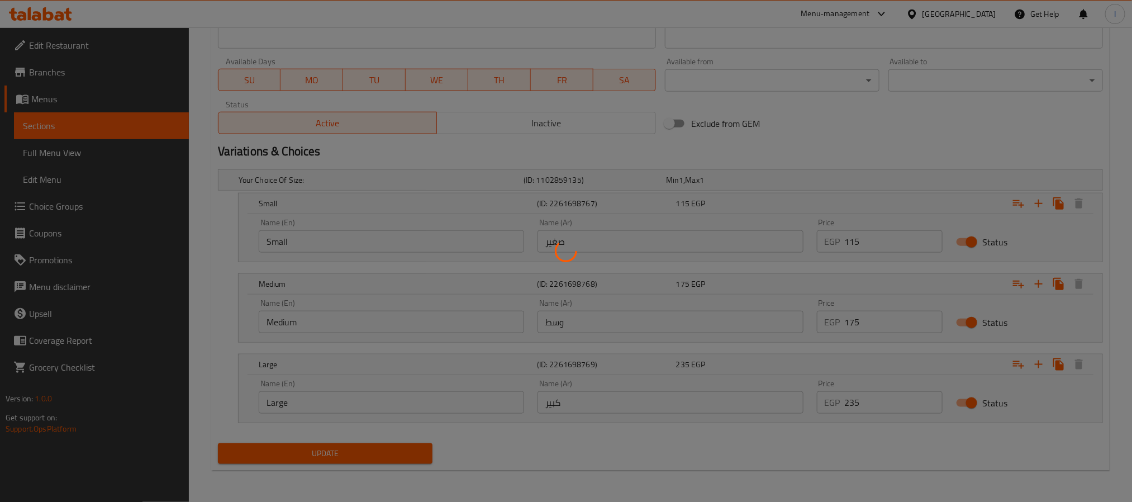
scroll to position [4, 0]
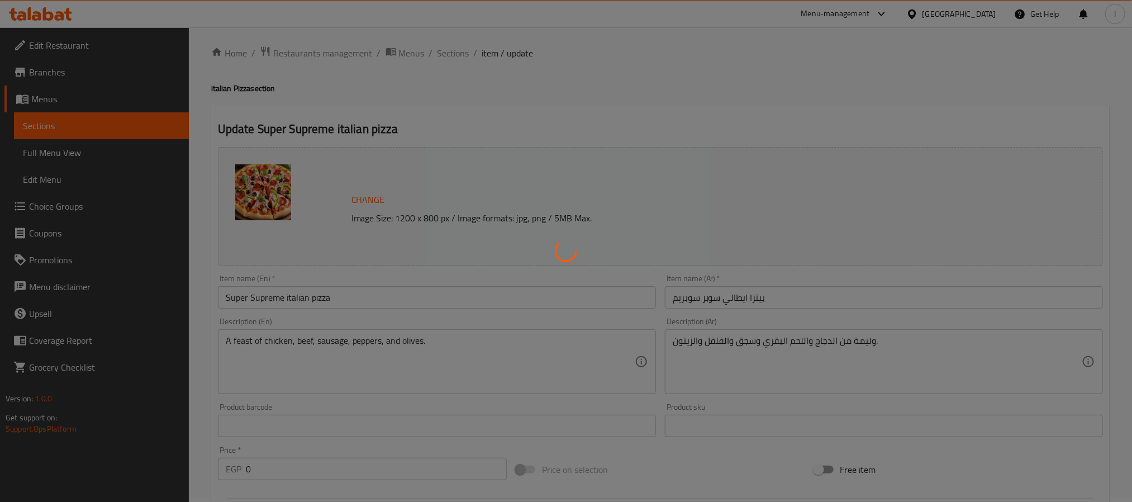
click at [807, 74] on div at bounding box center [566, 251] width 1132 height 502
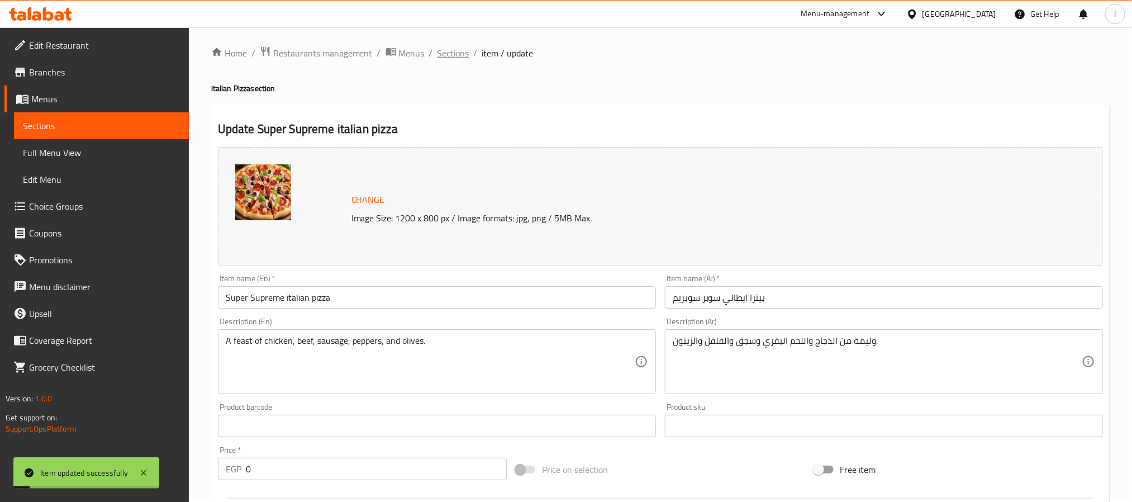
click at [461, 50] on span "Sections" at bounding box center [454, 52] width 32 height 13
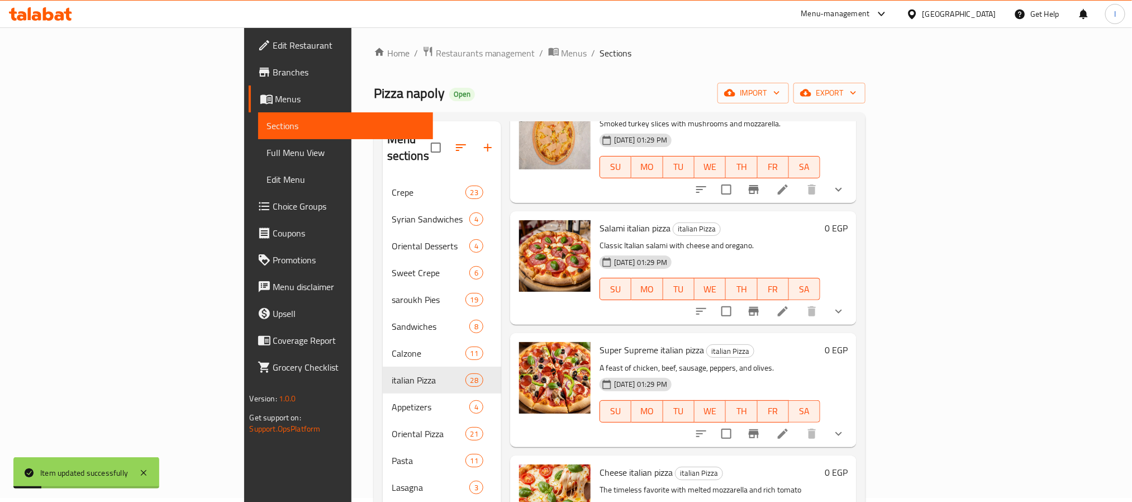
scroll to position [2166, 0]
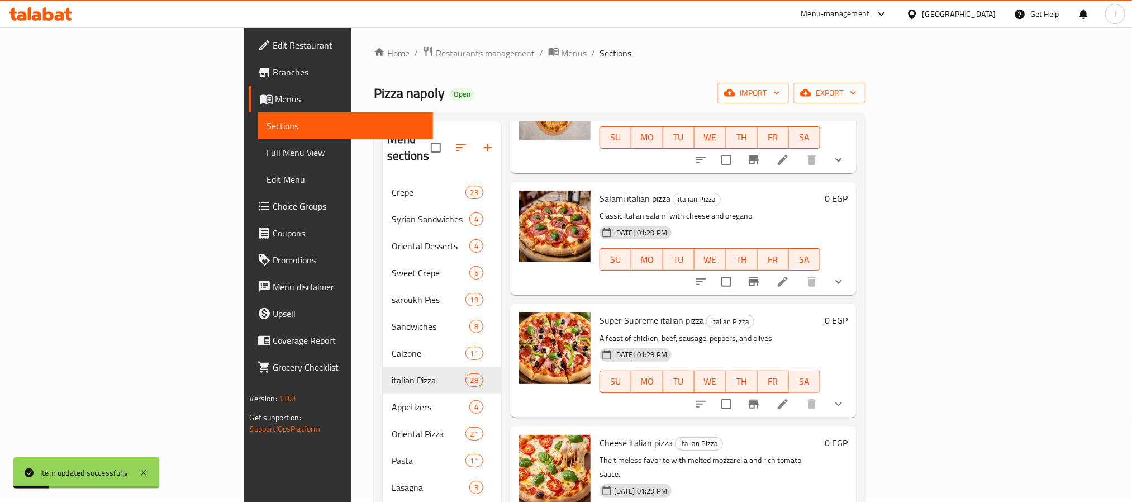
click at [600, 434] on span "Cheese italian pizza" at bounding box center [636, 442] width 73 height 17
copy h6 "Cheese italian pizza"
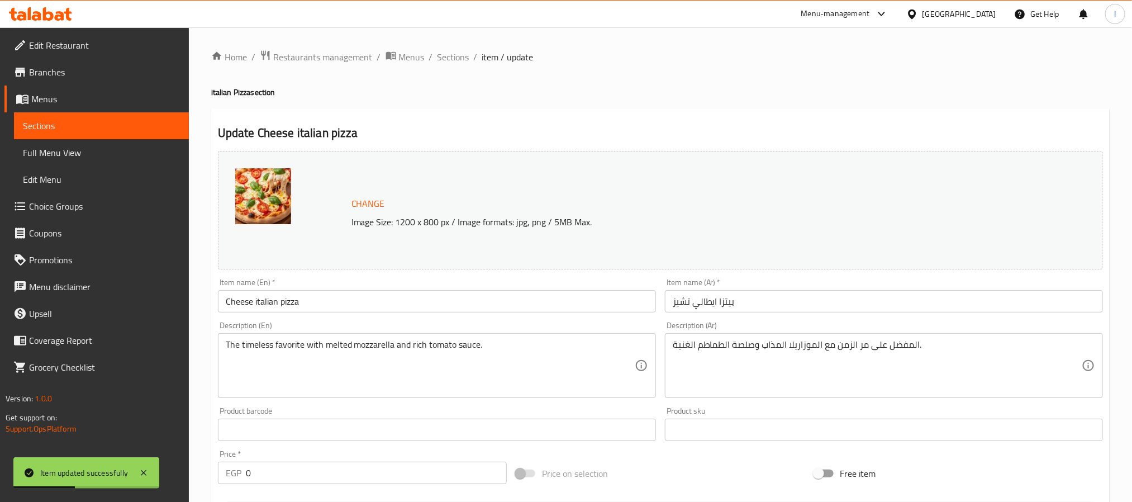
scroll to position [363, 0]
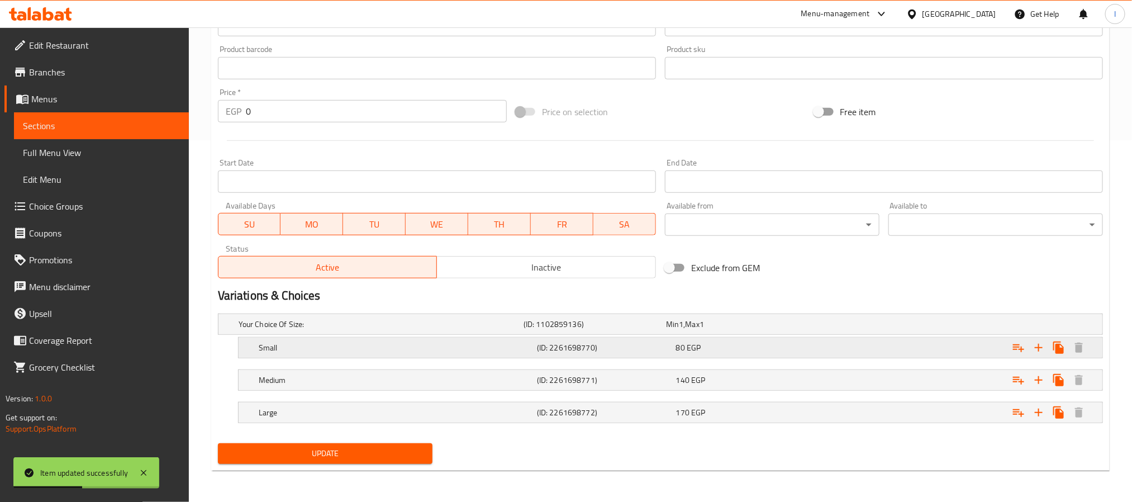
click at [765, 340] on div "80 EGP" at bounding box center [743, 348] width 139 height 16
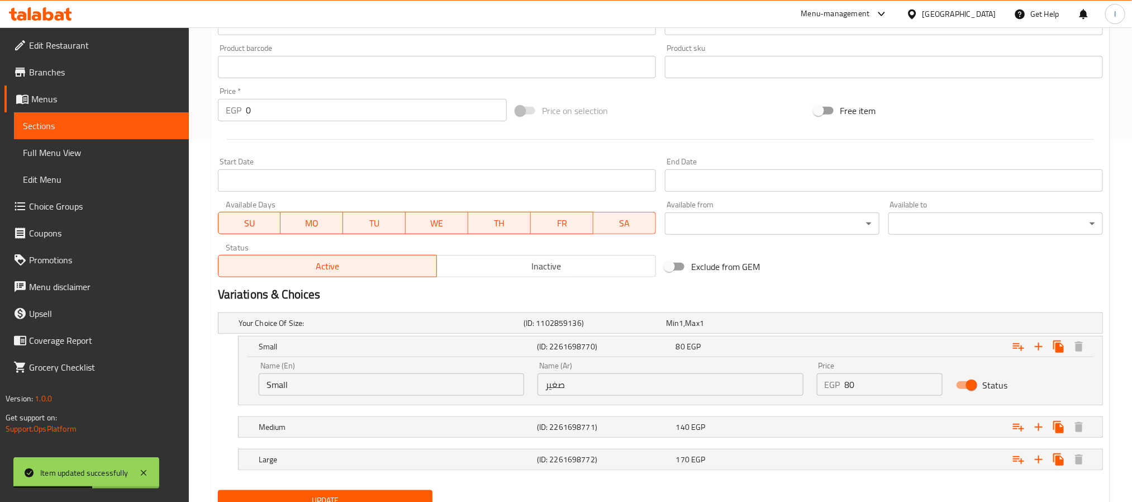
click at [884, 386] on input "80" at bounding box center [894, 384] width 98 height 22
click at [886, 386] on input "80" at bounding box center [894, 384] width 98 height 22
type input "90"
click at [900, 273] on div "Exclude from GEM" at bounding box center [810, 266] width 298 height 30
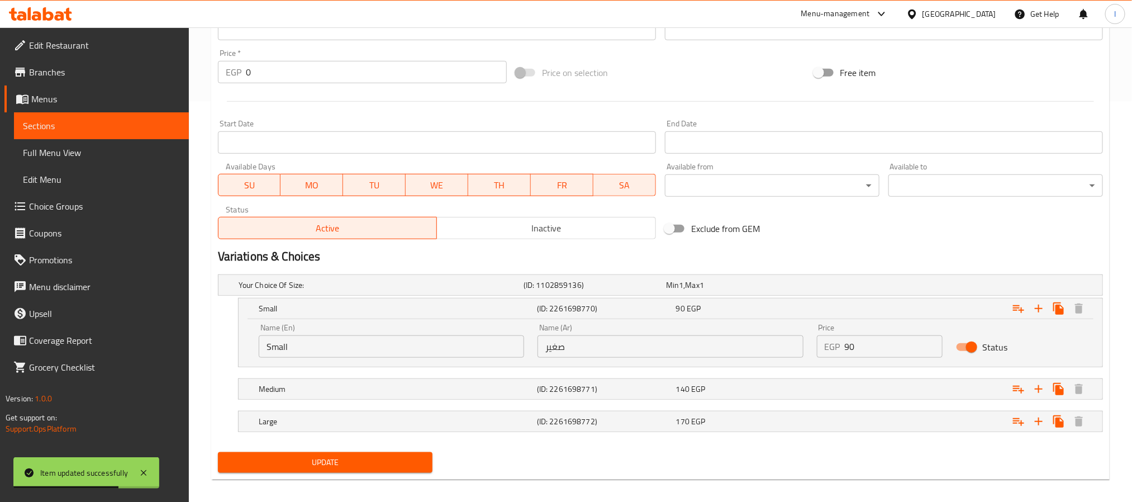
scroll to position [411, 0]
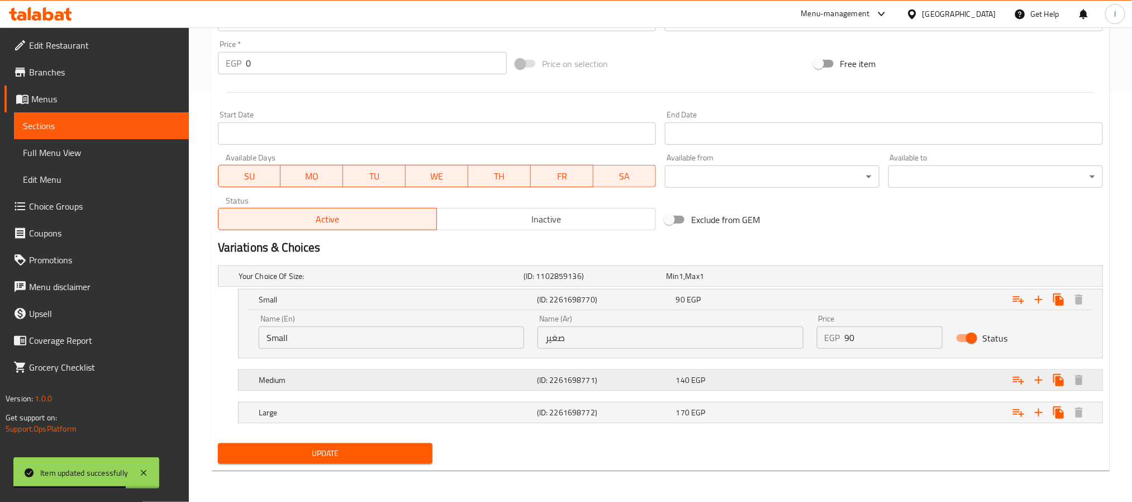
click at [887, 377] on div "Expand" at bounding box center [952, 380] width 278 height 25
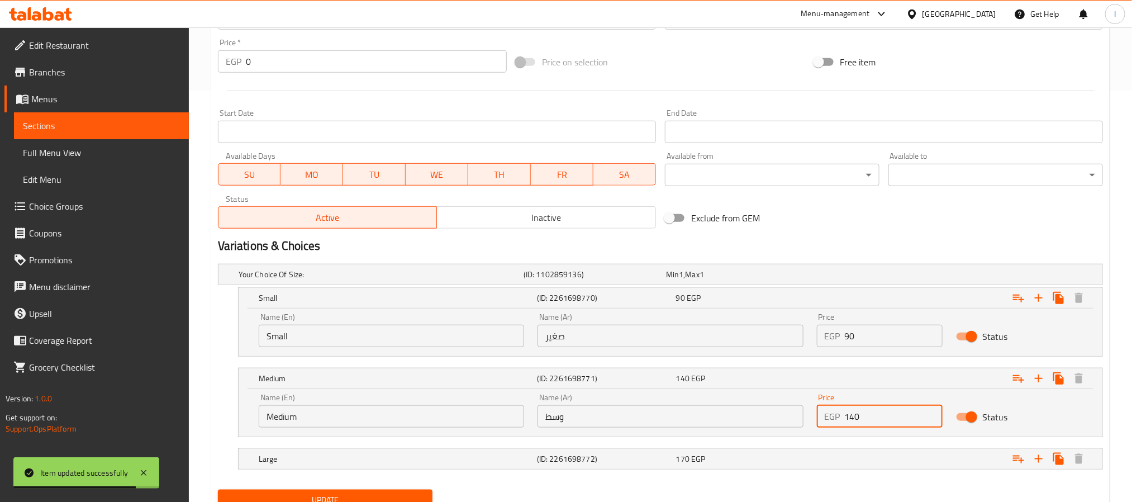
click at [892, 422] on input "140" at bounding box center [894, 416] width 98 height 22
type input "150"
click at [868, 228] on div "Exclude from GEM" at bounding box center [810, 218] width 298 height 30
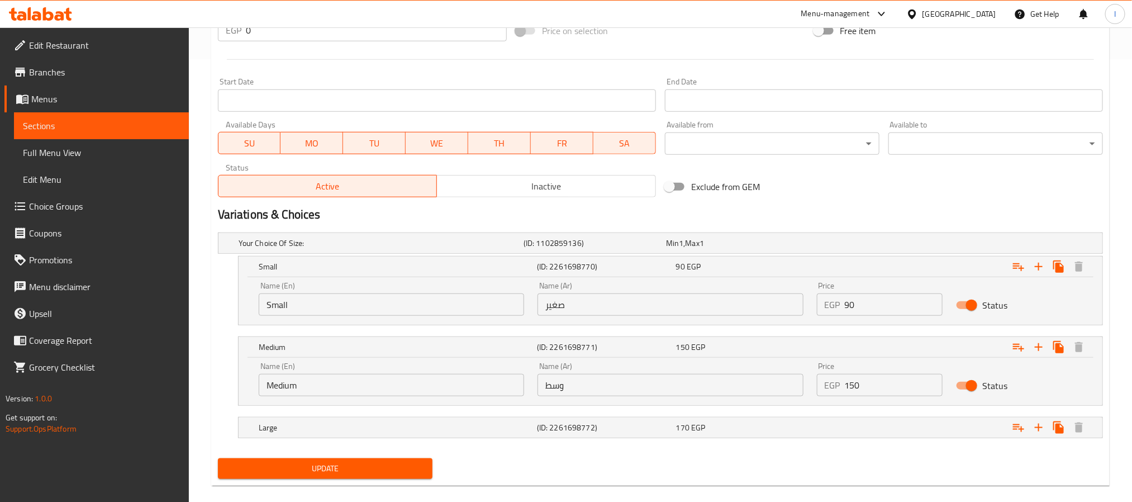
scroll to position [459, 0]
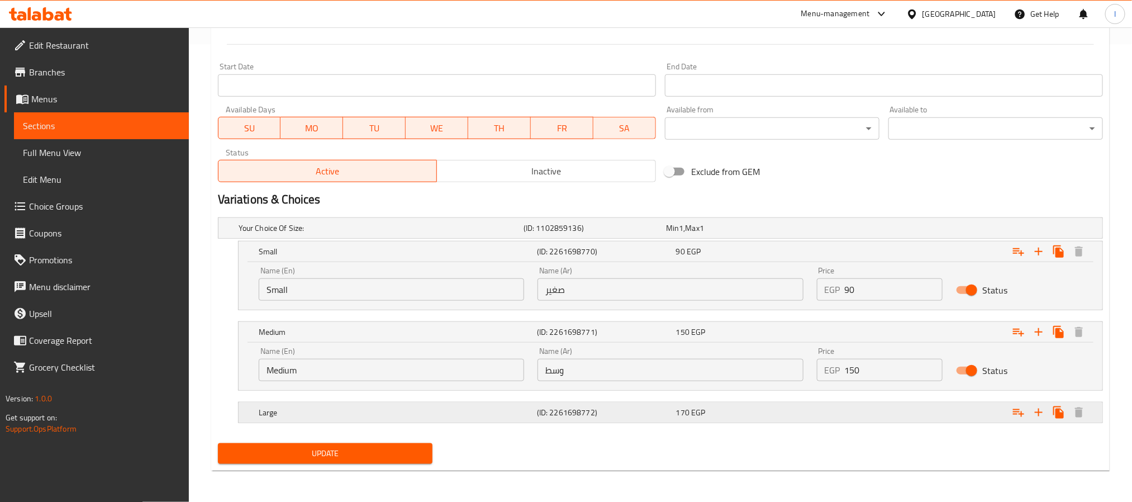
click at [872, 404] on div "Expand" at bounding box center [952, 412] width 278 height 25
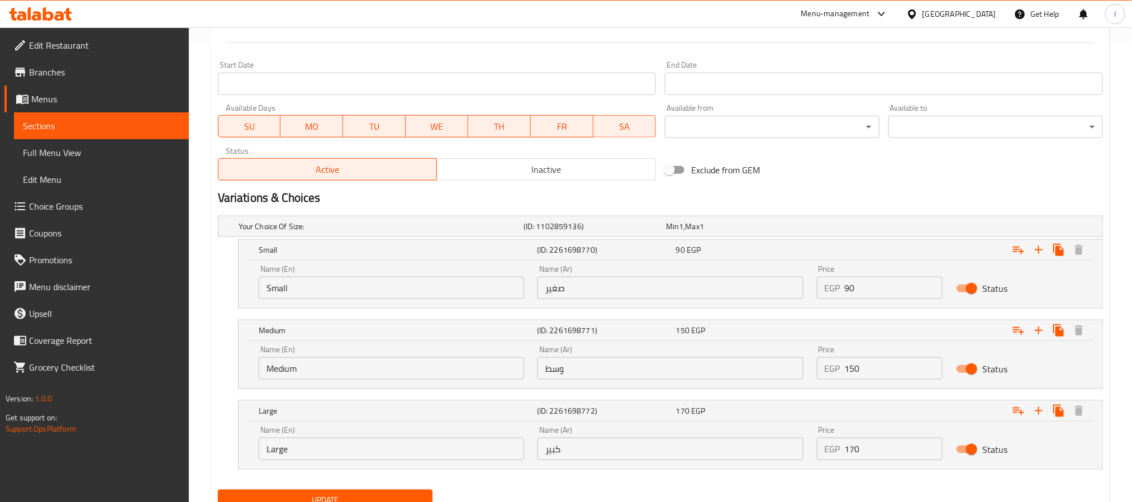
click at [864, 453] on input "170" at bounding box center [894, 449] width 98 height 22
type input "180"
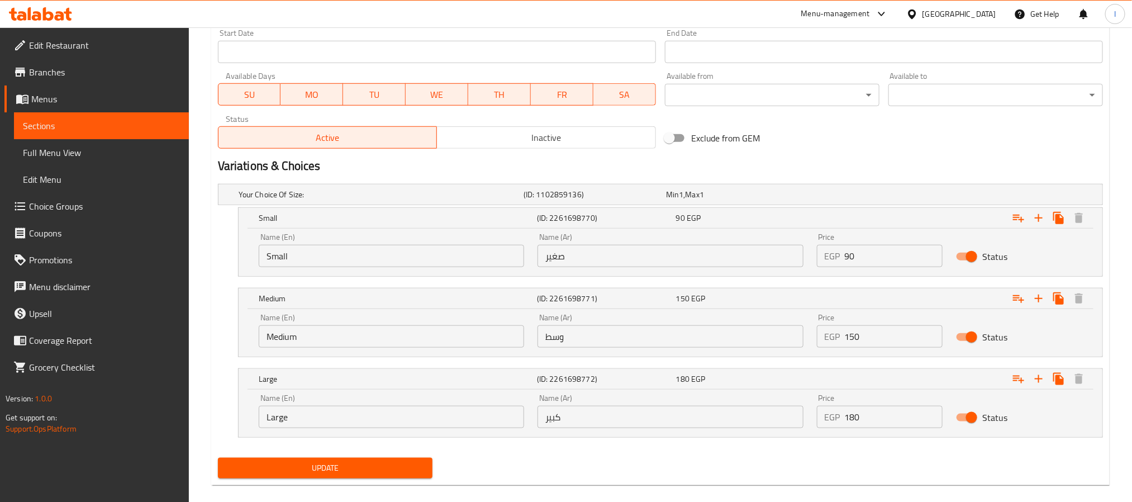
scroll to position [507, 0]
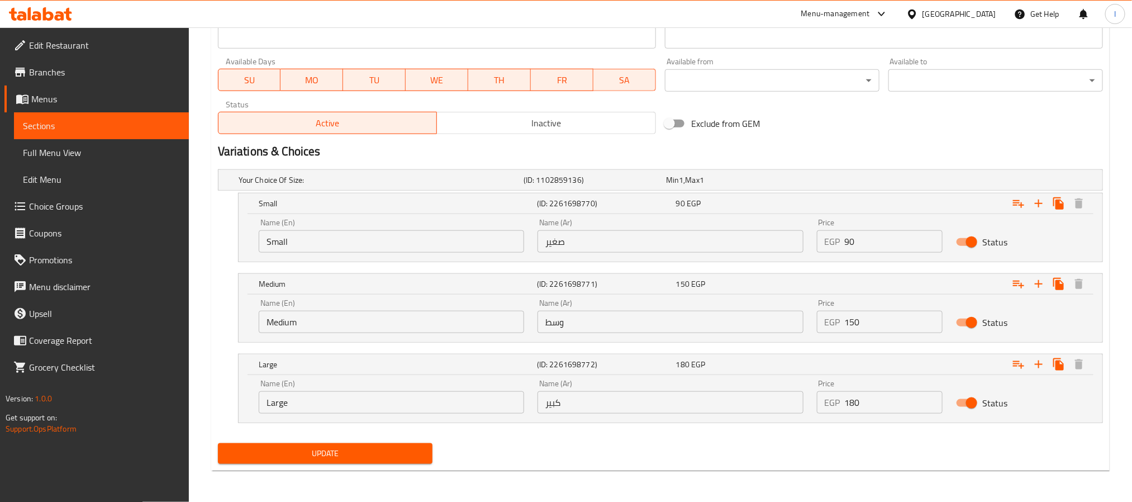
click at [390, 464] on div "Update" at bounding box center [325, 454] width 224 height 30
click at [396, 449] on span "Update" at bounding box center [325, 454] width 197 height 14
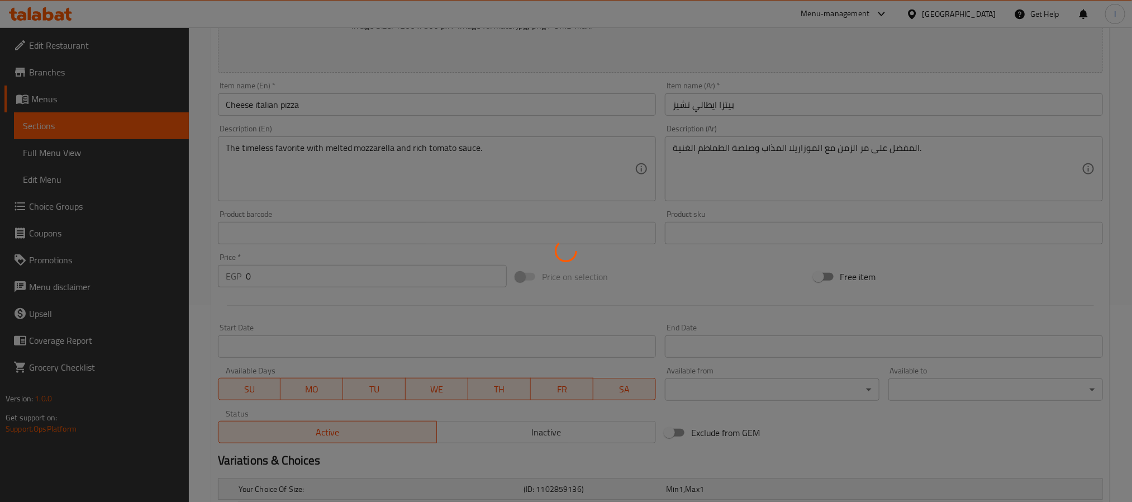
scroll to position [0, 0]
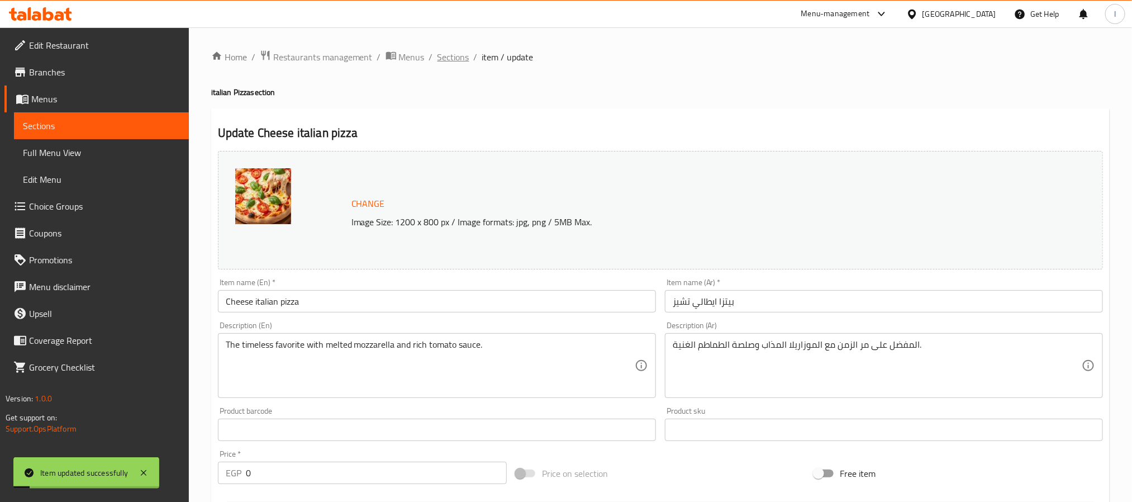
click at [449, 56] on span "Sections" at bounding box center [454, 56] width 32 height 13
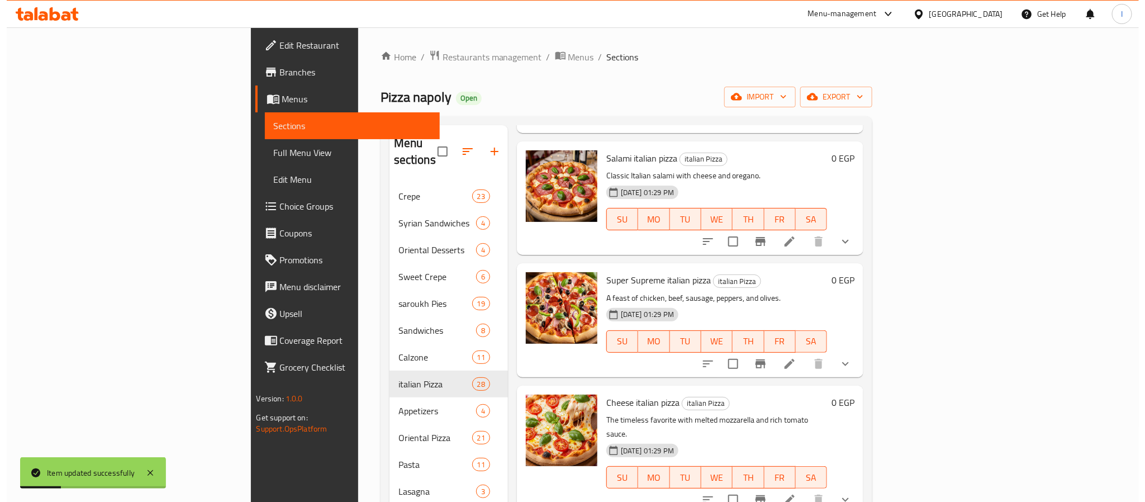
scroll to position [2287, 0]
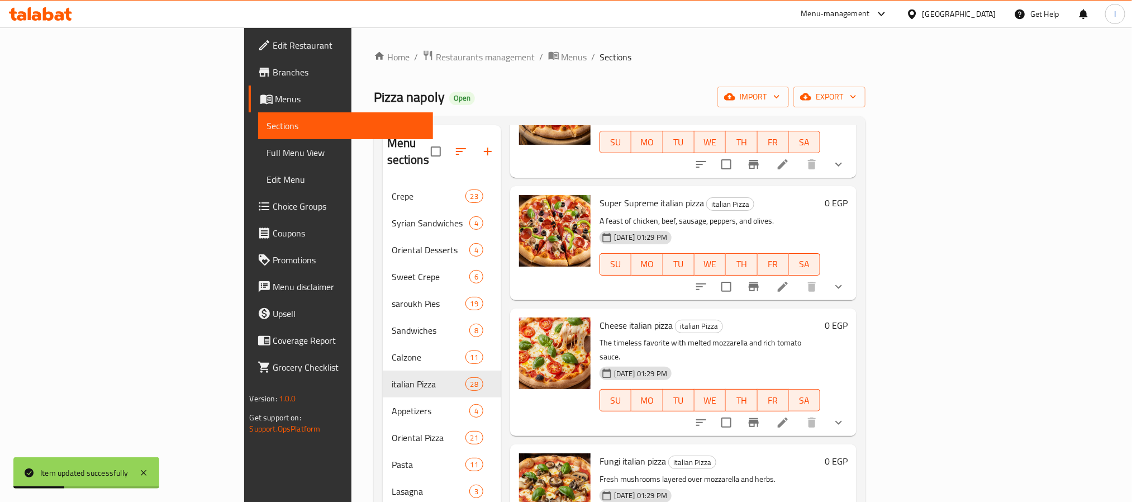
click at [600, 453] on span "Fungi italian pizza" at bounding box center [633, 461] width 67 height 17
copy h6 "Fungi italian pizza"
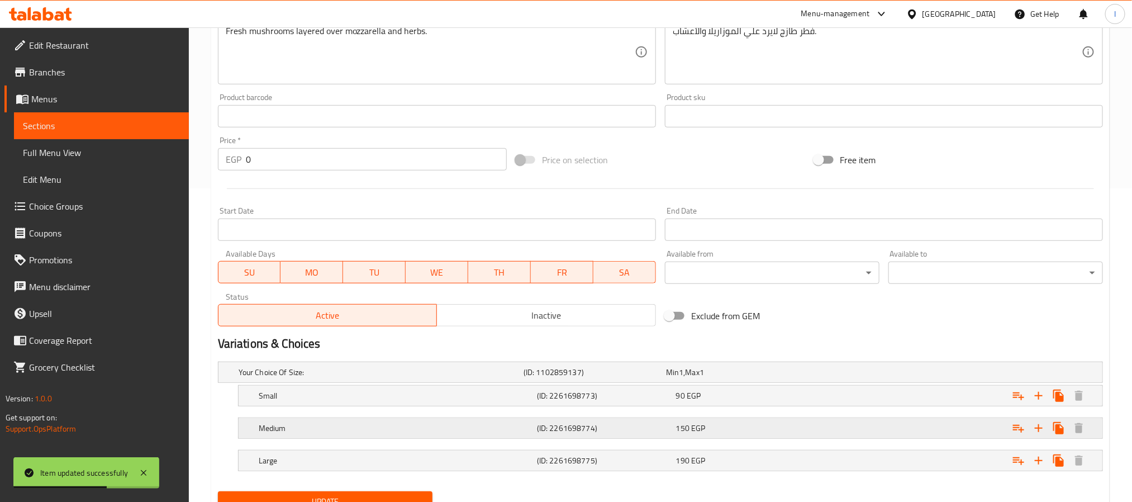
scroll to position [363, 0]
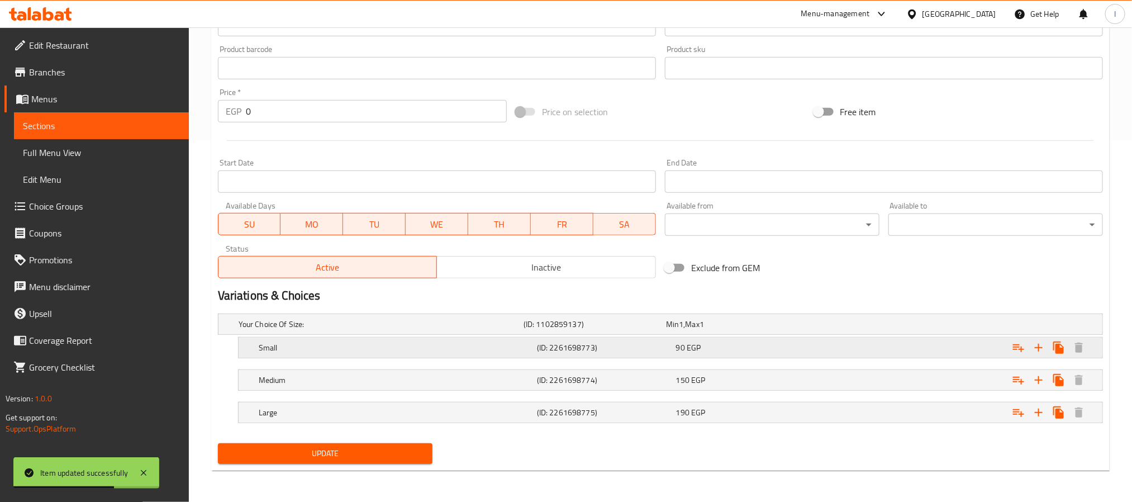
click at [758, 352] on div "90 EGP" at bounding box center [743, 347] width 135 height 11
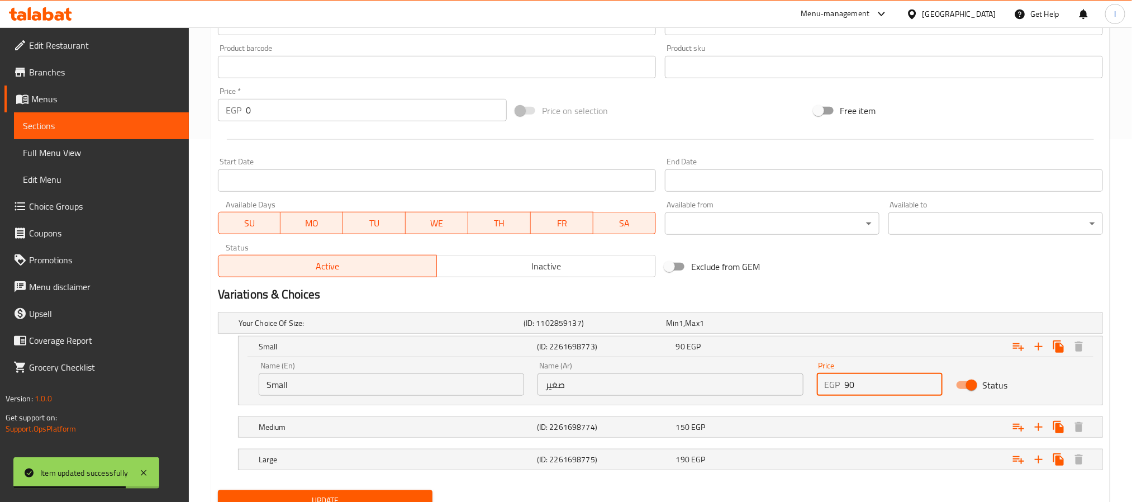
click at [869, 384] on input "90" at bounding box center [894, 384] width 98 height 22
type input "80"
drag, startPoint x: 885, startPoint y: 274, endPoint x: 832, endPoint y: 450, distance: 184.0
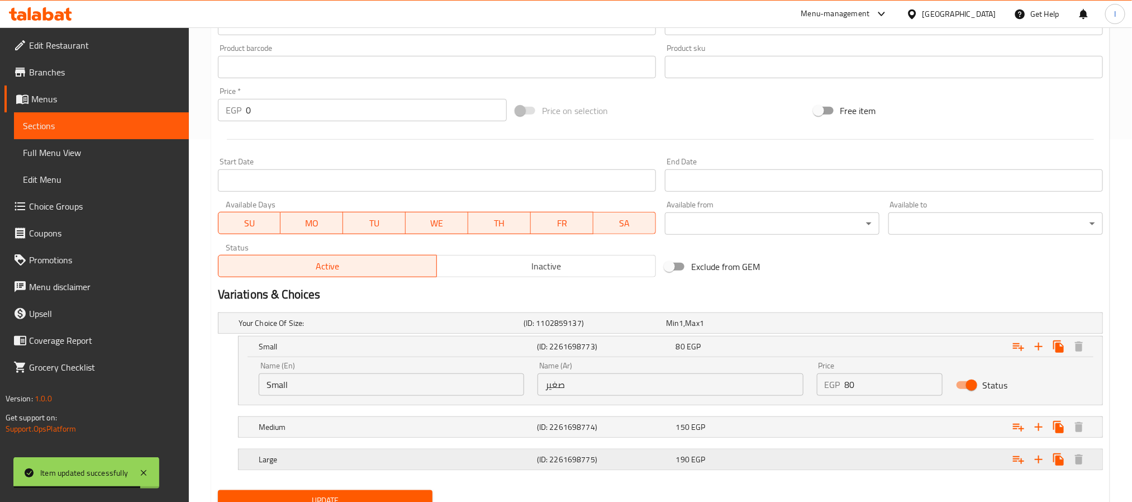
click at [884, 274] on div "Exclude from GEM" at bounding box center [810, 266] width 298 height 30
click at [835, 425] on div "Expand" at bounding box center [952, 427] width 278 height 25
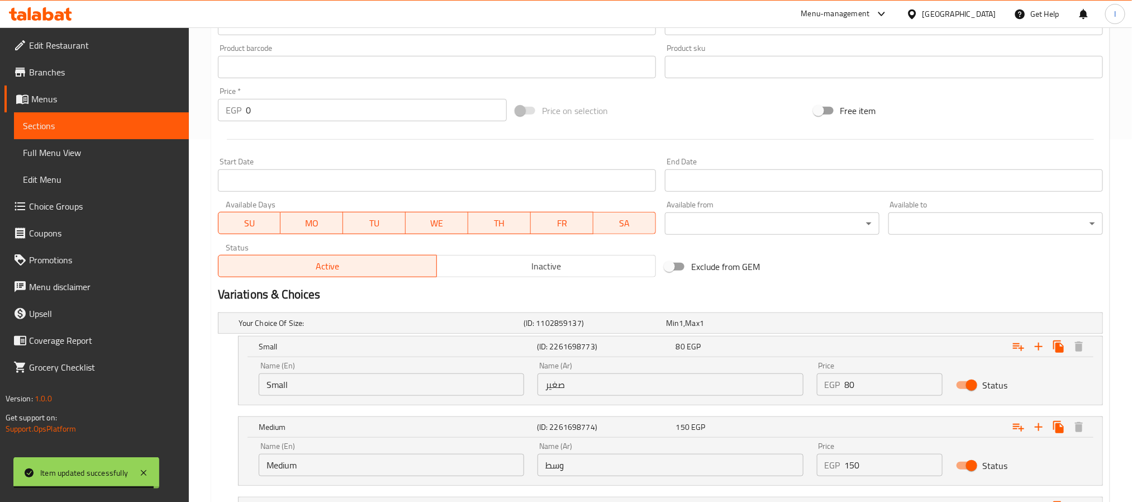
click at [867, 465] on input "150" at bounding box center [894, 465] width 98 height 22
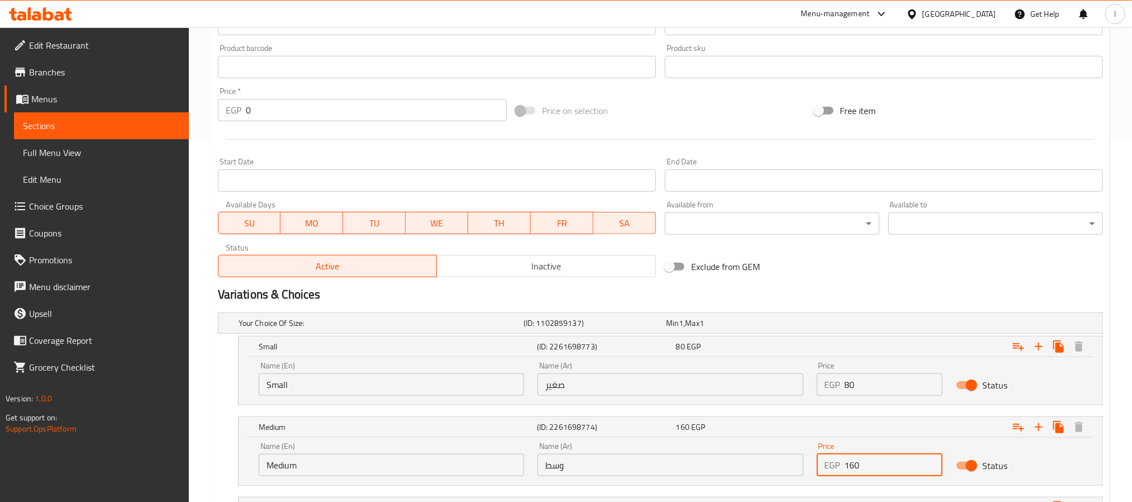
type input "160"
click at [939, 291] on h2 "Variations & Choices" at bounding box center [660, 294] width 885 height 17
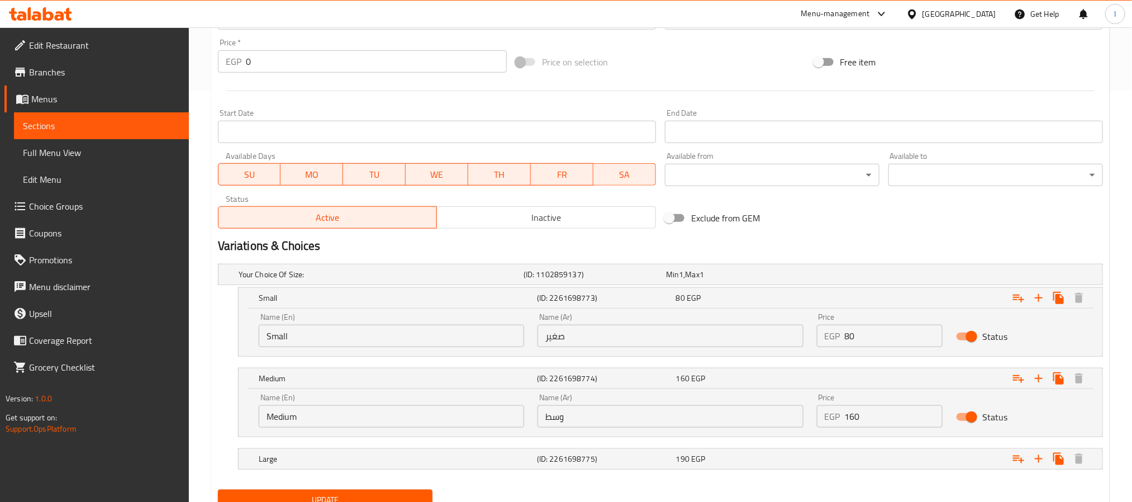
scroll to position [459, 0]
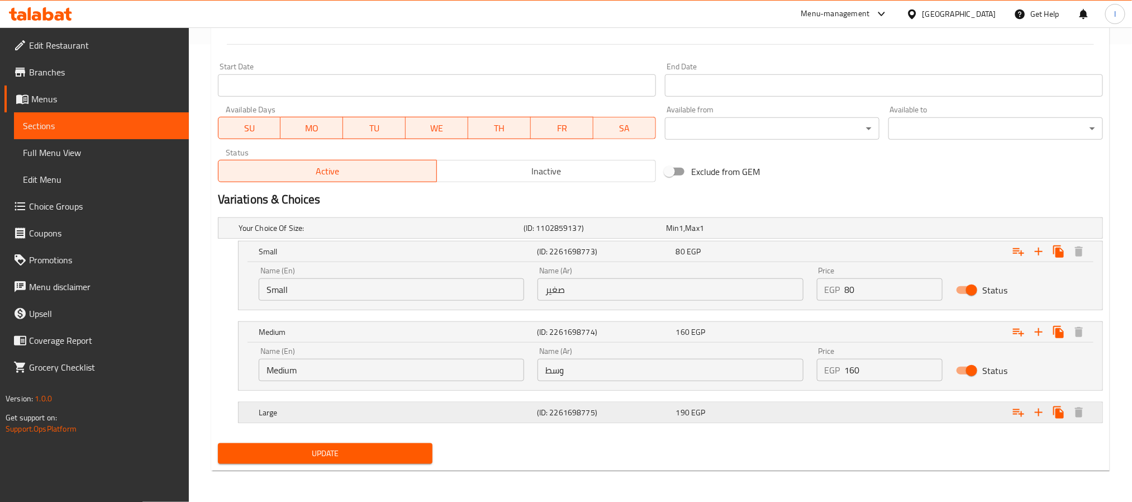
click at [874, 418] on div "Expand" at bounding box center [952, 412] width 278 height 25
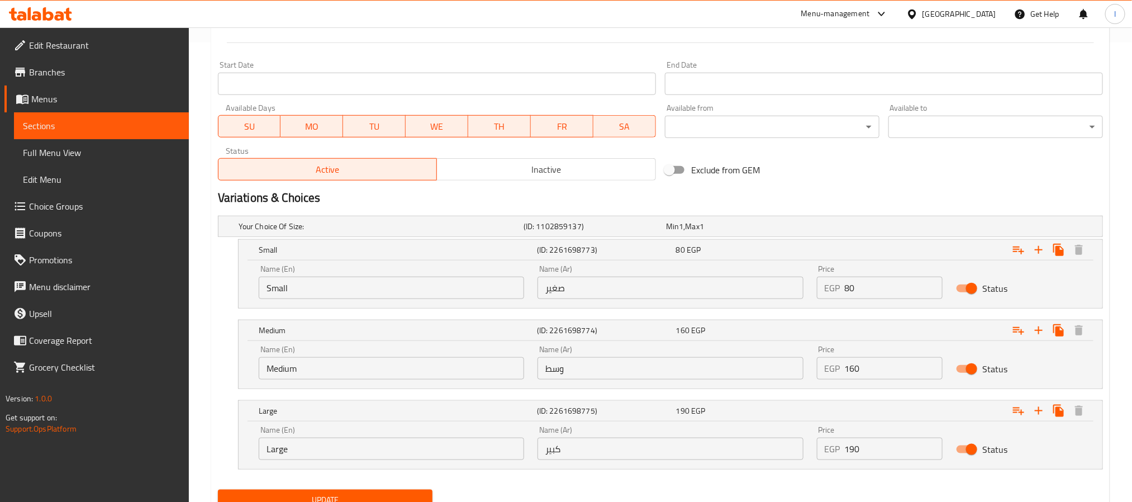
click at [887, 453] on input "190" at bounding box center [894, 449] width 98 height 22
type input "200"
drag, startPoint x: 876, startPoint y: 170, endPoint x: 671, endPoint y: 337, distance: 264.5
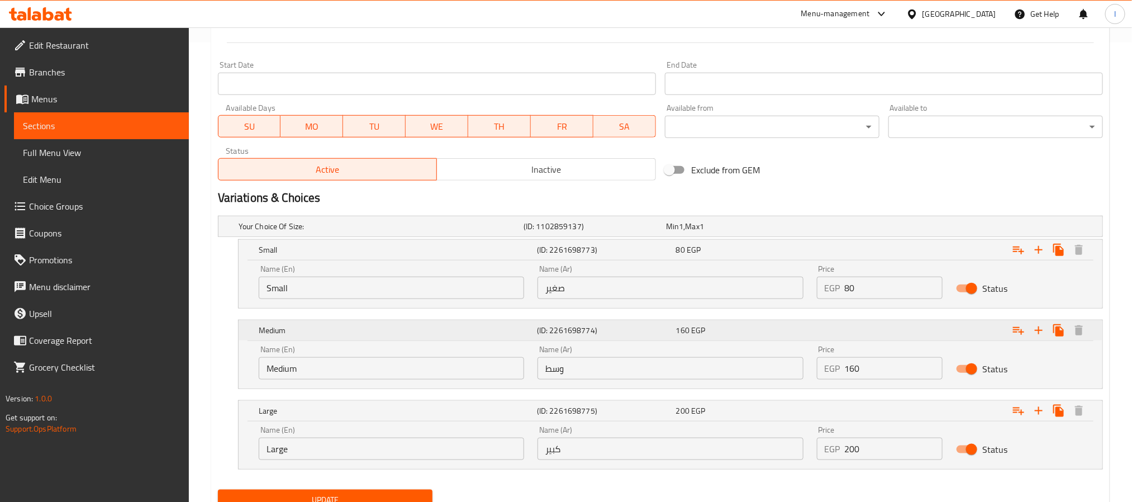
click at [875, 171] on div "Exclude from GEM" at bounding box center [810, 170] width 298 height 30
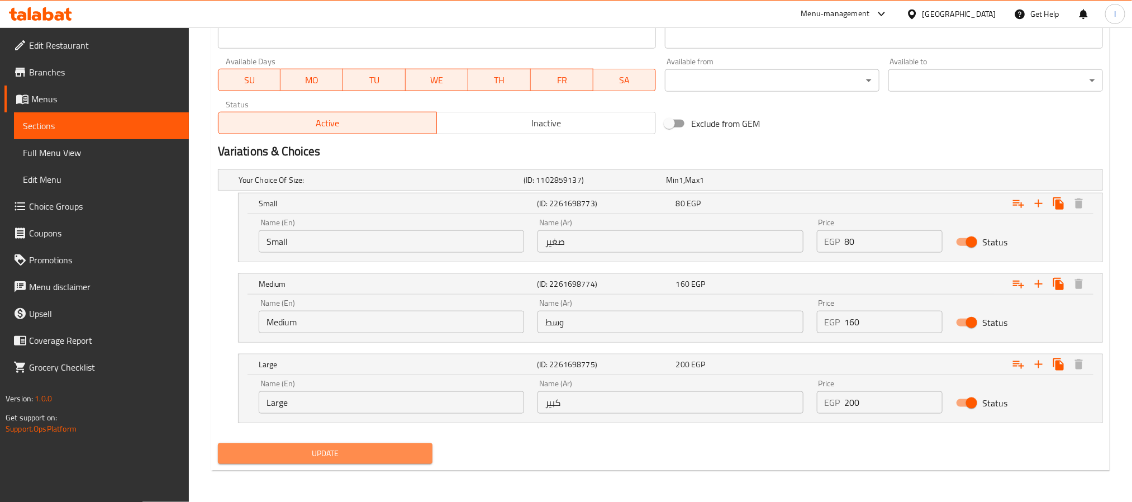
click at [408, 456] on span "Update" at bounding box center [325, 454] width 197 height 14
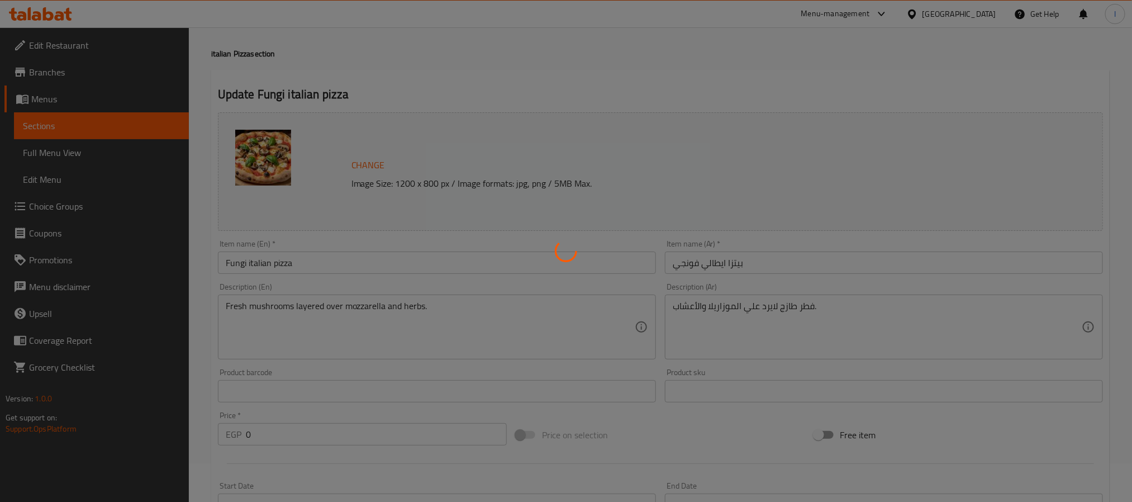
scroll to position [0, 0]
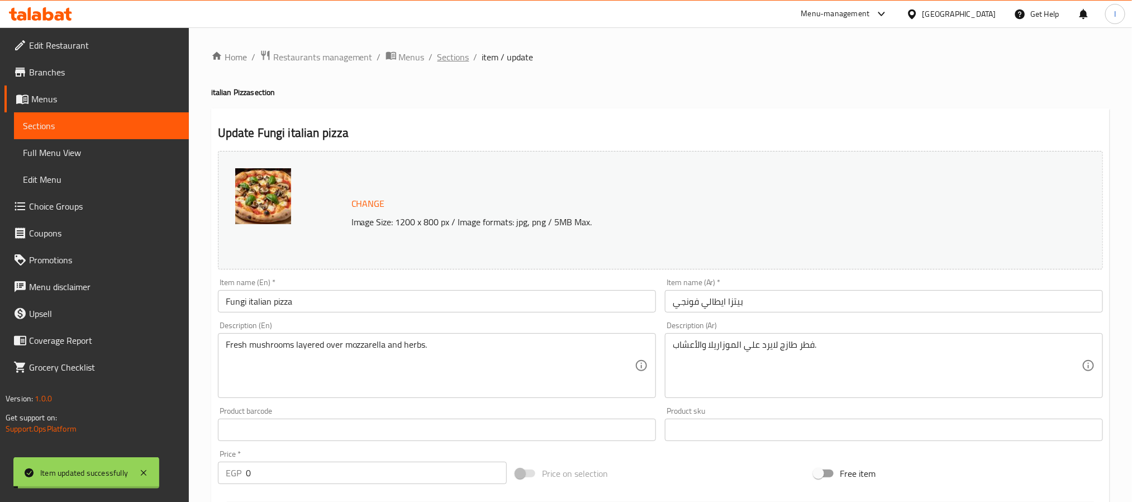
click at [449, 55] on span "Sections" at bounding box center [454, 56] width 32 height 13
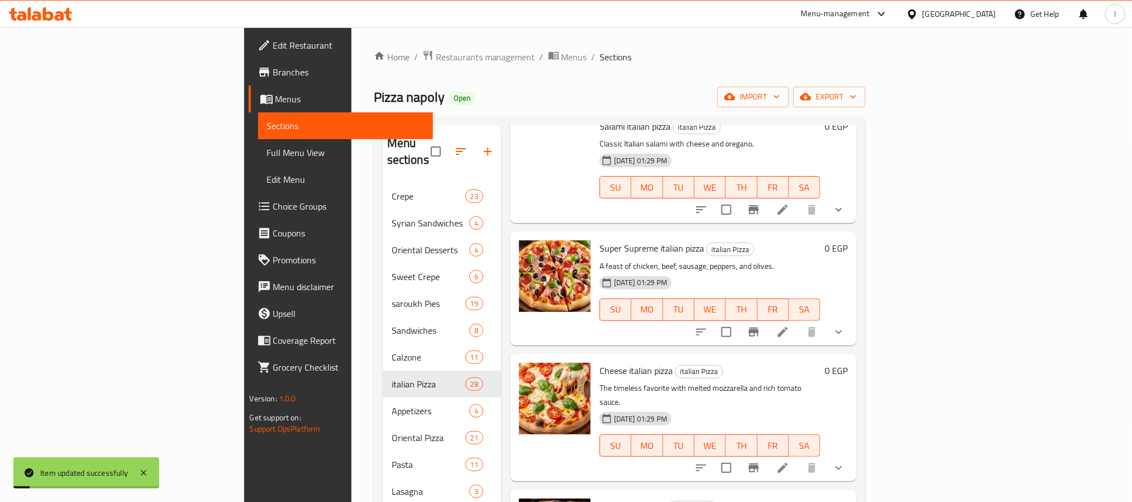
scroll to position [2410, 0]
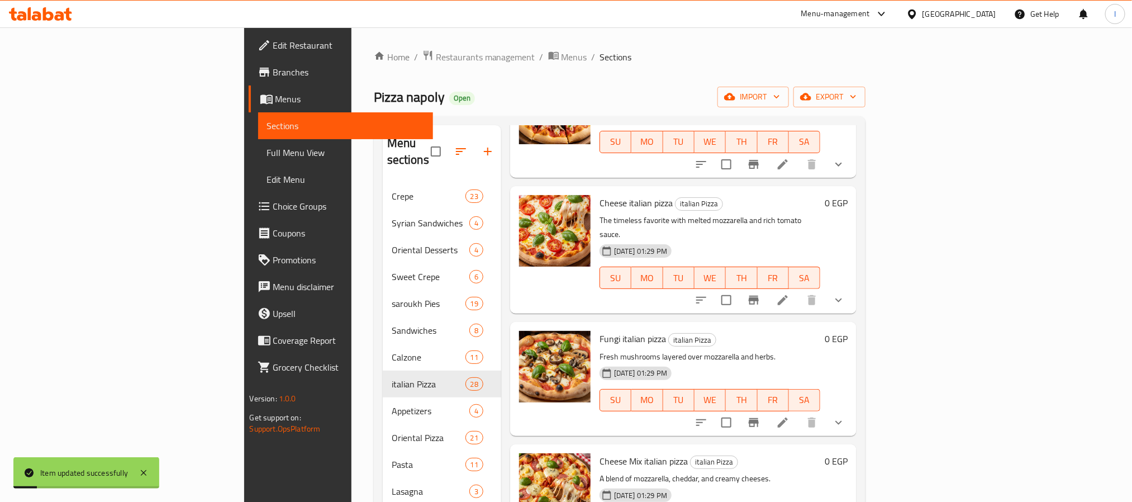
click at [600, 453] on span "Cheese Mix italian pizza" at bounding box center [644, 461] width 88 height 17
copy h6 "Cheese Mix italian pizza"
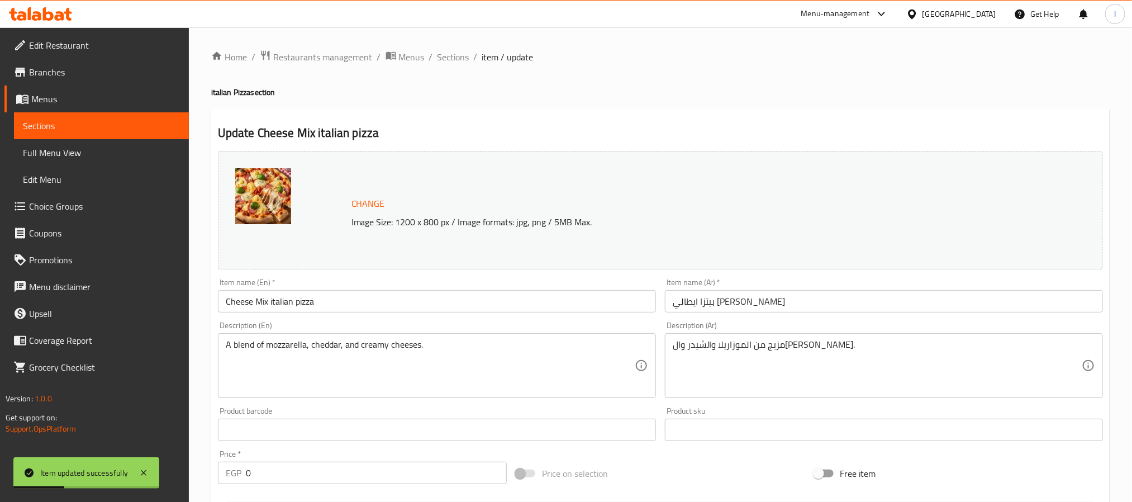
scroll to position [363, 0]
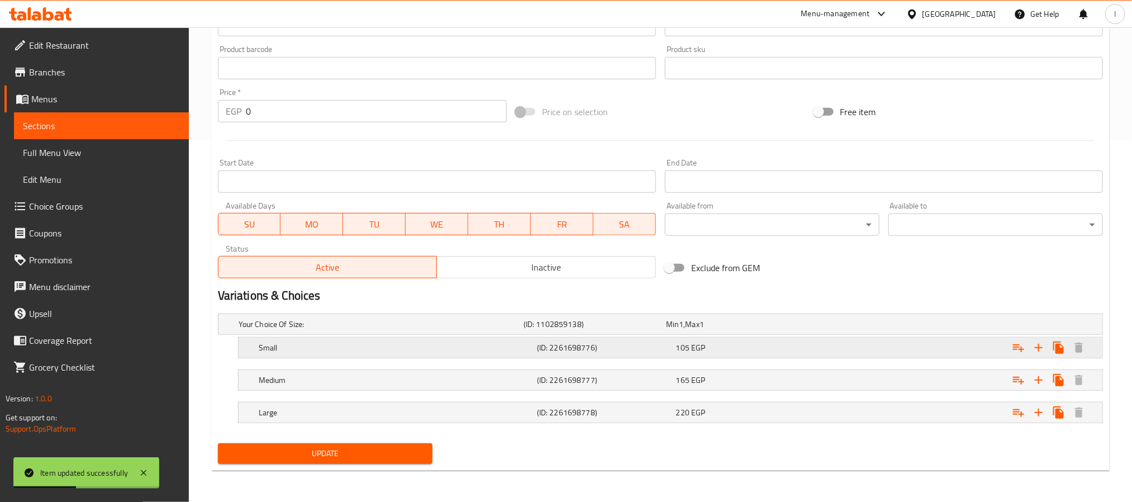
click at [773, 348] on div "105 EGP" at bounding box center [743, 347] width 135 height 11
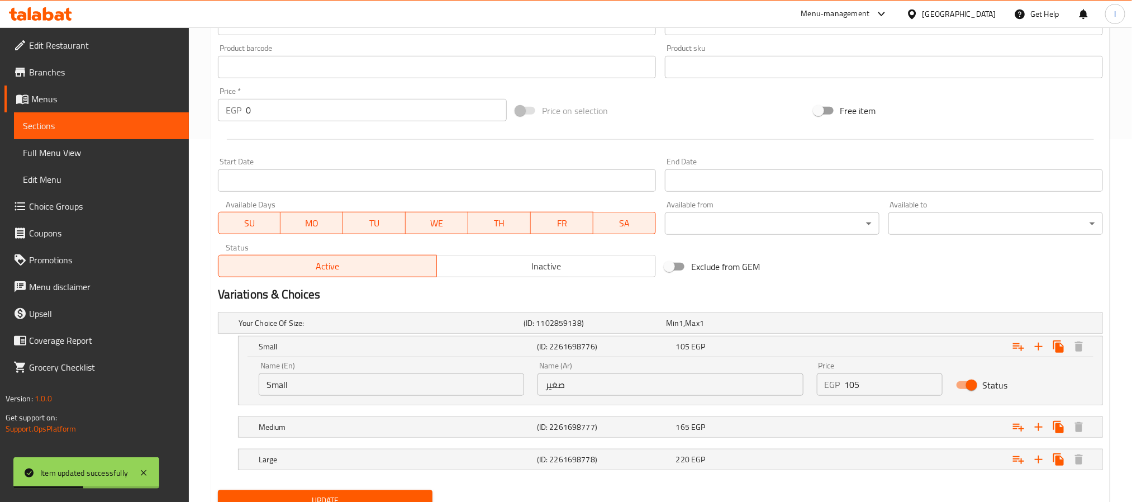
click at [909, 384] on input "105" at bounding box center [894, 384] width 98 height 22
type input "115"
click at [872, 418] on div "Expand" at bounding box center [952, 427] width 278 height 25
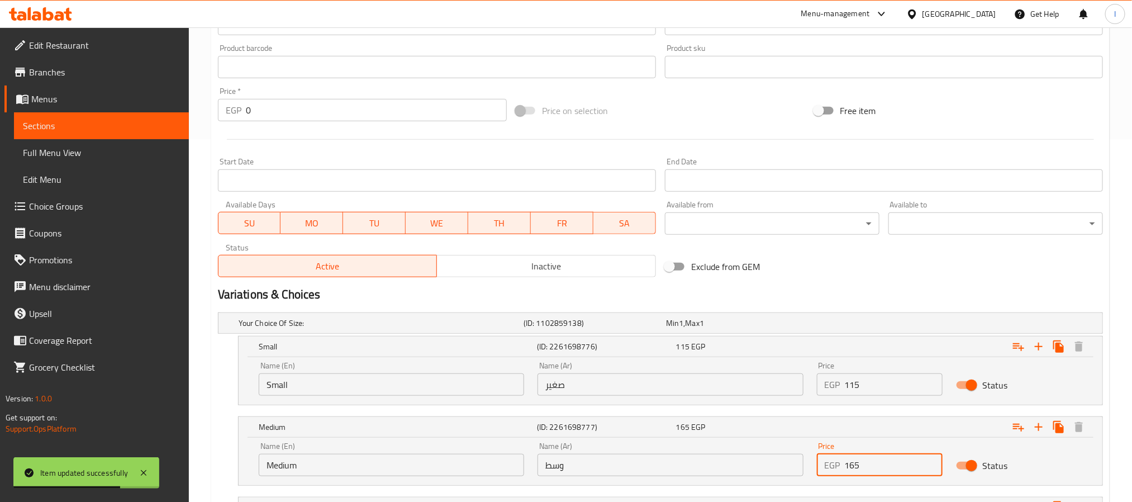
click at [892, 468] on input "165" at bounding box center [894, 465] width 98 height 22
type input "175"
drag, startPoint x: 887, startPoint y: 237, endPoint x: 897, endPoint y: 335, distance: 98.9
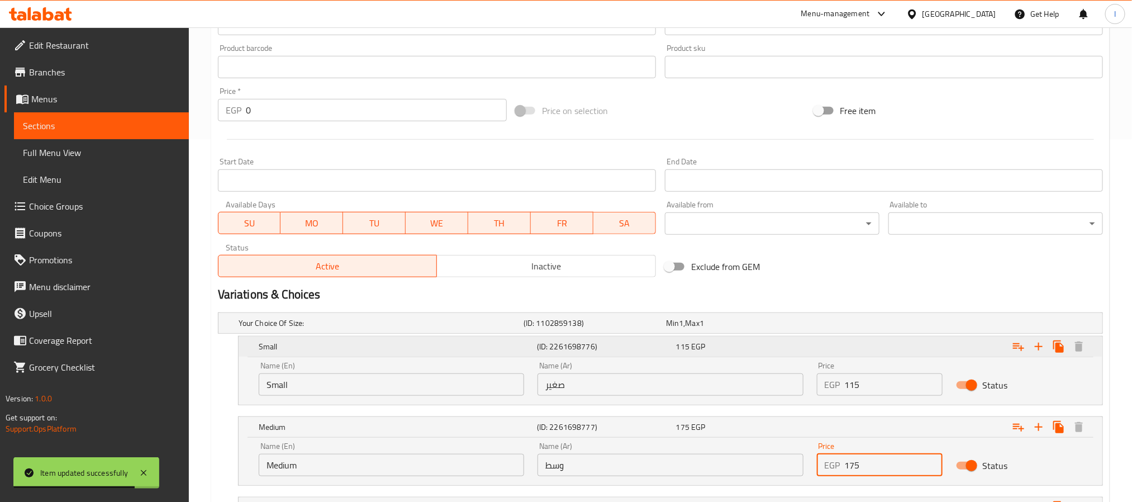
click at [887, 239] on div "Available to ​ ​" at bounding box center [996, 217] width 224 height 43
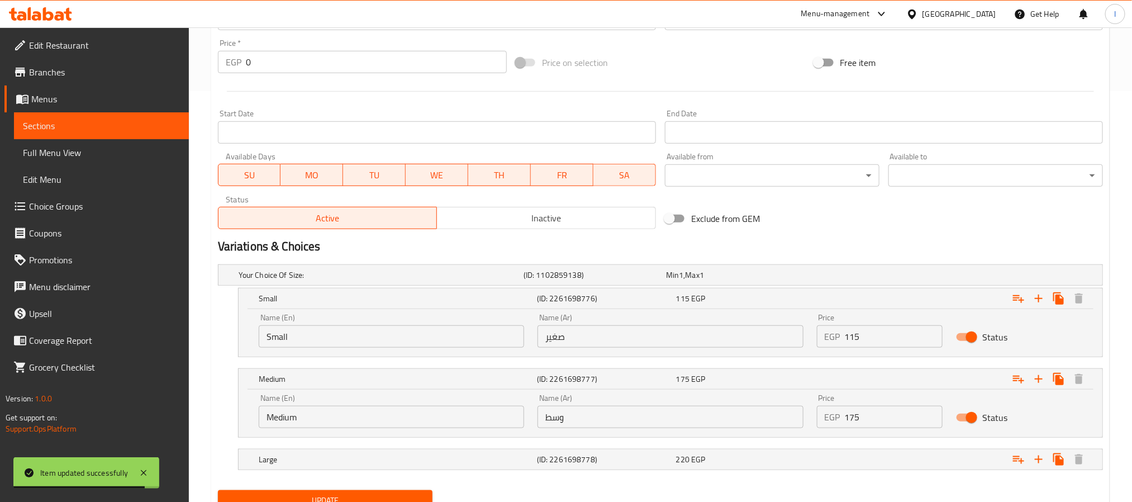
scroll to position [459, 0]
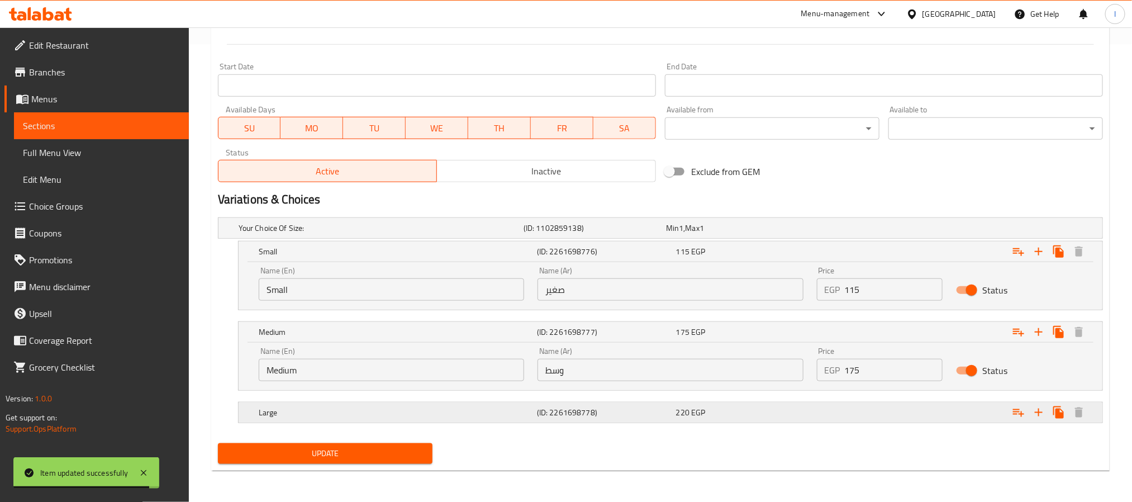
click at [879, 420] on div "Expand" at bounding box center [952, 412] width 278 height 25
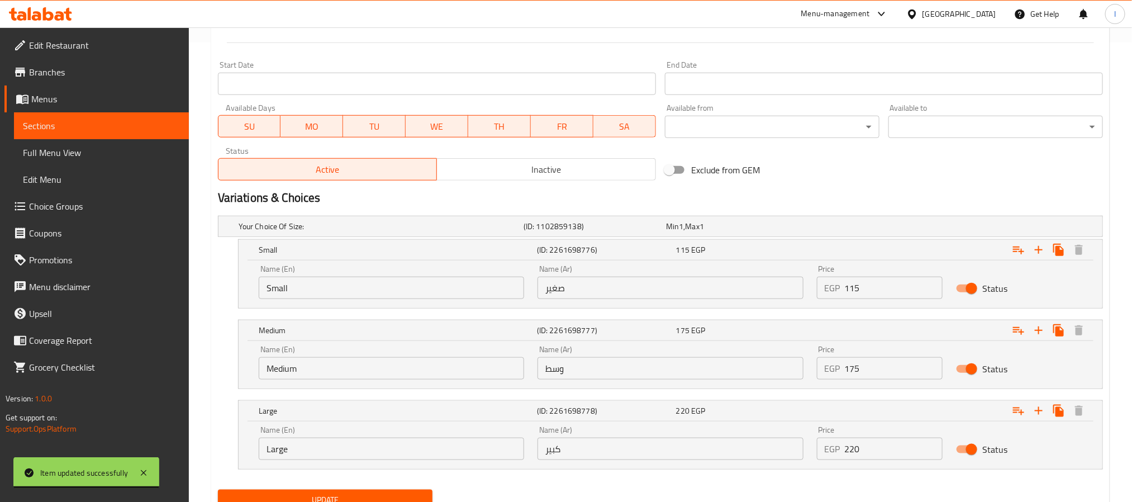
click at [887, 453] on input "220" at bounding box center [894, 449] width 98 height 22
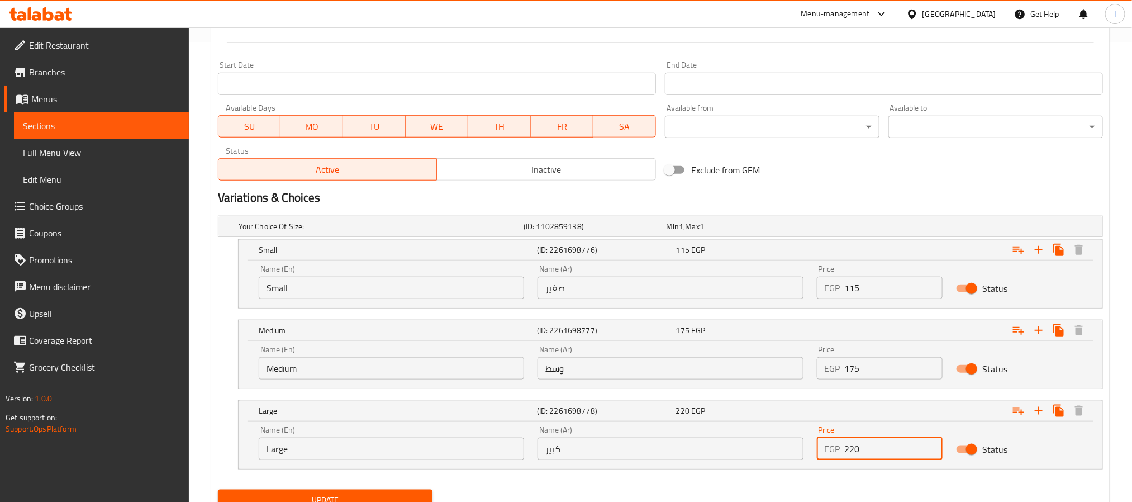
click at [887, 453] on input "220" at bounding box center [894, 449] width 98 height 22
type input "230"
click at [880, 165] on div "Exclude from GEM" at bounding box center [810, 170] width 298 height 30
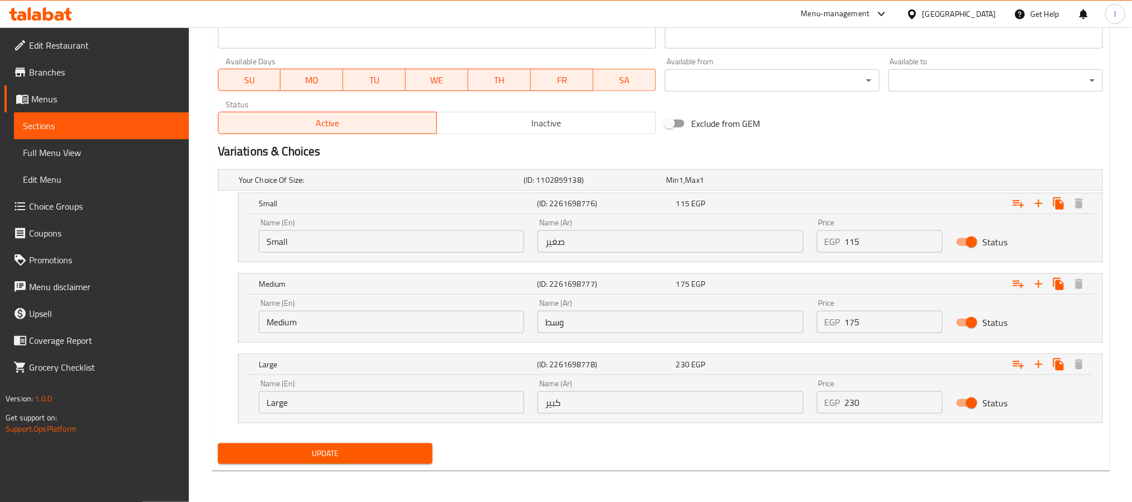
click at [402, 458] on span "Update" at bounding box center [325, 454] width 197 height 14
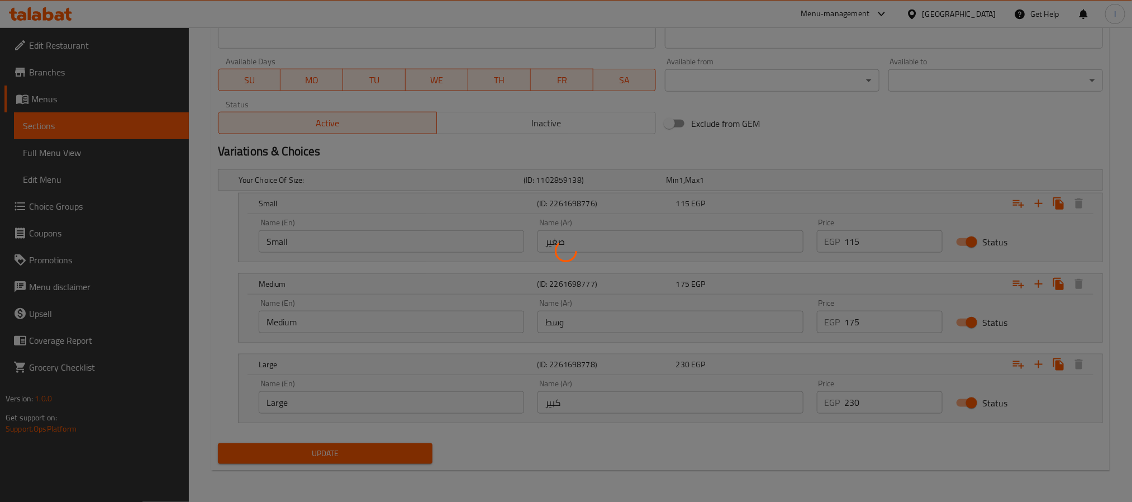
scroll to position [4, 0]
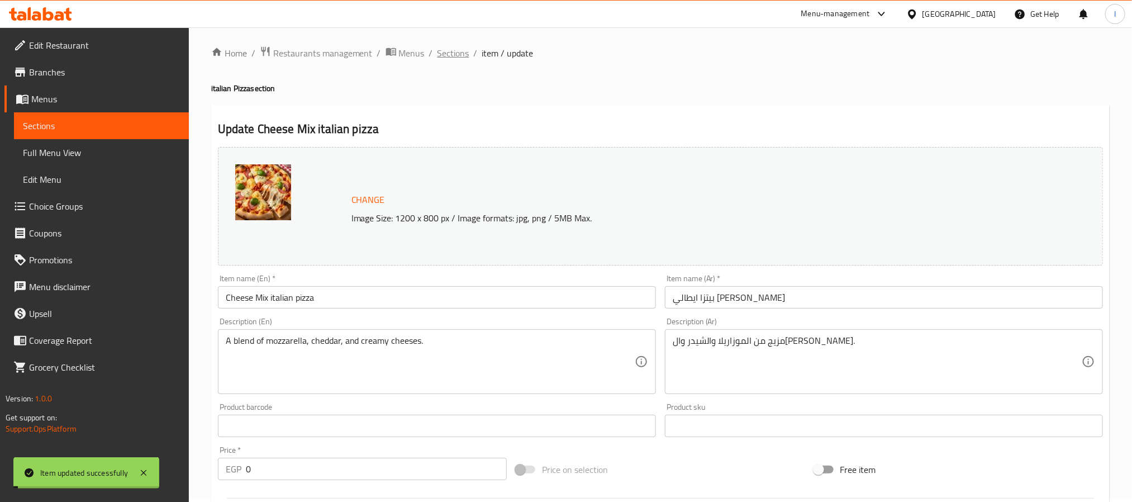
click at [456, 56] on span "Sections" at bounding box center [454, 52] width 32 height 13
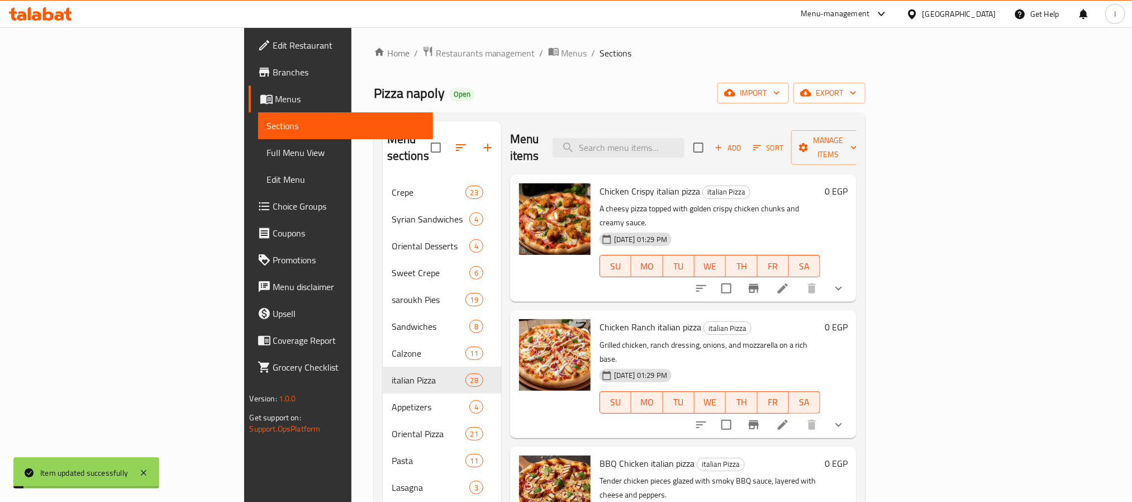
click at [582, 117] on div "Menu sections Crepe 23 Syrian Sandwiches 4 Oriental Desserts 4 Sweet Crepe 6 sa…" at bounding box center [620, 372] width 492 height 520
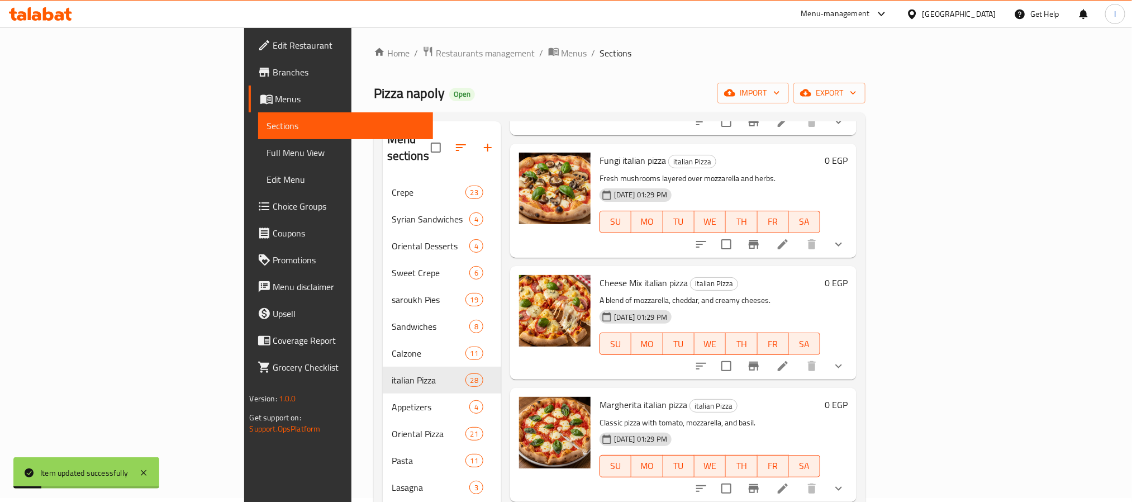
scroll to position [2699, 0]
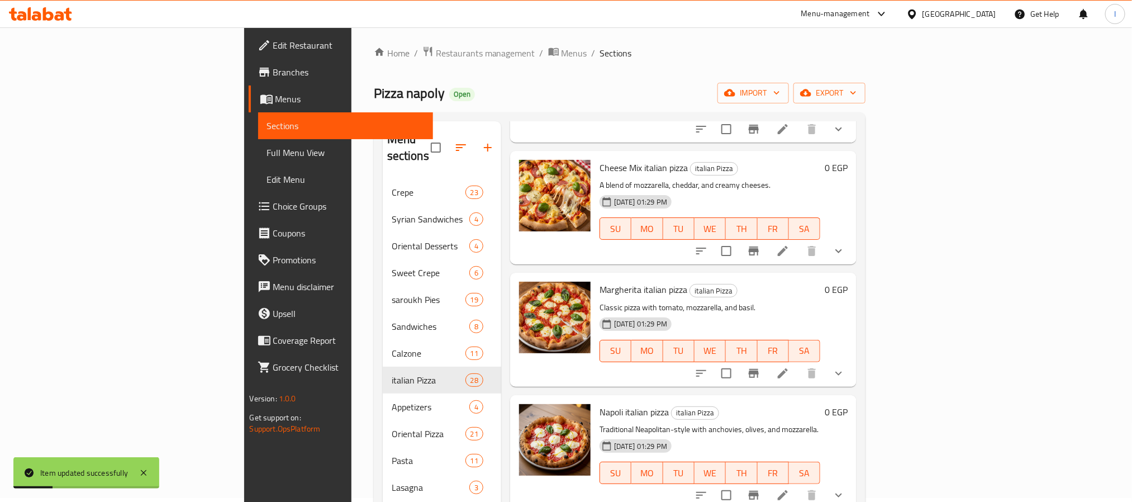
click at [600, 281] on span "Margherita italian pizza" at bounding box center [644, 289] width 88 height 17
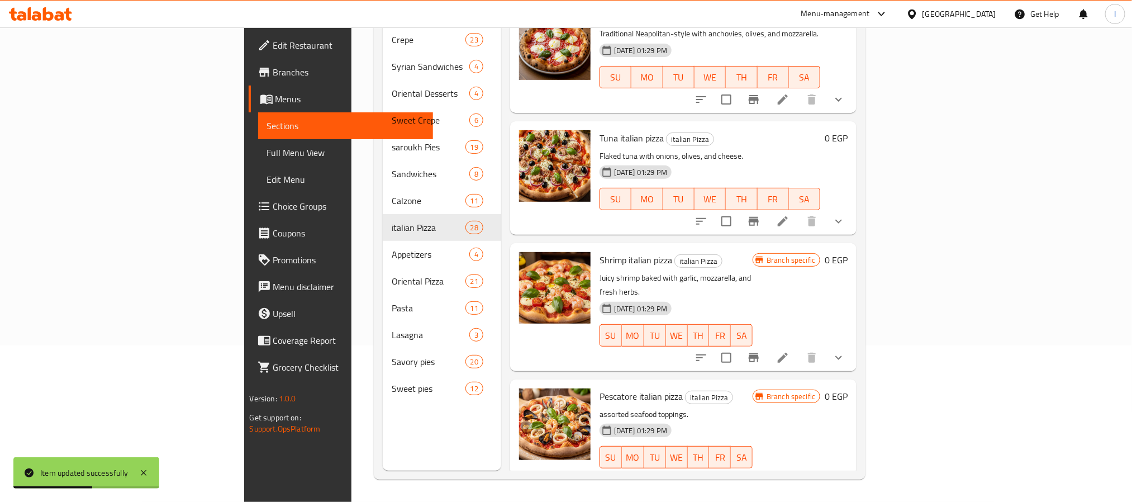
scroll to position [2486, 0]
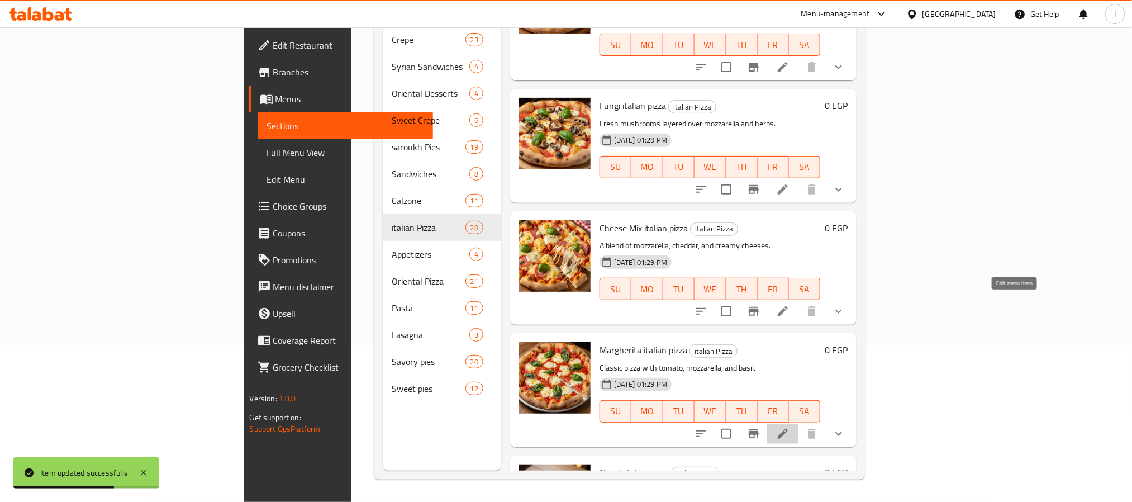
click at [790, 427] on icon at bounding box center [782, 433] width 13 height 13
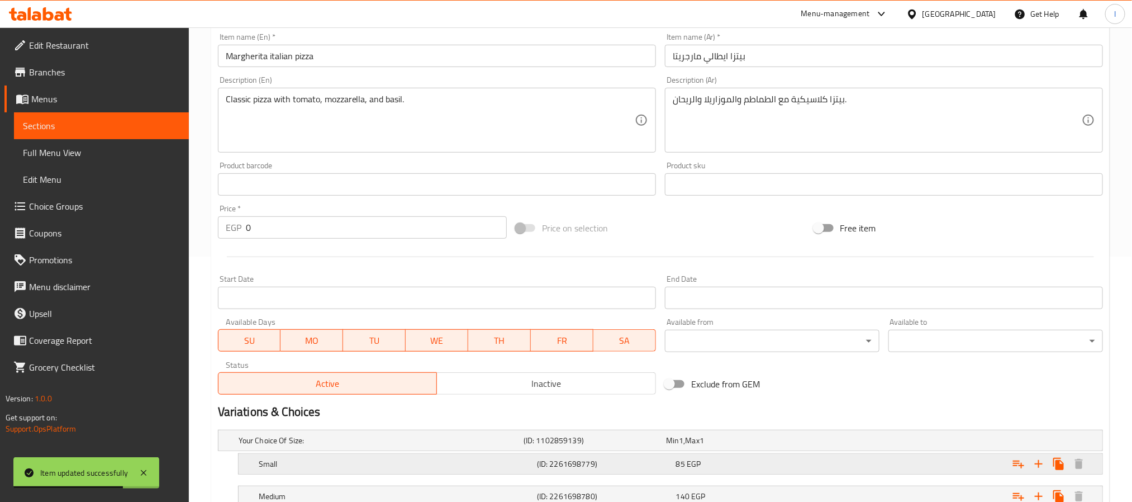
scroll to position [363, 0]
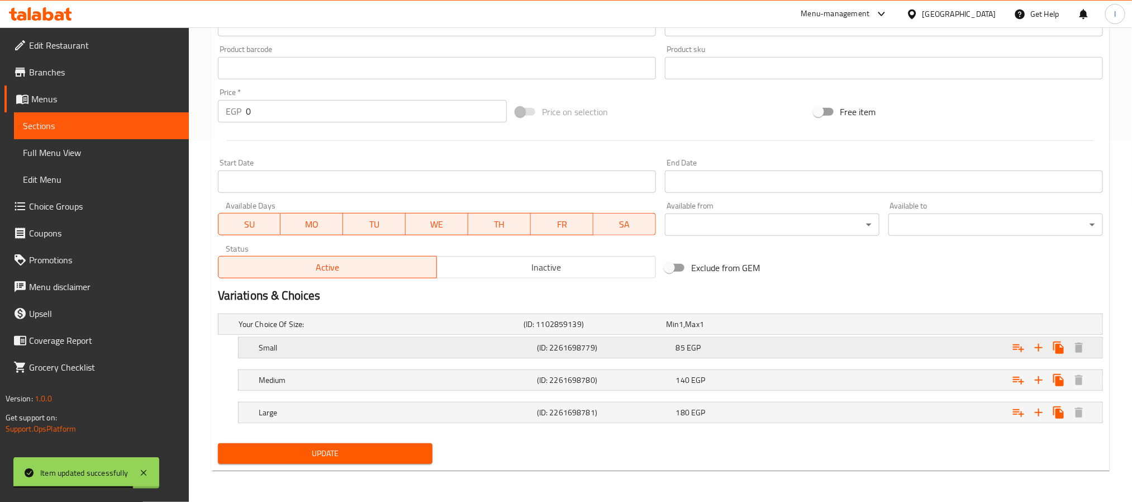
click at [787, 342] on div "85 EGP" at bounding box center [743, 347] width 135 height 11
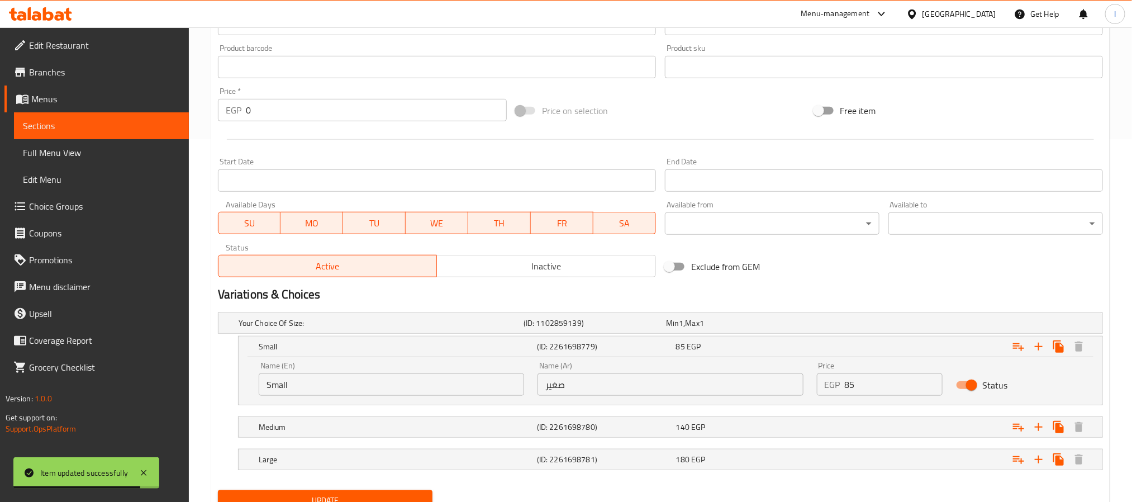
click at [876, 377] on input "85" at bounding box center [894, 384] width 98 height 22
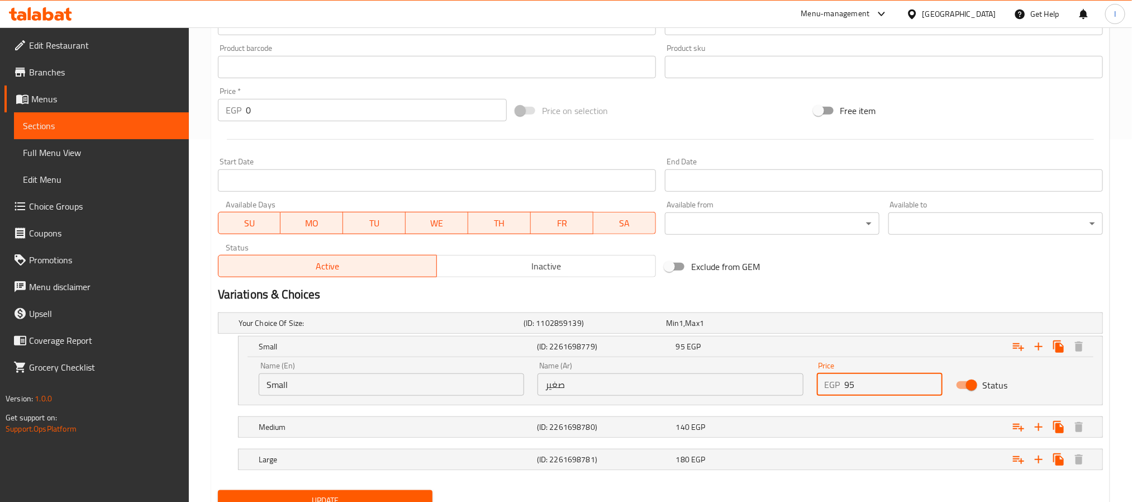
type input "95"
click at [875, 264] on div "Exclude from GEM" at bounding box center [810, 266] width 298 height 30
click at [890, 423] on div "Expand" at bounding box center [952, 427] width 278 height 25
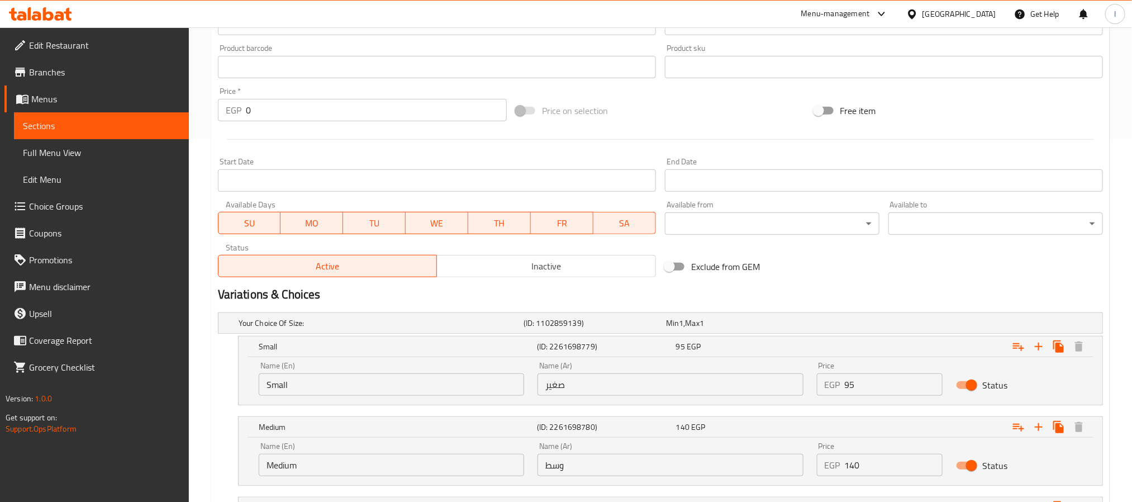
click at [885, 458] on input "140" at bounding box center [894, 465] width 98 height 22
click at [885, 458] on input "1" at bounding box center [894, 465] width 98 height 22
type input "150"
click at [903, 286] on h2 "Variations & Choices" at bounding box center [660, 294] width 885 height 17
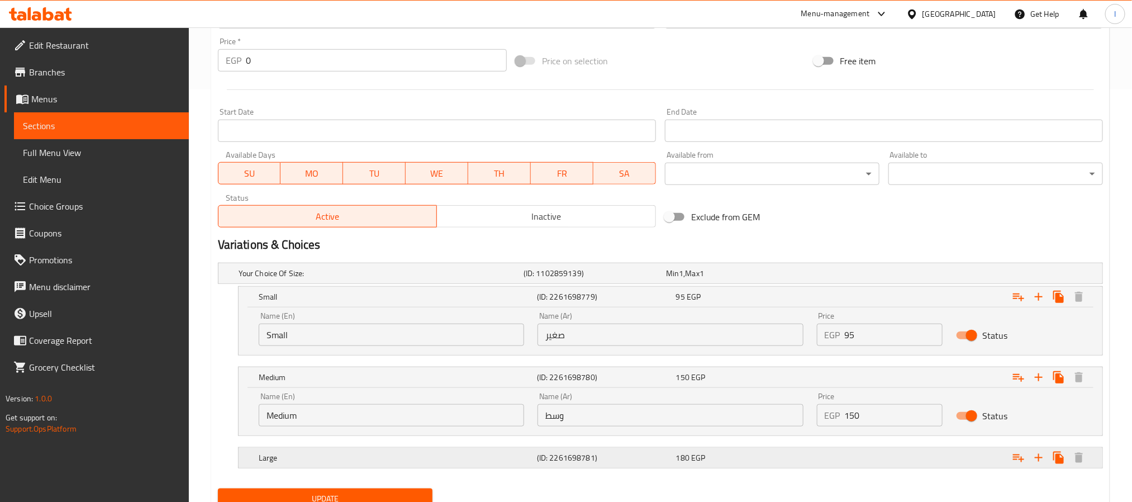
scroll to position [459, 0]
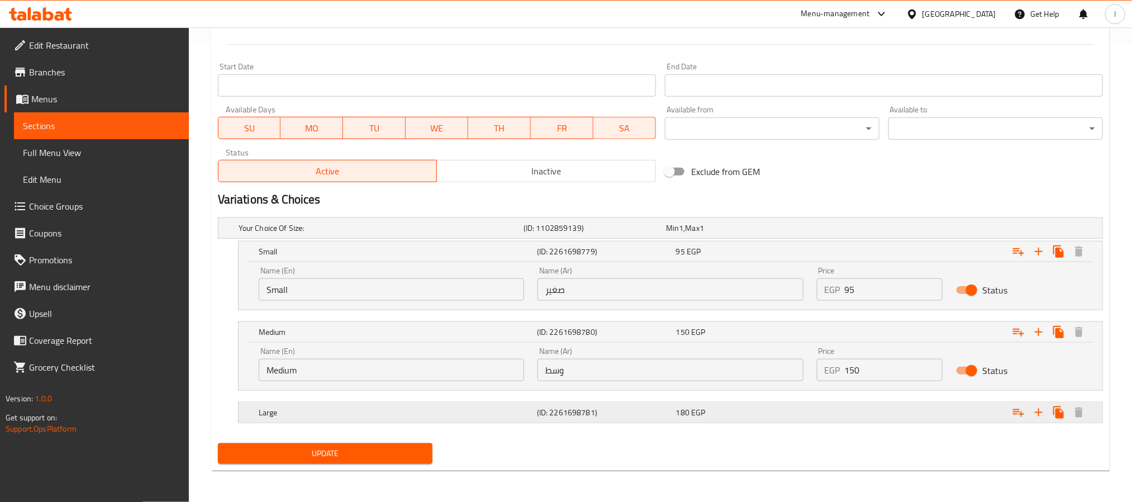
click at [870, 401] on div "Expand" at bounding box center [952, 412] width 278 height 25
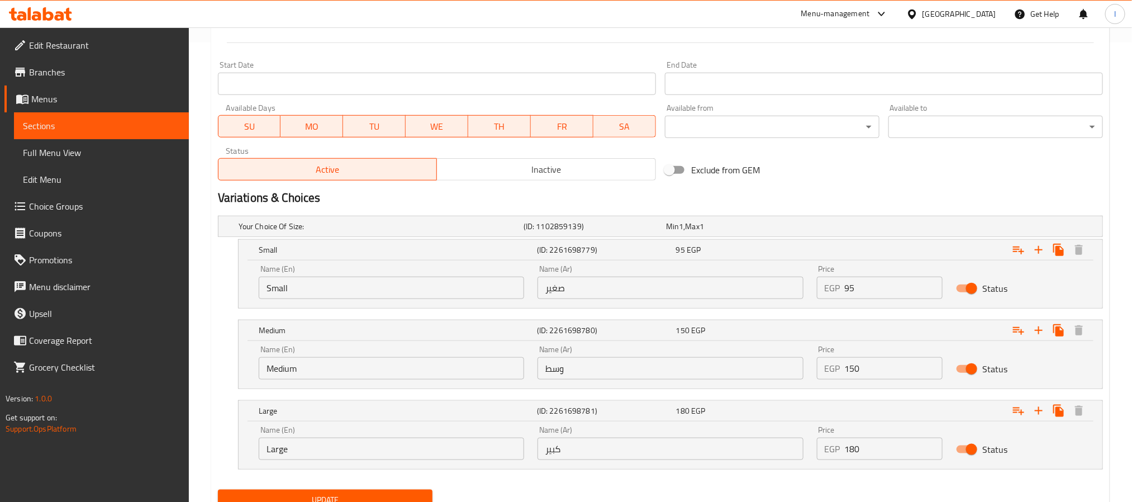
click at [871, 444] on input "180" at bounding box center [894, 449] width 98 height 22
type input "190"
click at [906, 181] on div "Exclude from GEM" at bounding box center [810, 170] width 298 height 30
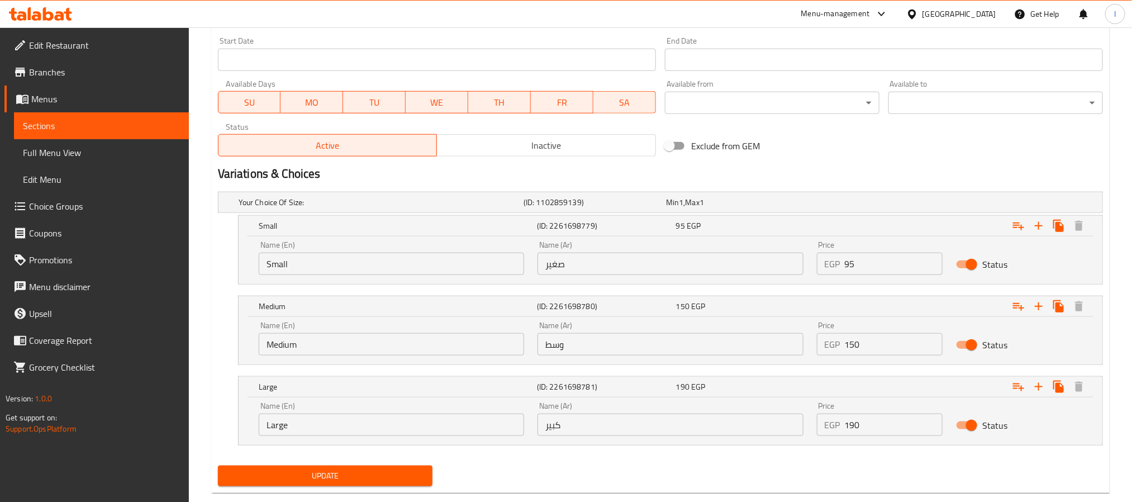
scroll to position [507, 0]
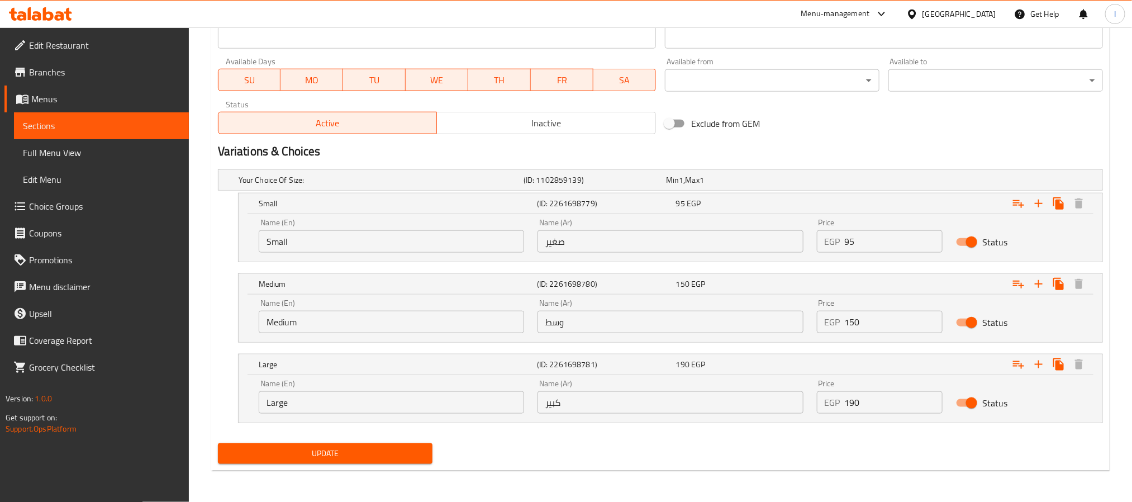
click at [421, 463] on button "Update" at bounding box center [325, 453] width 215 height 21
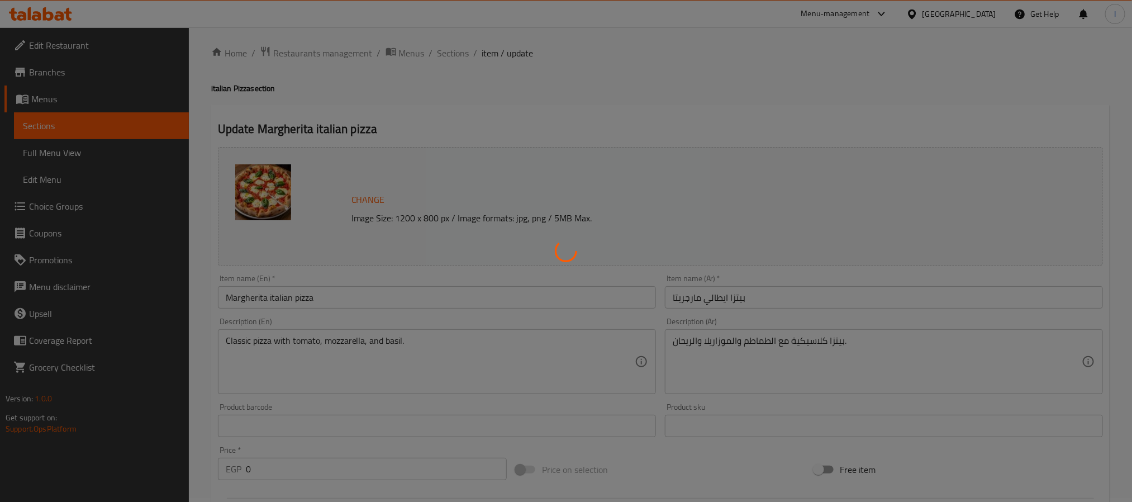
scroll to position [0, 0]
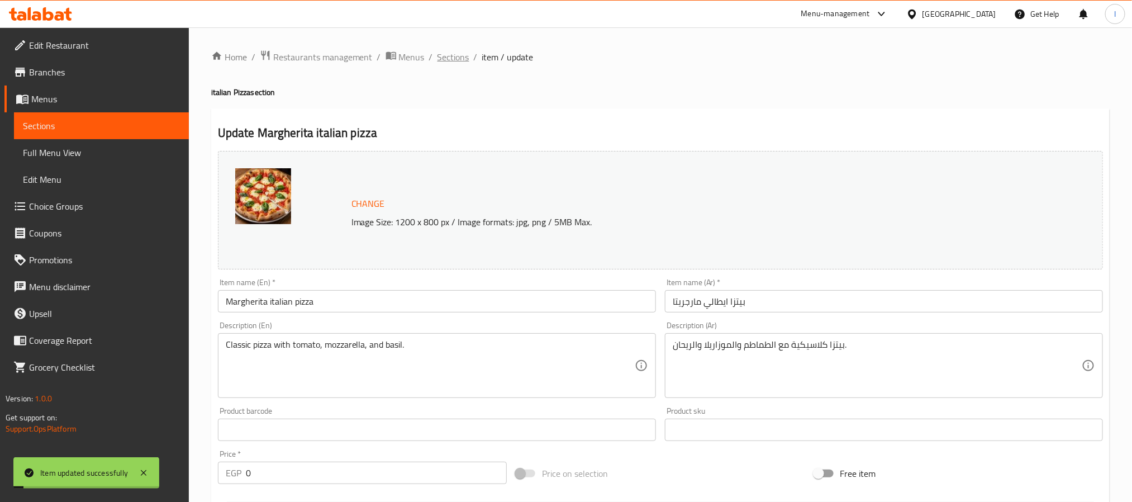
click at [456, 61] on span "Sections" at bounding box center [454, 56] width 32 height 13
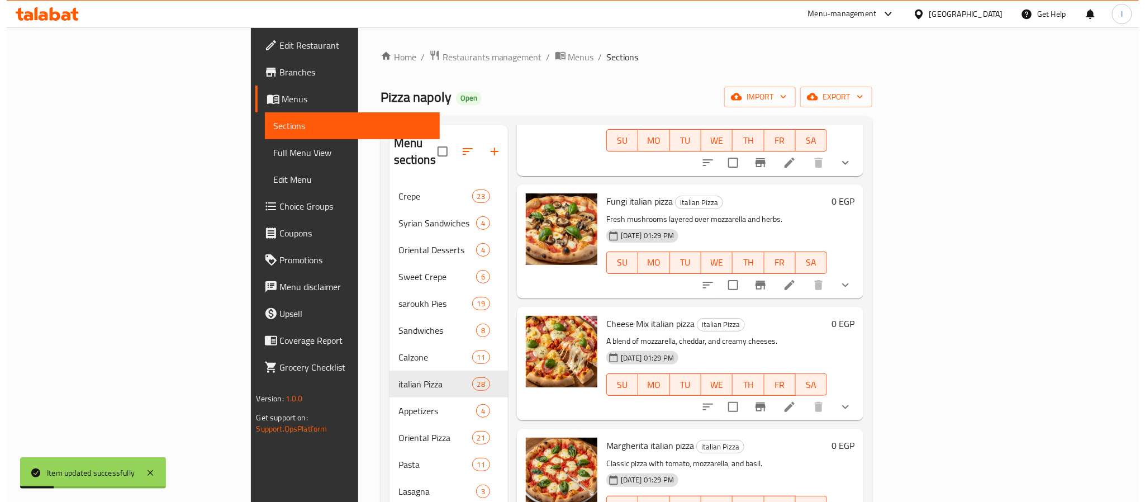
scroll to position [2654, 0]
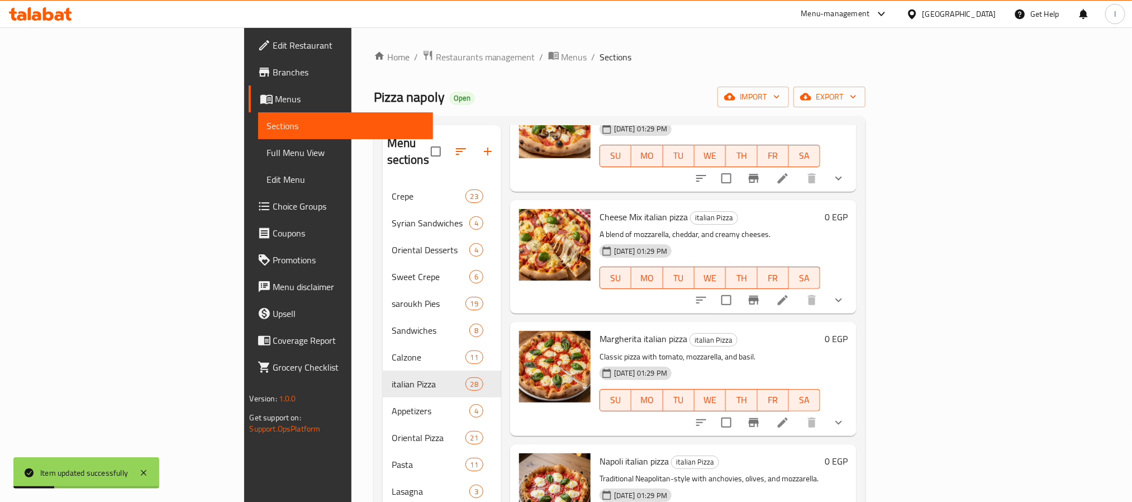
click at [600, 453] on span "Napoli italian pizza" at bounding box center [634, 461] width 69 height 17
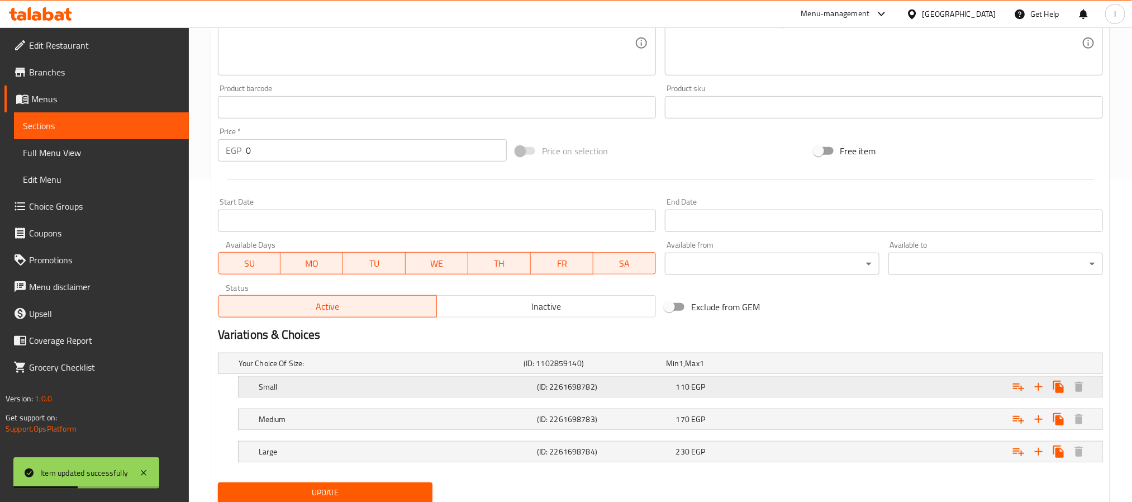
scroll to position [363, 0]
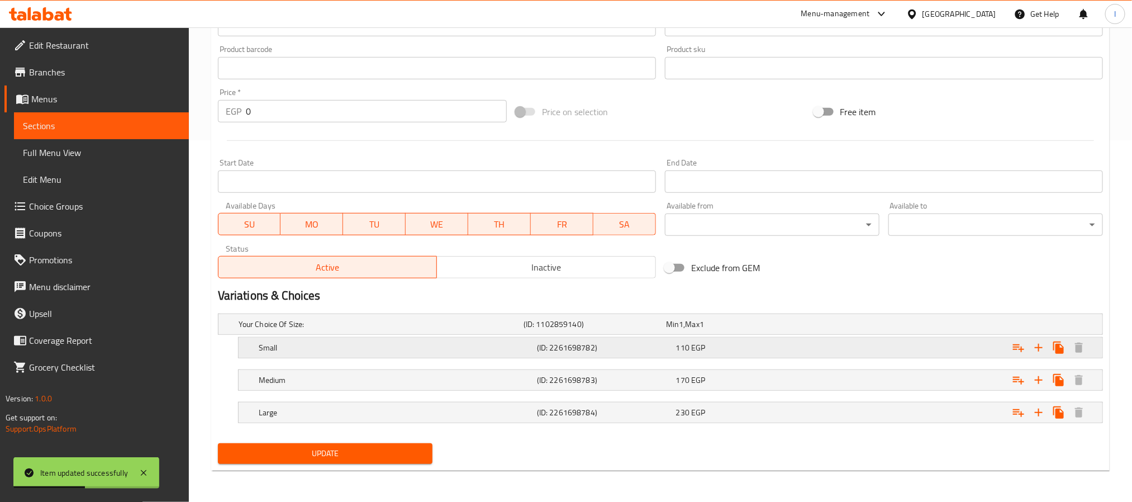
click at [762, 350] on div "110 EGP" at bounding box center [743, 347] width 135 height 11
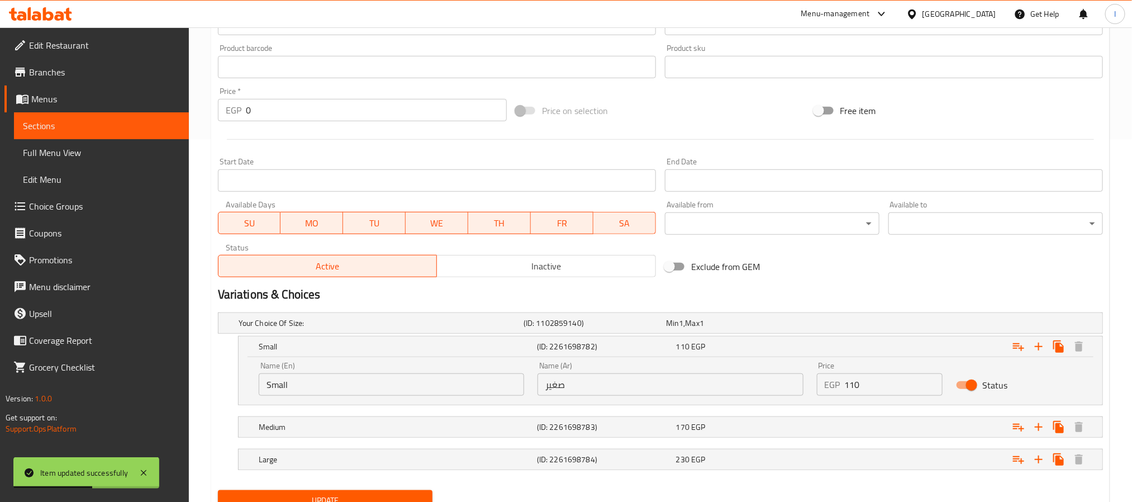
click at [907, 389] on input "110" at bounding box center [894, 384] width 98 height 22
type input "120"
click at [858, 280] on div "Exclude from GEM" at bounding box center [810, 266] width 298 height 30
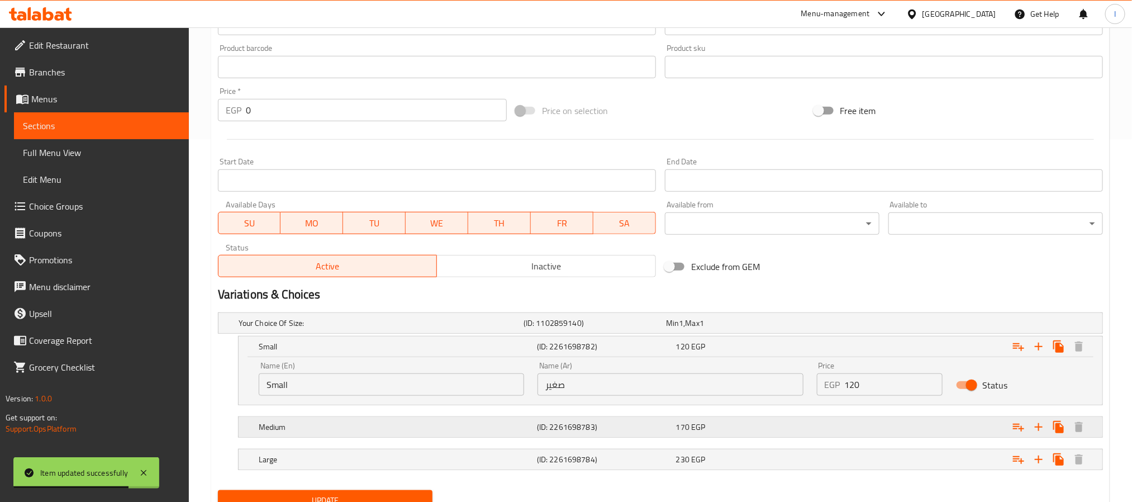
click at [862, 436] on div "Expand" at bounding box center [952, 427] width 278 height 25
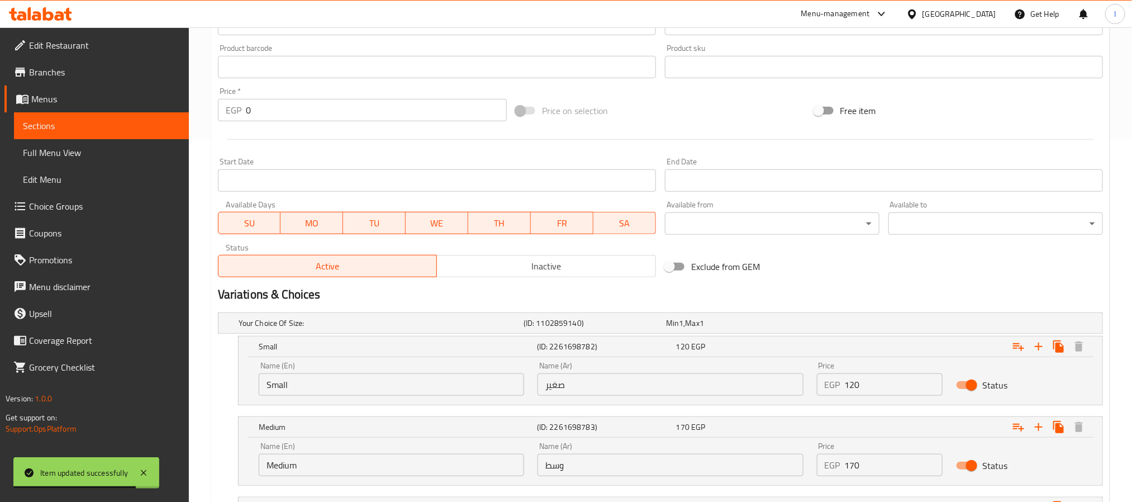
click at [877, 476] on input "170" at bounding box center [894, 465] width 98 height 22
click at [877, 475] on input "170" at bounding box center [894, 465] width 98 height 22
type input "180"
click at [909, 272] on div "Exclude from GEM" at bounding box center [810, 266] width 298 height 30
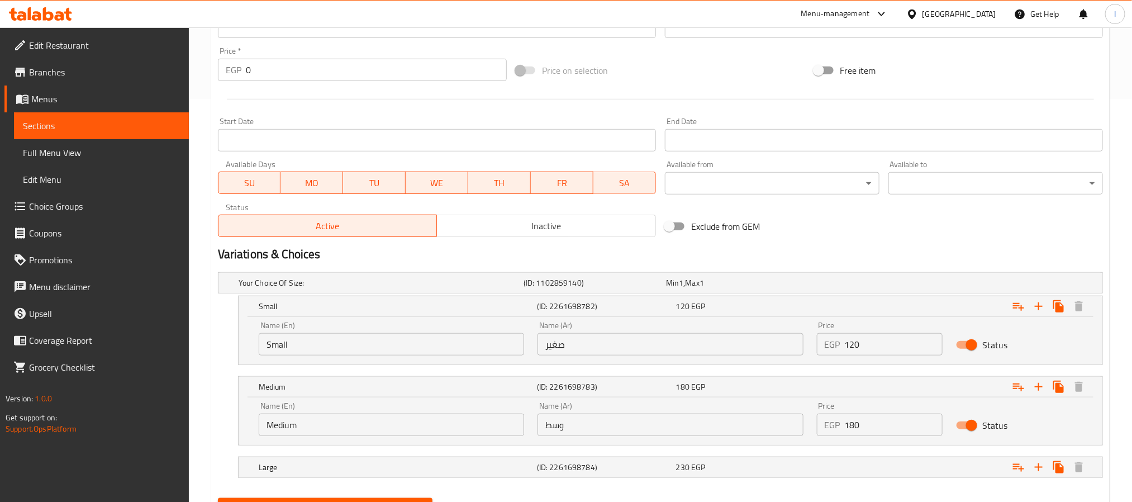
scroll to position [459, 0]
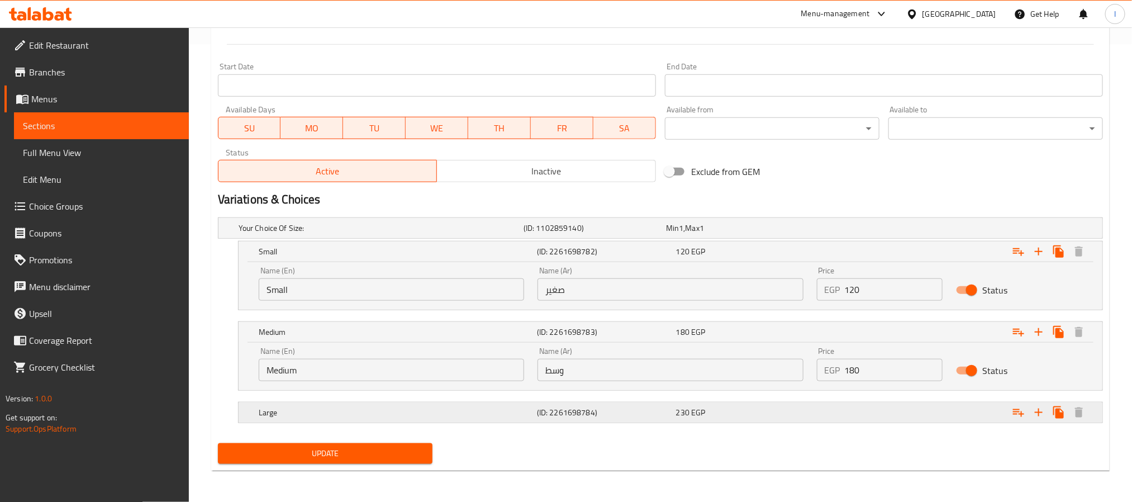
click at [876, 422] on div "Expand" at bounding box center [952, 412] width 278 height 25
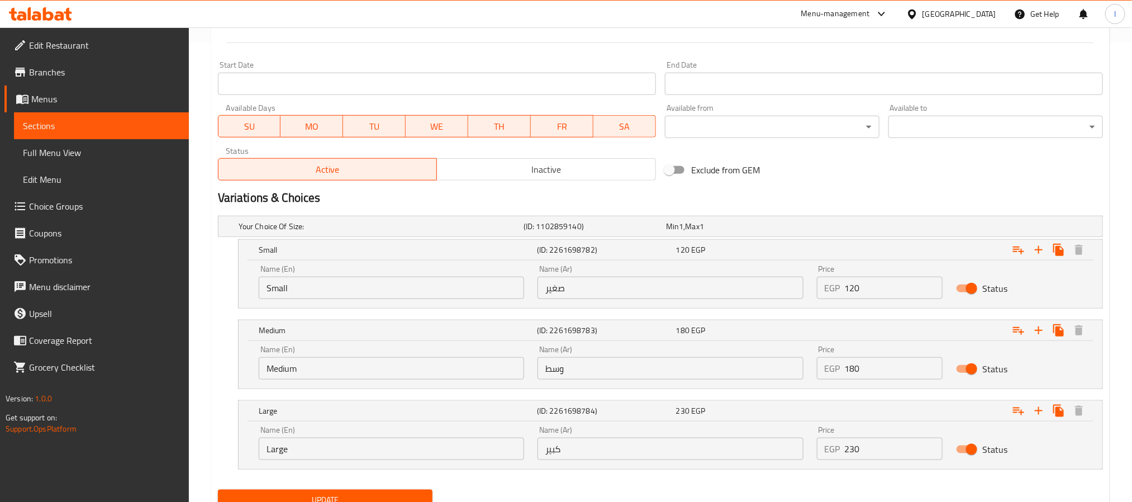
click at [884, 446] on input "230" at bounding box center [894, 449] width 98 height 22
type input "240"
drag, startPoint x: 877, startPoint y: 174, endPoint x: 731, endPoint y: 316, distance: 203.5
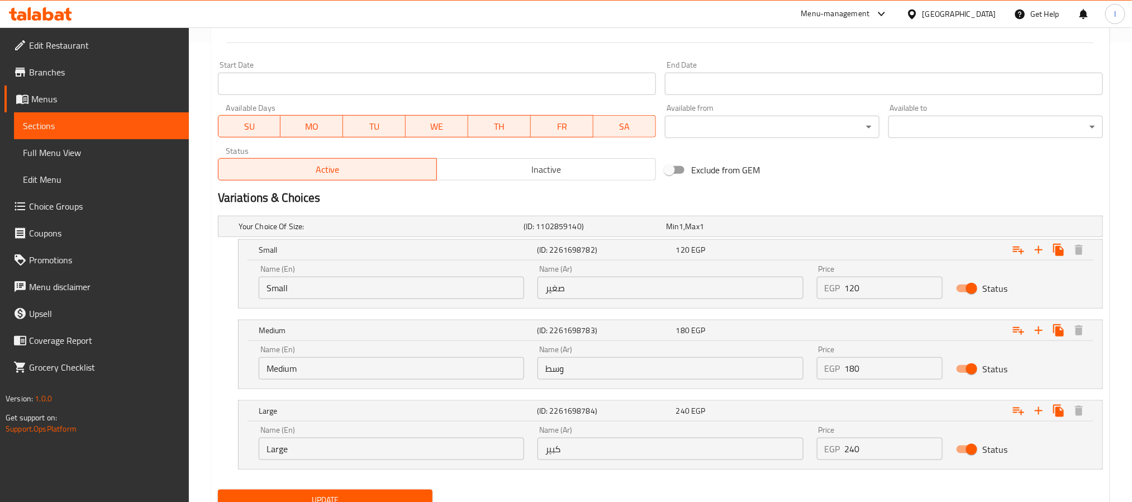
click at [877, 175] on div "Exclude from GEM" at bounding box center [810, 170] width 298 height 30
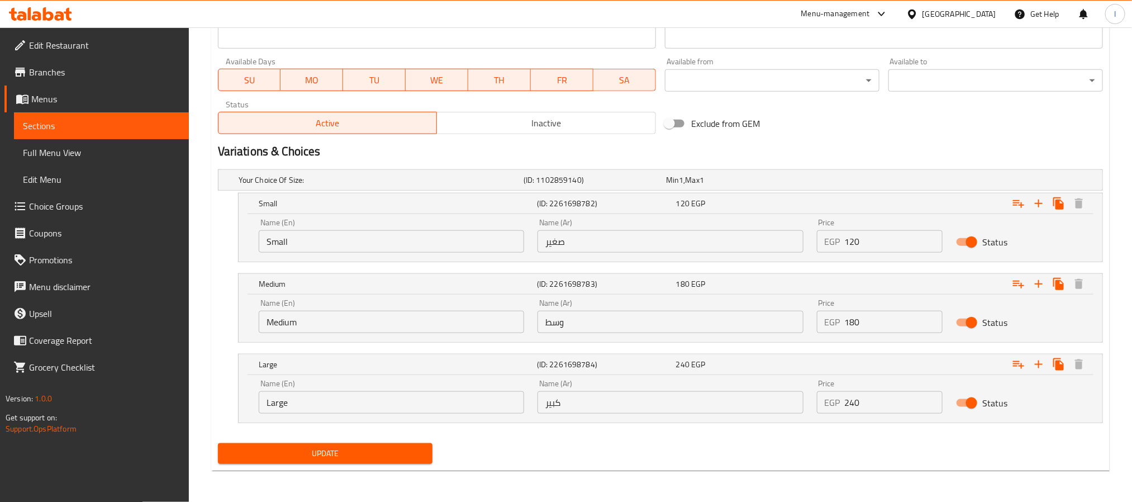
click at [396, 453] on span "Update" at bounding box center [325, 454] width 197 height 14
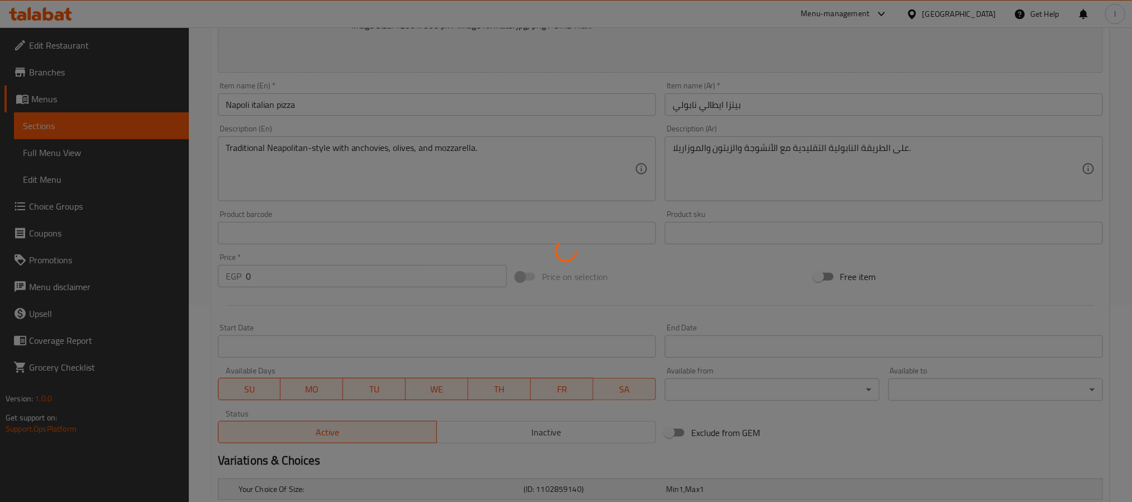
scroll to position [0, 0]
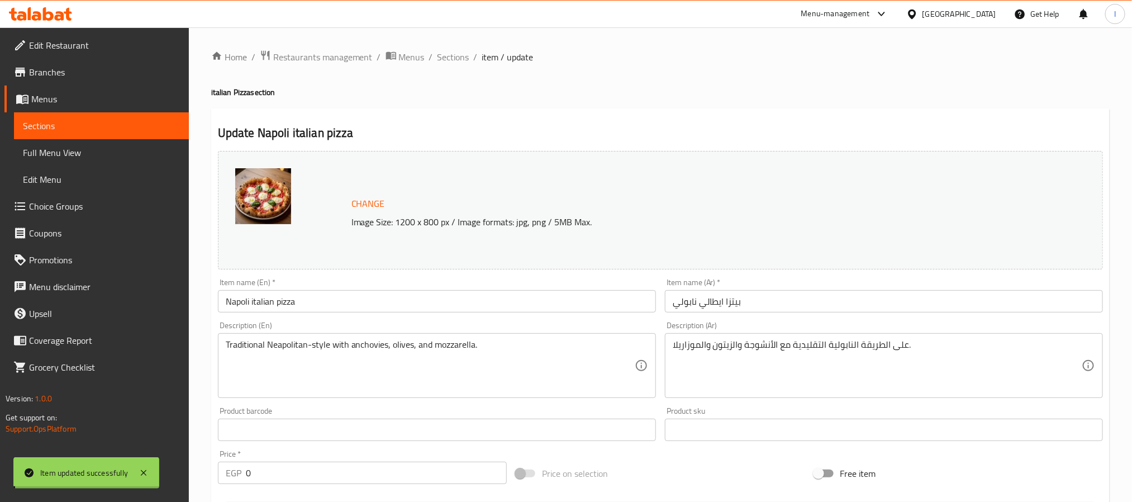
click at [746, 53] on ol "Home / Restaurants management / Menus / Sections / item / update" at bounding box center [660, 57] width 899 height 15
click at [454, 58] on span "Sections" at bounding box center [454, 56] width 32 height 13
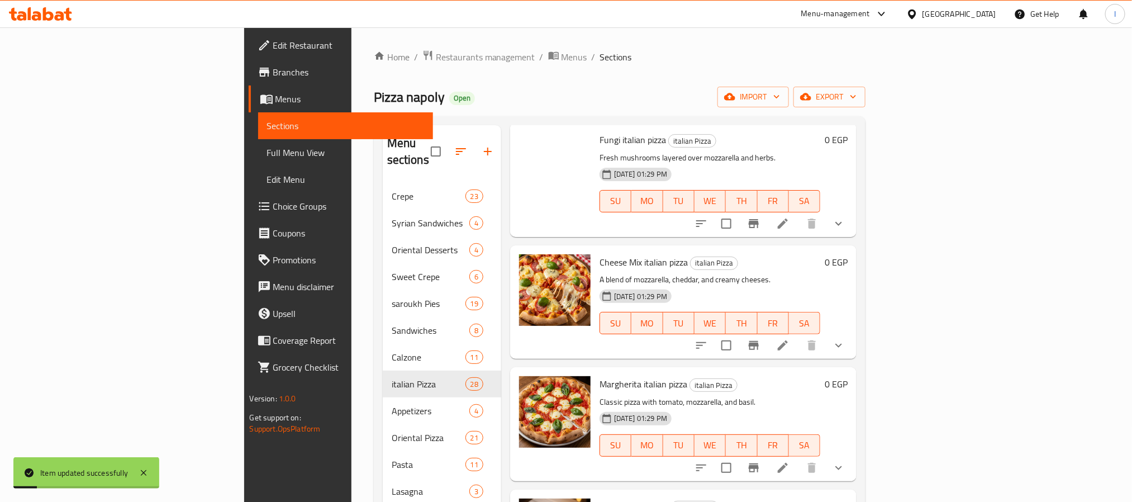
scroll to position [2776, 0]
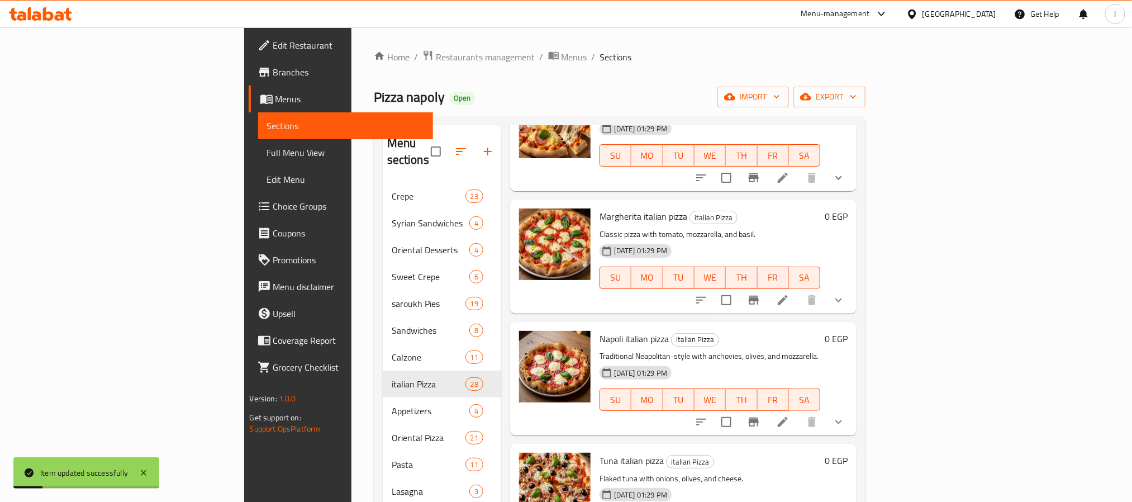
click at [600, 452] on span "Tuna italian pizza" at bounding box center [632, 460] width 64 height 17
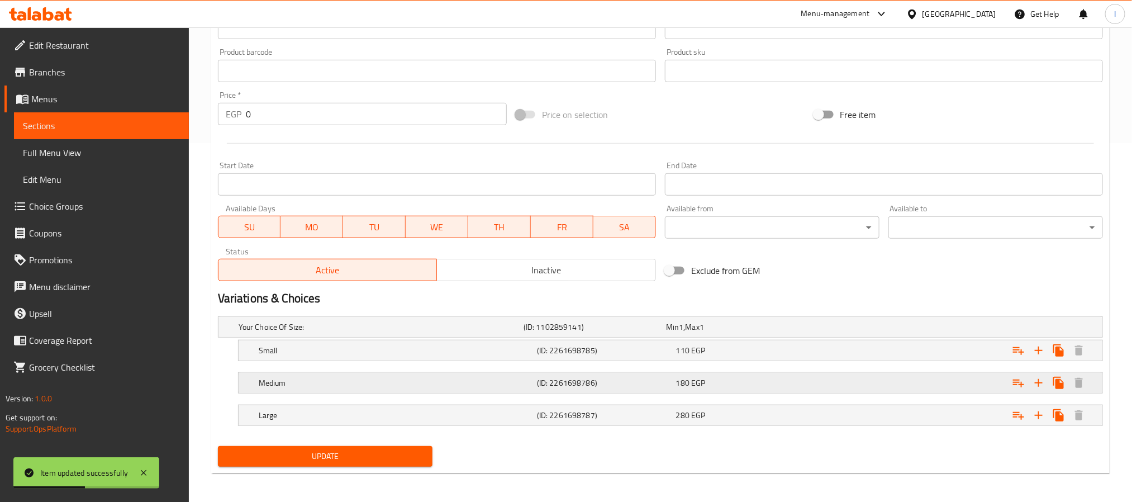
scroll to position [363, 0]
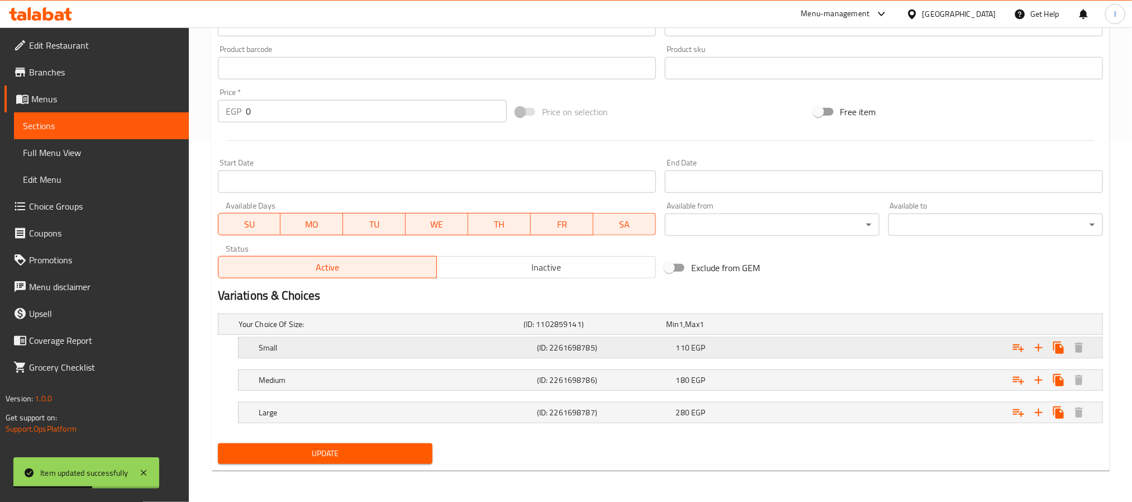
click at [768, 349] on div "110 EGP" at bounding box center [743, 347] width 135 height 11
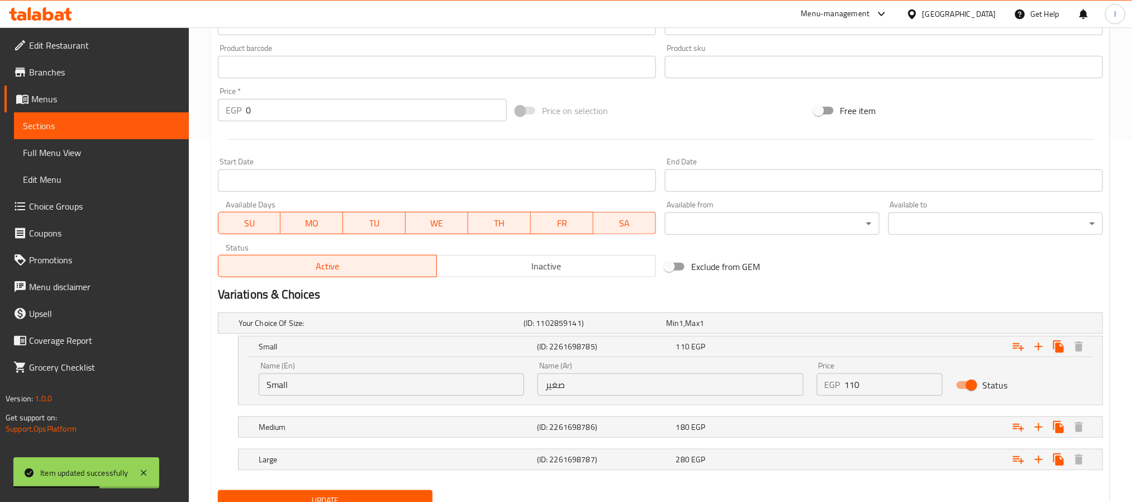
click at [901, 382] on input "110" at bounding box center [894, 384] width 98 height 22
click at [902, 382] on input "110" at bounding box center [894, 384] width 98 height 22
type input "120"
click at [899, 280] on div "Exclude from GEM" at bounding box center [810, 266] width 298 height 30
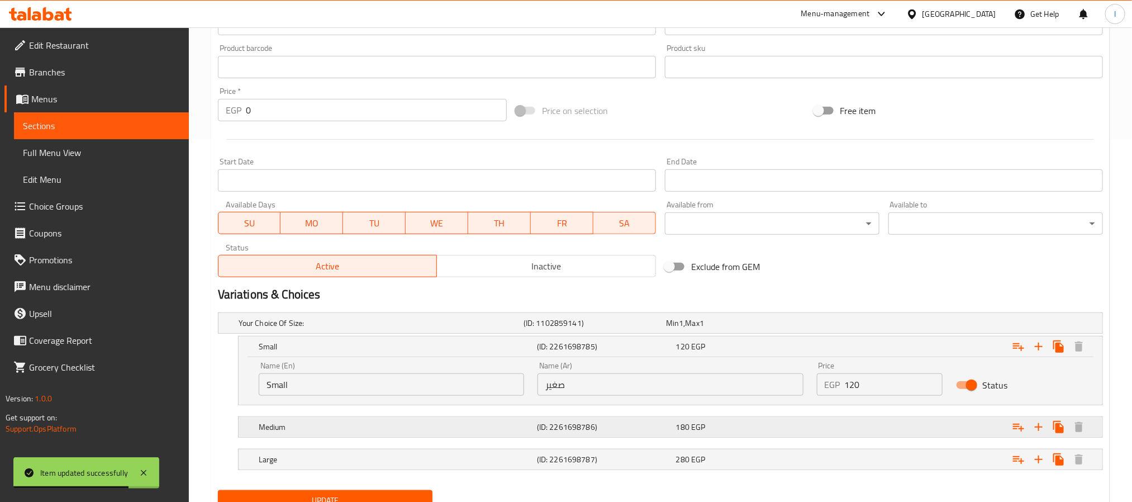
click at [904, 423] on div "Expand" at bounding box center [952, 427] width 278 height 25
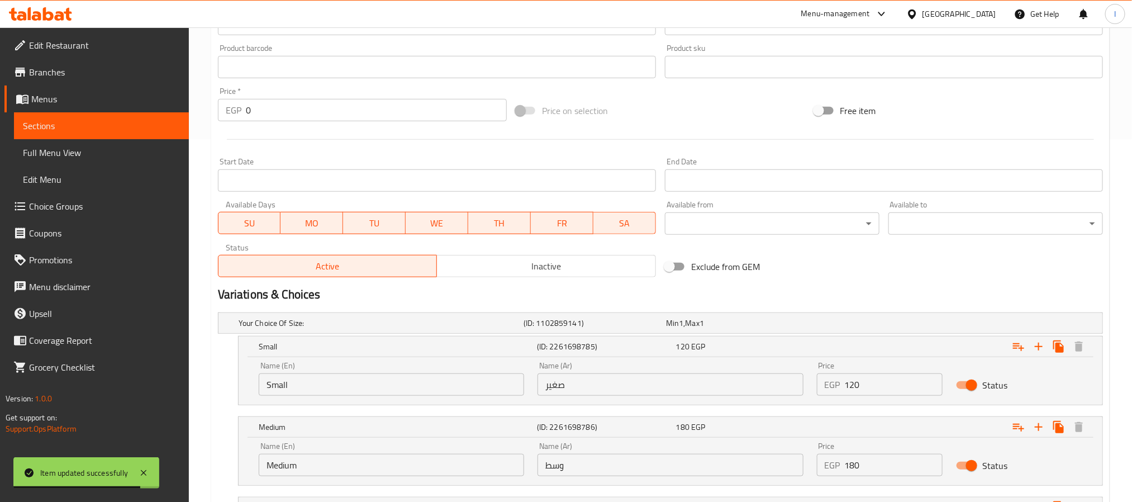
click at [907, 460] on input "180" at bounding box center [894, 465] width 98 height 22
type input "190"
click at [908, 283] on div "Variations & Choices" at bounding box center [660, 295] width 894 height 26
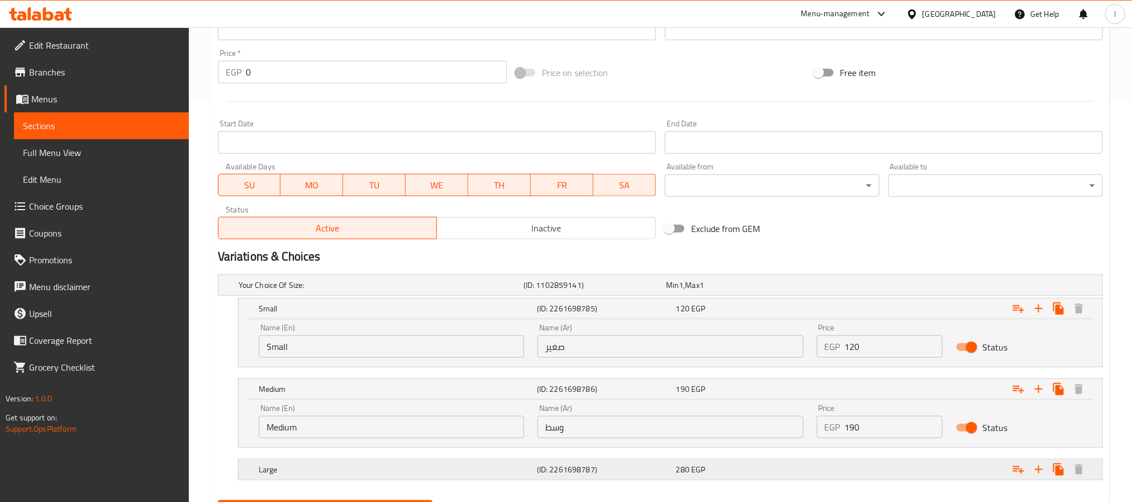
scroll to position [459, 0]
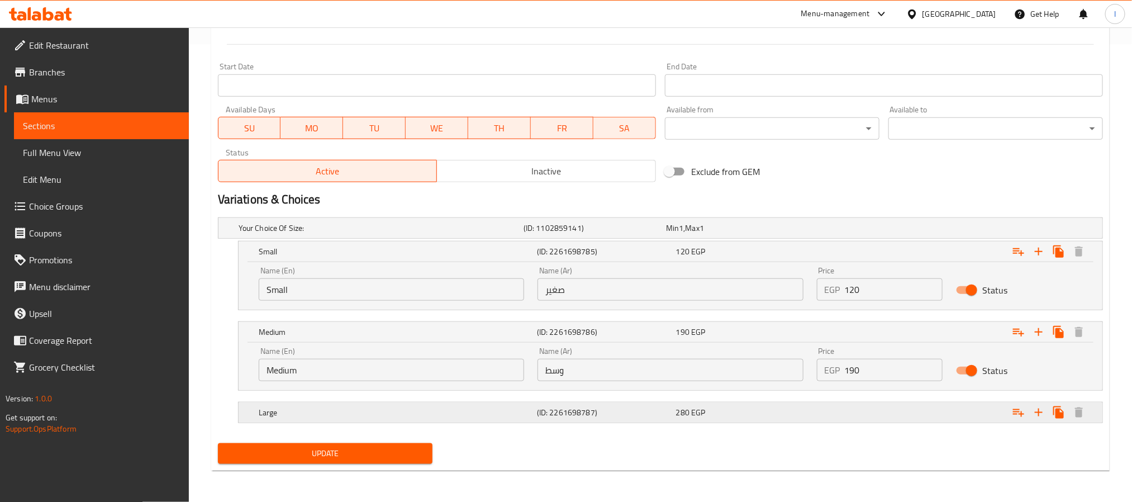
click at [892, 404] on div "Expand" at bounding box center [952, 412] width 278 height 25
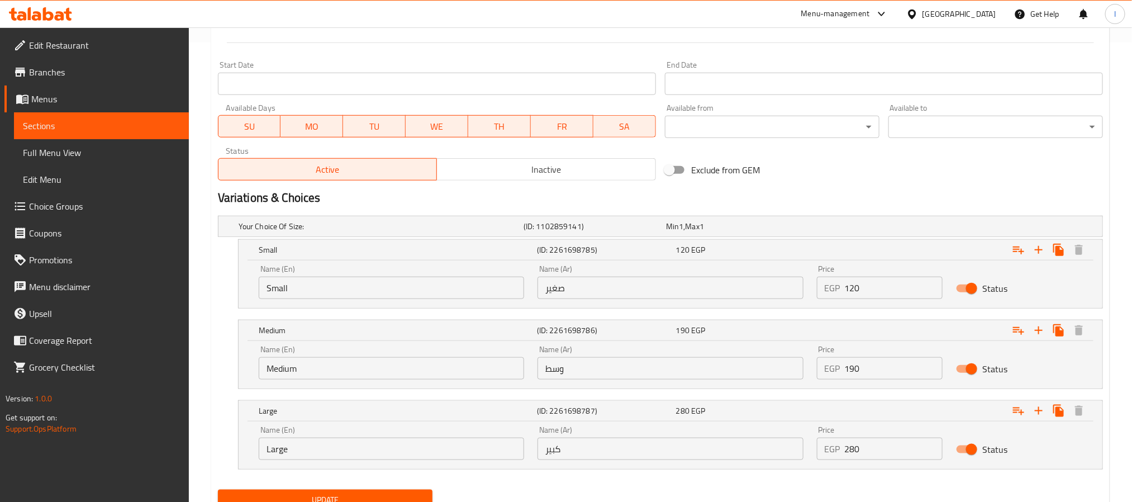
click at [901, 448] on input "280" at bounding box center [894, 449] width 98 height 22
type input "290"
click at [909, 200] on h2 "Variations & Choices" at bounding box center [660, 197] width 885 height 17
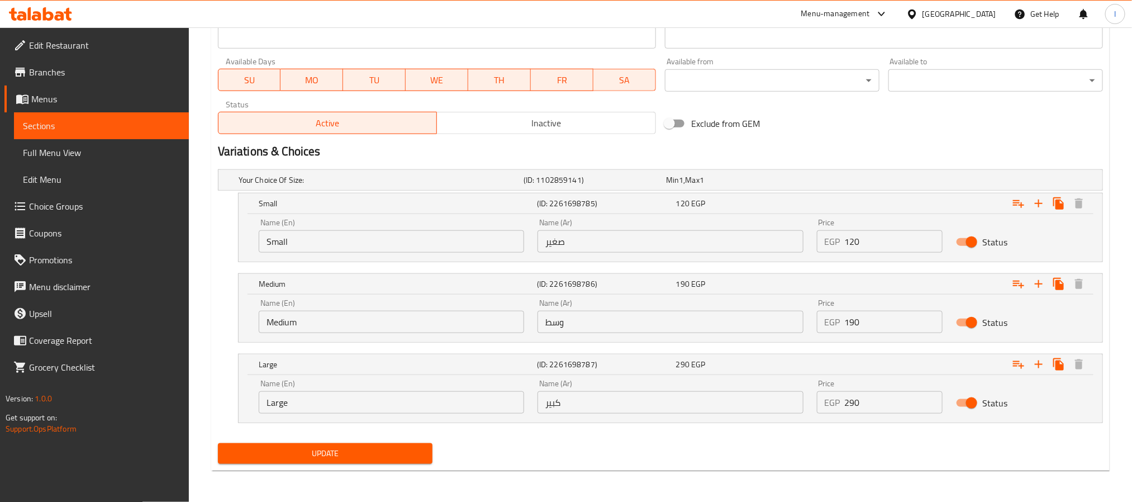
scroll to position [507, 0]
click at [397, 448] on span "Update" at bounding box center [325, 454] width 197 height 14
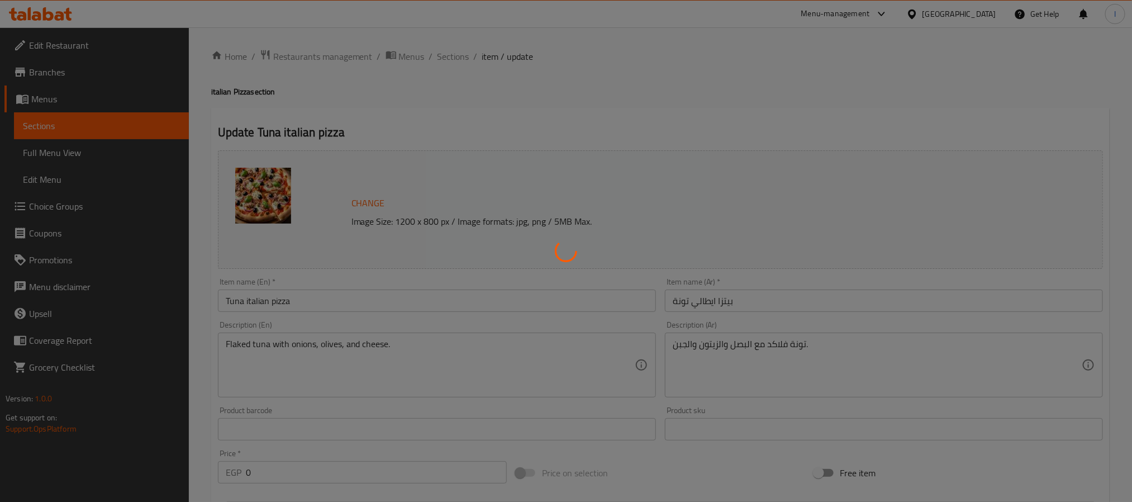
scroll to position [0, 0]
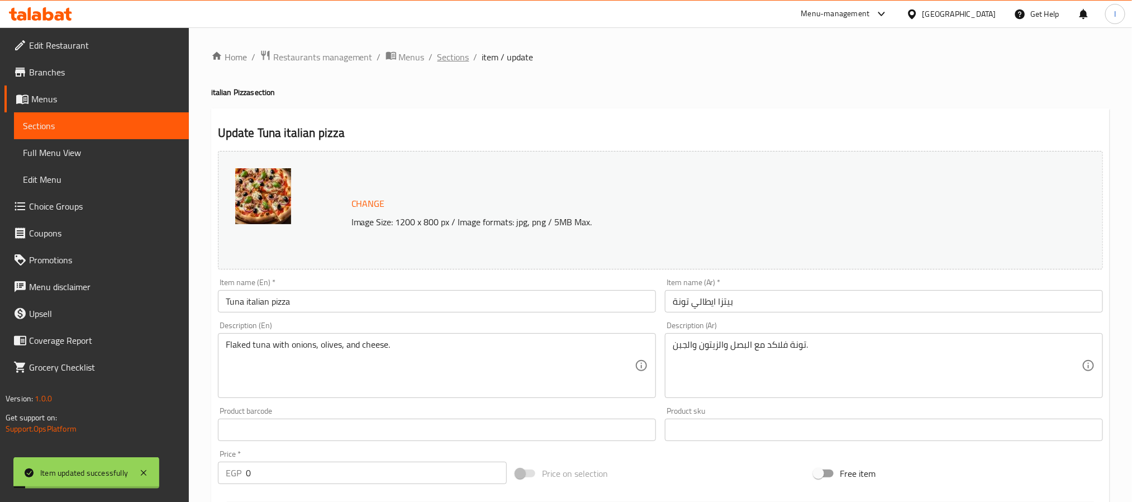
click at [450, 60] on span "Sections" at bounding box center [454, 56] width 32 height 13
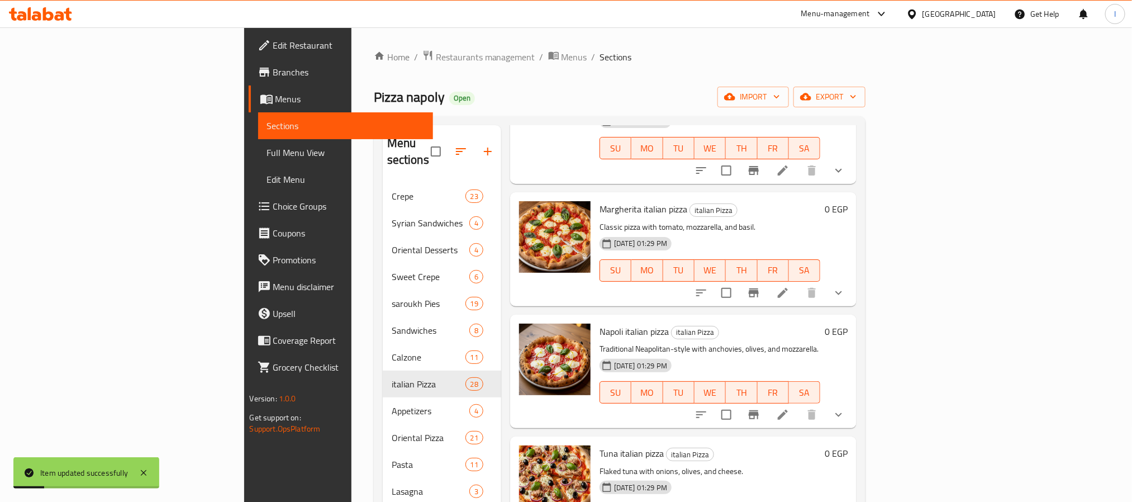
scroll to position [2898, 0]
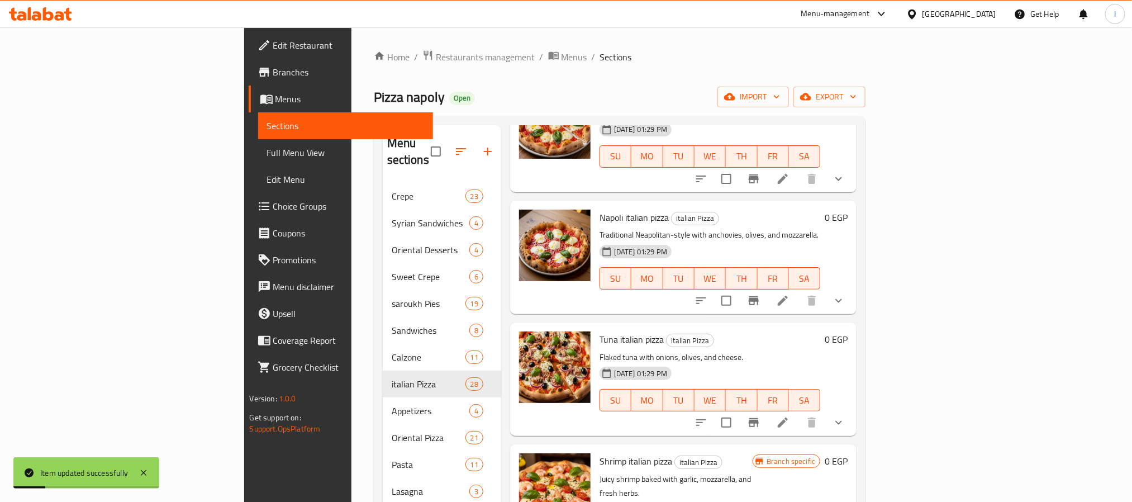
click at [600, 453] on span "Shrimp italian pizza" at bounding box center [636, 461] width 73 height 17
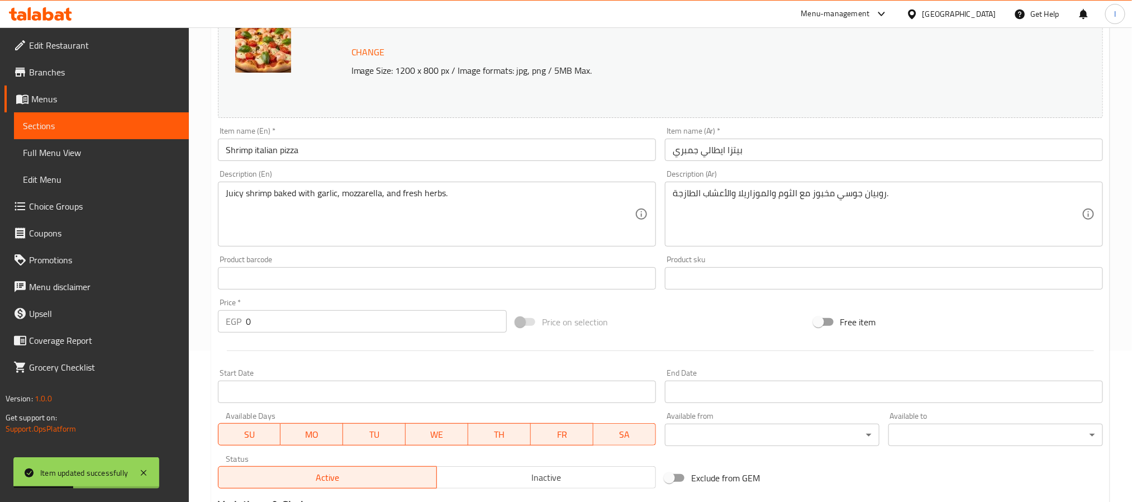
scroll to position [363, 0]
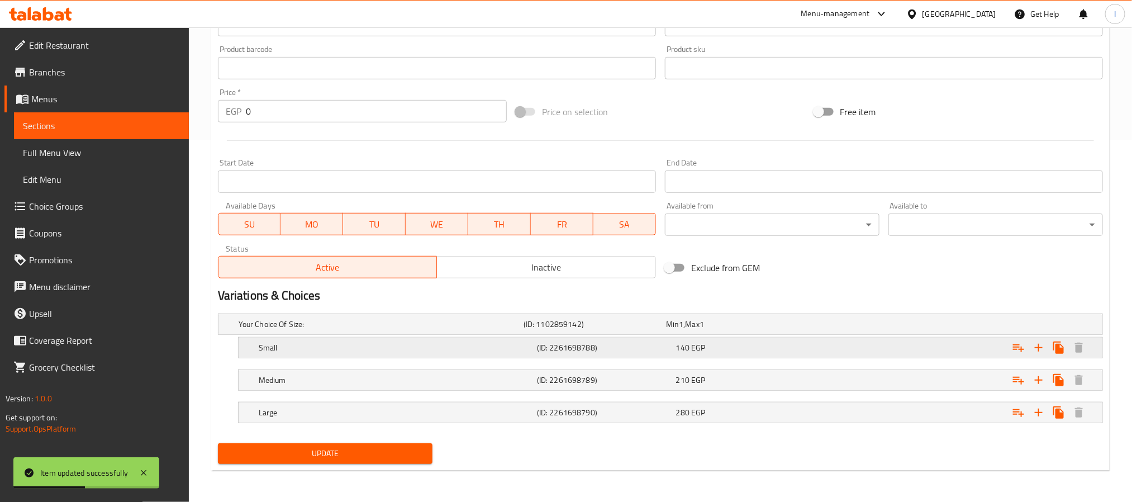
click at [814, 344] on div "Expand" at bounding box center [952, 347] width 278 height 25
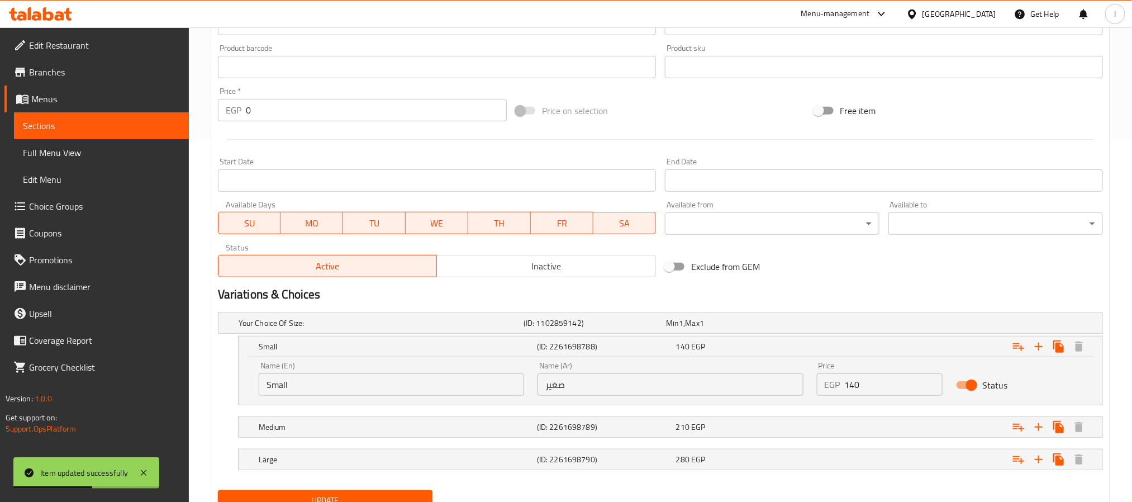
click at [890, 391] on input "140" at bounding box center [894, 384] width 98 height 22
type input "150"
click at [894, 280] on div "Exclude from GEM" at bounding box center [810, 266] width 298 height 30
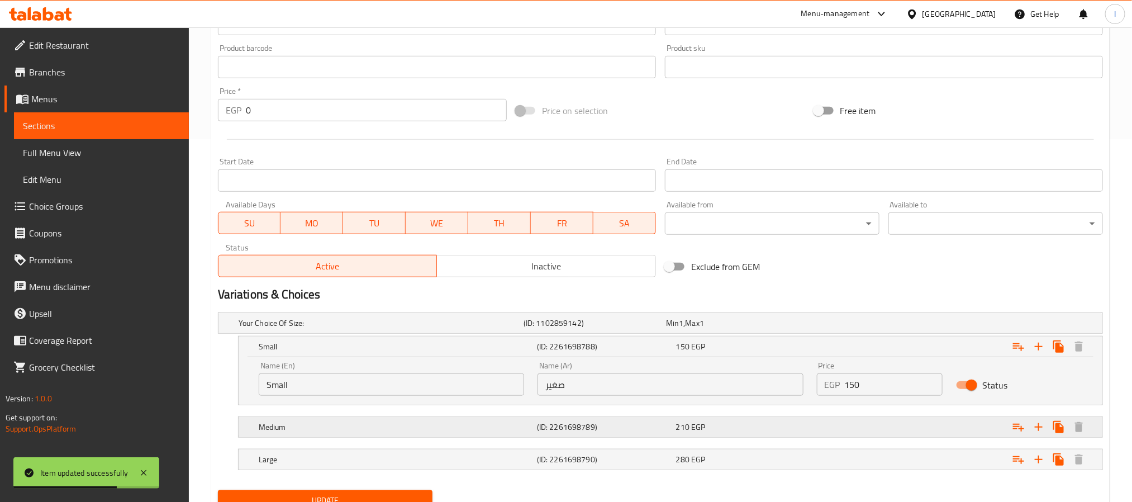
click at [933, 425] on div "Expand" at bounding box center [952, 427] width 278 height 25
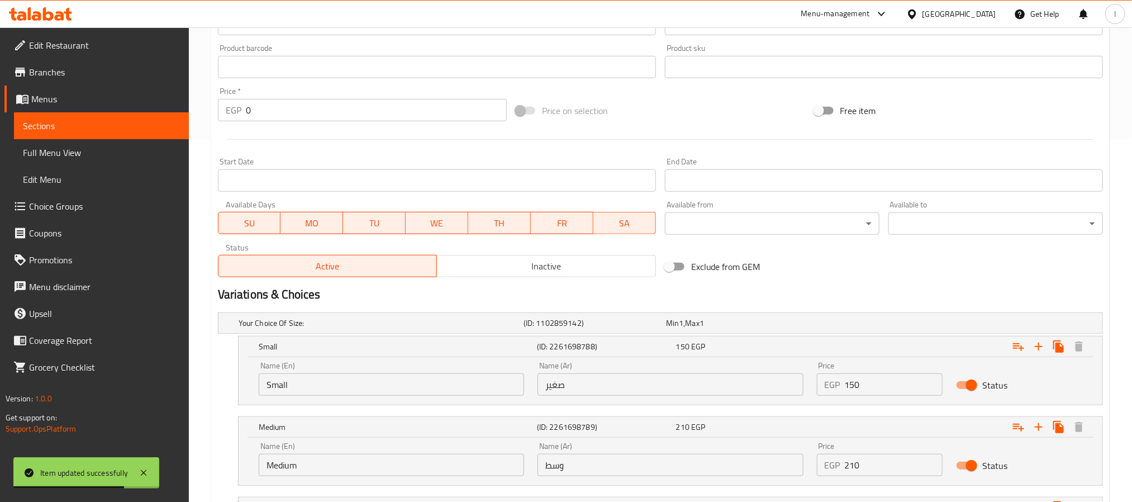
click at [884, 455] on input "210" at bounding box center [894, 465] width 98 height 22
type input "220"
click at [910, 272] on div "Exclude from GEM" at bounding box center [810, 266] width 298 height 30
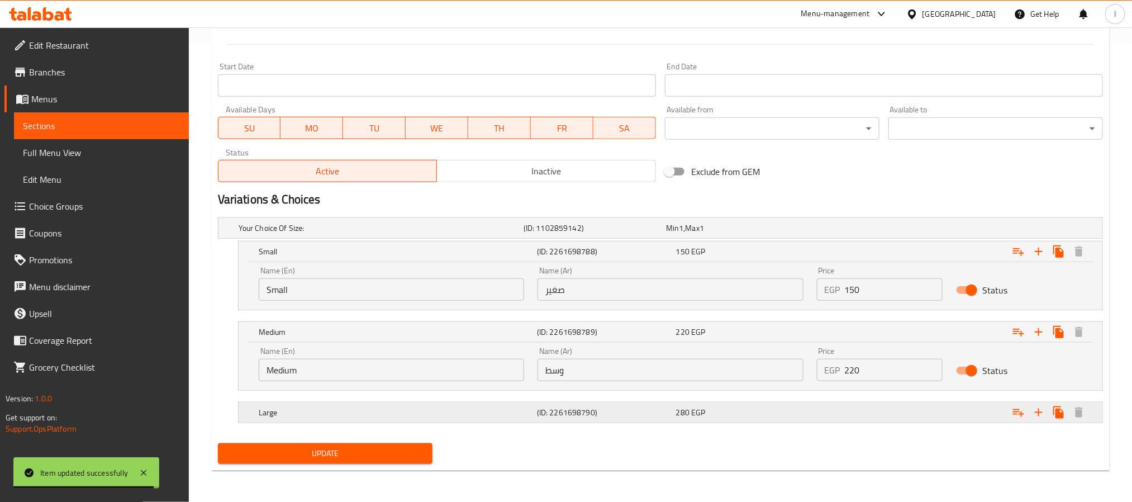
scroll to position [459, 0]
click at [876, 416] on div "Expand" at bounding box center [952, 412] width 278 height 25
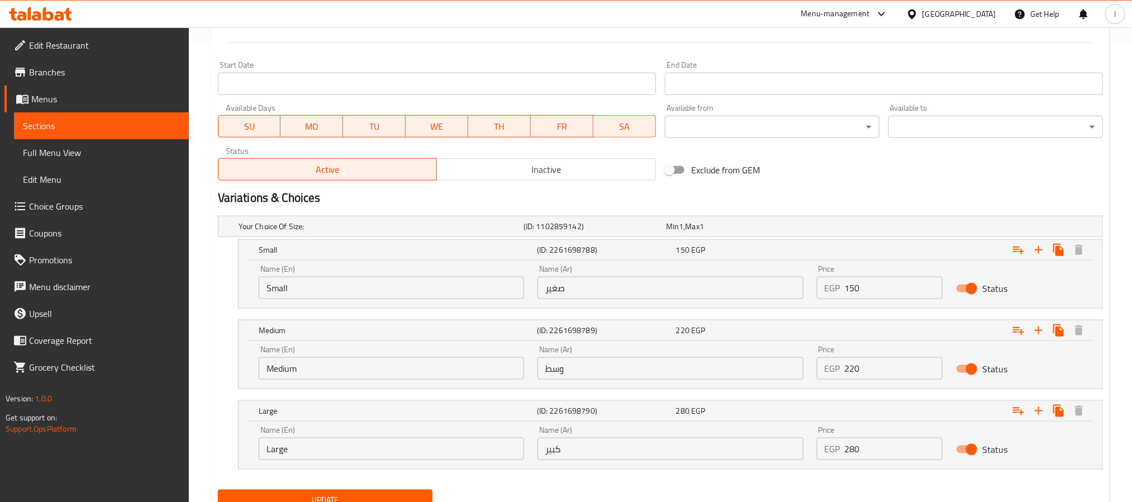
click at [894, 453] on input "280" at bounding box center [894, 449] width 98 height 22
type input "290"
click at [894, 163] on div "Exclude from GEM" at bounding box center [810, 170] width 298 height 30
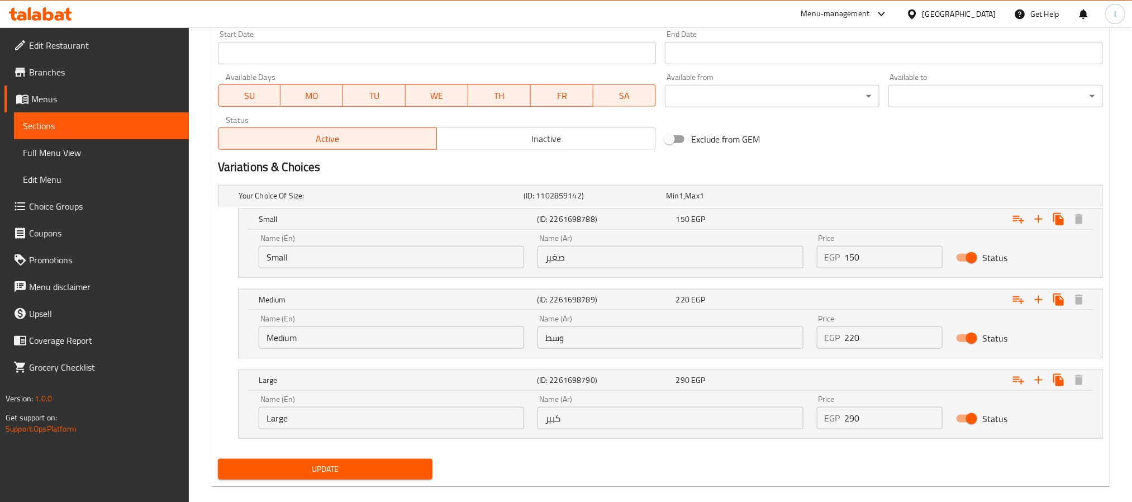
scroll to position [507, 0]
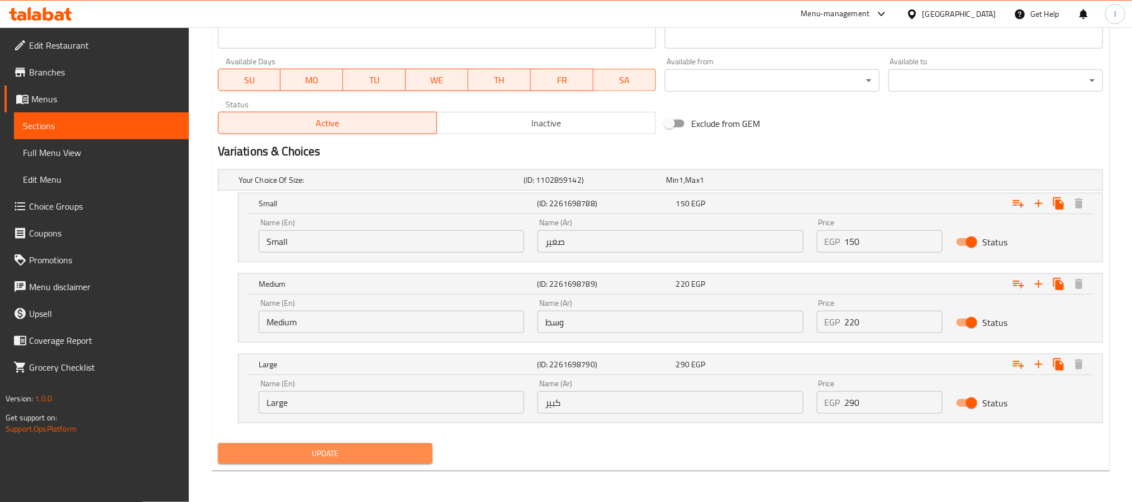
click at [369, 459] on span "Update" at bounding box center [325, 454] width 197 height 14
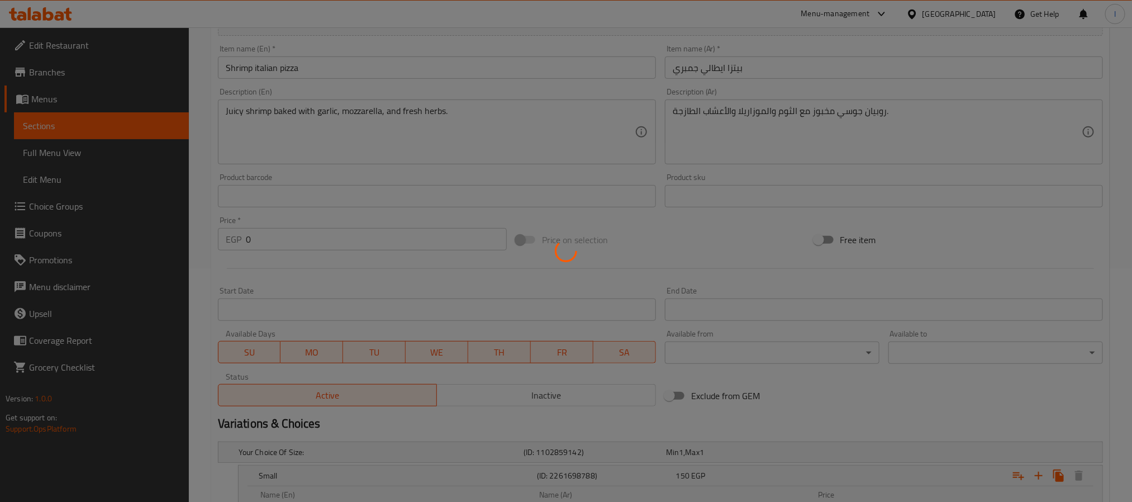
scroll to position [0, 0]
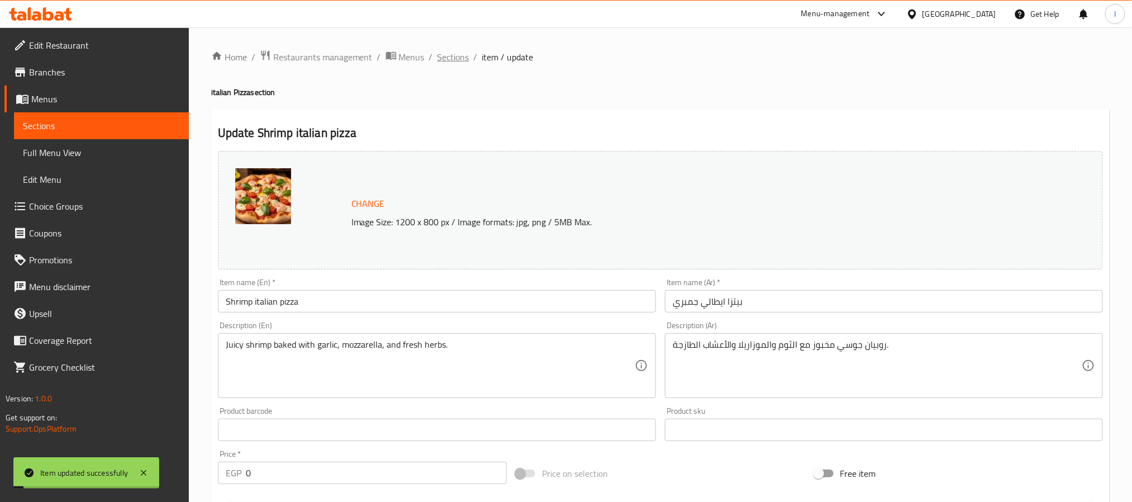
click at [458, 58] on span "Sections" at bounding box center [454, 56] width 32 height 13
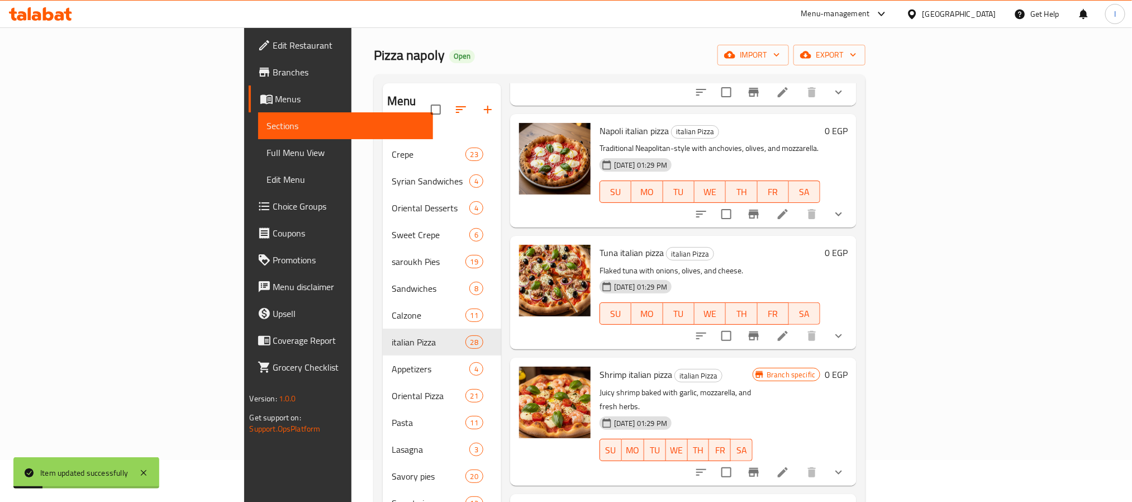
scroll to position [84, 0]
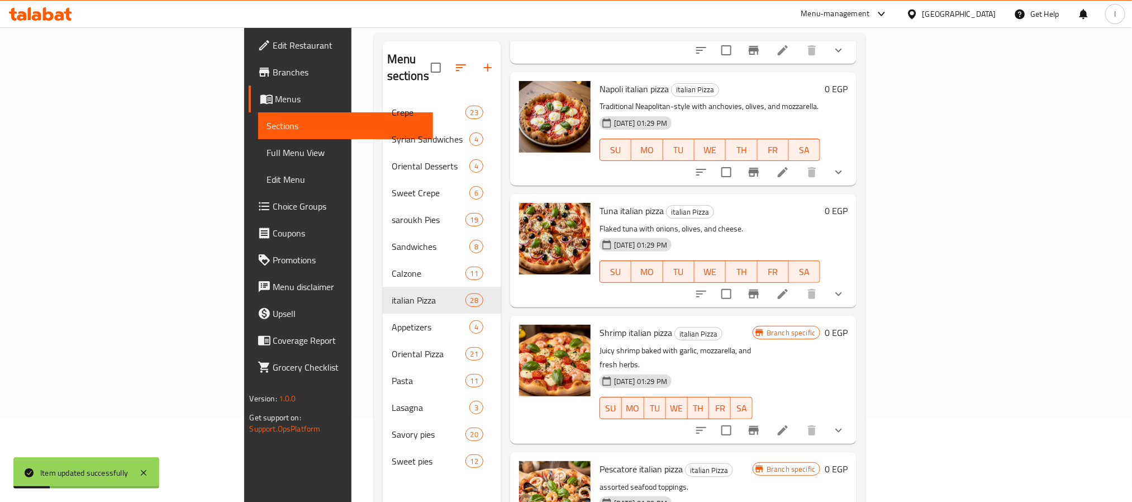
click at [600, 460] on span "Pescatore italian pizza" at bounding box center [641, 468] width 83 height 17
drag, startPoint x: 573, startPoint y: 319, endPoint x: 594, endPoint y: 324, distance: 21.3
click at [600, 460] on span "Pescatore italian pizza" at bounding box center [641, 468] width 83 height 17
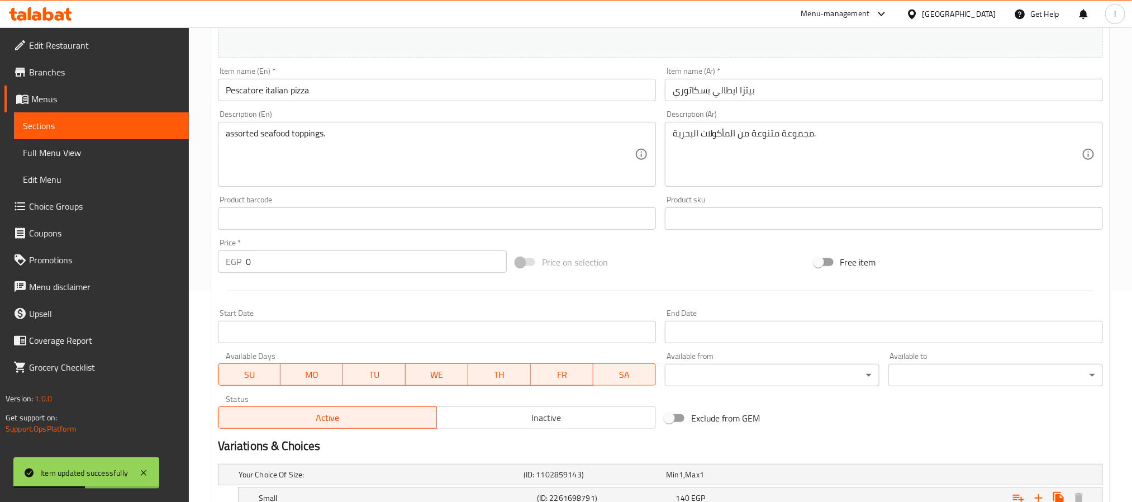
scroll to position [363, 0]
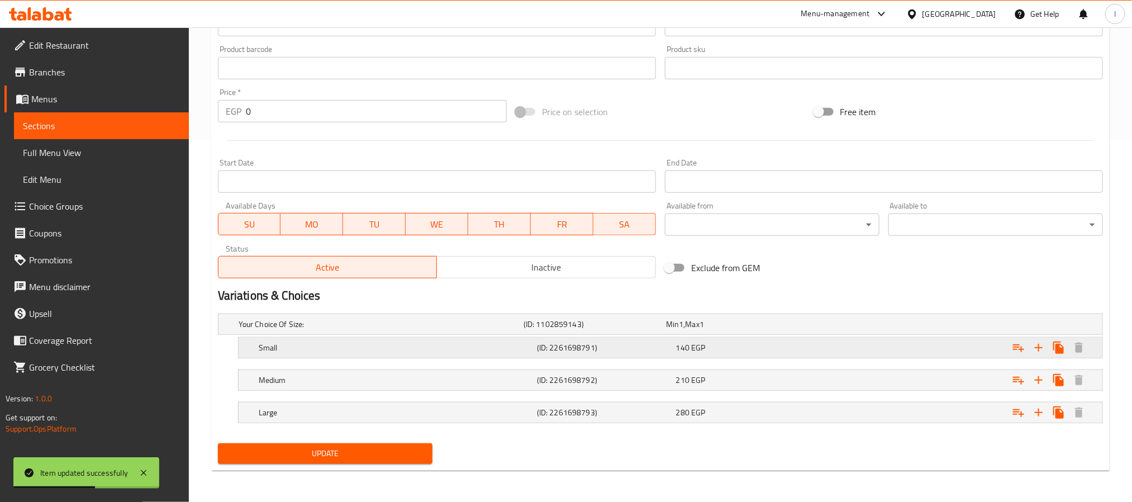
click at [785, 353] on div "140 EGP" at bounding box center [743, 348] width 139 height 16
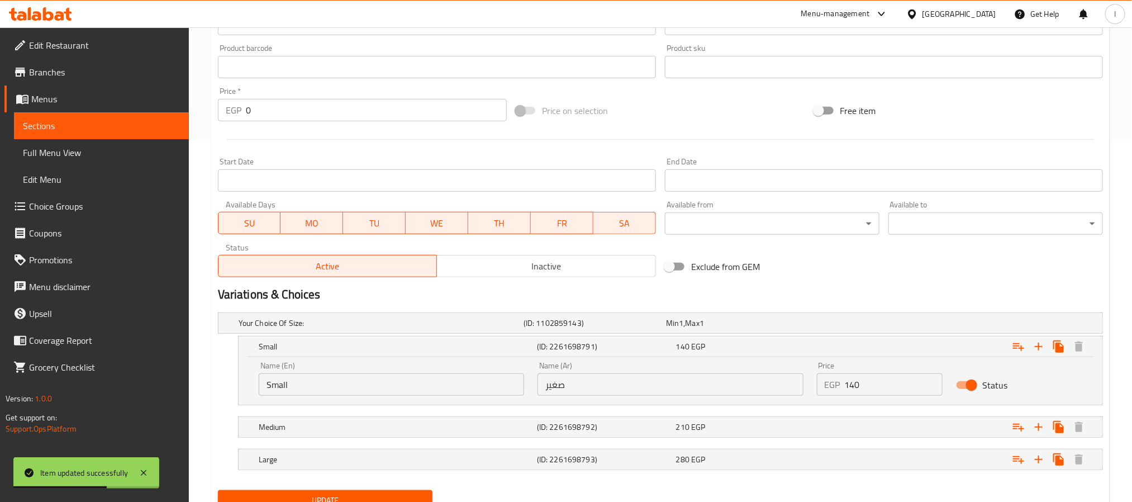
click at [897, 379] on input "140" at bounding box center [894, 384] width 98 height 22
type input "150"
click at [900, 429] on div "Expand" at bounding box center [952, 427] width 278 height 25
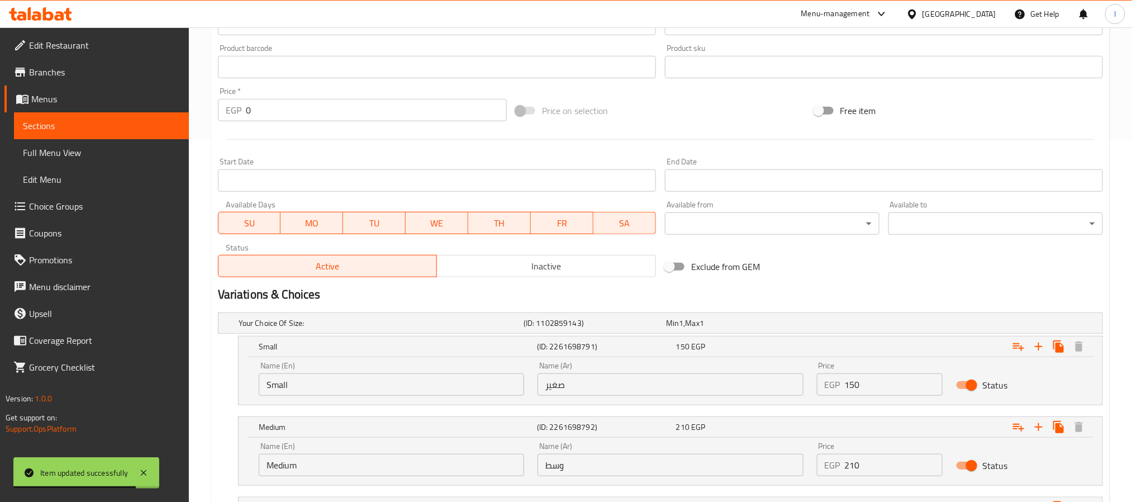
click at [897, 464] on input "210" at bounding box center [894, 465] width 98 height 22
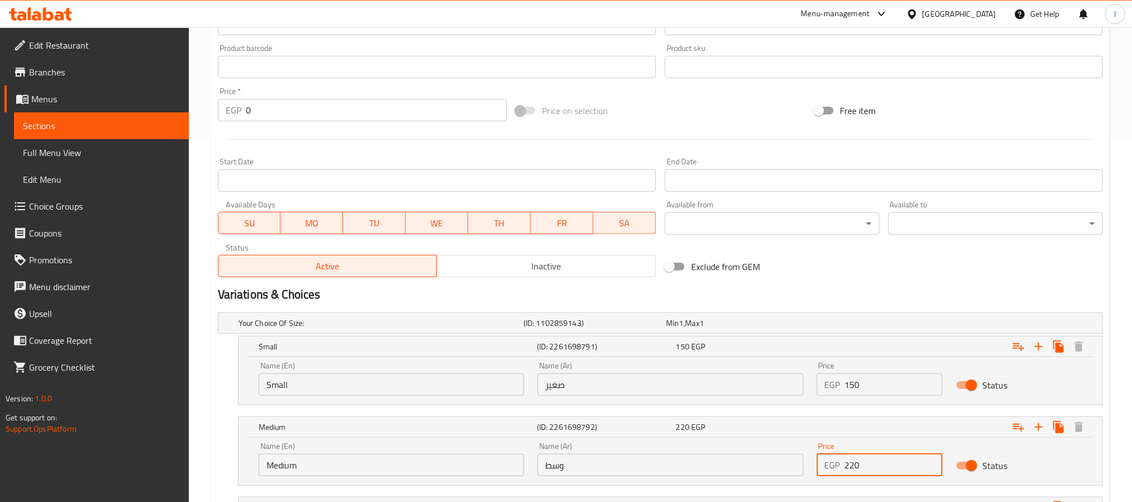
type input "220"
click at [899, 269] on div "Exclude from GEM" at bounding box center [810, 266] width 298 height 30
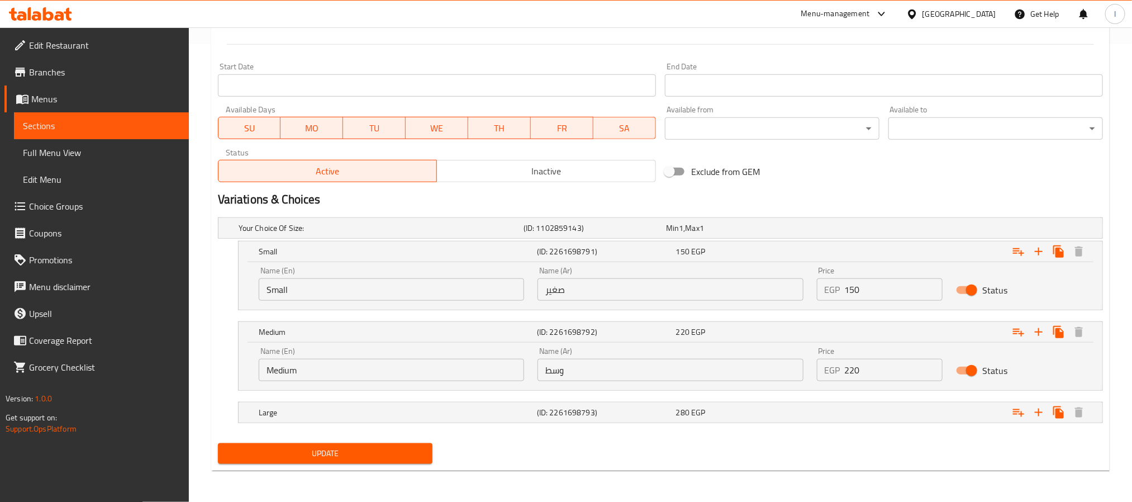
scroll to position [459, 0]
click at [867, 407] on div "Expand" at bounding box center [952, 412] width 278 height 25
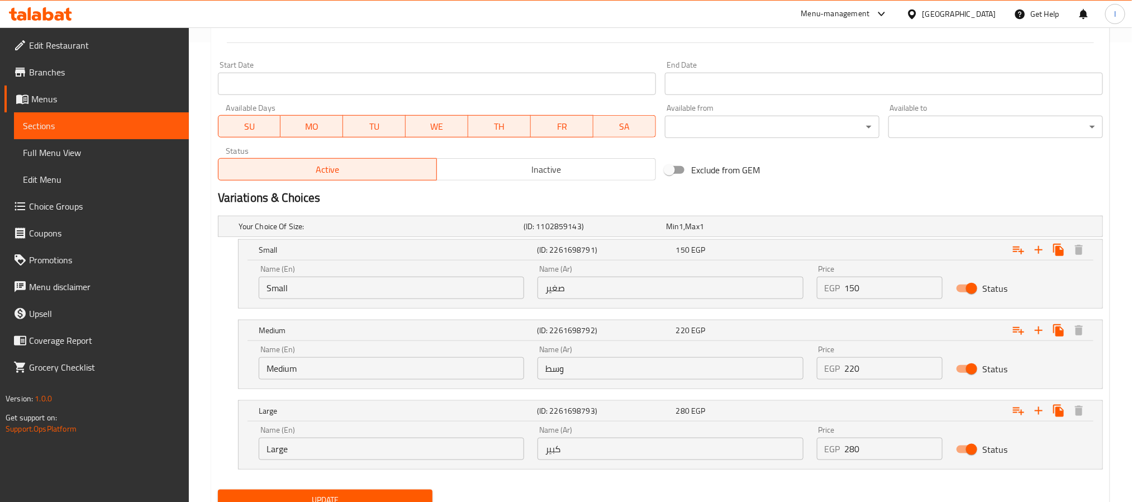
click at [891, 448] on input "280" at bounding box center [894, 449] width 98 height 22
type input "290"
drag, startPoint x: 915, startPoint y: 187, endPoint x: 539, endPoint y: 421, distance: 443.5
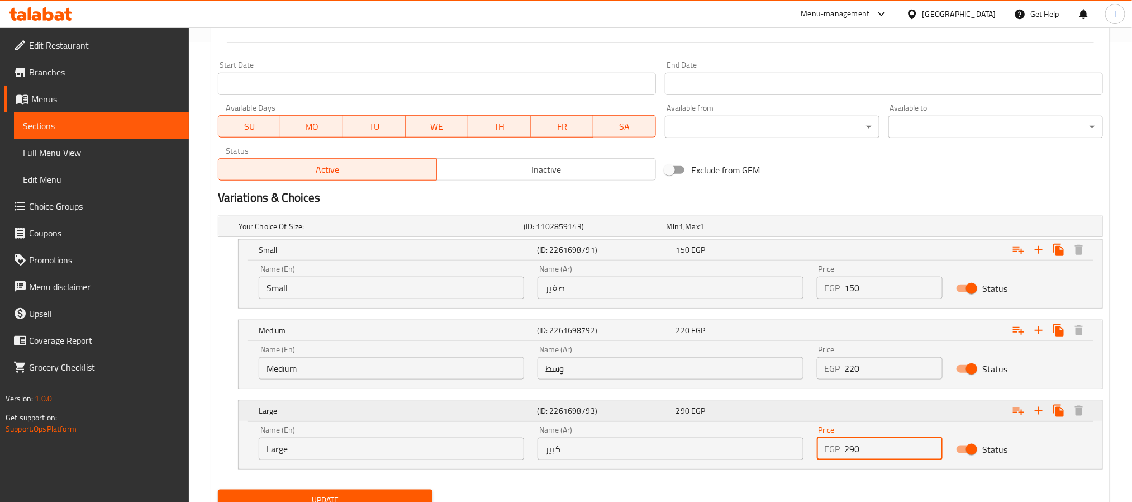
click at [914, 188] on div "Variations & Choices" at bounding box center [660, 198] width 894 height 26
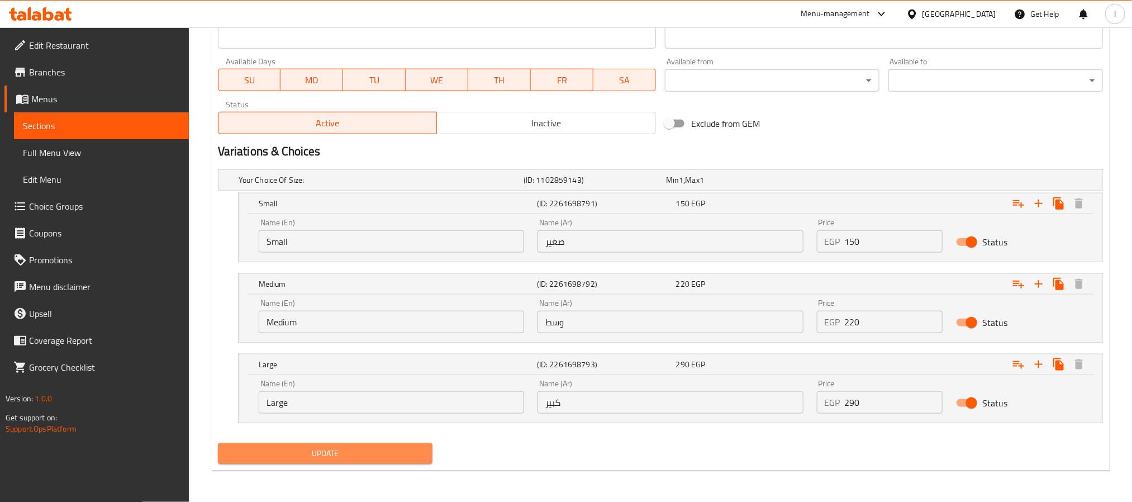
click at [378, 454] on span "Update" at bounding box center [325, 454] width 197 height 14
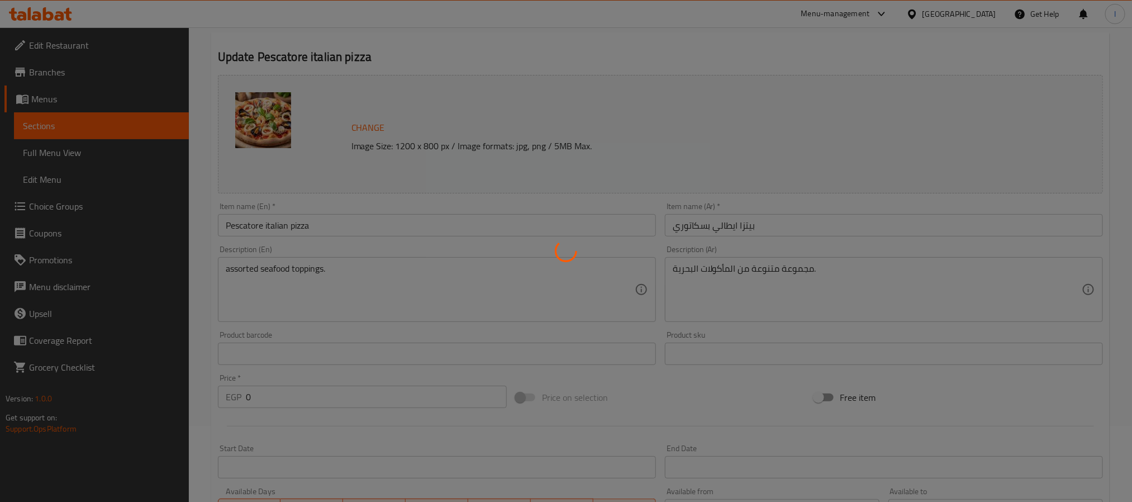
scroll to position [0, 0]
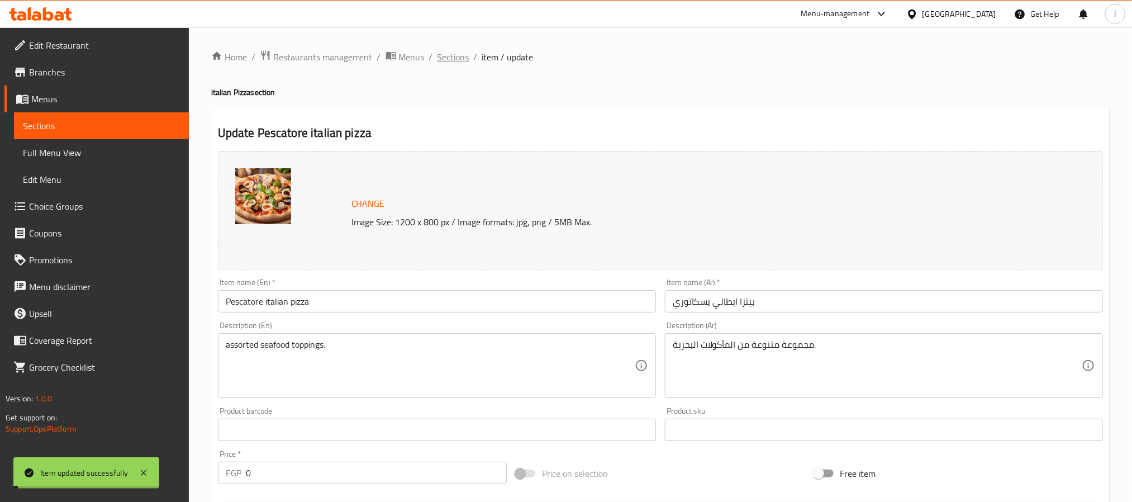
click at [456, 55] on span "Sections" at bounding box center [454, 56] width 32 height 13
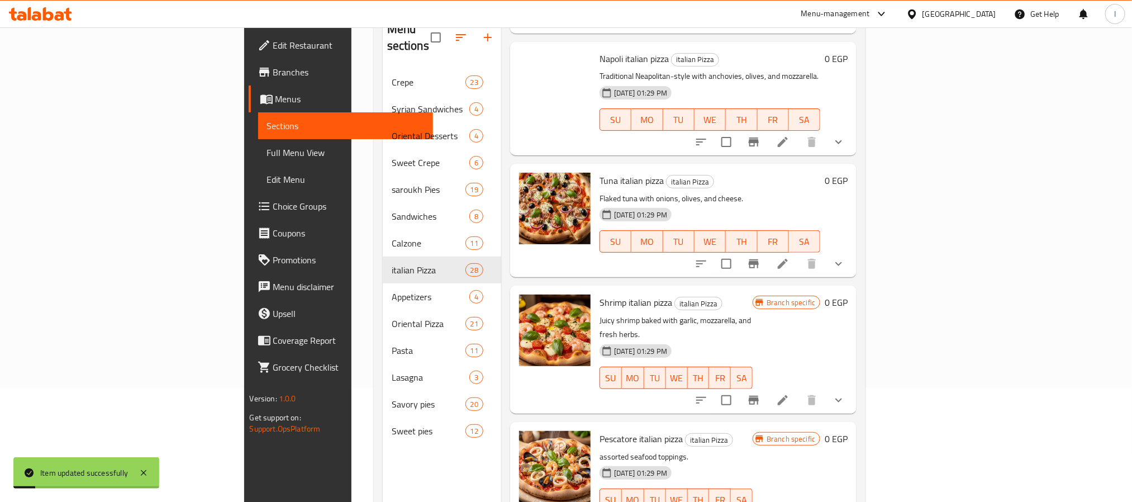
scroll to position [156, 0]
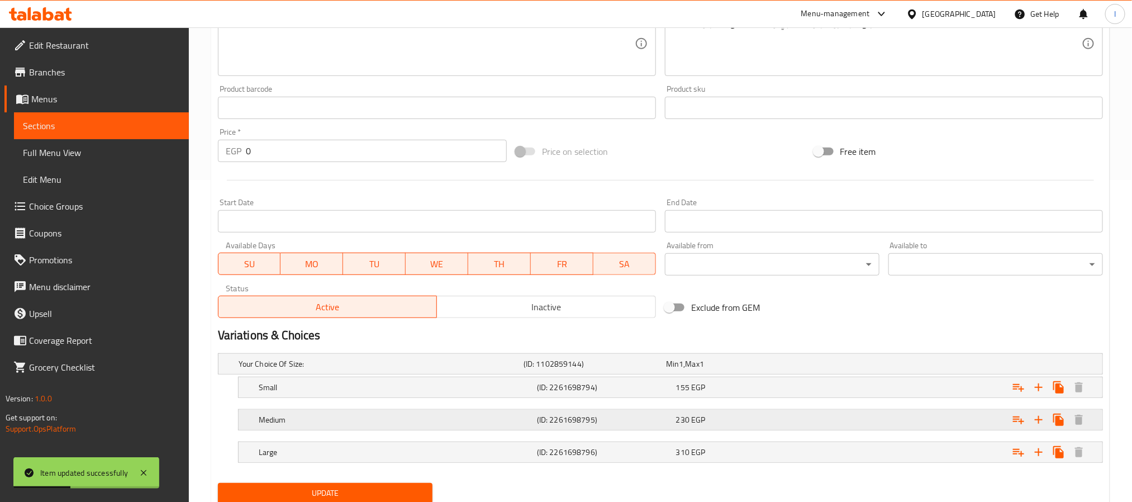
scroll to position [363, 0]
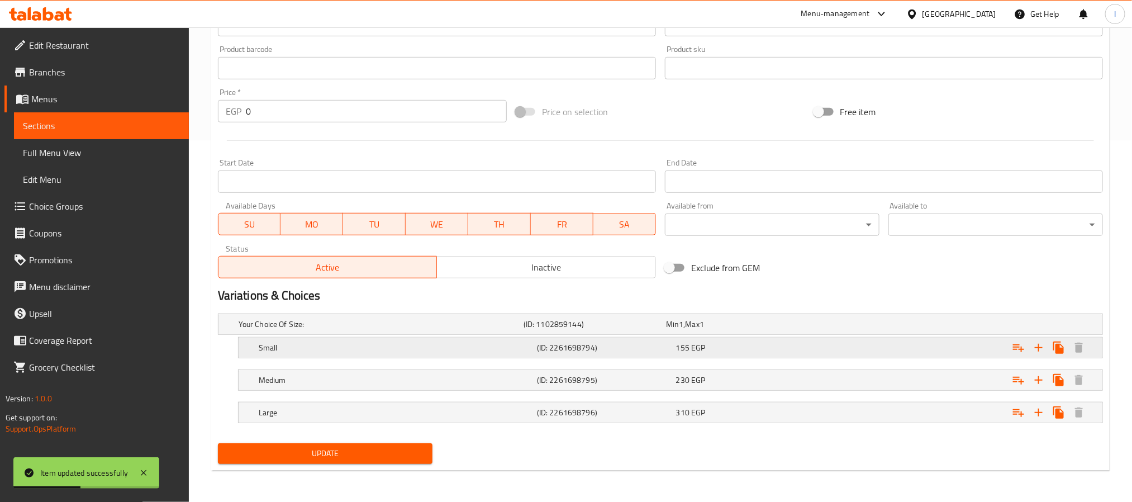
click at [847, 344] on div "Expand" at bounding box center [952, 347] width 278 height 25
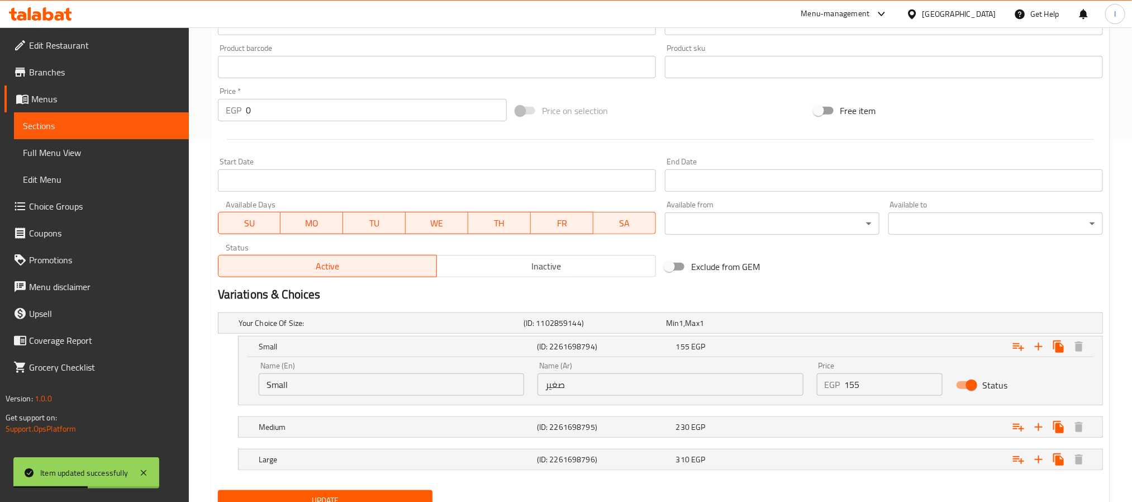
click at [887, 384] on input "155" at bounding box center [894, 384] width 98 height 22
type input "165"
click at [878, 265] on div "Exclude from GEM" at bounding box center [810, 266] width 298 height 30
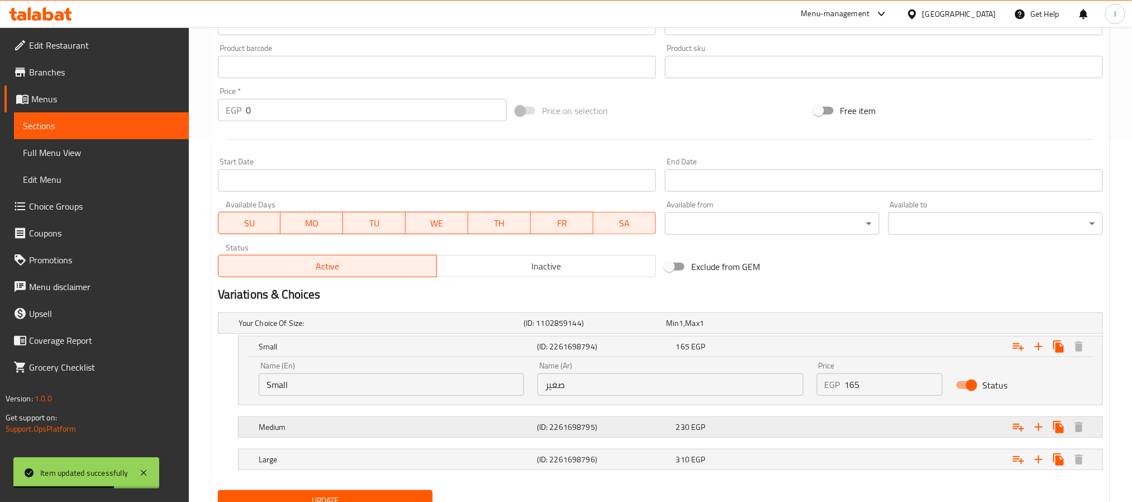
click at [889, 429] on div "Expand" at bounding box center [952, 427] width 278 height 25
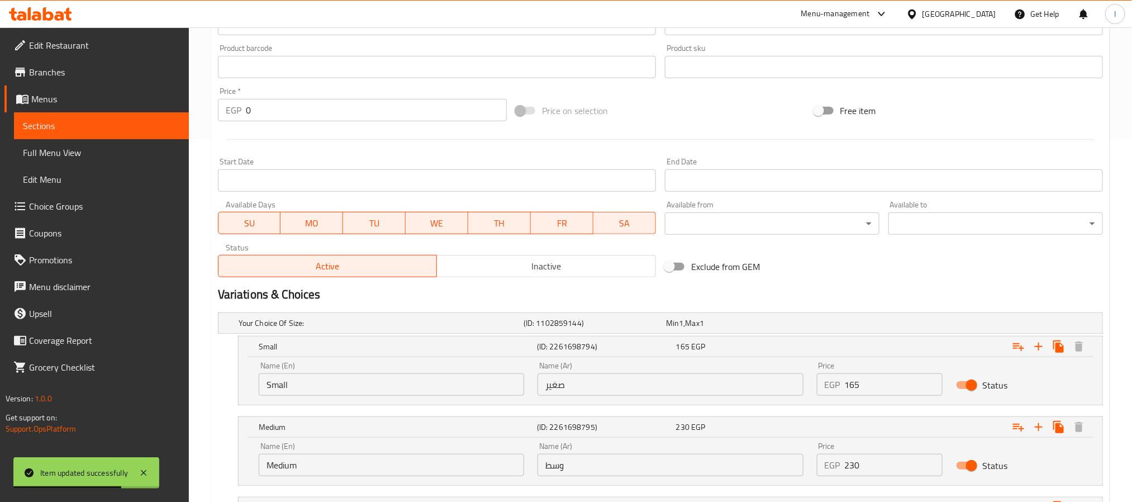
click at [895, 469] on input "230" at bounding box center [894, 465] width 98 height 22
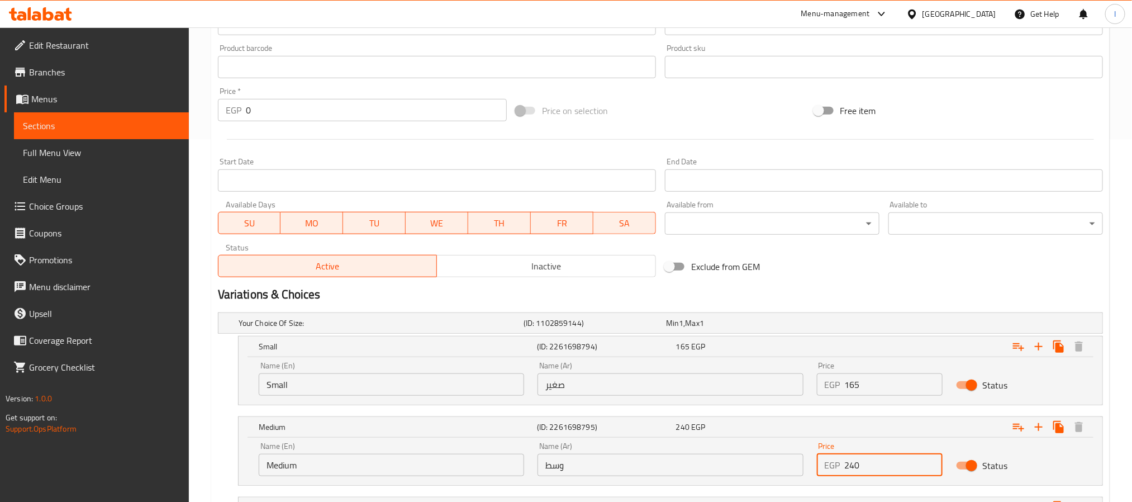
type input "240"
click at [908, 280] on div "Exclude from GEM" at bounding box center [810, 266] width 298 height 30
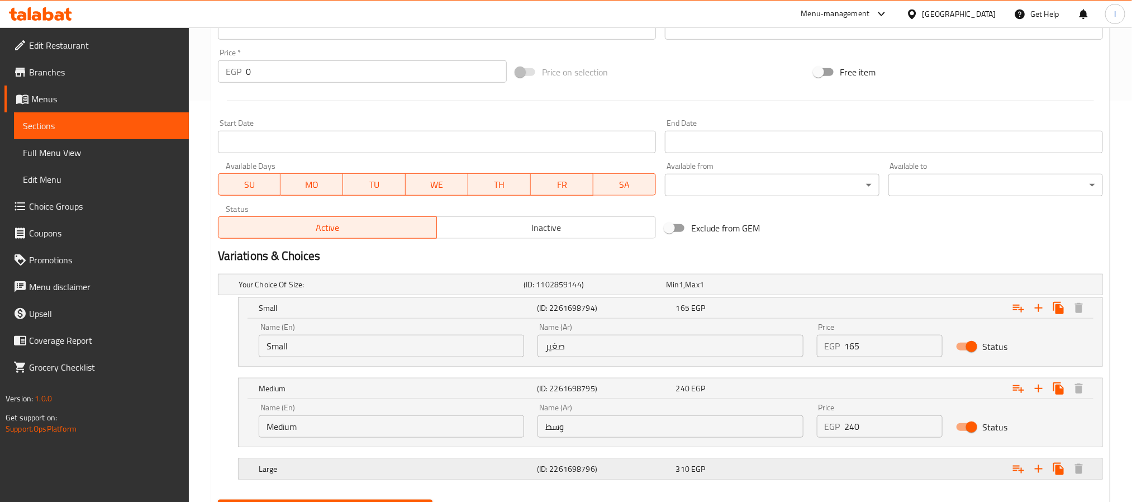
scroll to position [459, 0]
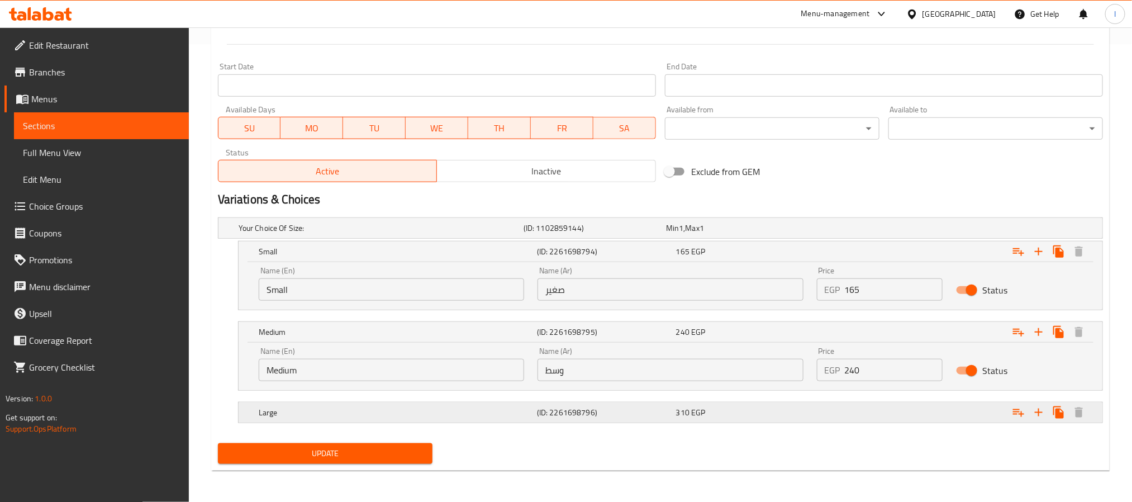
click at [894, 406] on div "Expand" at bounding box center [952, 412] width 278 height 25
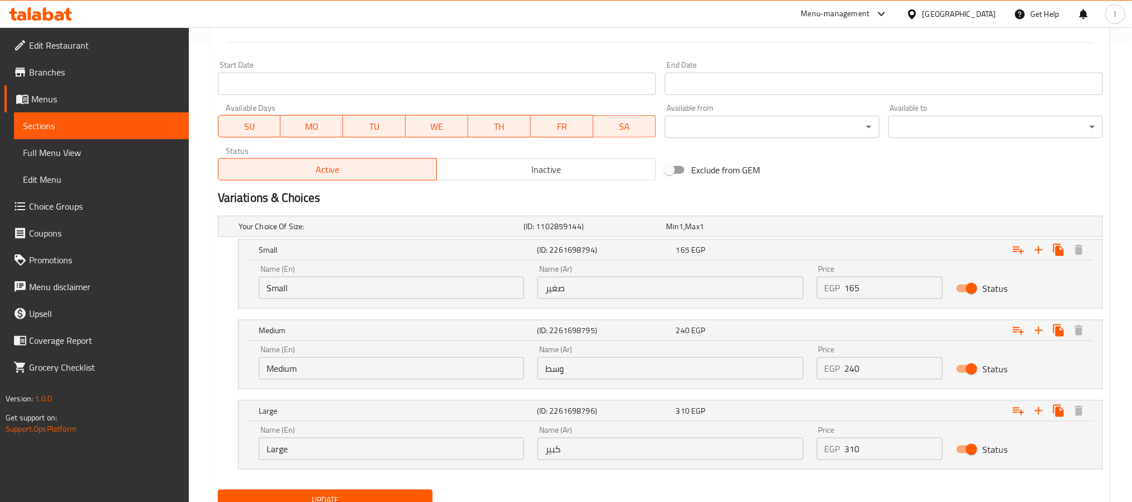
click at [900, 451] on input "310" at bounding box center [894, 449] width 98 height 22
type input "320"
click at [899, 189] on h2 "Variations & Choices" at bounding box center [660, 197] width 885 height 17
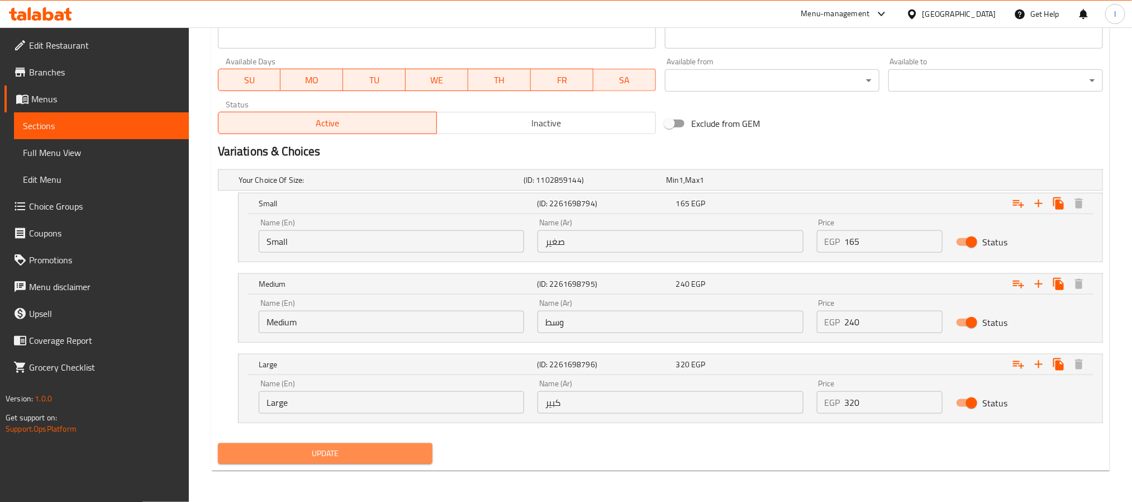
click at [409, 455] on span "Update" at bounding box center [325, 454] width 197 height 14
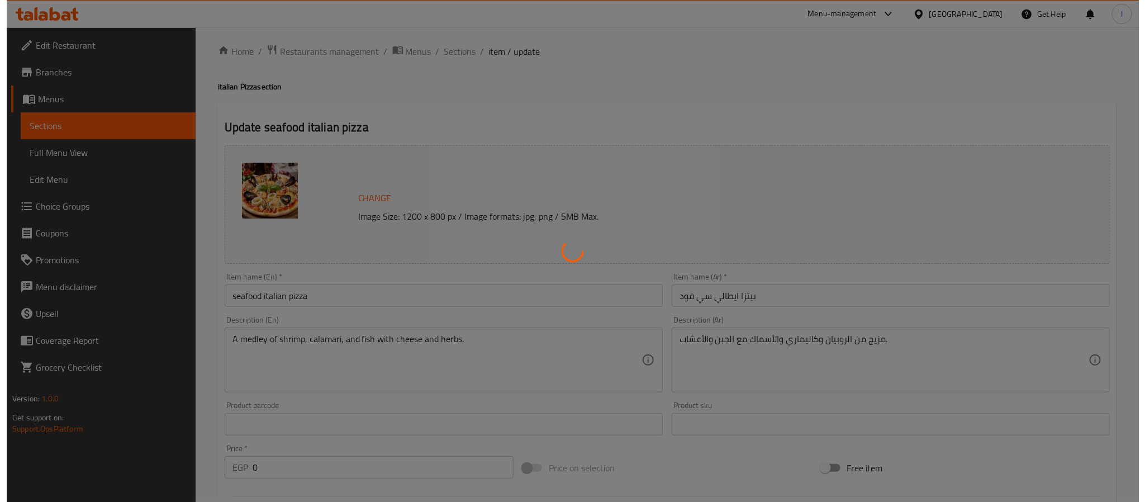
scroll to position [0, 0]
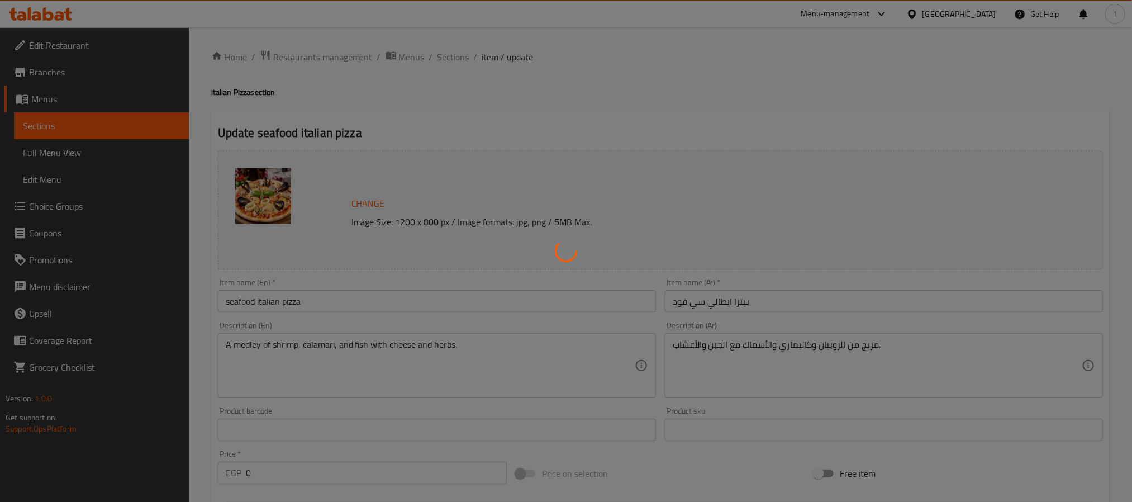
click at [644, 107] on div at bounding box center [566, 251] width 1132 height 502
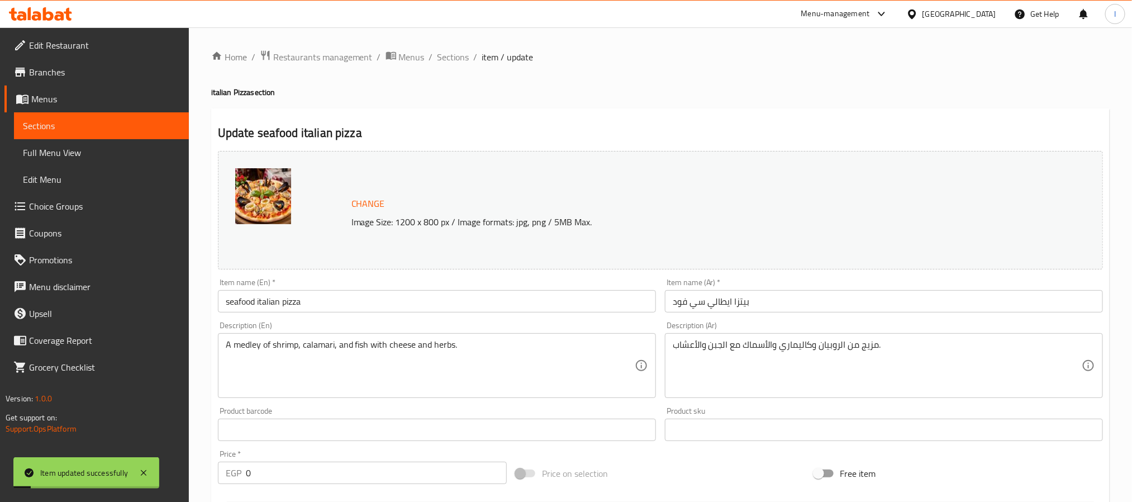
drag, startPoint x: 439, startPoint y: 53, endPoint x: 509, endPoint y: 0, distance: 87.0
click at [439, 53] on span "Sections" at bounding box center [454, 56] width 32 height 13
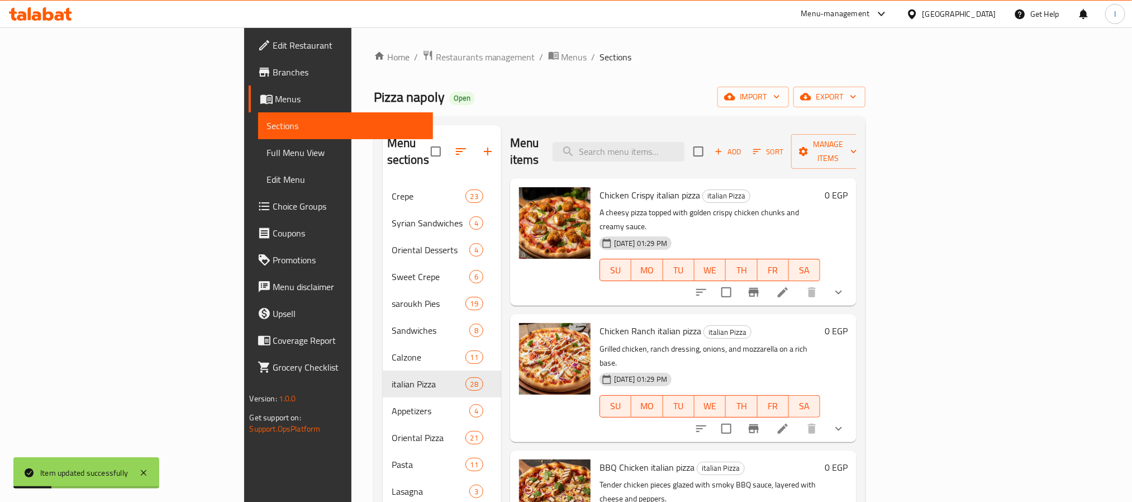
click at [374, 97] on span "Pizza napoly" at bounding box center [409, 96] width 71 height 25
click at [559, 129] on div "Menu items Add Sort Manage items" at bounding box center [683, 151] width 347 height 53
click at [482, 96] on div "Pizza napoly Open import export" at bounding box center [620, 97] width 492 height 21
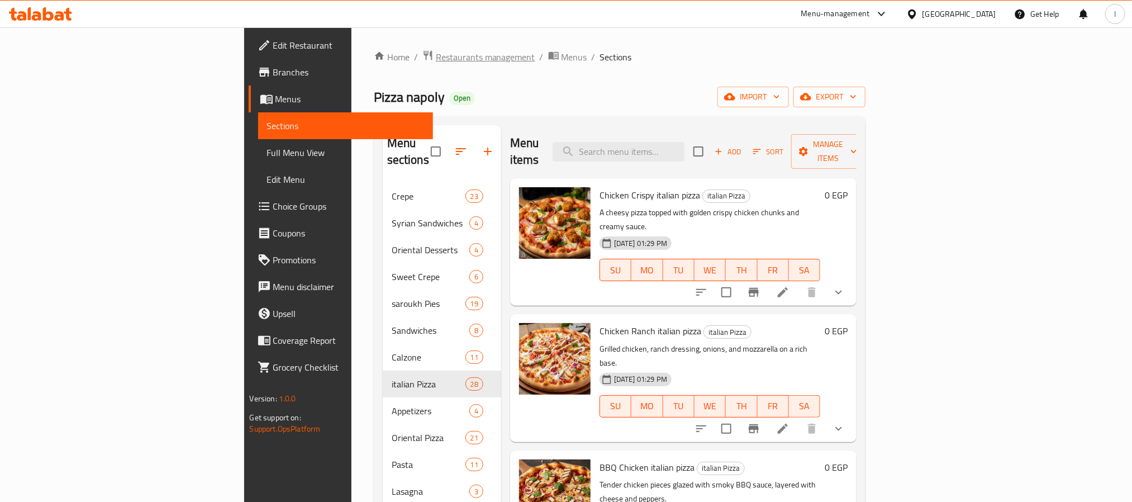
click at [436, 59] on span "Restaurants management" at bounding box center [485, 56] width 99 height 13
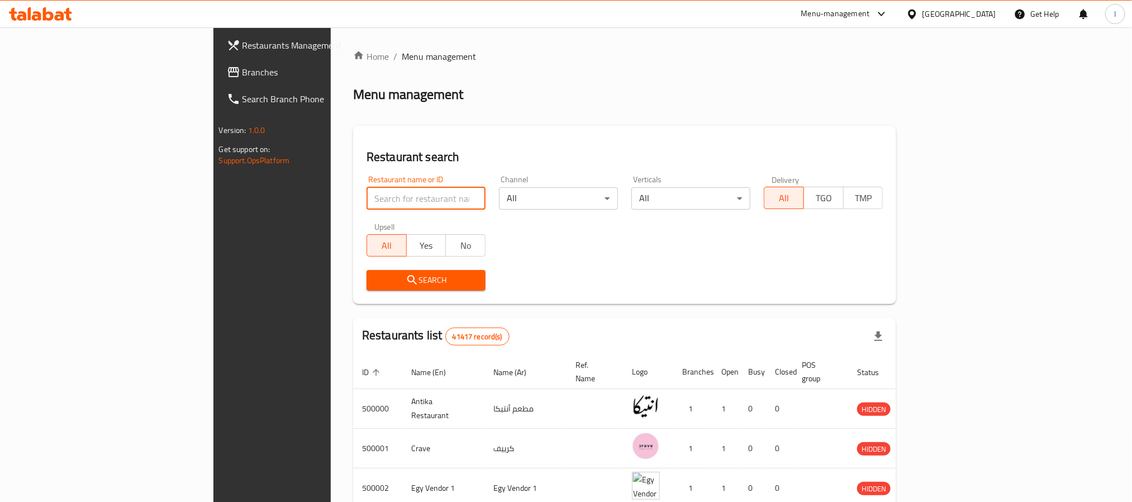
click at [367, 203] on input "search" at bounding box center [426, 198] width 119 height 22
paste input "lavania"
type input "lavania"
click button "Search" at bounding box center [426, 280] width 119 height 21
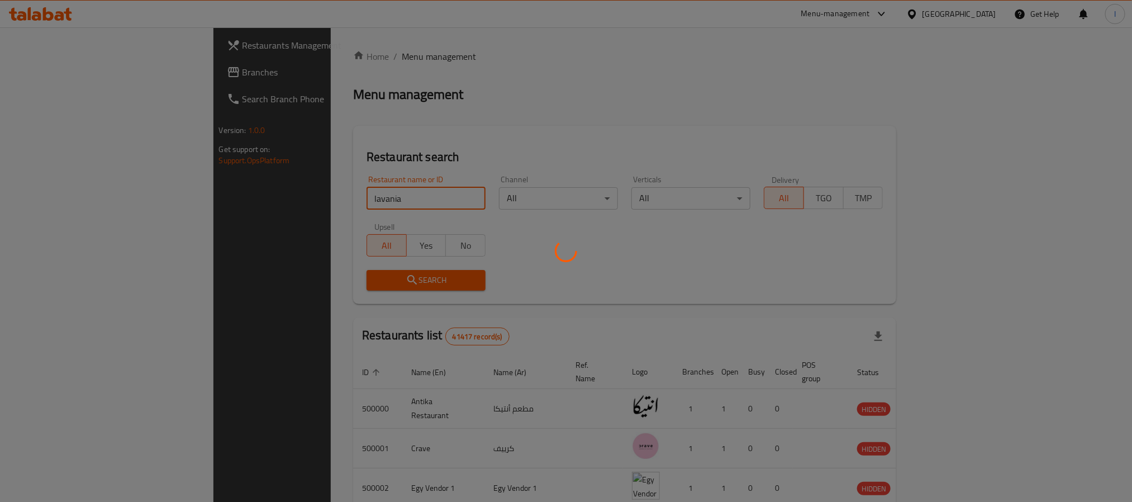
click at [412, 111] on div at bounding box center [566, 251] width 1132 height 502
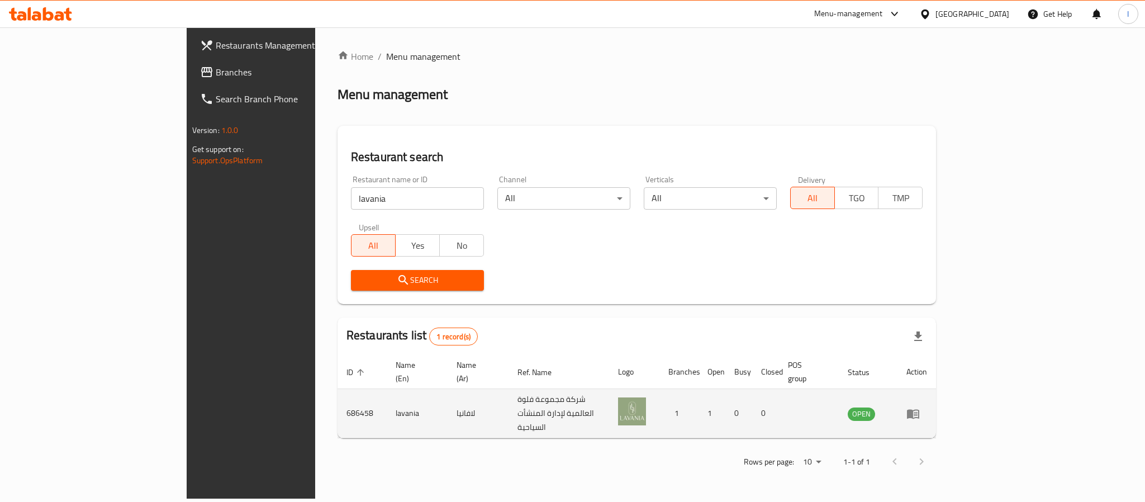
click at [919, 409] on icon "enhanced table" at bounding box center [913, 414] width 12 height 10
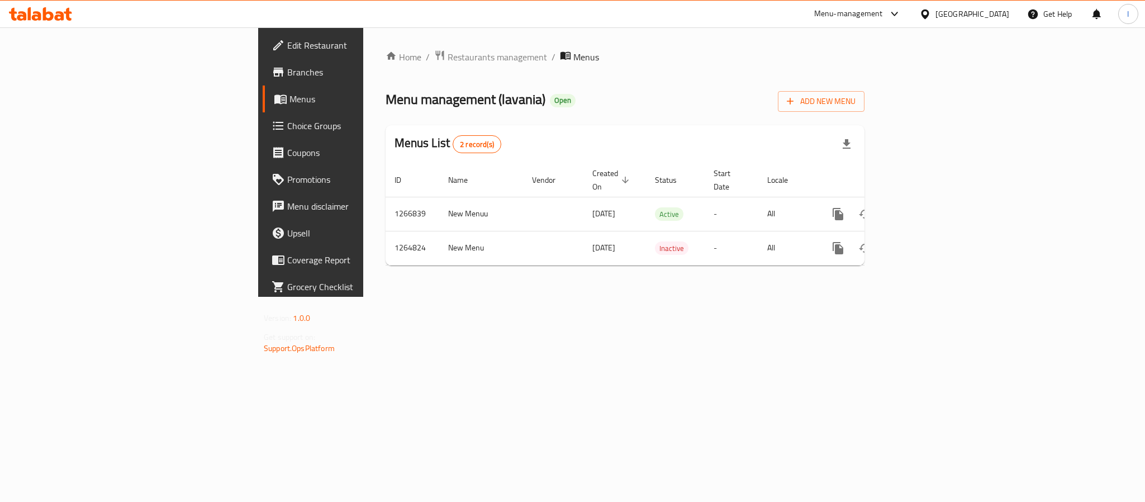
click at [625, 130] on div "Menus List 2 record(s)" at bounding box center [625, 144] width 479 height 38
click at [287, 75] on span "Branches" at bounding box center [363, 71] width 153 height 13
